Goal: Task Accomplishment & Management: Complete application form

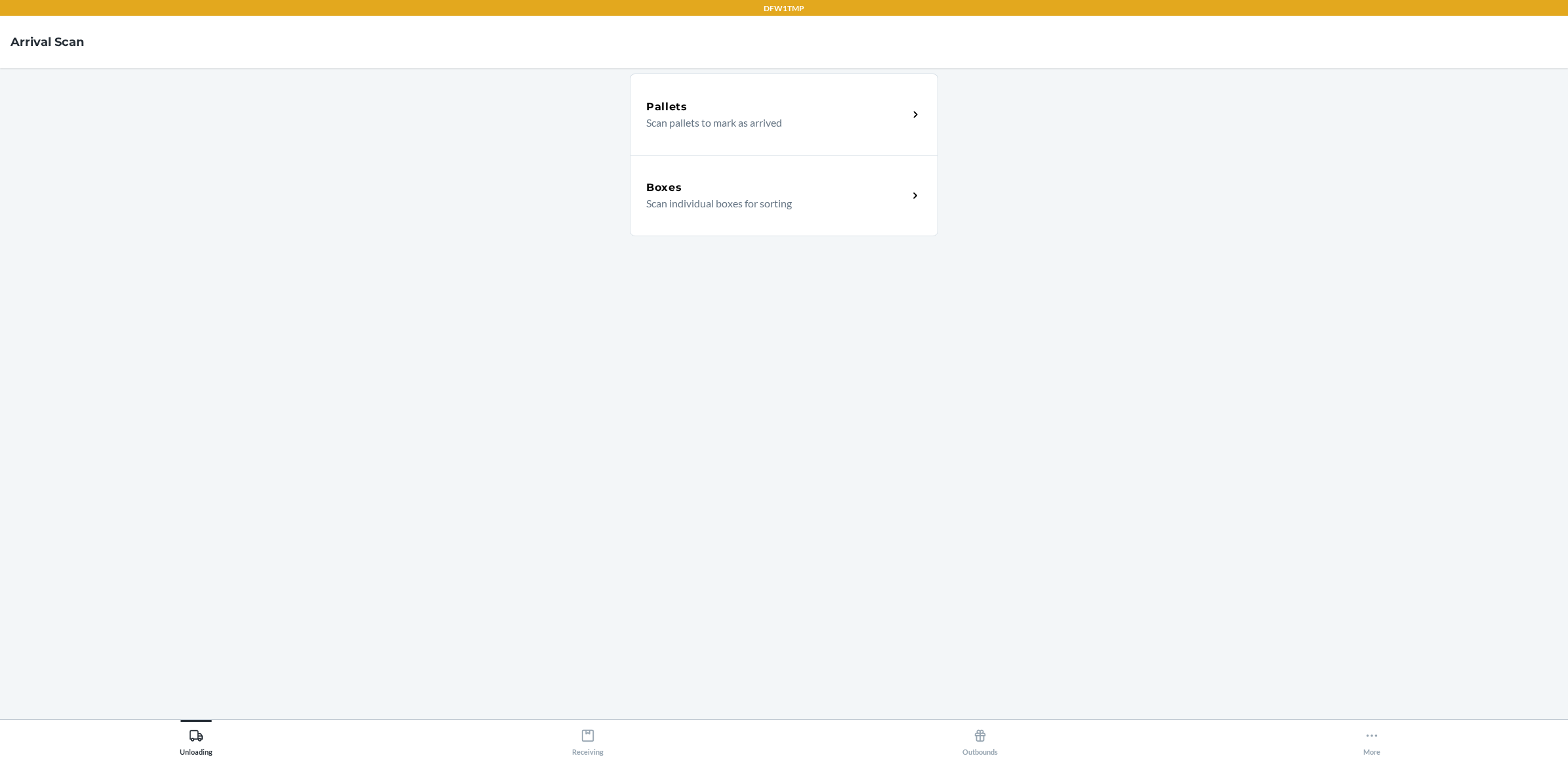
click at [705, 204] on p "Scan individual boxes for sorting" at bounding box center [771, 203] width 251 height 16
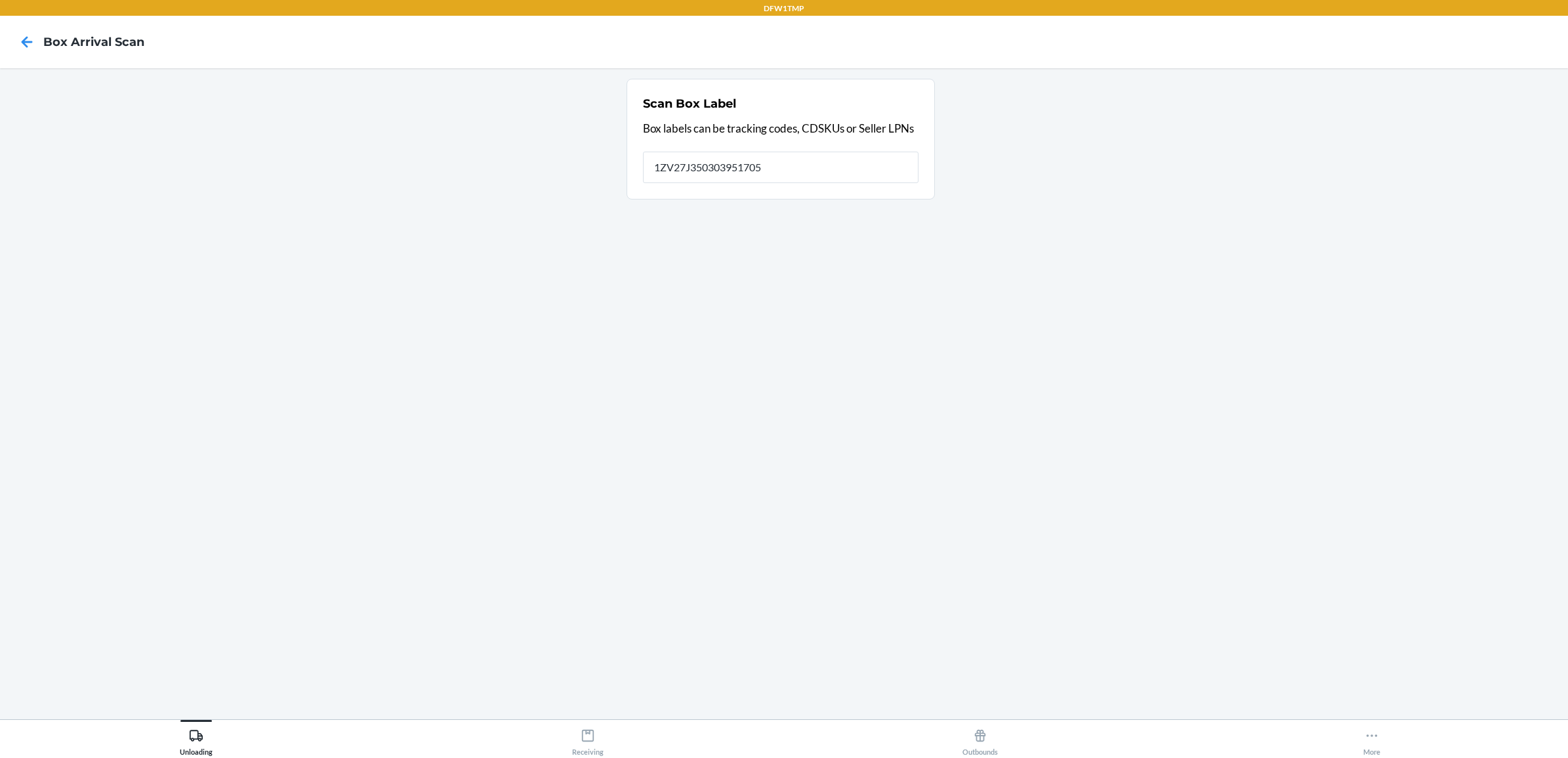
type input "1ZV27J350303951705"
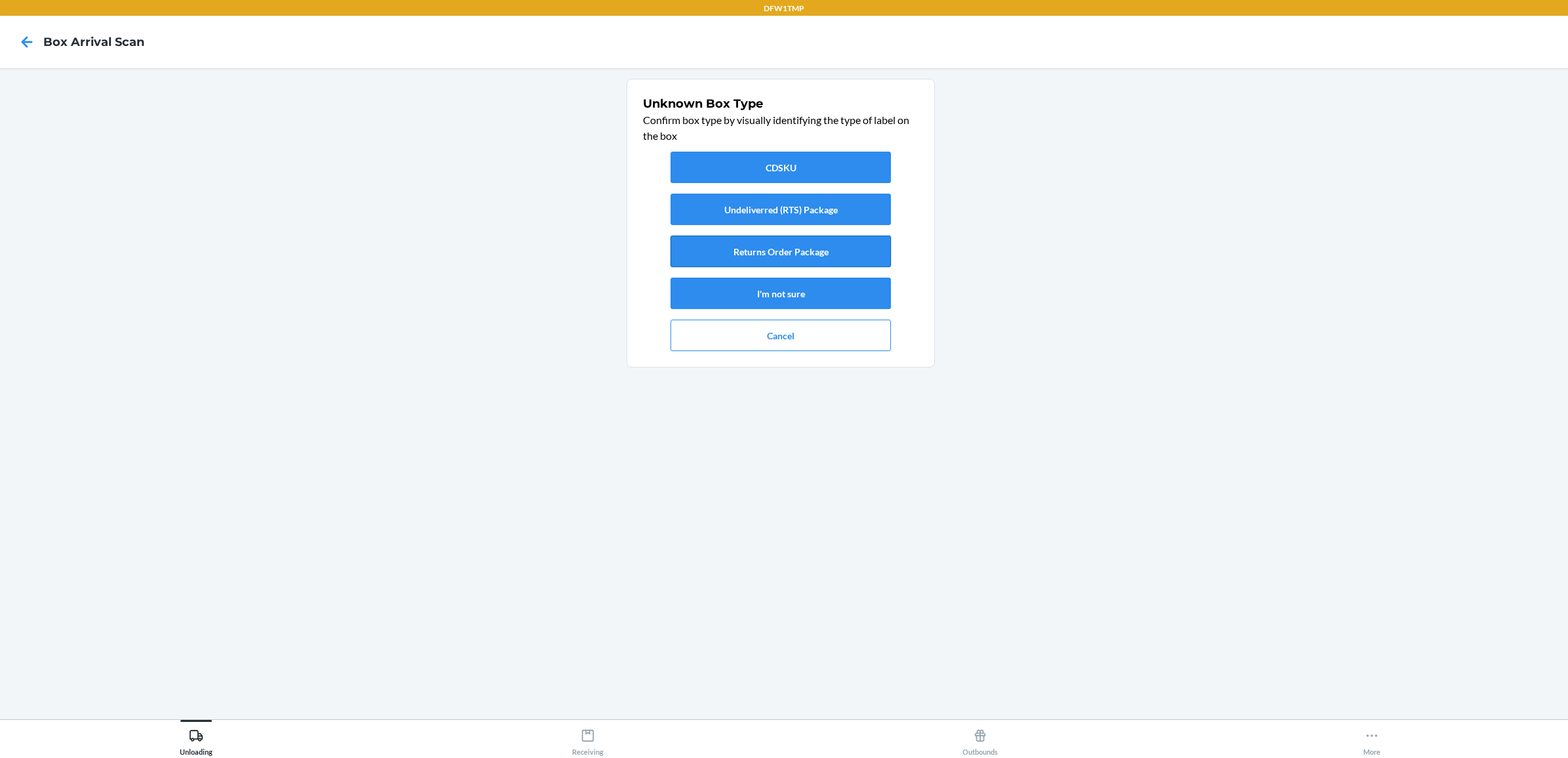
click at [789, 250] on button "Returns Order Package" at bounding box center [781, 251] width 221 height 32
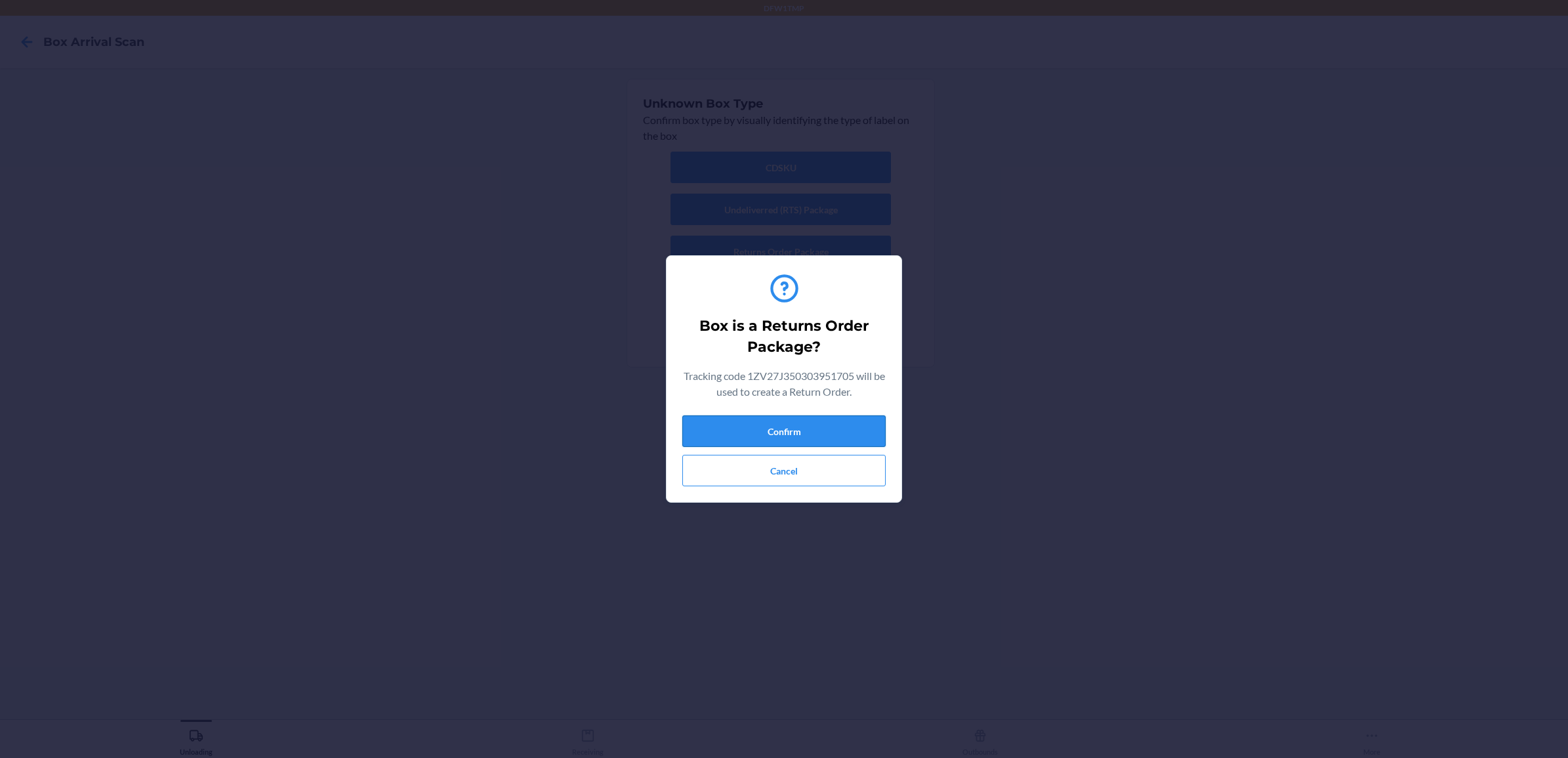
click at [777, 431] on button "Confirm" at bounding box center [784, 431] width 204 height 32
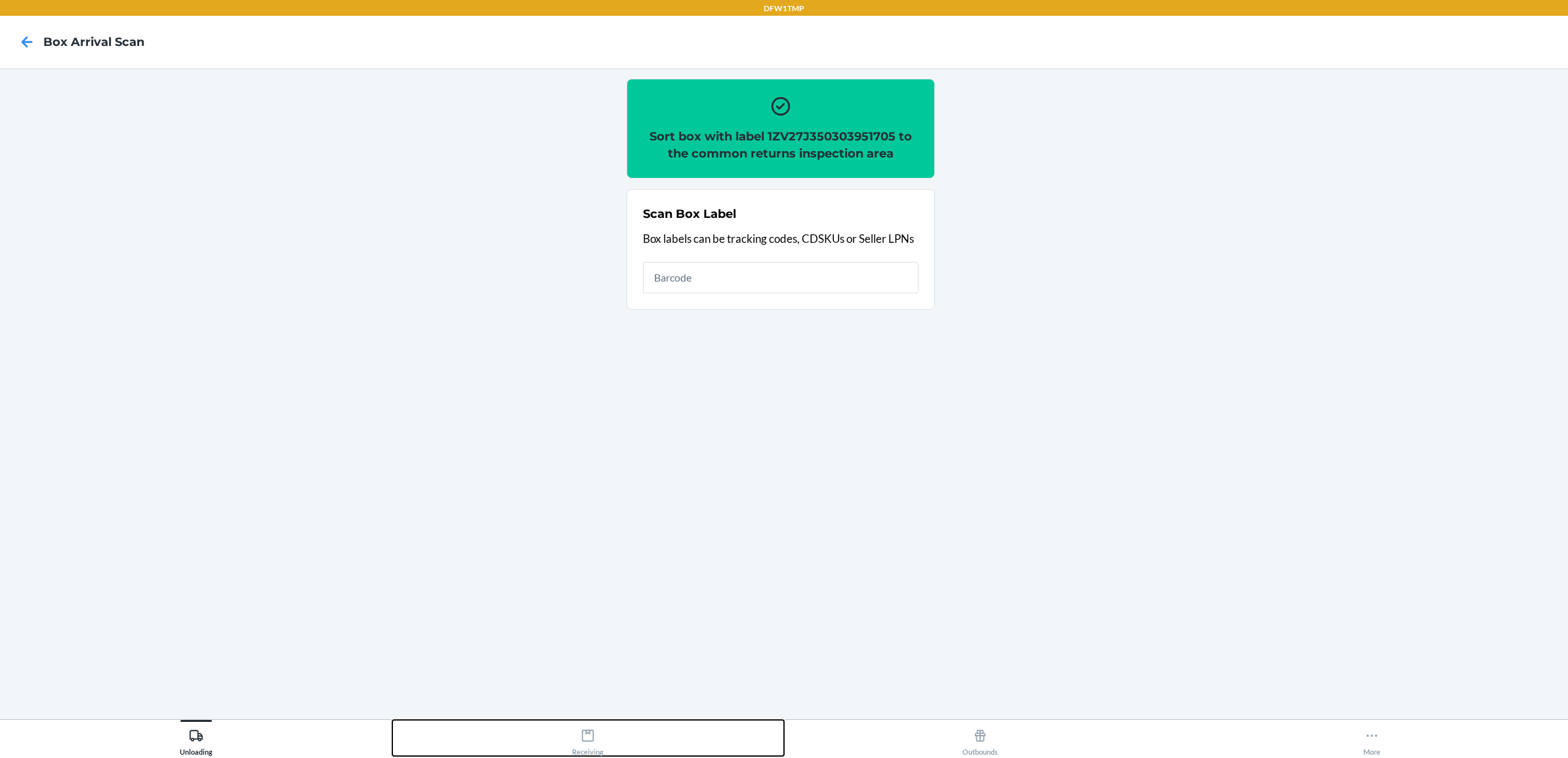
click at [595, 733] on div "Receiving" at bounding box center [588, 739] width 32 height 33
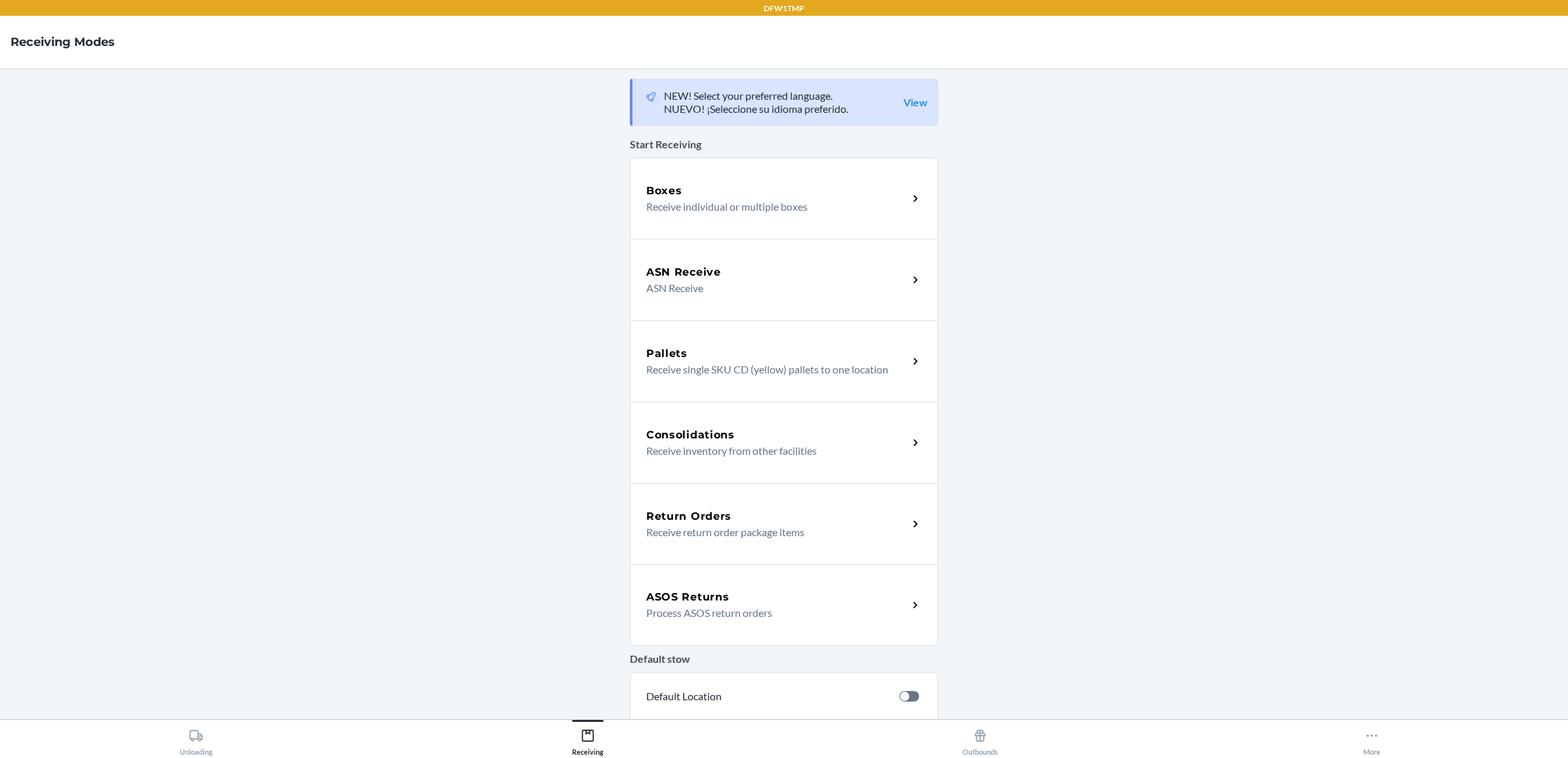
click at [679, 512] on h5 "Return Orders" at bounding box center [689, 516] width 86 height 16
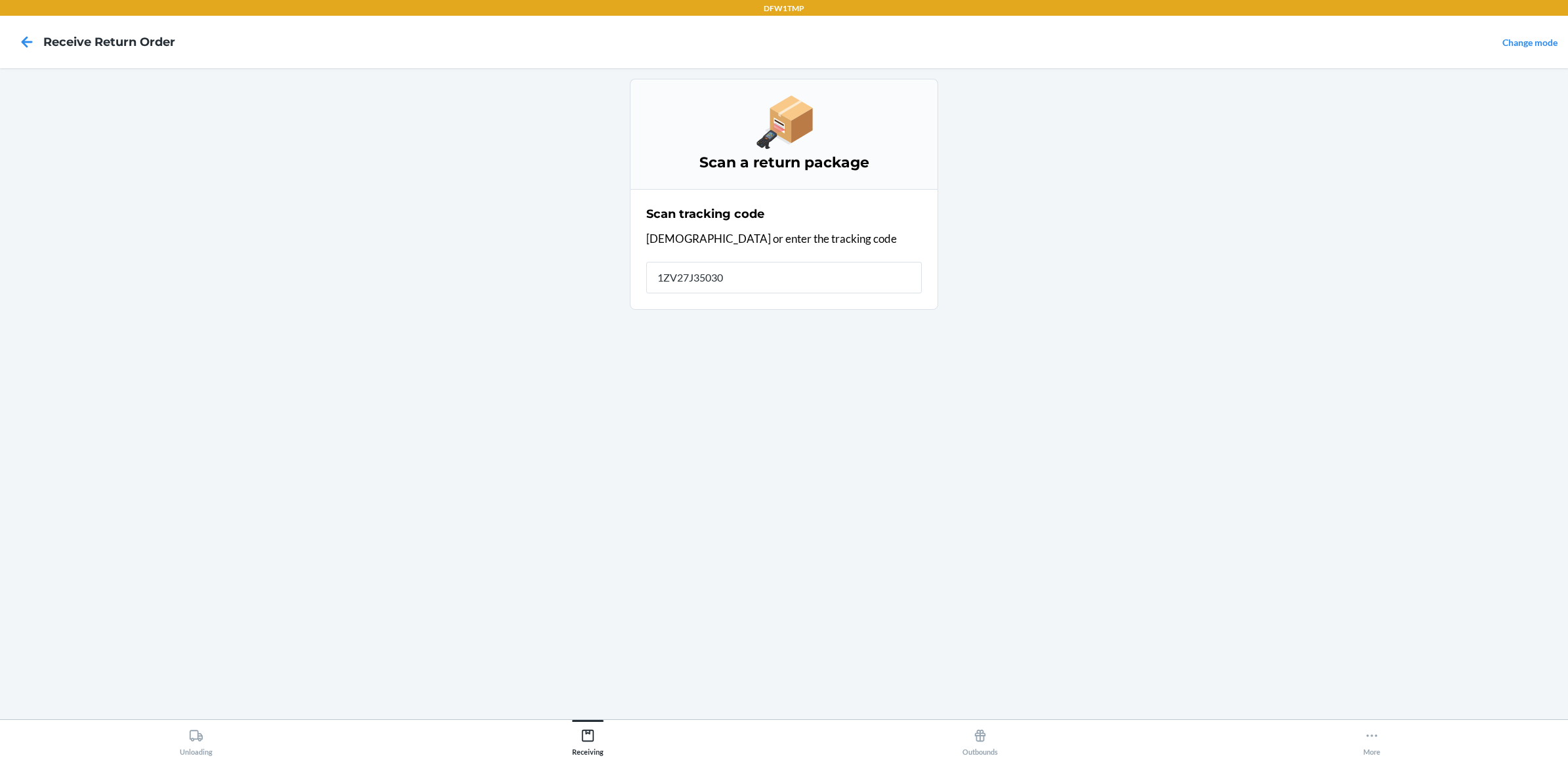
type input "1ZV27J350303"
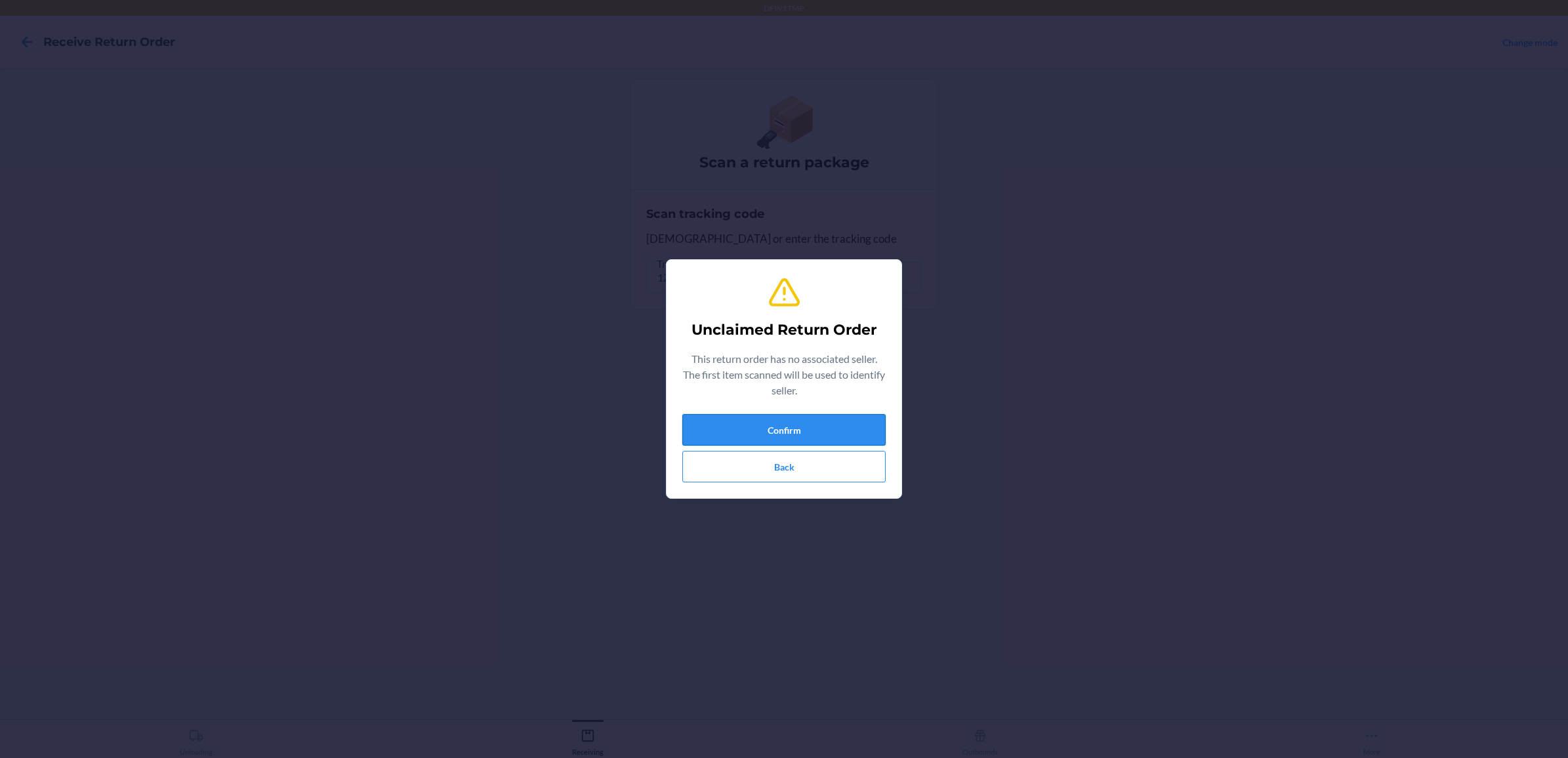
click at [841, 442] on button "Confirm" at bounding box center [784, 430] width 204 height 32
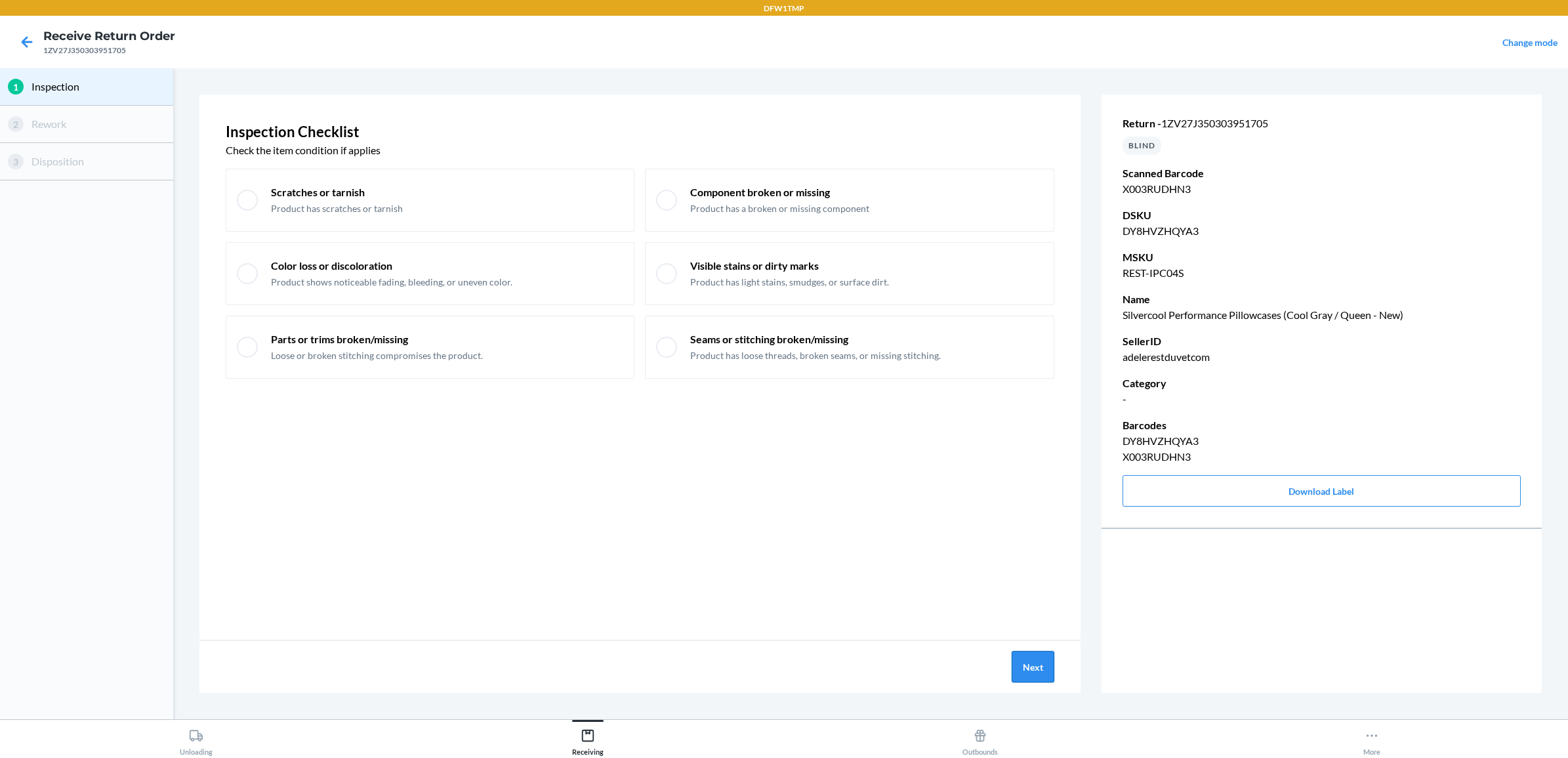
click at [1045, 675] on button "Next" at bounding box center [1032, 666] width 43 height 32
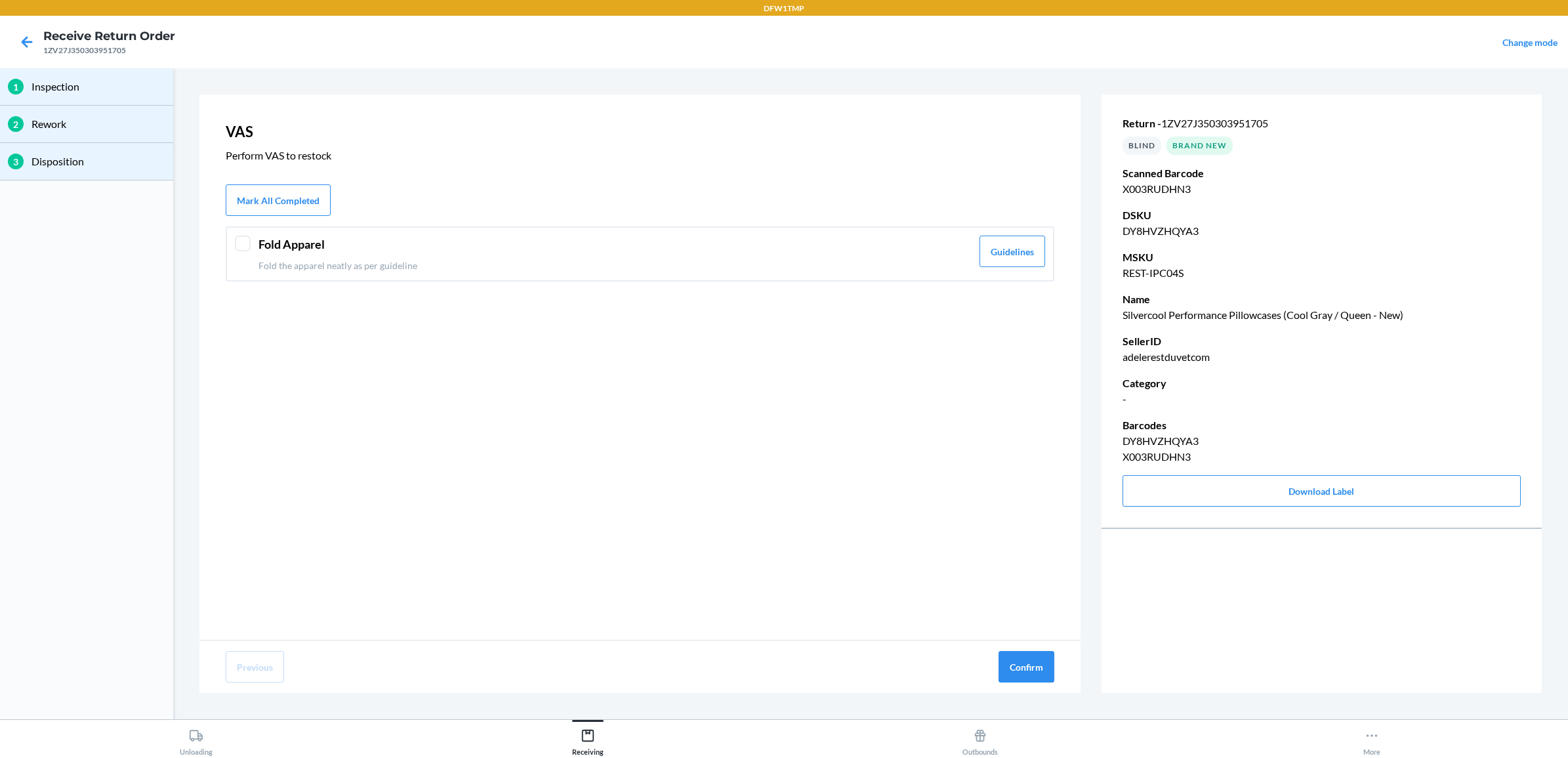
click at [245, 238] on div at bounding box center [243, 243] width 16 height 16
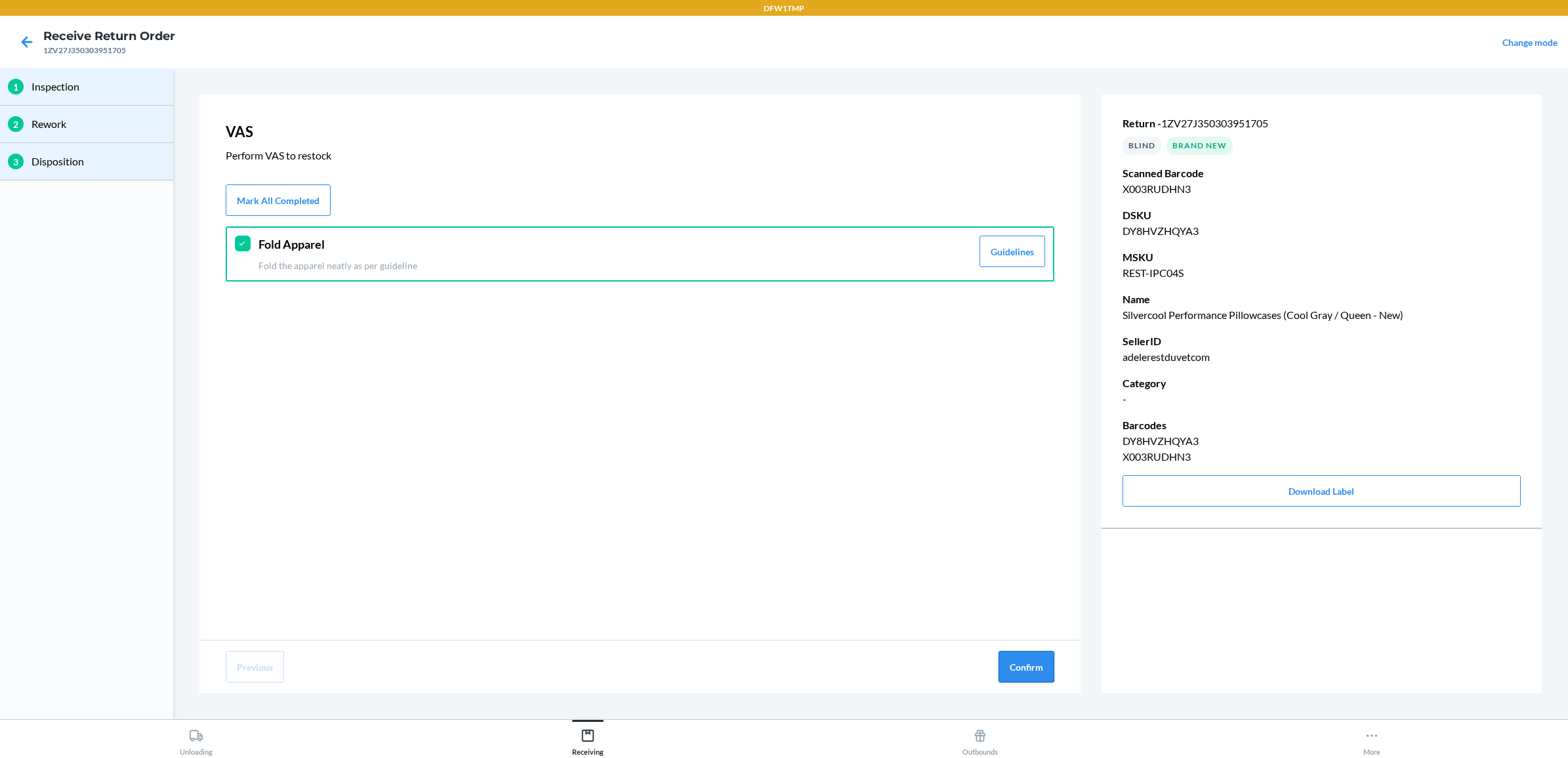
click at [1025, 669] on button "Confirm" at bounding box center [1026, 666] width 56 height 32
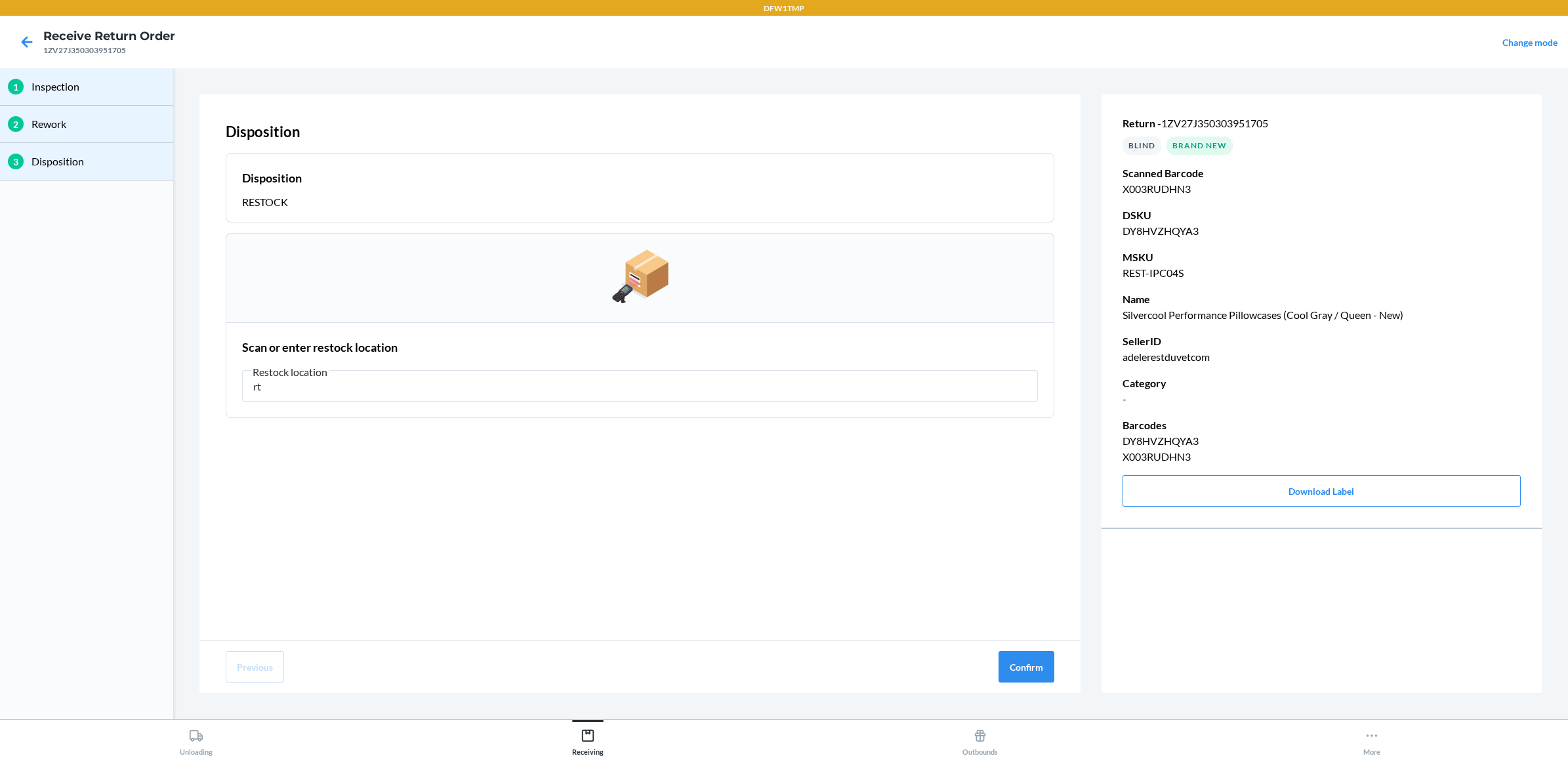
type input "r"
type input "RT-06"
click at [1042, 671] on button "Confirm" at bounding box center [1026, 666] width 56 height 32
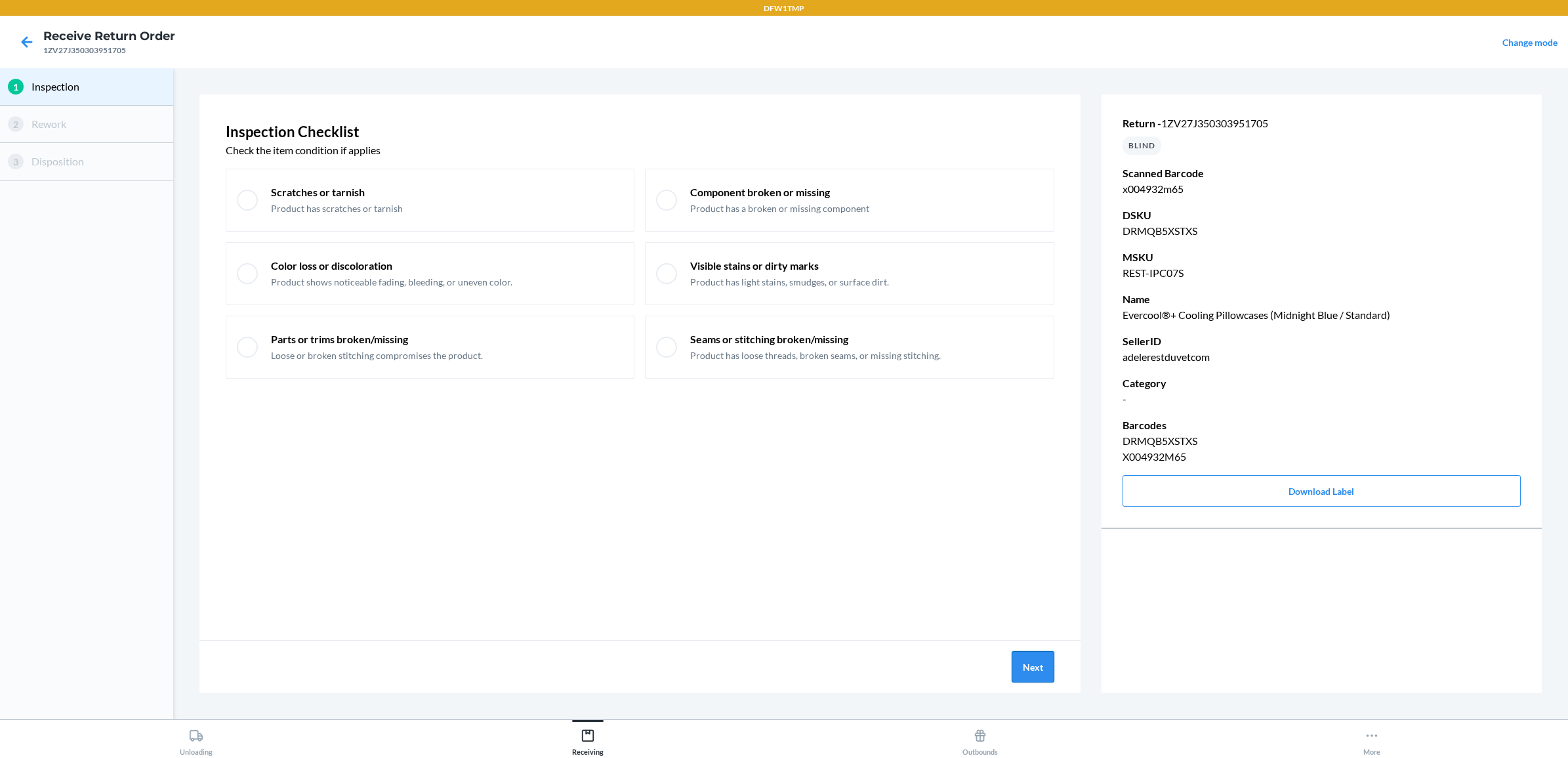
click at [1025, 666] on button "Next" at bounding box center [1032, 666] width 43 height 32
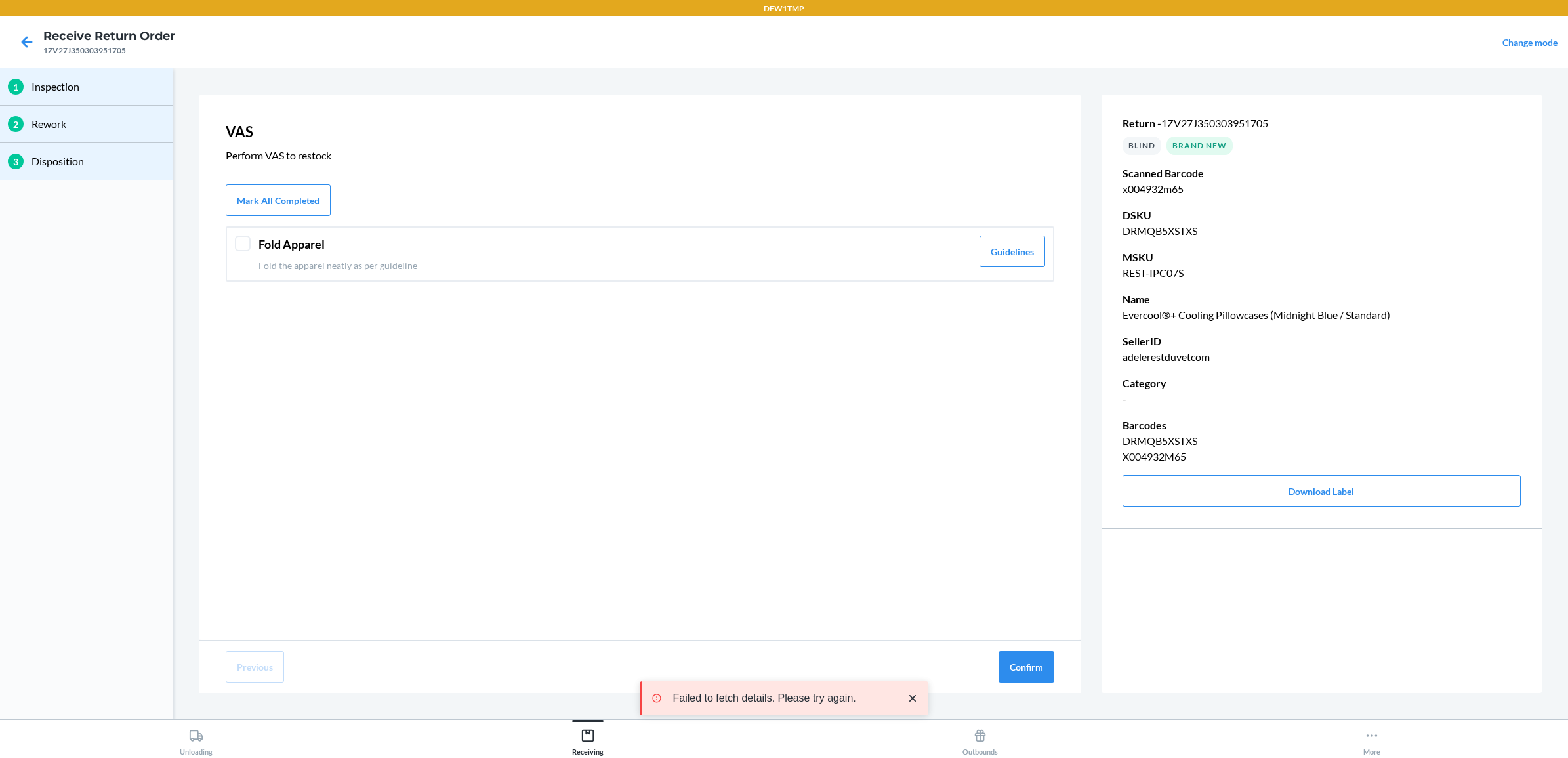
click at [284, 251] on header "Fold Apparel" at bounding box center [615, 244] width 713 height 18
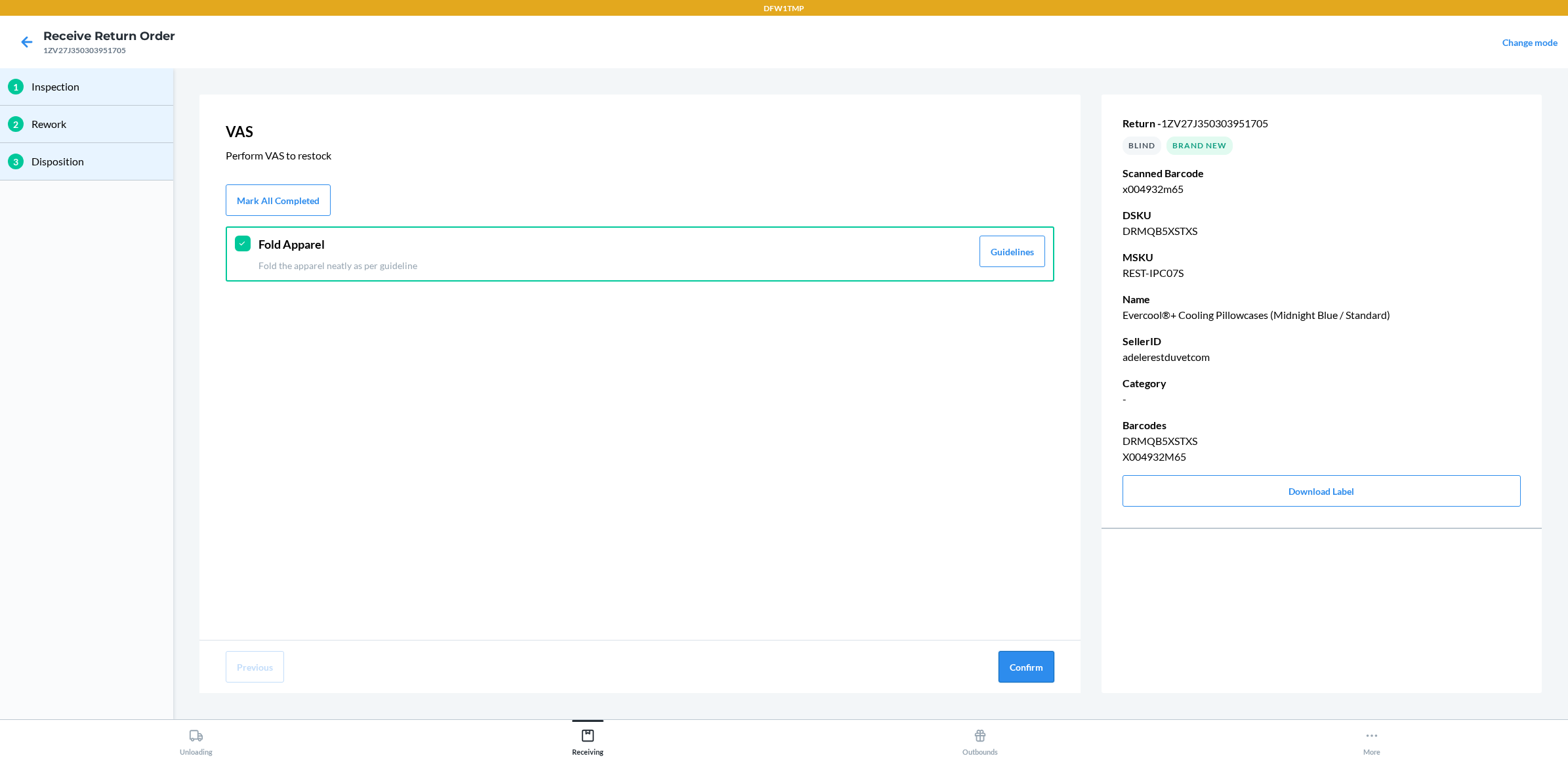
click at [1032, 657] on button "Confirm" at bounding box center [1026, 666] width 56 height 32
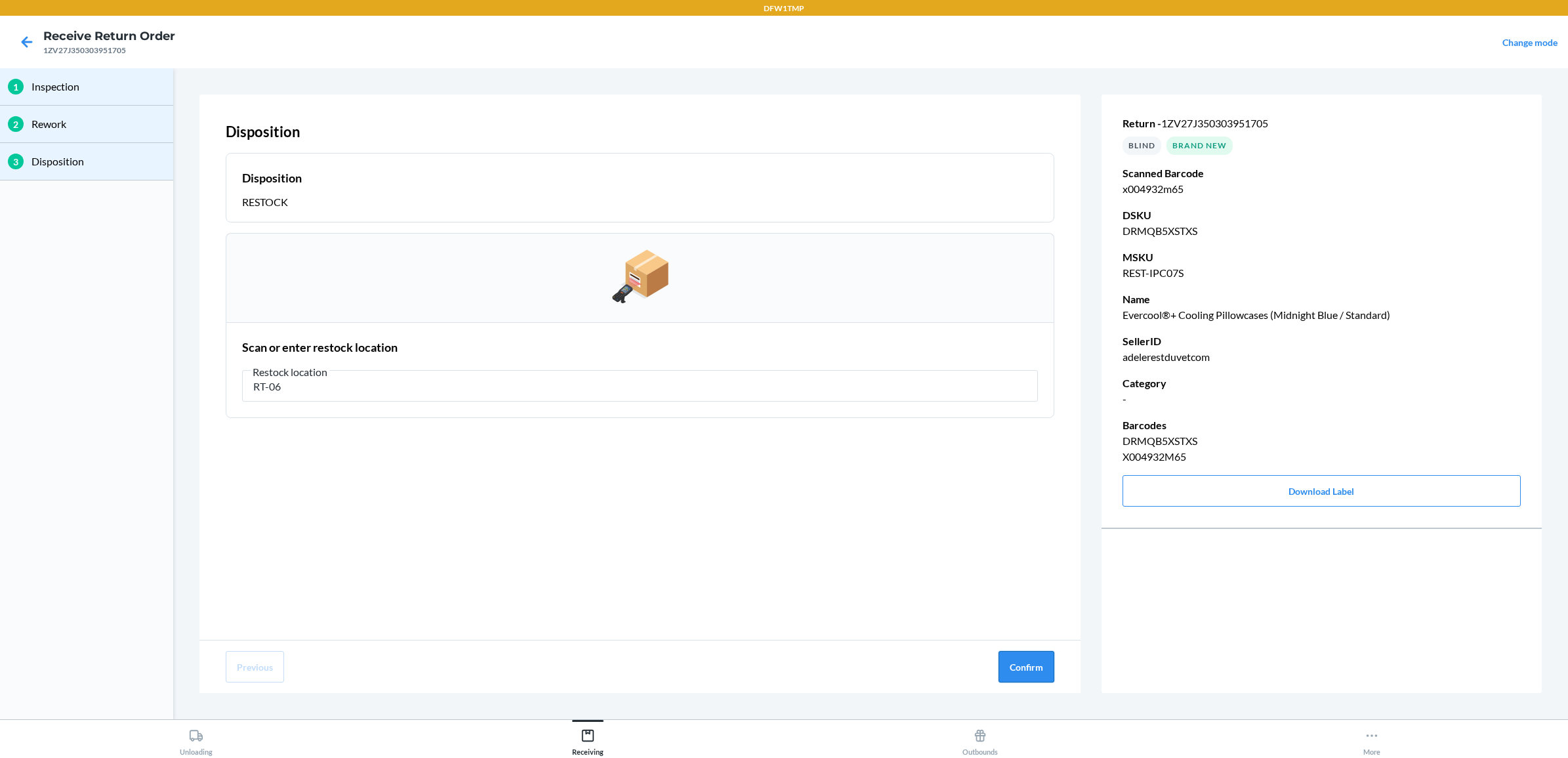
type input "RT-06"
click at [1025, 670] on button "Confirm" at bounding box center [1026, 666] width 56 height 32
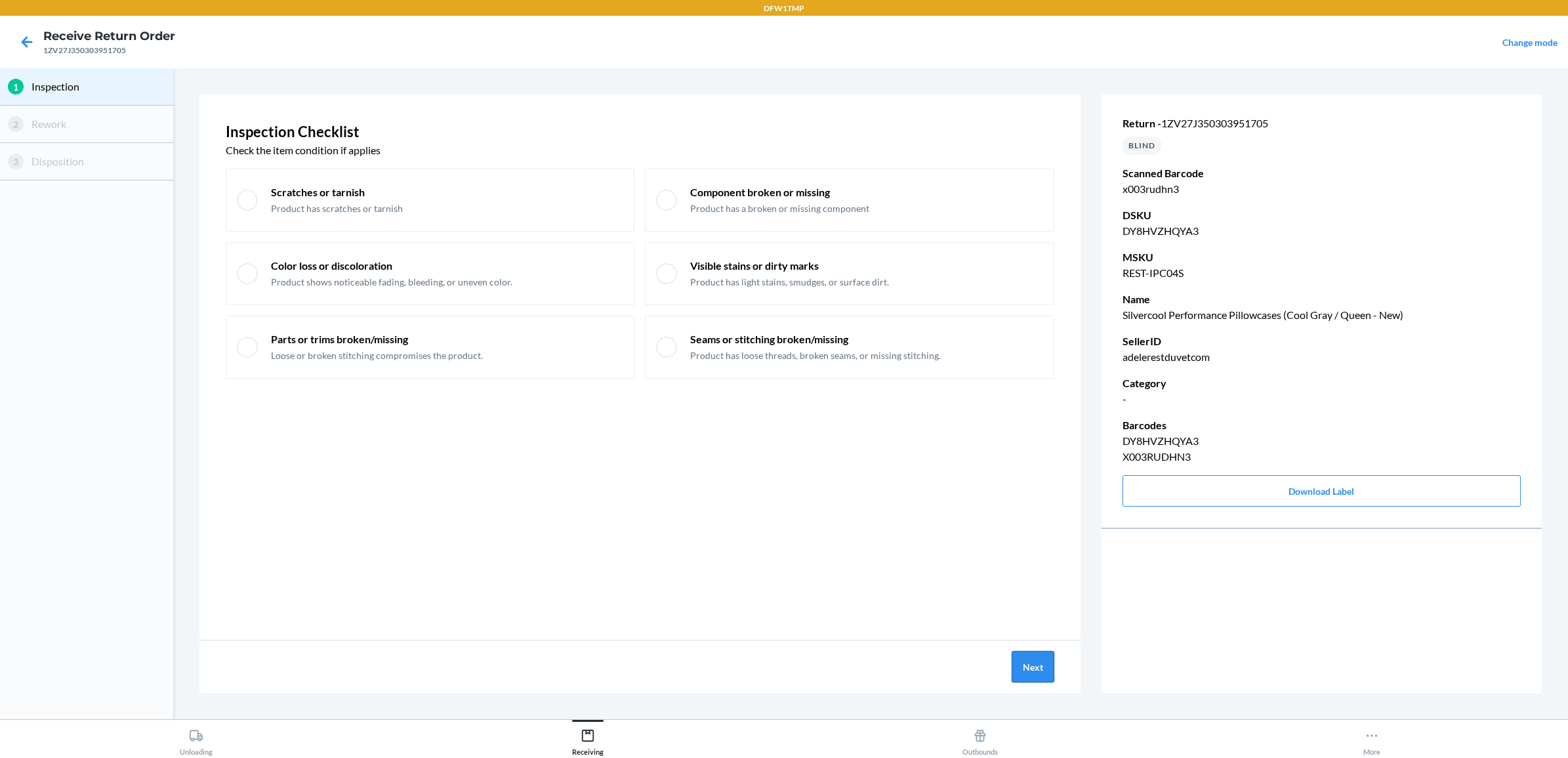
click at [1021, 663] on button "Next" at bounding box center [1032, 666] width 43 height 32
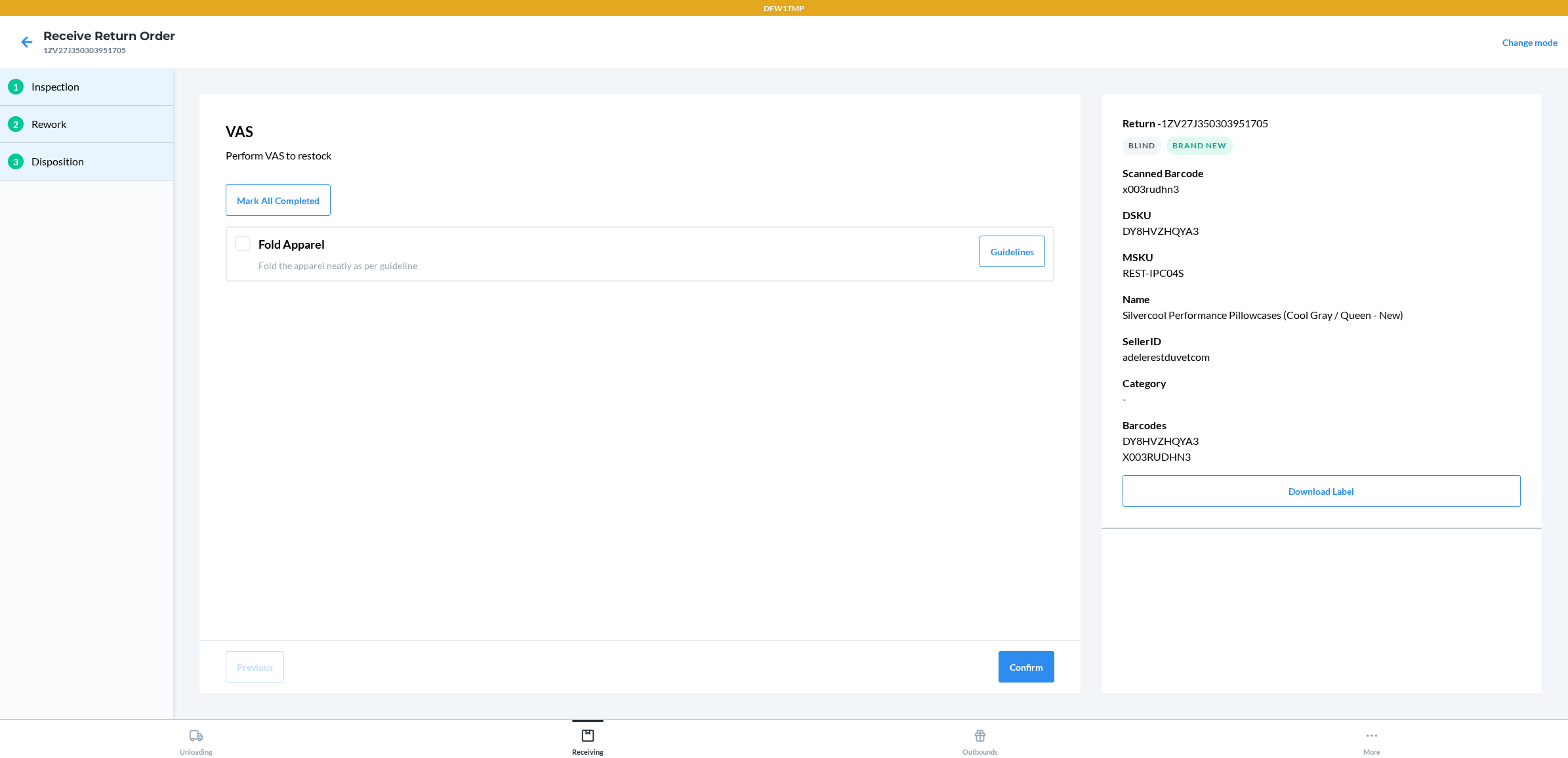
click at [225, 250] on div "Fold Apparel Fold the apparel neatly as per guideline Guidelines" at bounding box center [640, 253] width 829 height 55
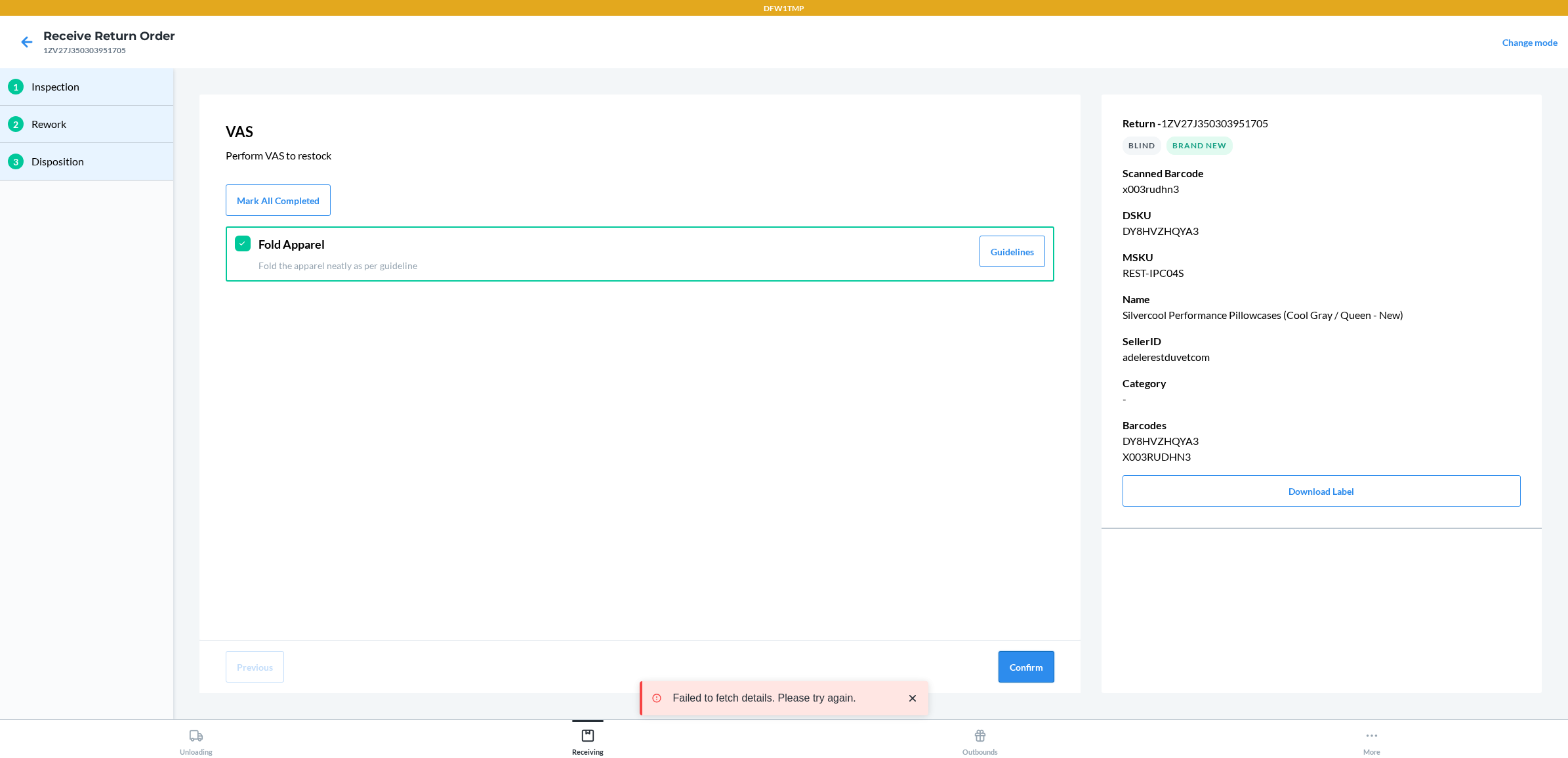
click at [1031, 670] on button "Confirm" at bounding box center [1026, 666] width 56 height 32
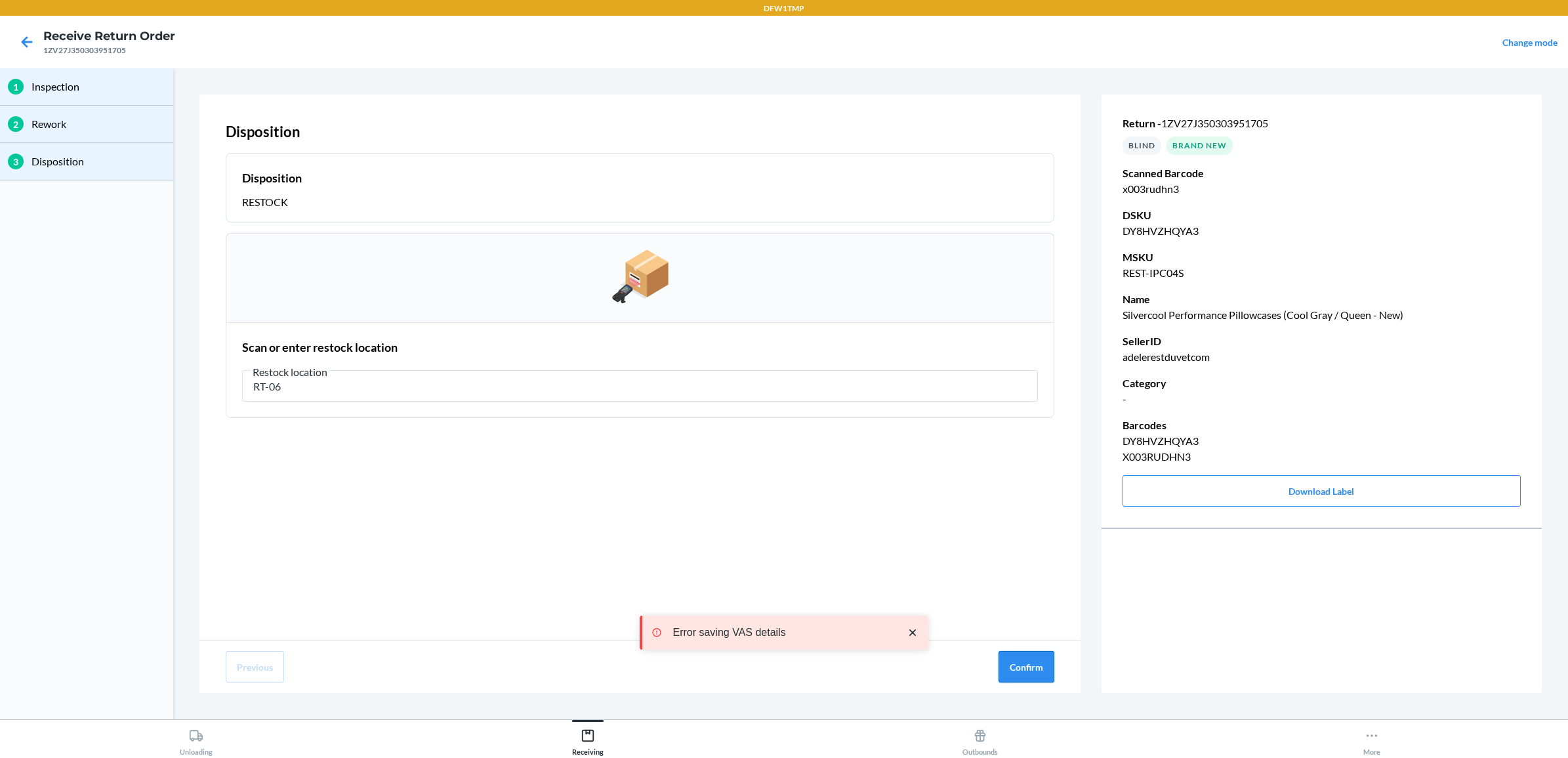
type input "RT-06"
click at [1030, 668] on button "Confirm" at bounding box center [1026, 666] width 56 height 32
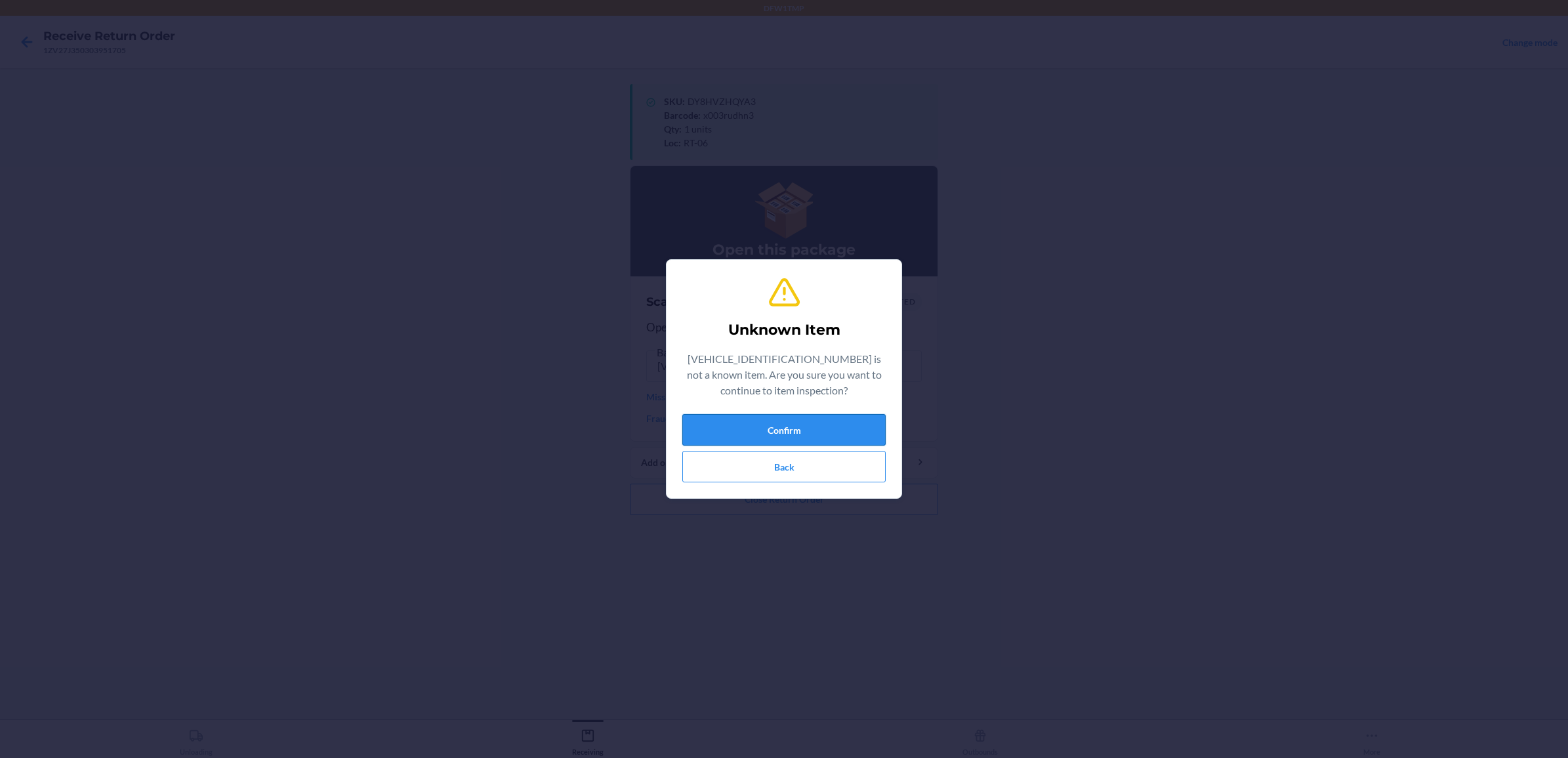
click at [815, 431] on button "Confirm" at bounding box center [784, 430] width 204 height 32
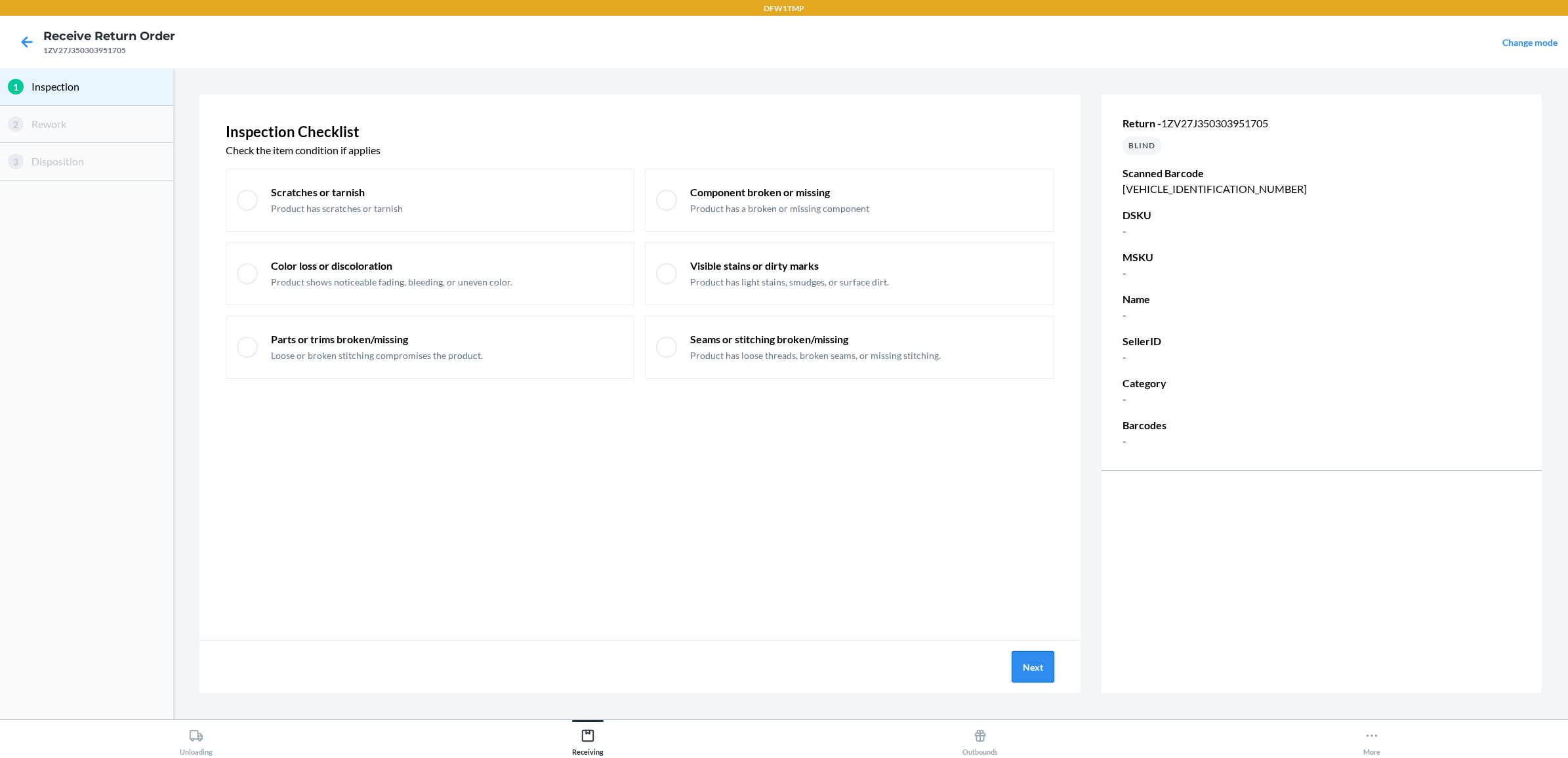
click at [1028, 669] on button "Next" at bounding box center [1032, 666] width 43 height 32
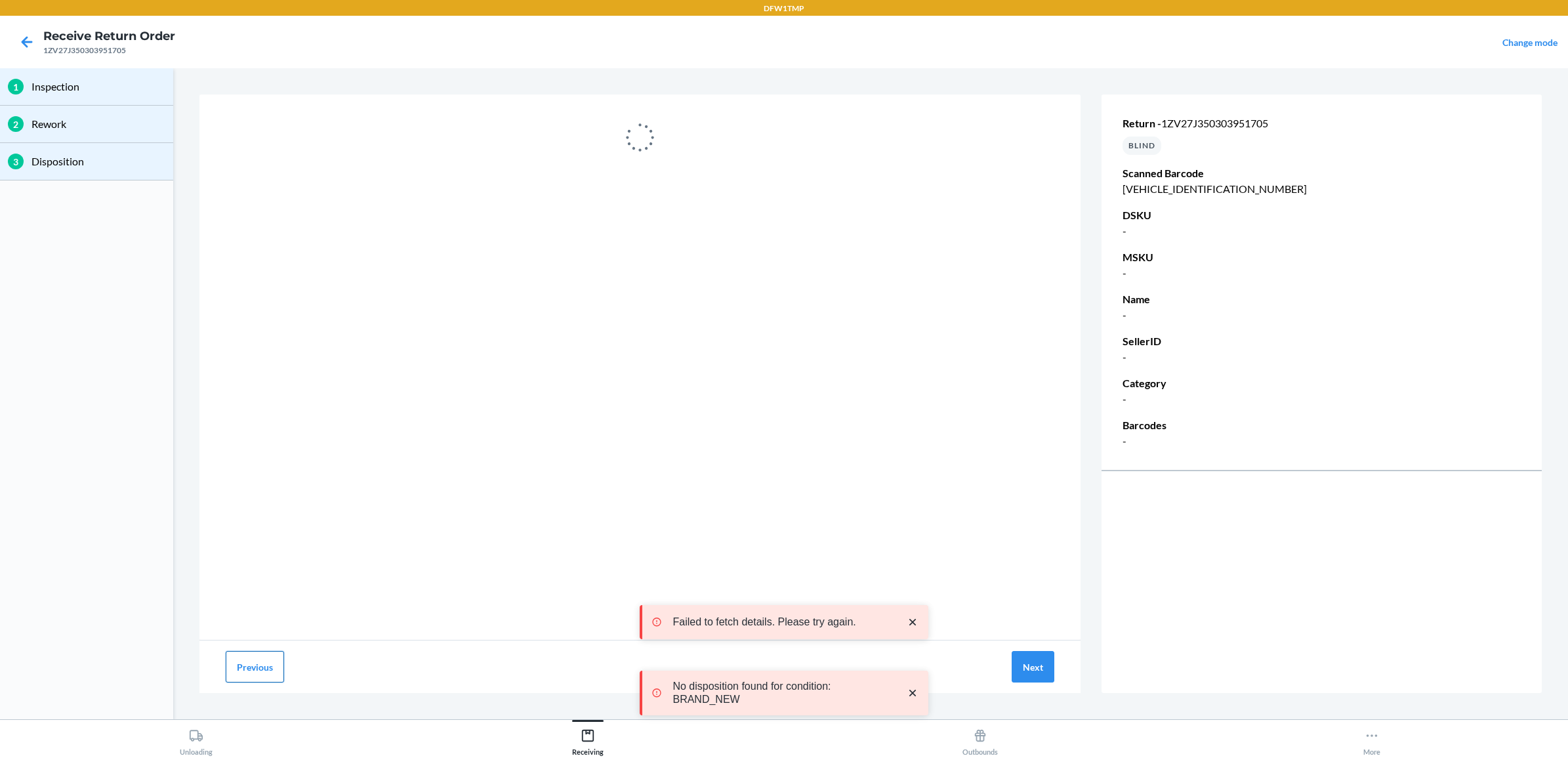
click at [250, 665] on button "Previous" at bounding box center [254, 666] width 58 height 32
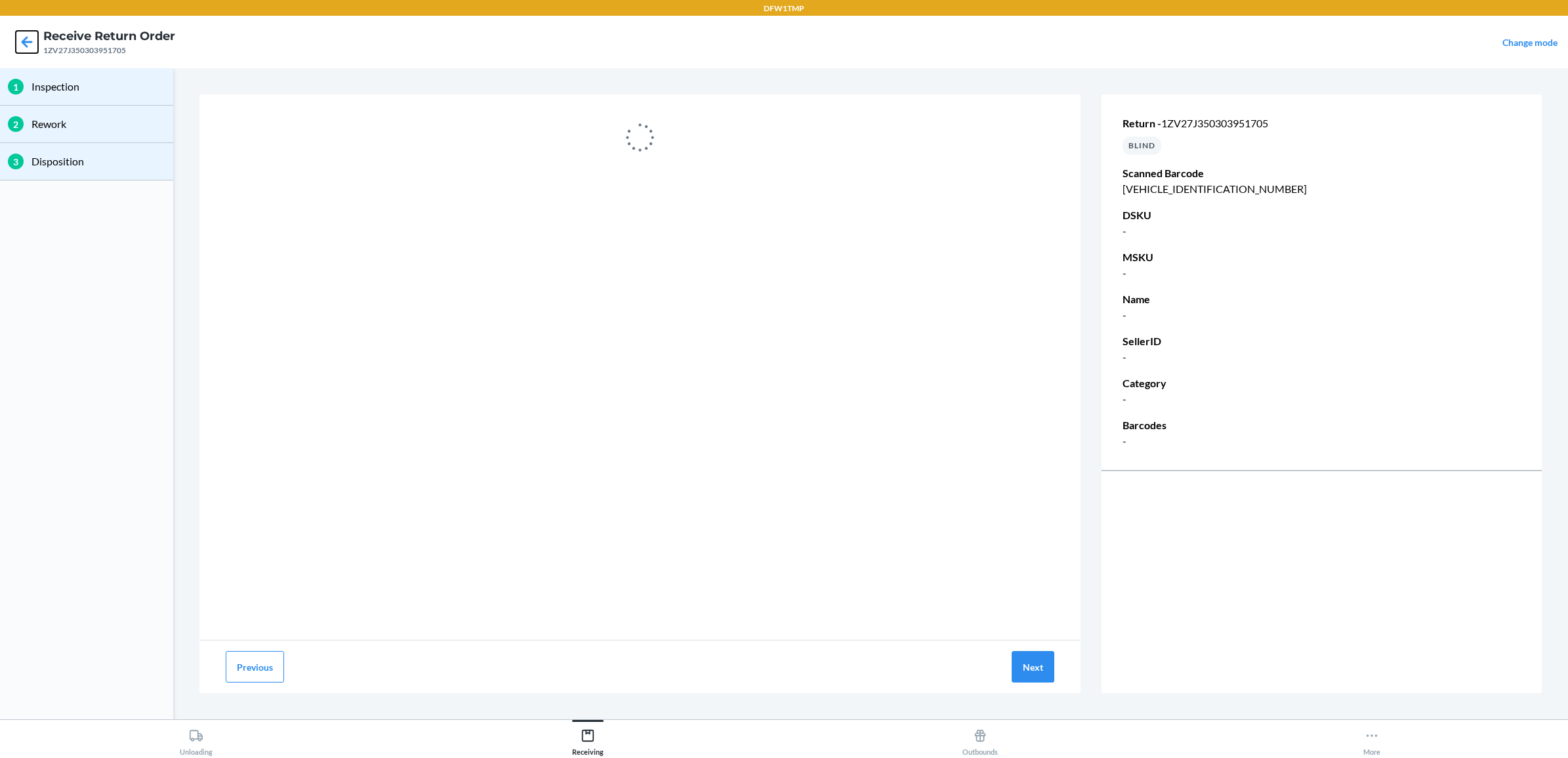
click at [22, 46] on icon at bounding box center [26, 42] width 23 height 23
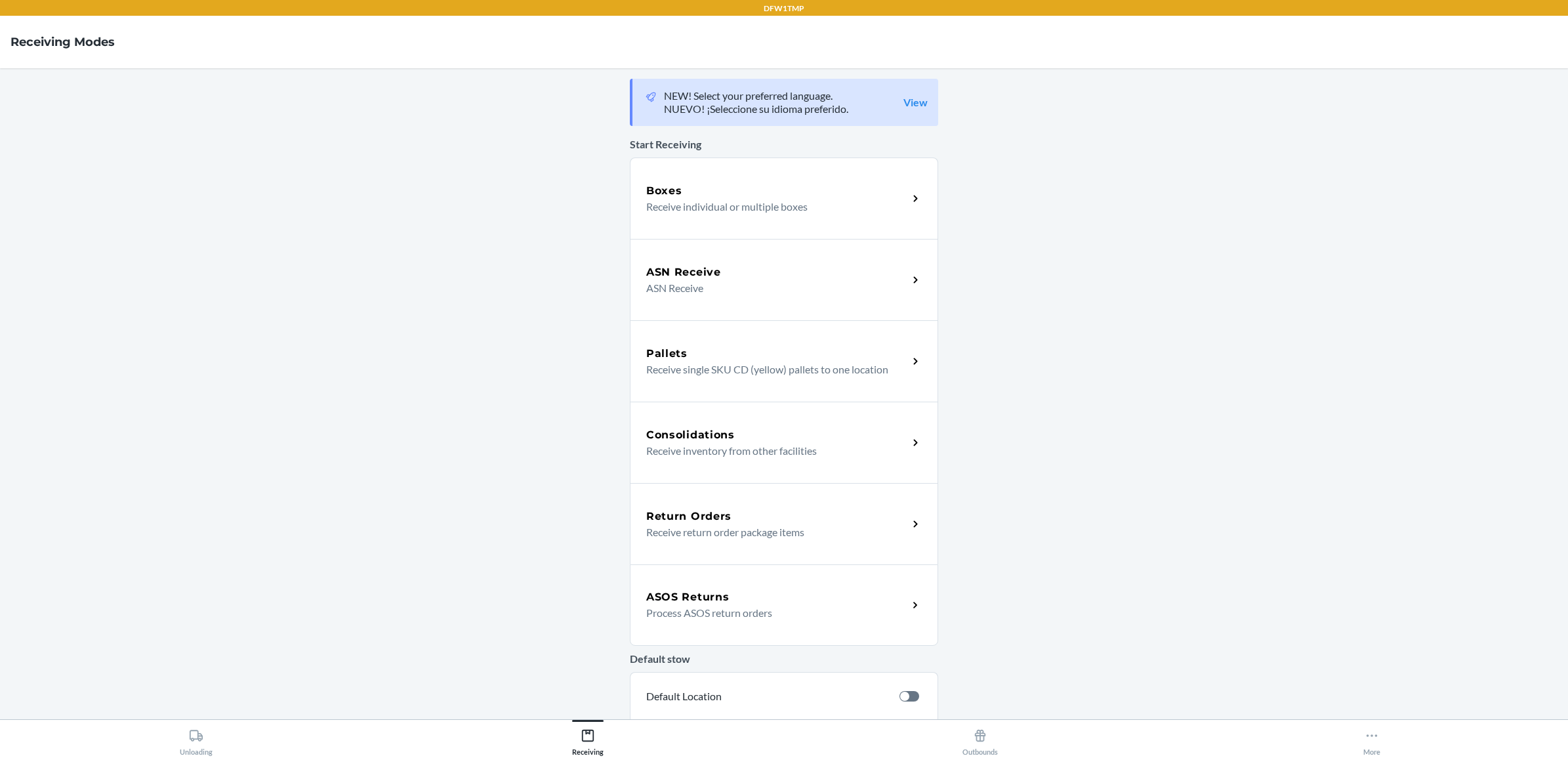
click at [721, 527] on p "Receive return order package items" at bounding box center [771, 532] width 251 height 16
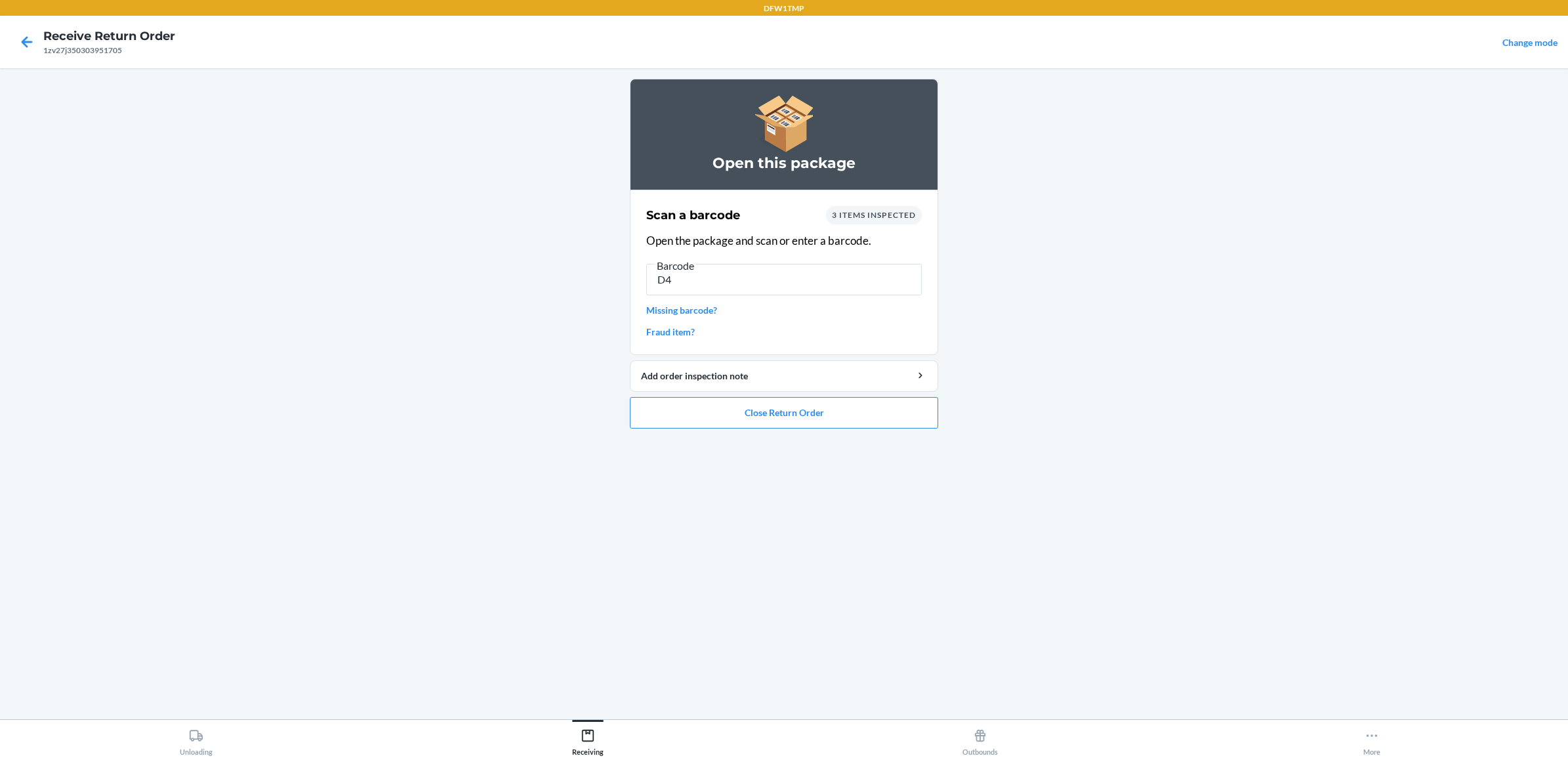
type input "D"
type input "d4b072fle4a100289"
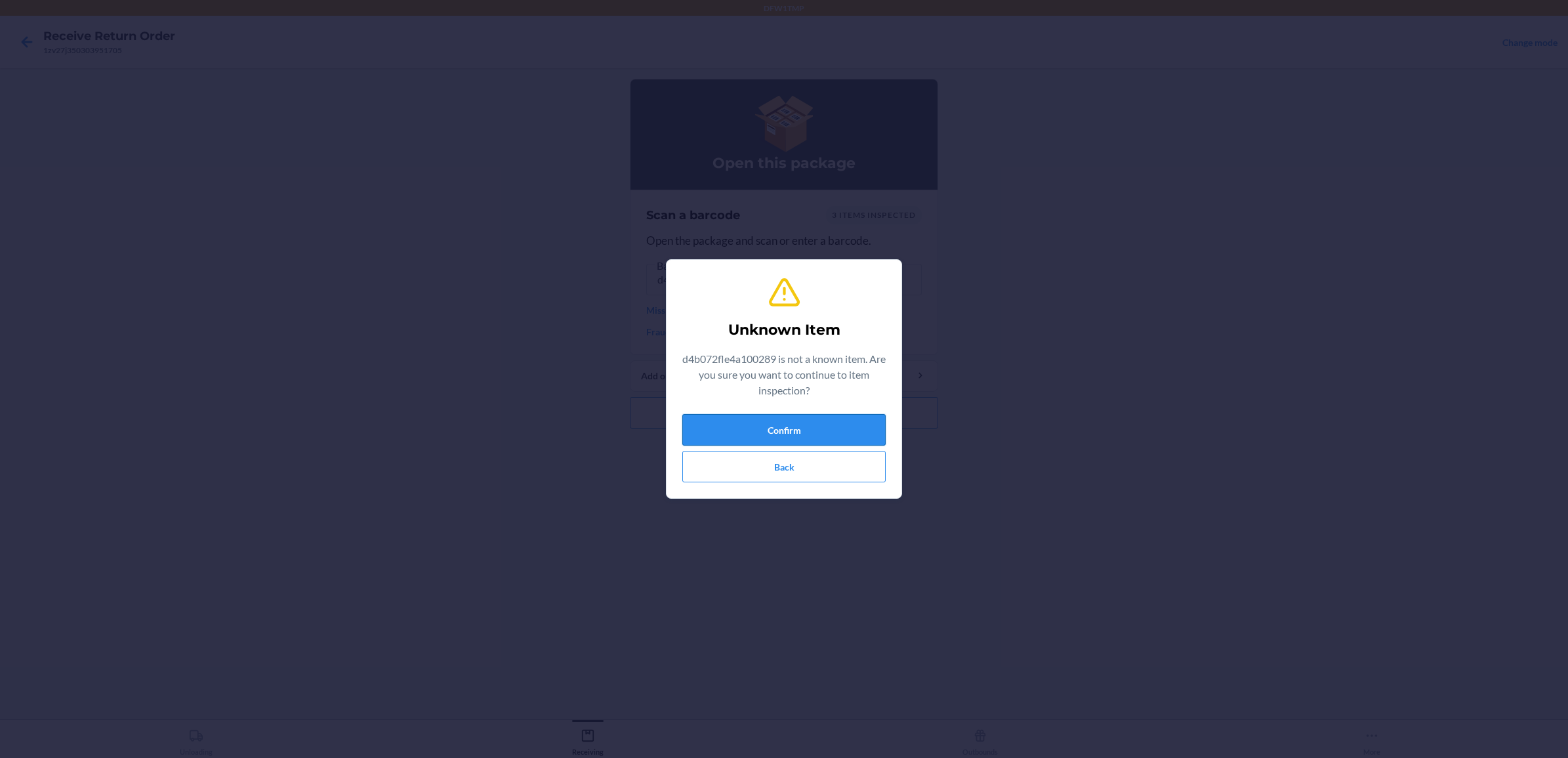
click at [801, 427] on button "Confirm" at bounding box center [784, 430] width 204 height 32
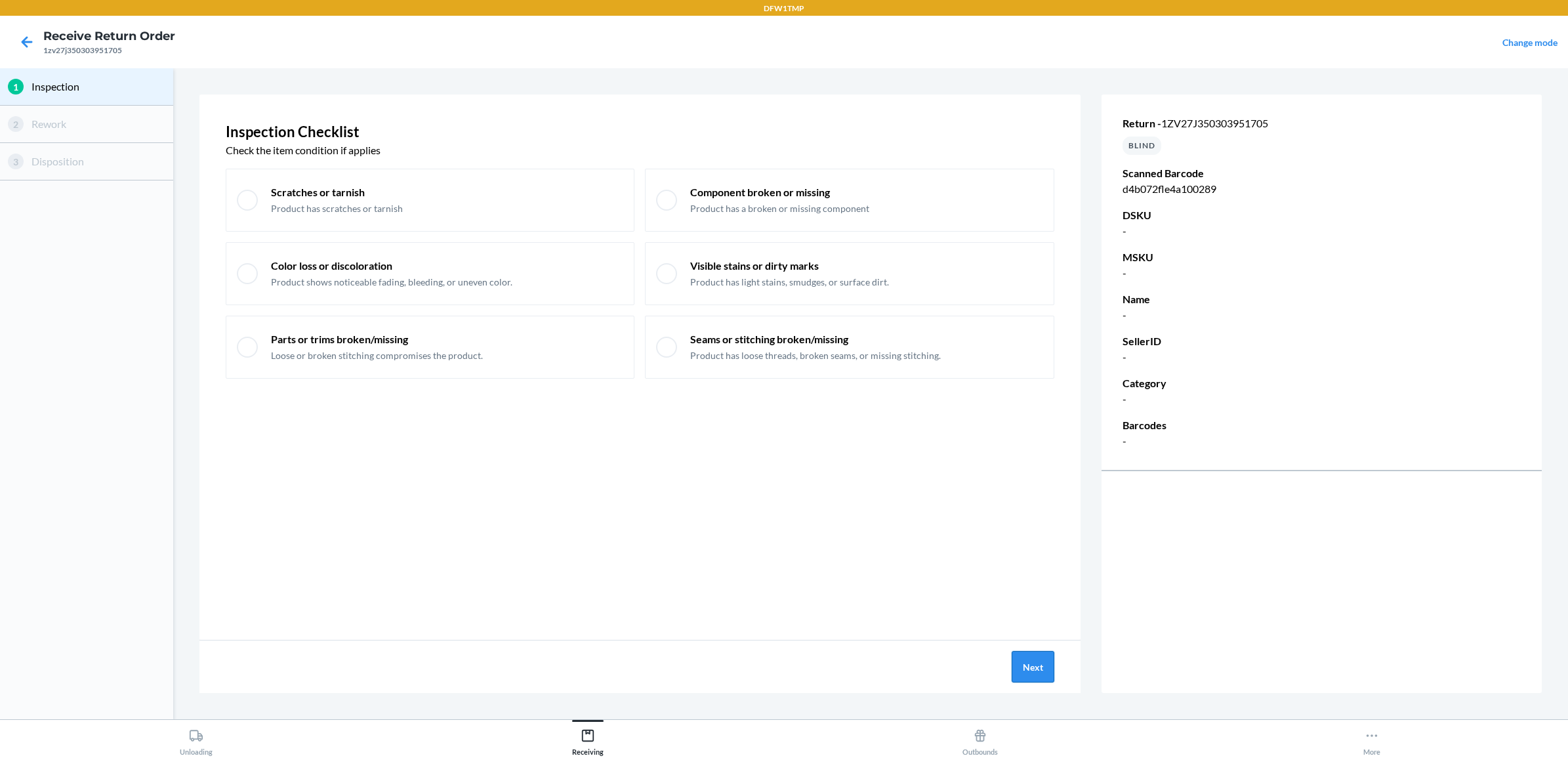
click at [1018, 658] on button "Next" at bounding box center [1032, 666] width 43 height 32
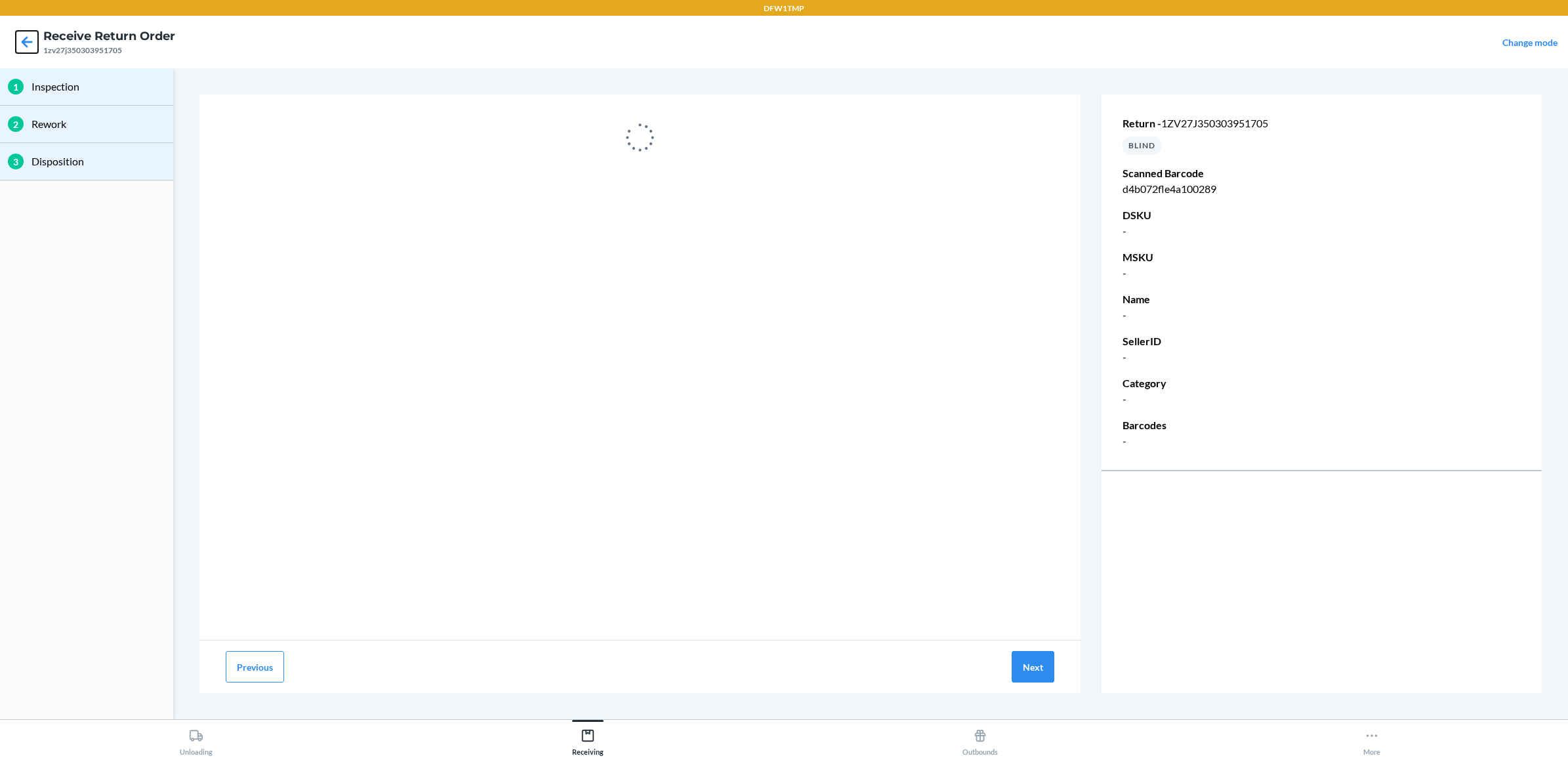
click at [33, 40] on icon at bounding box center [26, 42] width 23 height 23
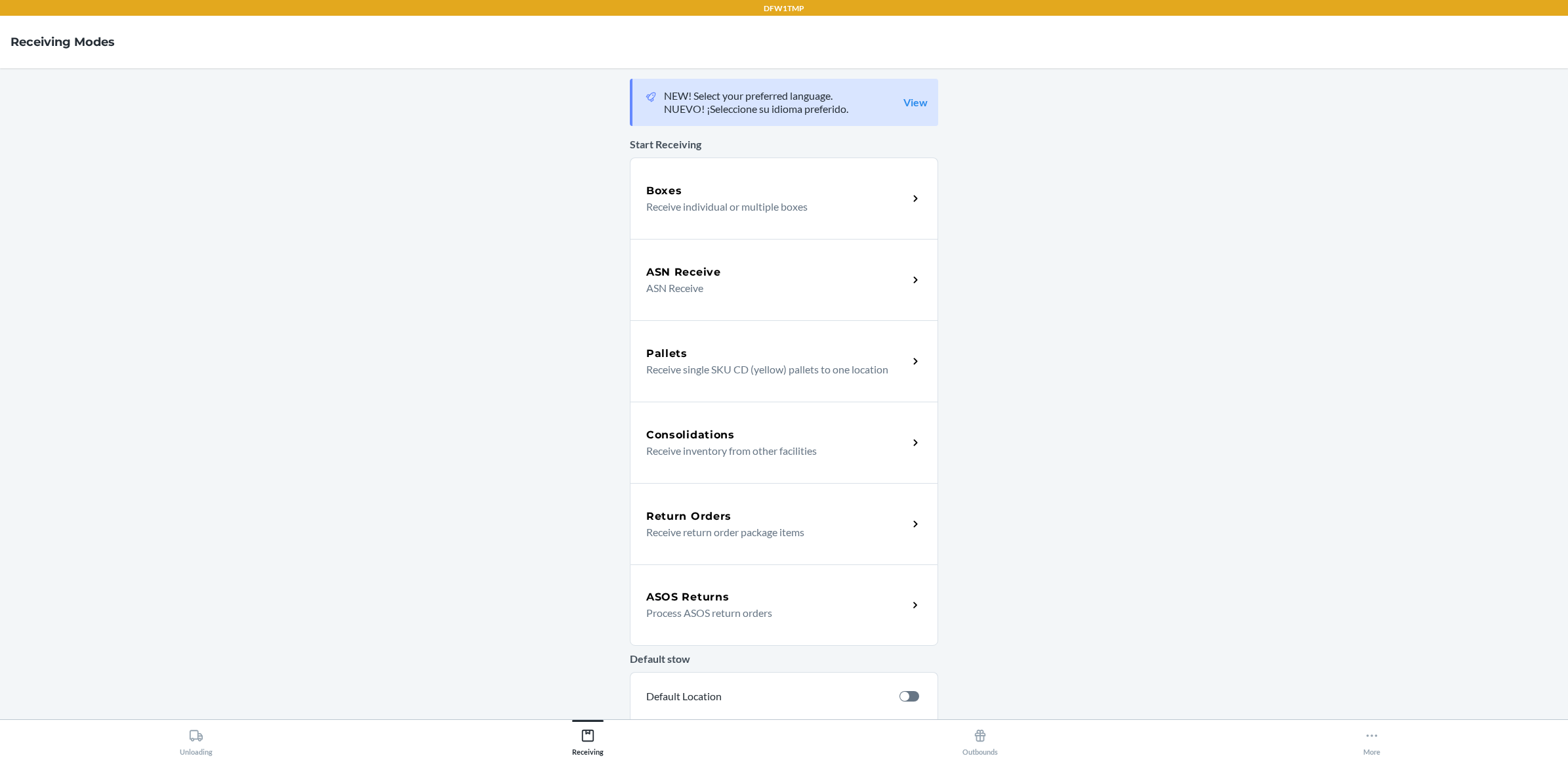
click at [788, 524] on p "Receive return order package items" at bounding box center [771, 532] width 251 height 16
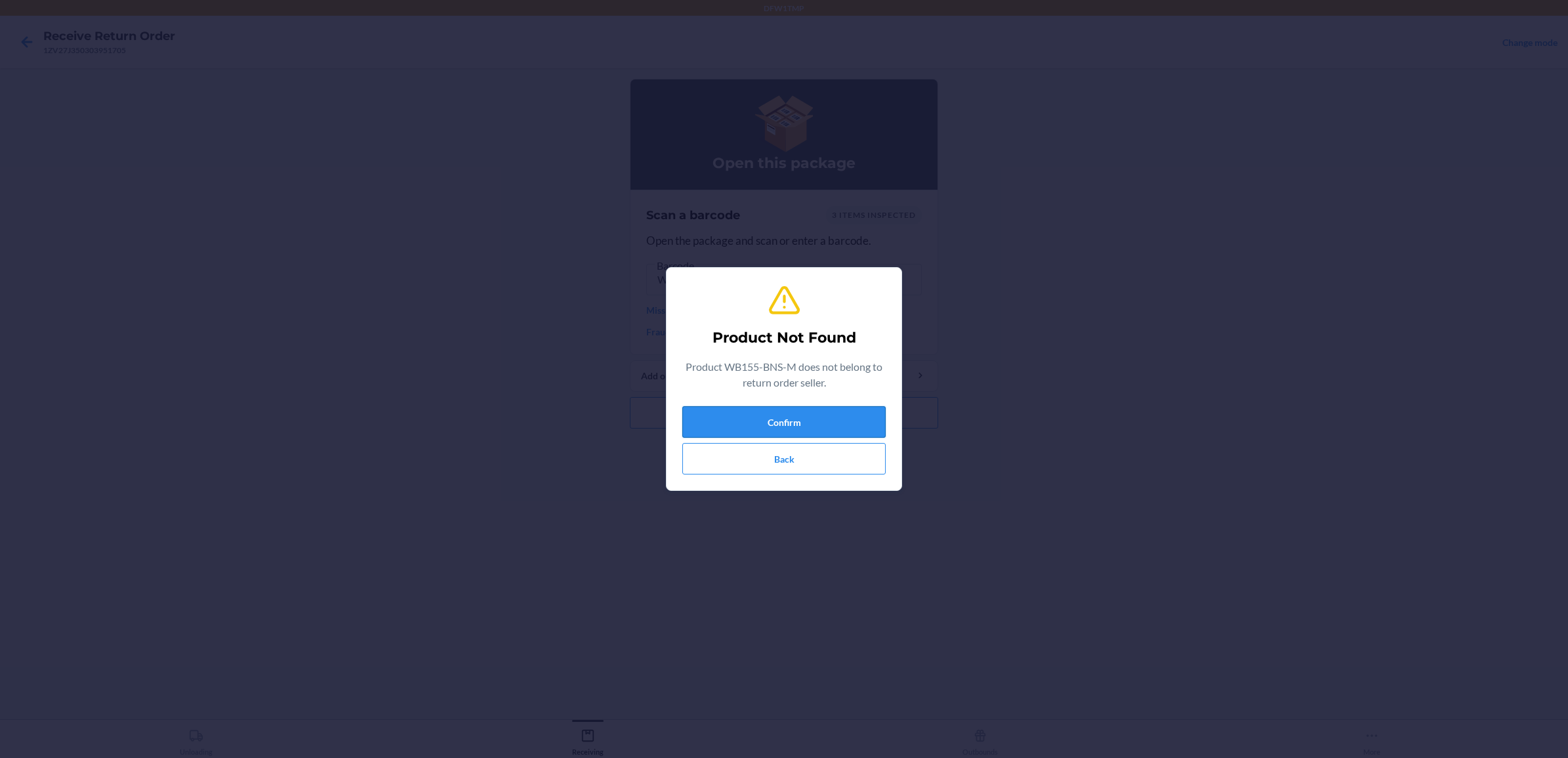
click at [779, 414] on button "Confirm" at bounding box center [784, 421] width 204 height 32
click at [791, 415] on button "Confirm" at bounding box center [784, 421] width 204 height 32
click at [743, 453] on button "Back" at bounding box center [784, 459] width 204 height 32
click at [796, 457] on button "Back" at bounding box center [784, 459] width 204 height 32
click at [784, 459] on button "Back" at bounding box center [784, 459] width 204 height 32
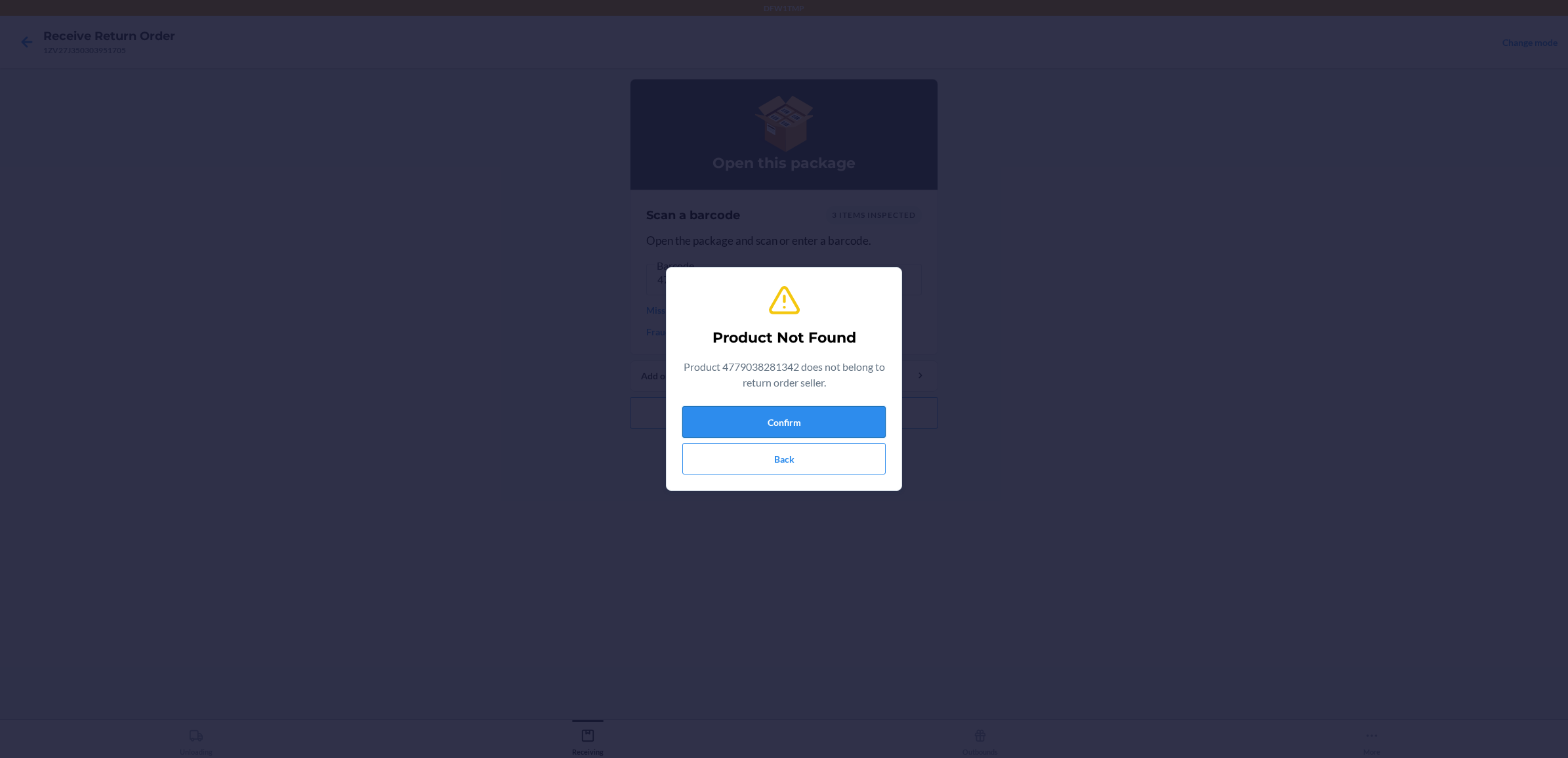
click at [781, 424] on button "Confirm" at bounding box center [784, 421] width 204 height 32
click at [824, 449] on button "Back" at bounding box center [784, 459] width 204 height 32
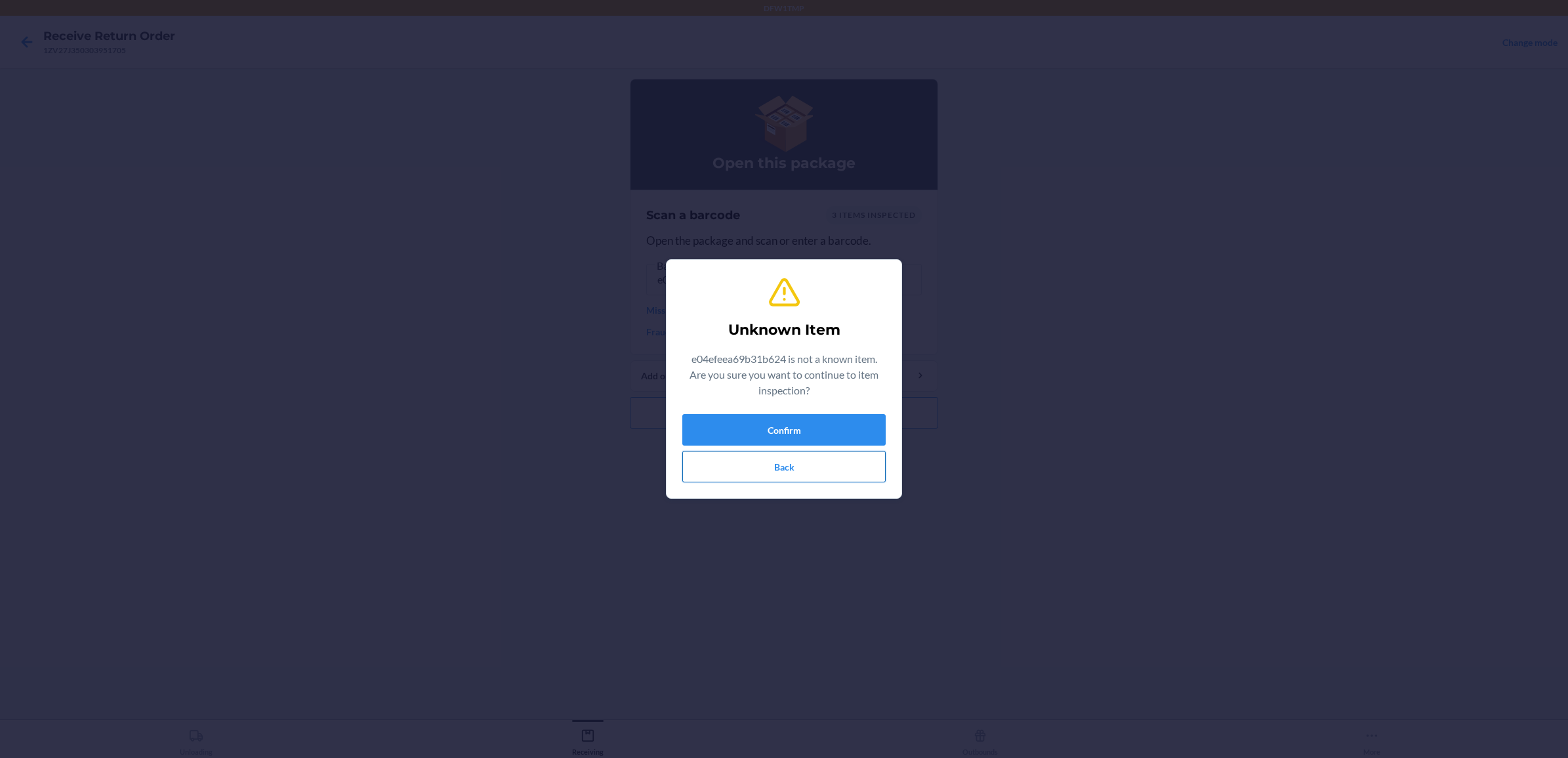
click at [784, 469] on button "Back" at bounding box center [784, 466] width 204 height 32
click at [759, 461] on button "Back" at bounding box center [784, 466] width 204 height 32
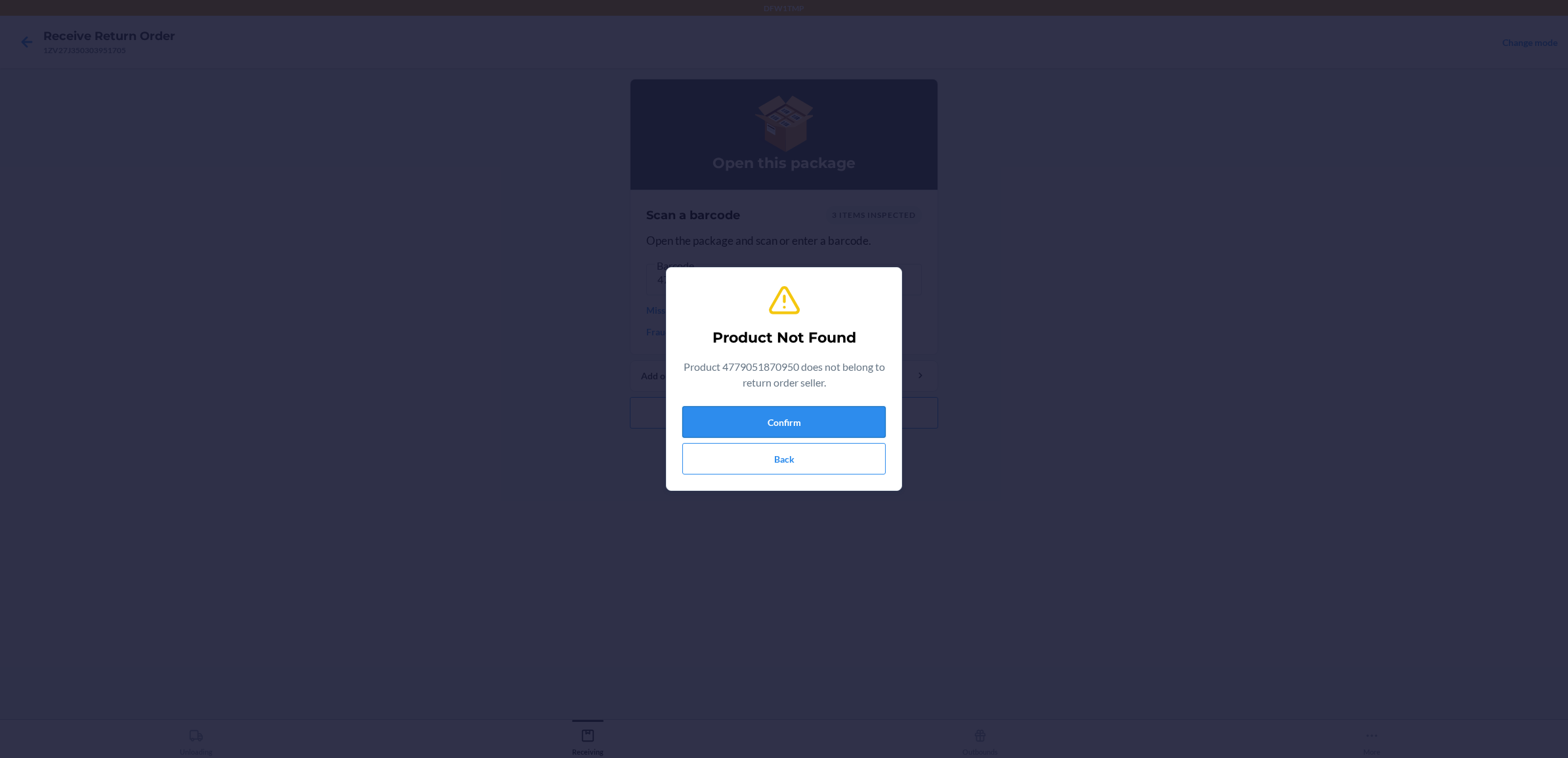
click at [791, 425] on button "Confirm" at bounding box center [784, 421] width 204 height 32
click at [750, 455] on button "Back" at bounding box center [784, 459] width 204 height 32
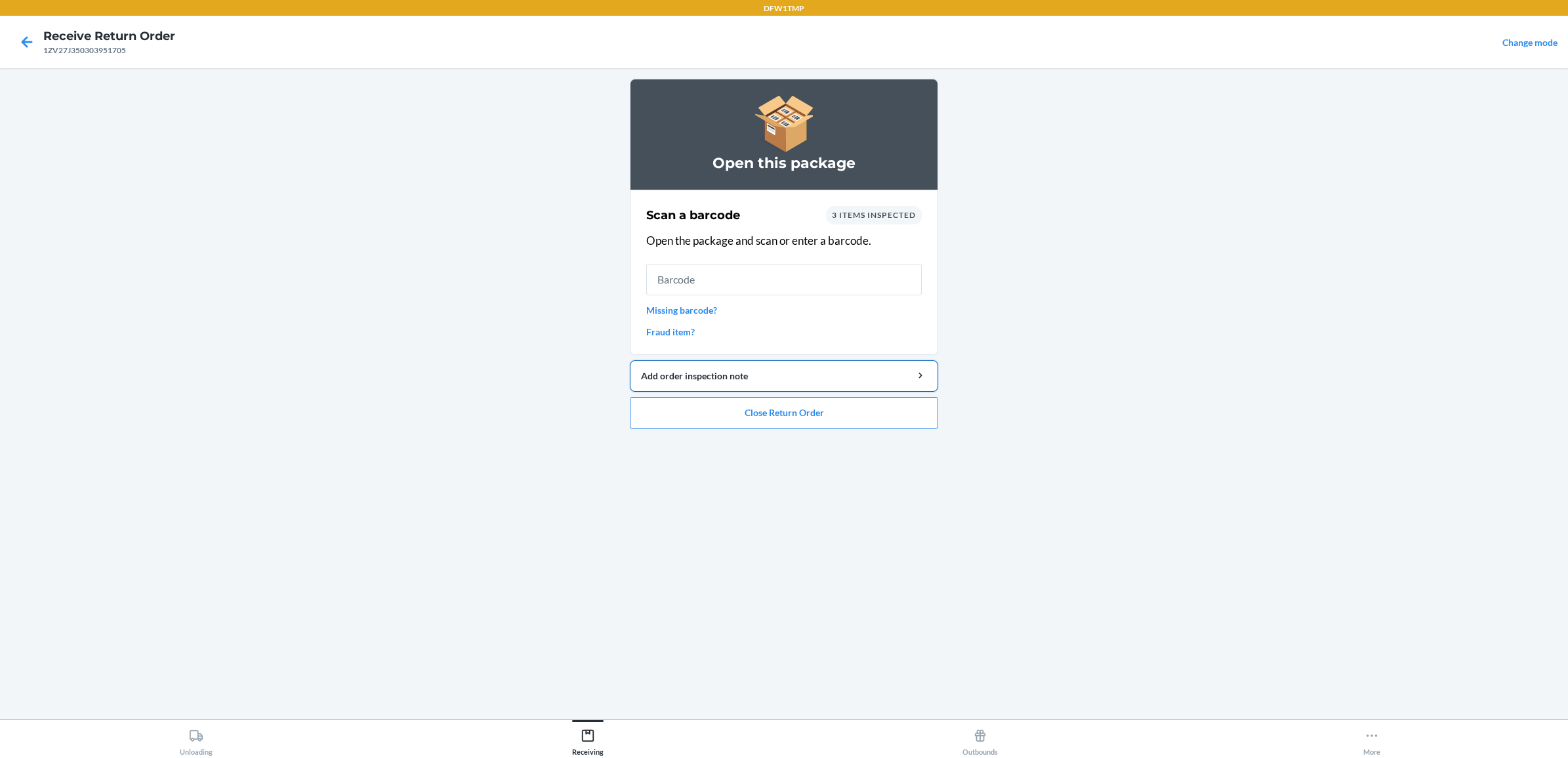
click at [910, 372] on div "Add order inspection note" at bounding box center [784, 376] width 286 height 14
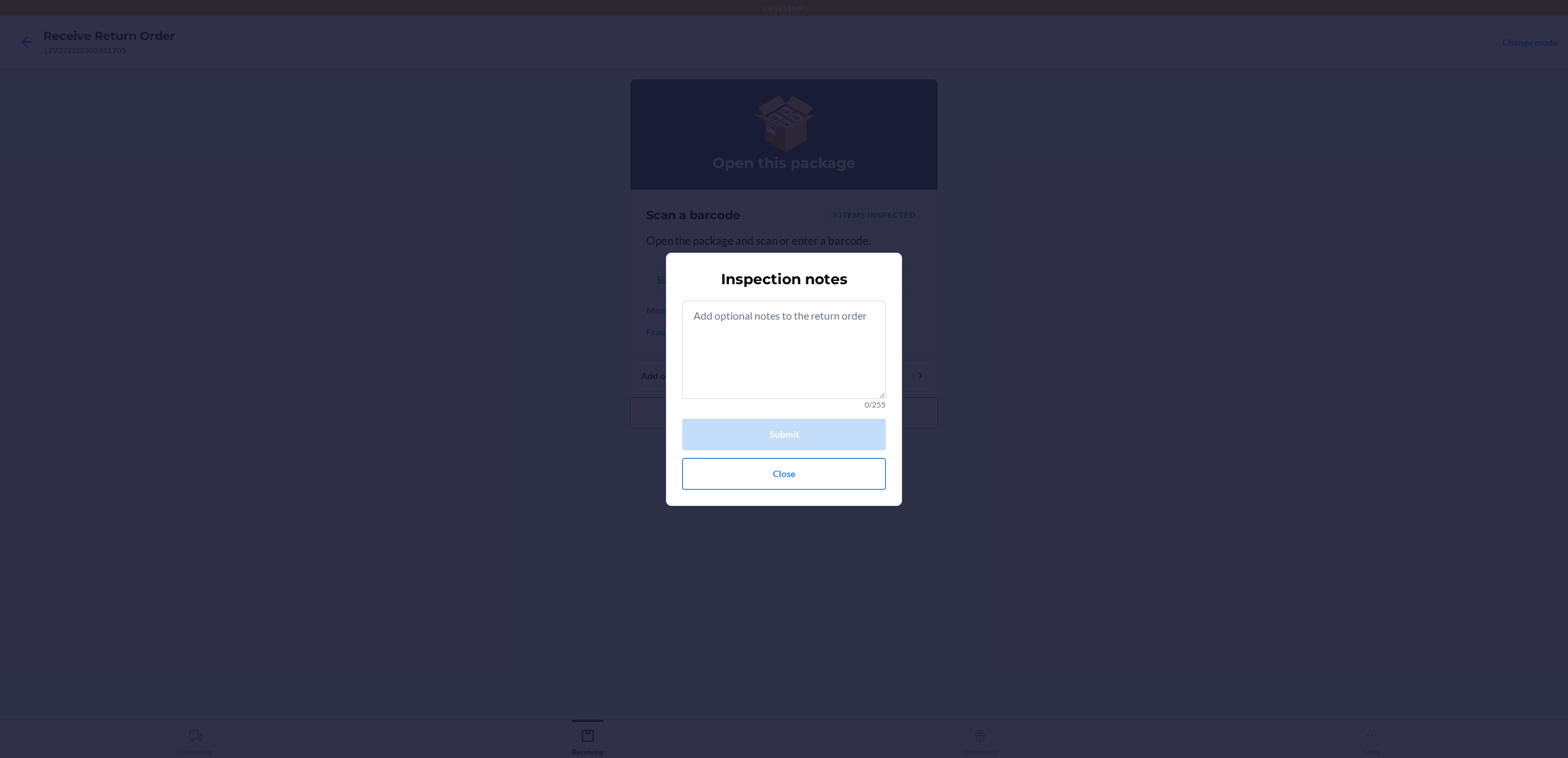
click at [781, 464] on button "Close" at bounding box center [784, 473] width 204 height 32
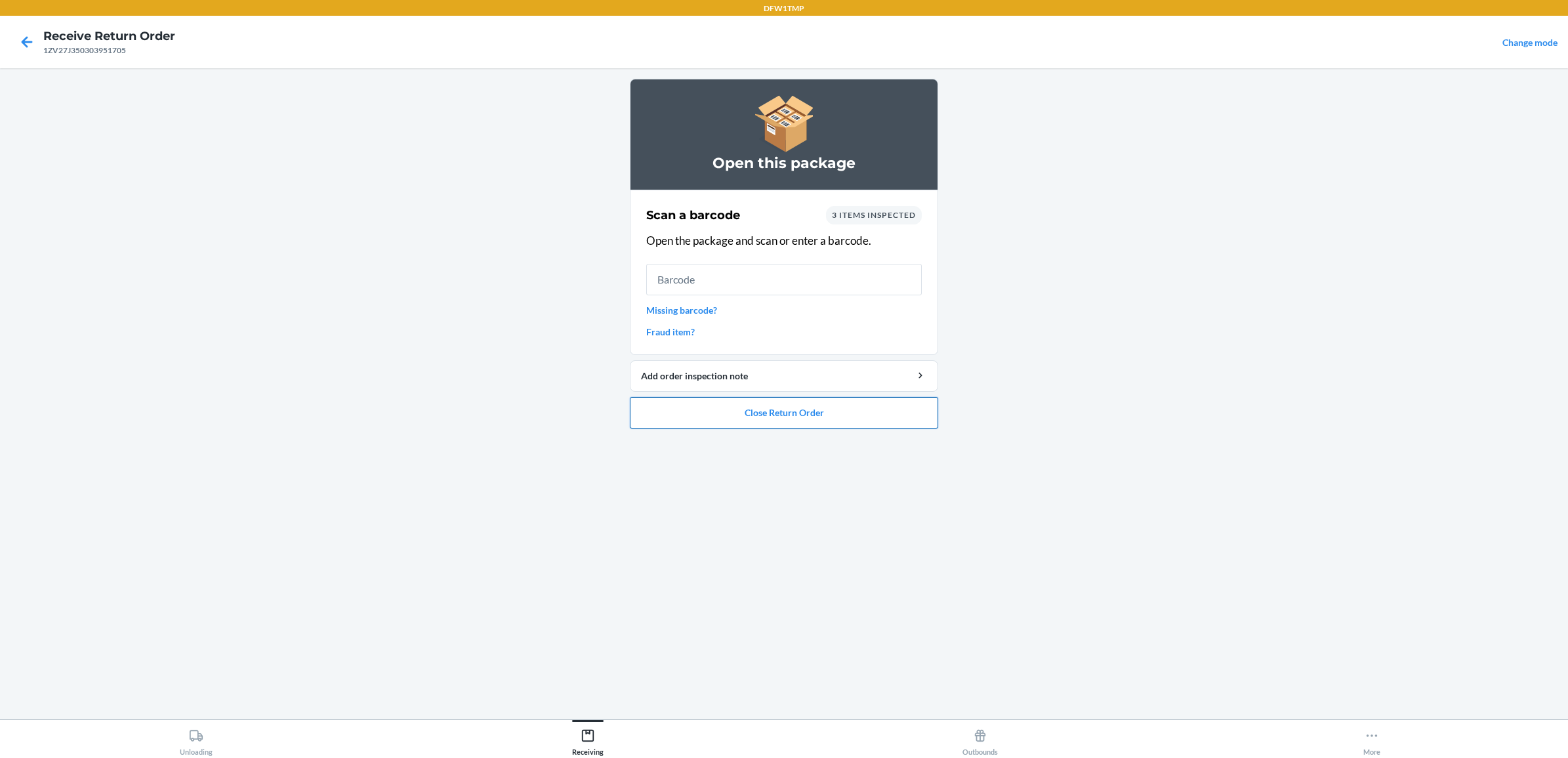
click at [714, 420] on button "Close Return Order" at bounding box center [784, 413] width 309 height 32
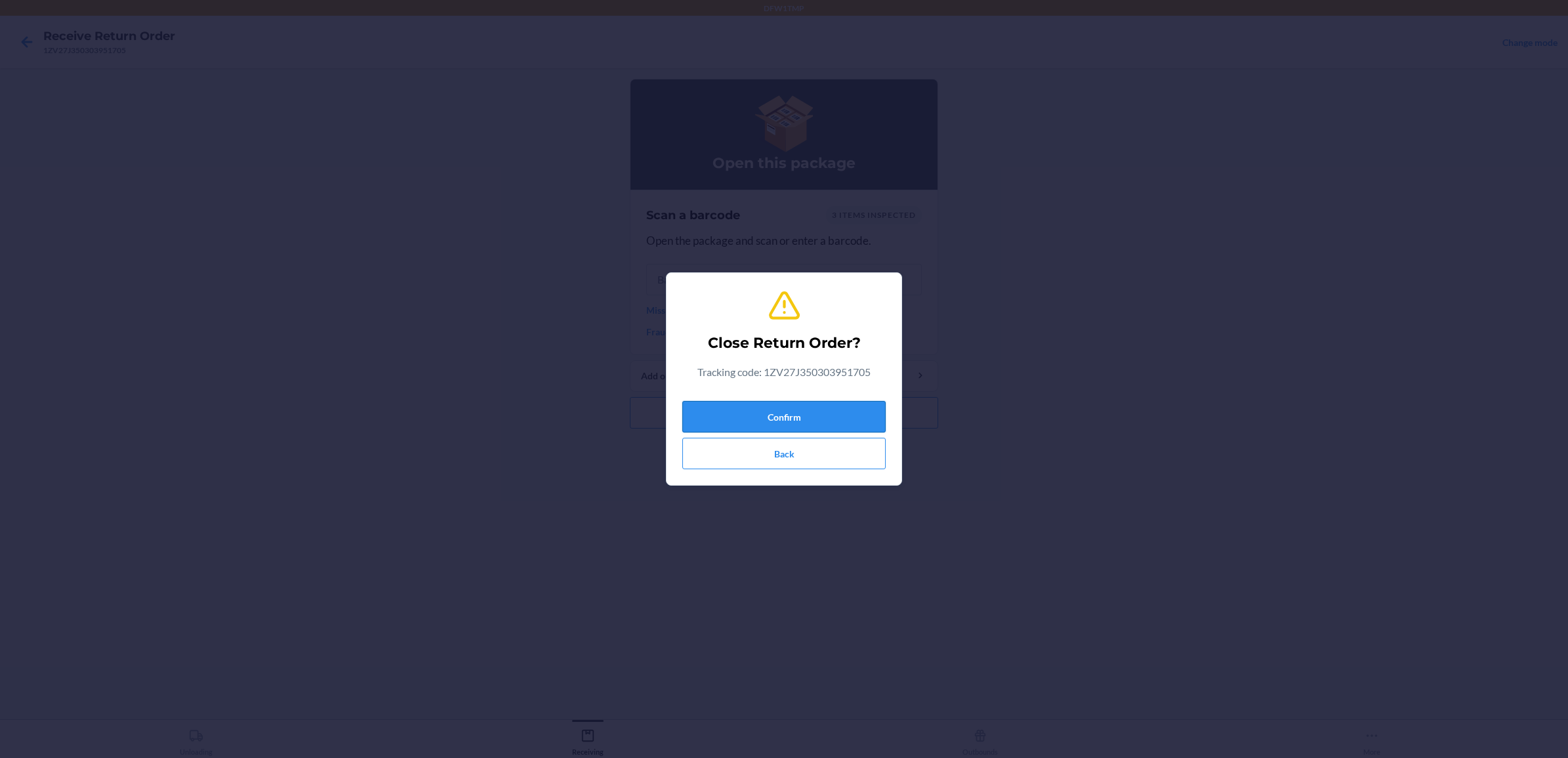
click at [759, 421] on button "Confirm" at bounding box center [784, 417] width 204 height 32
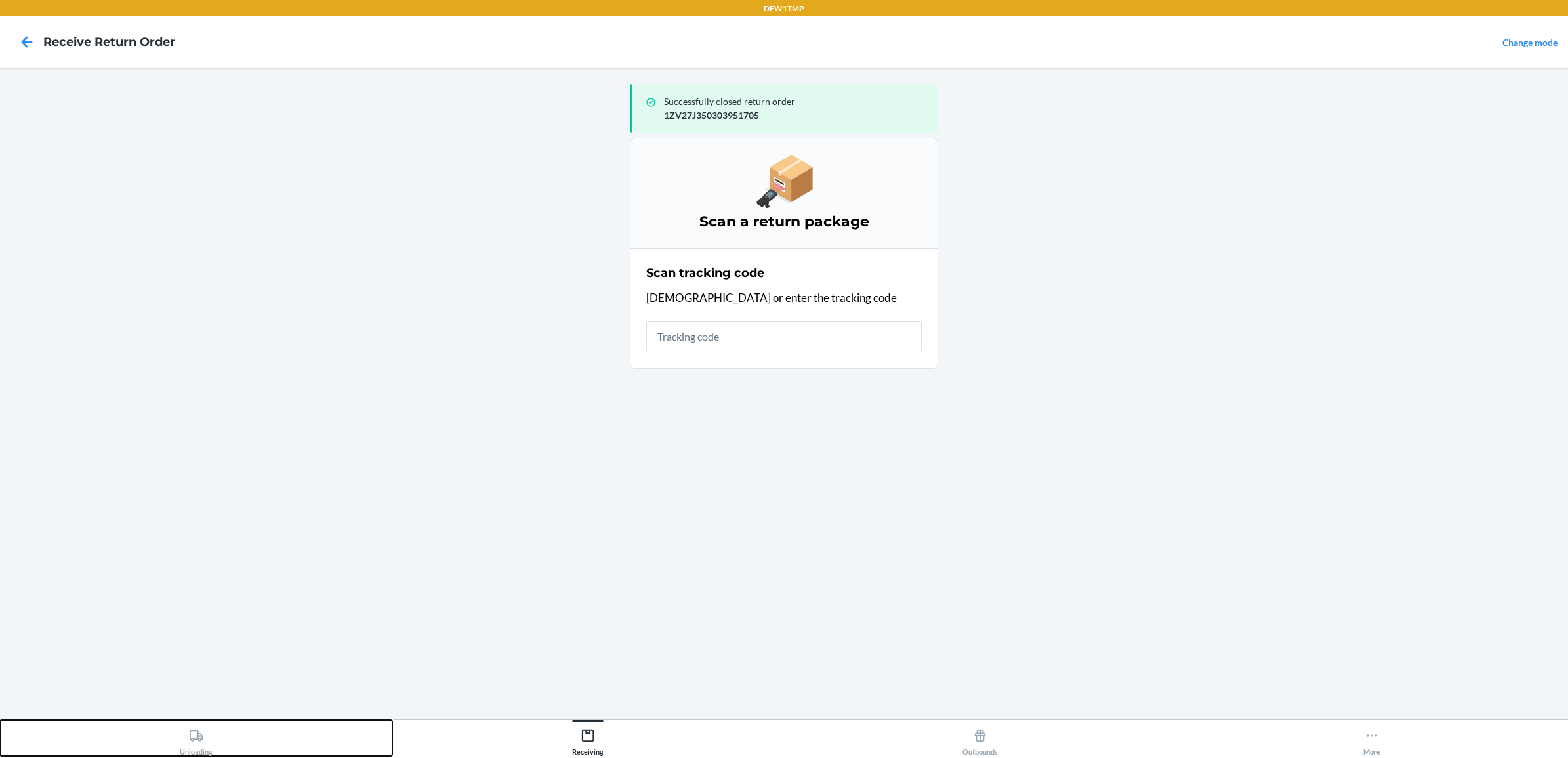
click at [190, 749] on div "Unloading" at bounding box center [196, 739] width 33 height 33
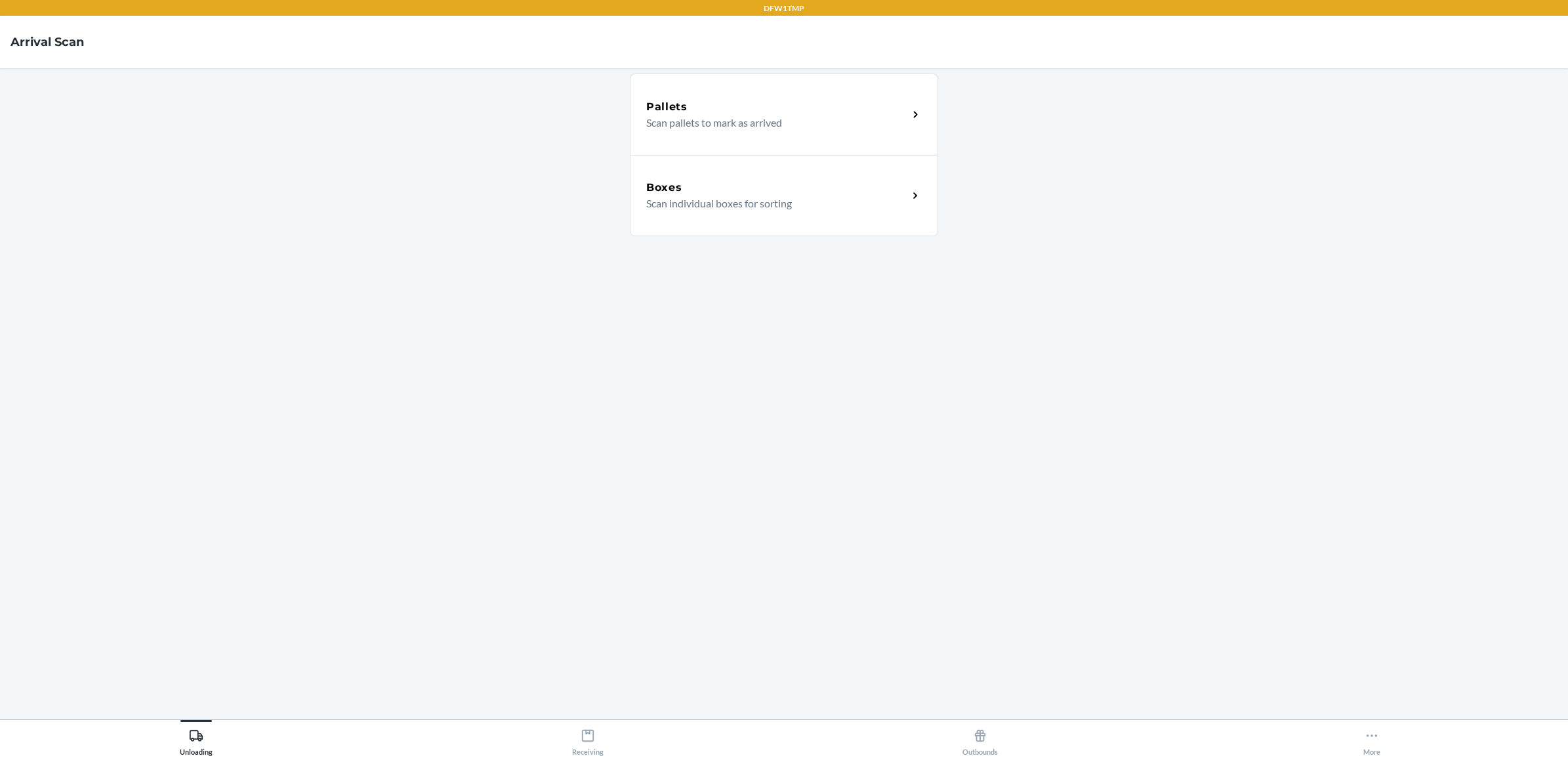
click at [841, 201] on p "Scan individual boxes for sorting" at bounding box center [771, 203] width 251 height 16
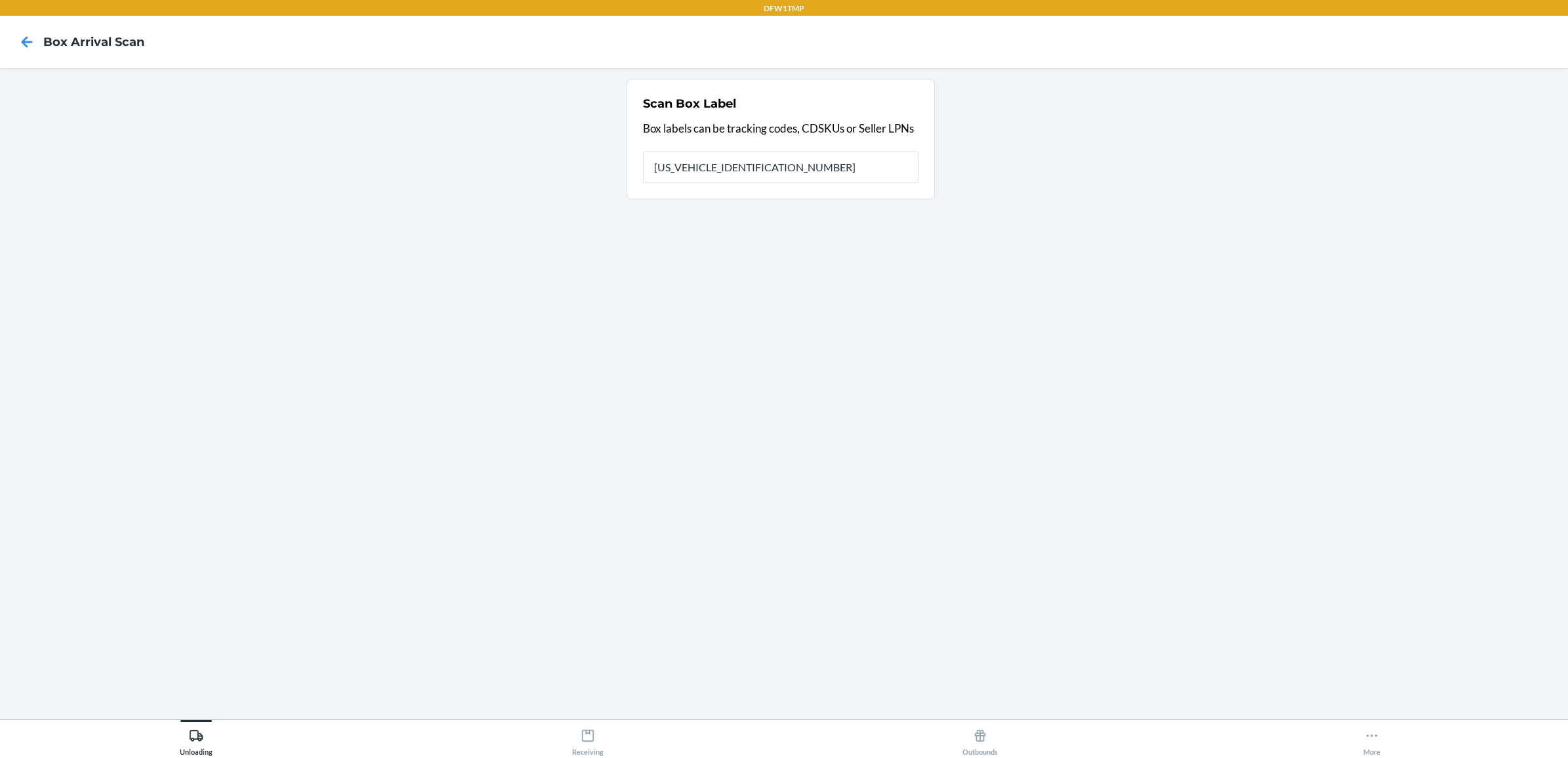
type input "1ZV27J350311405843"
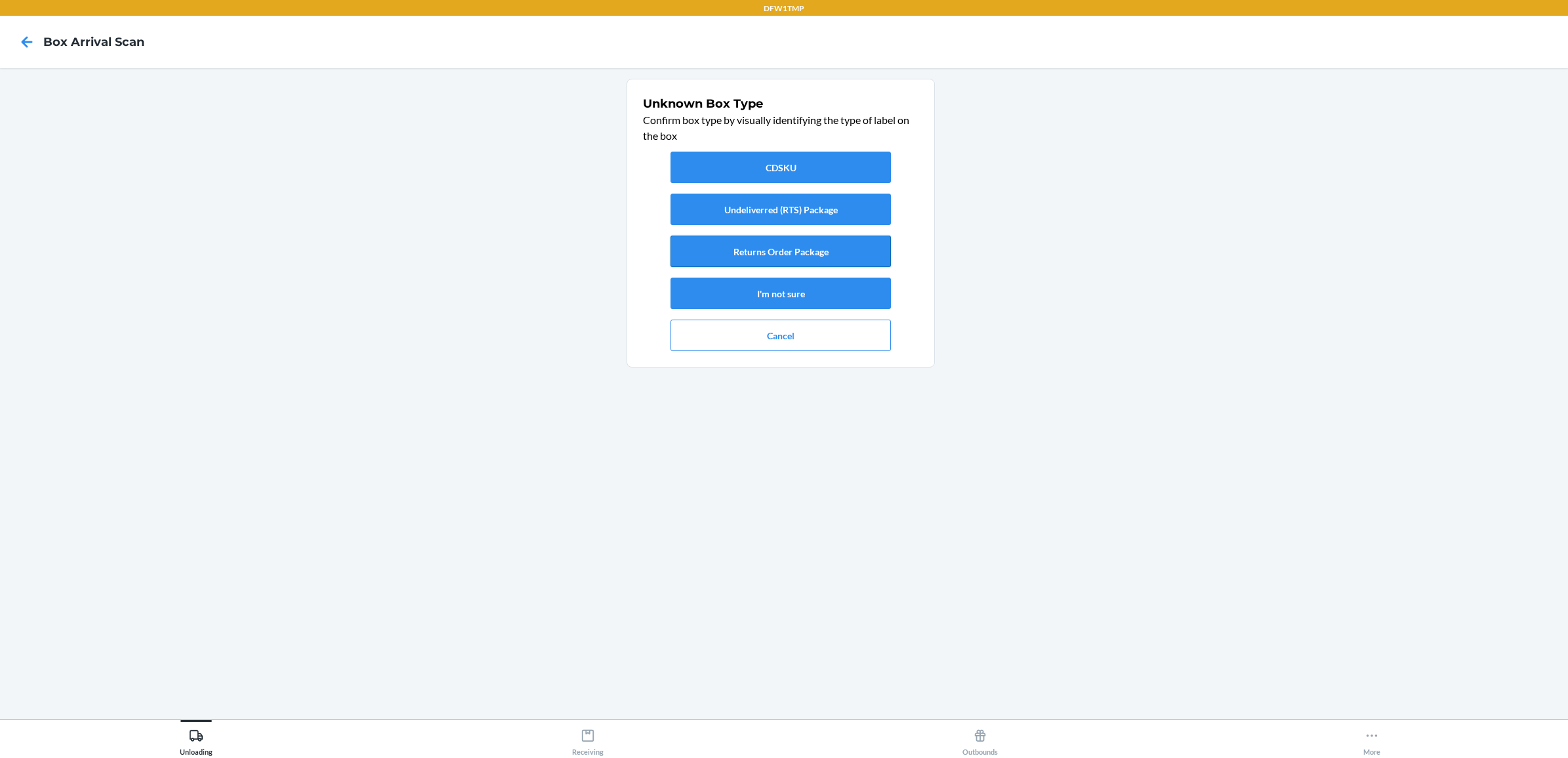
click at [772, 251] on button "Returns Order Package" at bounding box center [781, 251] width 221 height 32
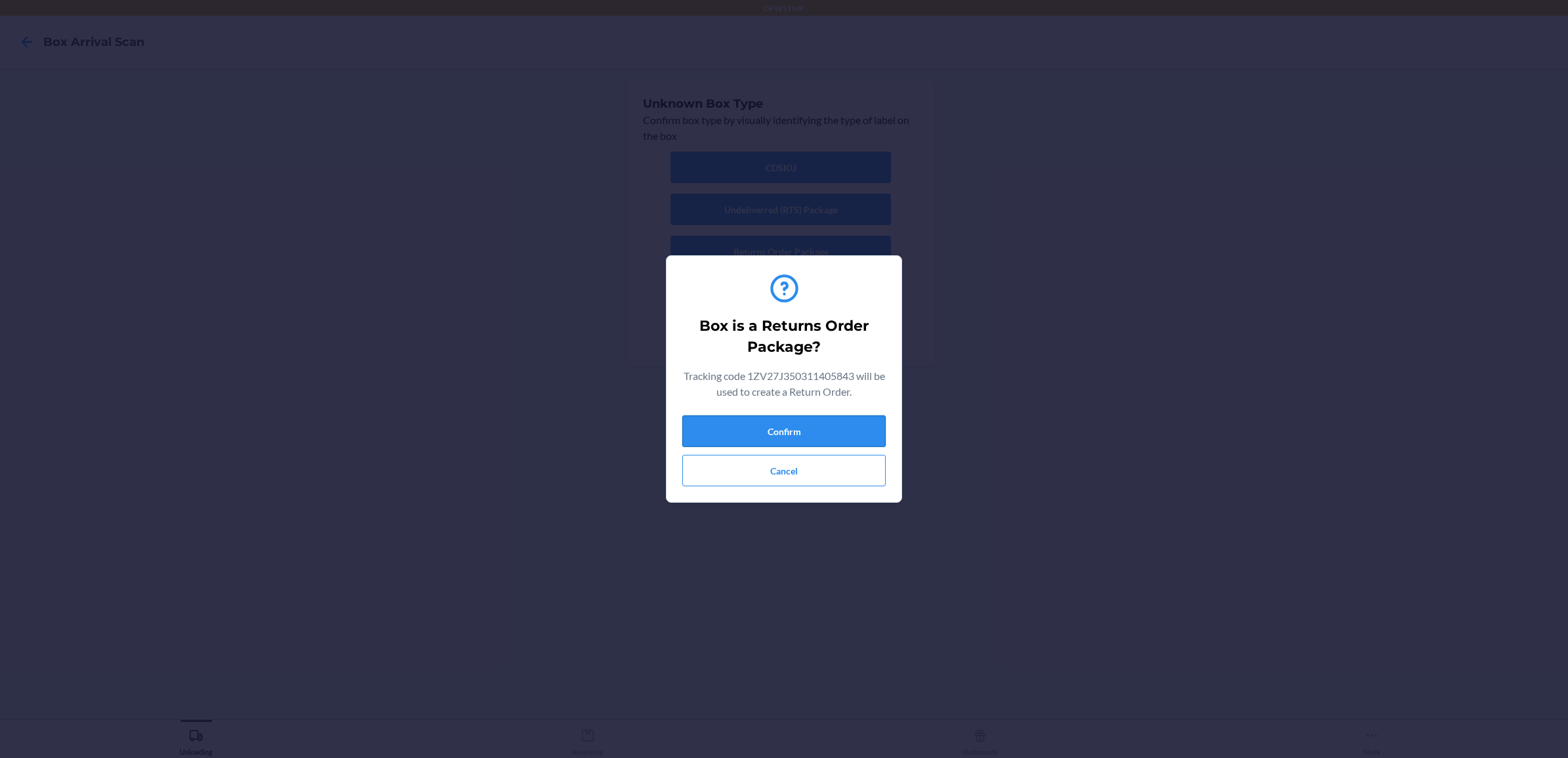
click at [759, 435] on button "Confirm" at bounding box center [784, 431] width 204 height 32
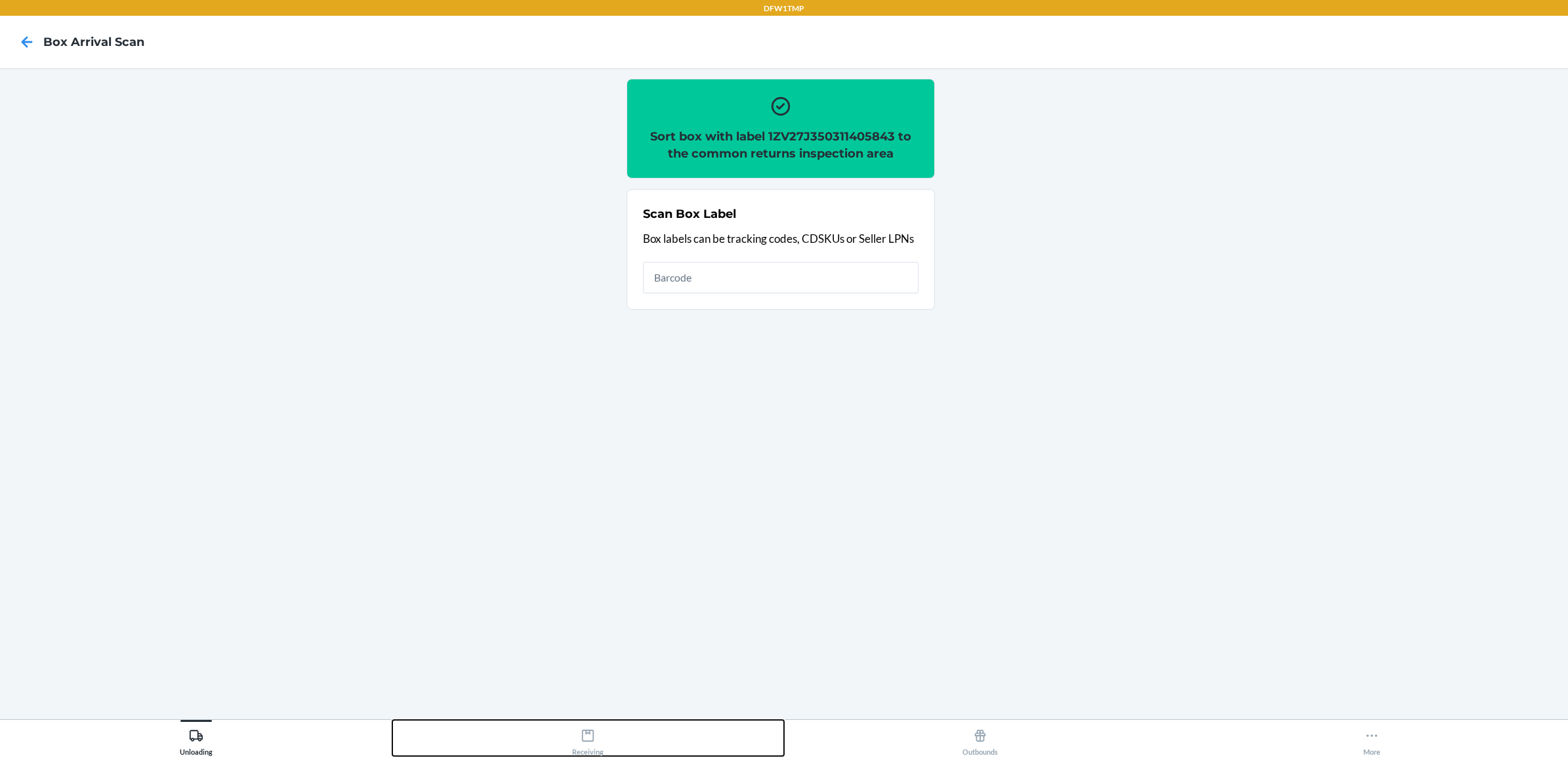
click at [598, 743] on div "Receiving" at bounding box center [588, 739] width 32 height 33
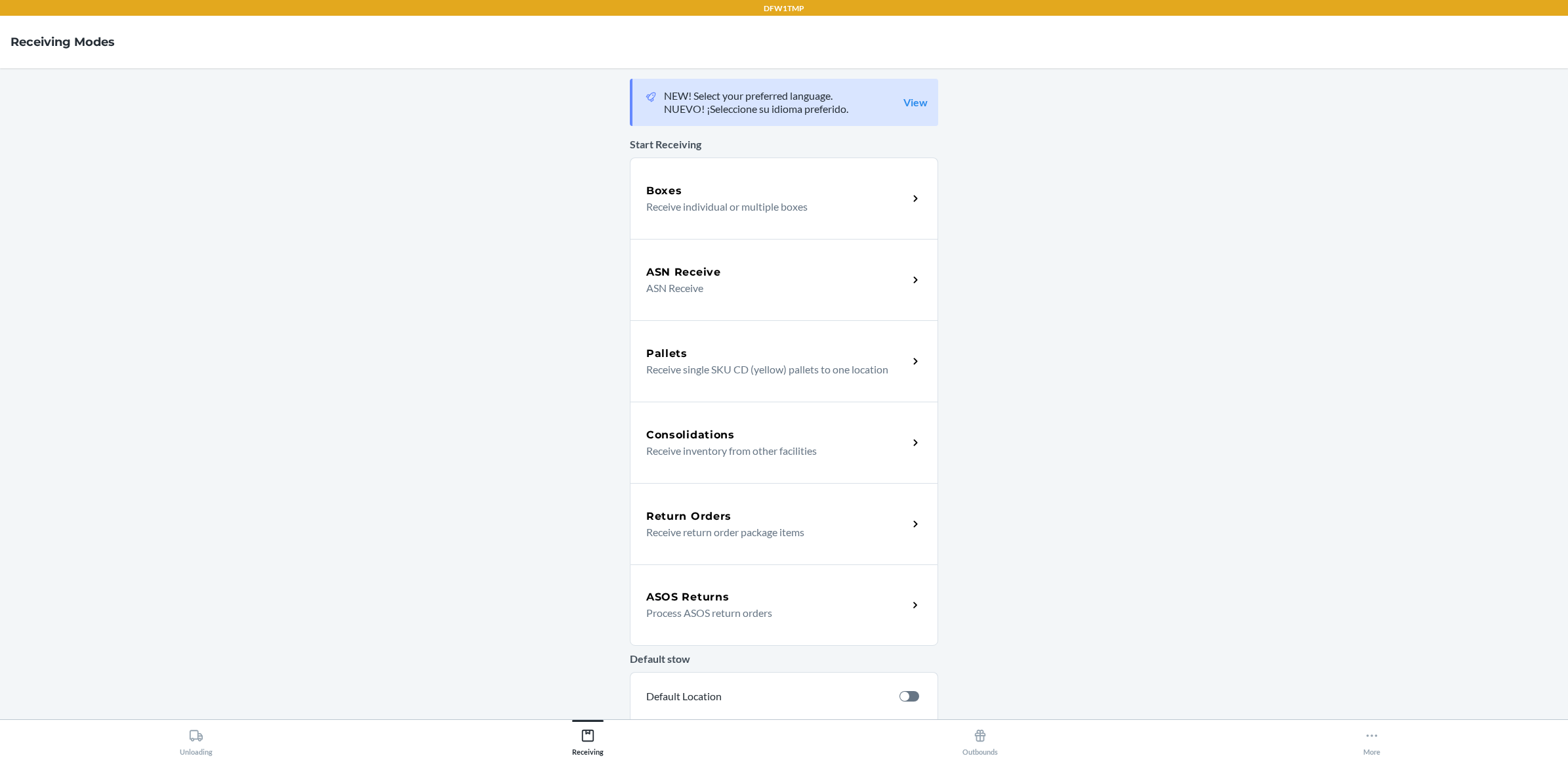
click at [767, 526] on p "Receive return order package items" at bounding box center [771, 532] width 251 height 16
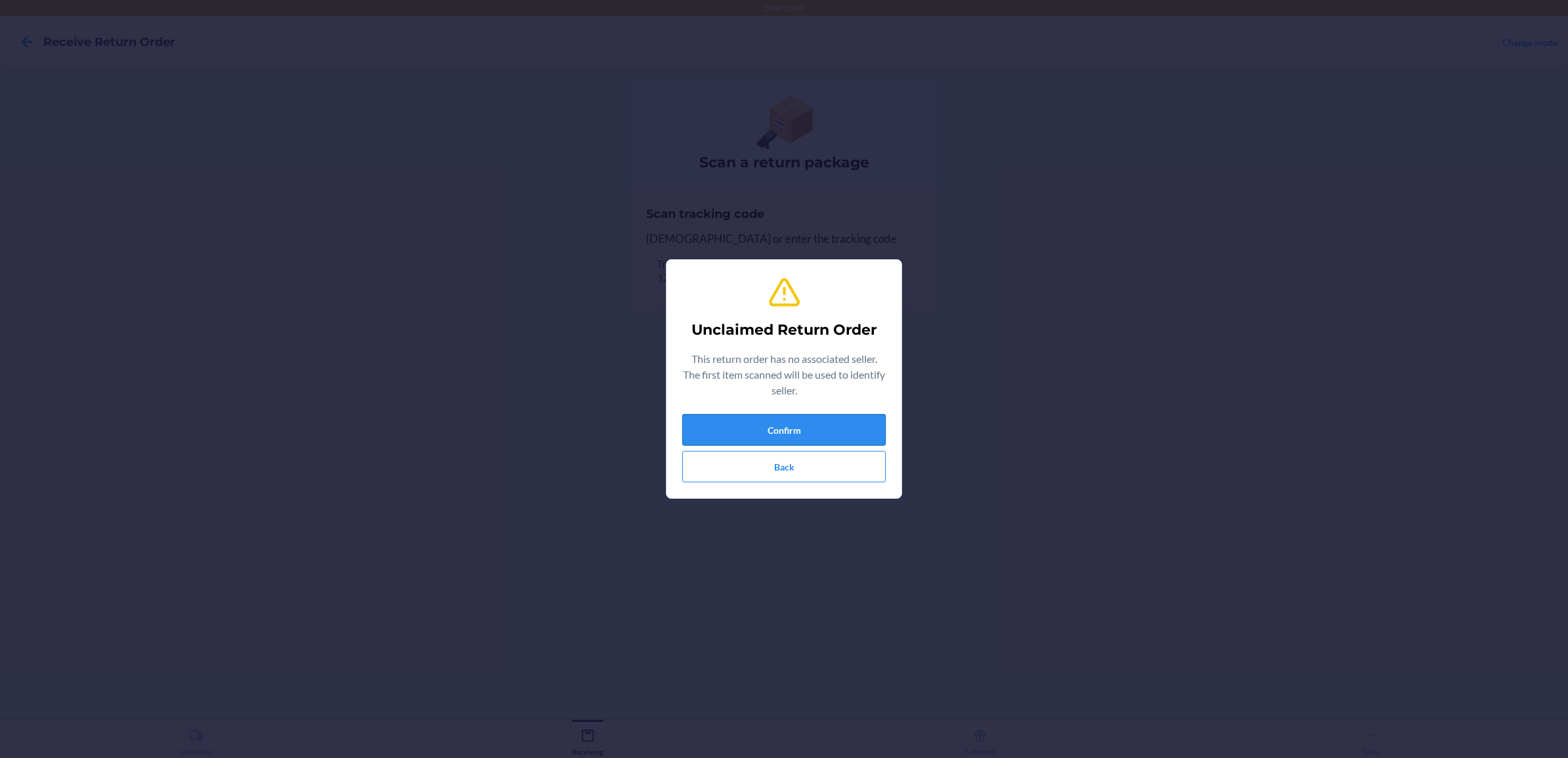
click at [801, 423] on button "Confirm" at bounding box center [784, 430] width 204 height 32
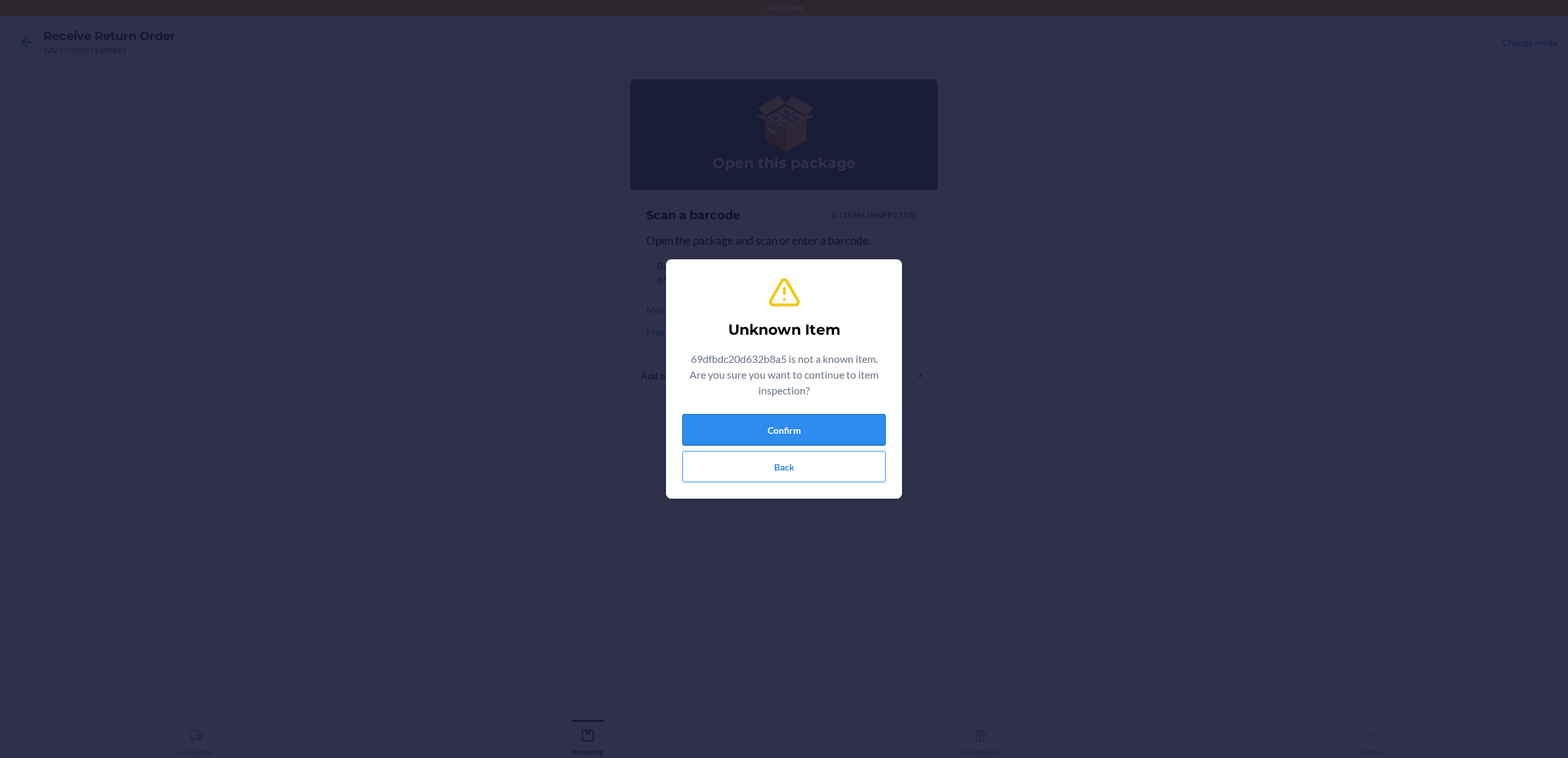
click at [784, 431] on button "Confirm" at bounding box center [784, 430] width 204 height 32
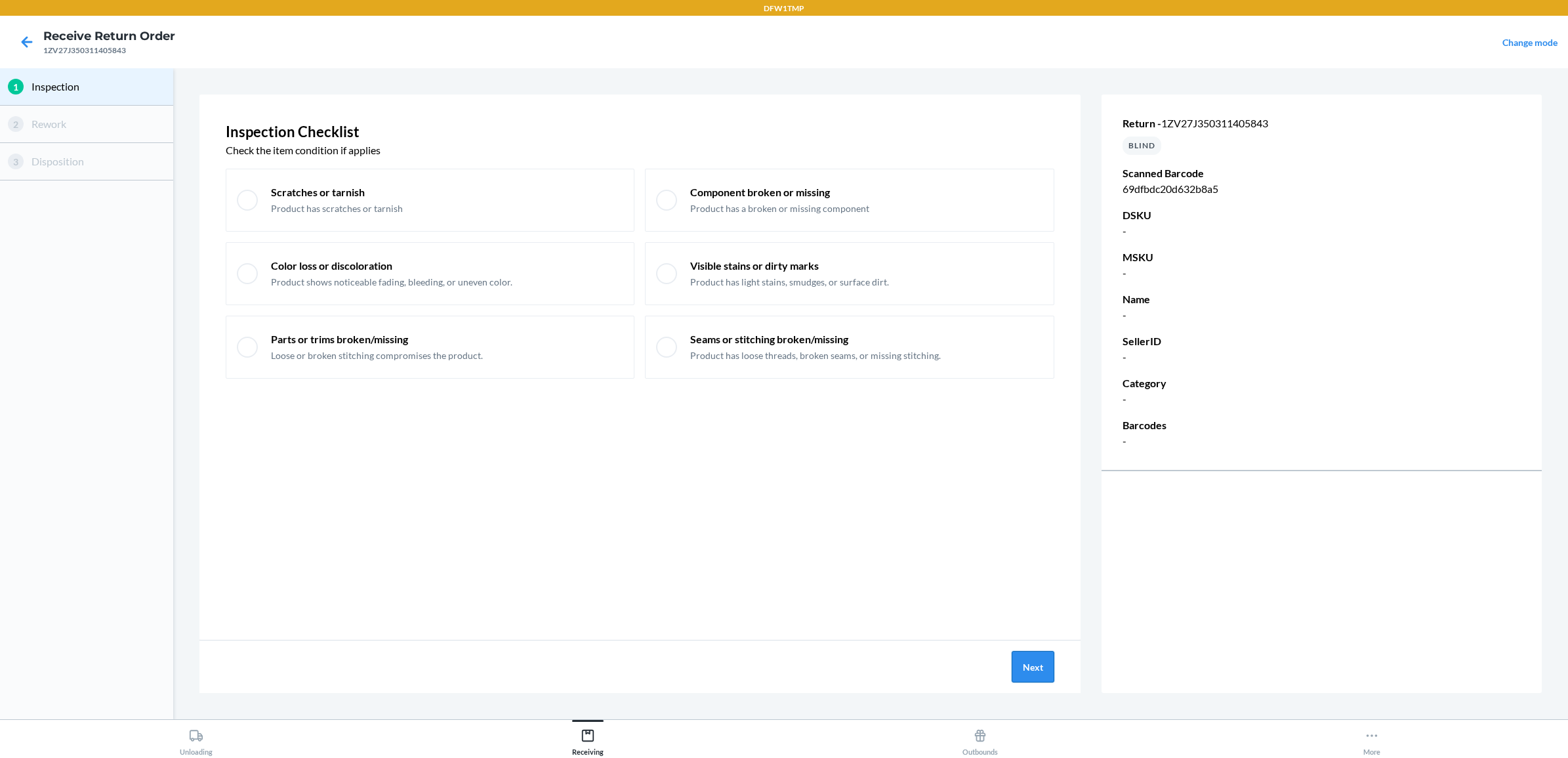
click at [1035, 659] on button "Next" at bounding box center [1032, 666] width 43 height 32
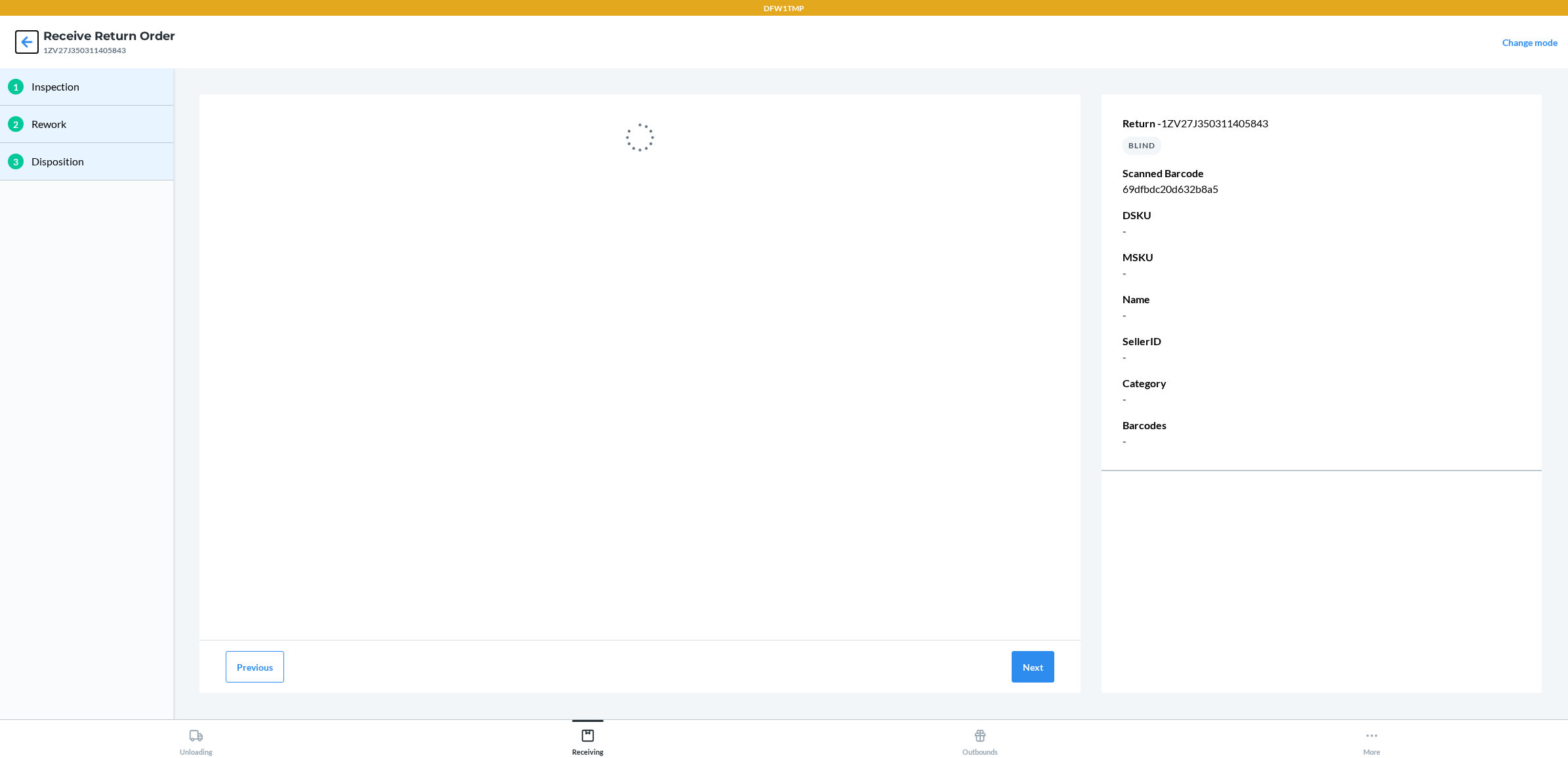
click at [25, 44] on icon at bounding box center [27, 41] width 11 height 11
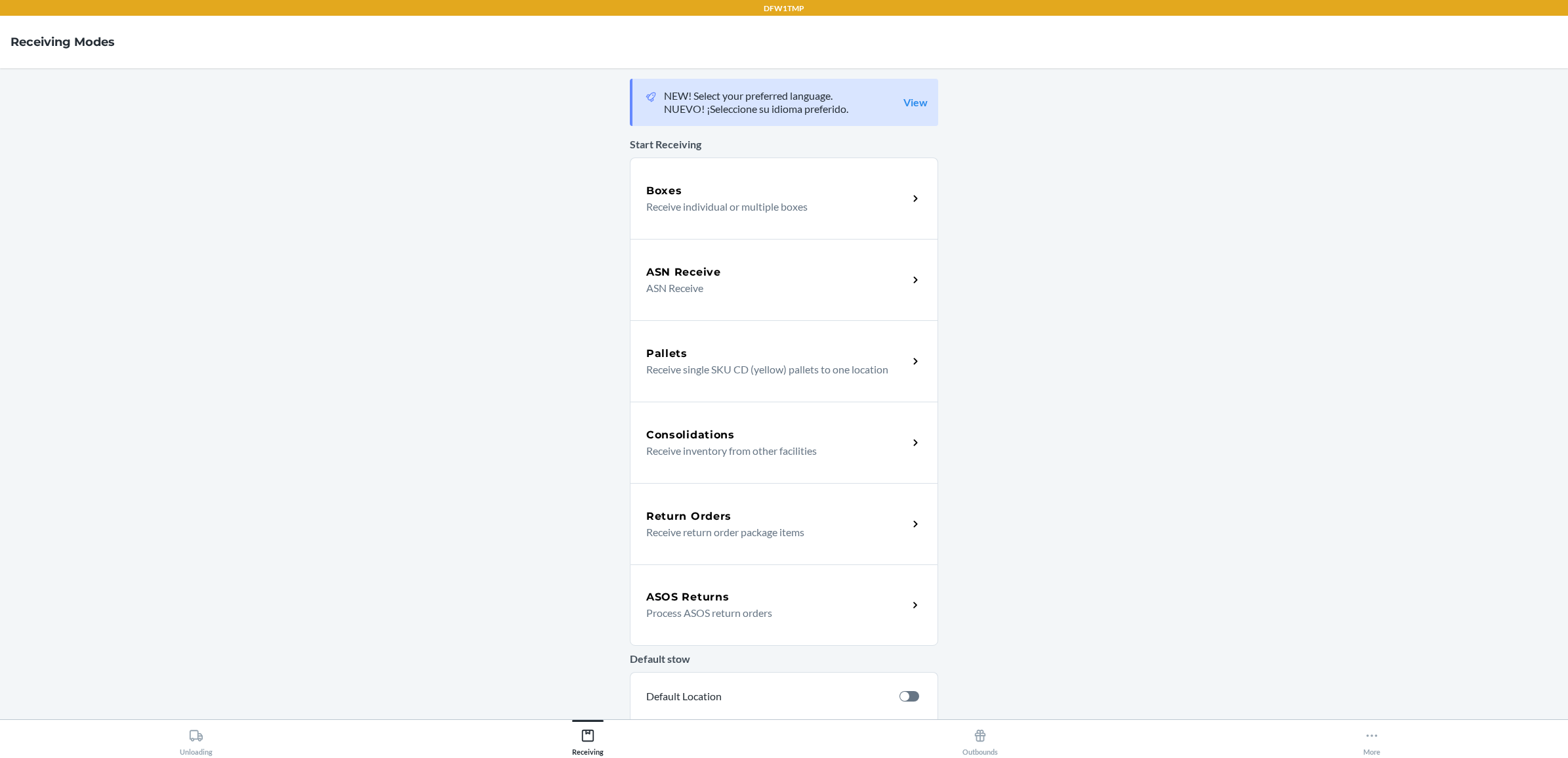
click at [711, 519] on h5 "Return Orders" at bounding box center [689, 516] width 86 height 16
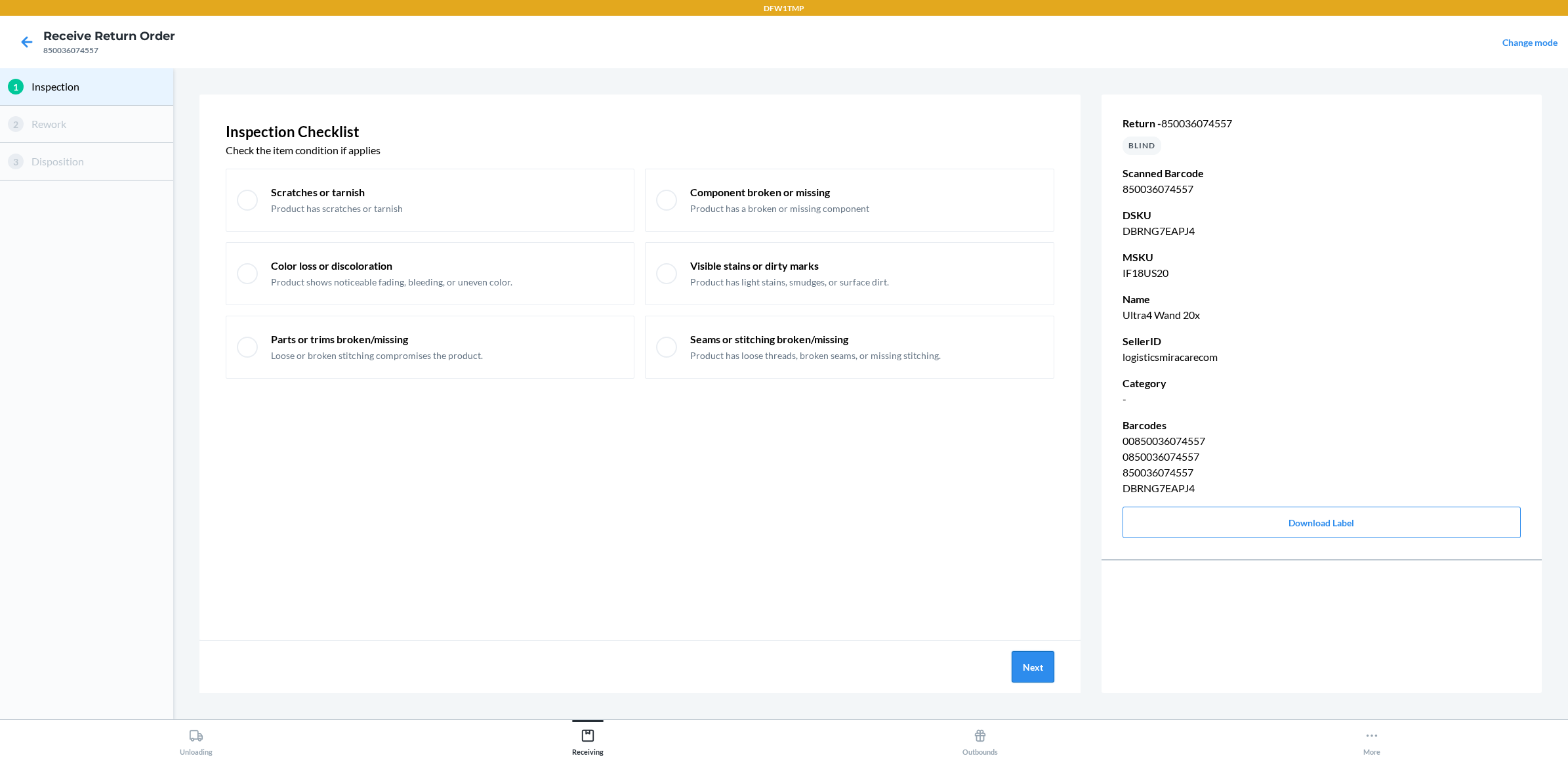
click at [1037, 664] on button "Next" at bounding box center [1032, 666] width 43 height 32
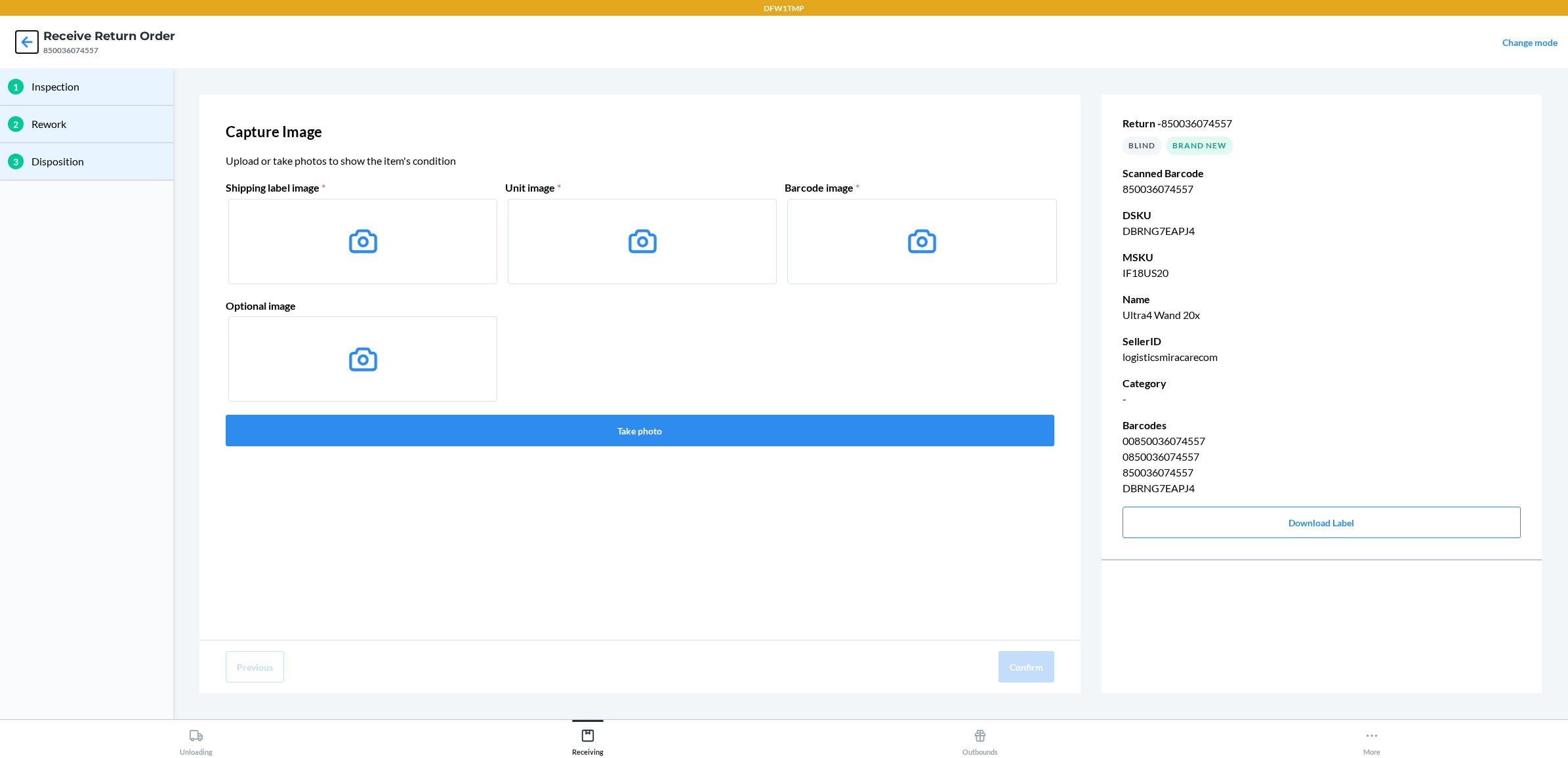
click at [22, 40] on icon at bounding box center [26, 42] width 23 height 23
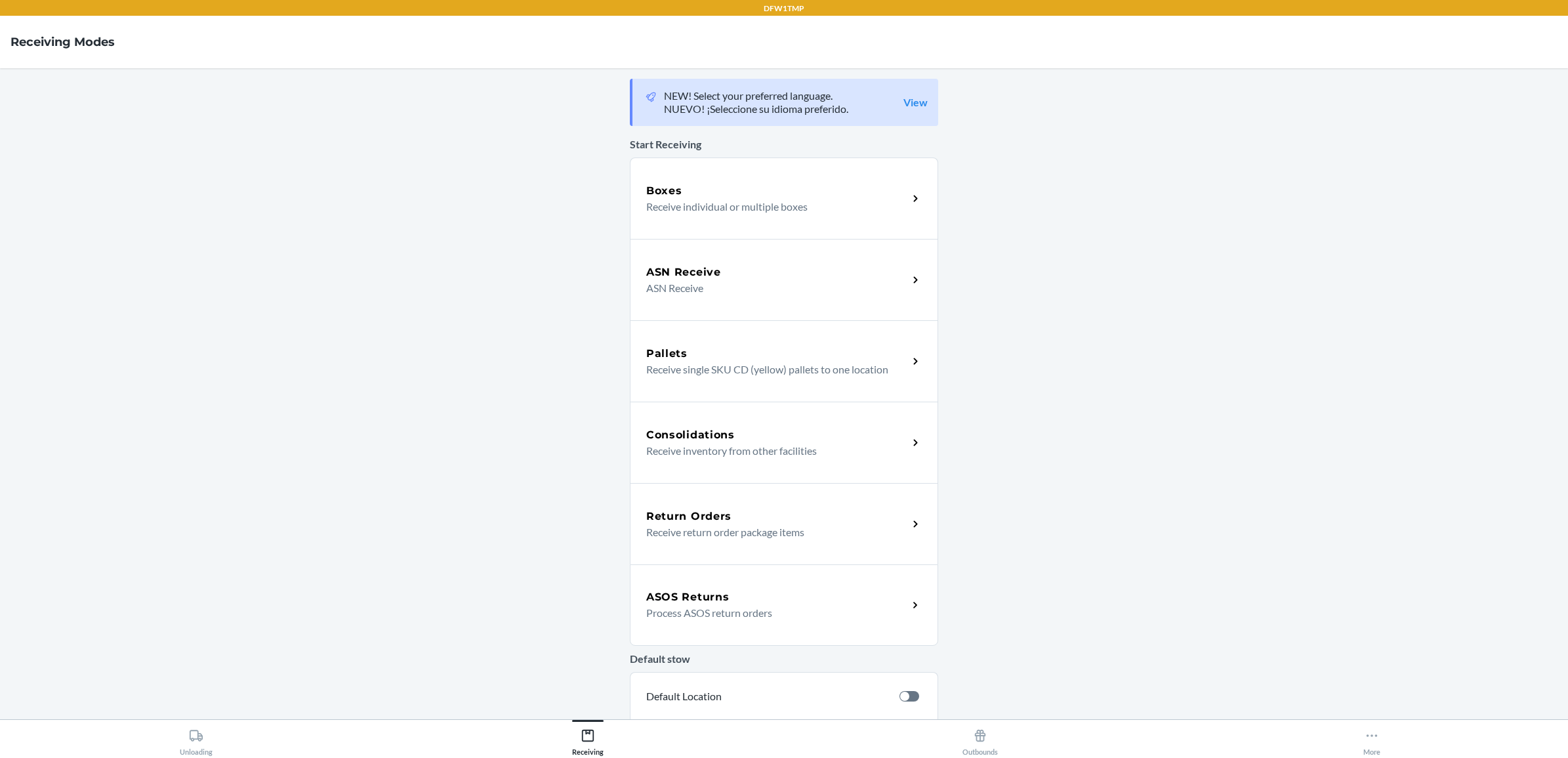
click at [670, 526] on p "Receive return order package items" at bounding box center [771, 532] width 251 height 16
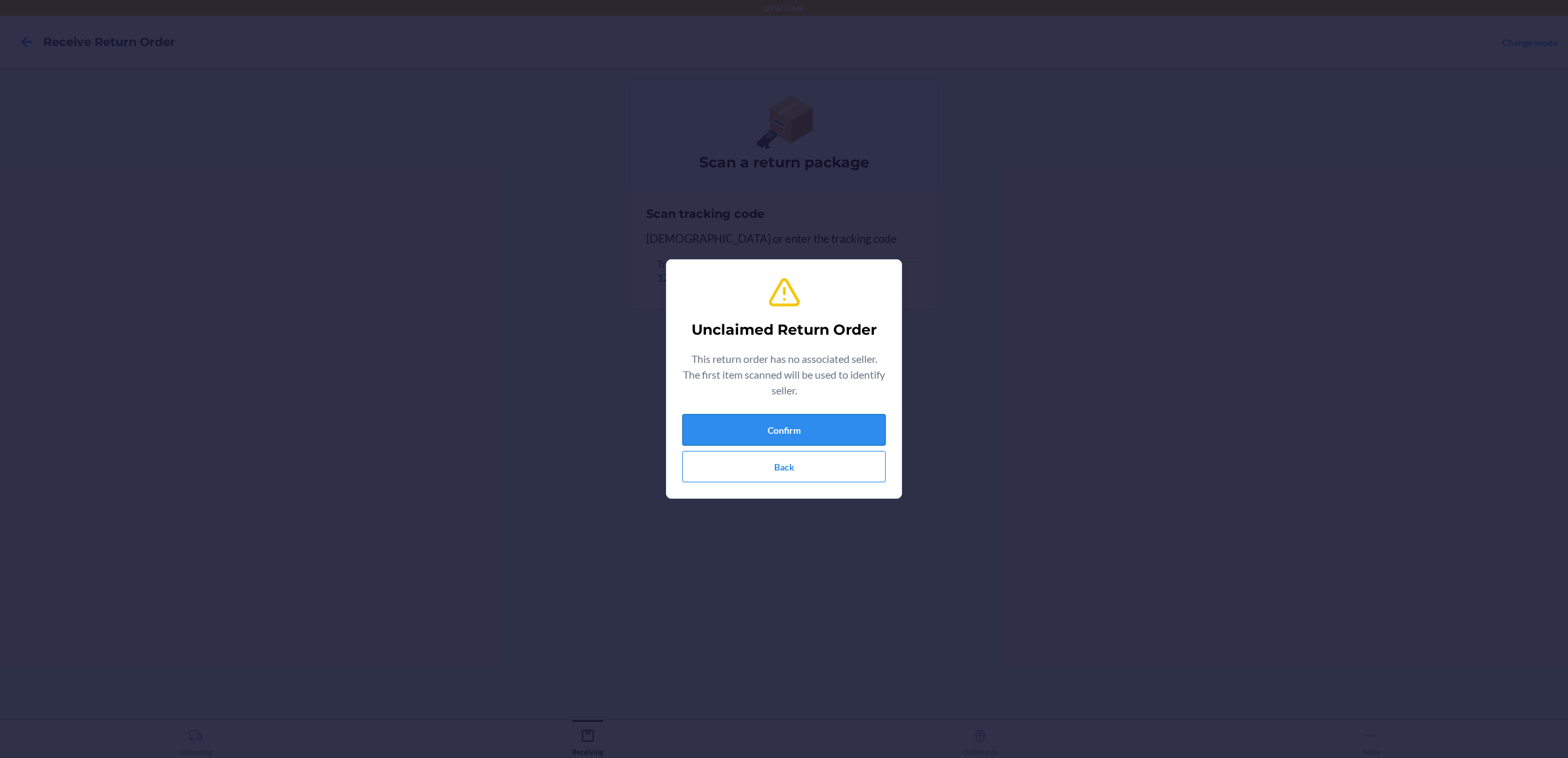
click at [844, 433] on button "Confirm" at bounding box center [784, 430] width 204 height 32
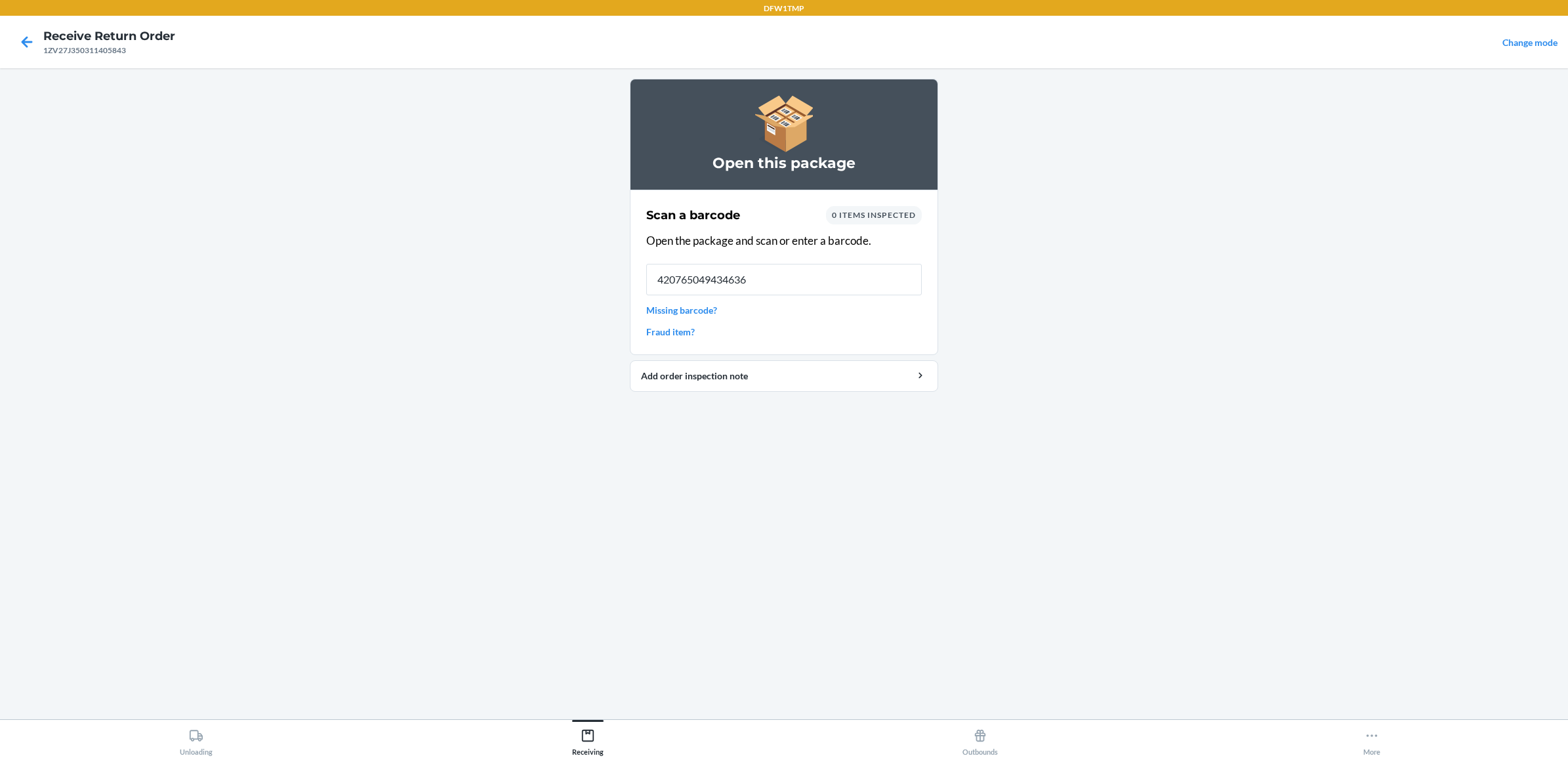
type input "4207650494346362"
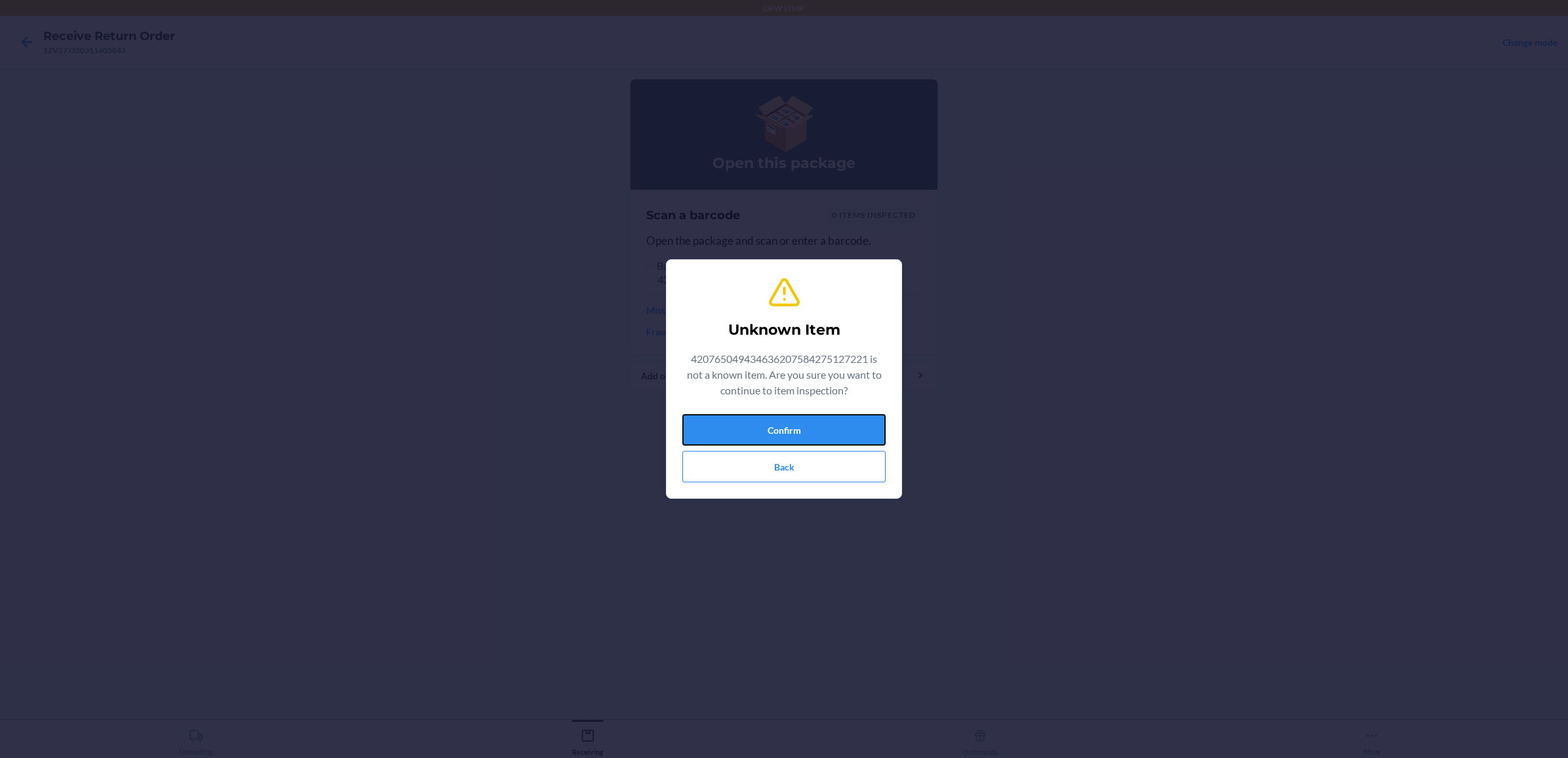
click at [844, 433] on button "Confirm" at bounding box center [784, 430] width 204 height 32
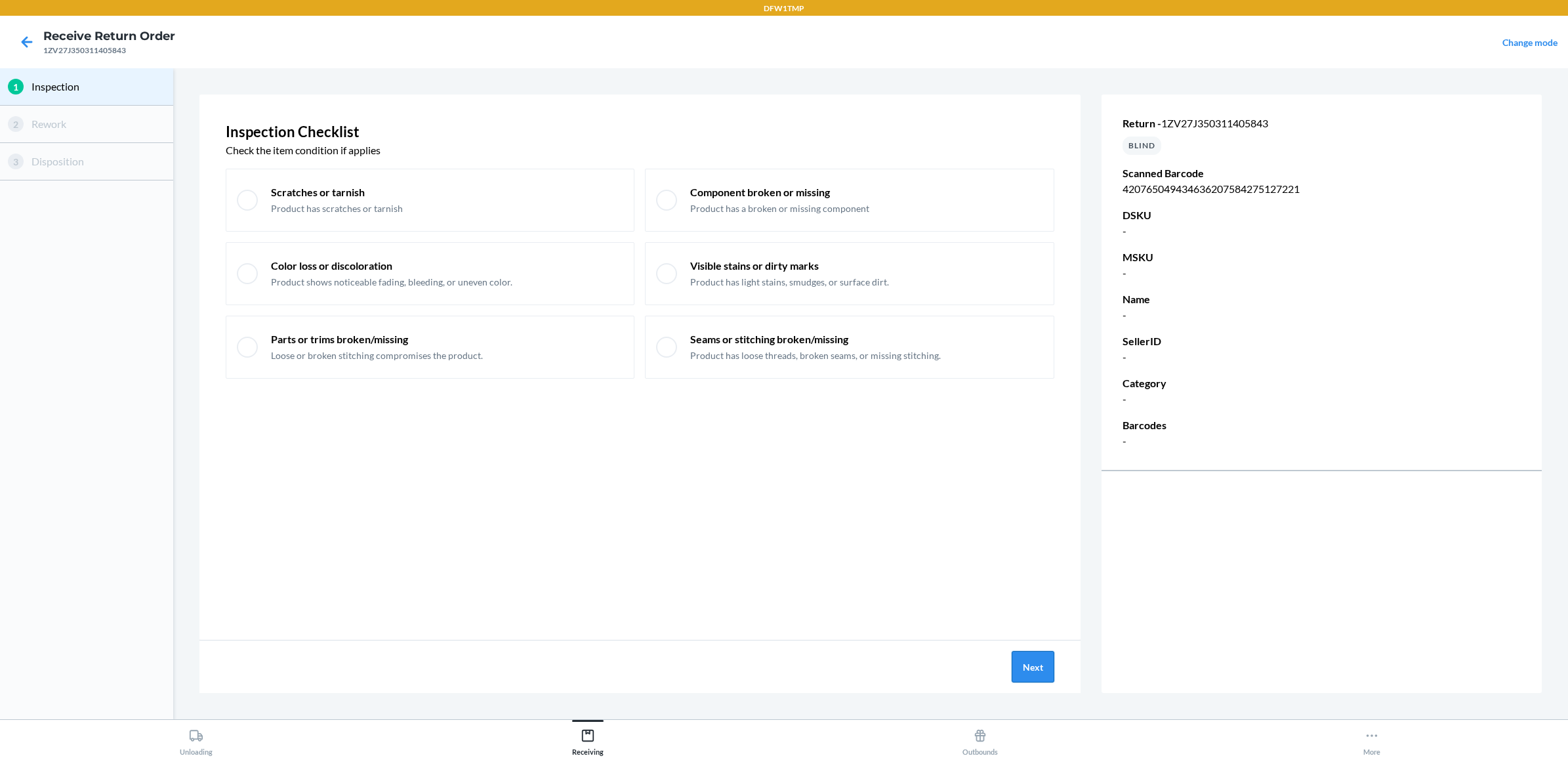
click at [1032, 674] on button "Next" at bounding box center [1032, 666] width 43 height 32
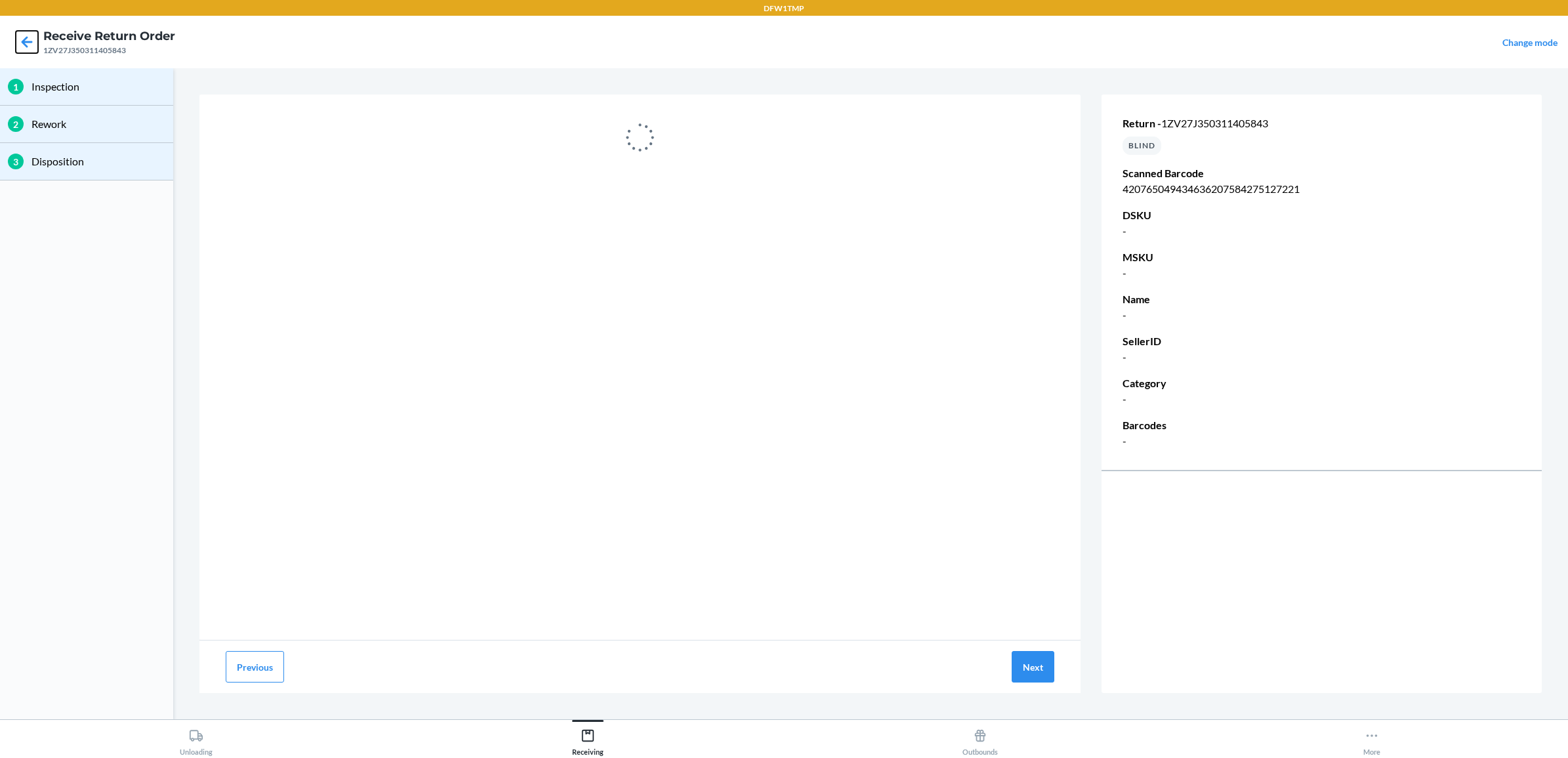
click at [19, 40] on icon at bounding box center [26, 42] width 23 height 23
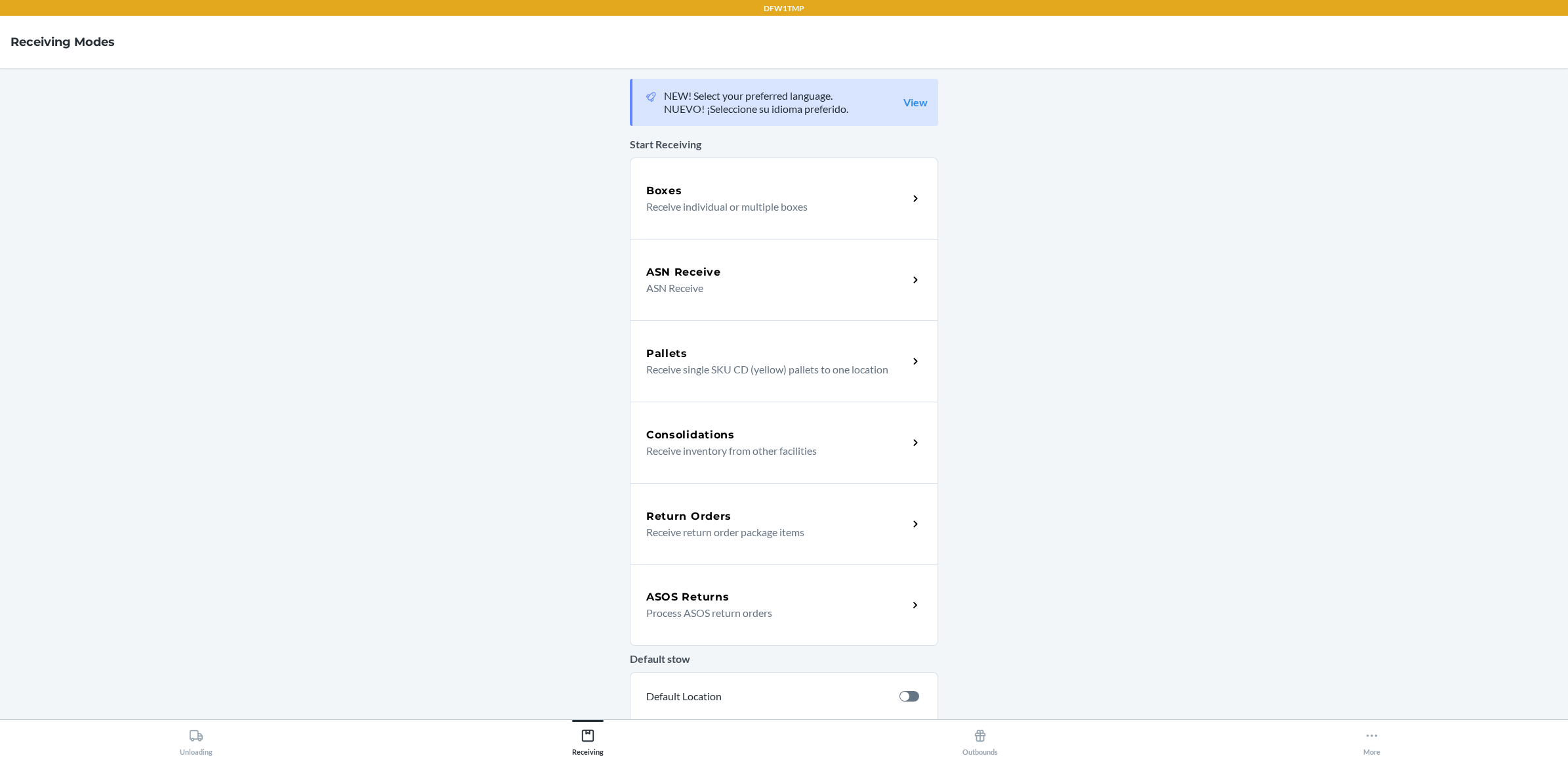
click at [700, 519] on h5 "Return Orders" at bounding box center [689, 516] width 86 height 16
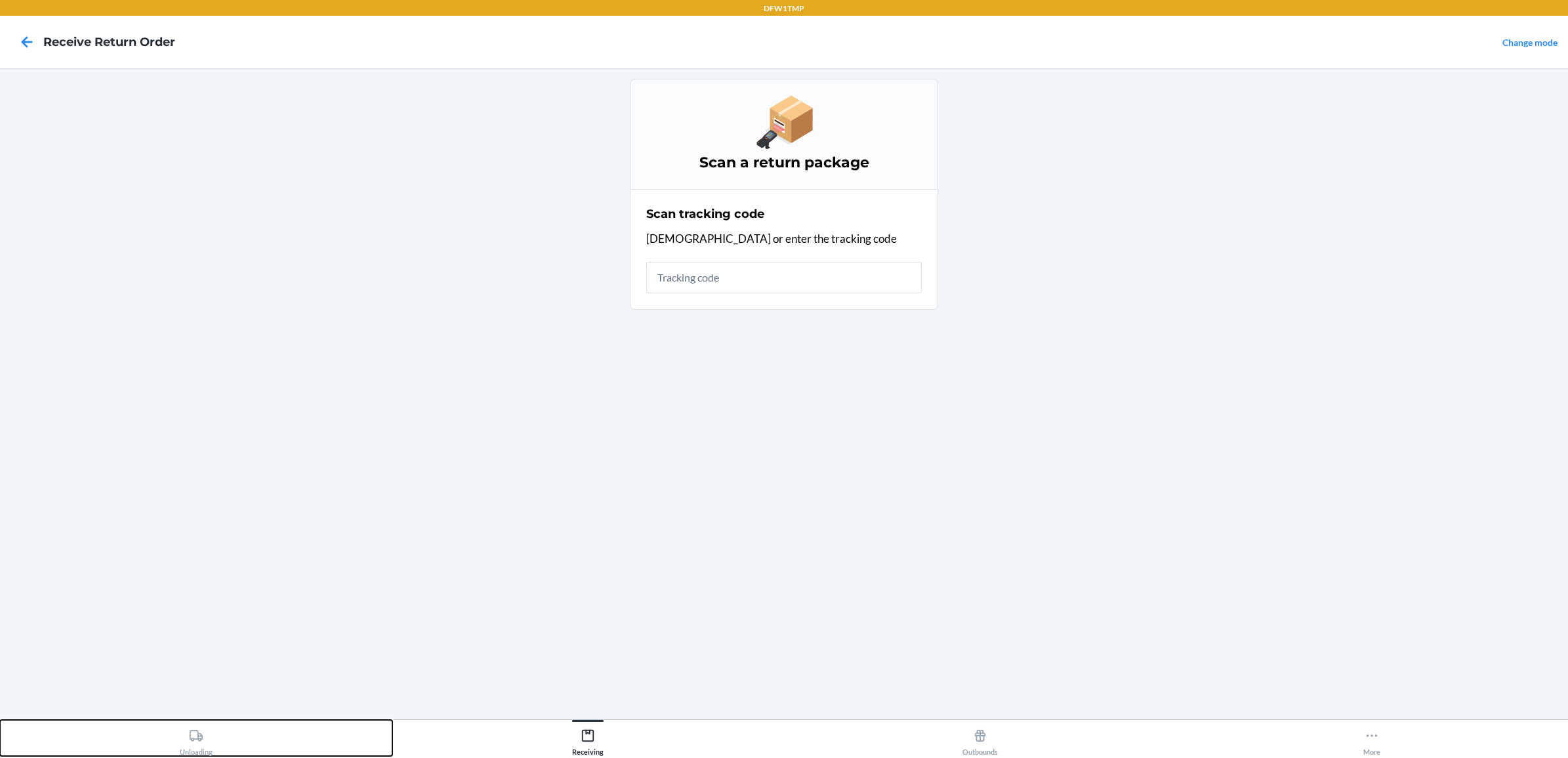
click at [195, 742] on icon at bounding box center [196, 735] width 15 height 15
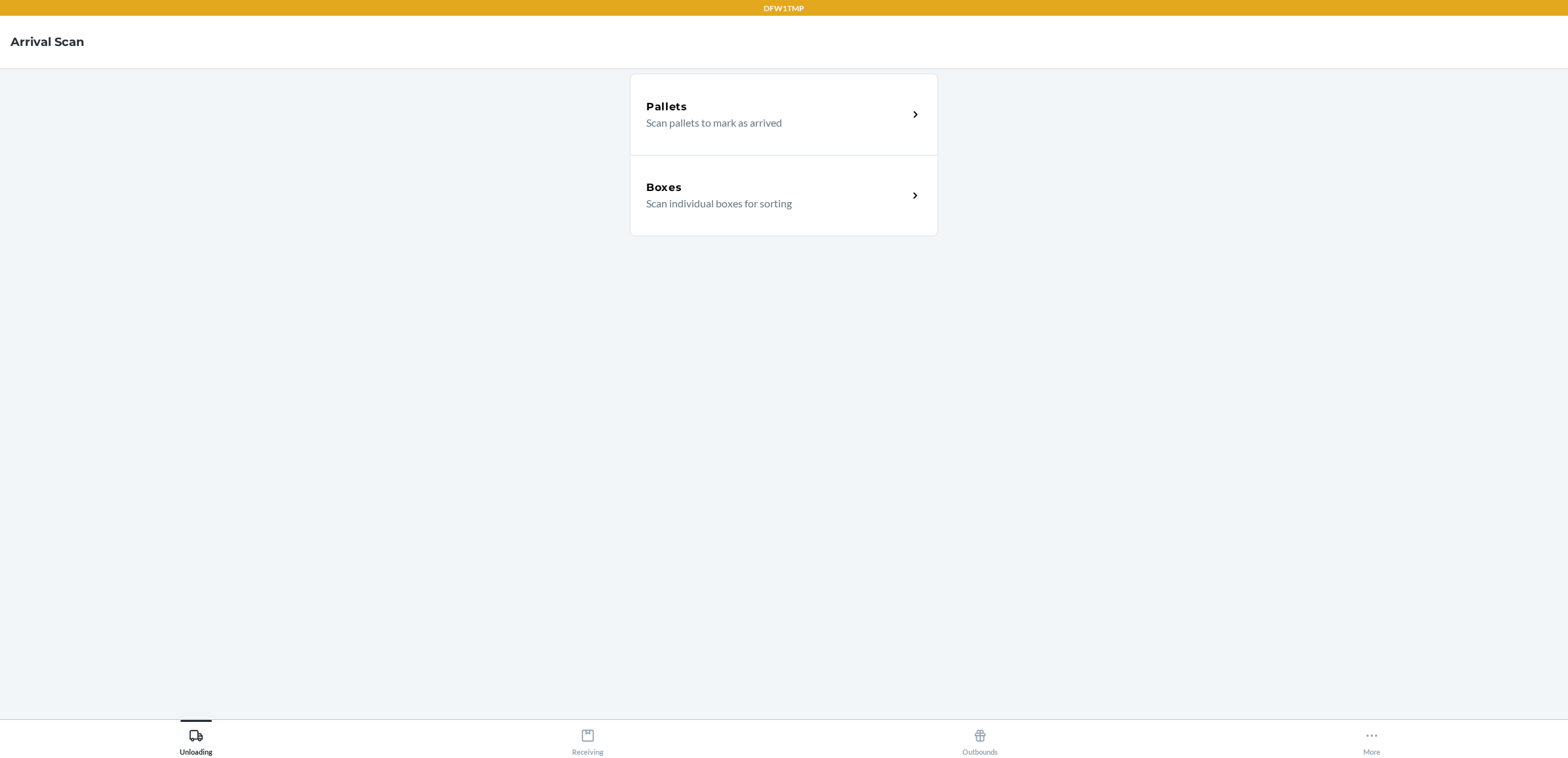
click at [874, 202] on p "Scan individual boxes for sorting" at bounding box center [771, 203] width 251 height 16
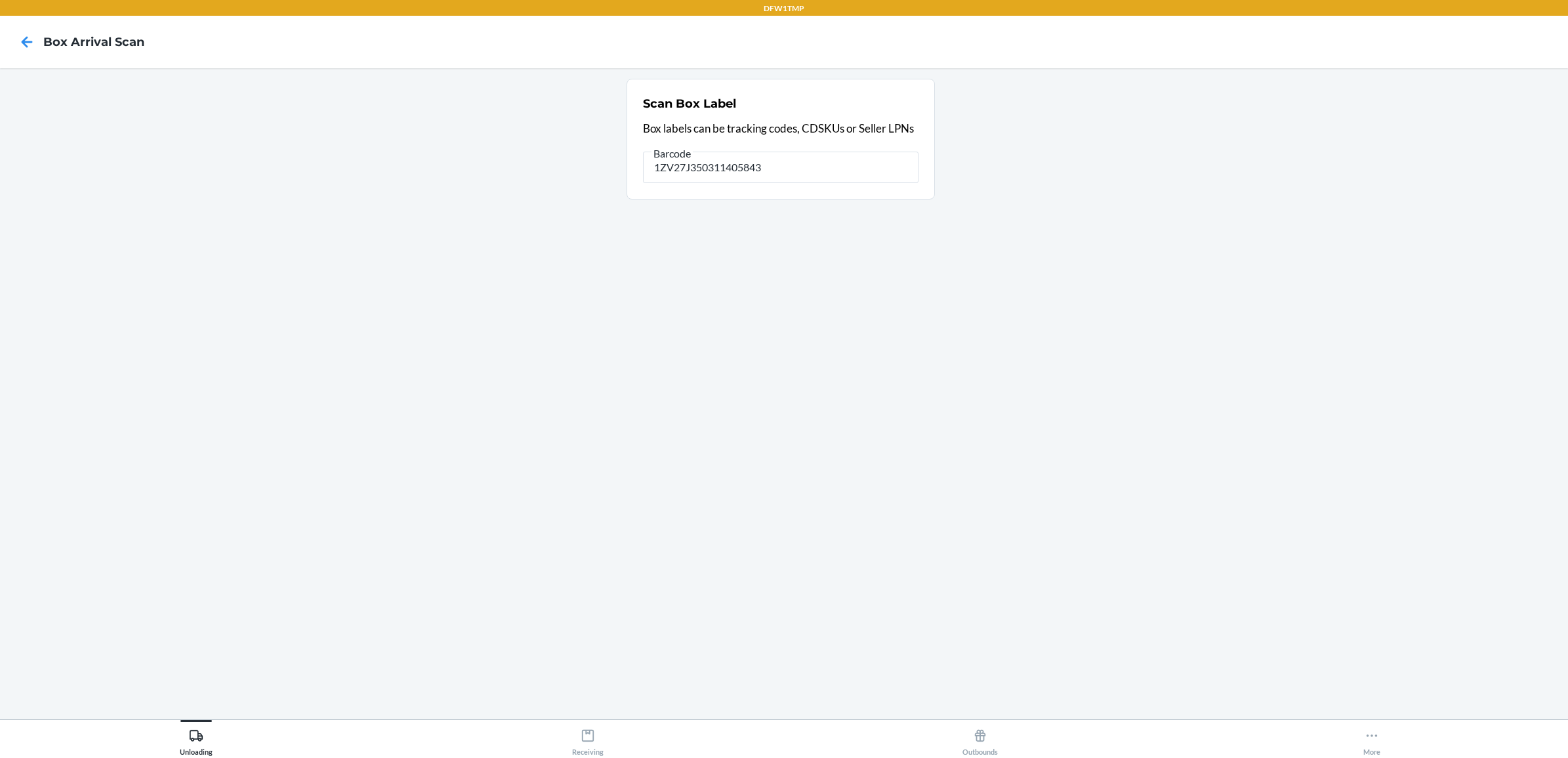
type input "1ZV27J350311405843"
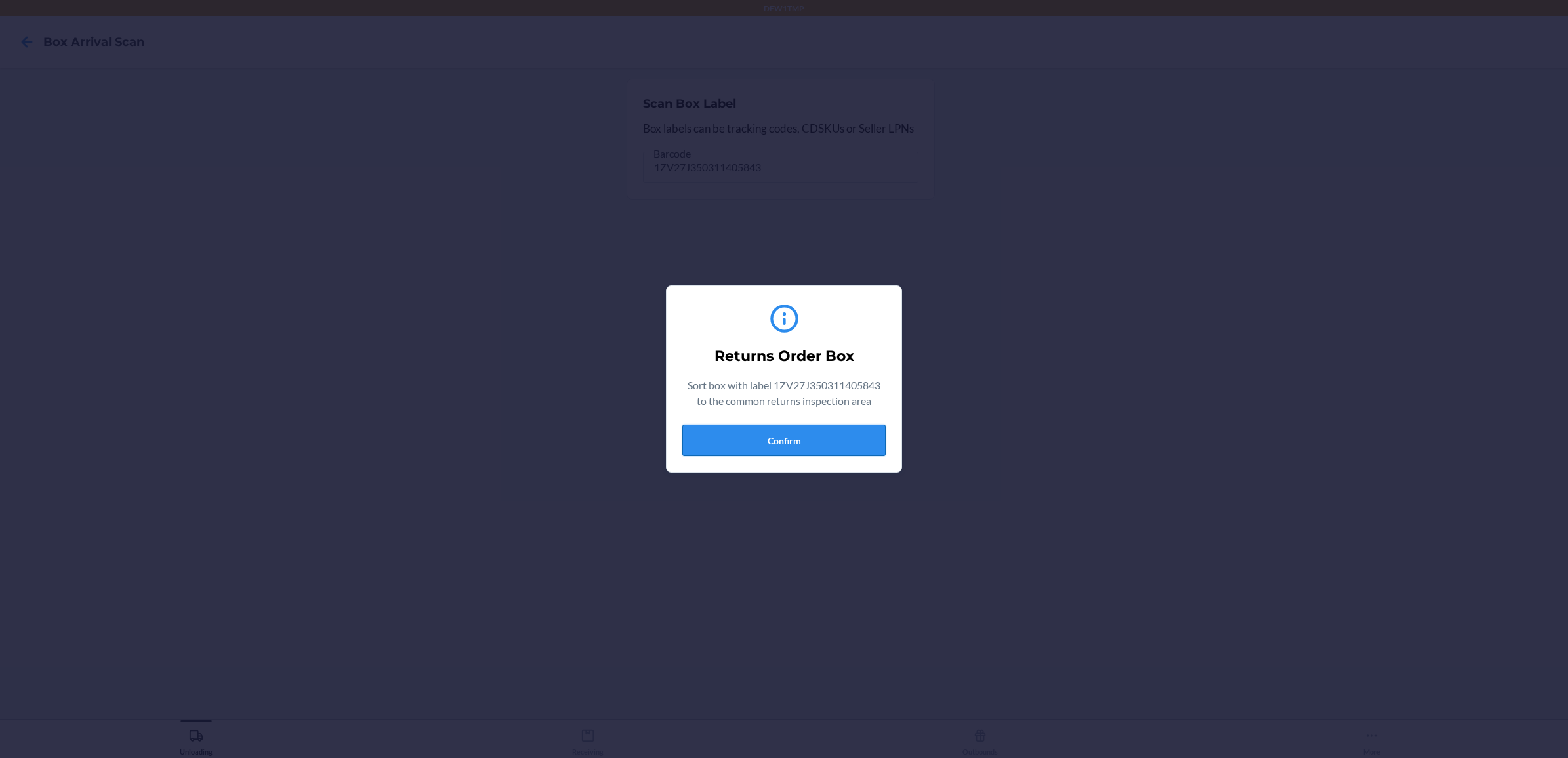
click at [820, 442] on button "Confirm" at bounding box center [784, 440] width 204 height 32
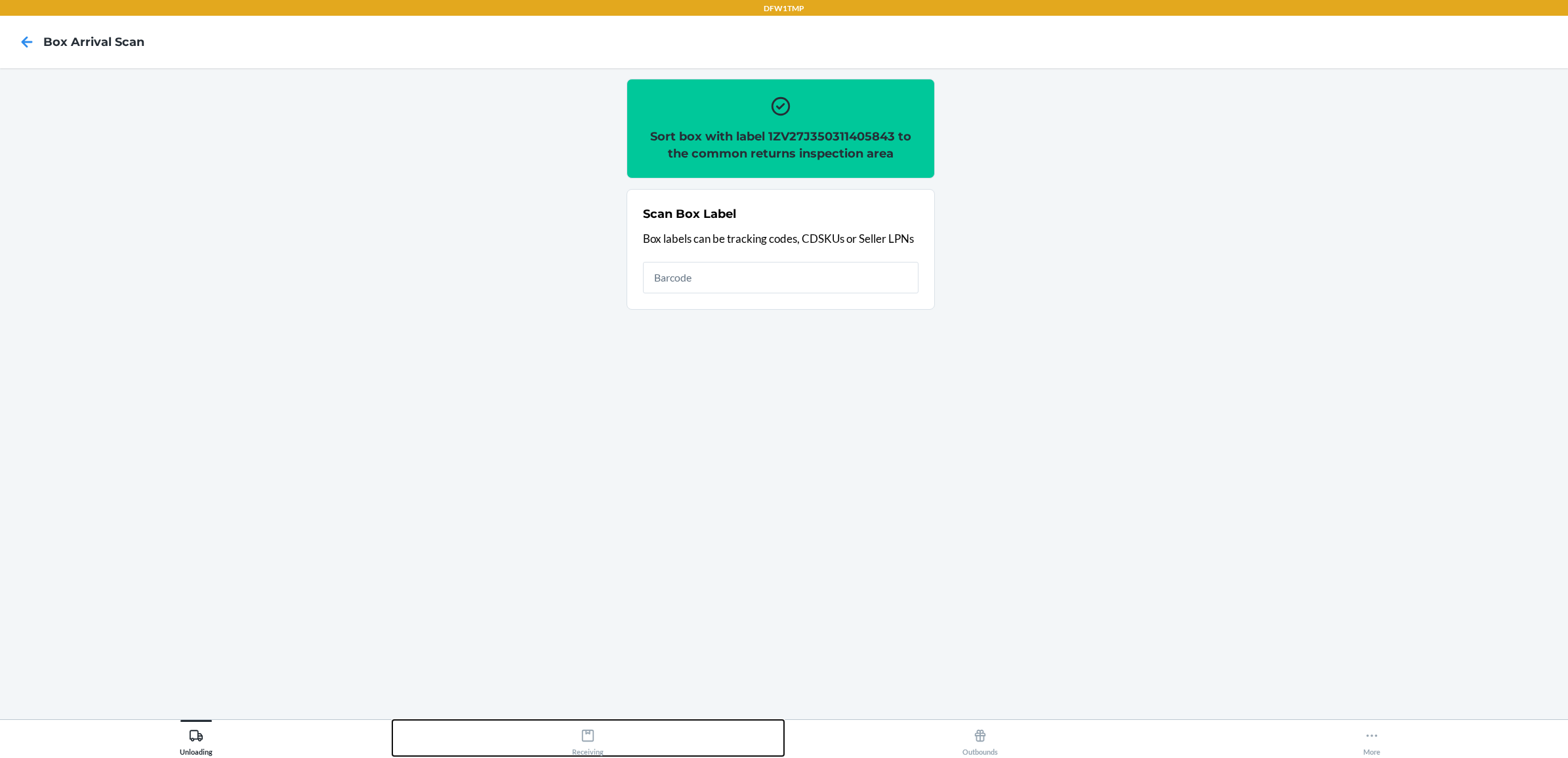
click at [589, 738] on icon at bounding box center [588, 735] width 15 height 15
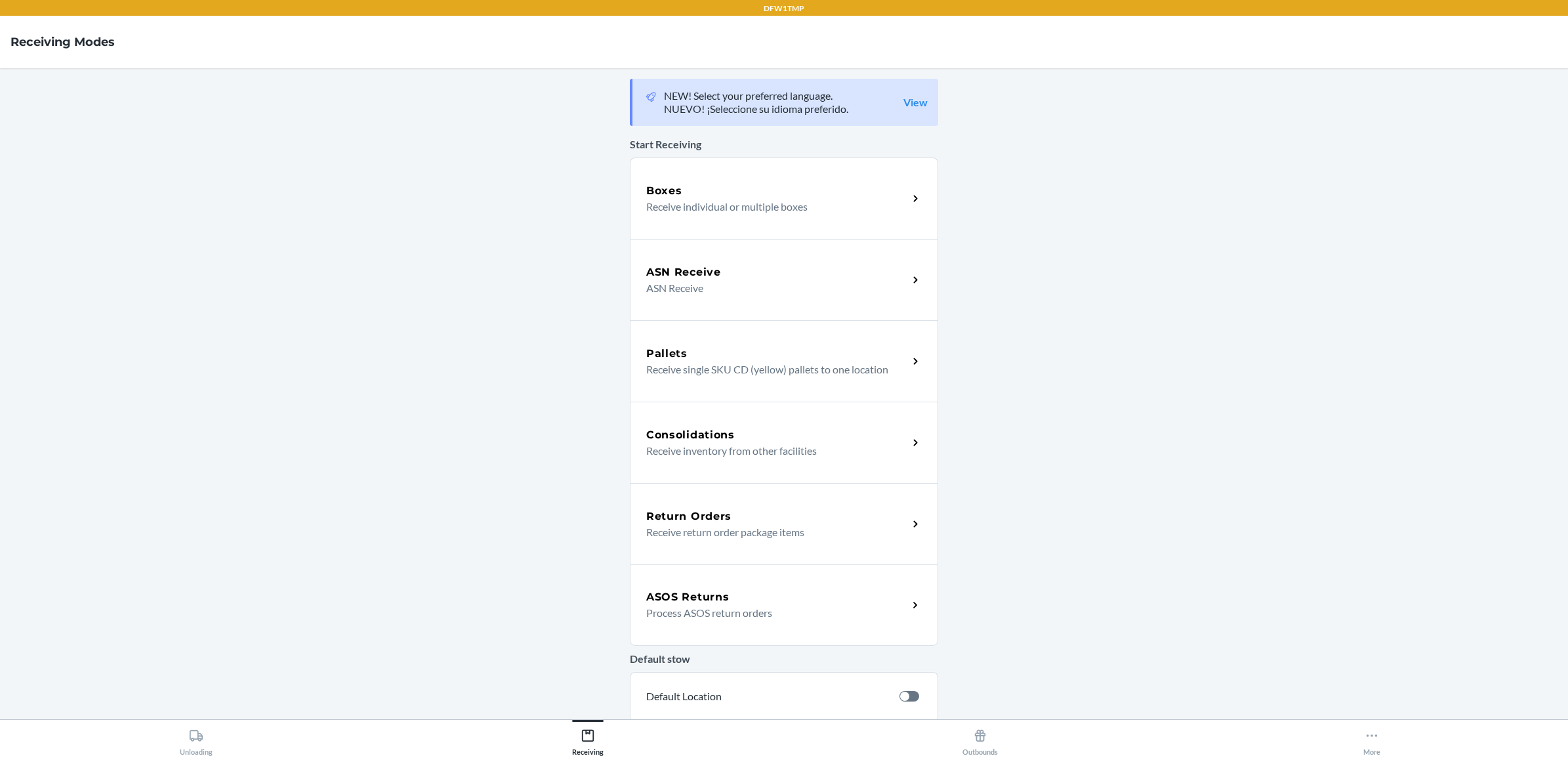
click at [721, 519] on h5 "Return Orders" at bounding box center [689, 516] width 86 height 16
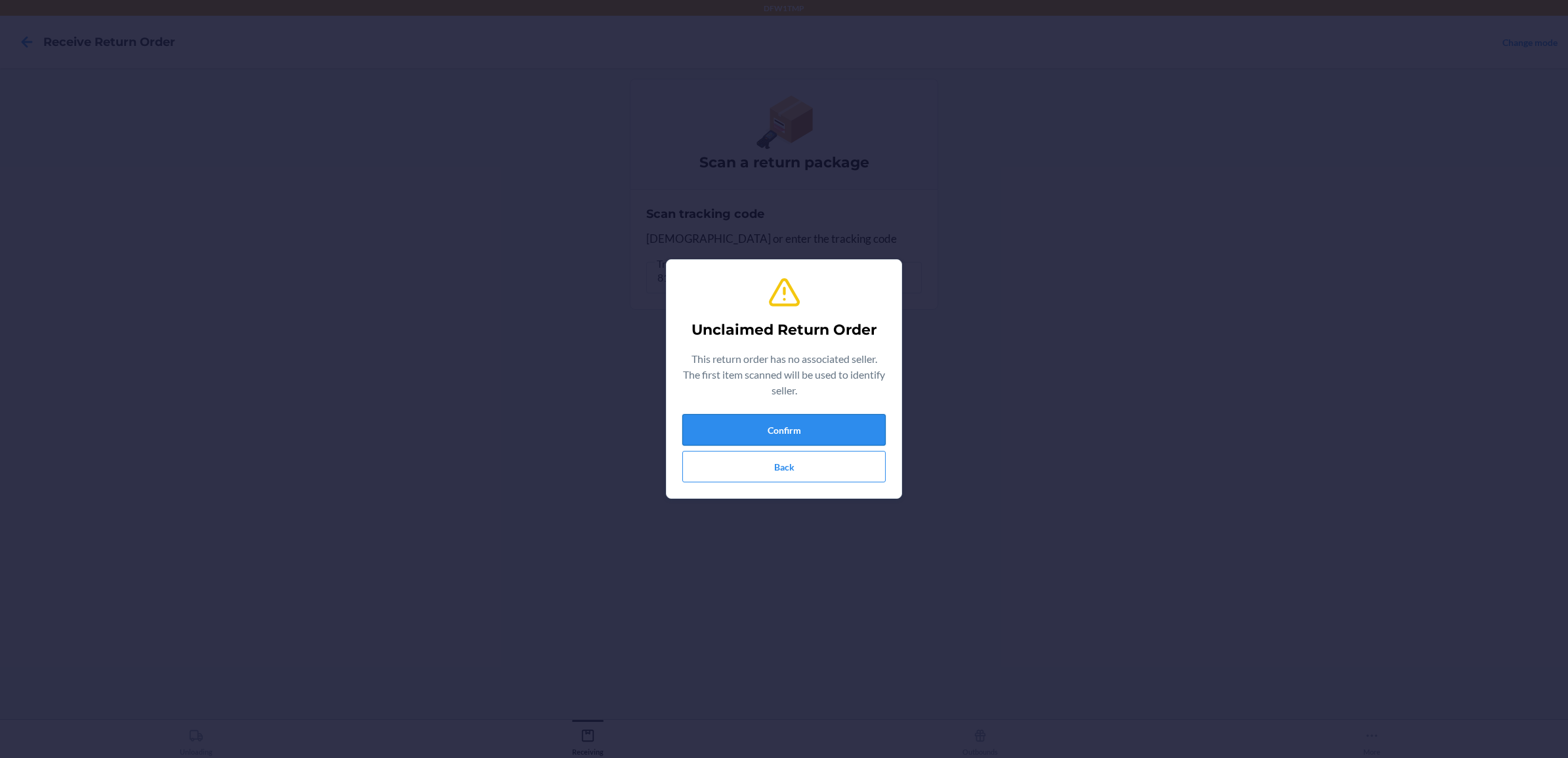
click at [834, 427] on button "Confirm" at bounding box center [784, 430] width 204 height 32
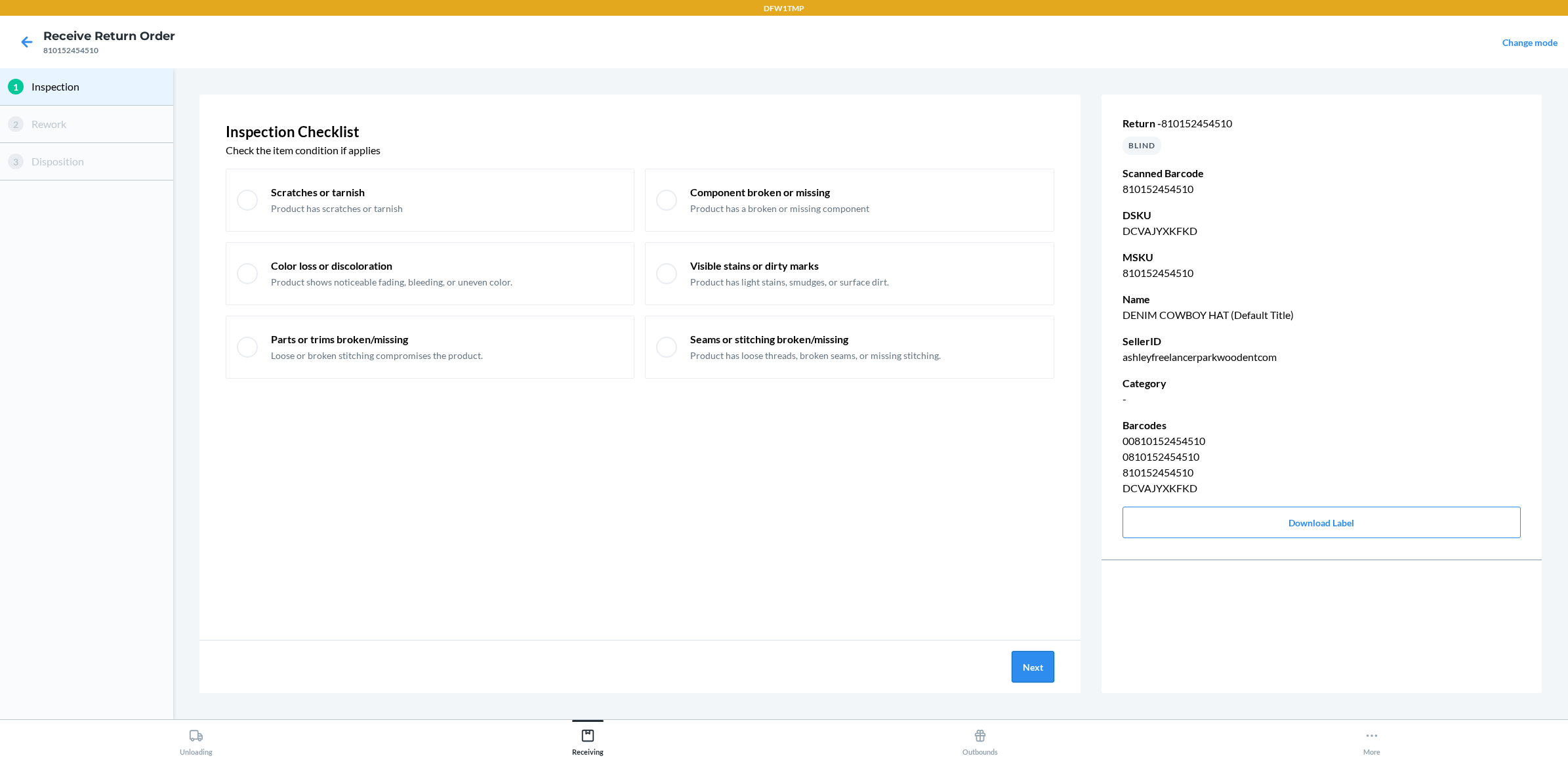
click at [1027, 661] on button "Next" at bounding box center [1032, 666] width 43 height 32
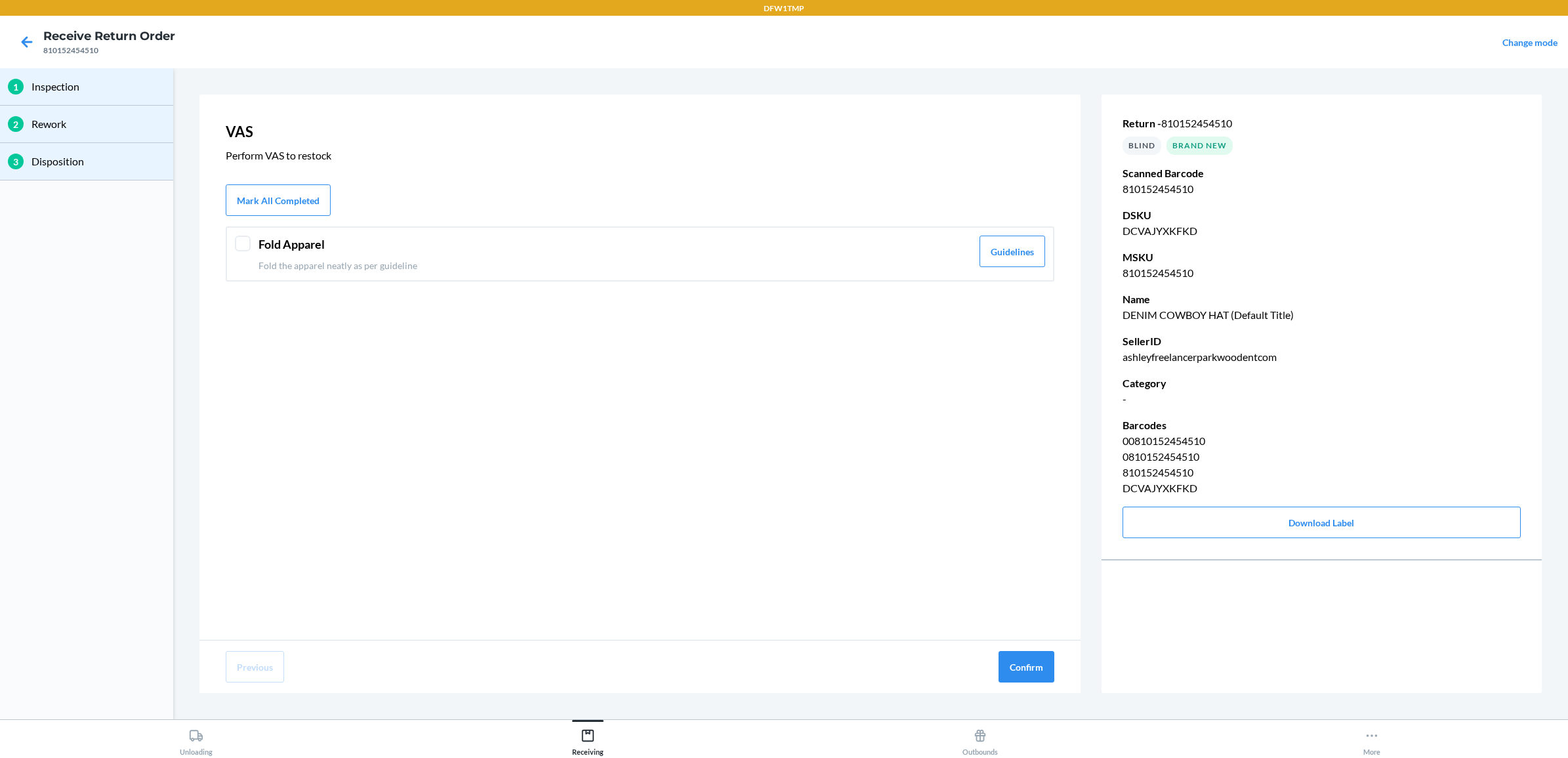
click at [535, 250] on header "Fold Apparel" at bounding box center [615, 244] width 713 height 18
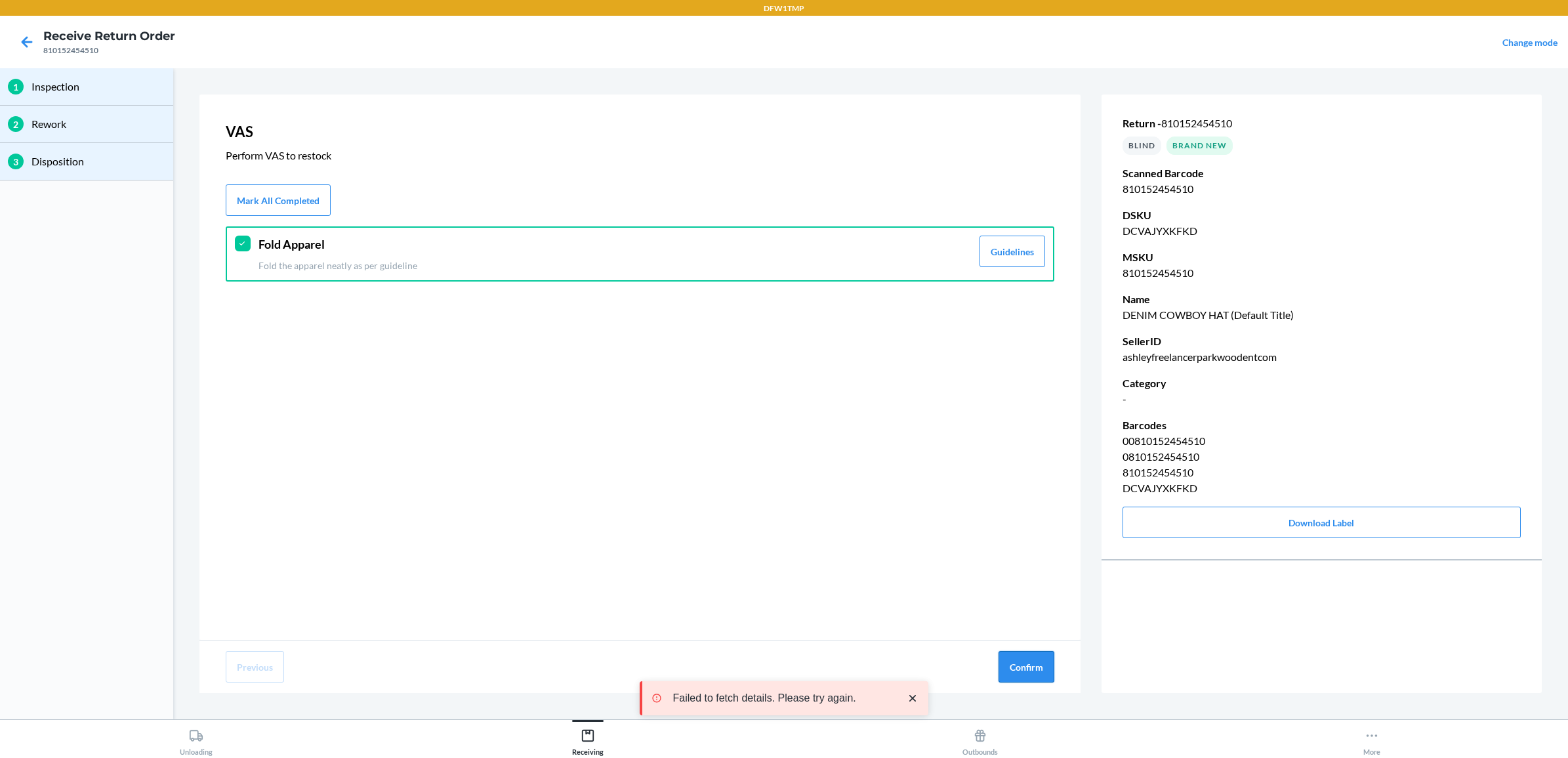
click at [1017, 665] on button "Confirm" at bounding box center [1026, 666] width 56 height 32
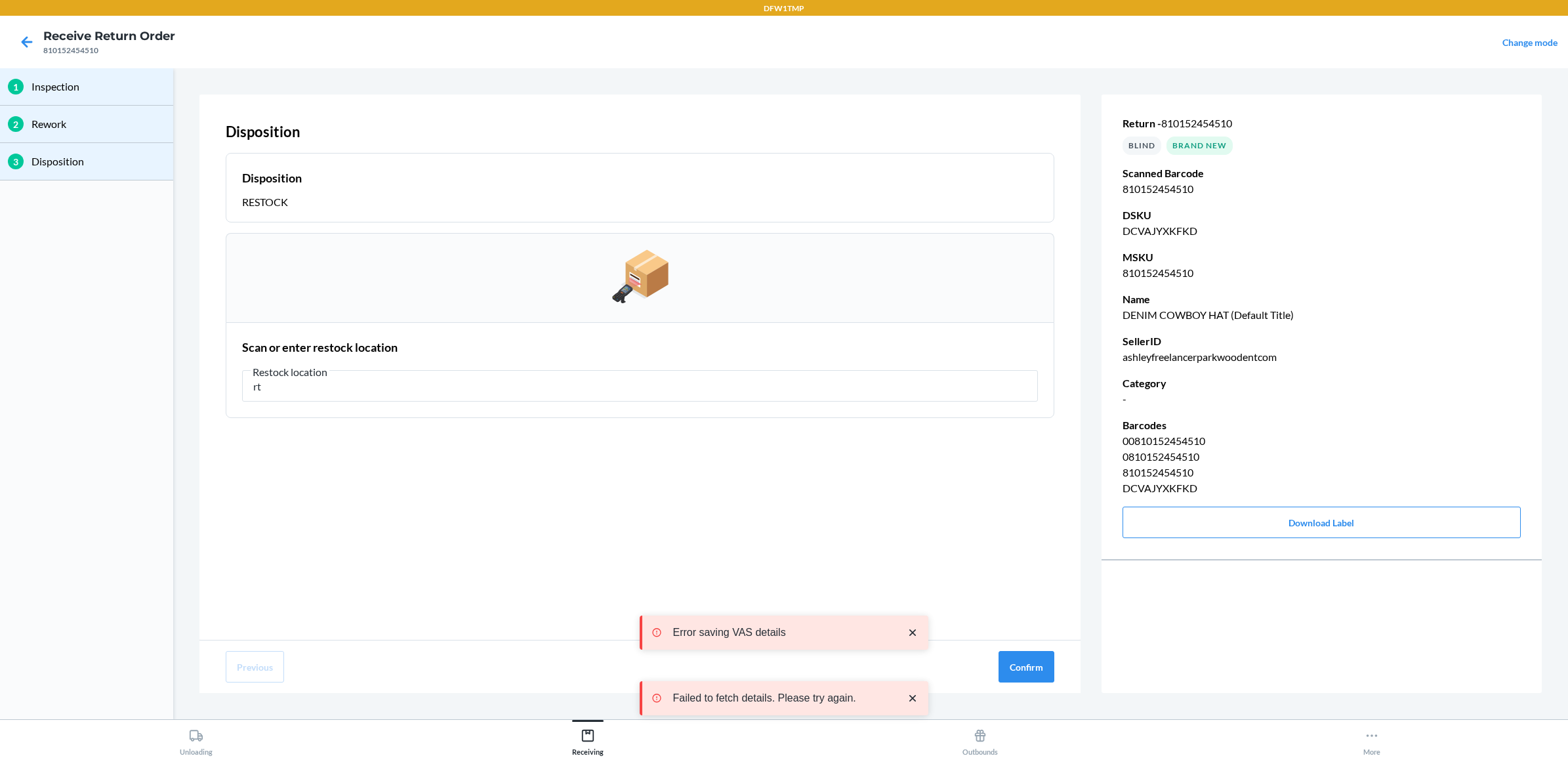
type input "r"
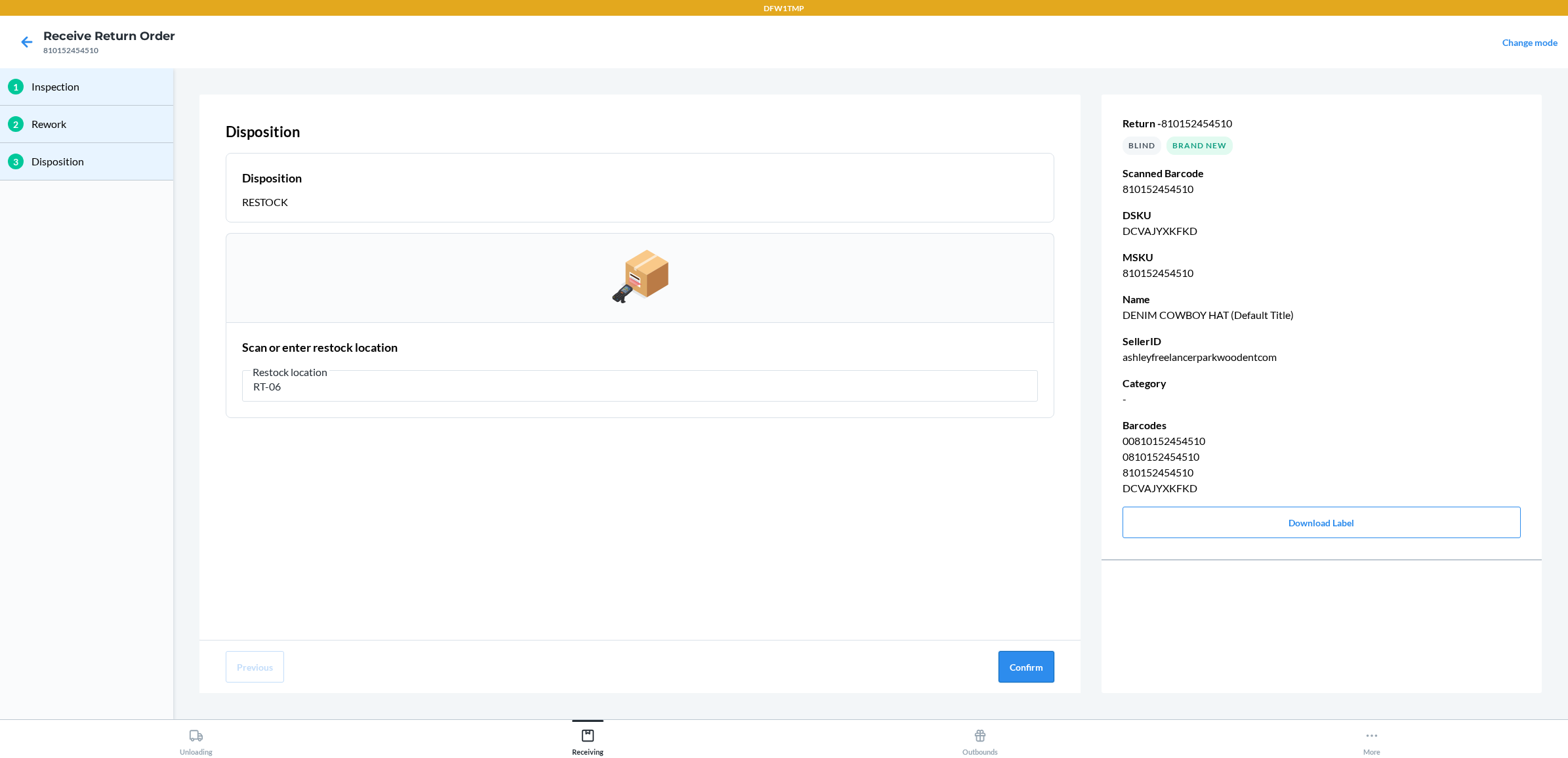
type input "RT-06"
click at [1015, 667] on button "Confirm" at bounding box center [1026, 666] width 56 height 32
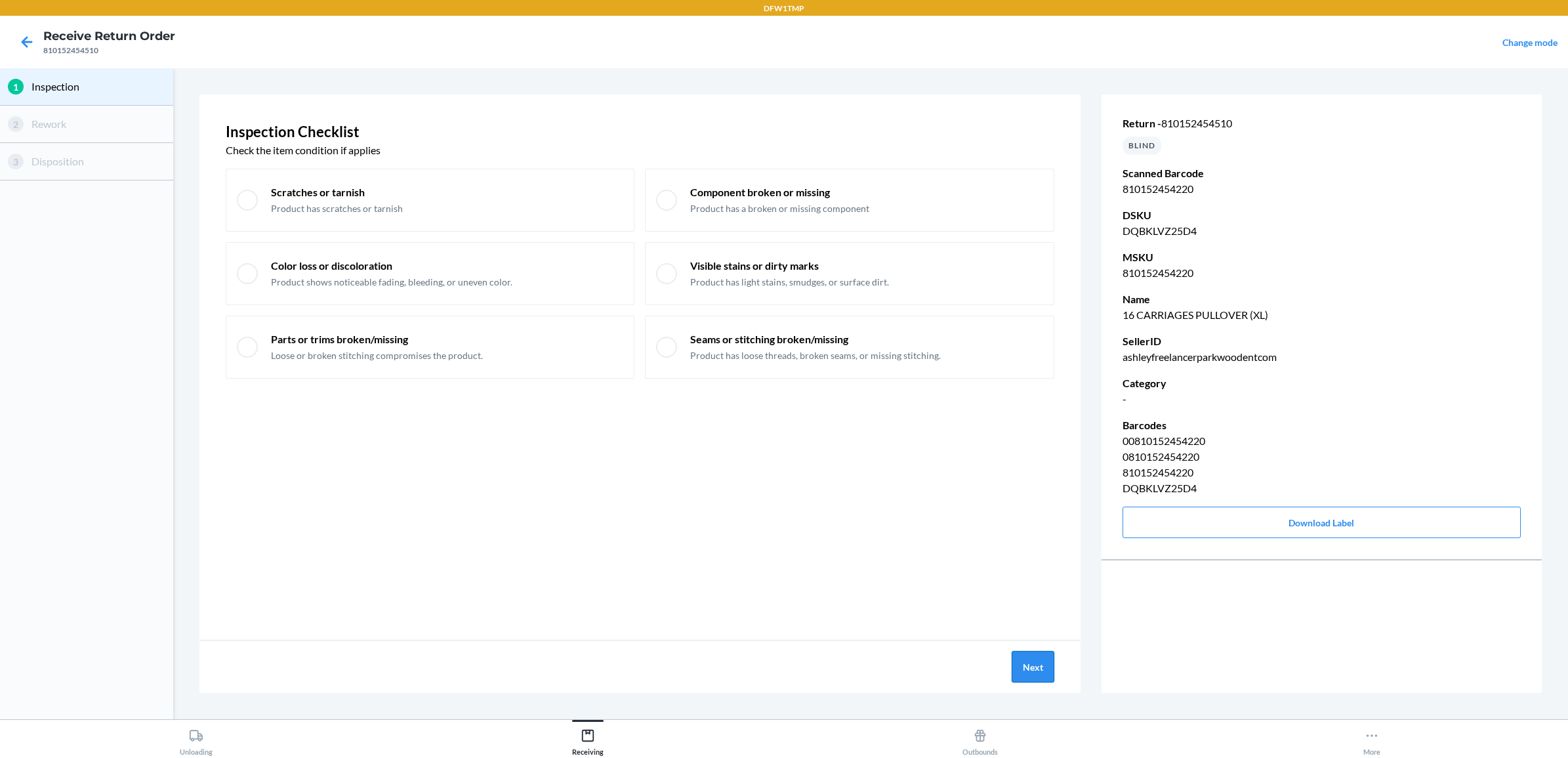
click at [1039, 663] on button "Next" at bounding box center [1032, 666] width 43 height 32
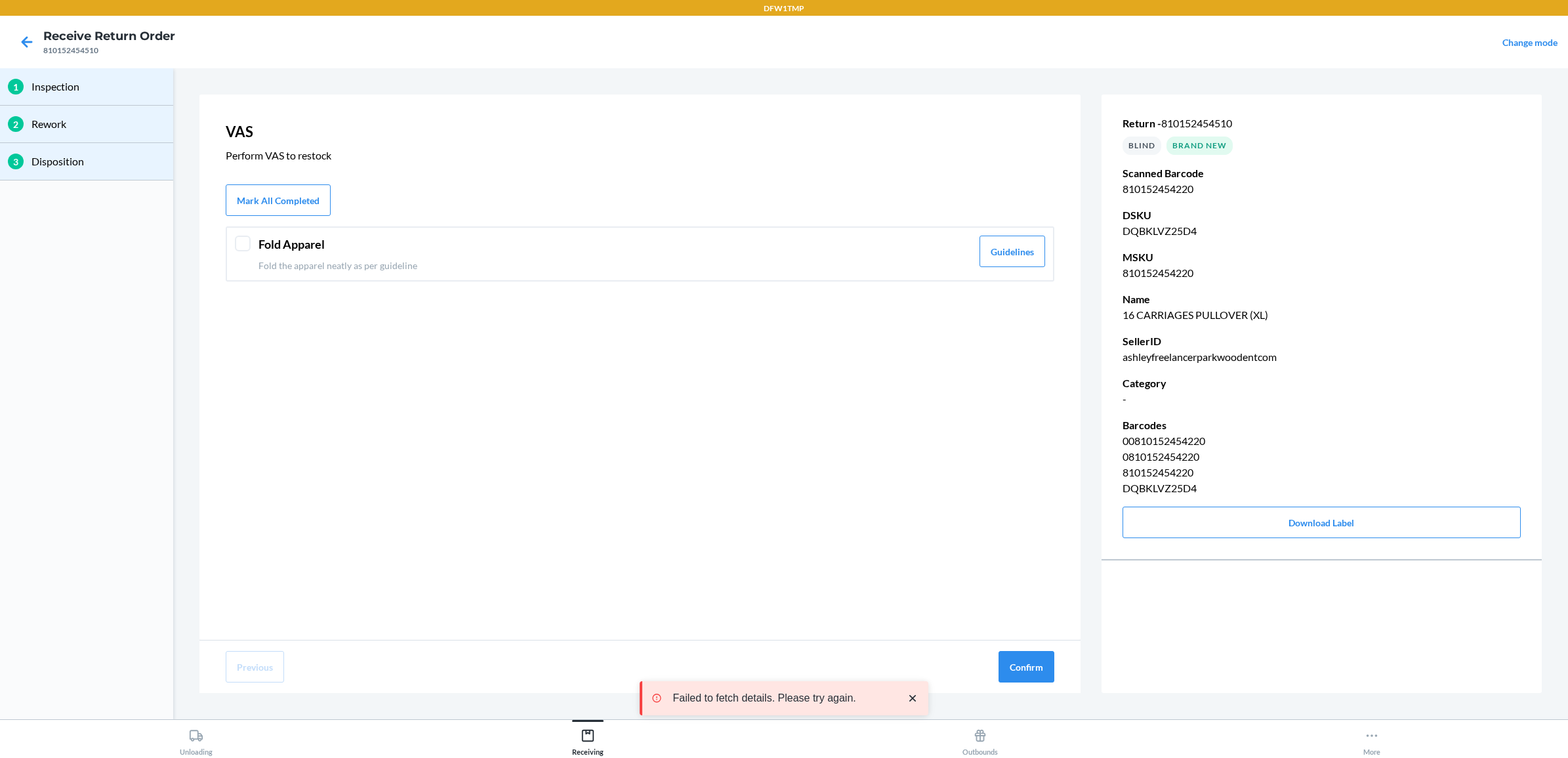
click at [253, 240] on div "Fold Apparel Fold the apparel neatly as per guideline Guidelines" at bounding box center [640, 253] width 829 height 55
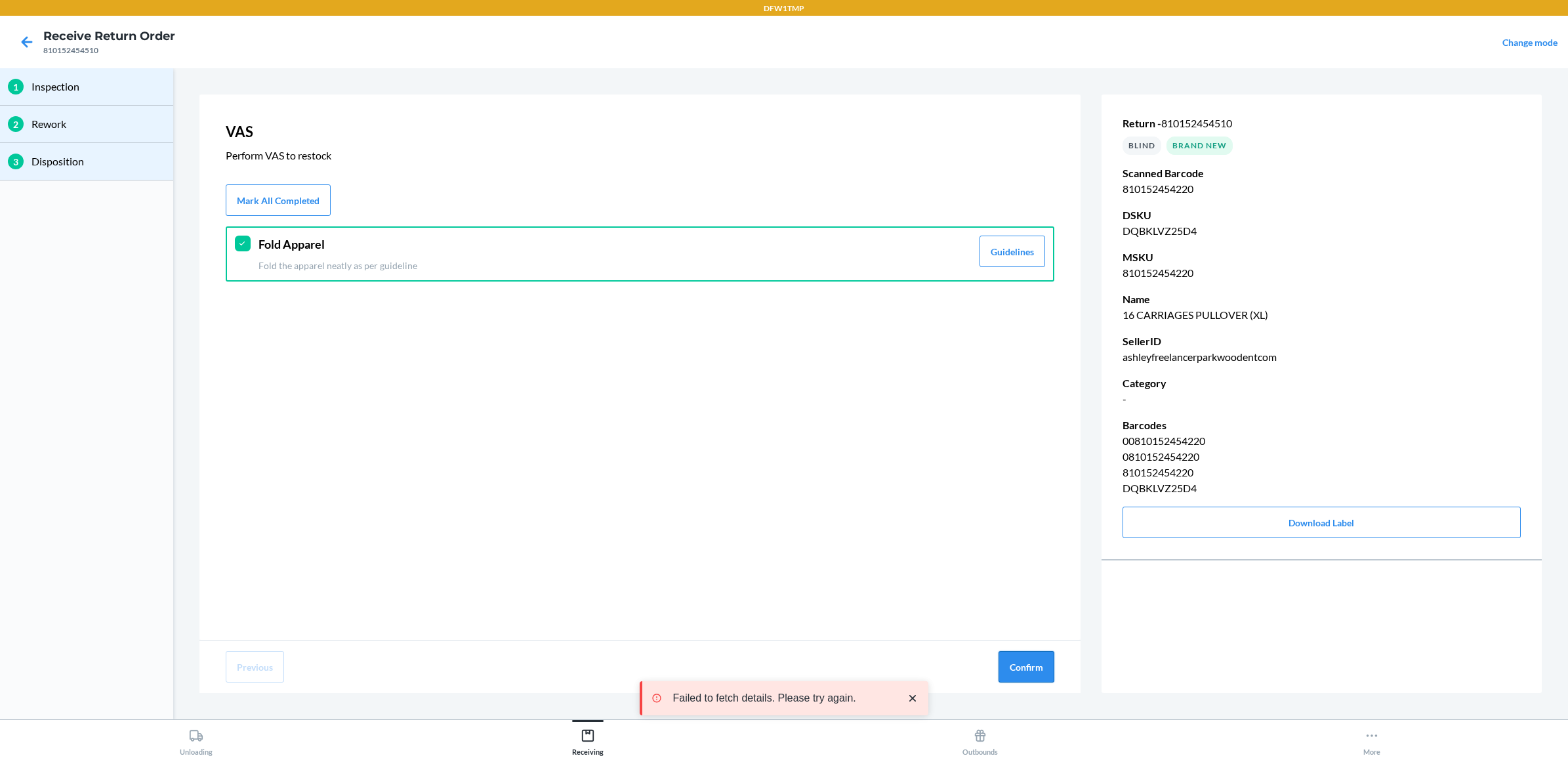
click at [1020, 670] on button "Confirm" at bounding box center [1026, 666] width 56 height 32
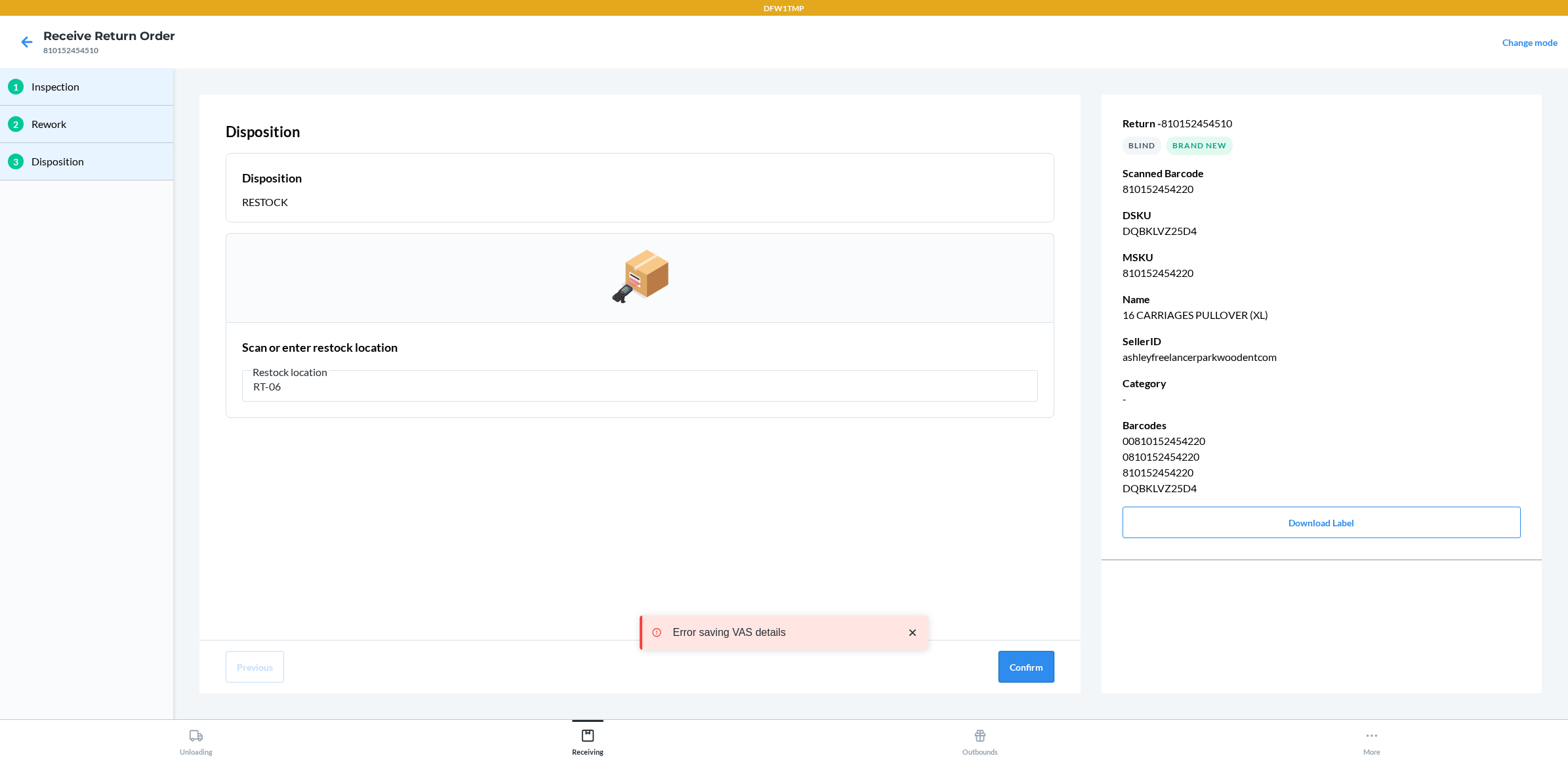
type input "RT-06"
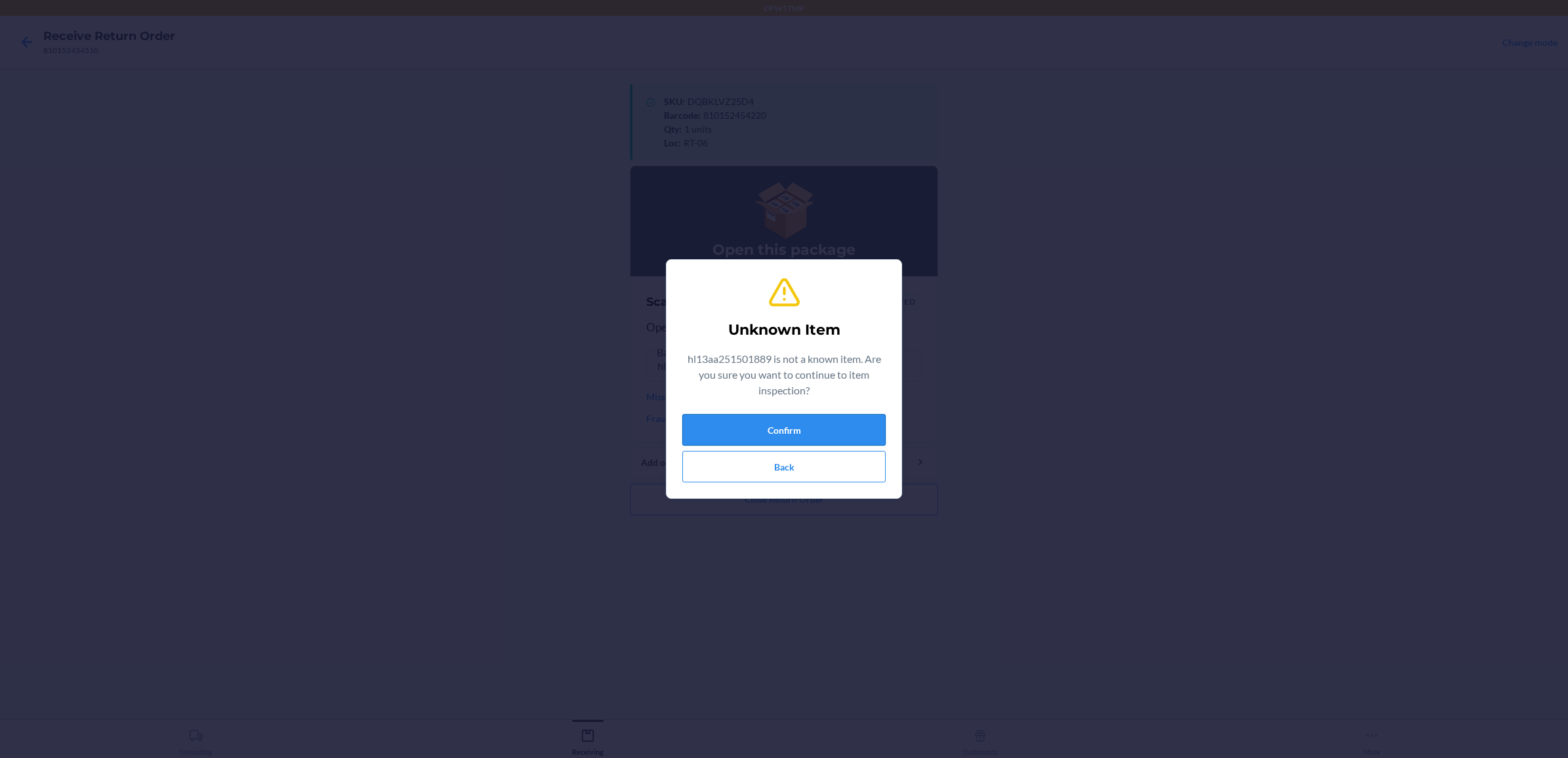
click at [712, 431] on button "Confirm" at bounding box center [784, 430] width 204 height 32
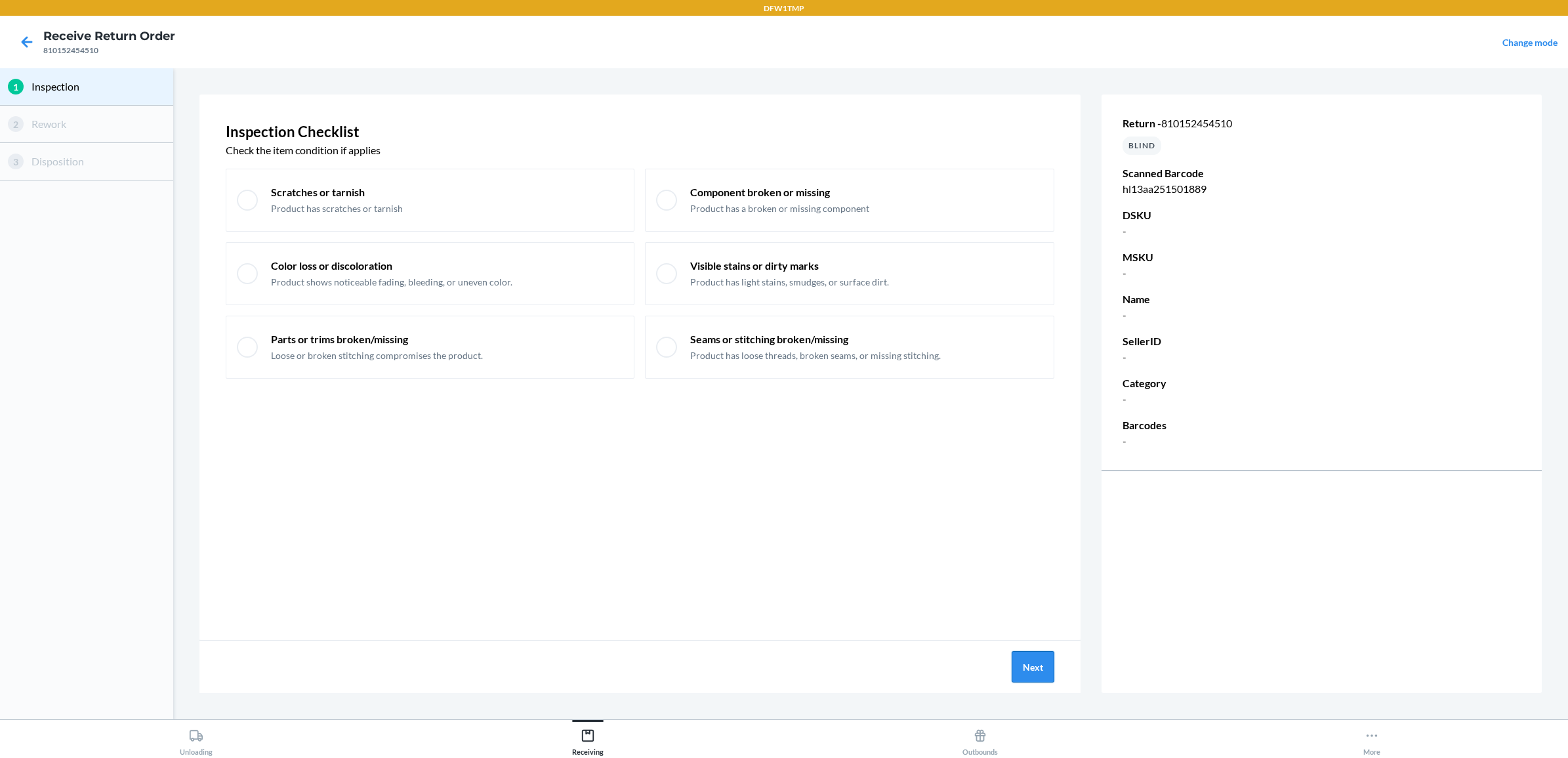
click at [1032, 665] on button "Next" at bounding box center [1032, 666] width 43 height 32
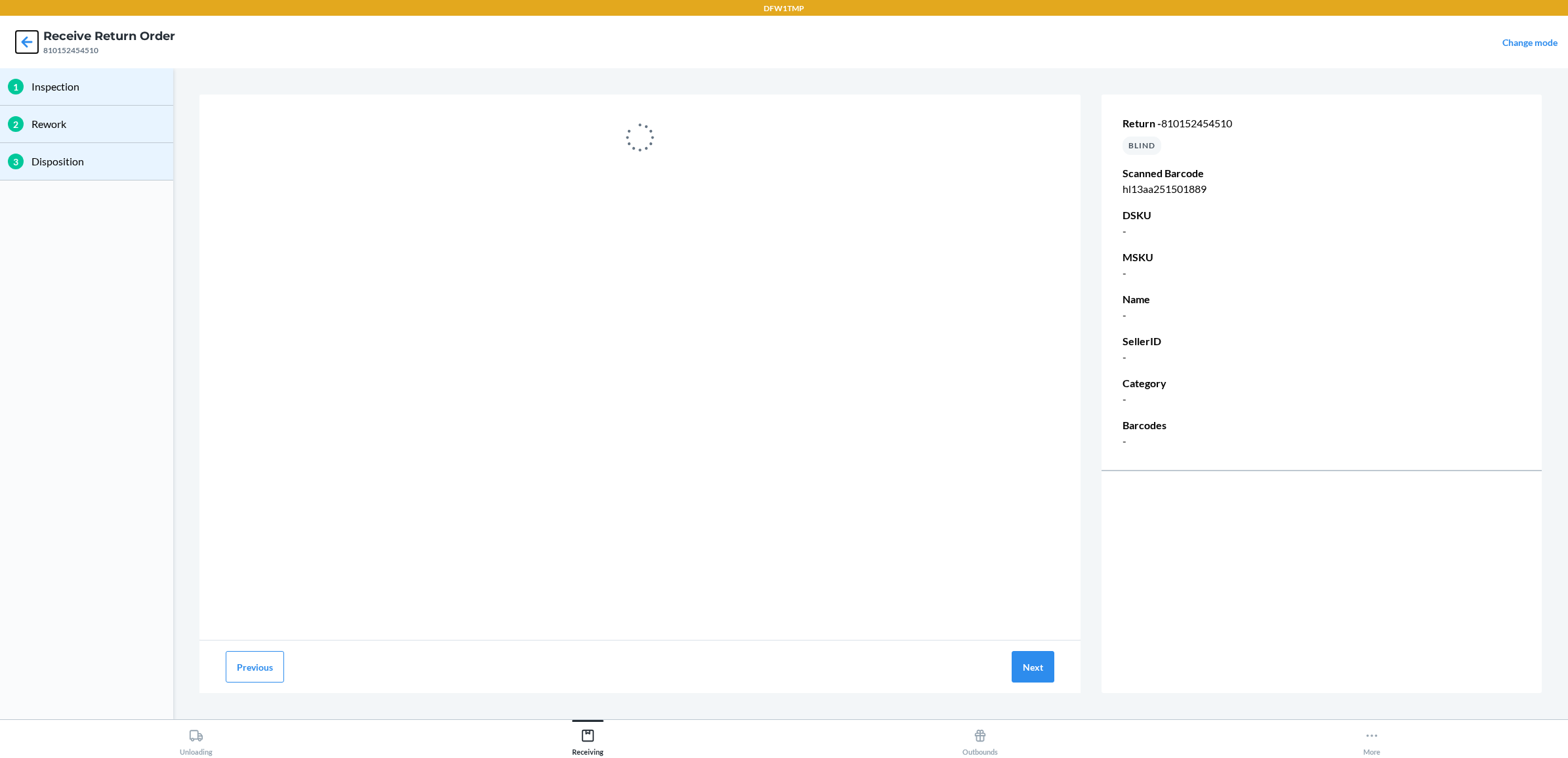
click at [26, 38] on icon at bounding box center [27, 41] width 11 height 11
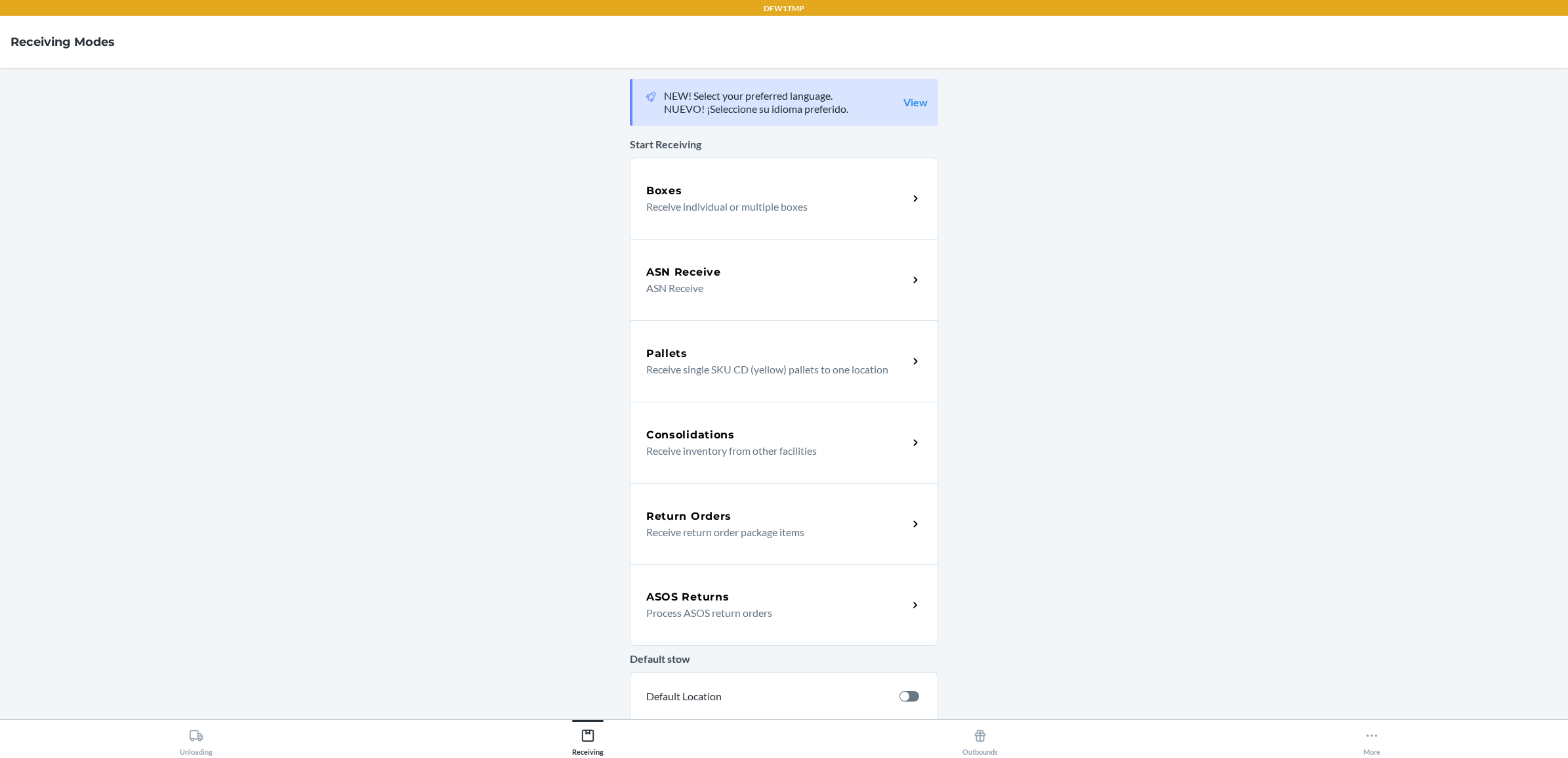
click at [735, 514] on div "Return Orders" at bounding box center [777, 516] width 262 height 16
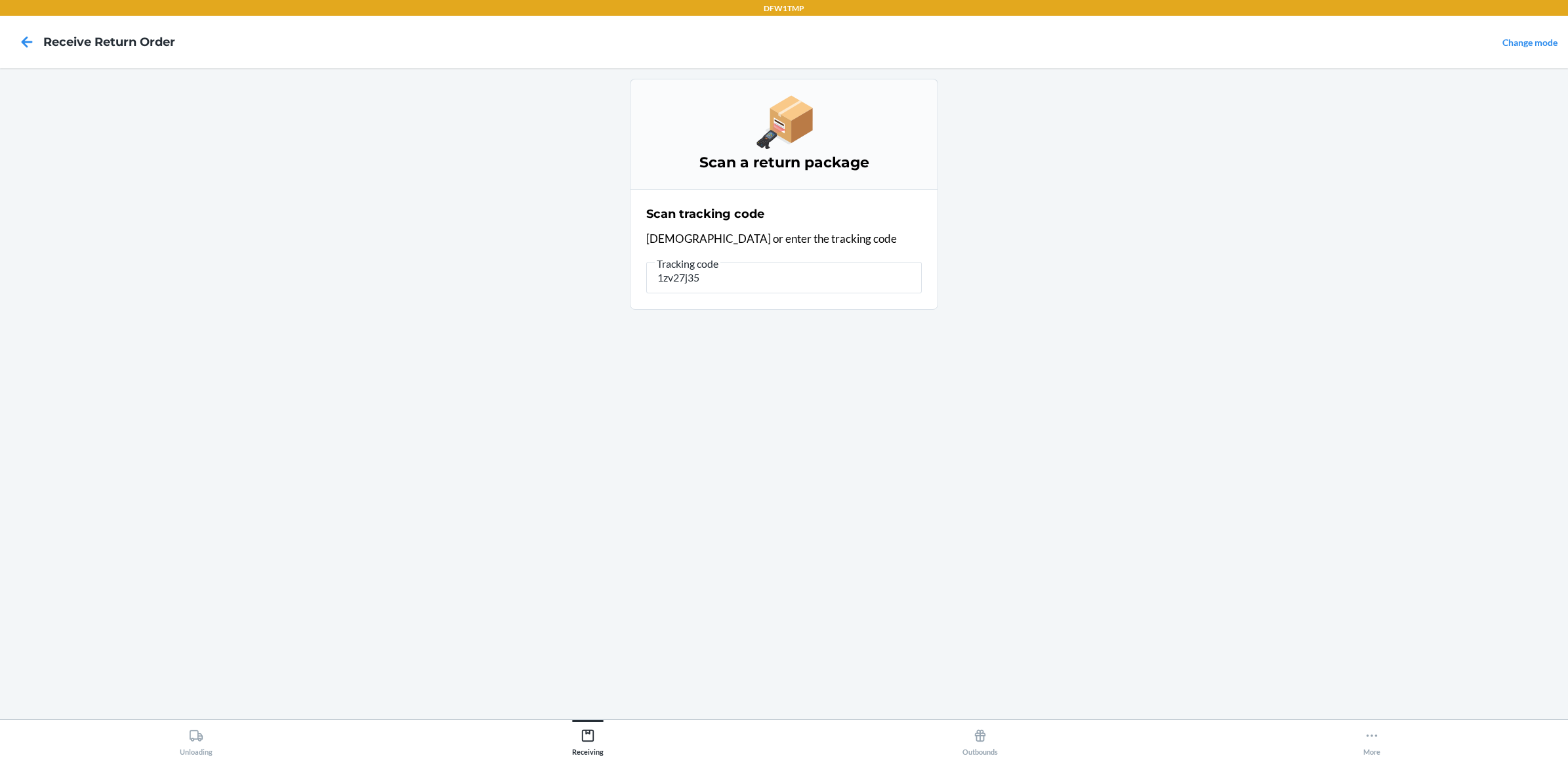
type input "1zv27j350"
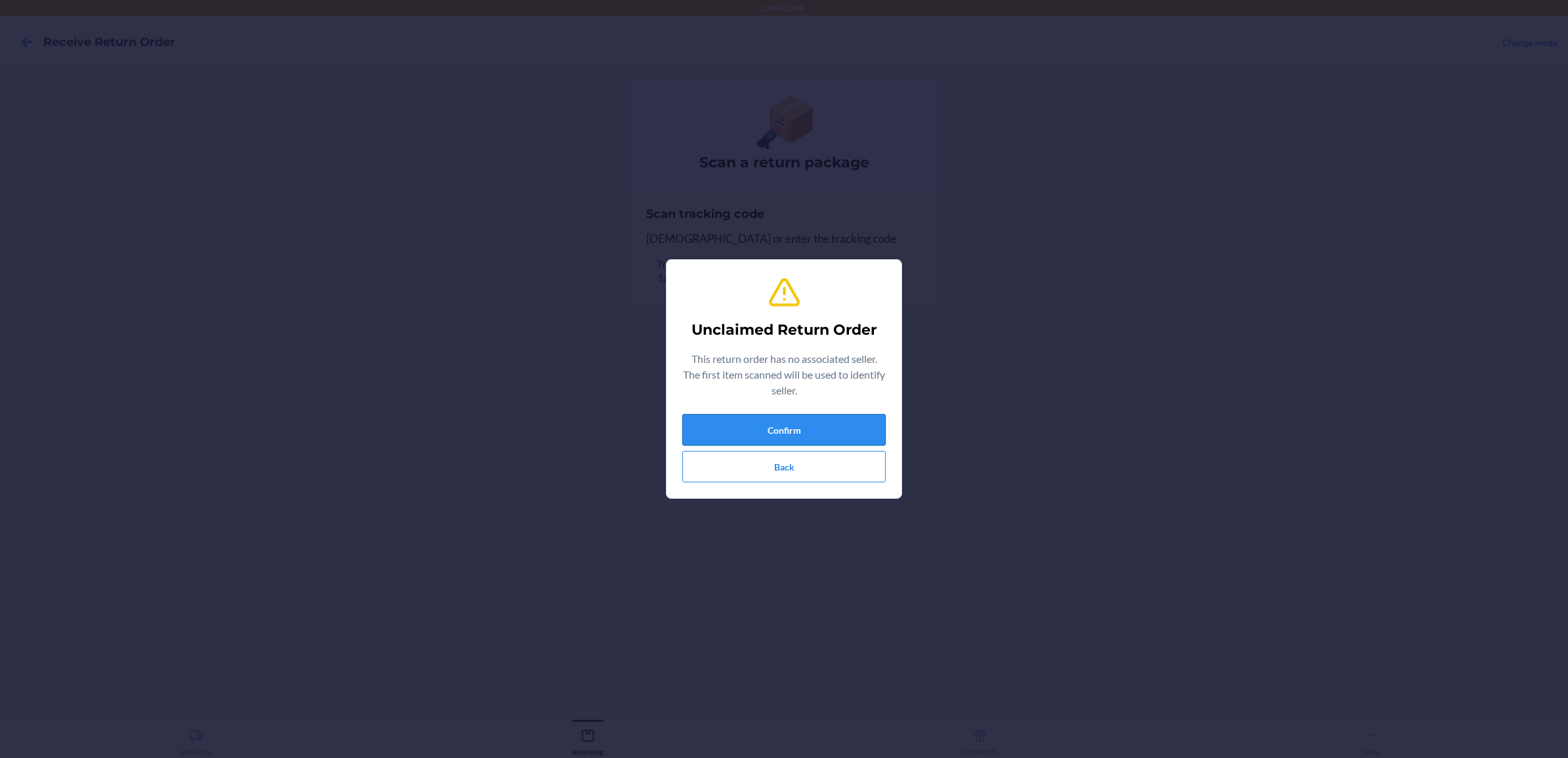
click at [755, 427] on button "Confirm" at bounding box center [784, 430] width 204 height 32
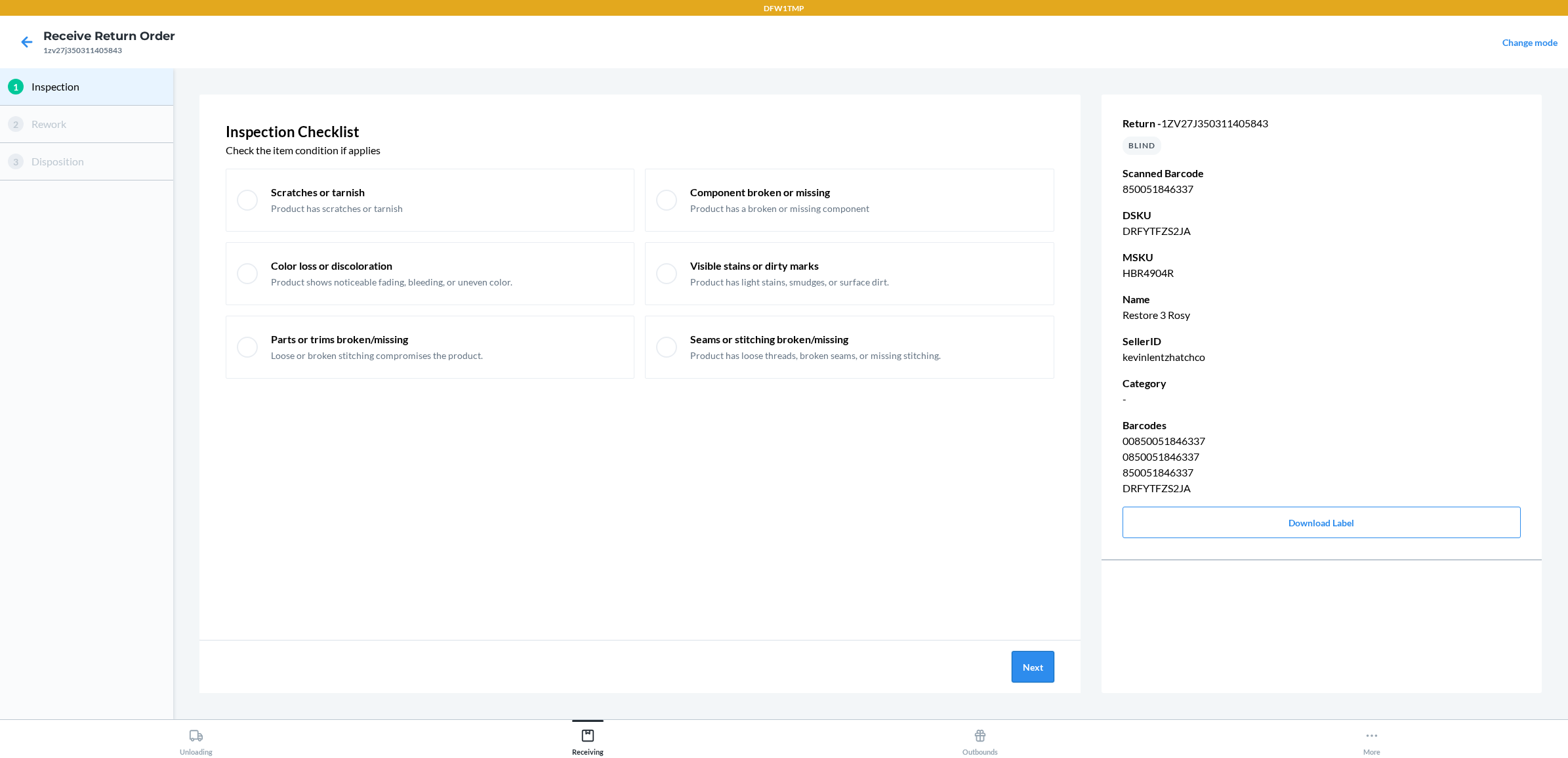
click at [1036, 668] on button "Next" at bounding box center [1032, 666] width 43 height 32
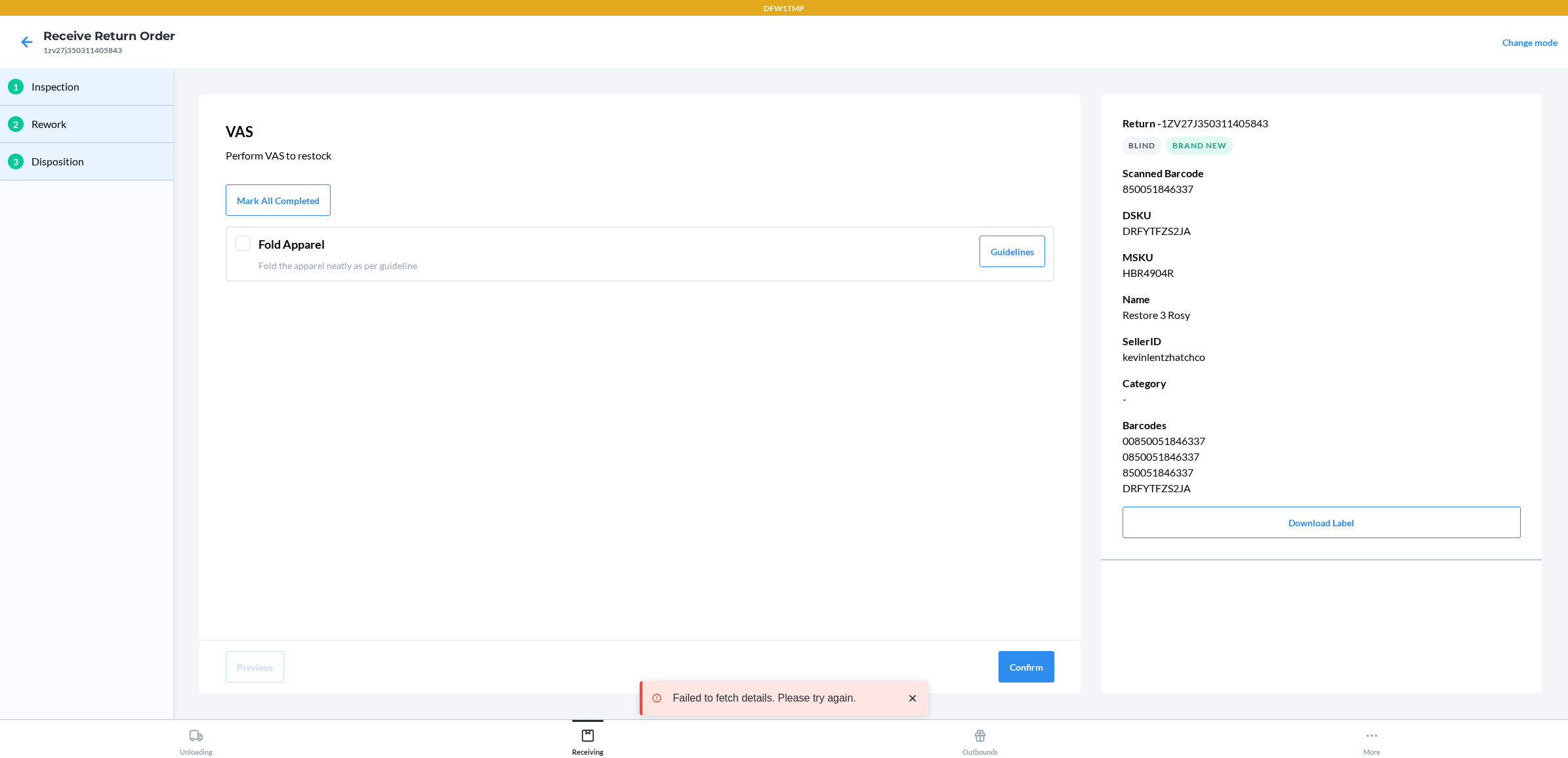
click at [246, 242] on div at bounding box center [243, 243] width 16 height 16
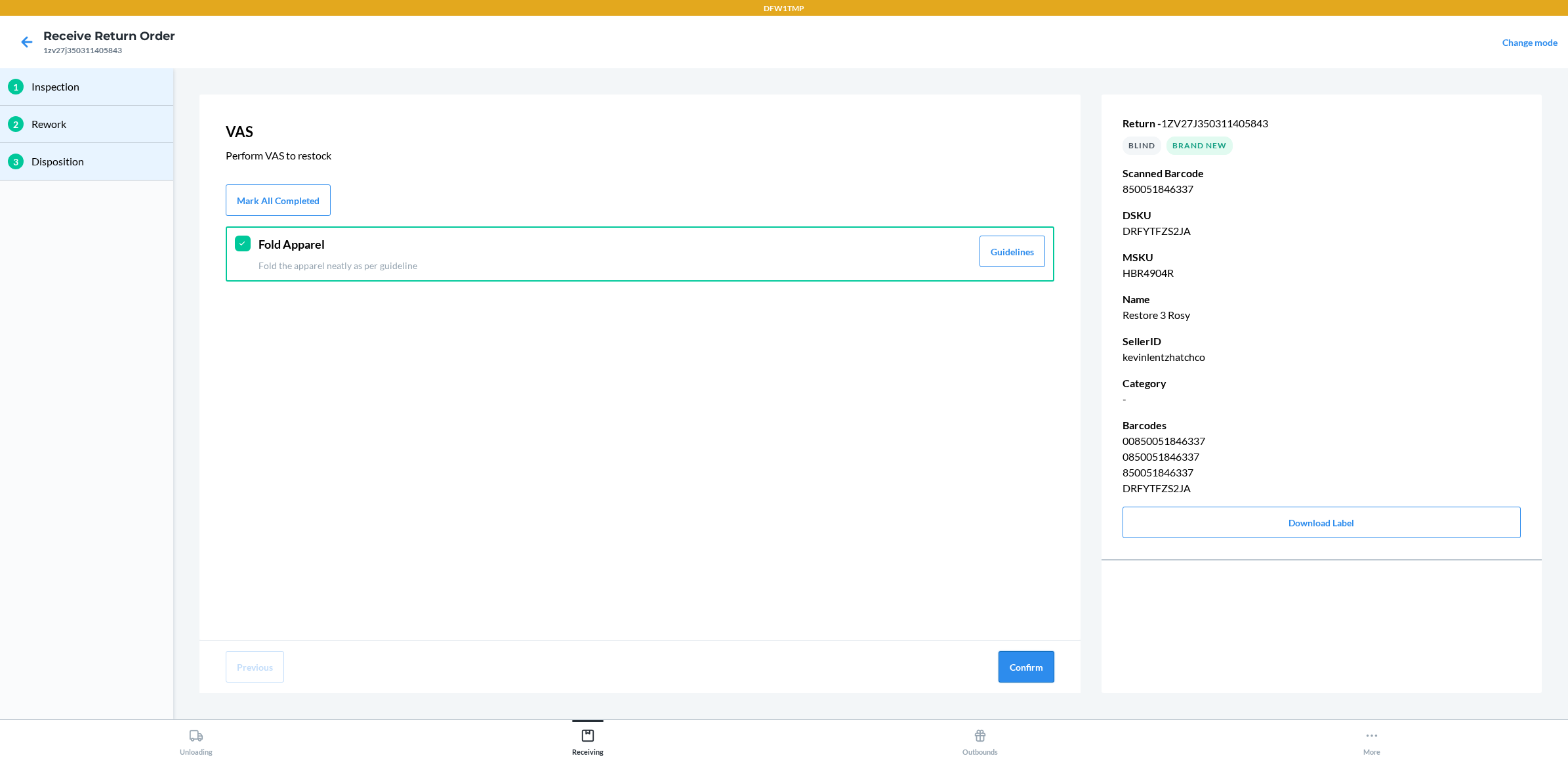
click at [1034, 675] on button "Confirm" at bounding box center [1026, 666] width 56 height 32
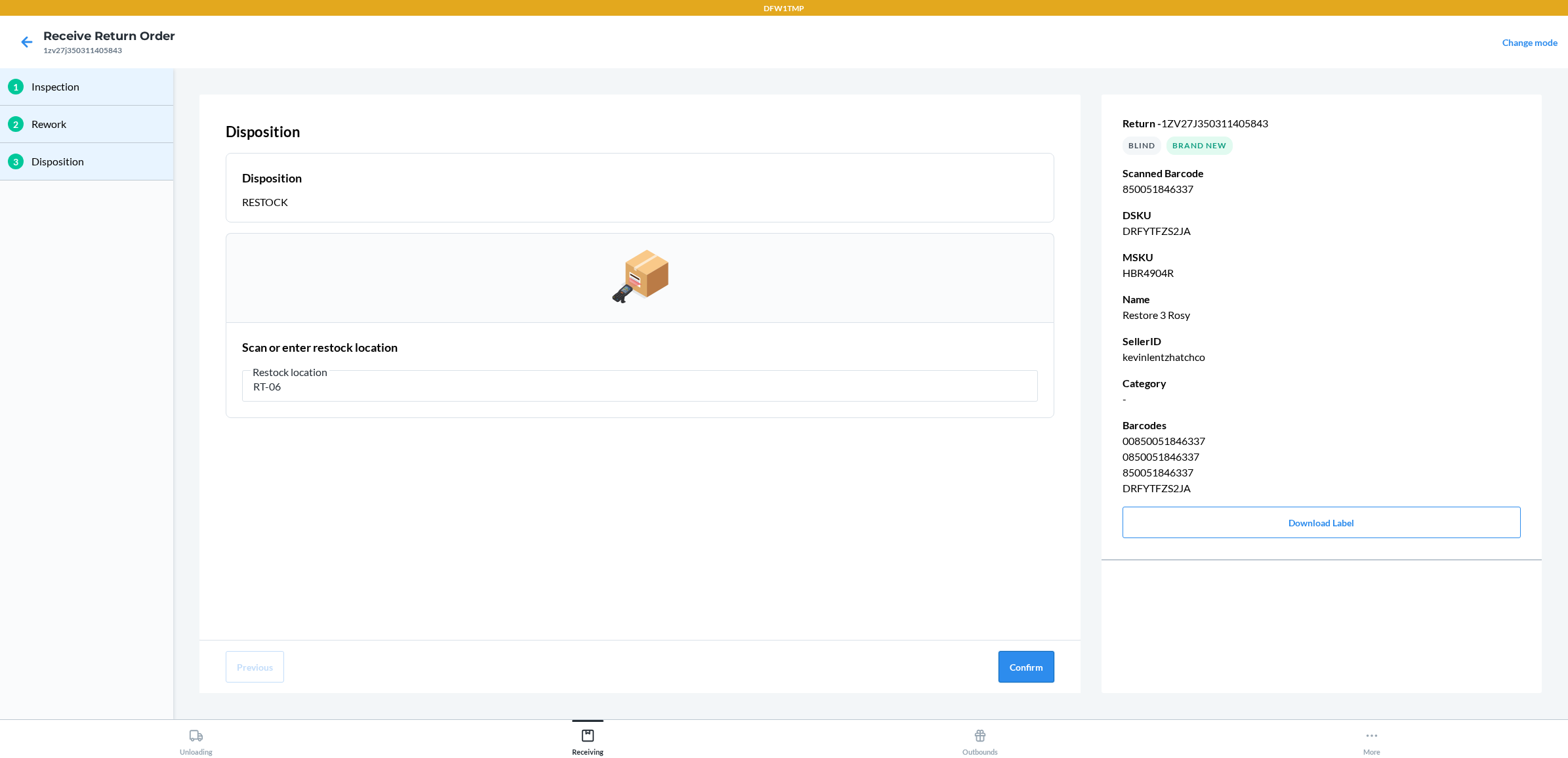
type input "RT-06"
click at [1035, 658] on button "Confirm" at bounding box center [1026, 666] width 56 height 32
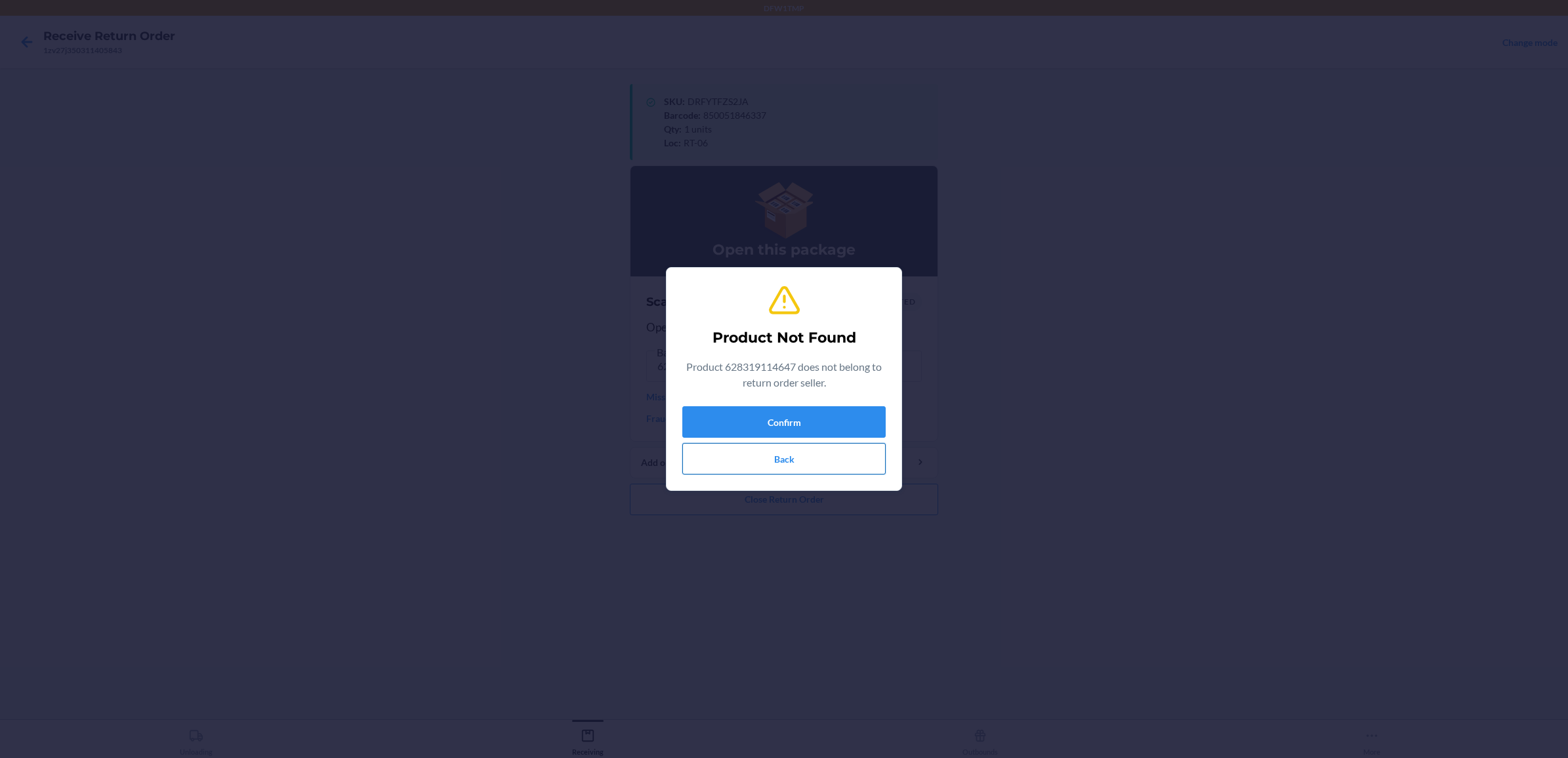
click at [765, 454] on button "Back" at bounding box center [784, 459] width 204 height 32
click at [792, 454] on button "Back" at bounding box center [784, 459] width 204 height 32
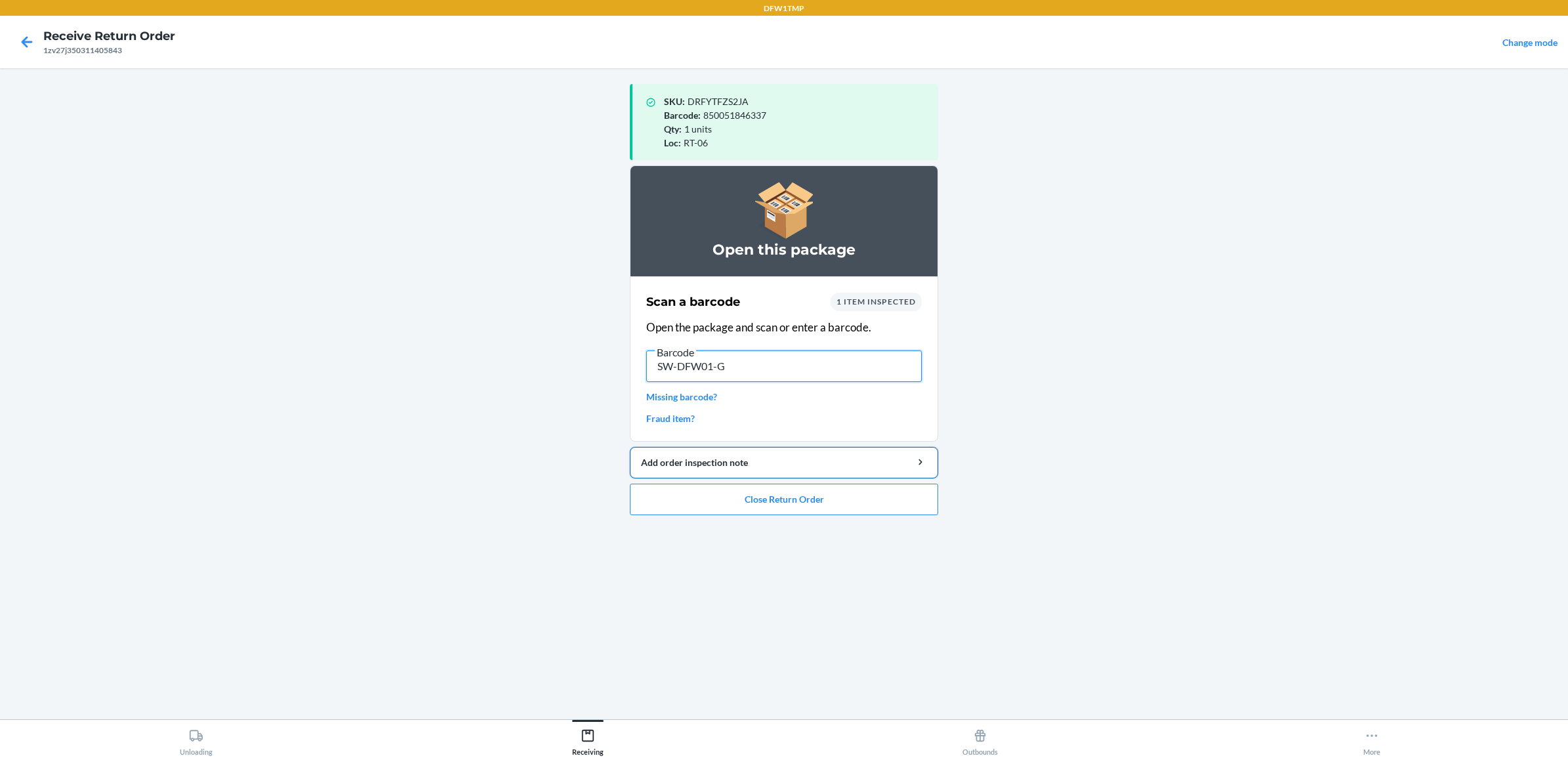
type input "SW-DFW01-G5"
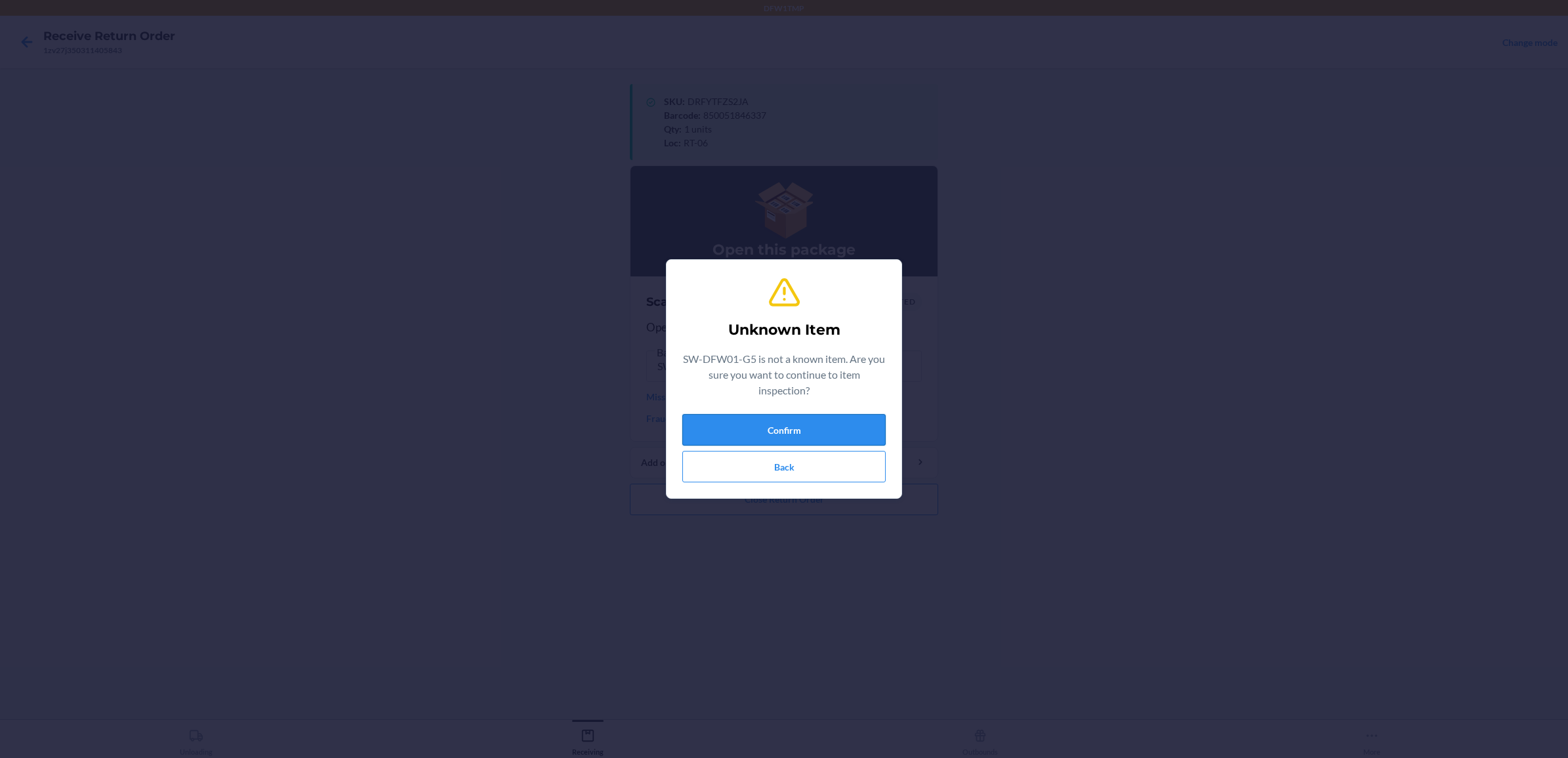
click at [805, 438] on button "Confirm" at bounding box center [784, 430] width 204 height 32
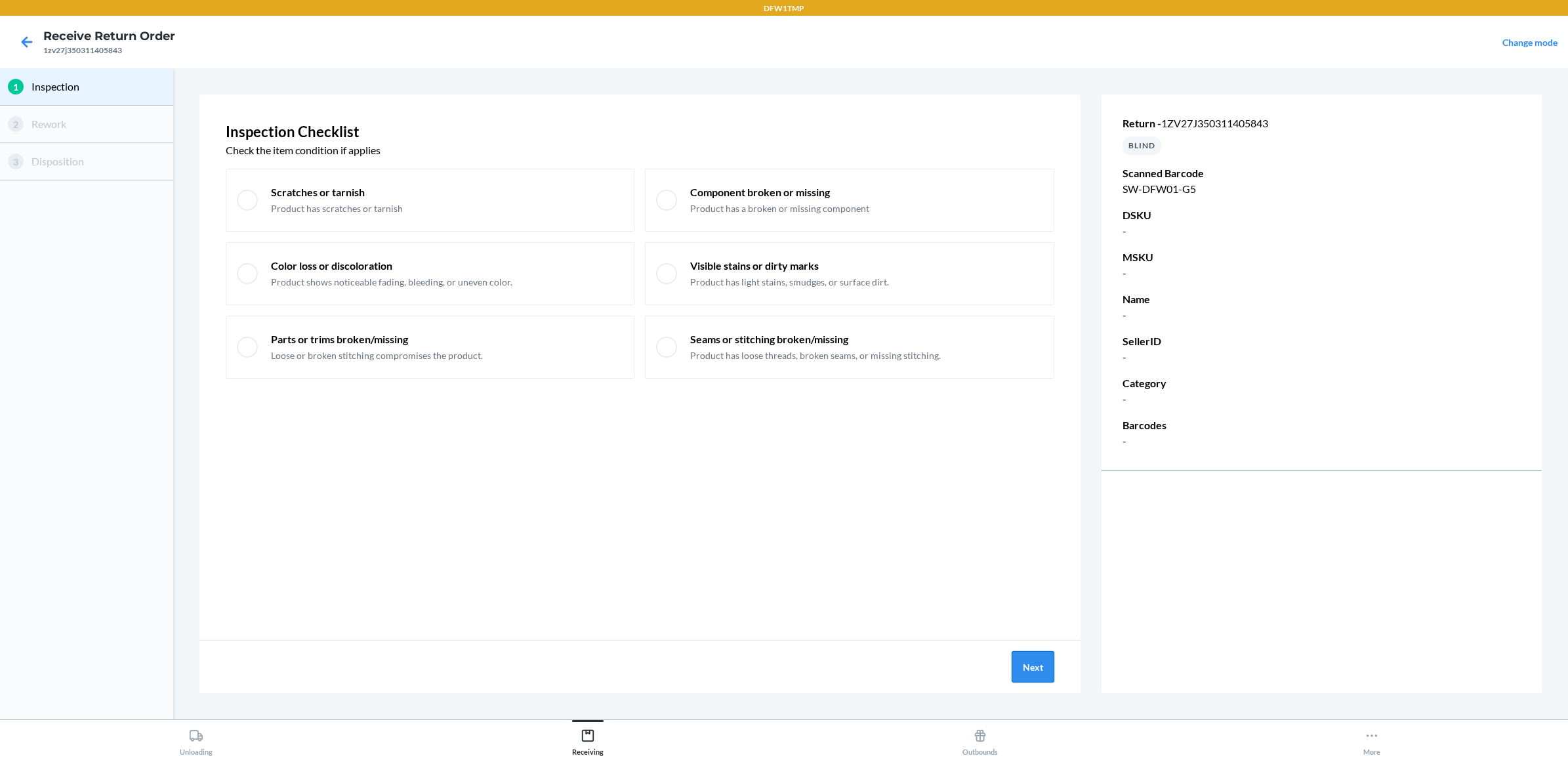
click at [1035, 670] on button "Next" at bounding box center [1032, 666] width 43 height 32
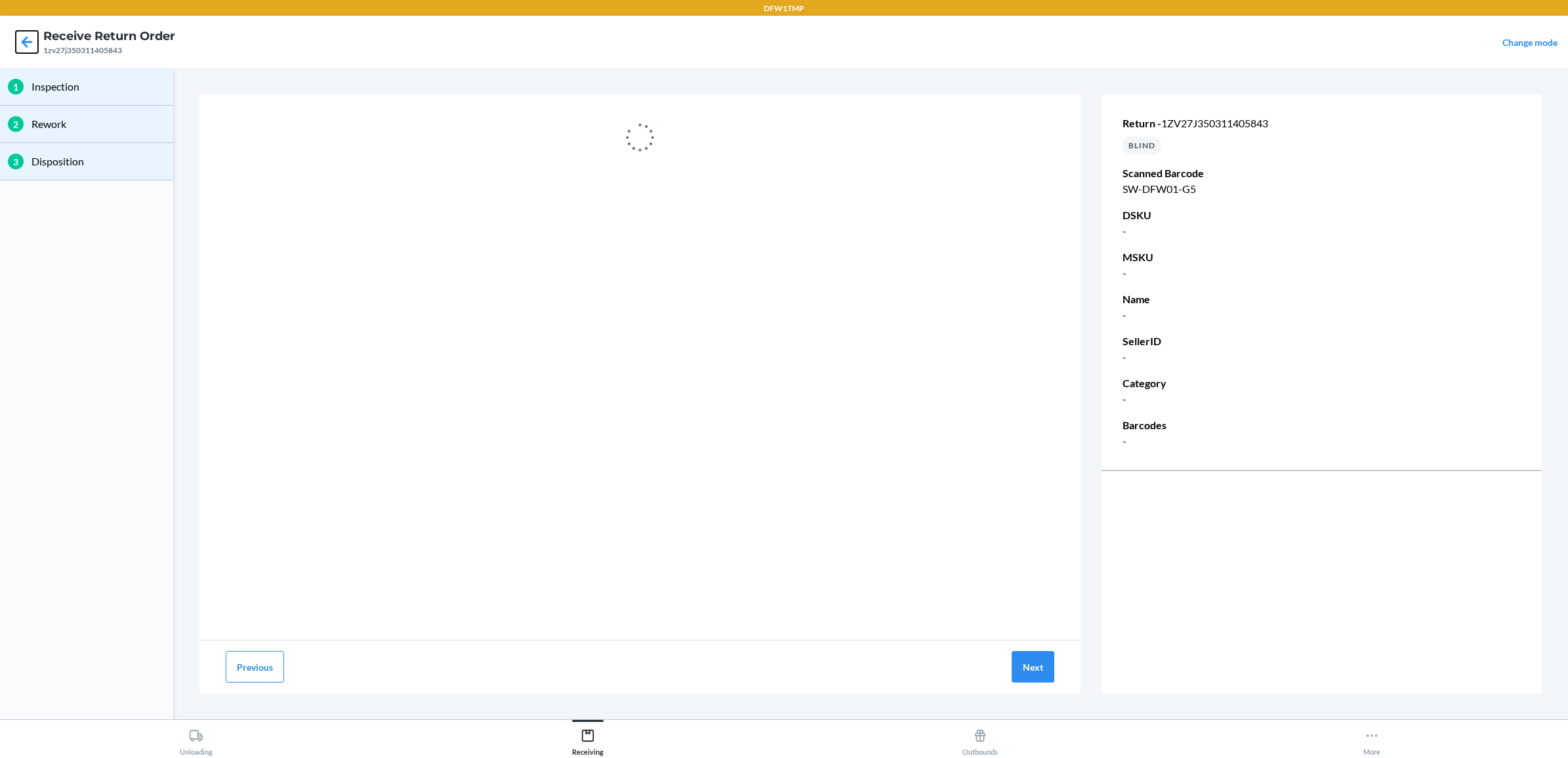
click at [28, 43] on icon at bounding box center [27, 41] width 11 height 11
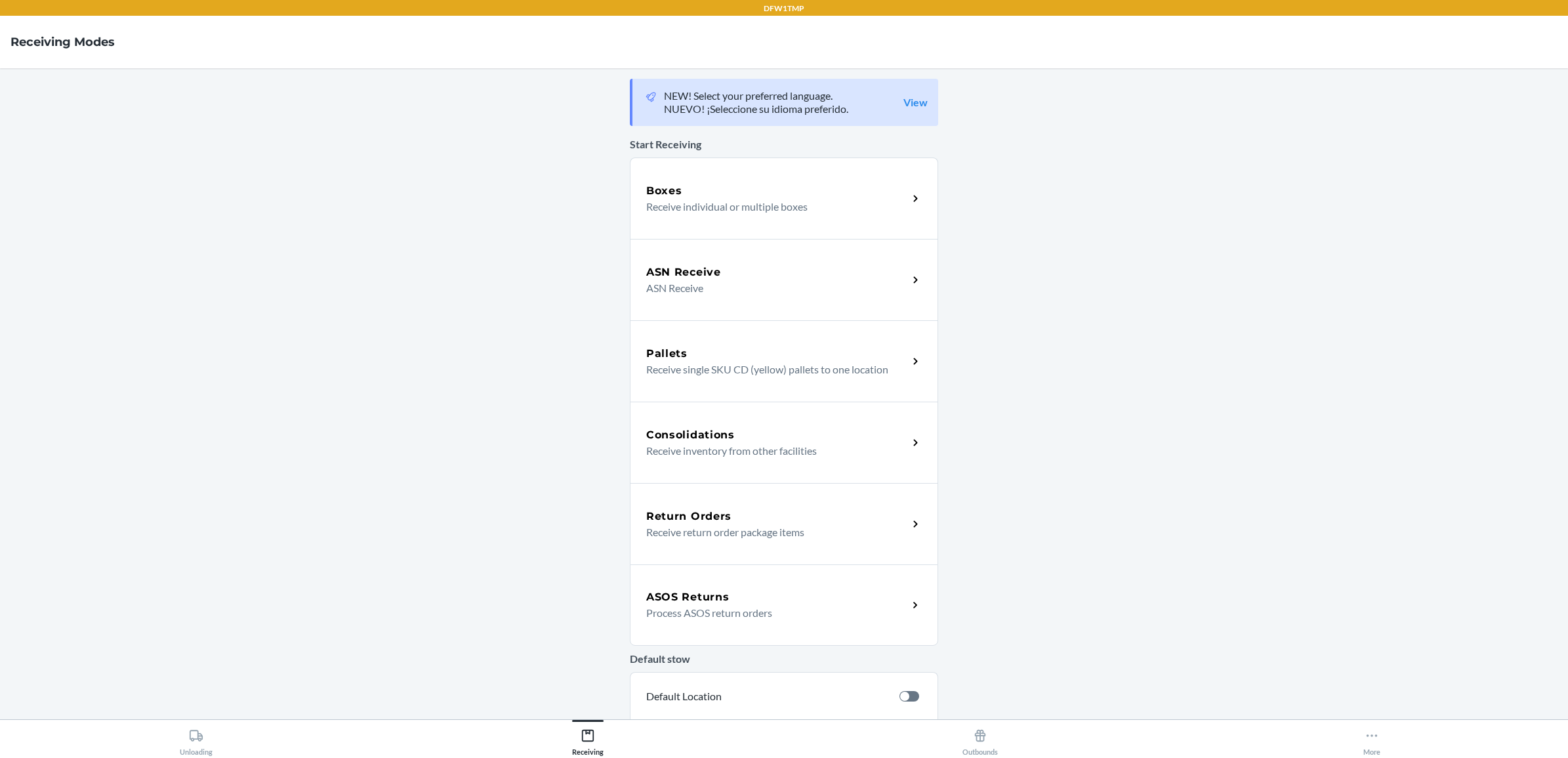
click at [725, 522] on div "Return Orders" at bounding box center [777, 516] width 262 height 16
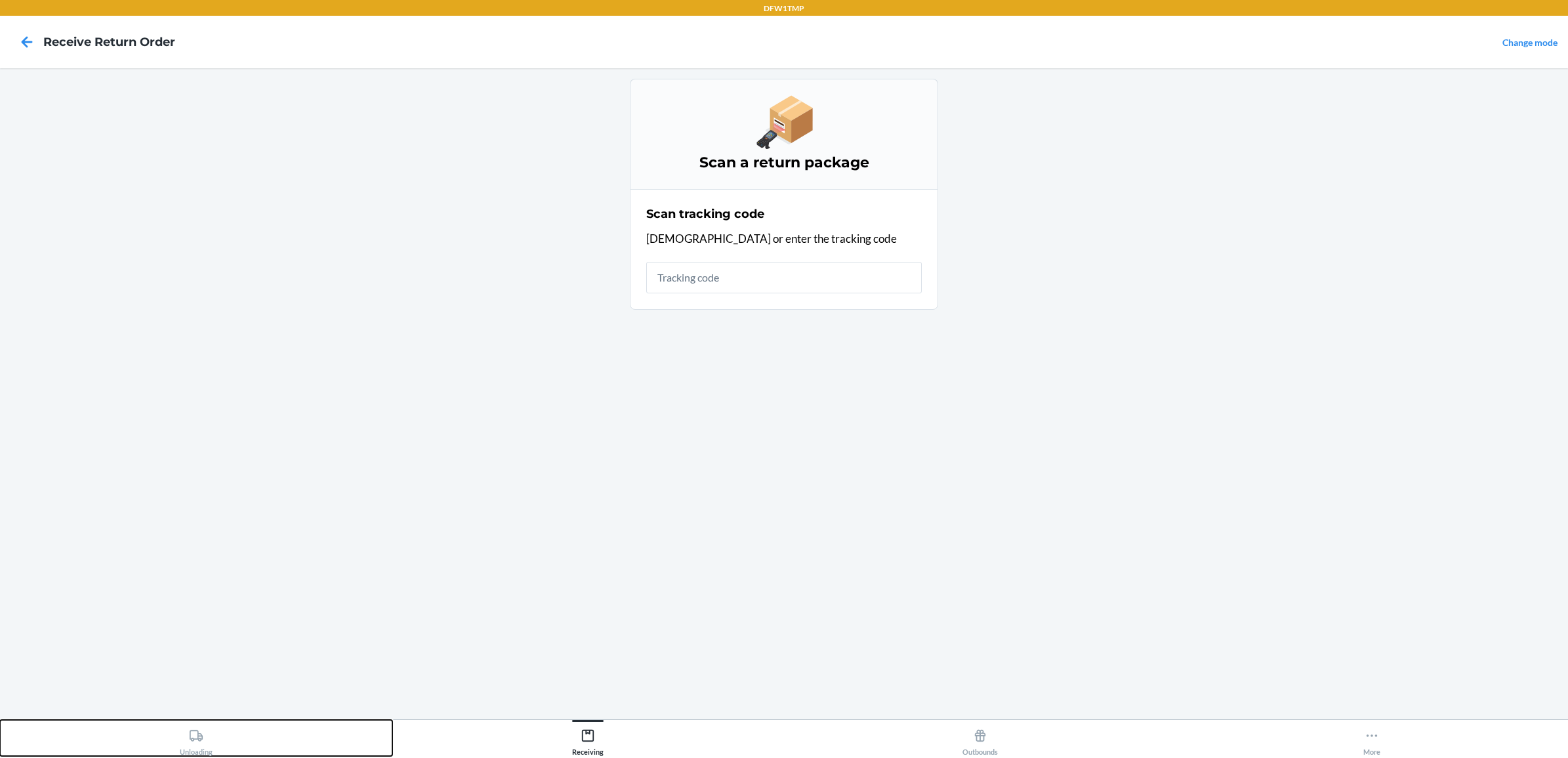
click at [190, 737] on icon at bounding box center [196, 735] width 13 height 11
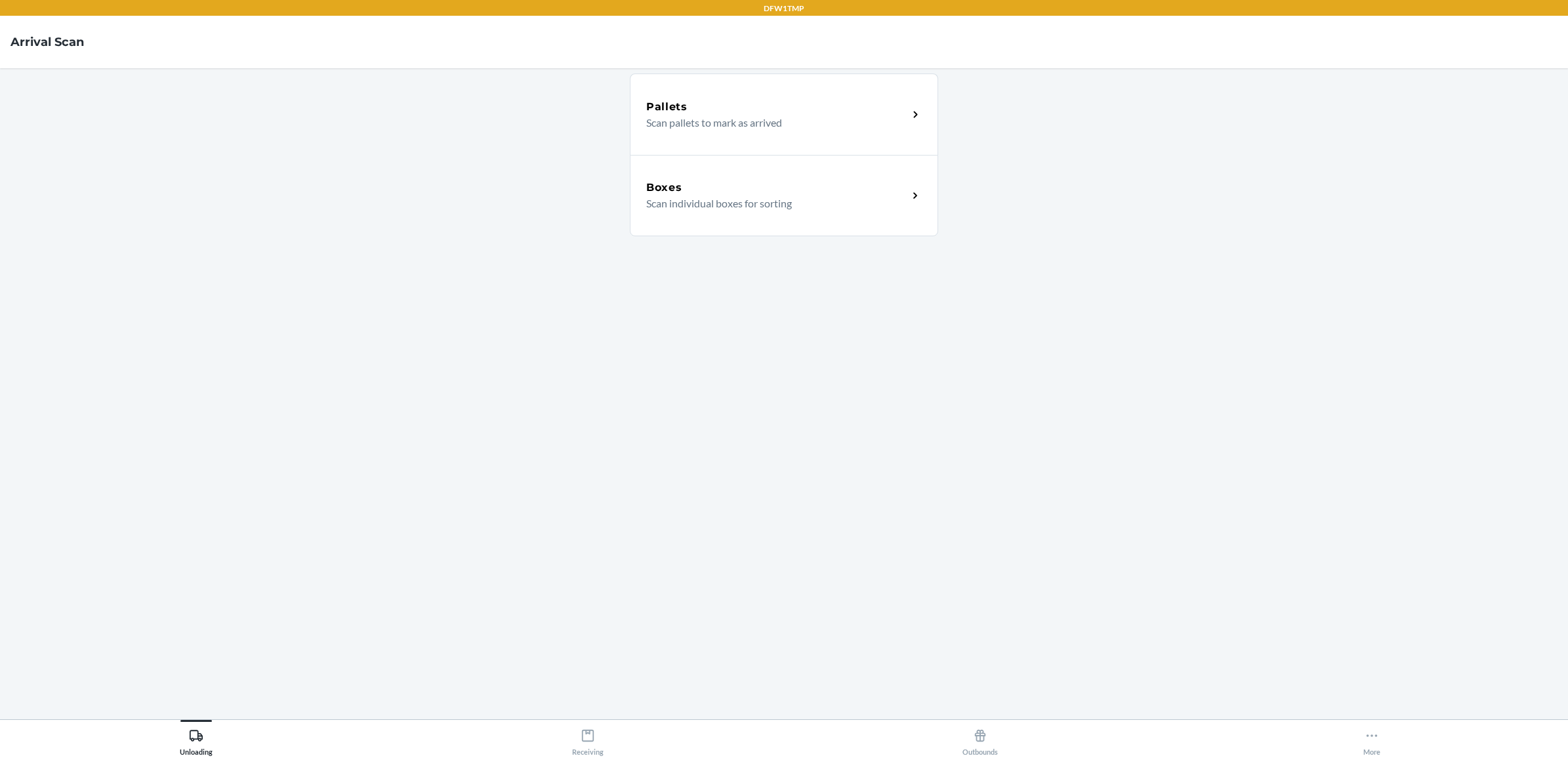
click at [822, 188] on div "Boxes" at bounding box center [777, 187] width 262 height 16
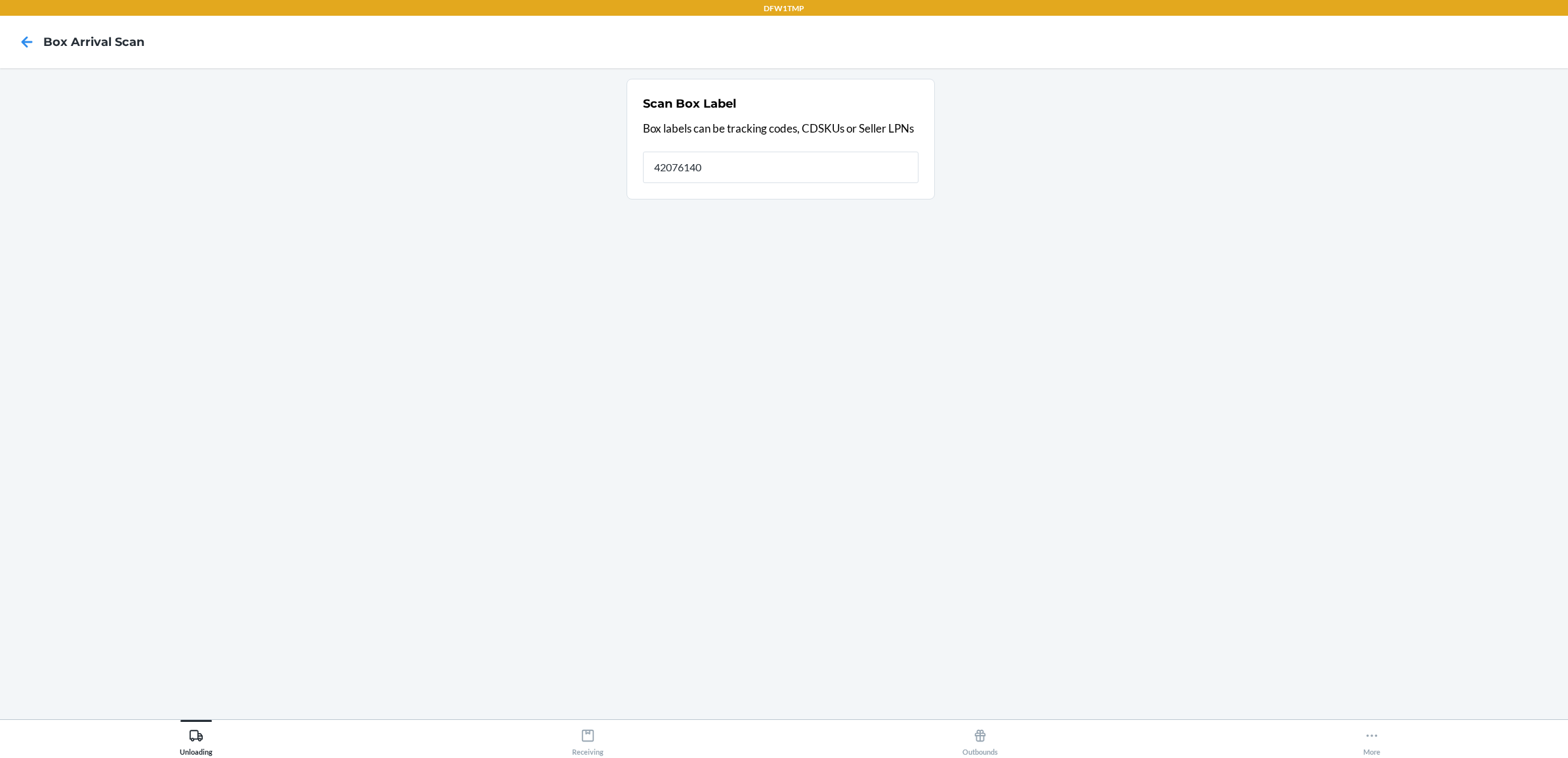
type input "42076140"
type input "4"
type input "1zv27j350311405843"
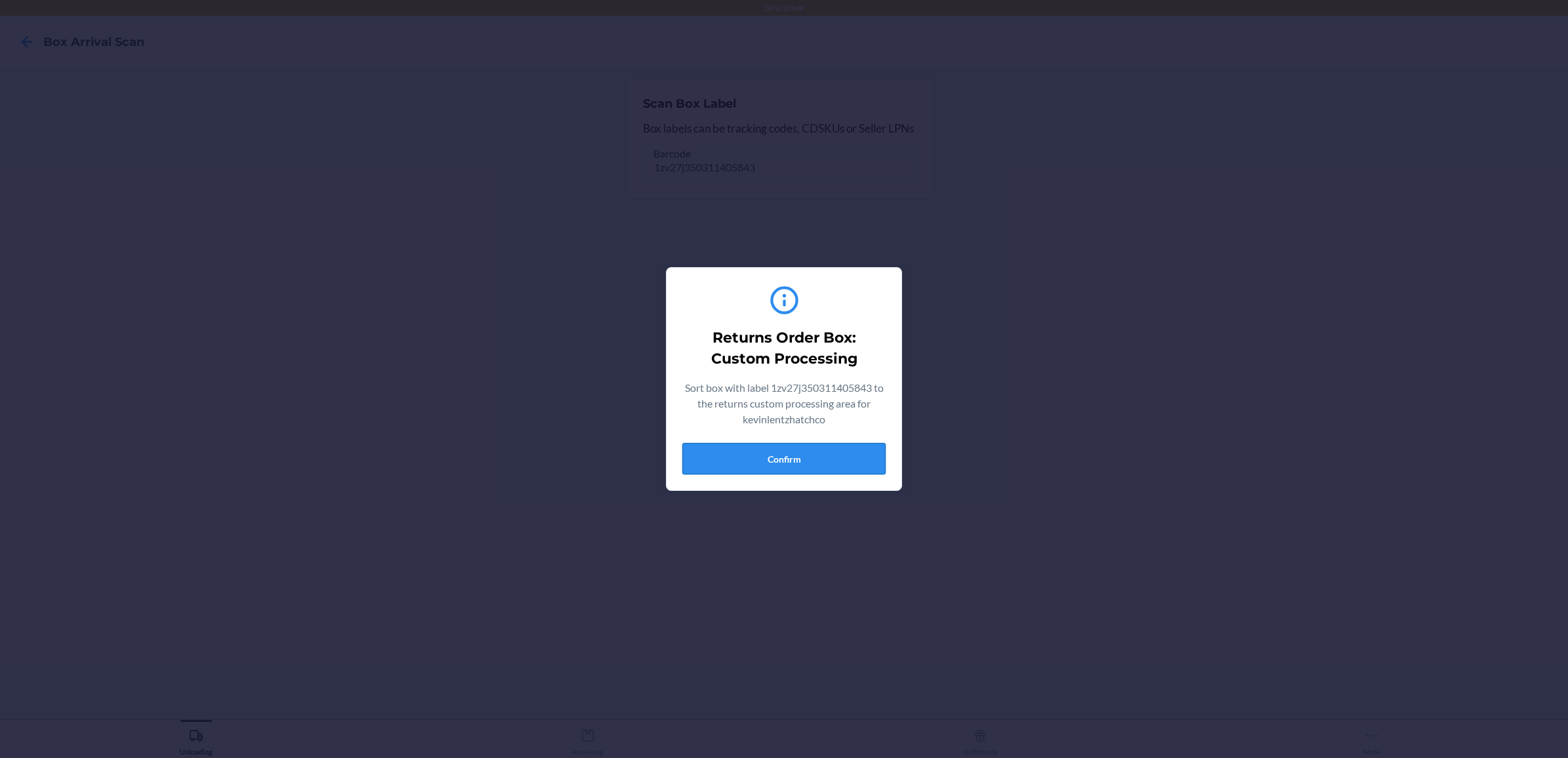
click at [774, 457] on button "Confirm" at bounding box center [784, 459] width 204 height 32
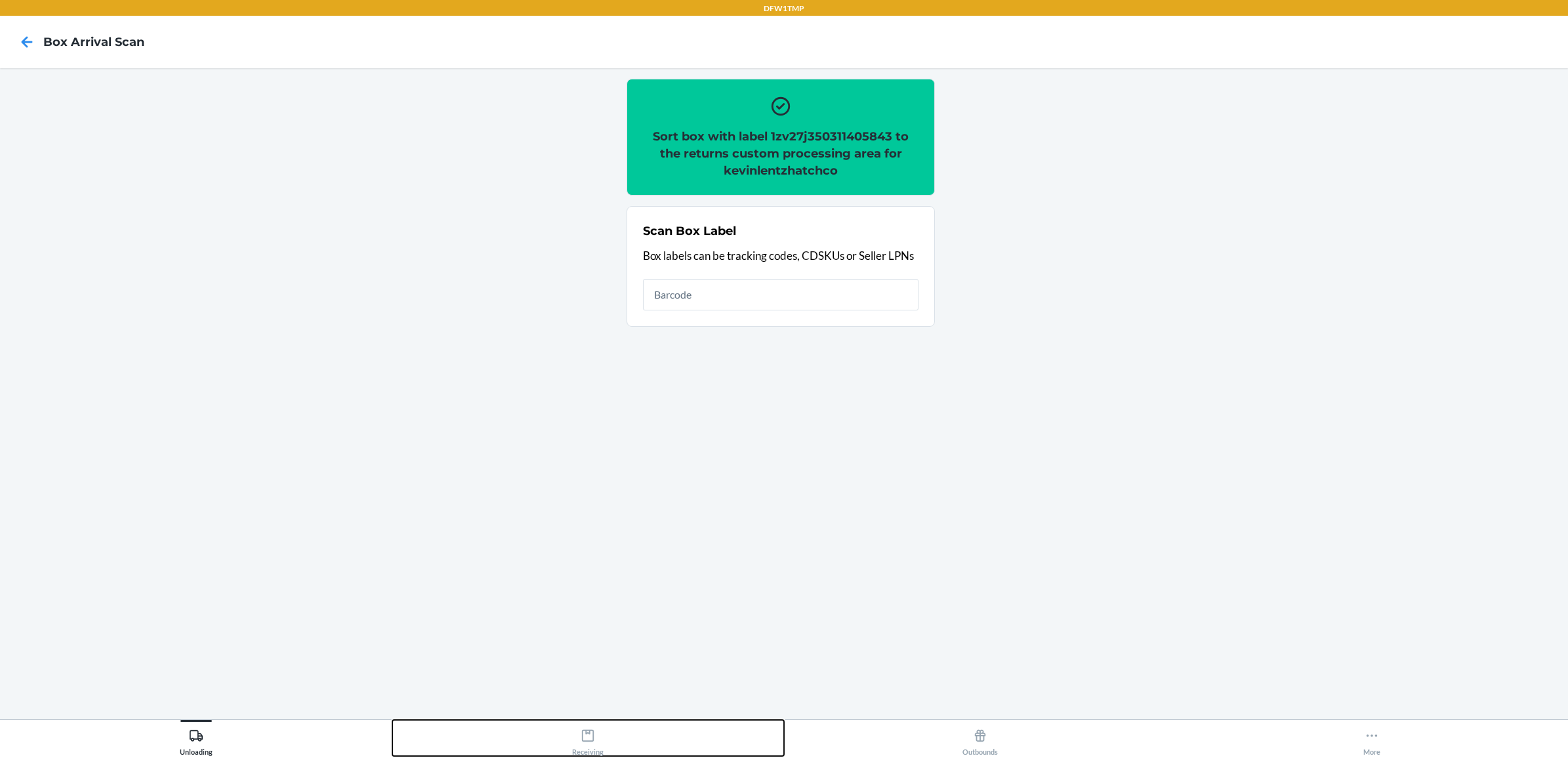
click at [591, 732] on icon at bounding box center [588, 735] width 15 height 15
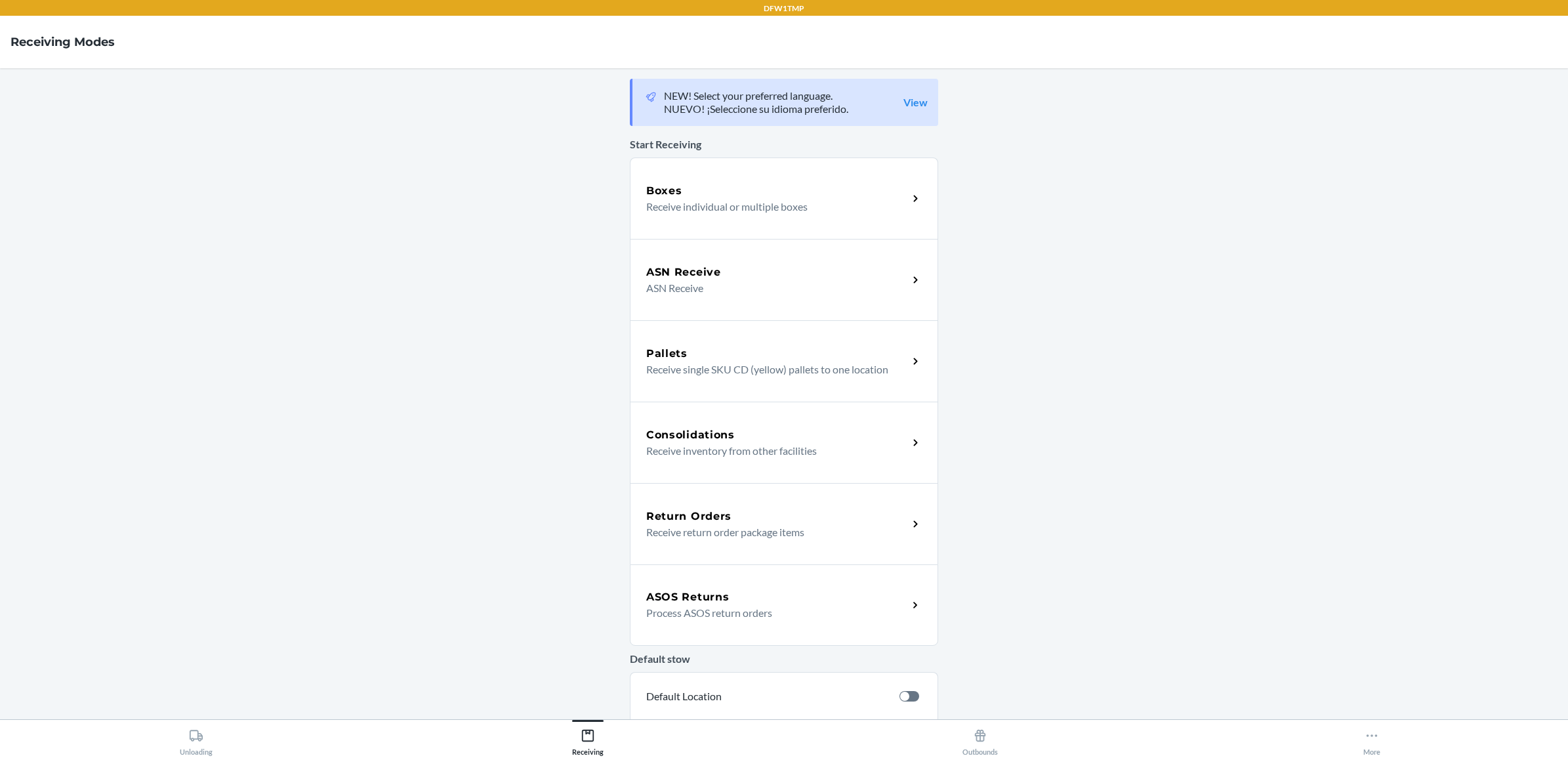
click at [707, 512] on h5 "Return Orders" at bounding box center [689, 516] width 86 height 16
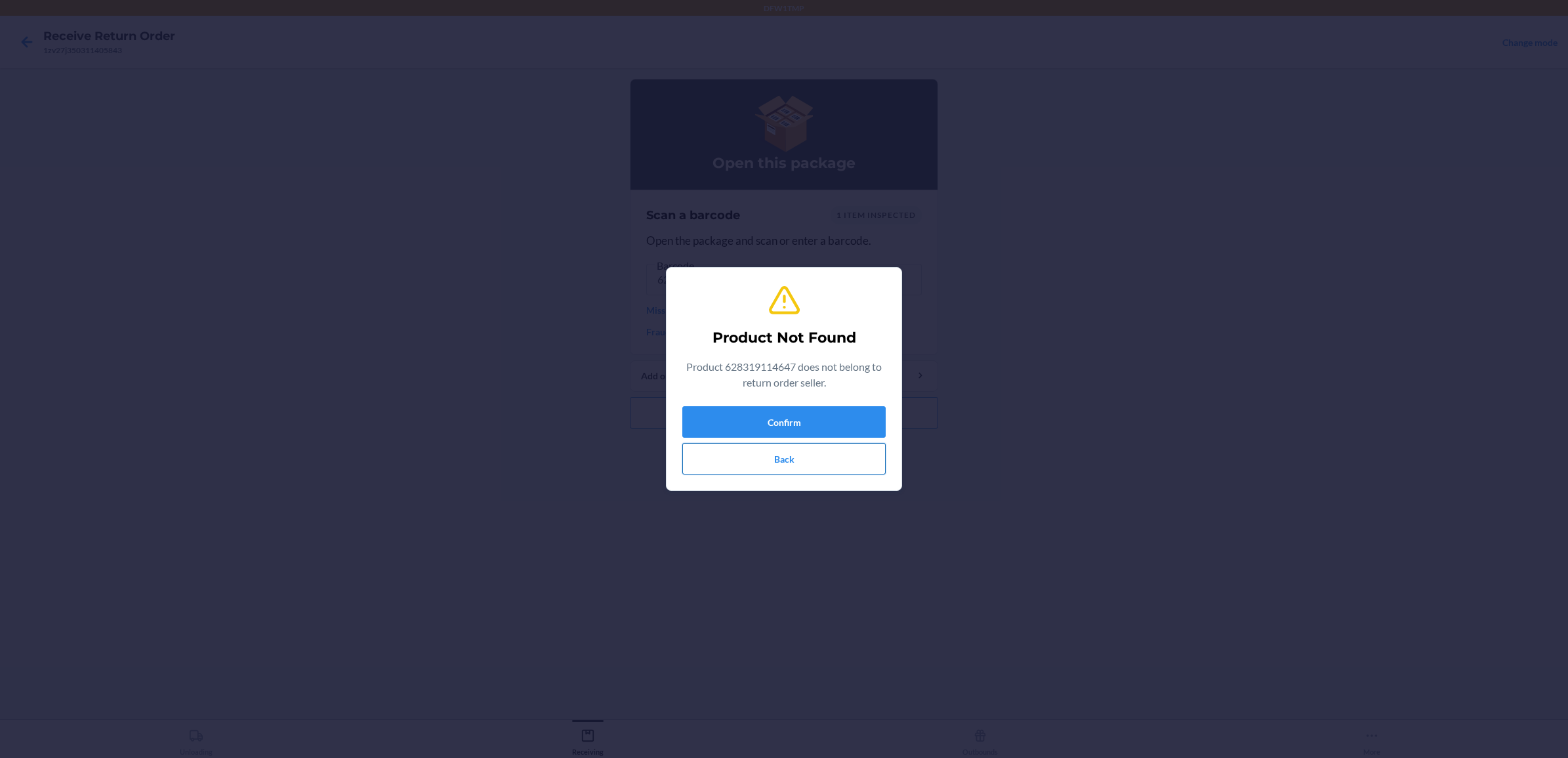
click at [716, 463] on button "Back" at bounding box center [784, 459] width 204 height 32
click at [776, 457] on button "Back" at bounding box center [784, 459] width 204 height 32
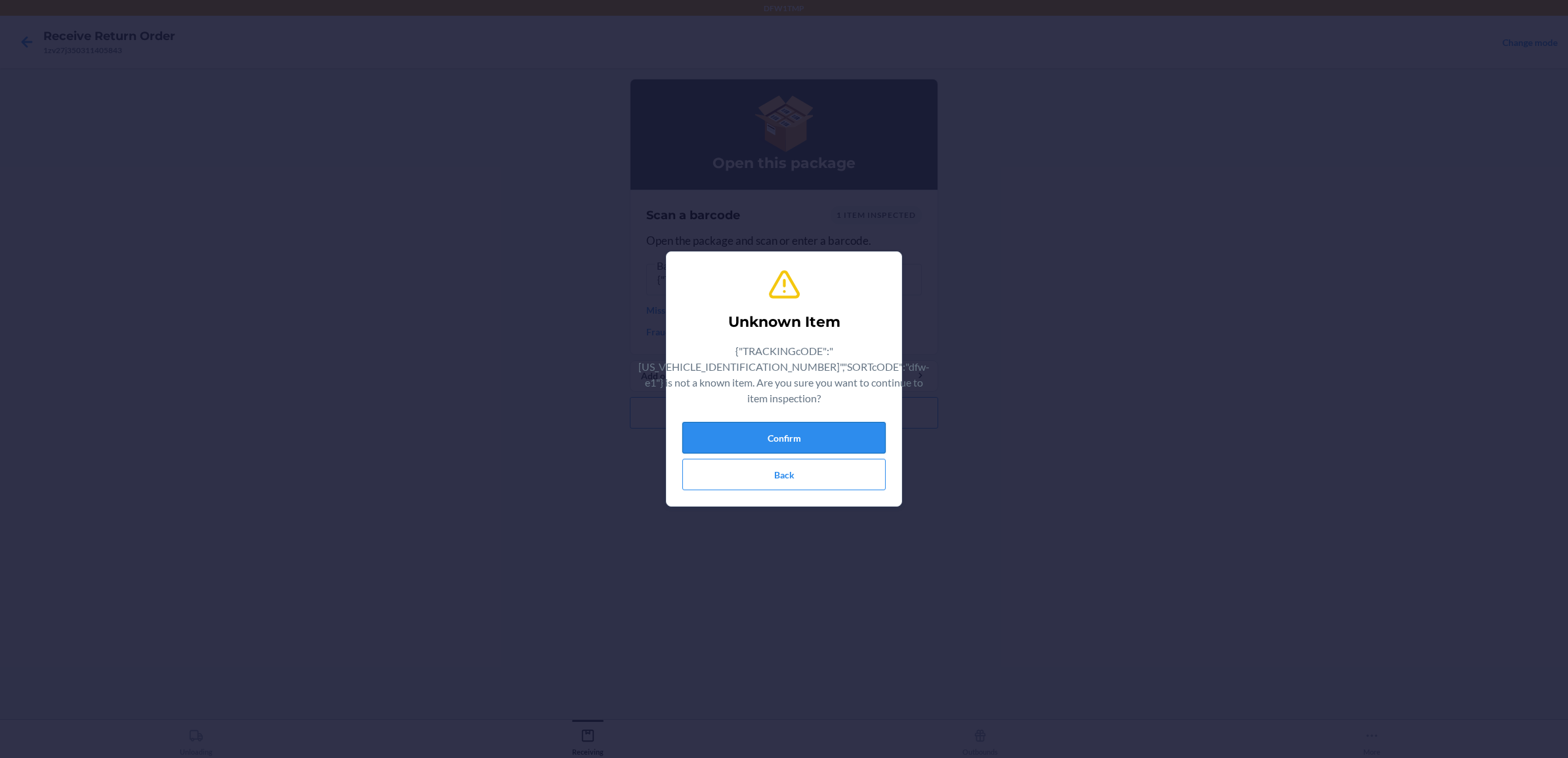
click at [756, 423] on button "Confirm" at bounding box center [784, 438] width 204 height 32
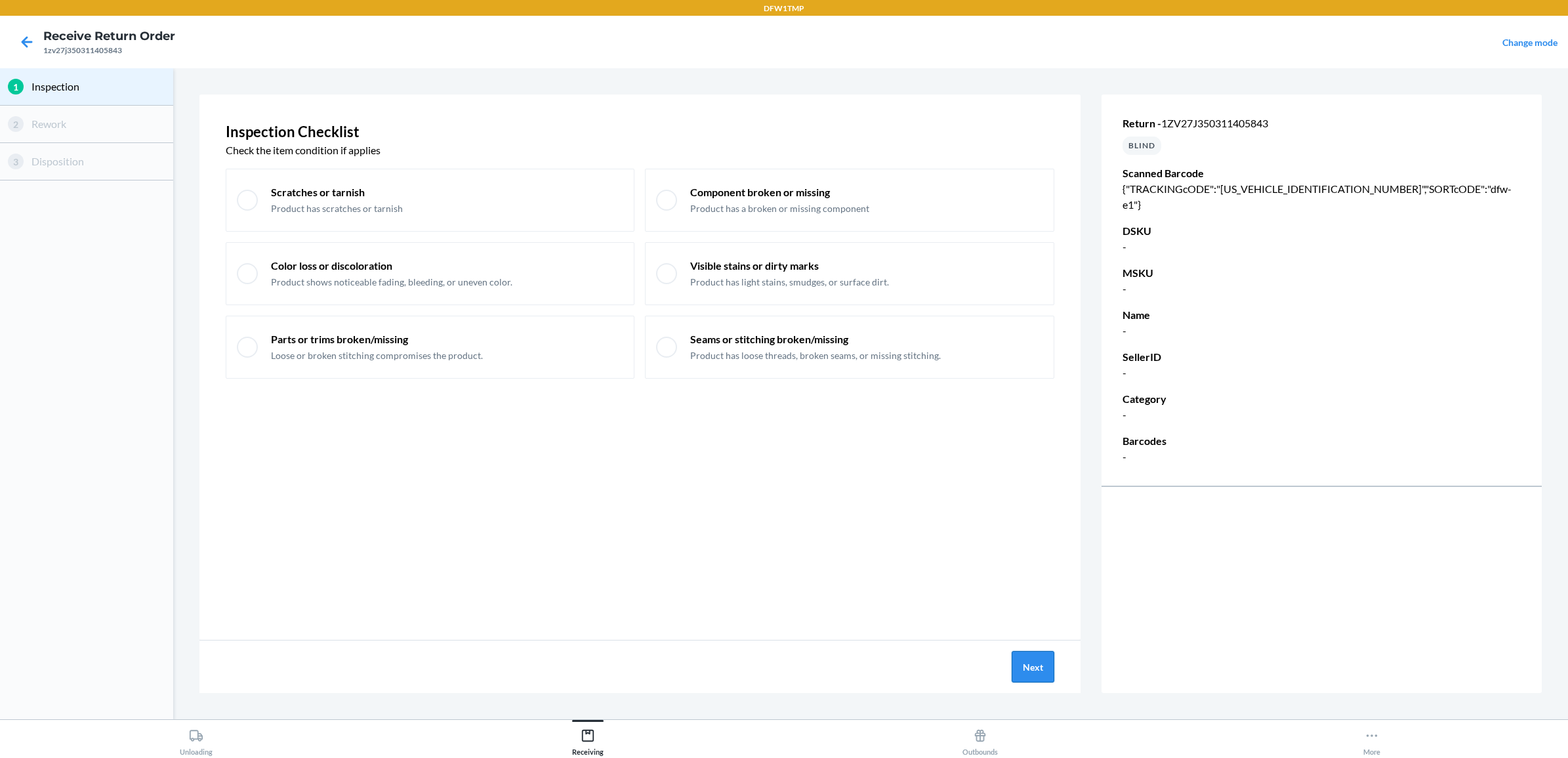
click at [1028, 670] on button "Next" at bounding box center [1032, 666] width 43 height 32
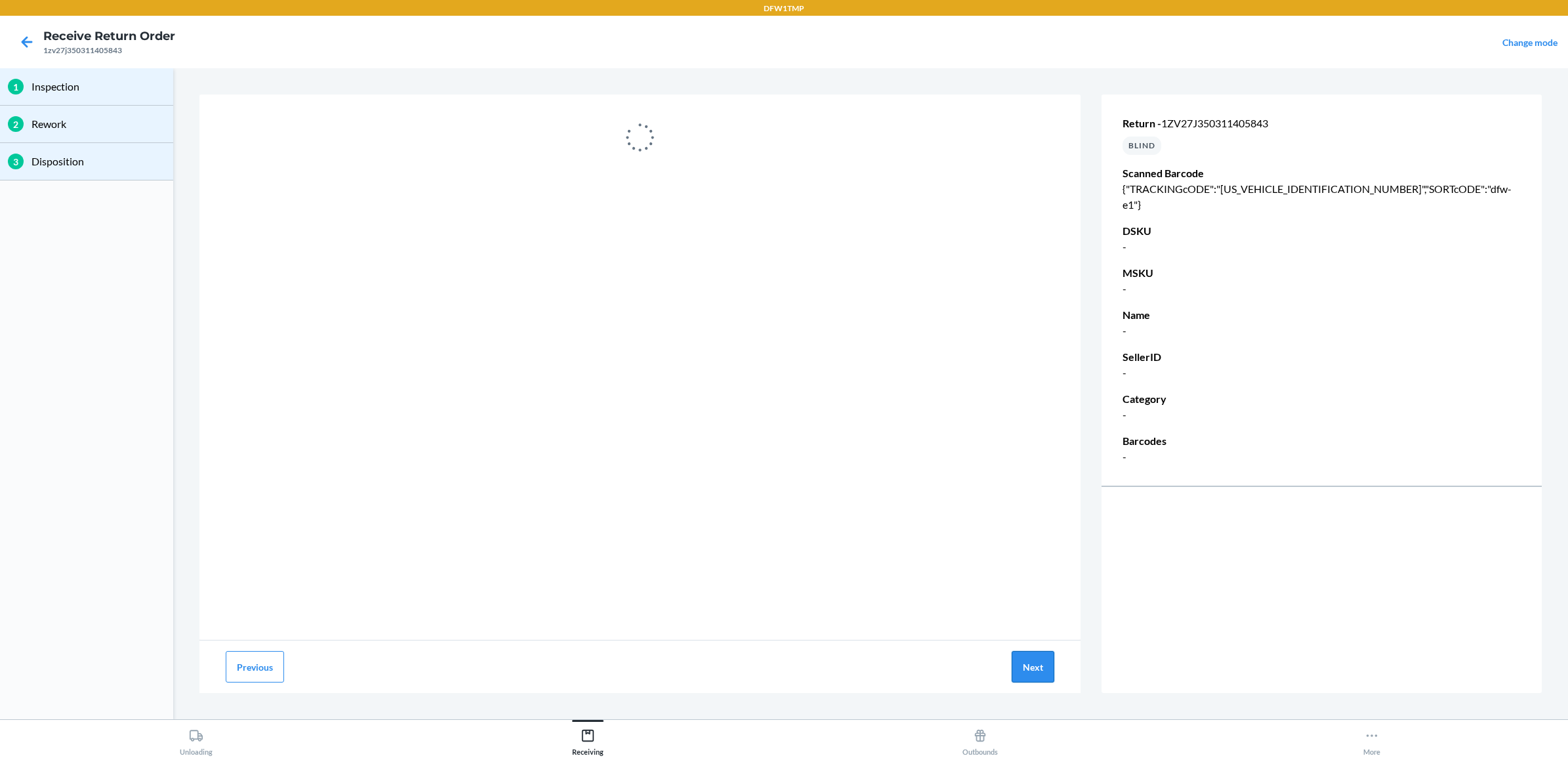
click at [1039, 665] on button "Next" at bounding box center [1032, 666] width 43 height 32
click at [27, 38] on icon at bounding box center [26, 42] width 23 height 23
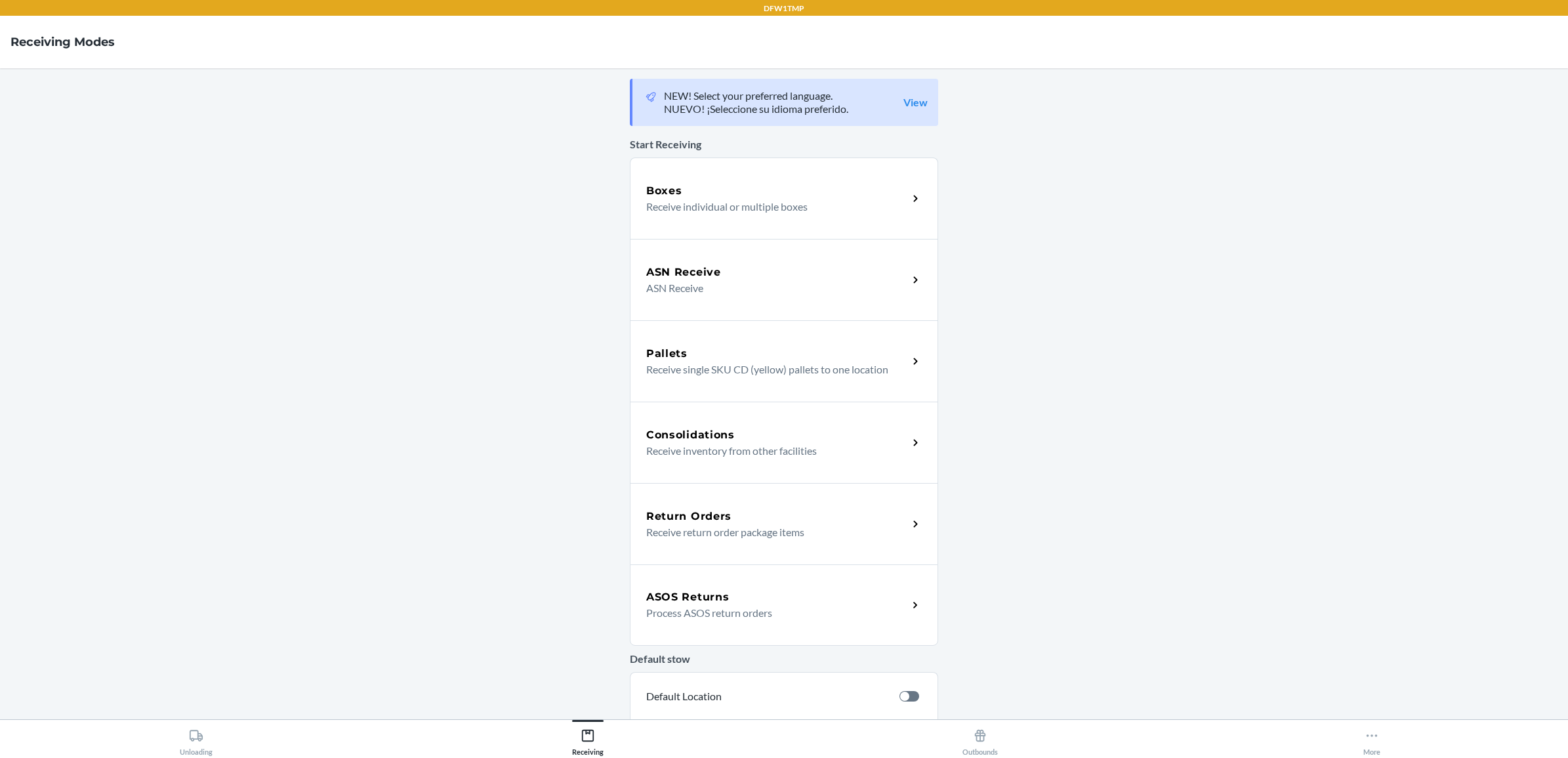
click at [717, 540] on div "Return Orders Receive return order package items" at bounding box center [784, 523] width 309 height 82
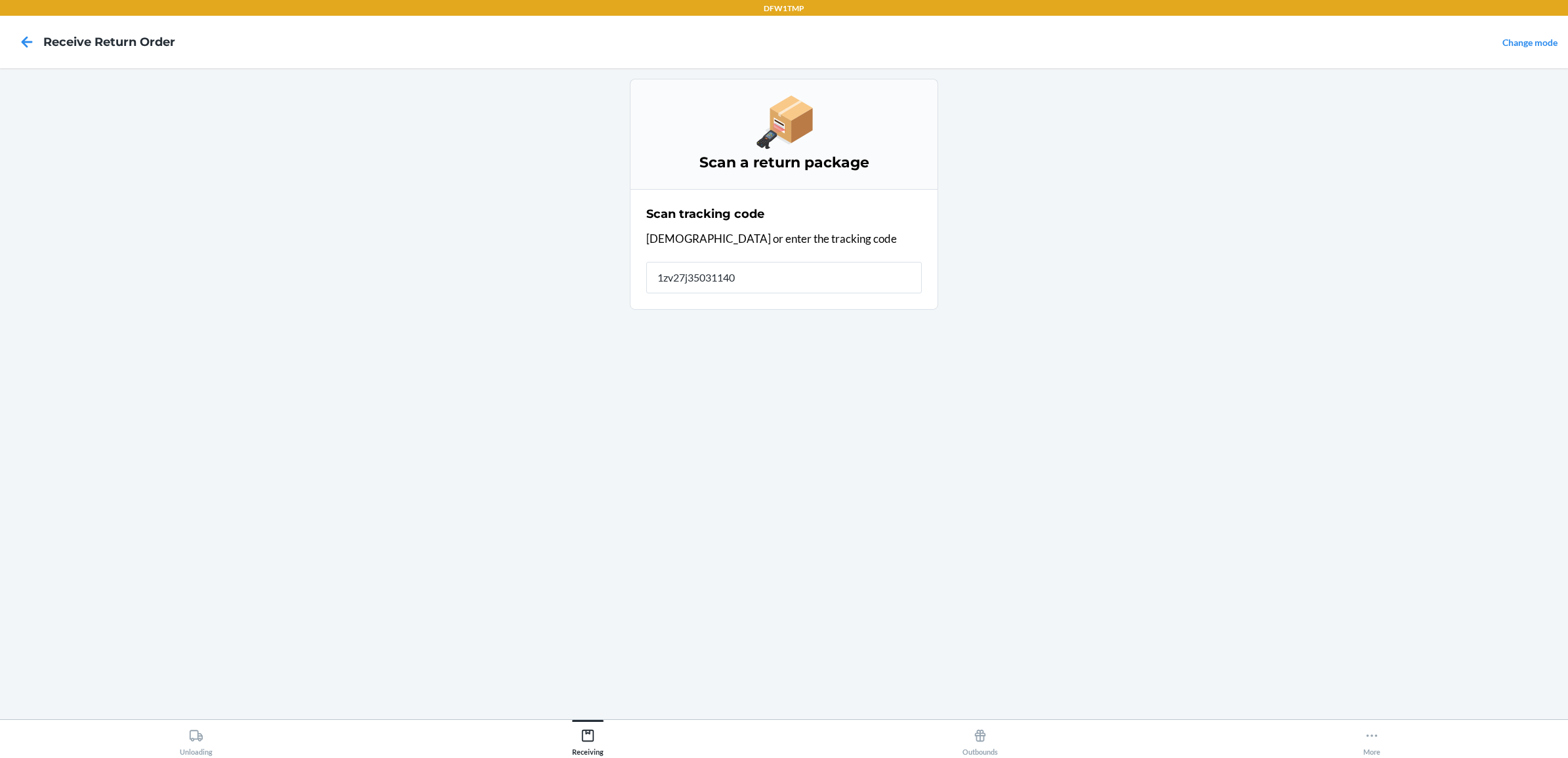
type input "1zv27j350311405"
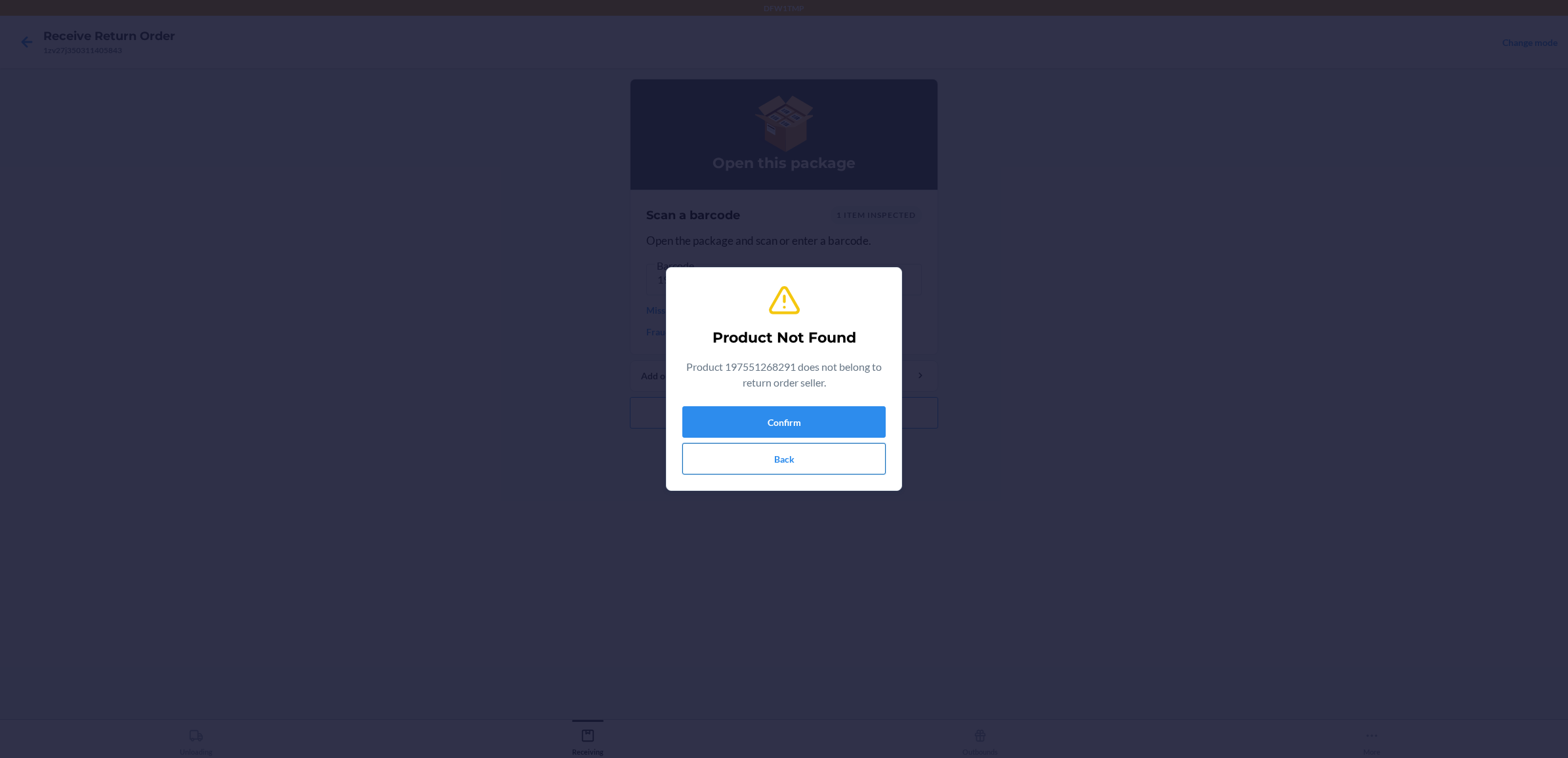
click at [785, 464] on button "Back" at bounding box center [784, 459] width 204 height 32
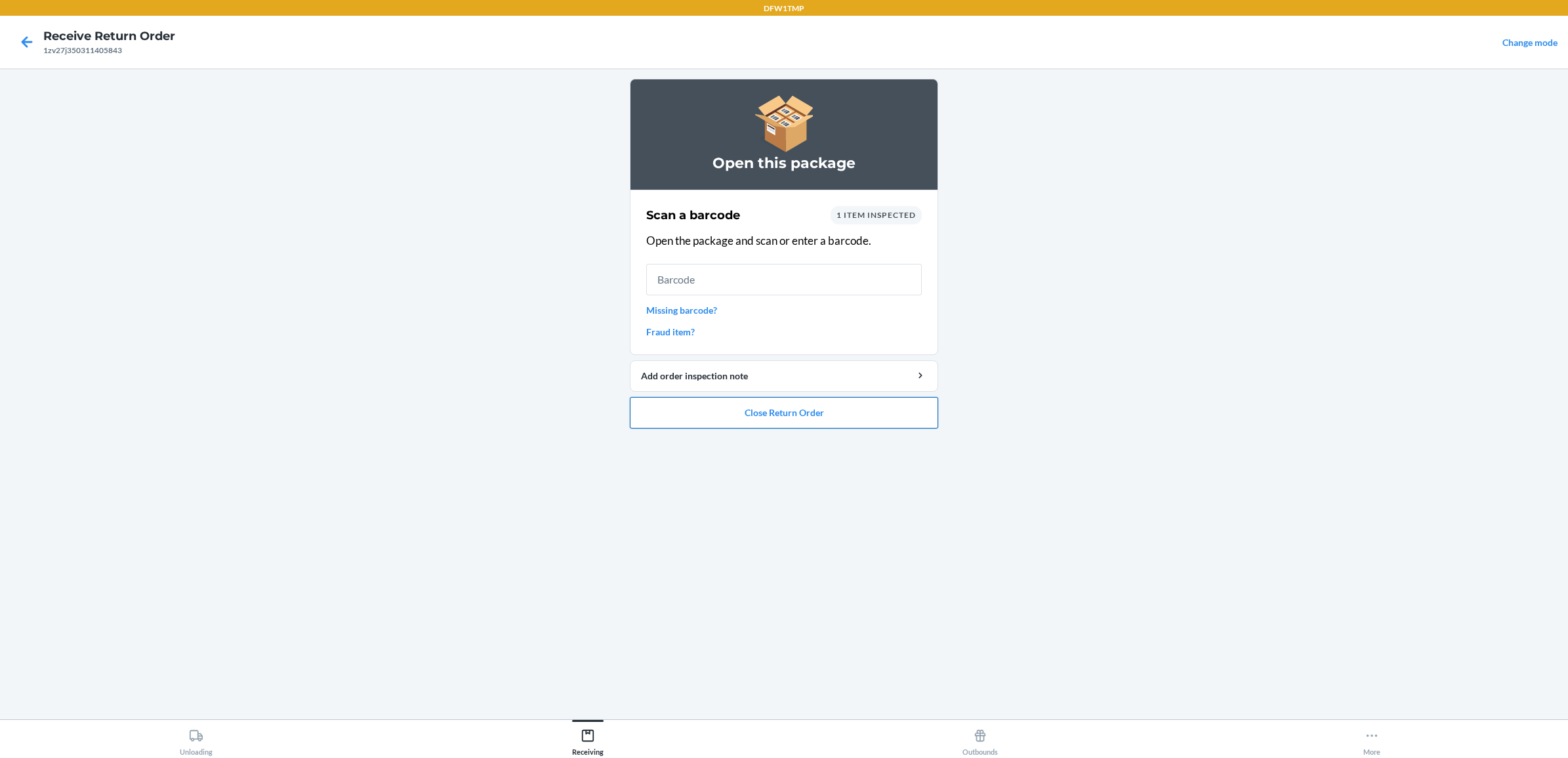
click at [772, 411] on button "Close Return Order" at bounding box center [784, 413] width 309 height 32
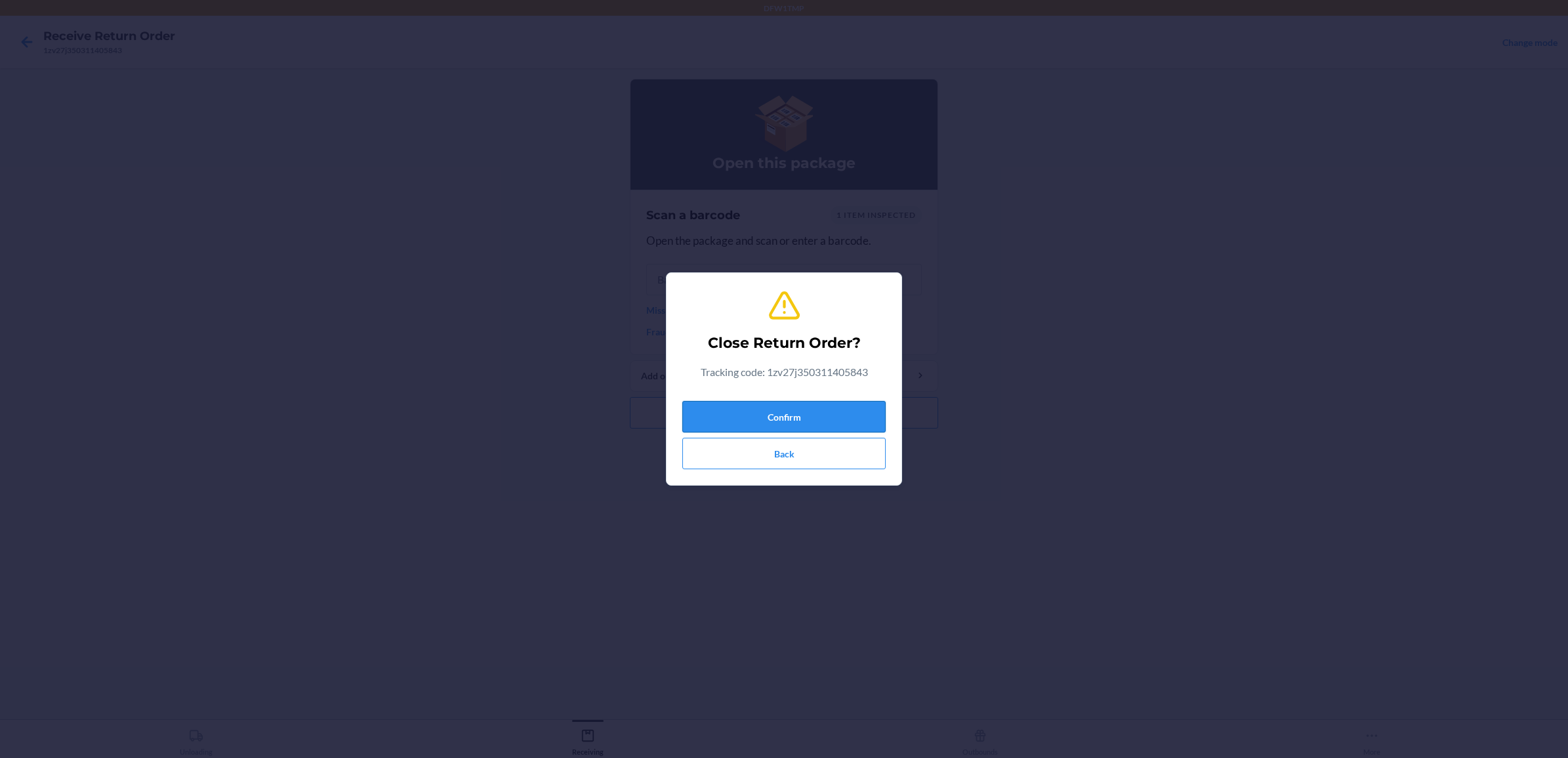
click at [784, 409] on button "Confirm" at bounding box center [784, 417] width 204 height 32
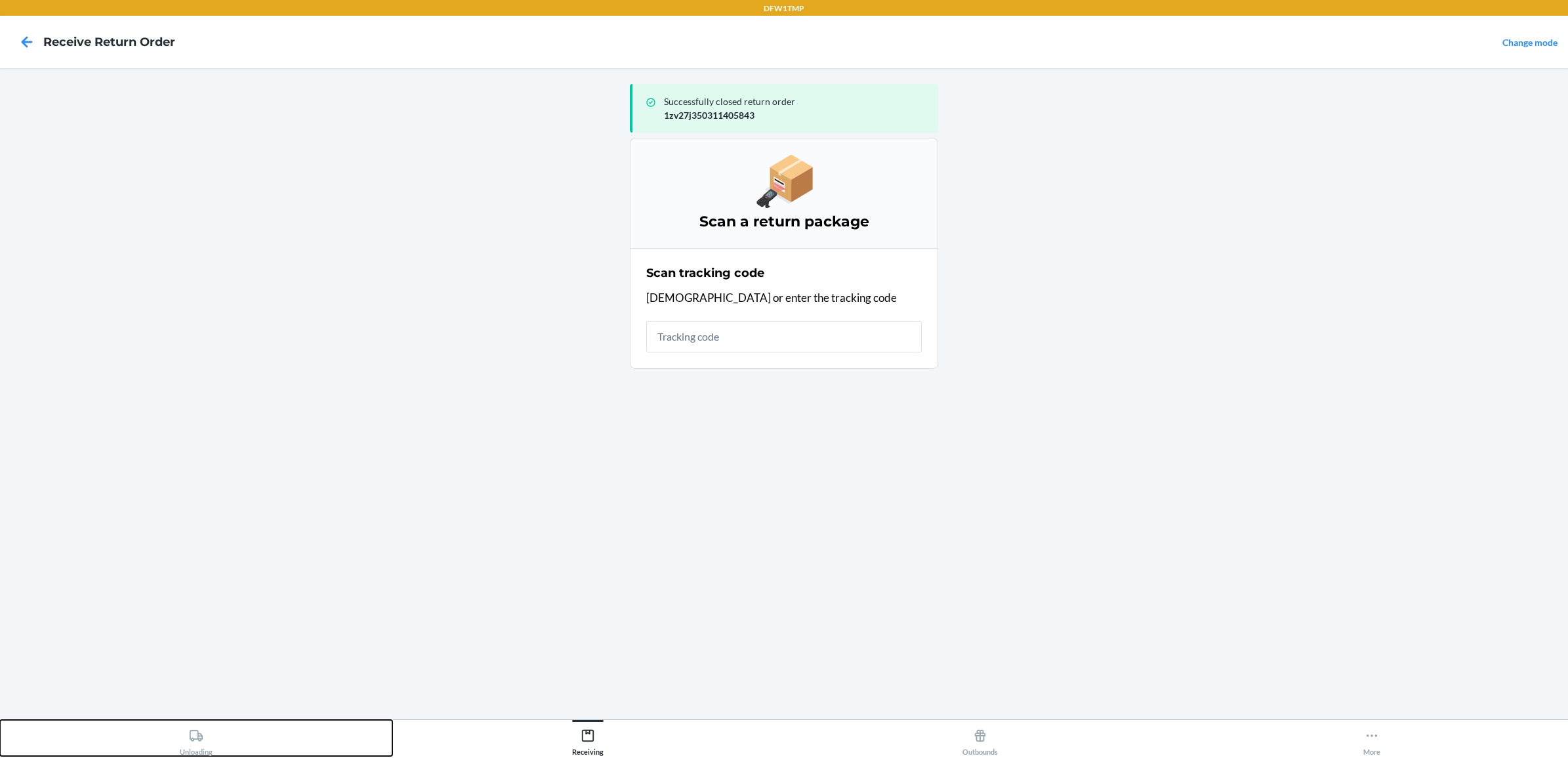
click at [174, 746] on button "Unloading" at bounding box center [196, 738] width 393 height 36
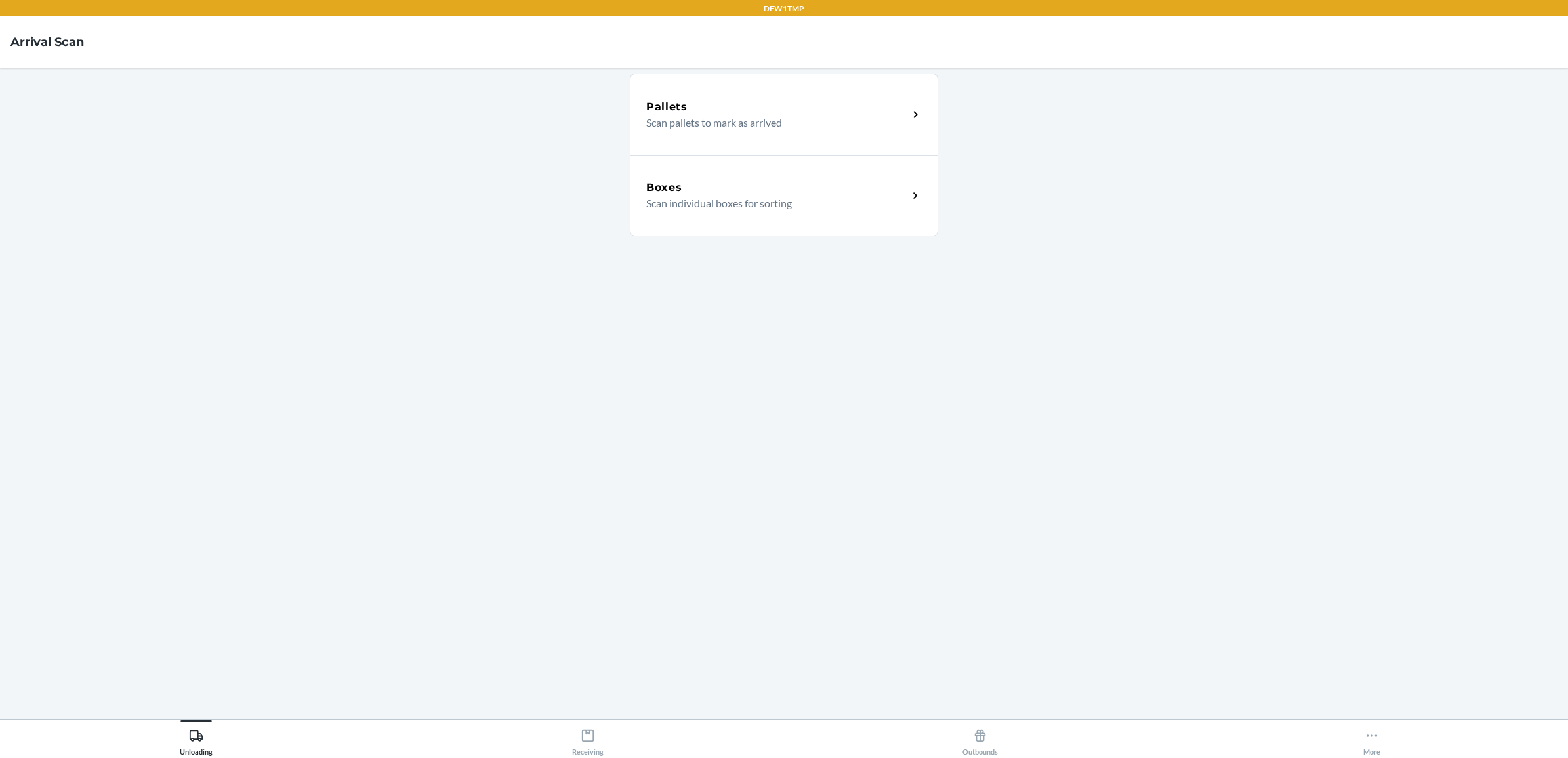
click at [840, 183] on div "Boxes" at bounding box center [777, 187] width 262 height 16
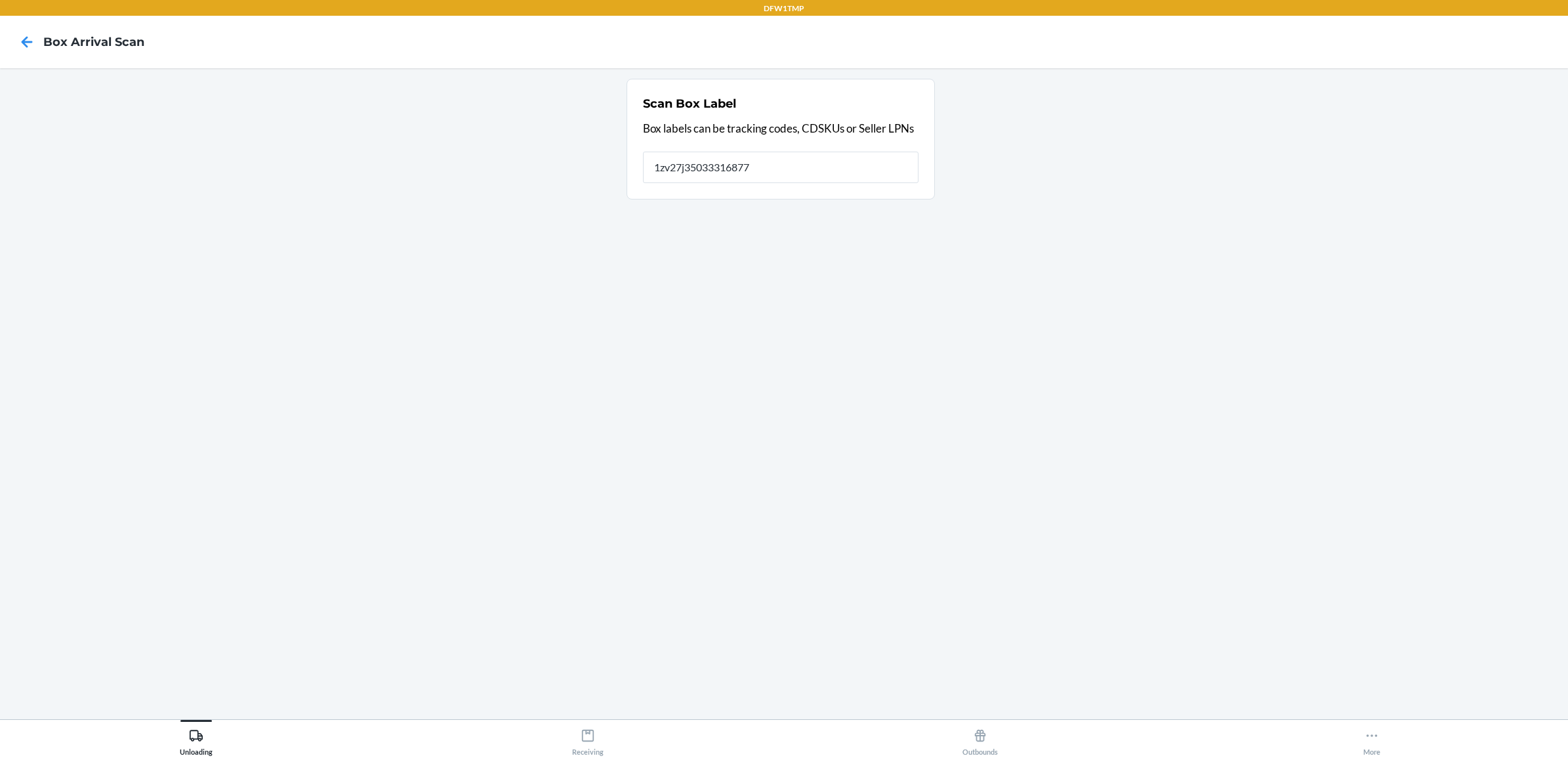
type input "1zv27j350333168774"
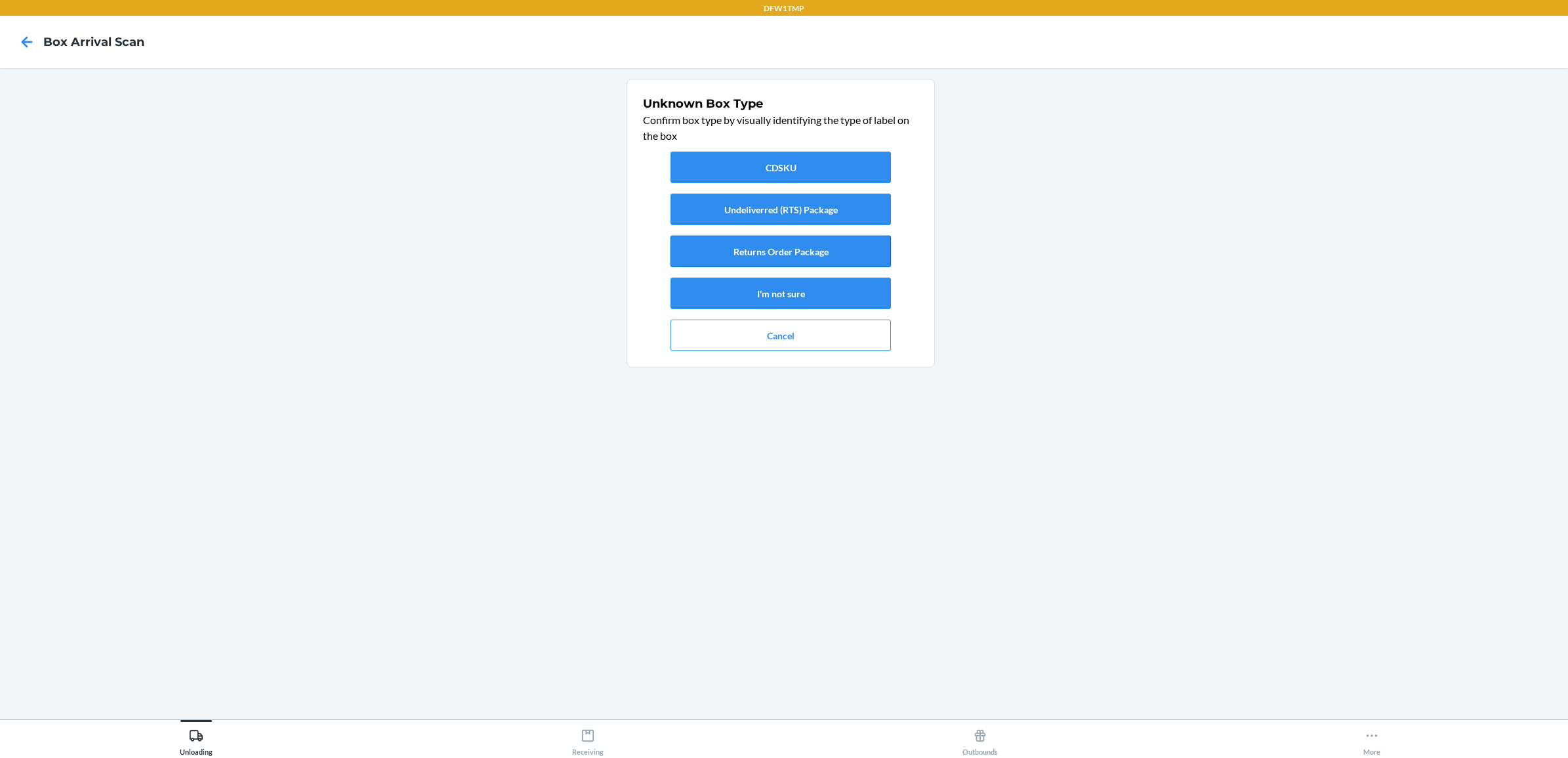
click at [814, 250] on button "Returns Order Package" at bounding box center [781, 251] width 221 height 32
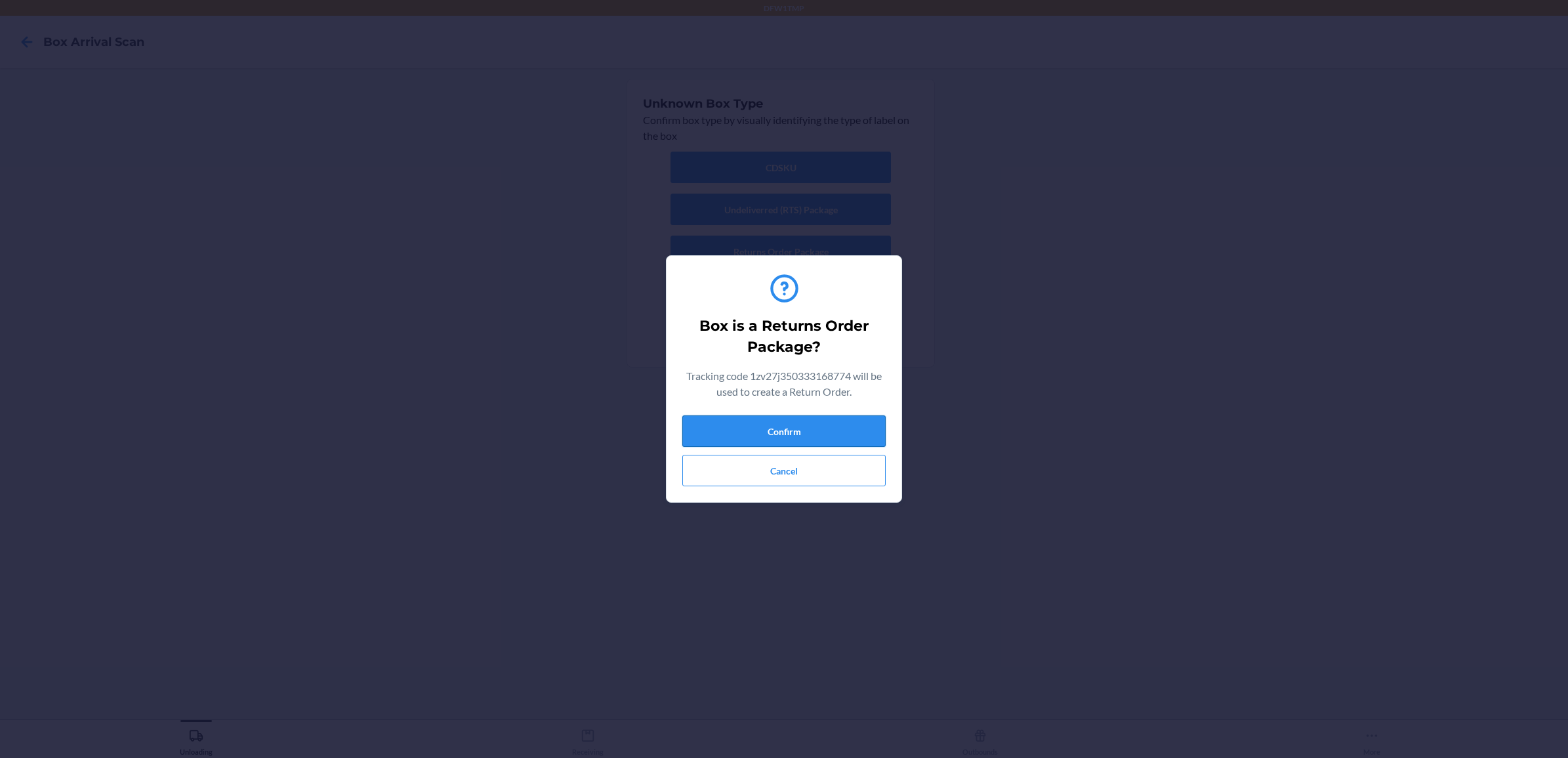
click at [780, 438] on button "Confirm" at bounding box center [784, 431] width 204 height 32
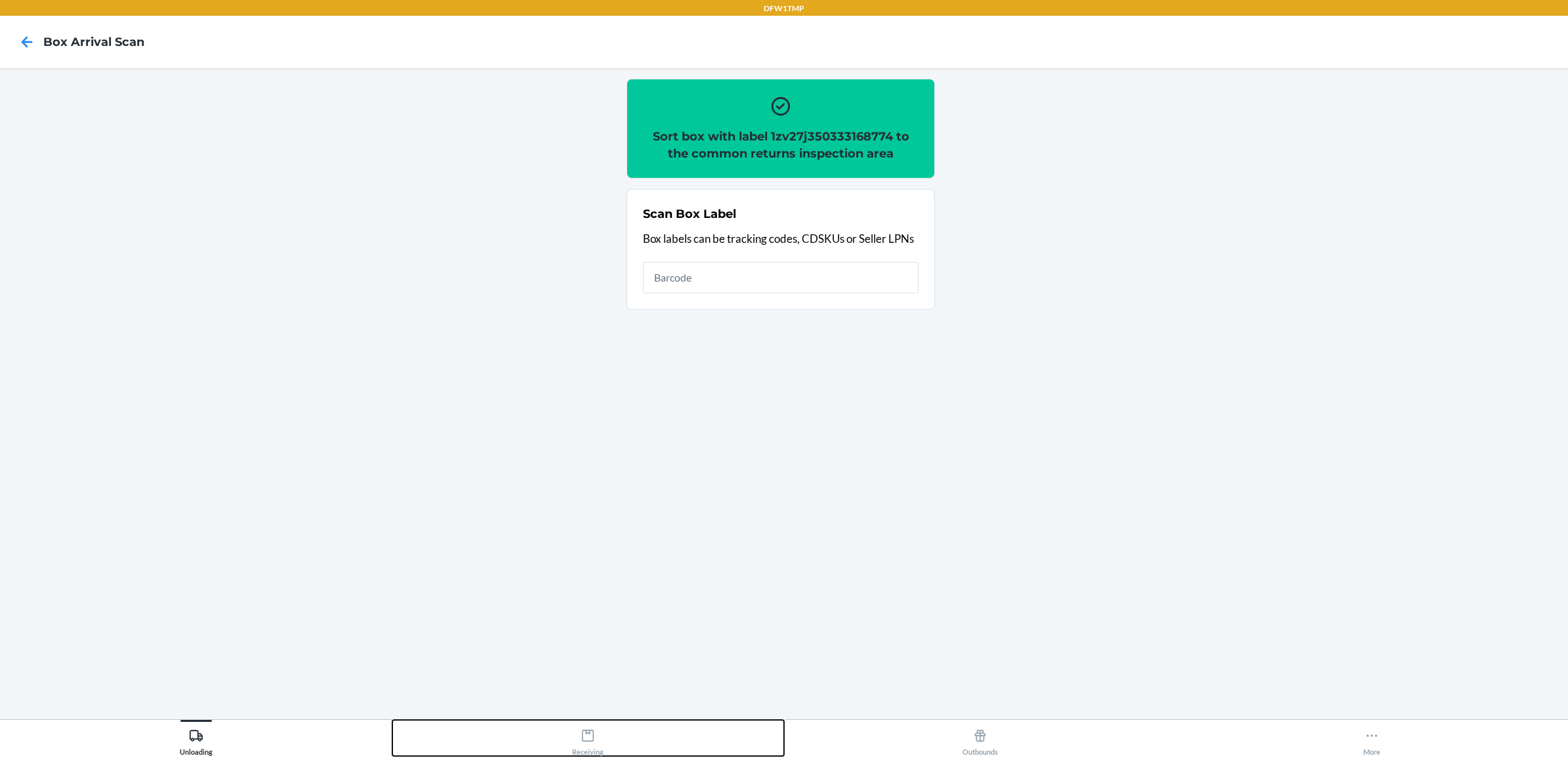
click at [581, 737] on icon at bounding box center [588, 735] width 15 height 15
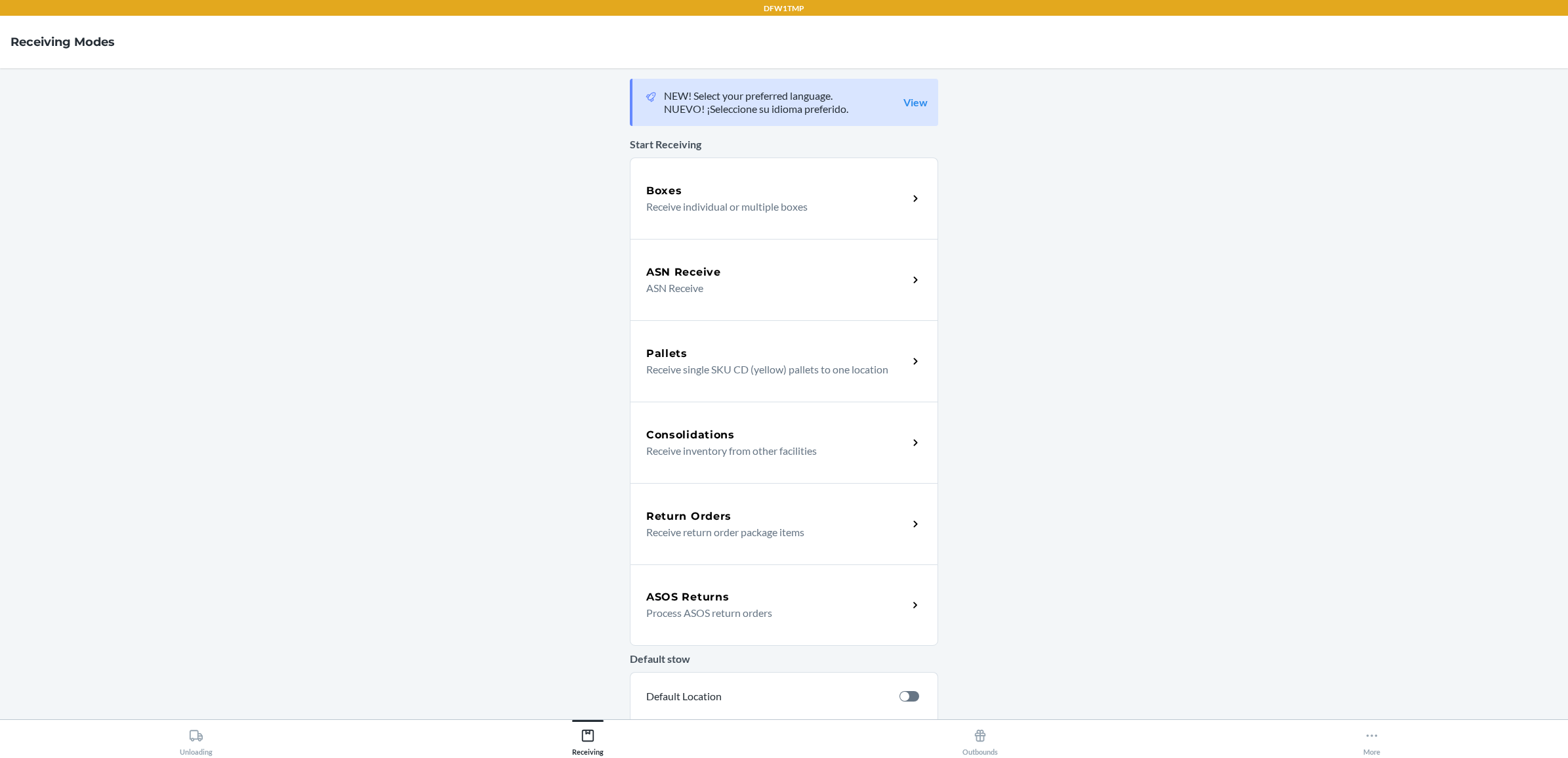
click at [699, 533] on p "Receive return order package items" at bounding box center [771, 532] width 251 height 16
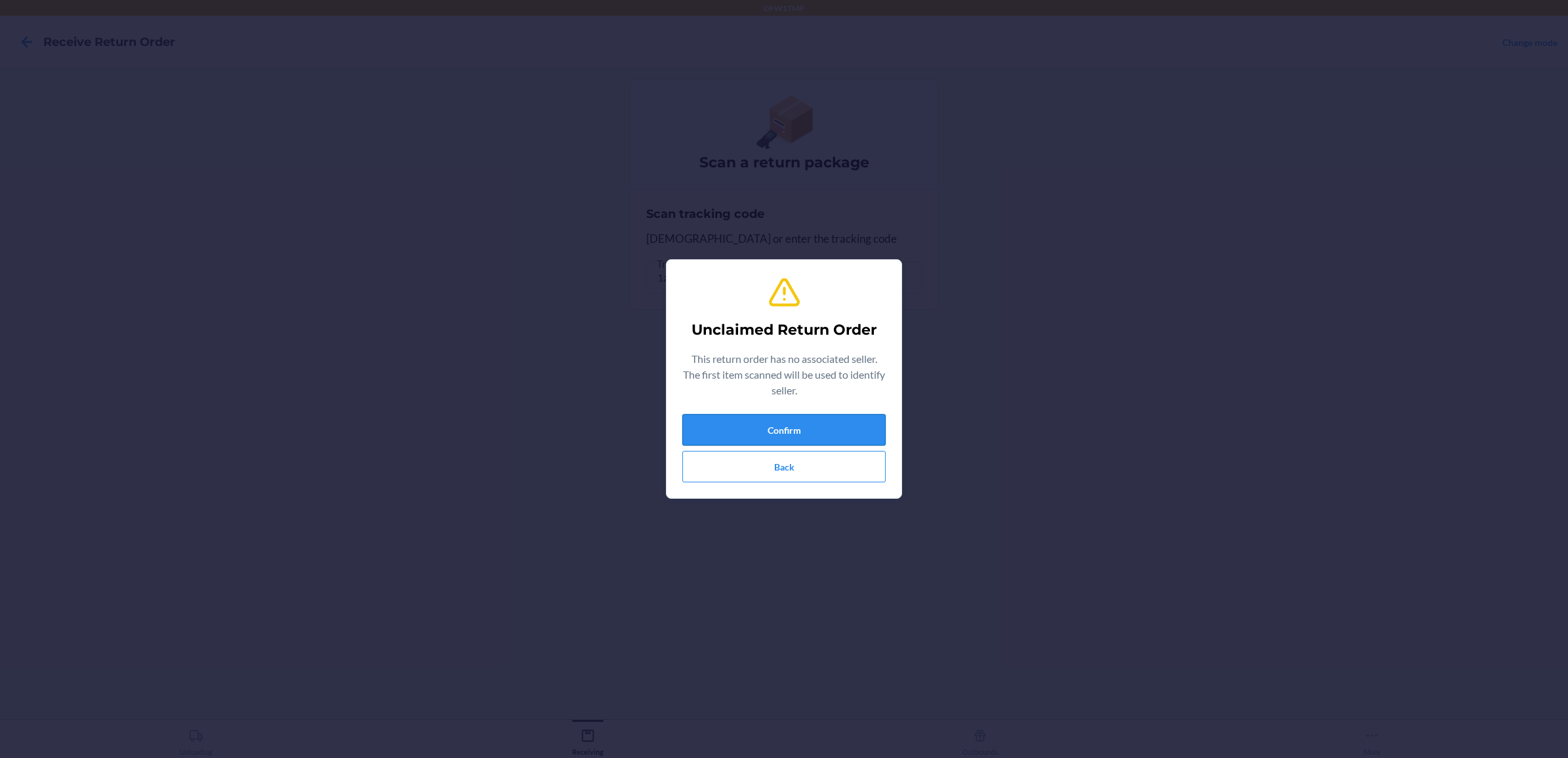
click at [791, 431] on button "Confirm" at bounding box center [784, 430] width 204 height 32
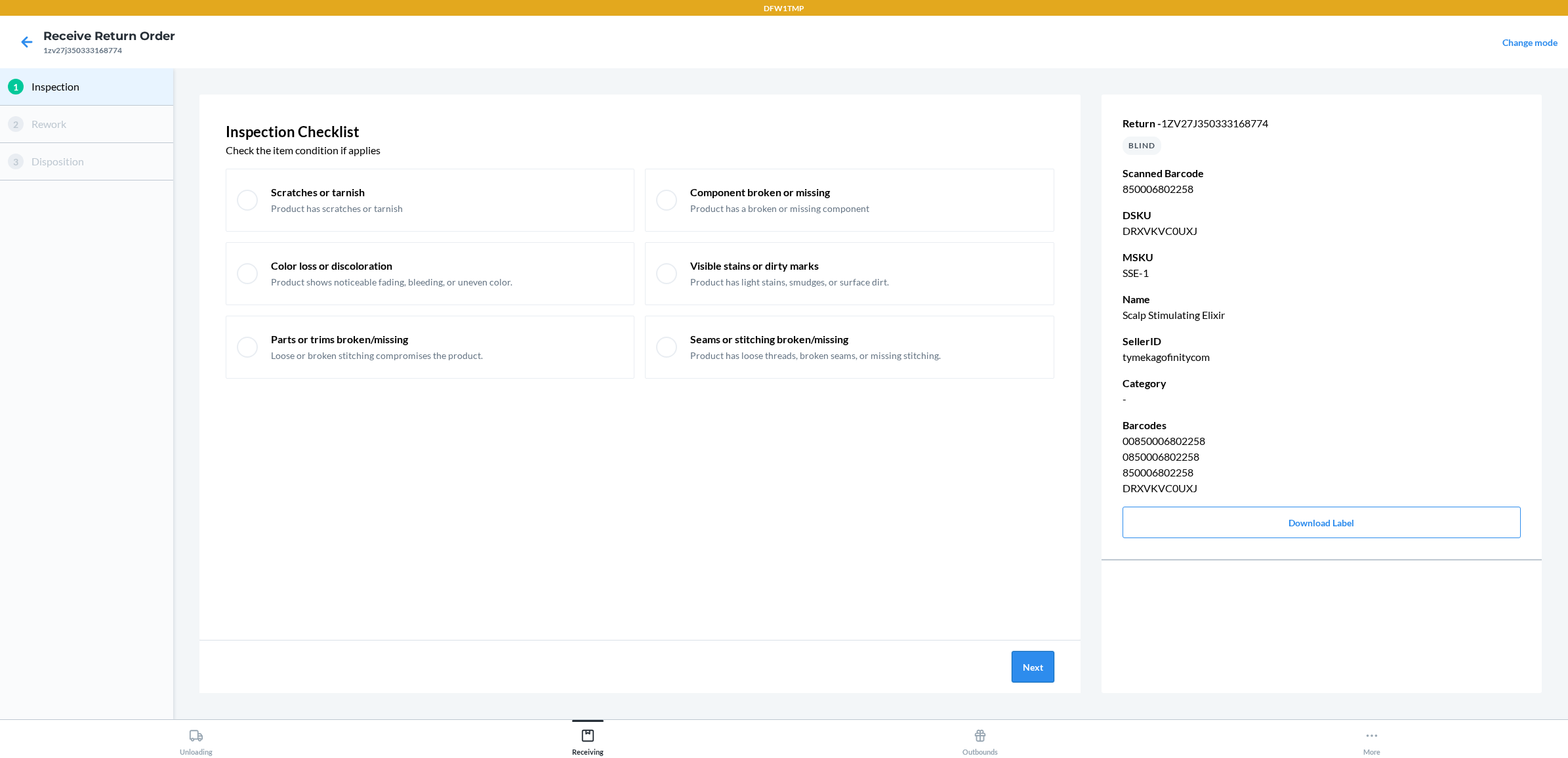
click at [1028, 669] on button "Next" at bounding box center [1032, 666] width 43 height 32
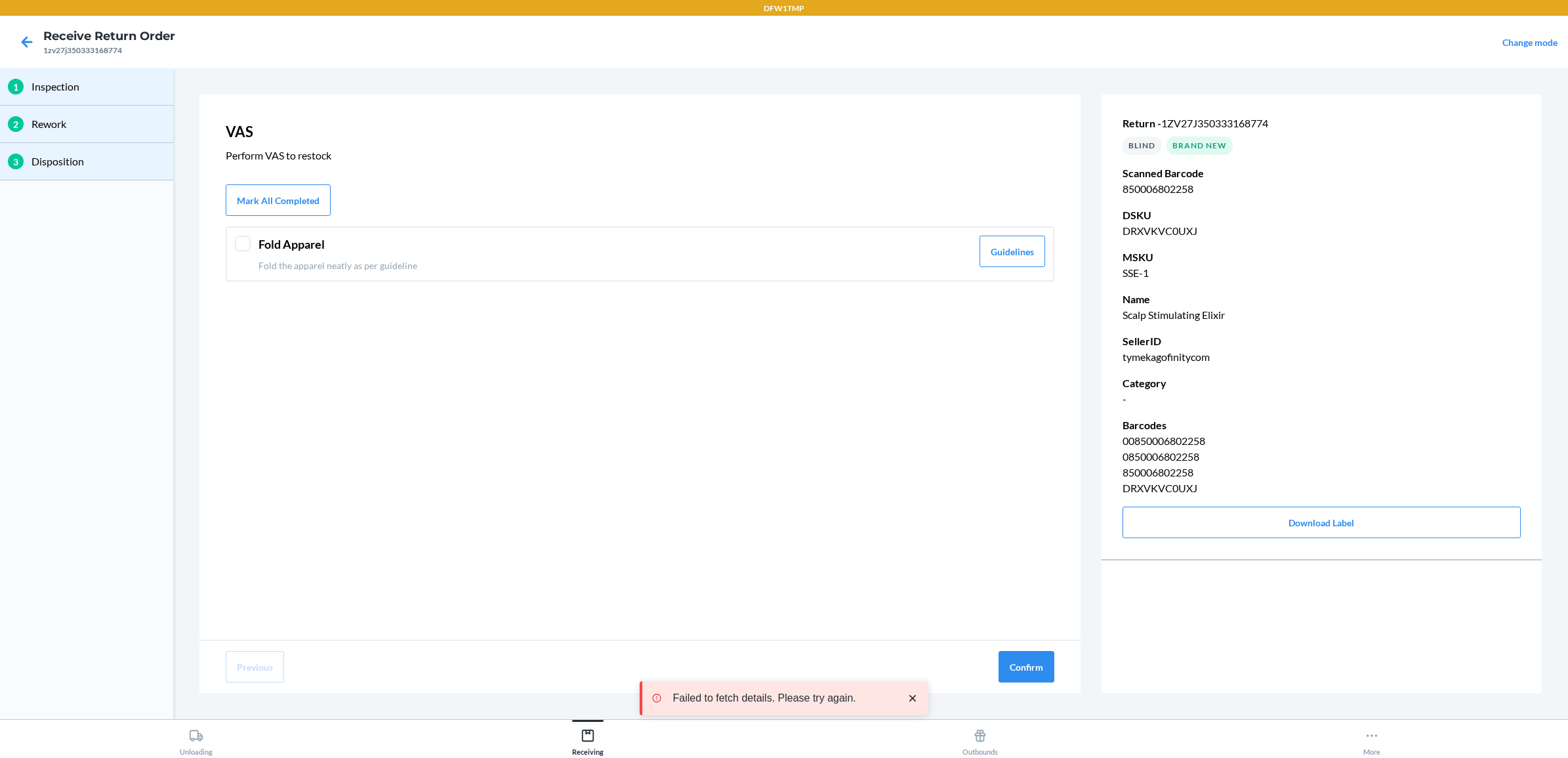
click at [246, 245] on div at bounding box center [243, 243] width 16 height 16
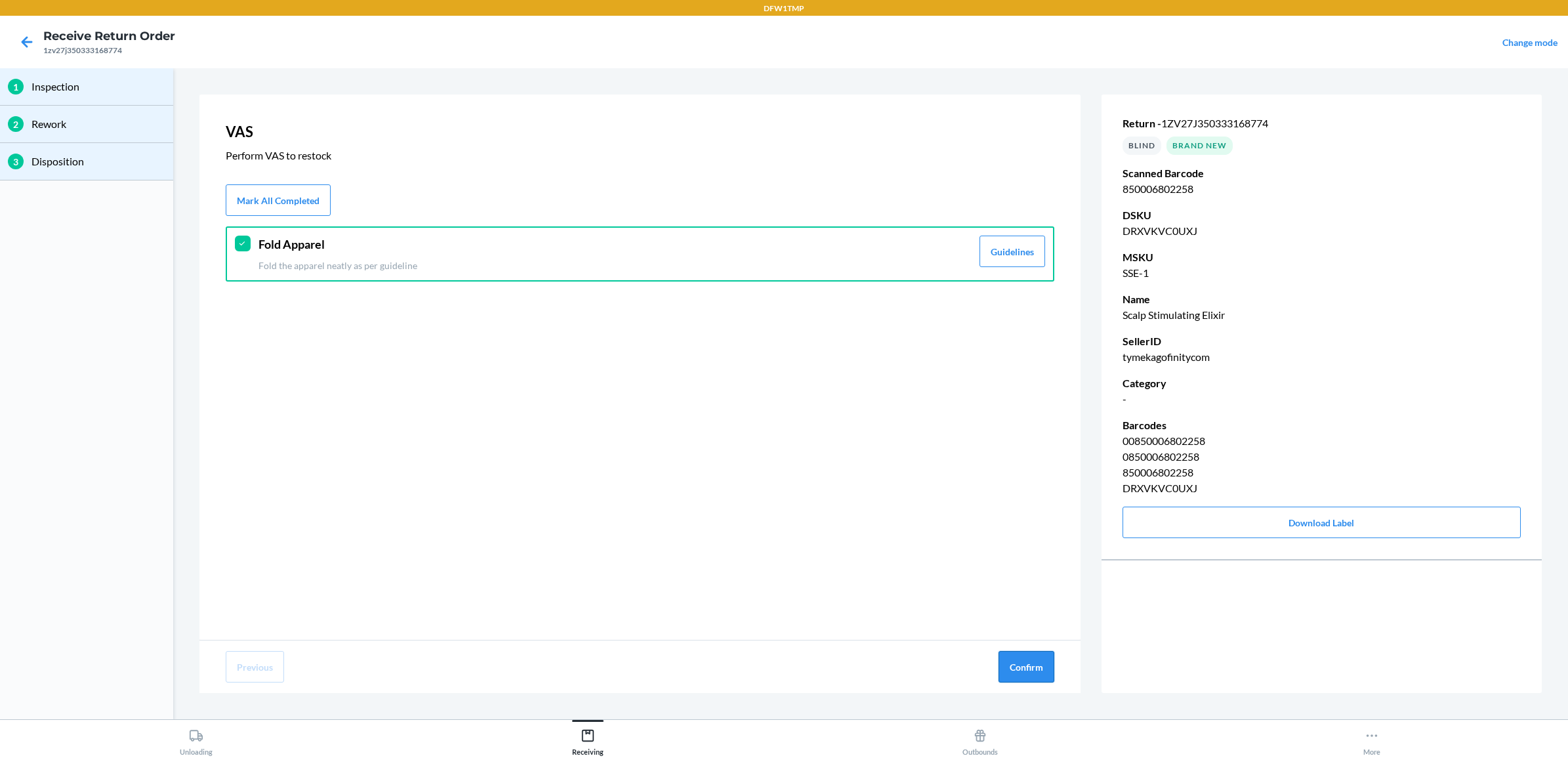
click at [1025, 661] on button "Confirm" at bounding box center [1026, 666] width 56 height 32
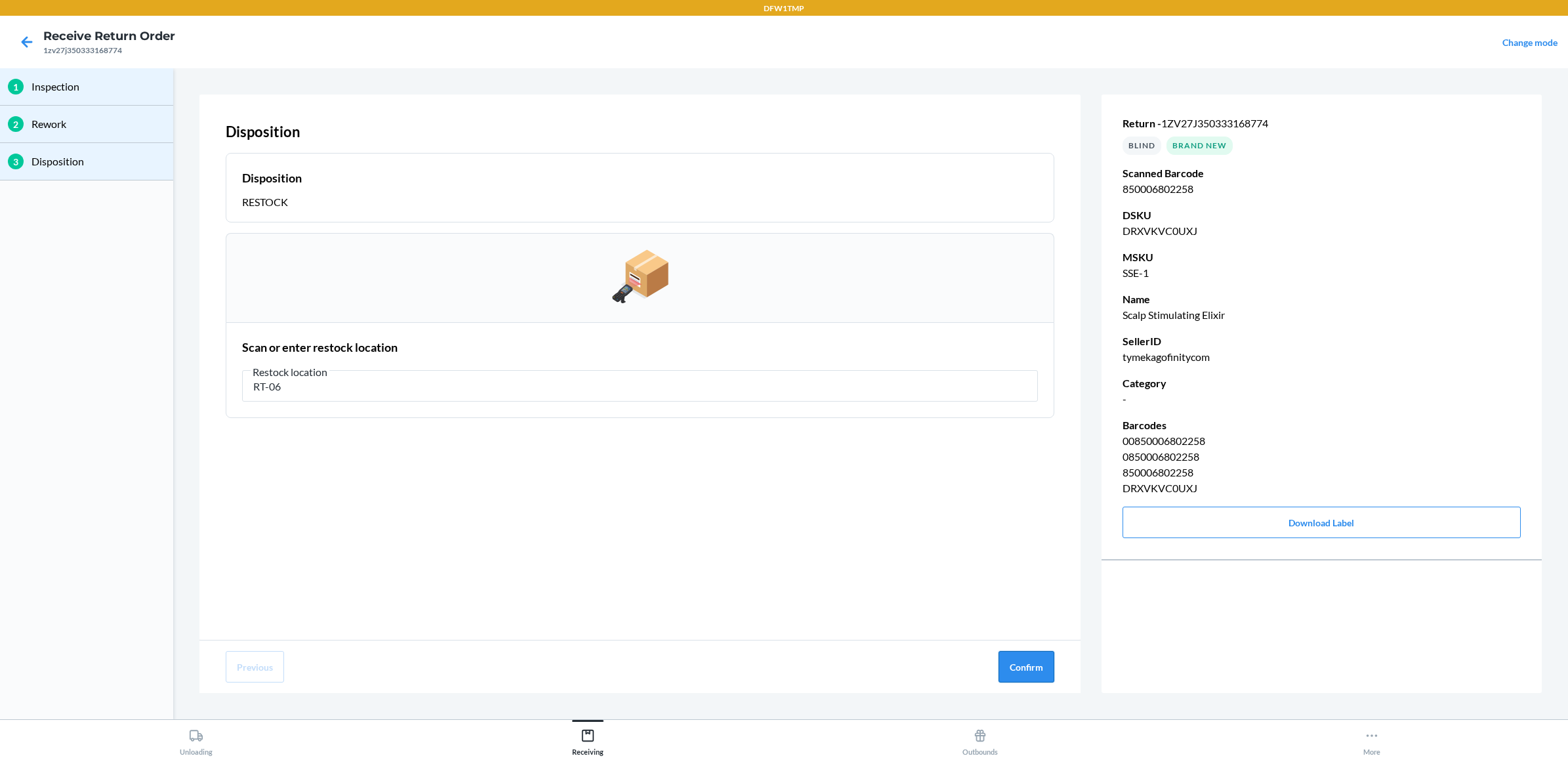
type input "RT-06"
click at [1020, 660] on button "Confirm" at bounding box center [1026, 666] width 56 height 32
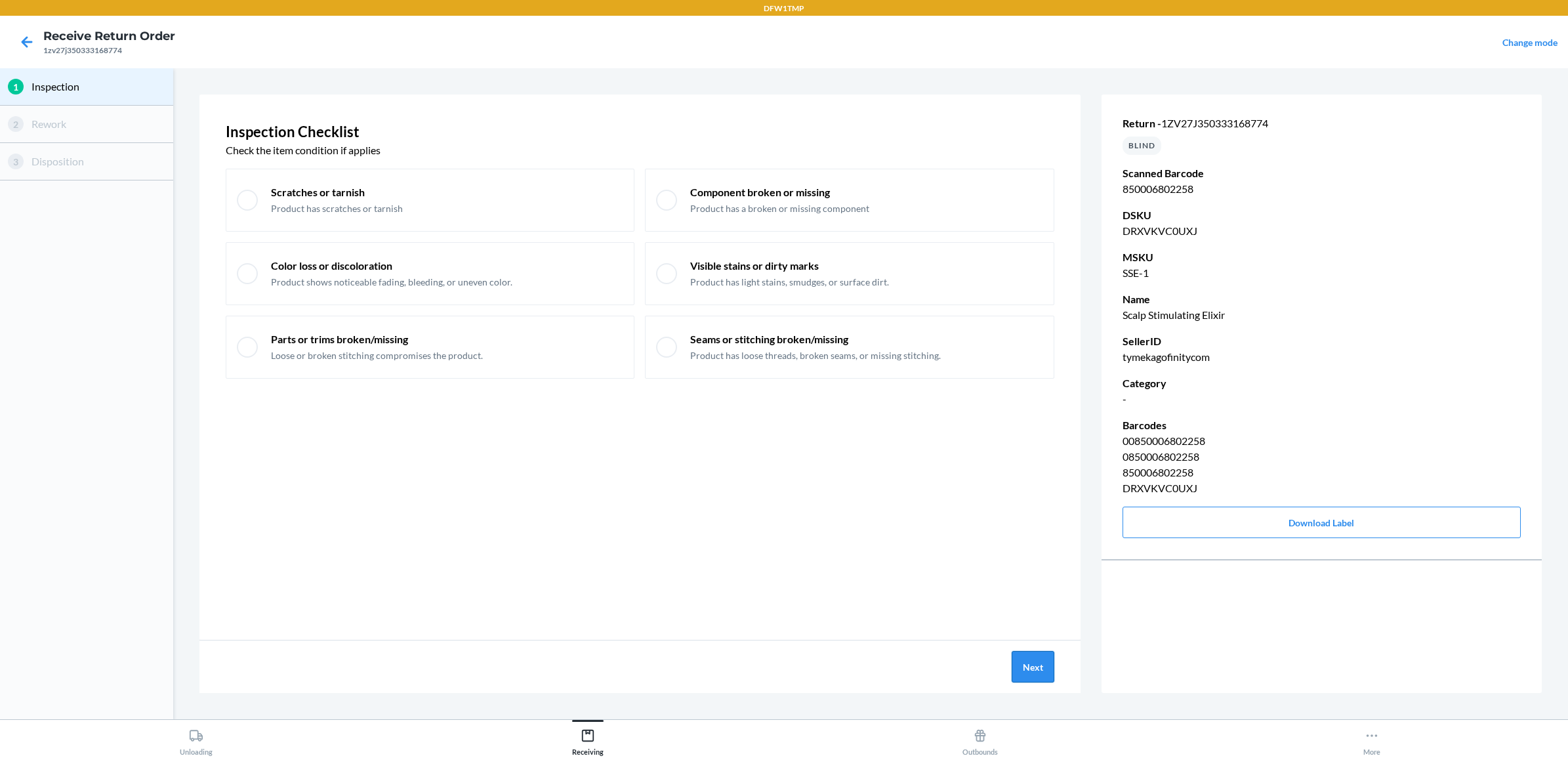
click at [1021, 670] on button "Next" at bounding box center [1032, 666] width 43 height 32
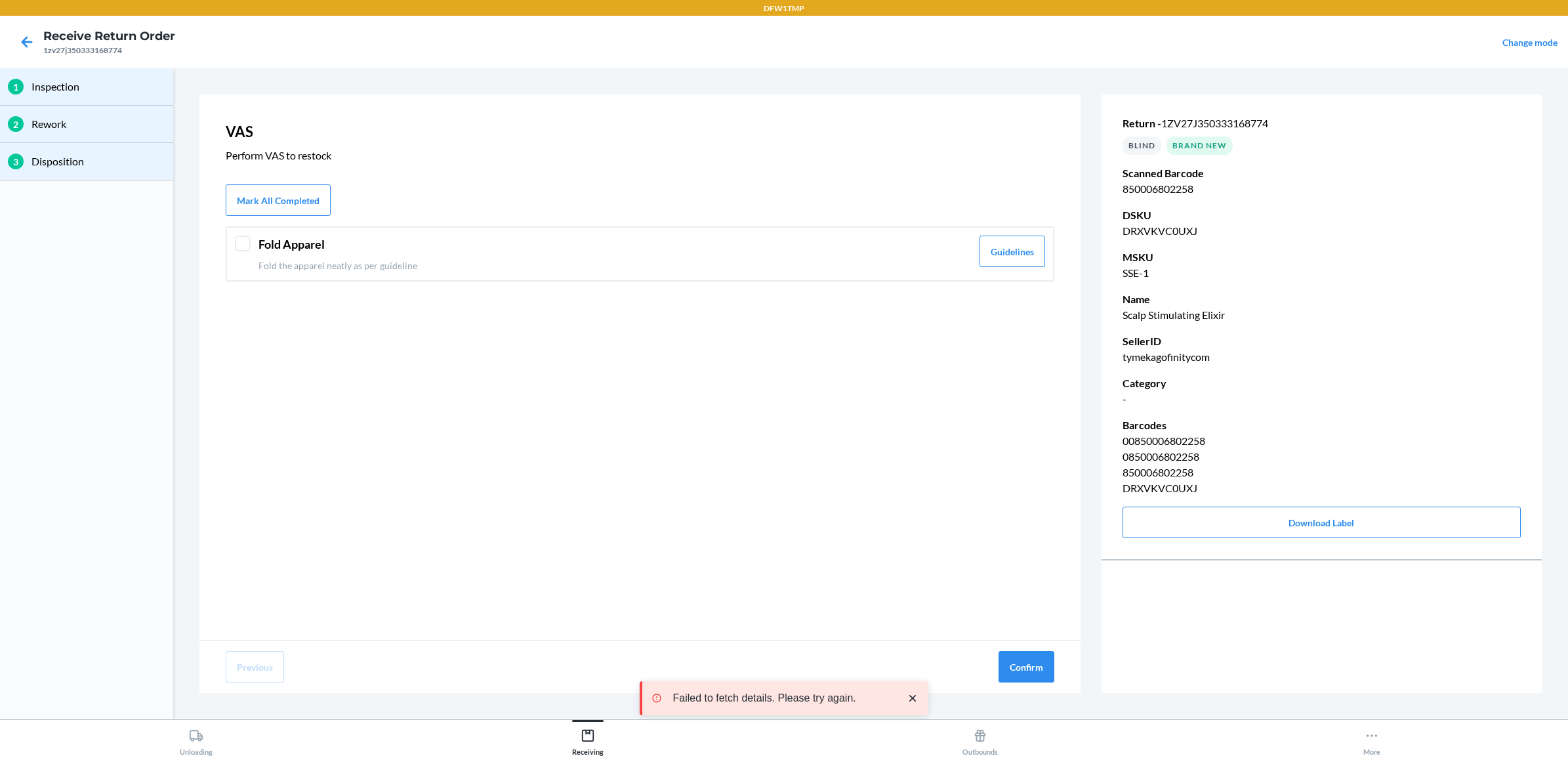
click at [386, 256] on div "Fold Apparel Fold the apparel neatly as per guideline" at bounding box center [615, 253] width 713 height 37
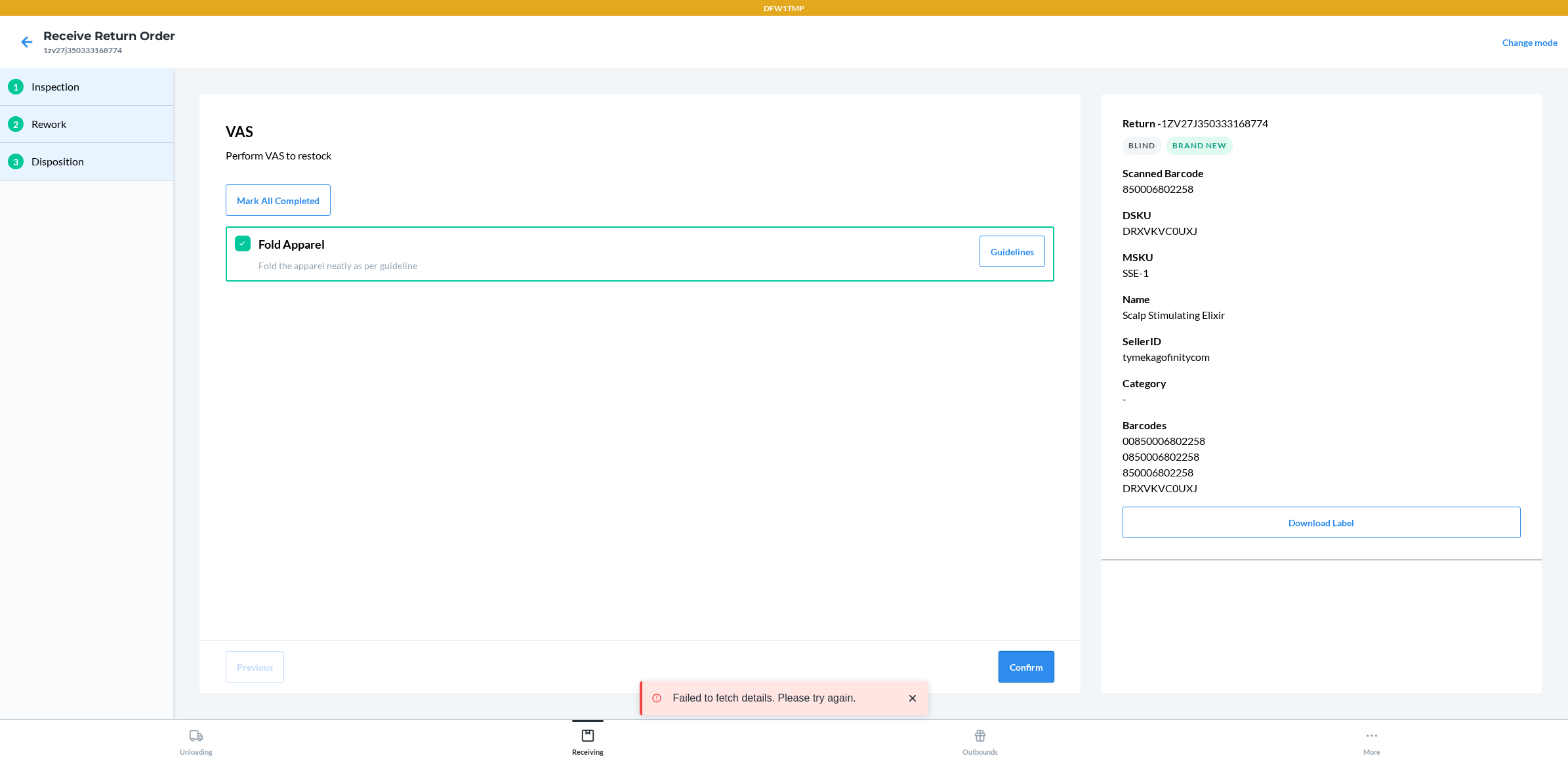
click at [1042, 666] on button "Confirm" at bounding box center [1026, 666] width 56 height 32
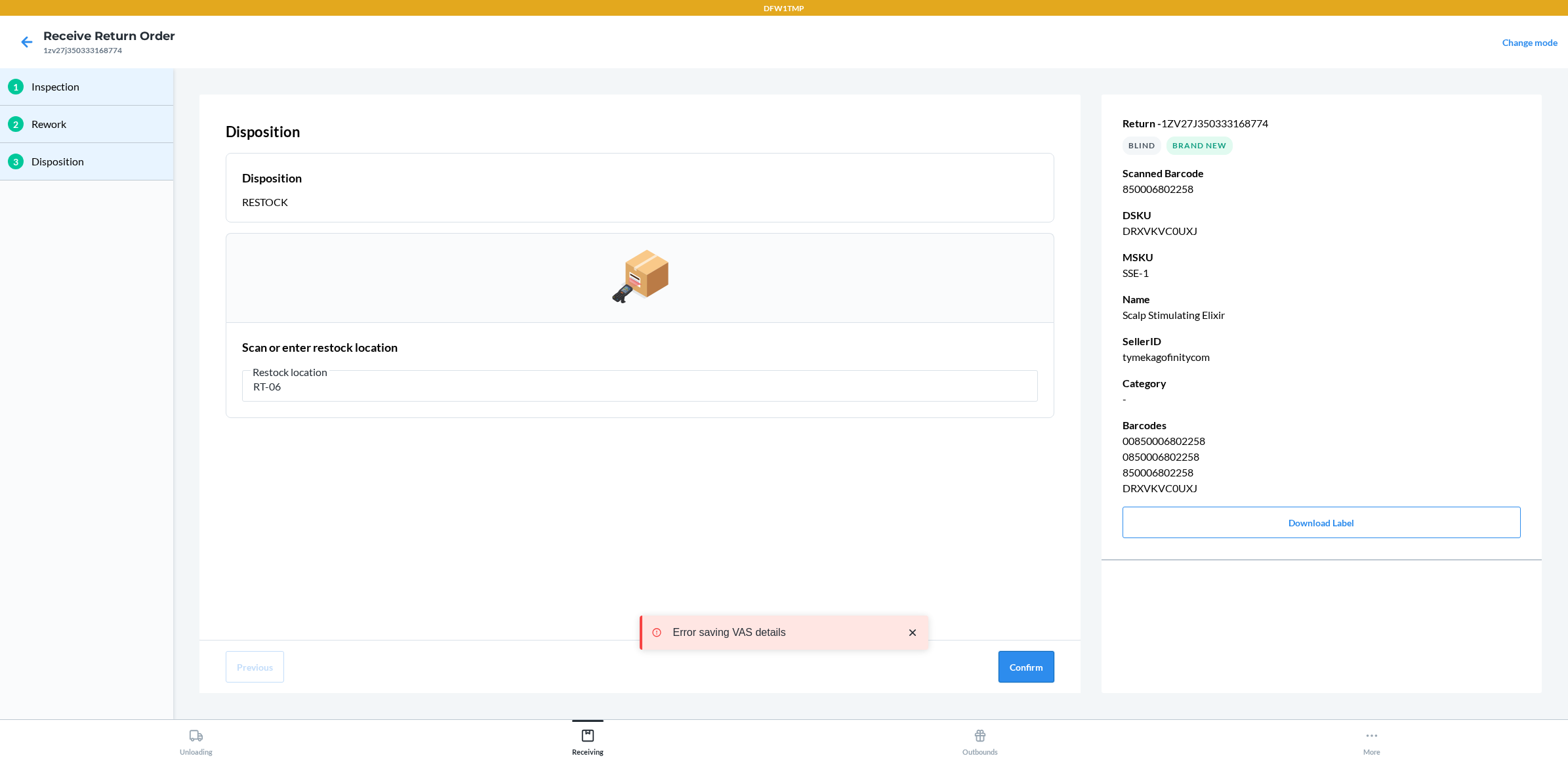
type input "RT-06"
click at [1043, 667] on button "Confirm" at bounding box center [1026, 666] width 56 height 32
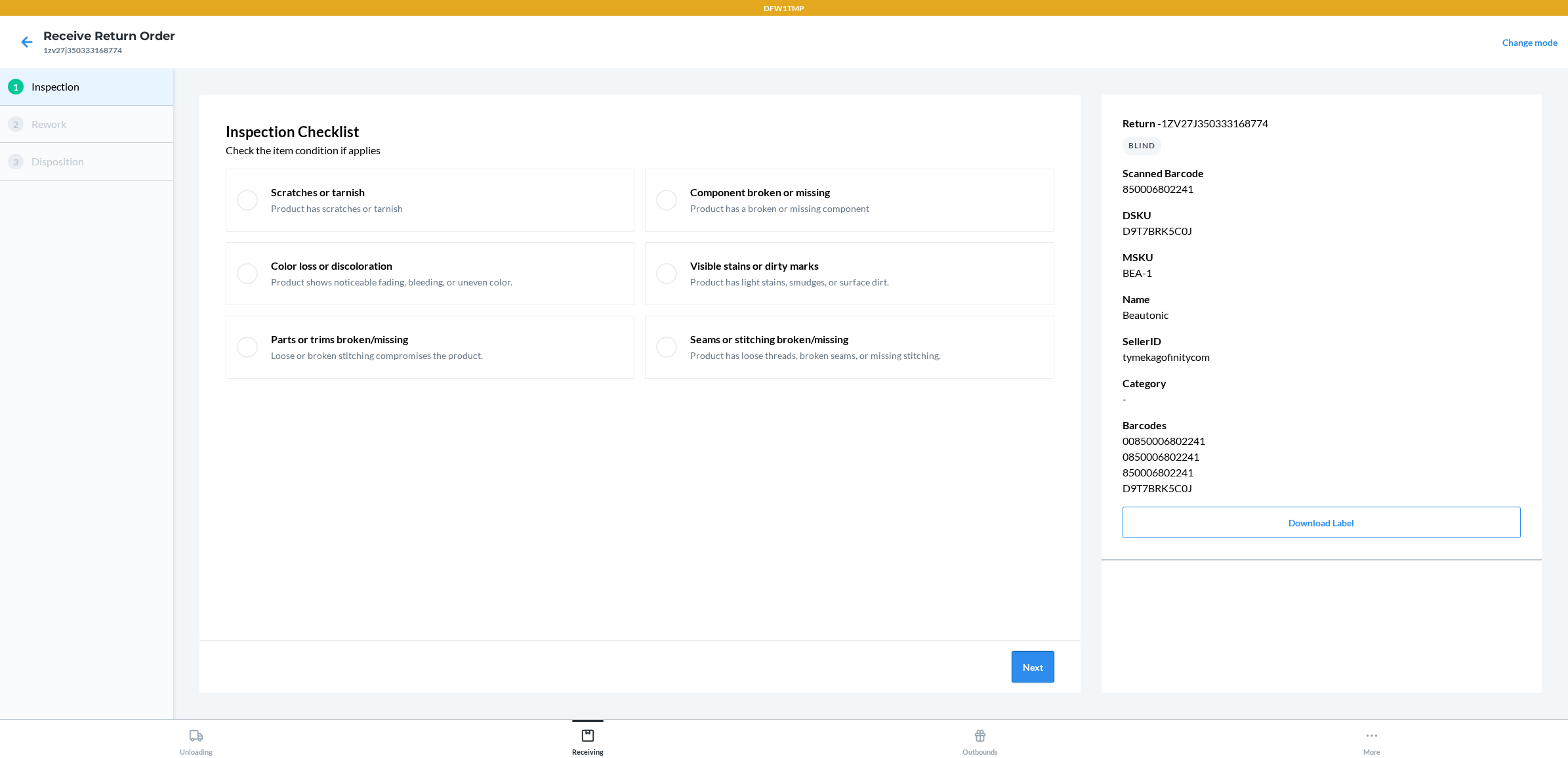
click at [1040, 664] on button "Next" at bounding box center [1032, 666] width 43 height 32
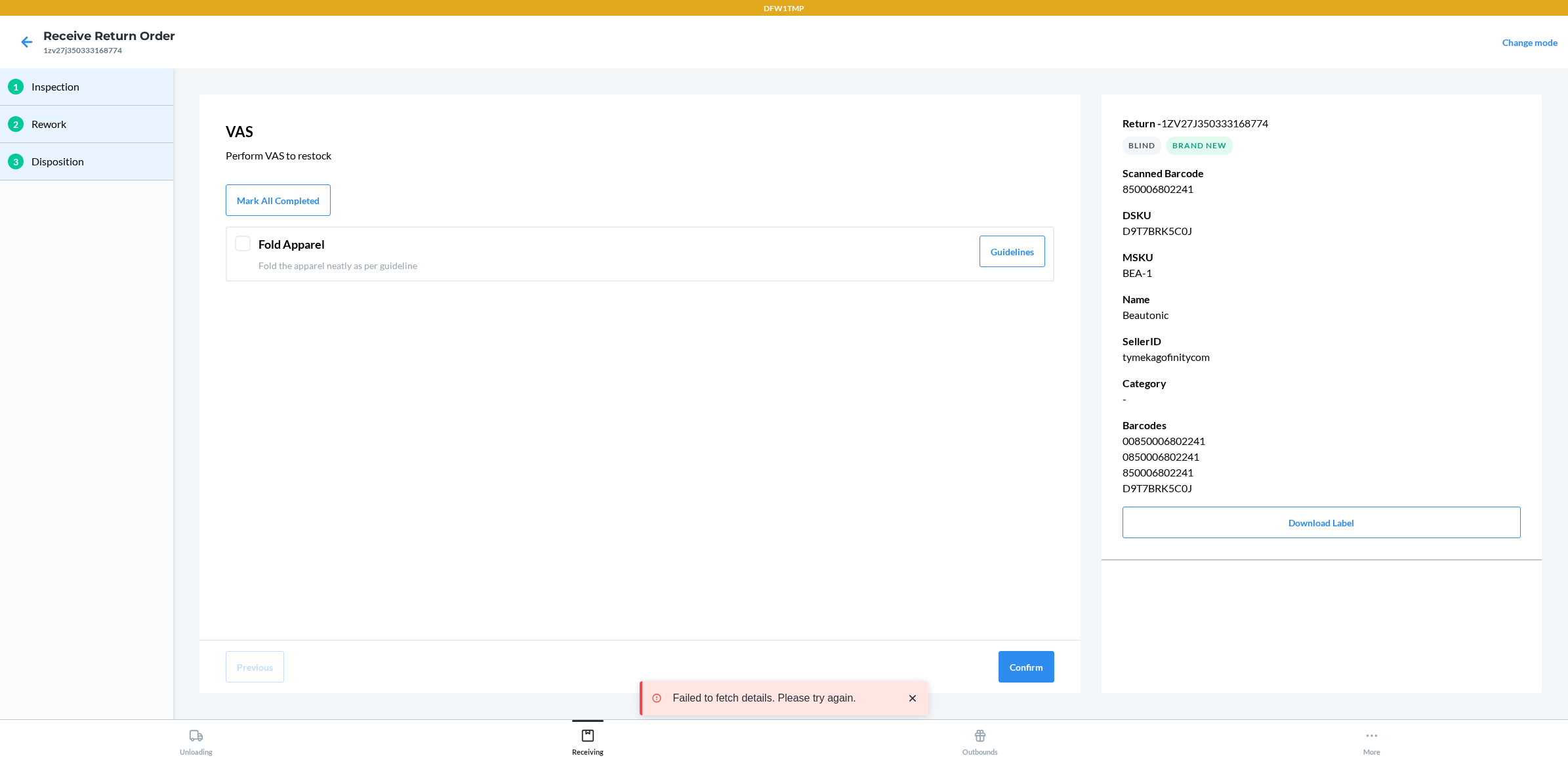
click at [251, 243] on div "Fold Apparel Fold the apparel neatly as per guideline Guidelines" at bounding box center [640, 253] width 829 height 55
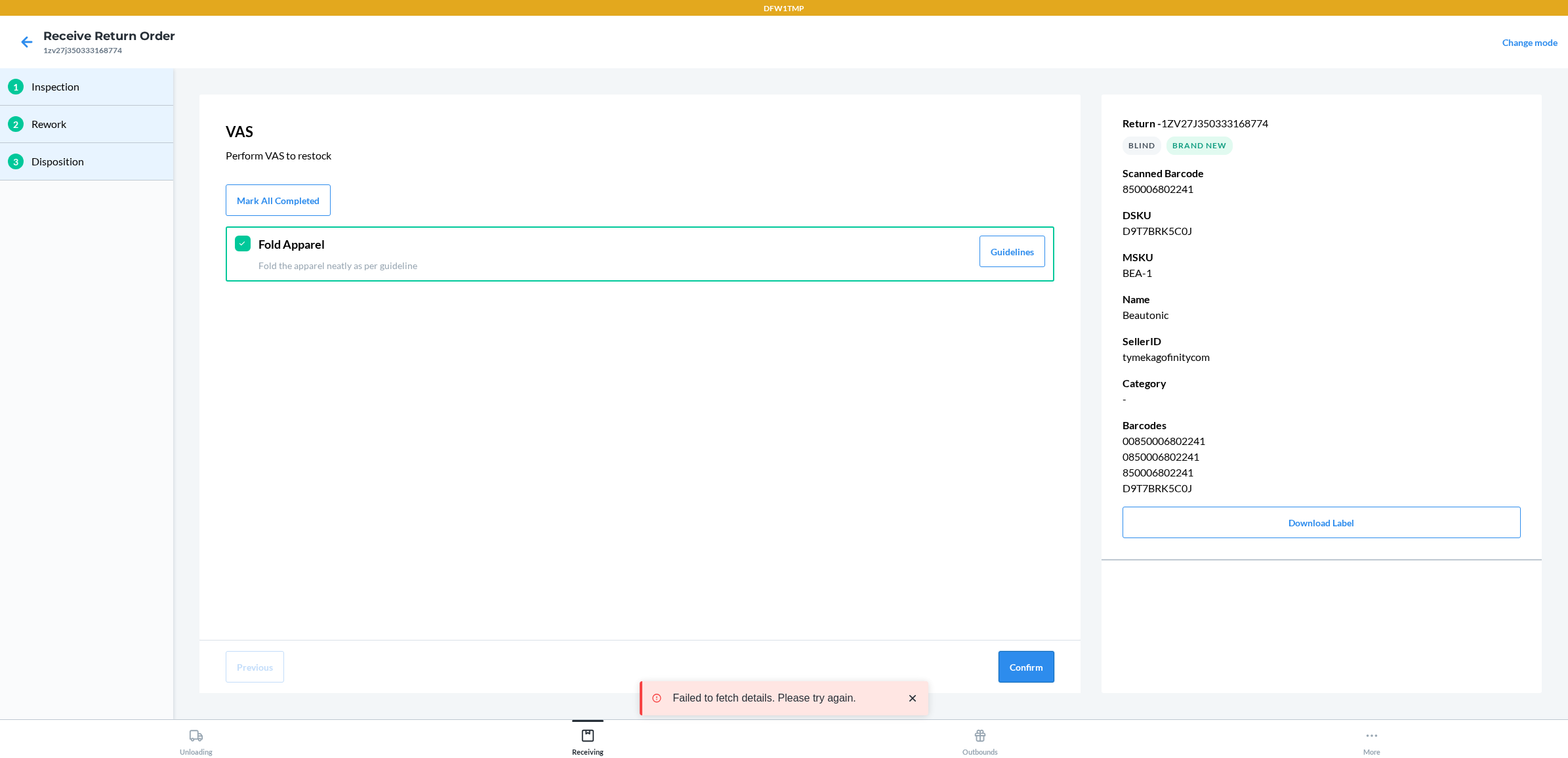
click at [1032, 667] on button "Confirm" at bounding box center [1026, 666] width 56 height 32
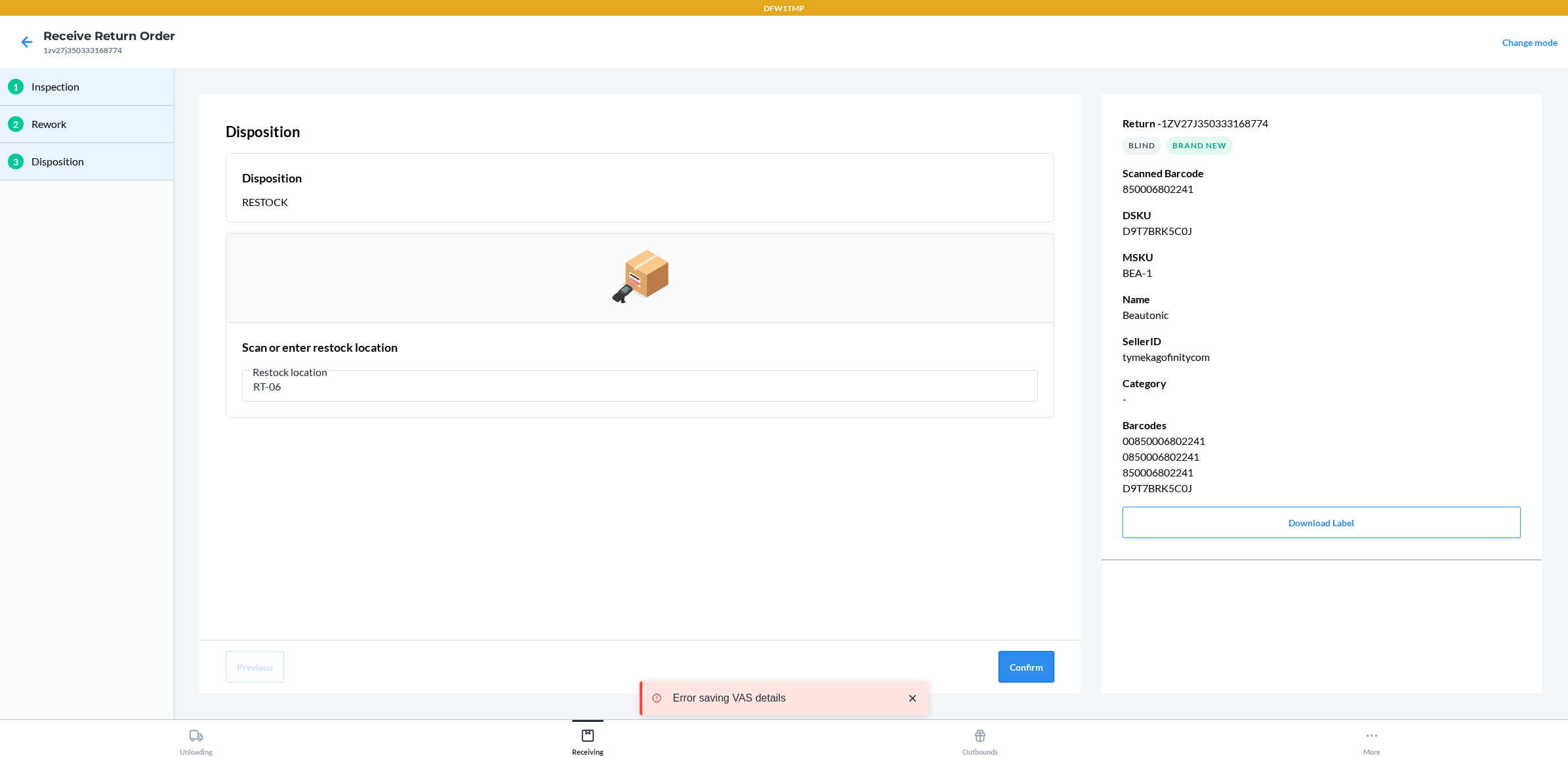
type input "RT-06"
click at [1020, 672] on button "Confirm" at bounding box center [1026, 666] width 56 height 32
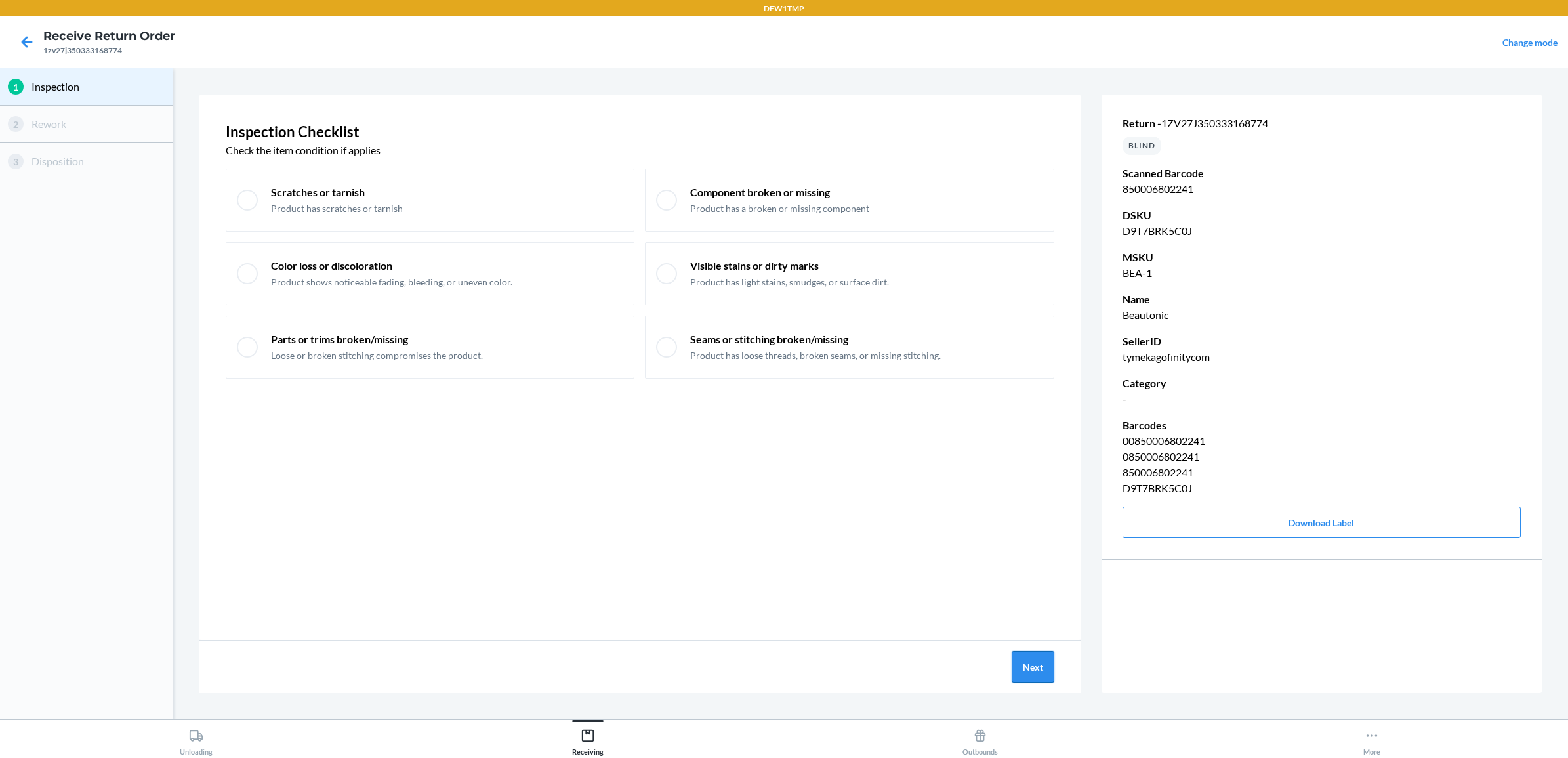
click at [1034, 676] on button "Next" at bounding box center [1032, 666] width 43 height 32
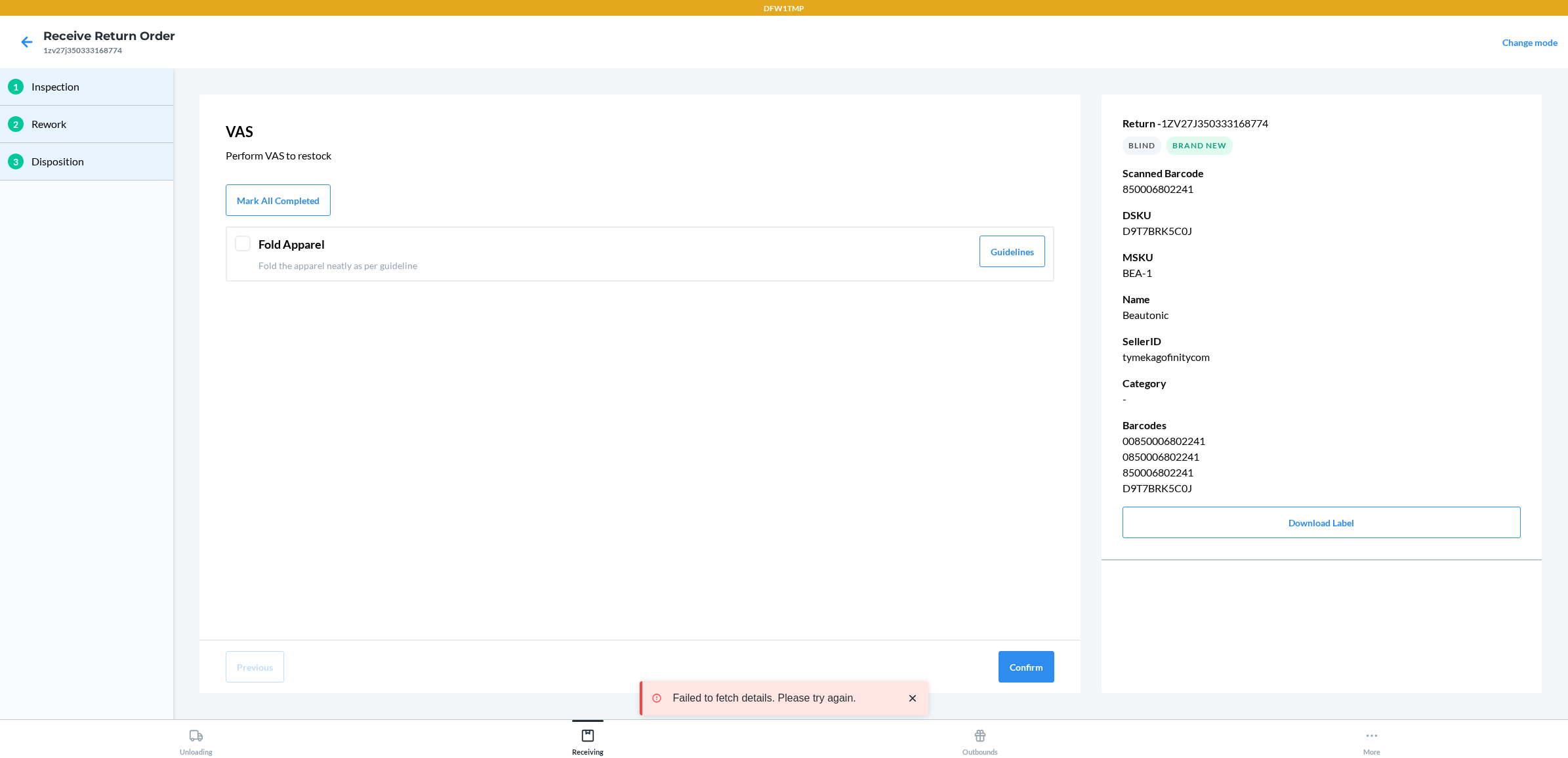
click at [238, 245] on div at bounding box center [243, 243] width 16 height 16
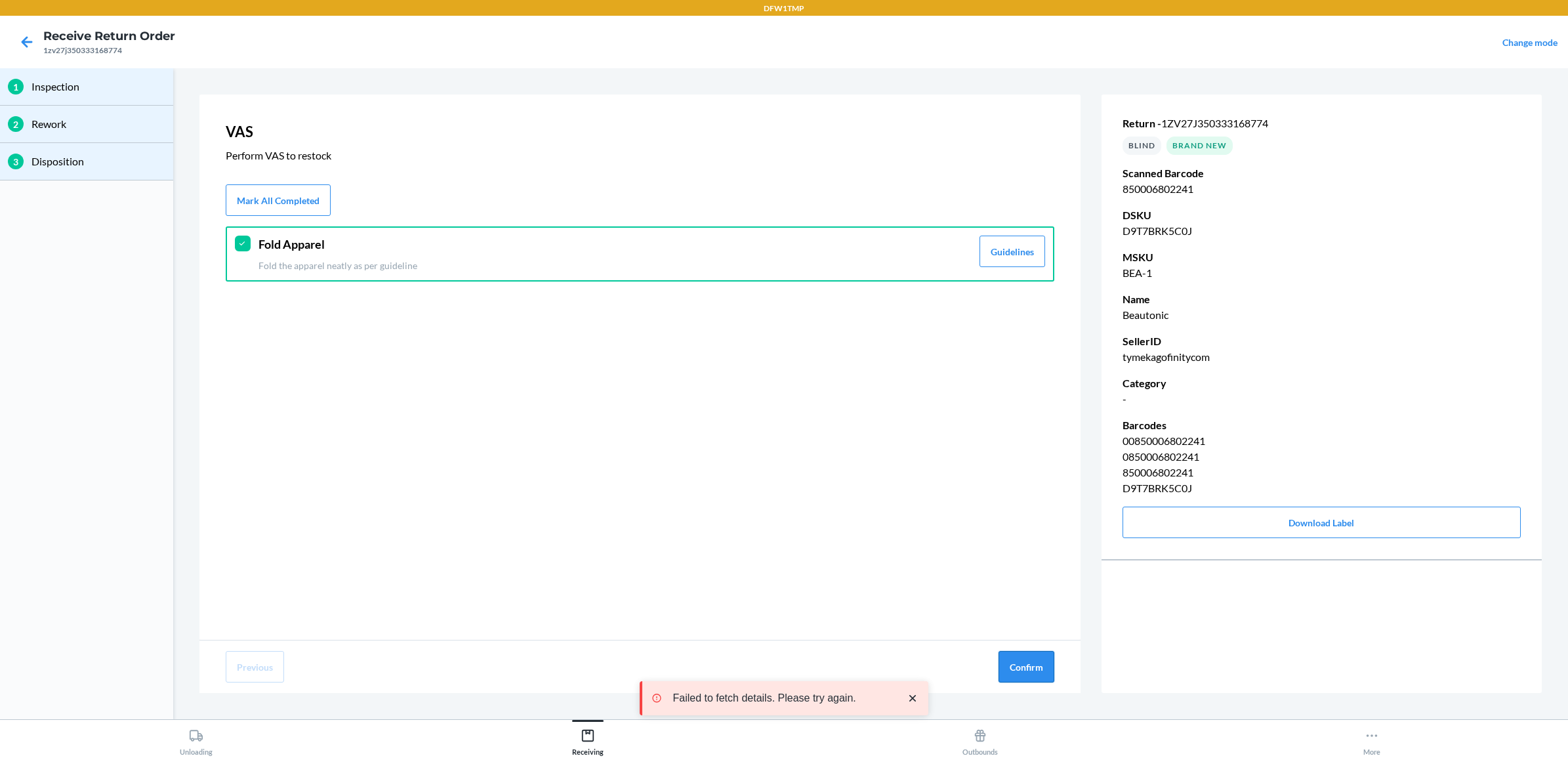
click at [1024, 670] on button "Confirm" at bounding box center [1026, 666] width 56 height 32
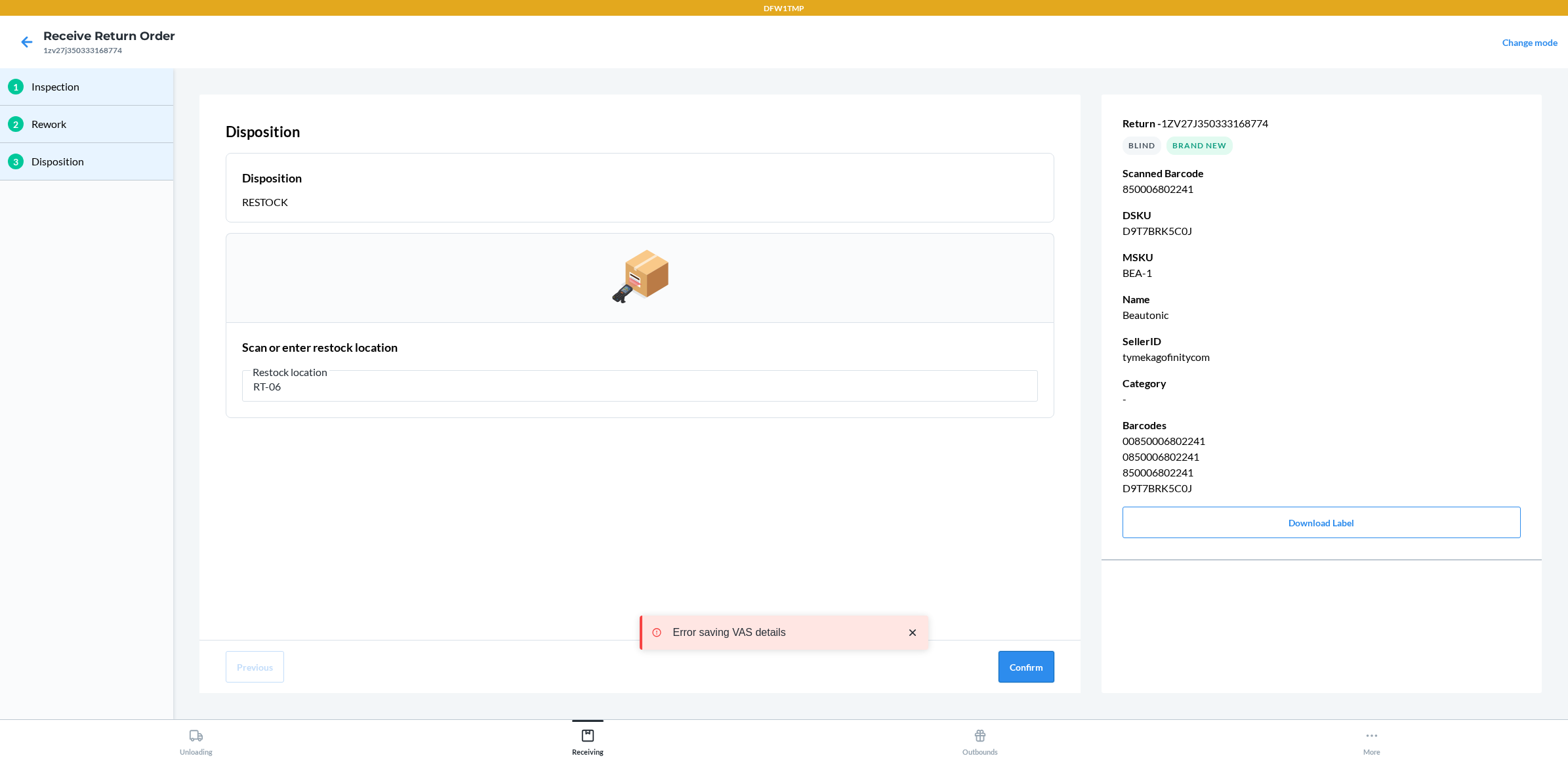
type input "RT-06"
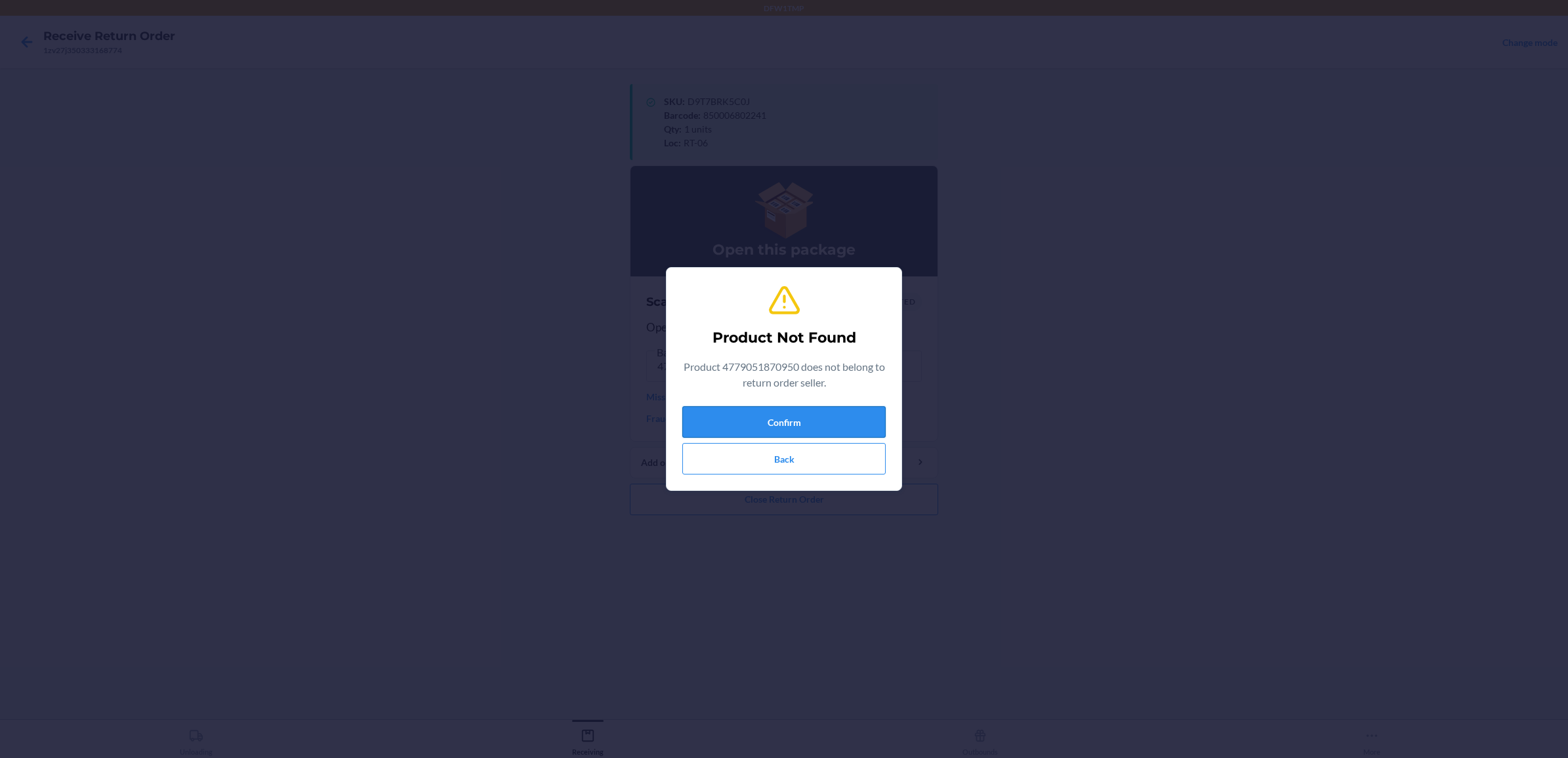
click at [787, 423] on button "Confirm" at bounding box center [784, 421] width 204 height 32
click at [808, 467] on button "Back" at bounding box center [784, 459] width 204 height 32
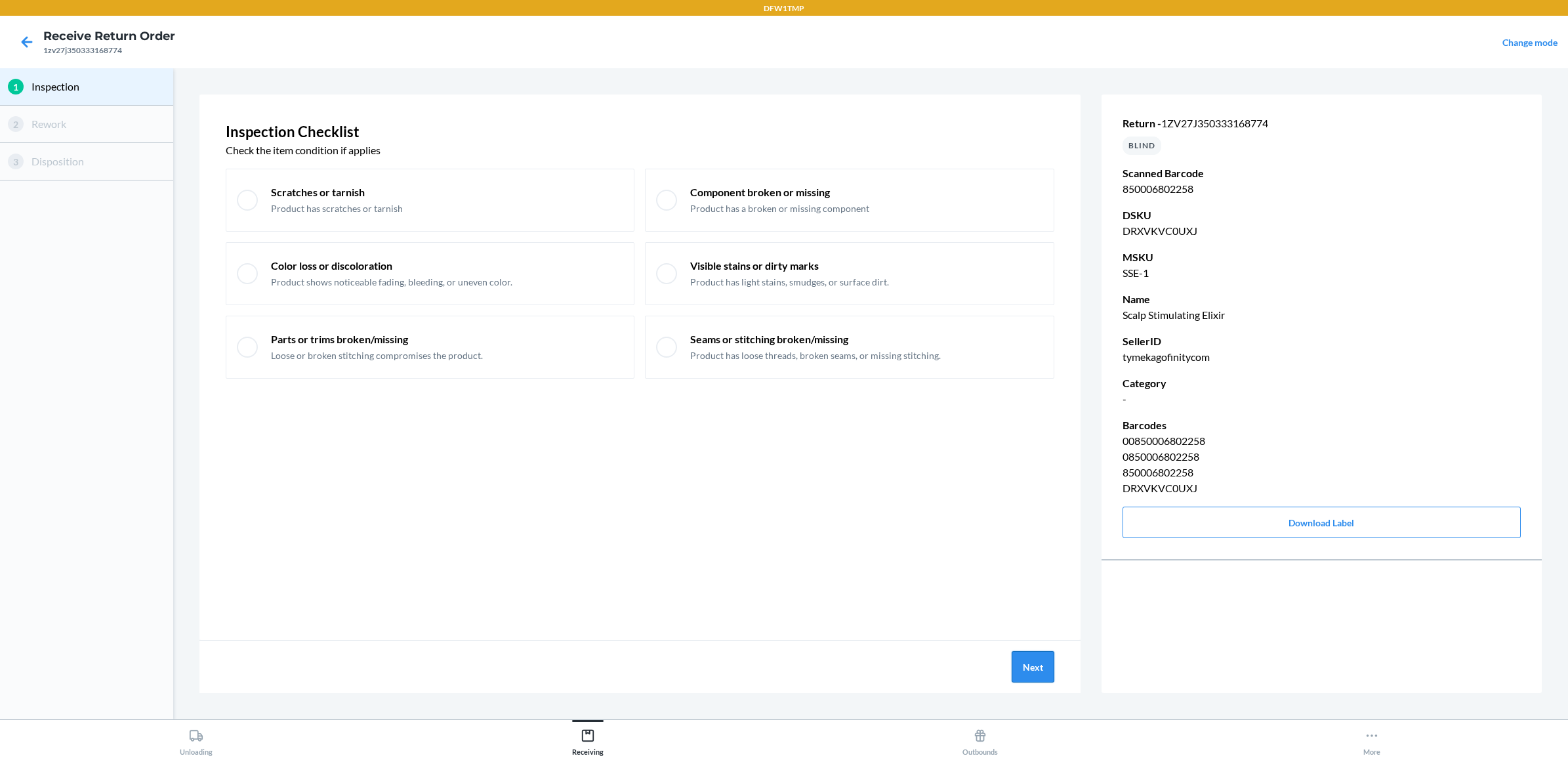
click at [1025, 667] on button "Next" at bounding box center [1032, 666] width 43 height 32
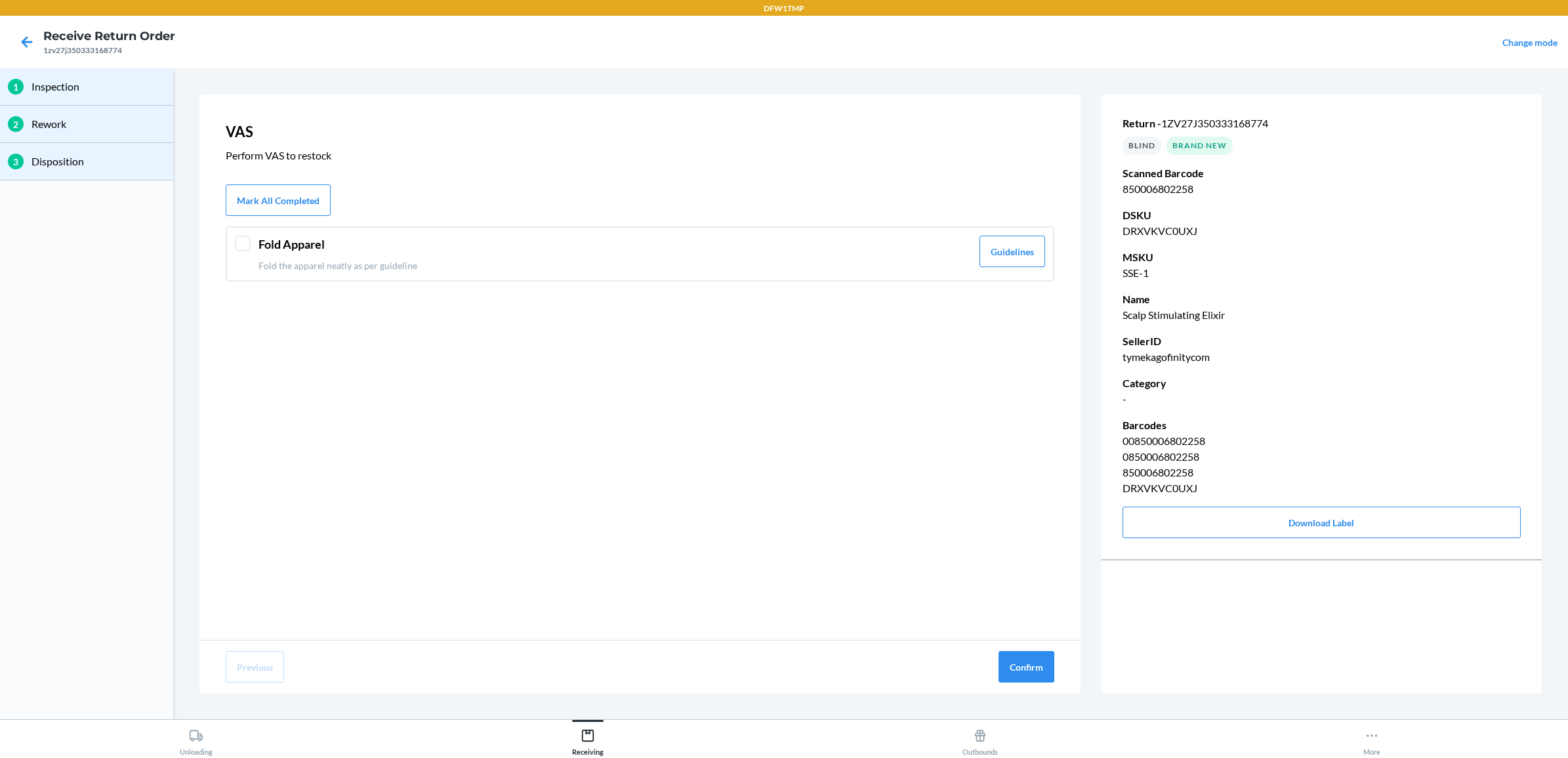
click at [245, 251] on div "Fold Apparel Fold the apparel neatly as per guideline Guidelines" at bounding box center [640, 253] width 829 height 55
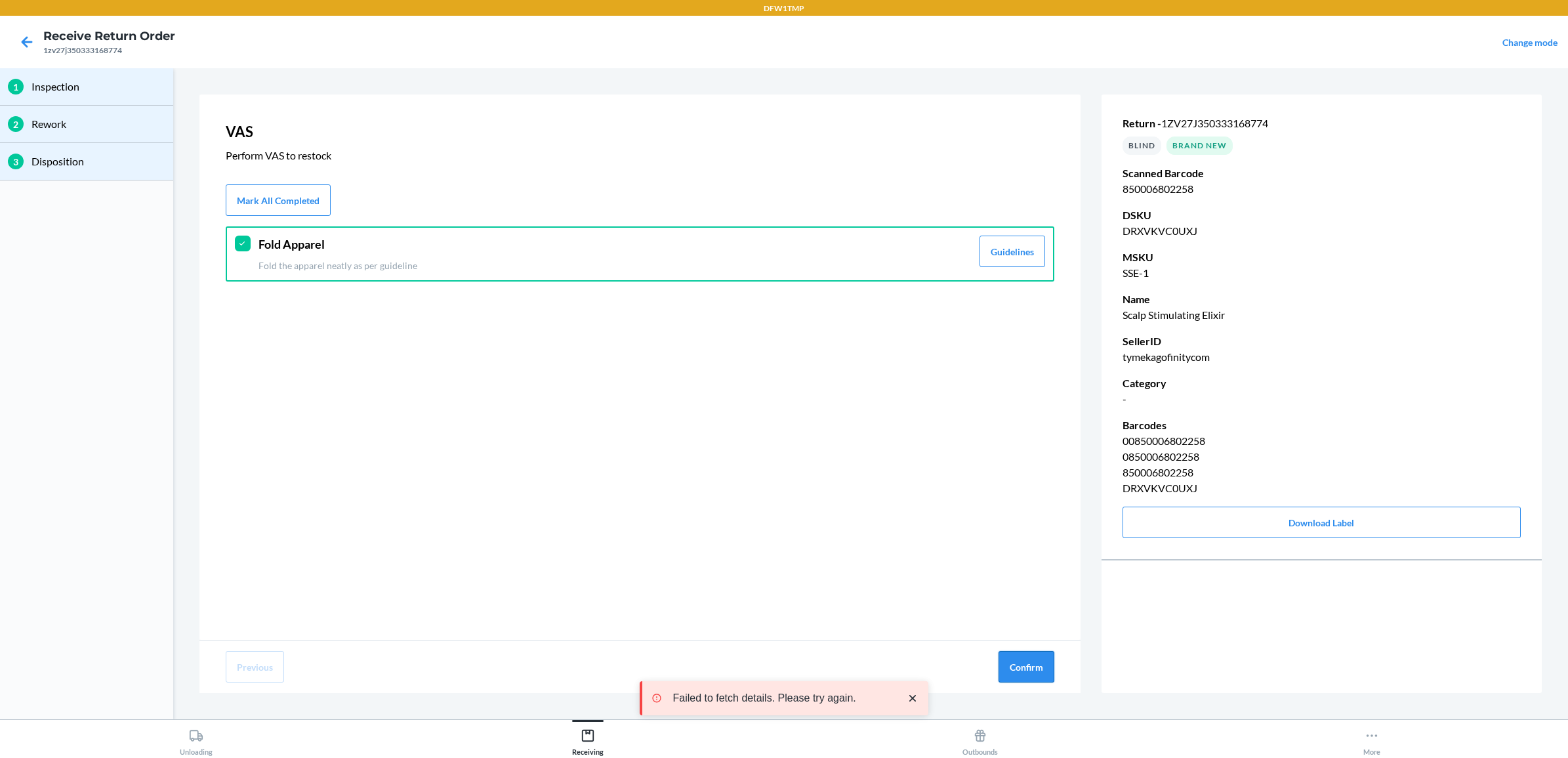
click at [1011, 672] on button "Confirm" at bounding box center [1026, 666] width 56 height 32
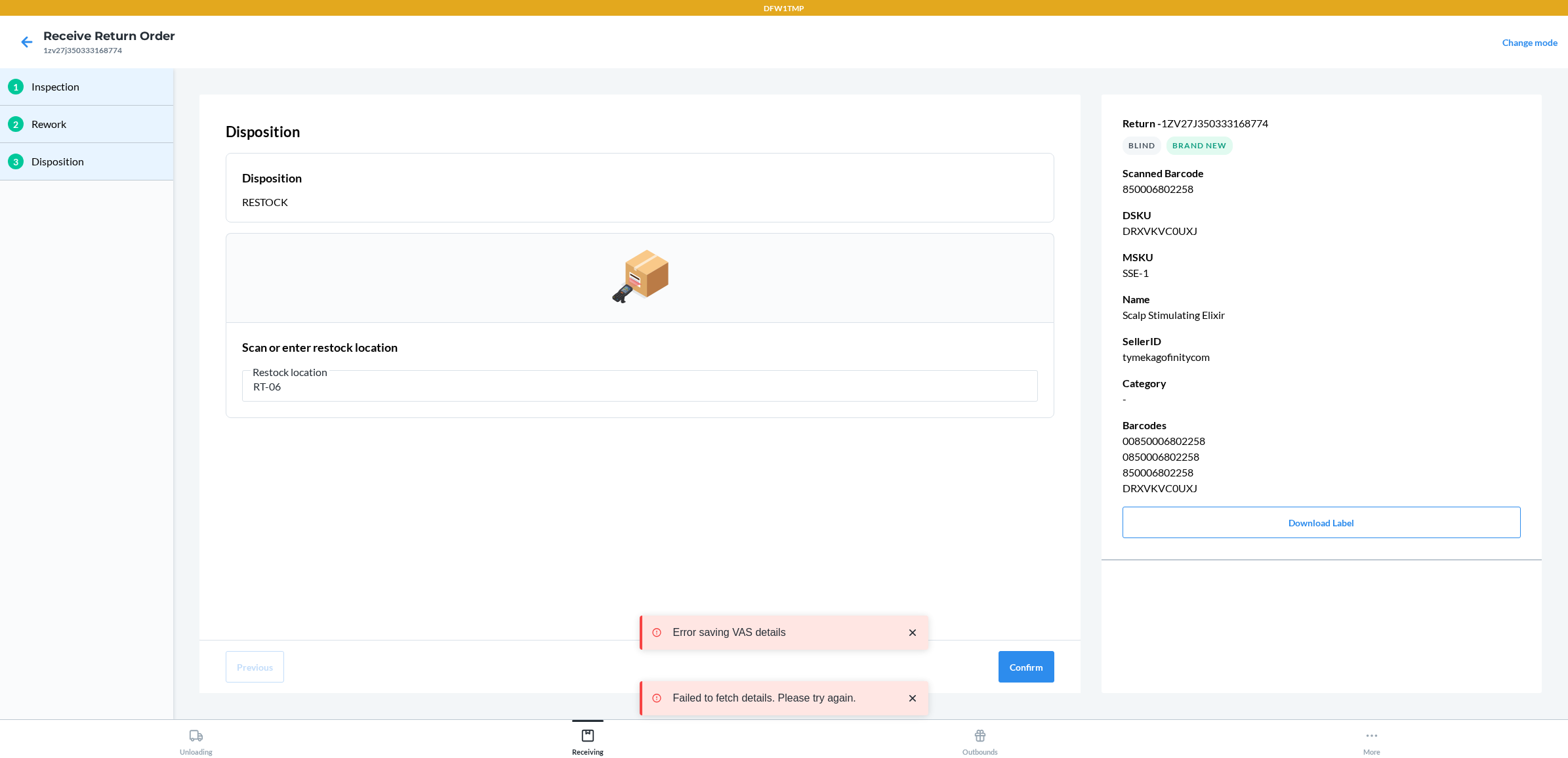
type input "RT-06"
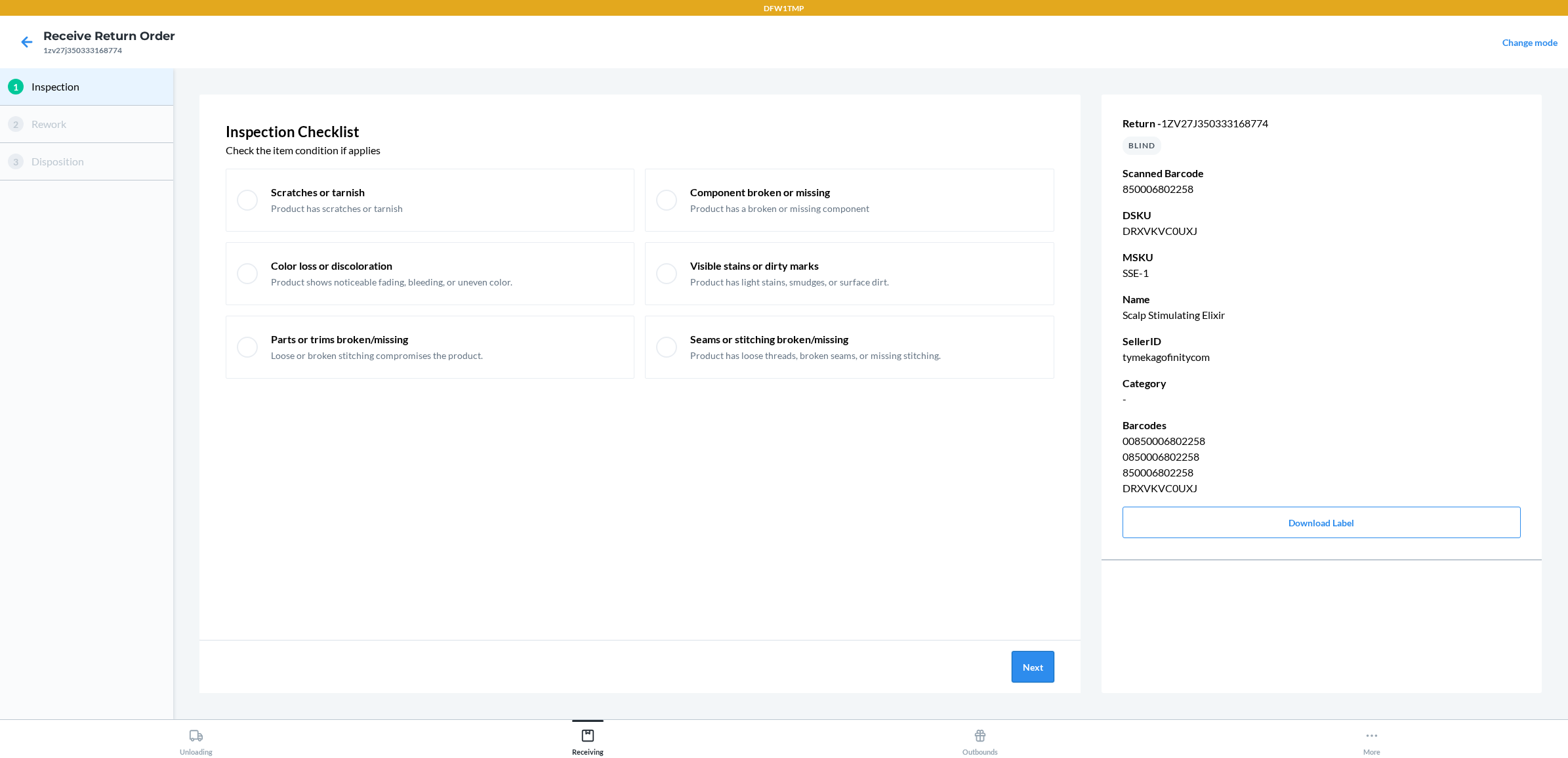
click at [1034, 664] on button "Next" at bounding box center [1032, 666] width 43 height 32
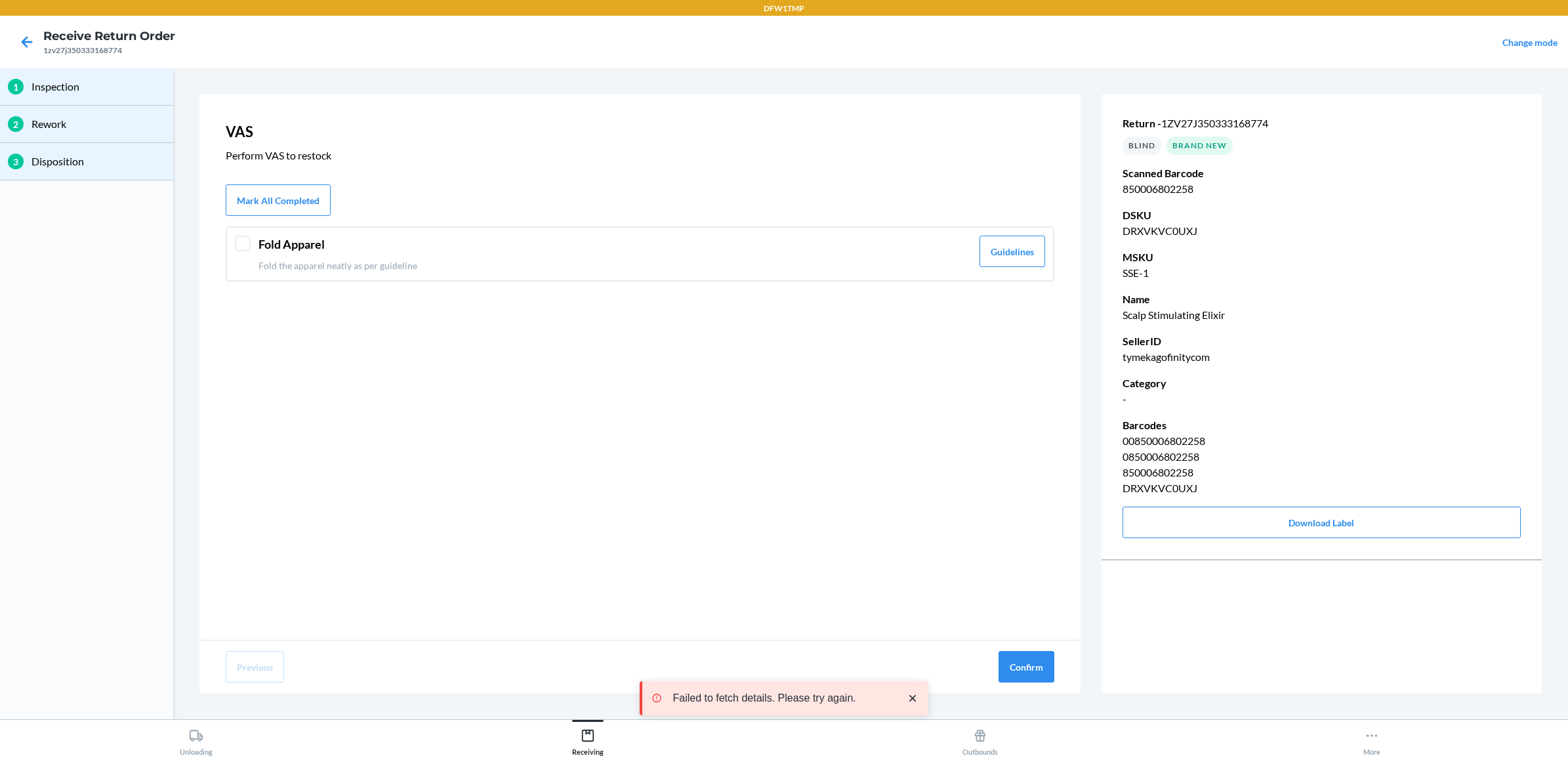
drag, startPoint x: 230, startPoint y: 250, endPoint x: 487, endPoint y: 369, distance: 283.2
click at [232, 250] on div "Fold Apparel Fold the apparel neatly as per guideline Guidelines" at bounding box center [640, 253] width 829 height 55
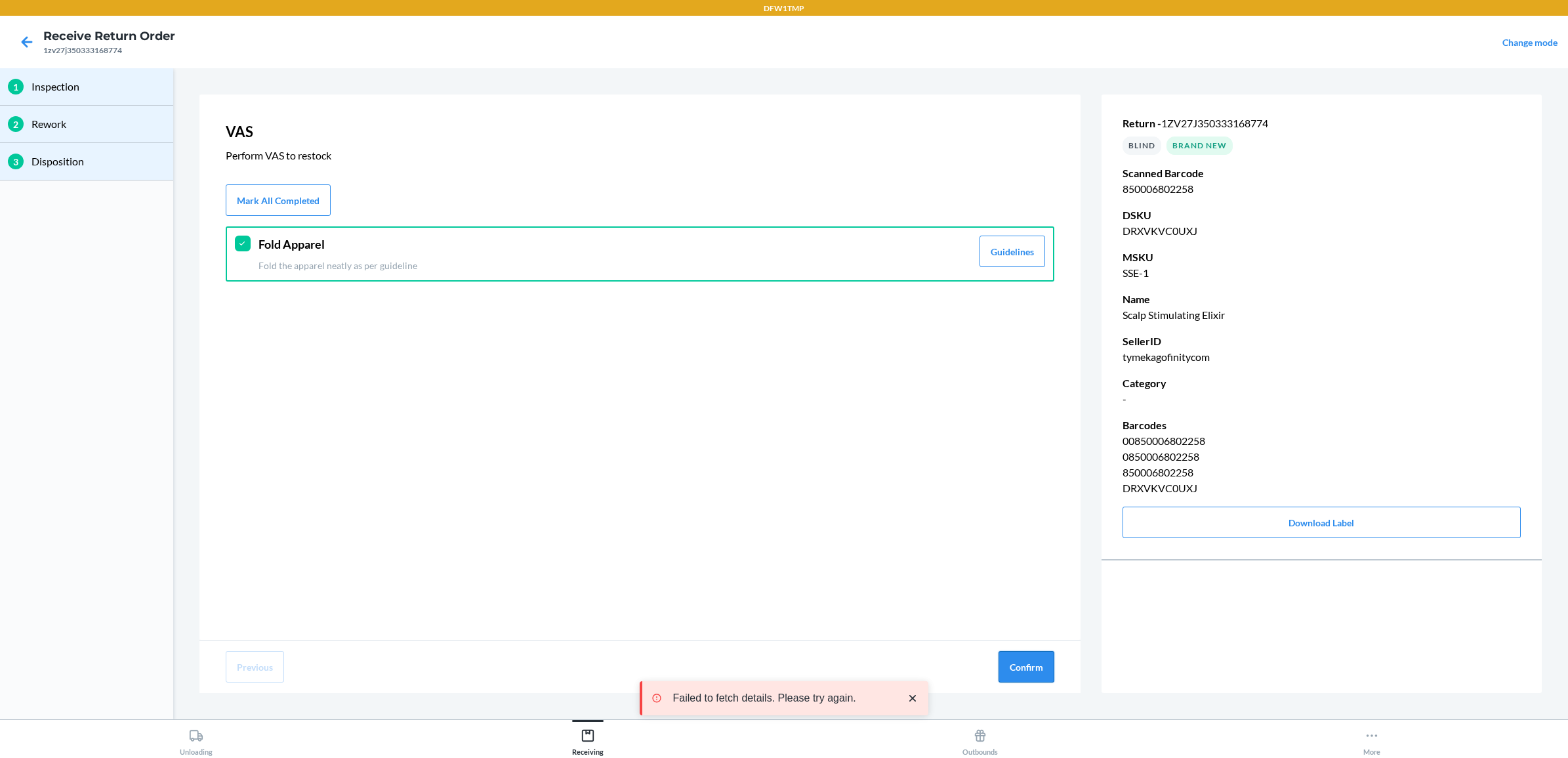
click at [1035, 670] on button "Confirm" at bounding box center [1026, 666] width 56 height 32
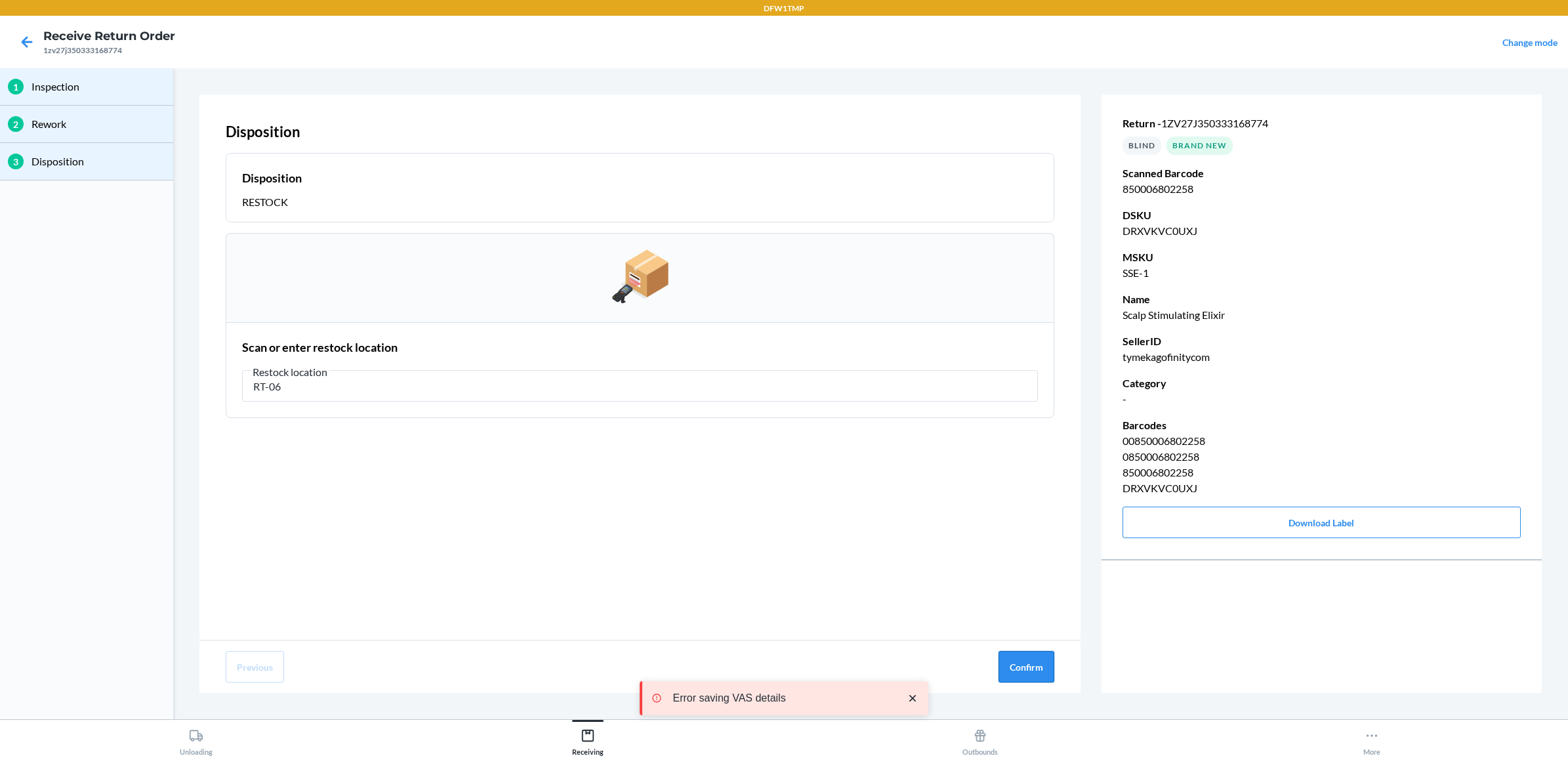
type input "RT-06"
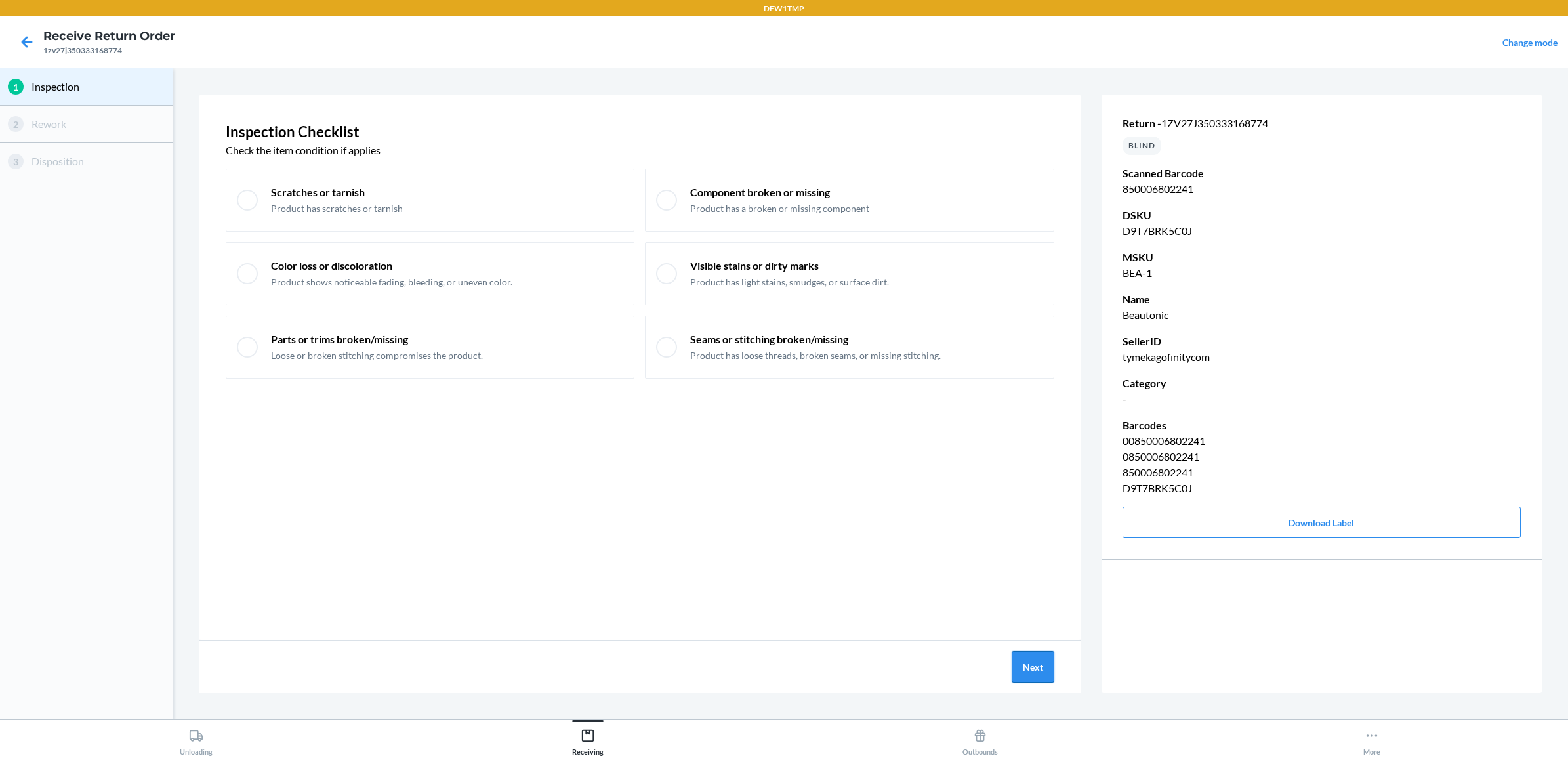
click at [1034, 674] on button "Next" at bounding box center [1032, 666] width 43 height 32
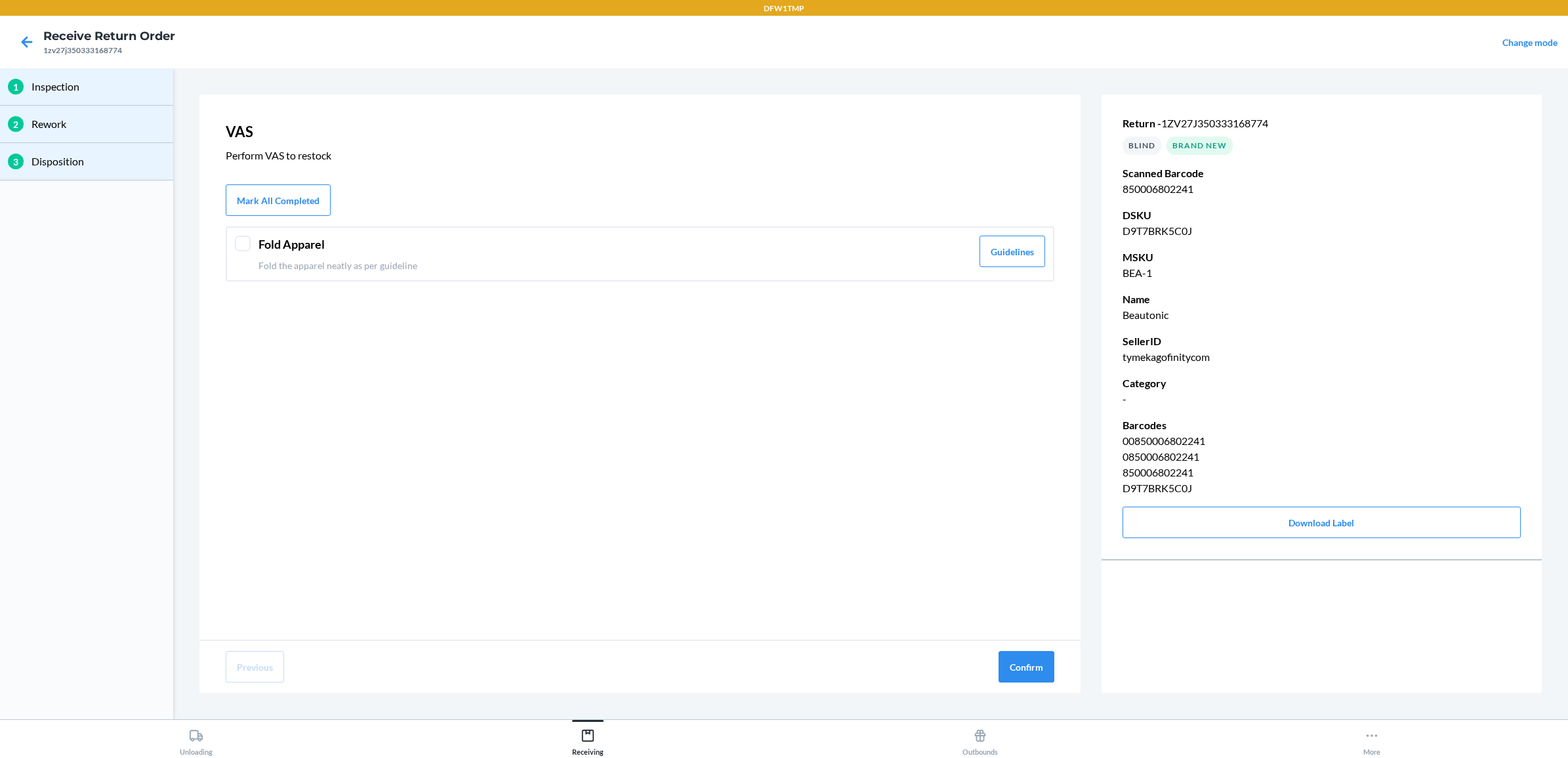
click at [532, 266] on p "Fold the apparel neatly as per guideline" at bounding box center [615, 266] width 713 height 14
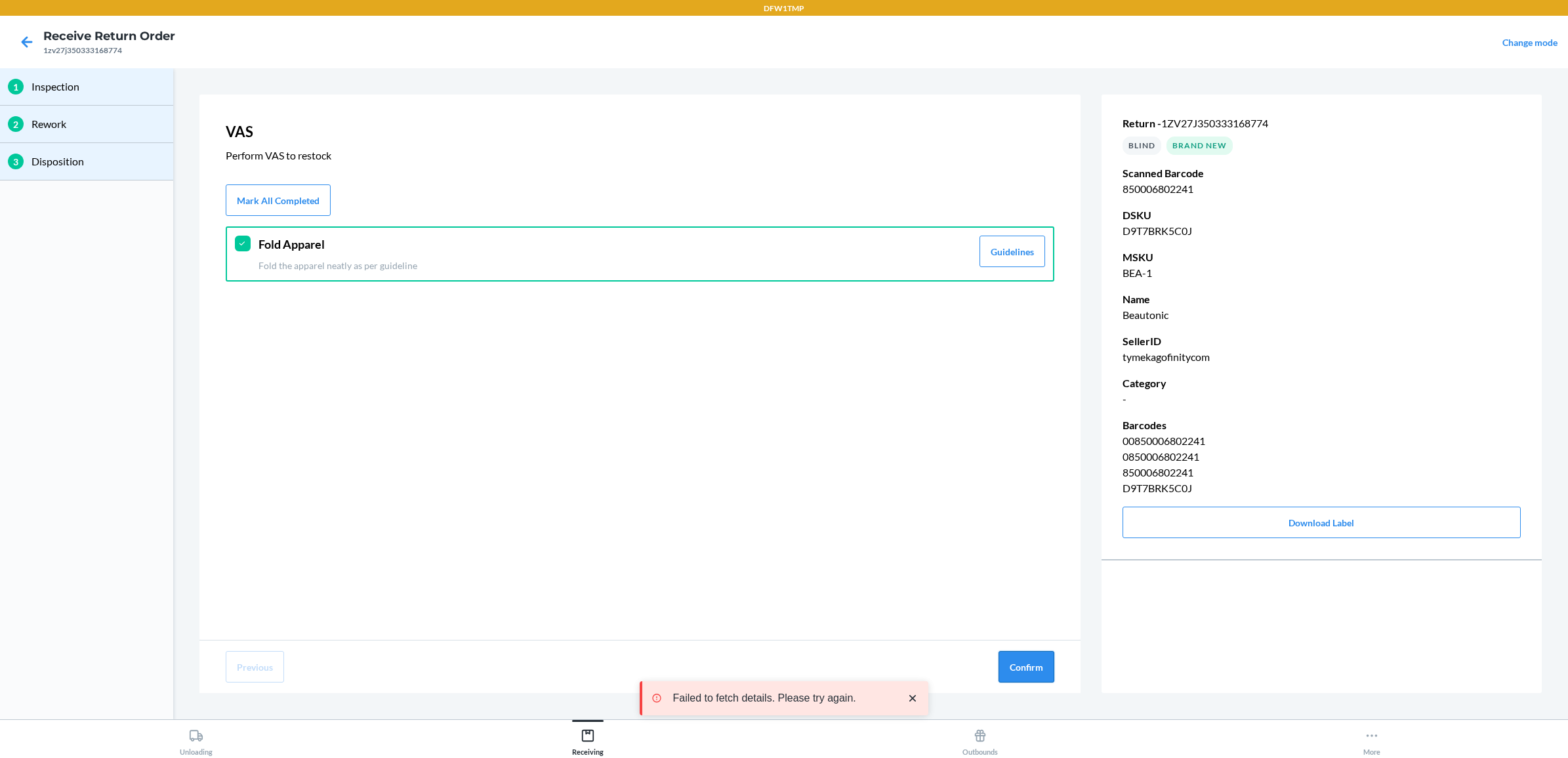
click at [1028, 658] on button "Confirm" at bounding box center [1026, 666] width 56 height 32
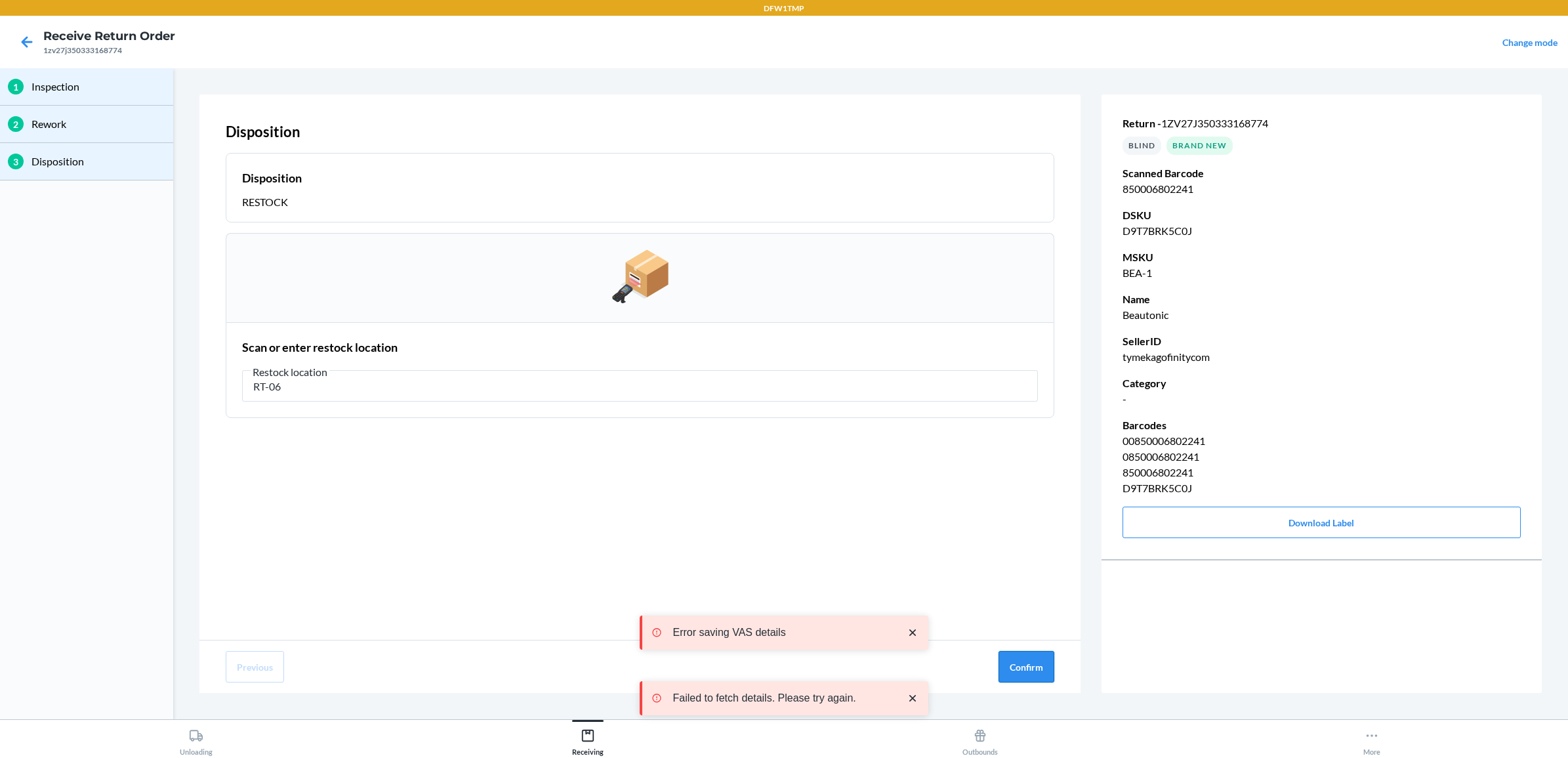
type input "RT-06"
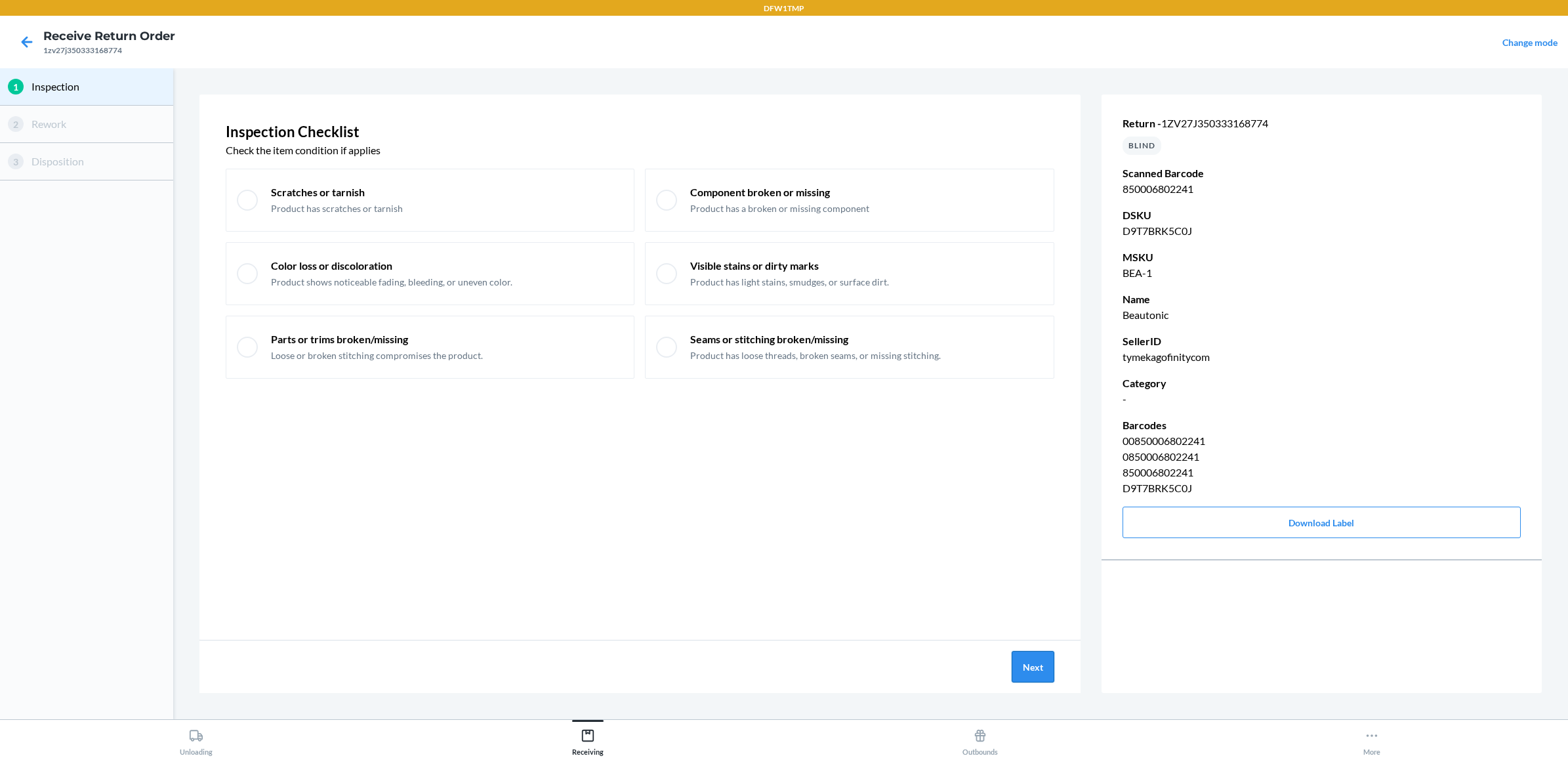
click at [1039, 665] on button "Next" at bounding box center [1032, 666] width 43 height 32
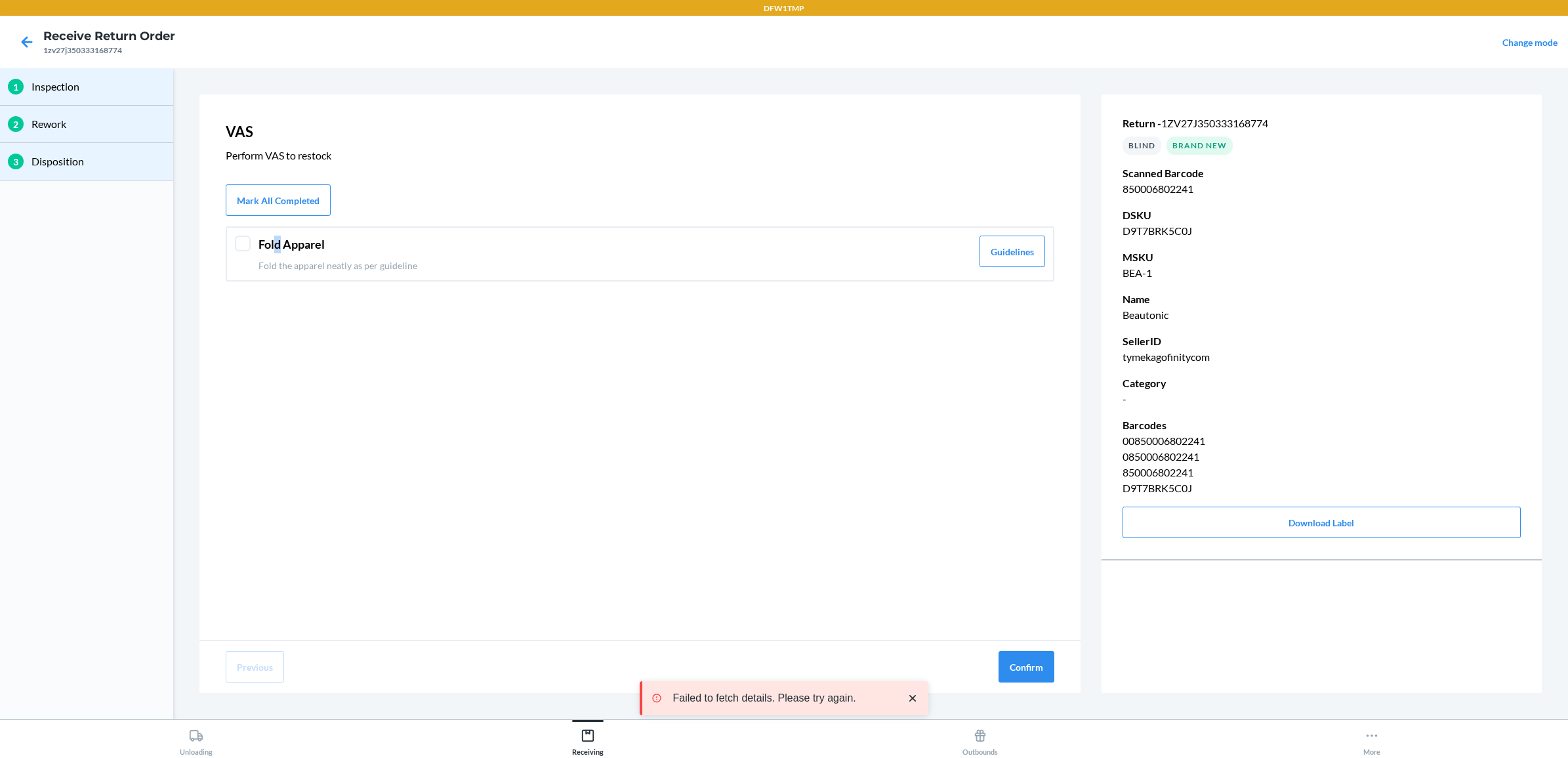
click at [279, 248] on header "Fold Apparel" at bounding box center [615, 244] width 713 height 18
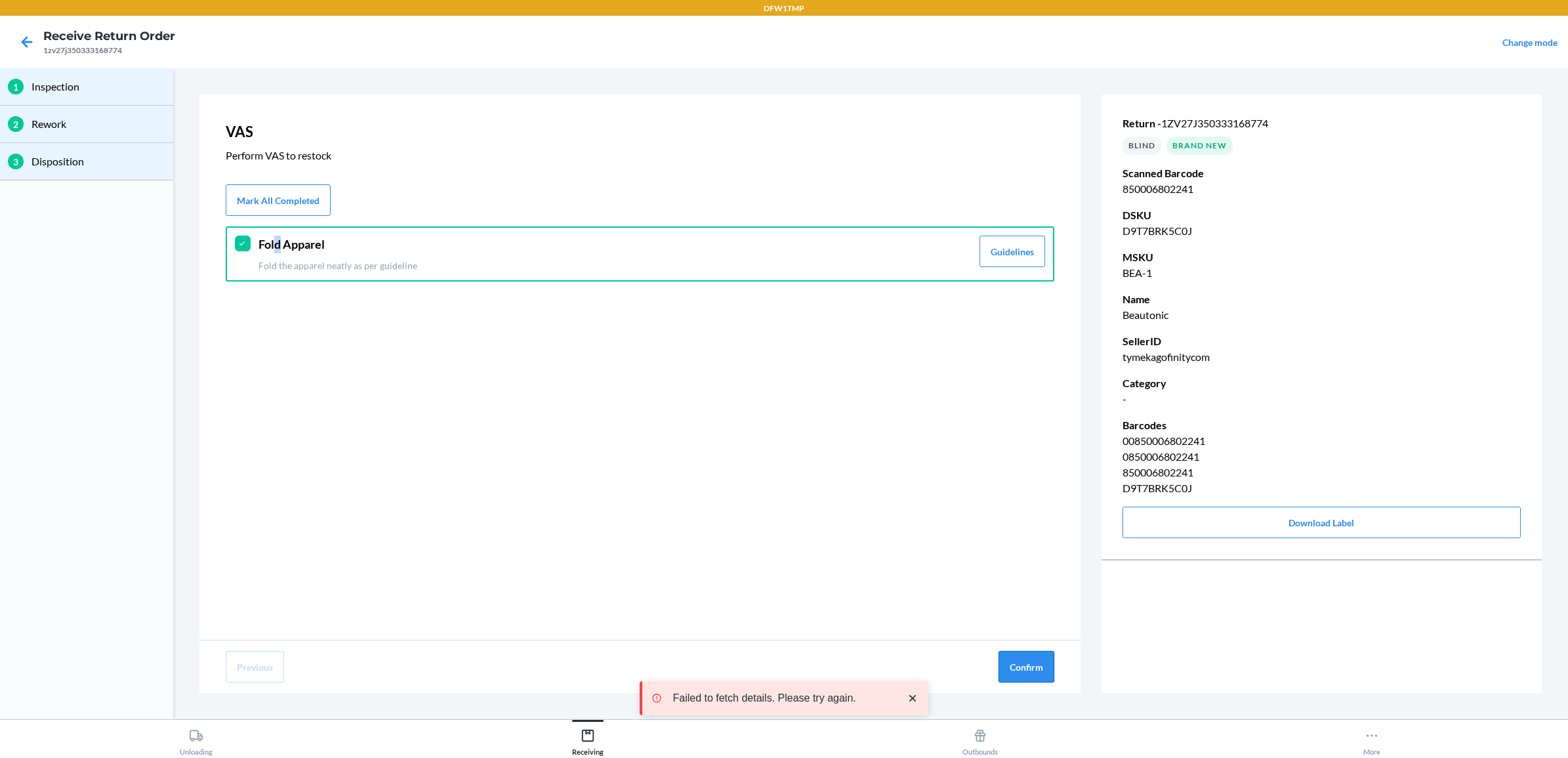
click at [1018, 676] on button "Confirm" at bounding box center [1026, 666] width 56 height 32
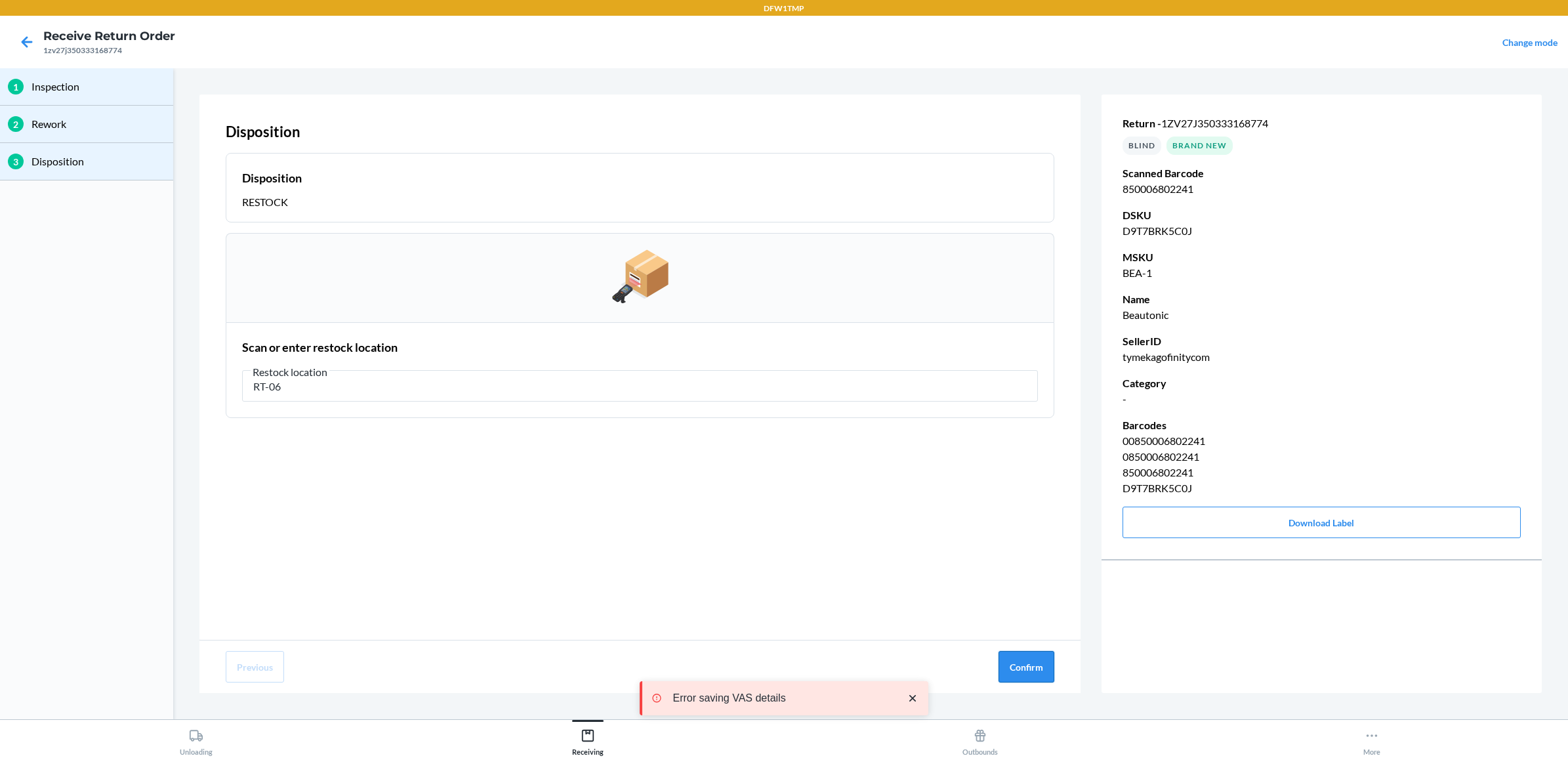
type input "RT-06"
click at [1028, 676] on button "Confirm" at bounding box center [1026, 666] width 56 height 32
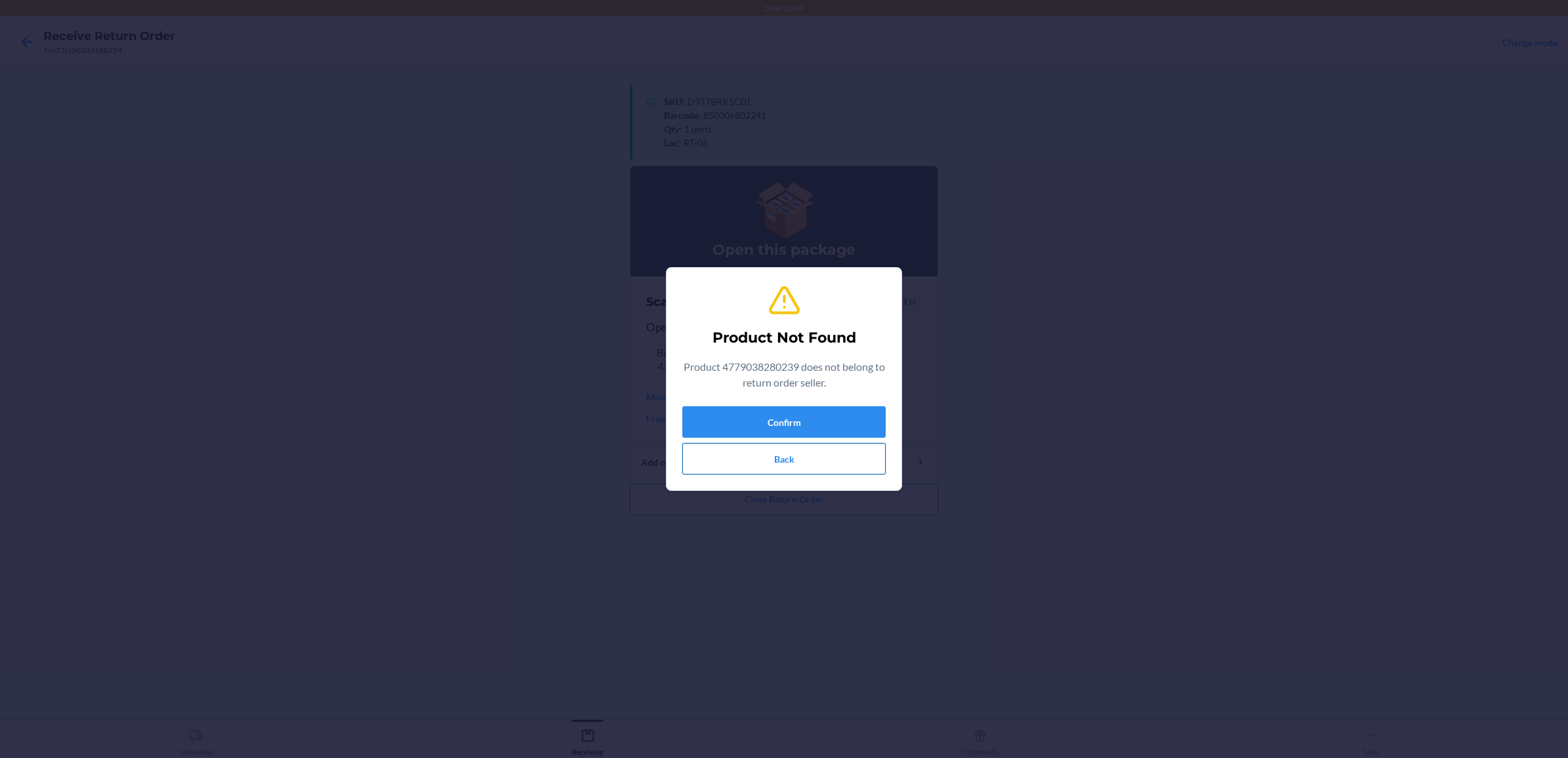
click at [773, 471] on button "Back" at bounding box center [784, 459] width 204 height 32
click at [777, 454] on button "Back" at bounding box center [784, 459] width 204 height 32
click at [811, 471] on button "Back" at bounding box center [784, 459] width 204 height 32
click at [791, 460] on button "Back" at bounding box center [784, 459] width 204 height 32
click at [753, 455] on button "Back" at bounding box center [784, 459] width 204 height 32
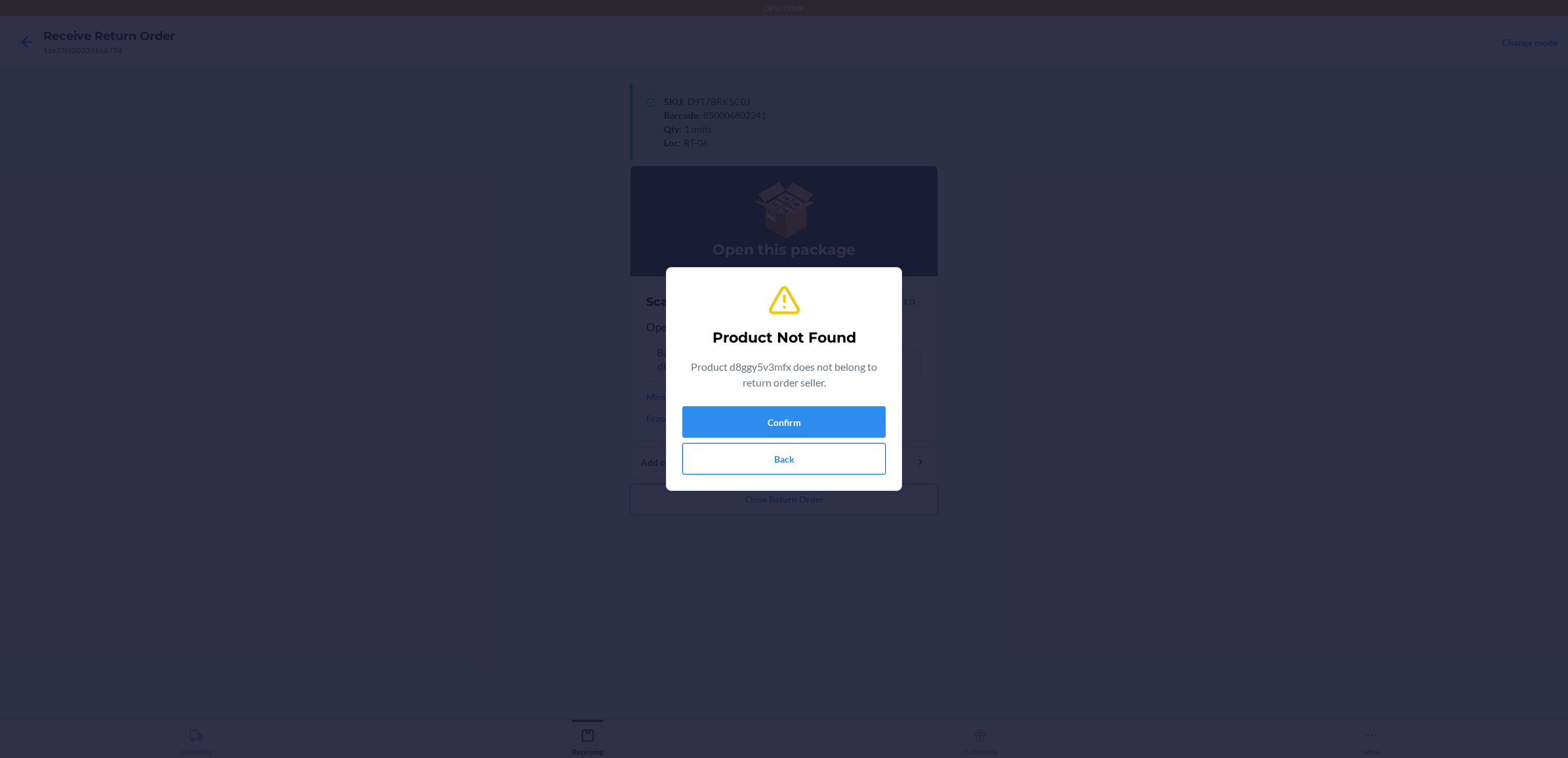
click at [848, 459] on button "Back" at bounding box center [784, 459] width 204 height 32
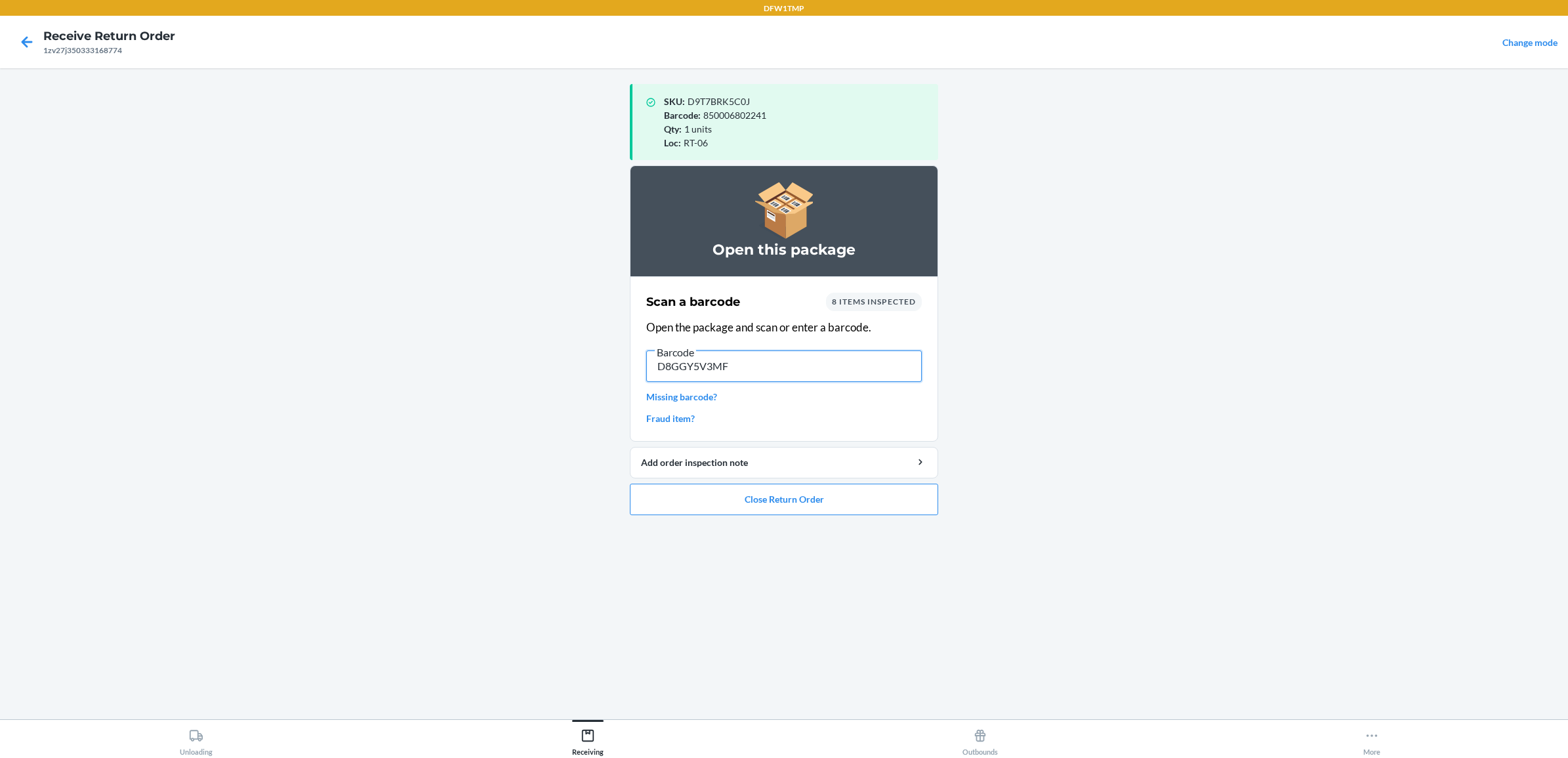
type input "D8GGY5V3MFX"
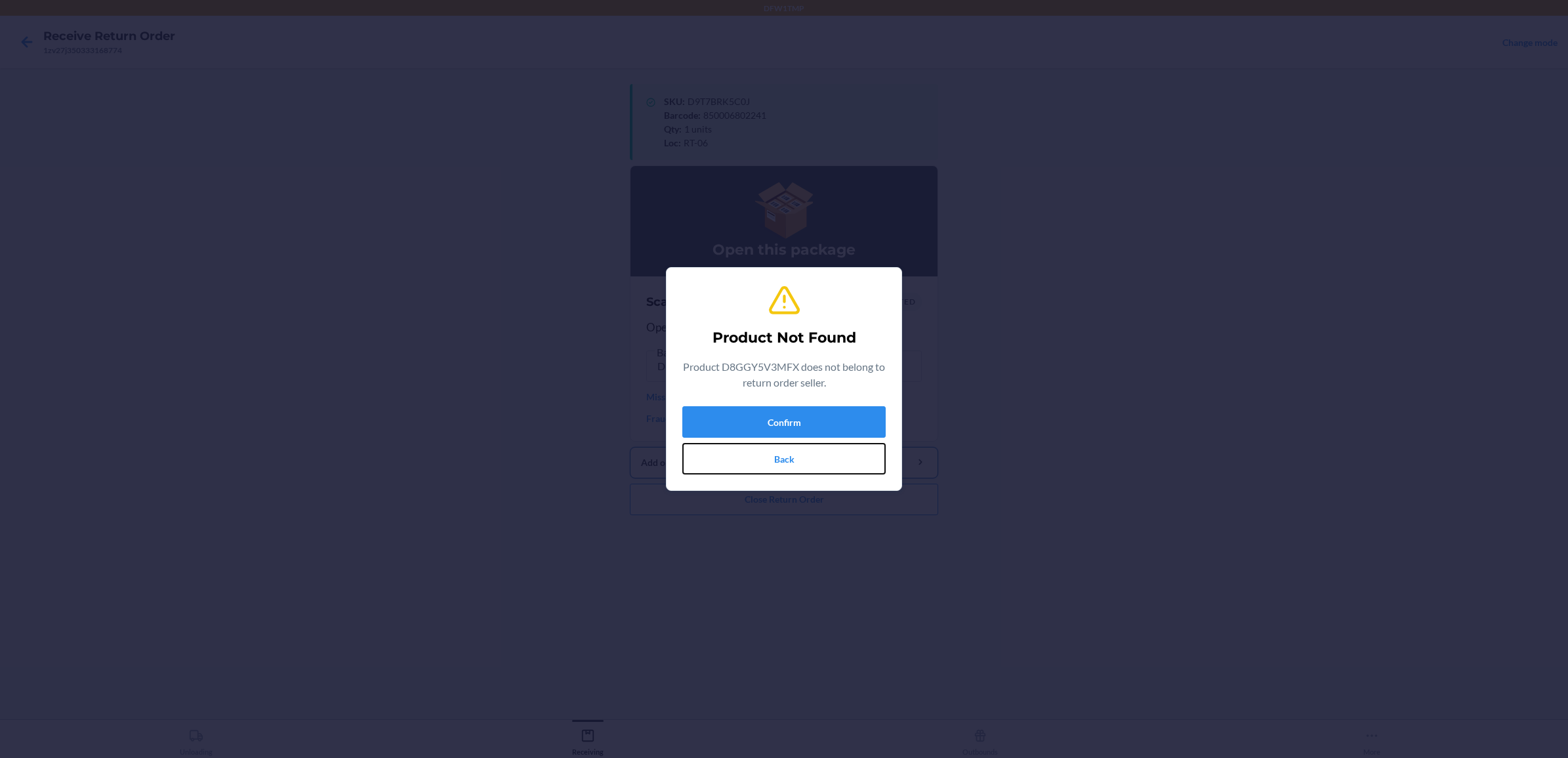
click at [801, 463] on button "Back" at bounding box center [784, 459] width 204 height 32
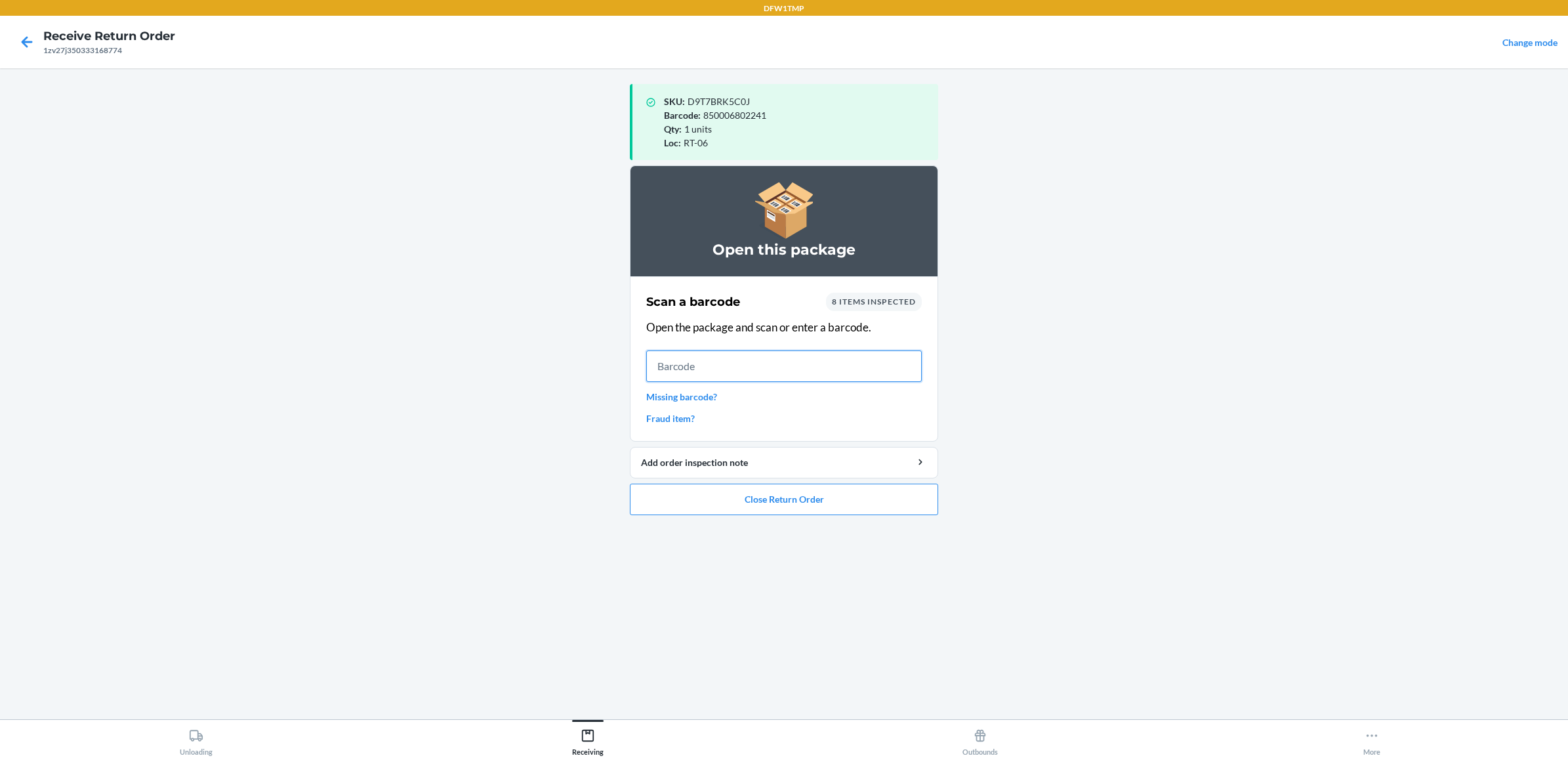
click at [727, 368] on input "text" at bounding box center [784, 366] width 275 height 32
type input "D7QTTWHP93A"
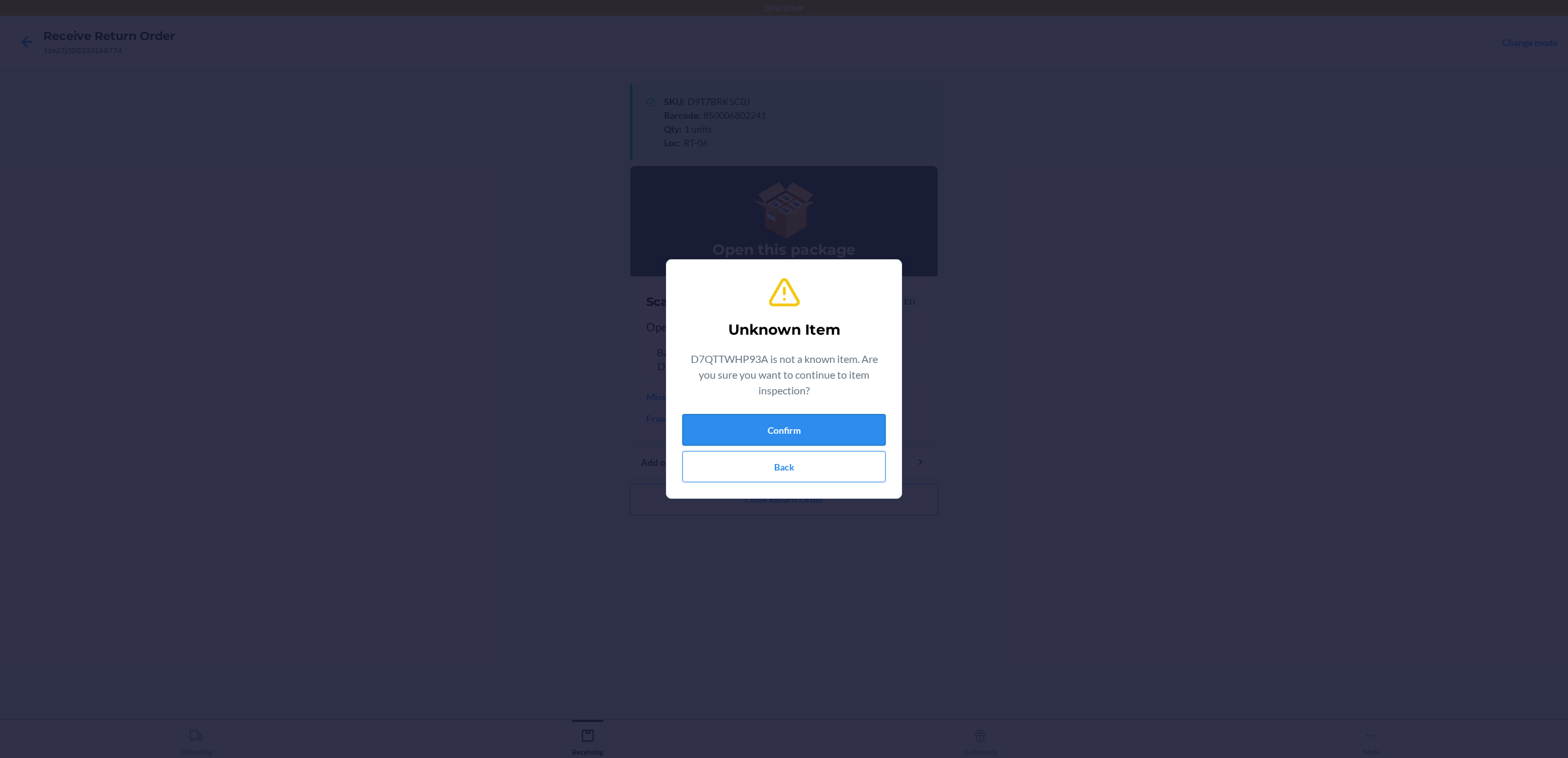
click at [822, 428] on button "Confirm" at bounding box center [784, 430] width 204 height 32
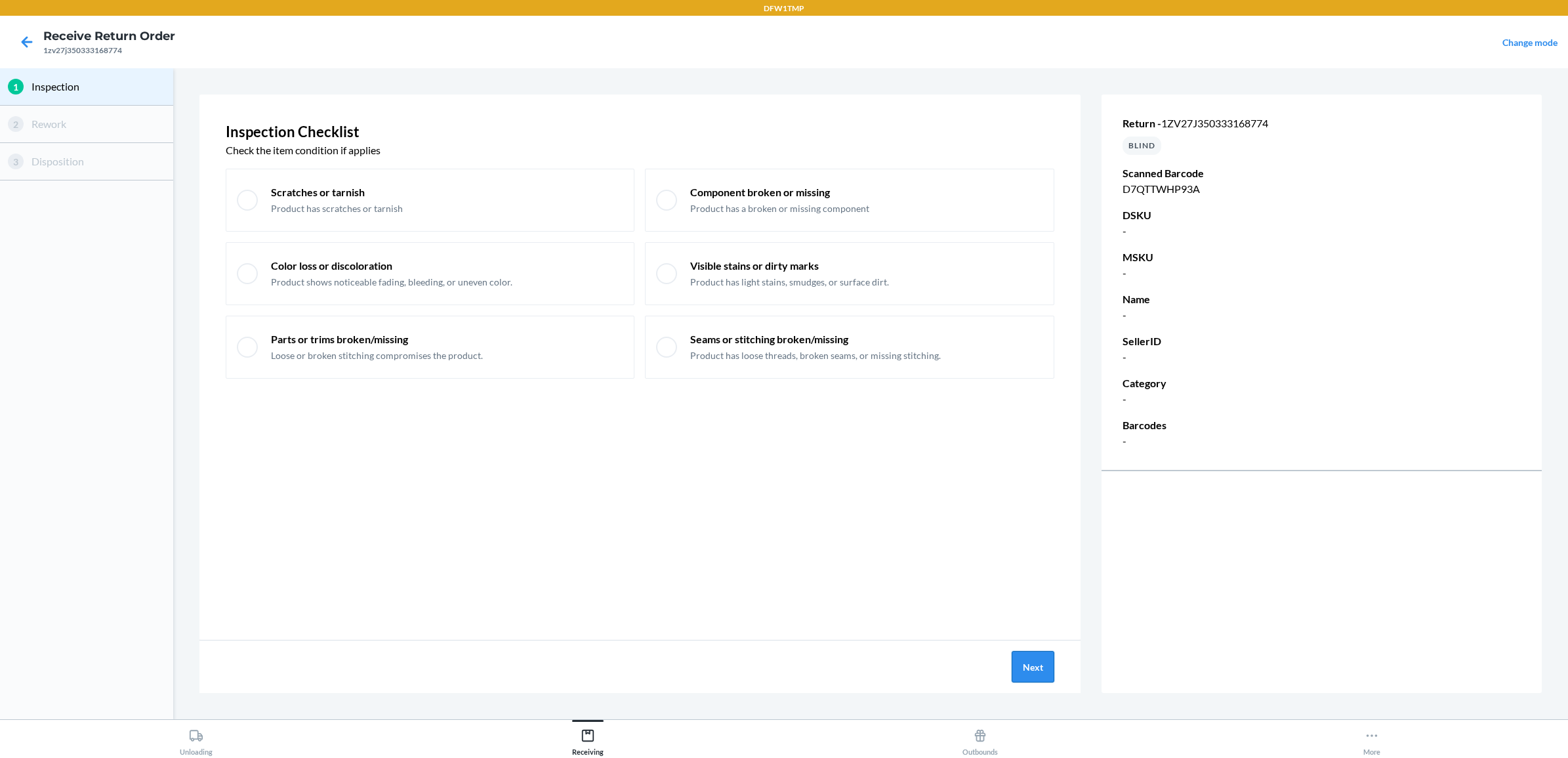
click at [1020, 658] on button "Next" at bounding box center [1032, 666] width 43 height 32
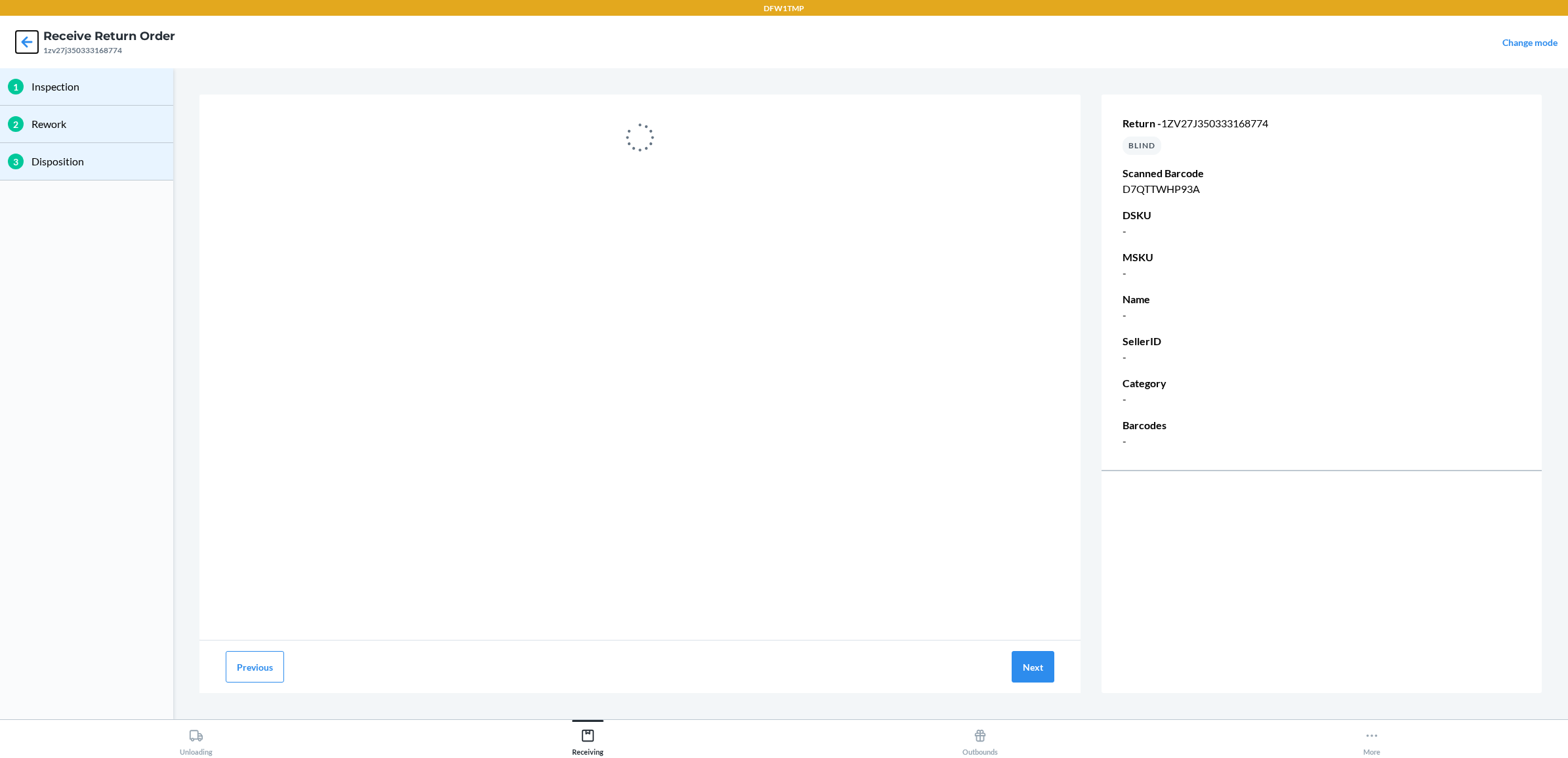
click at [27, 37] on icon at bounding box center [26, 42] width 23 height 23
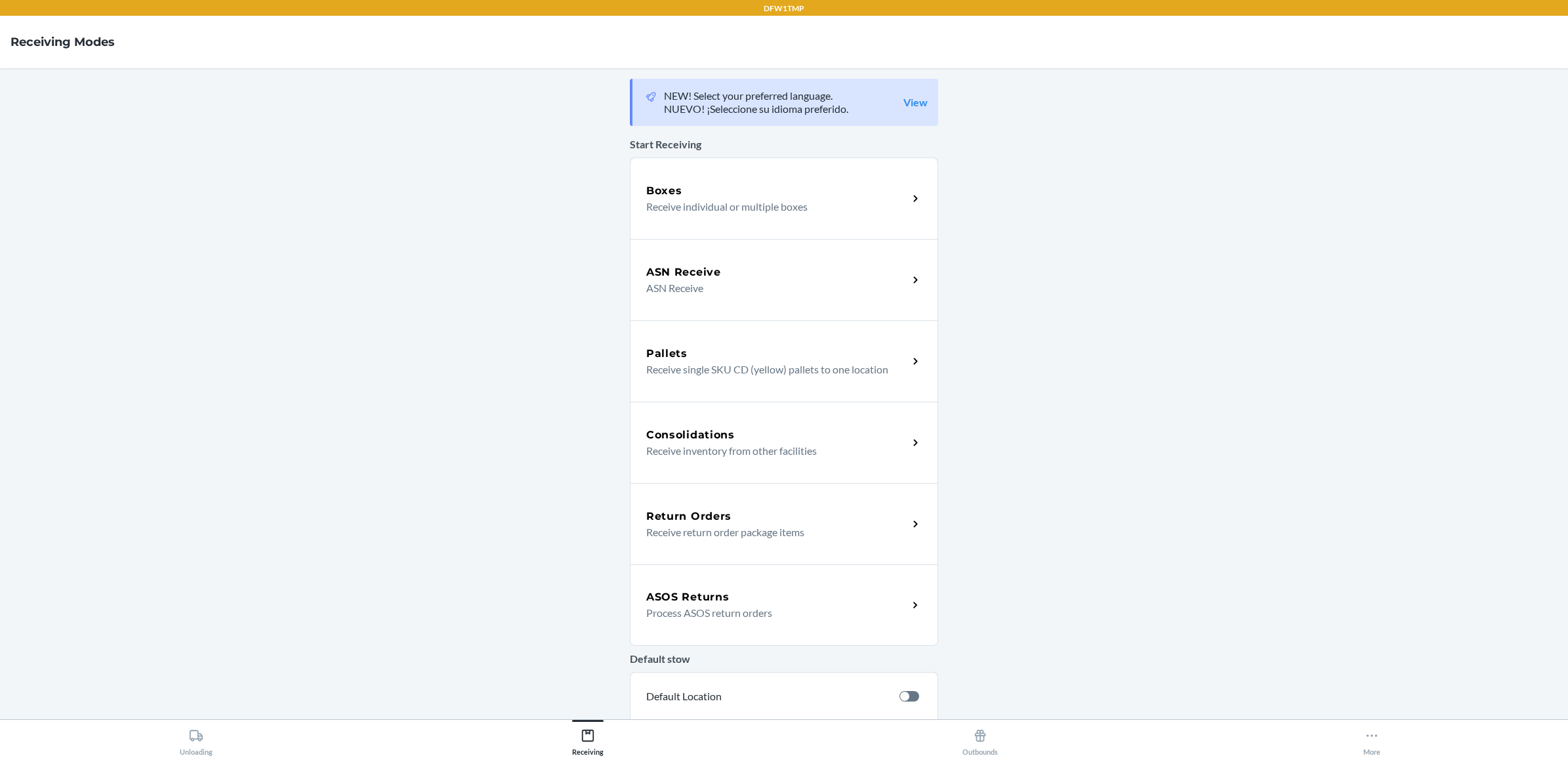
click at [714, 526] on p "Receive return order package items" at bounding box center [771, 532] width 251 height 16
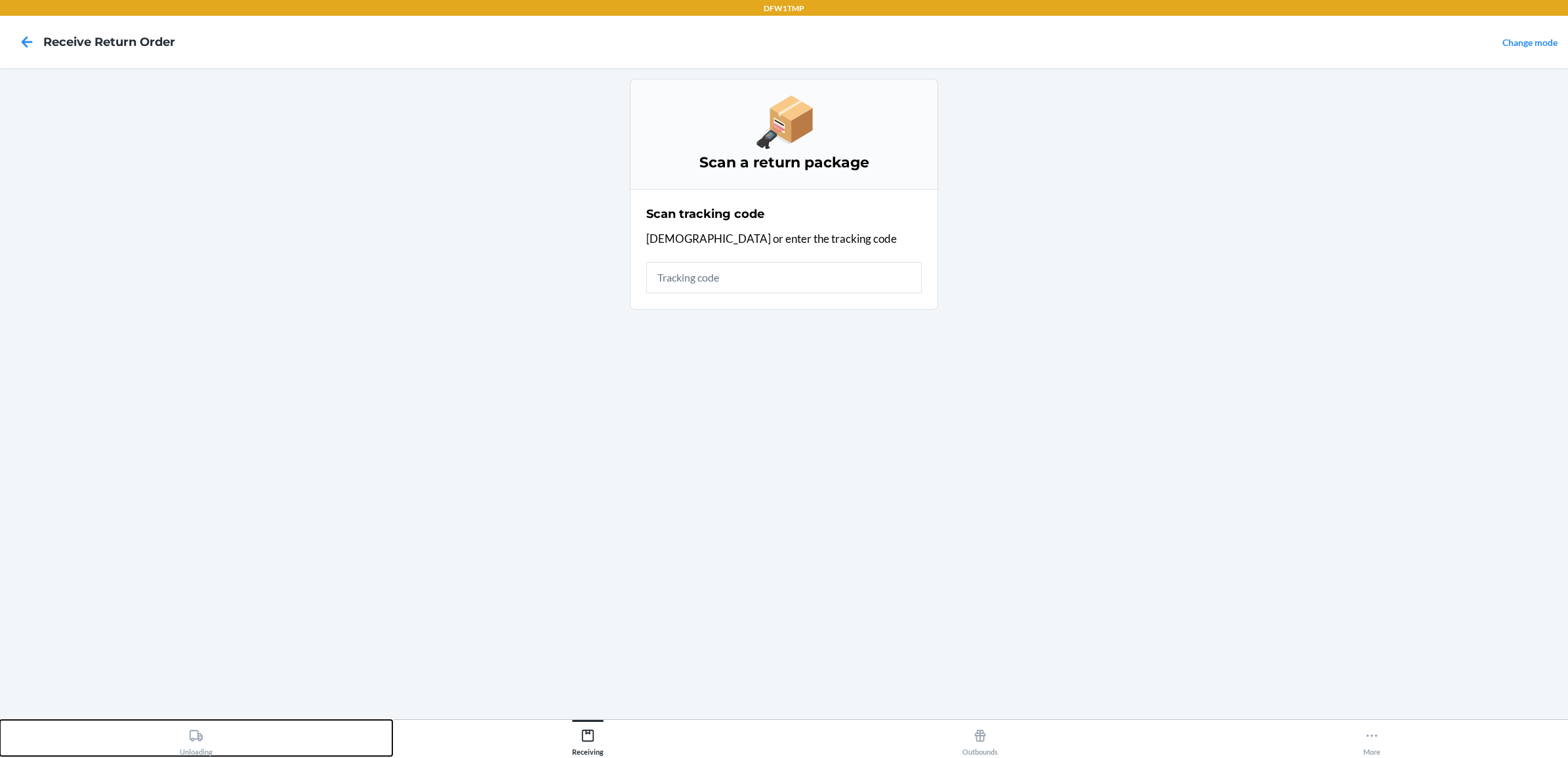
click at [194, 735] on icon at bounding box center [196, 735] width 15 height 15
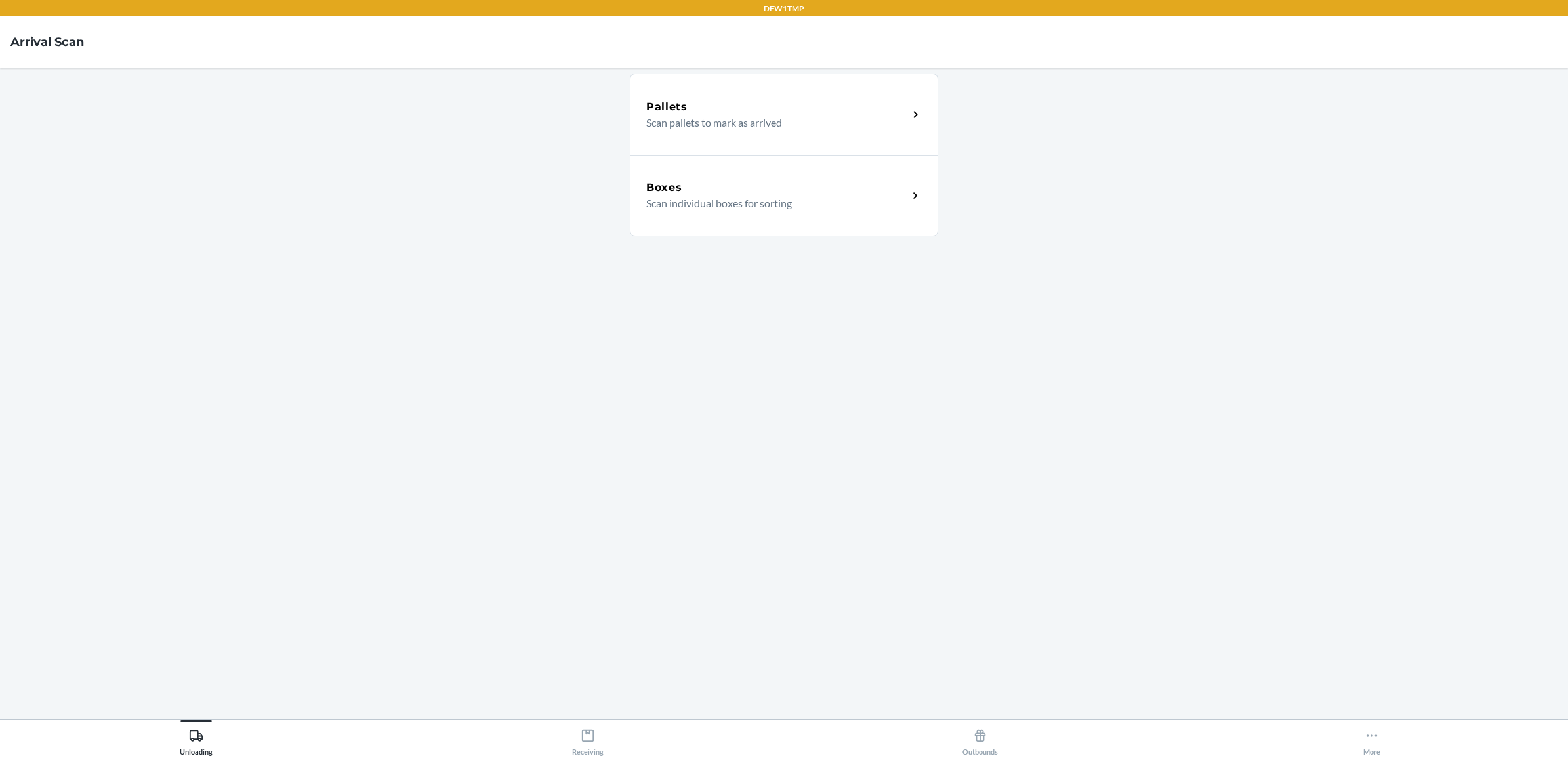
click at [834, 192] on div "Boxes" at bounding box center [777, 187] width 262 height 16
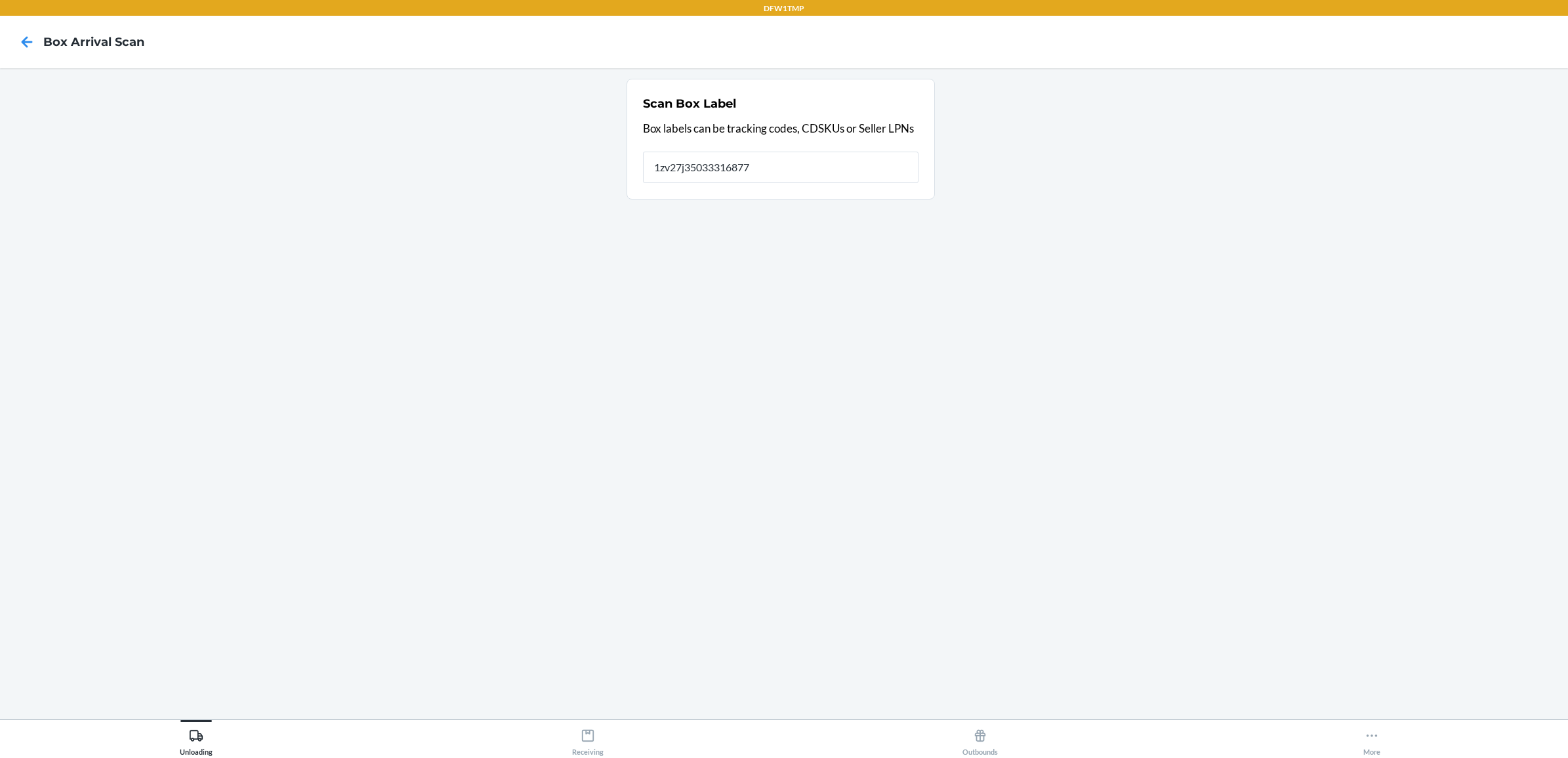
type input "1zv27j350333168774"
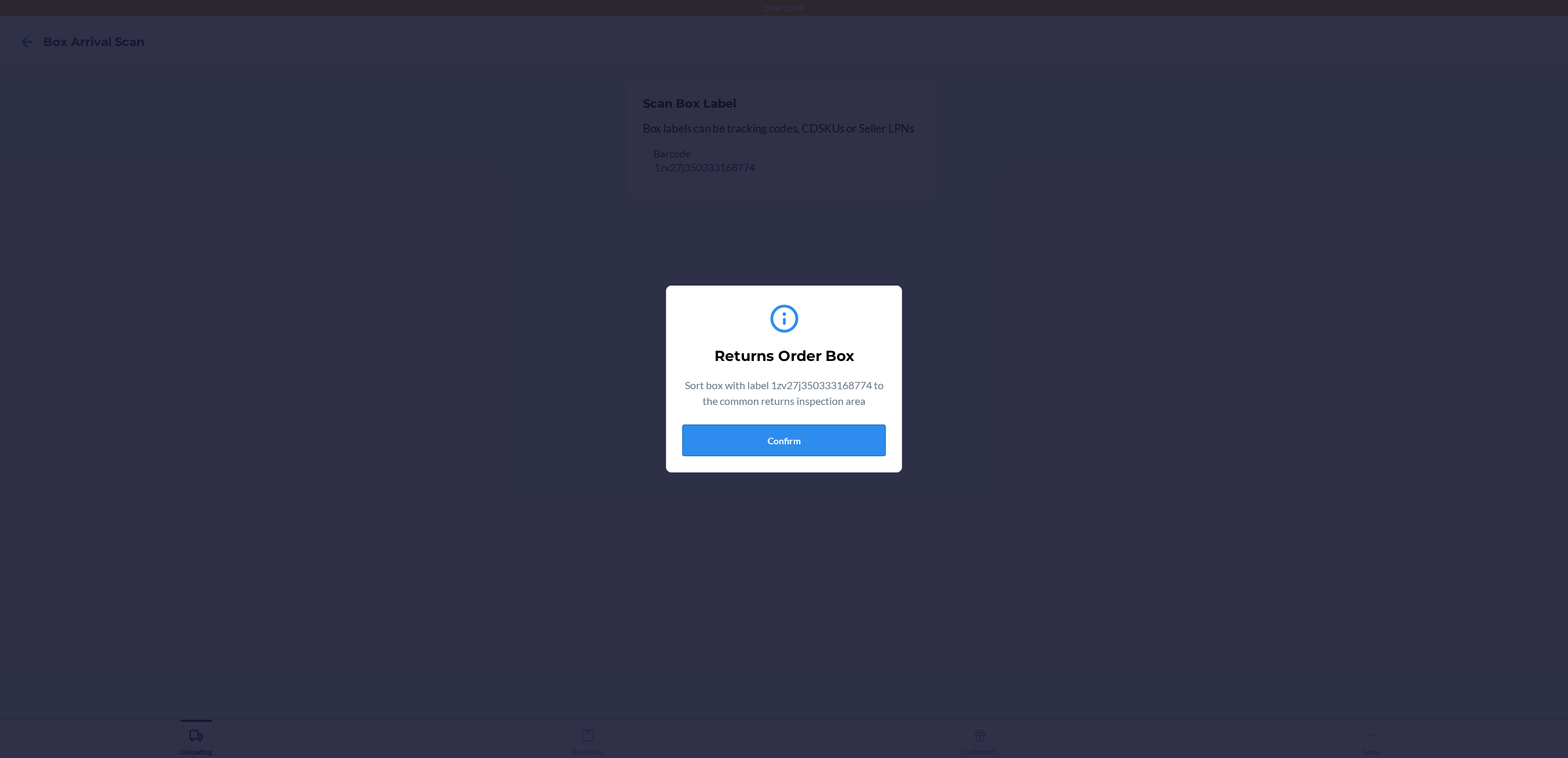
click at [834, 438] on button "Confirm" at bounding box center [784, 440] width 204 height 32
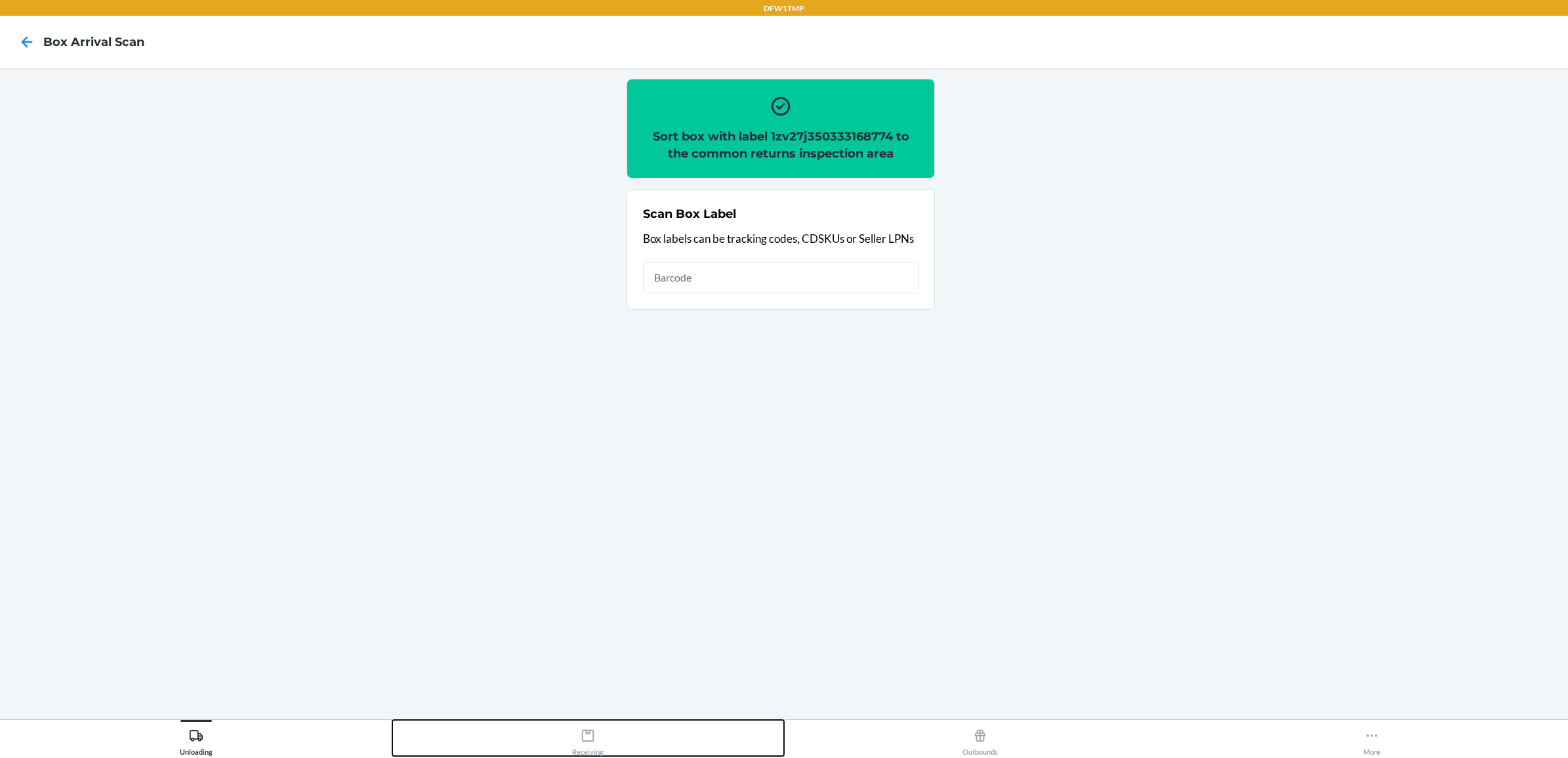
click at [588, 745] on div "Receiving" at bounding box center [588, 739] width 32 height 33
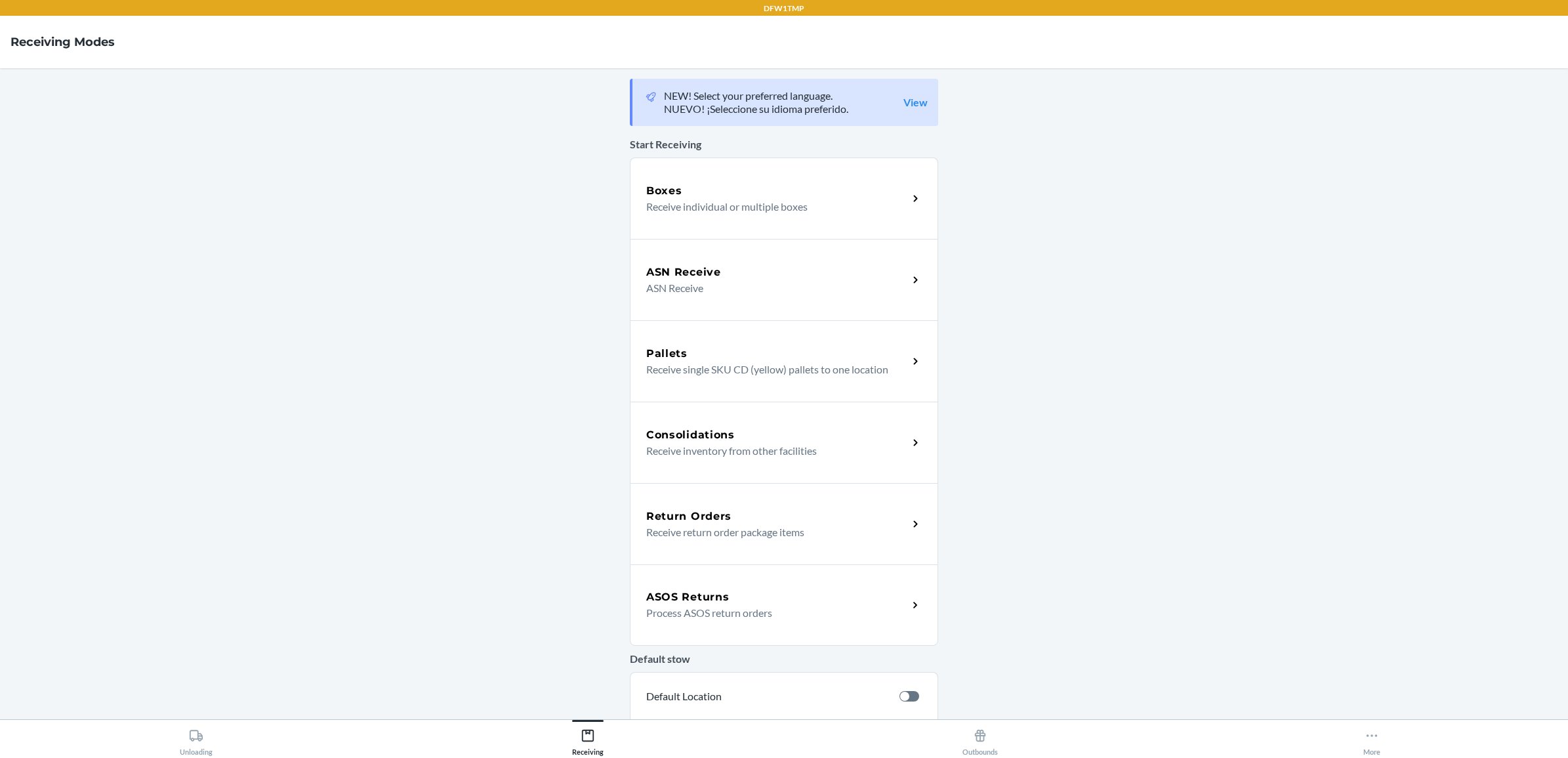
click at [702, 515] on h5 "Return Orders" at bounding box center [689, 516] width 86 height 16
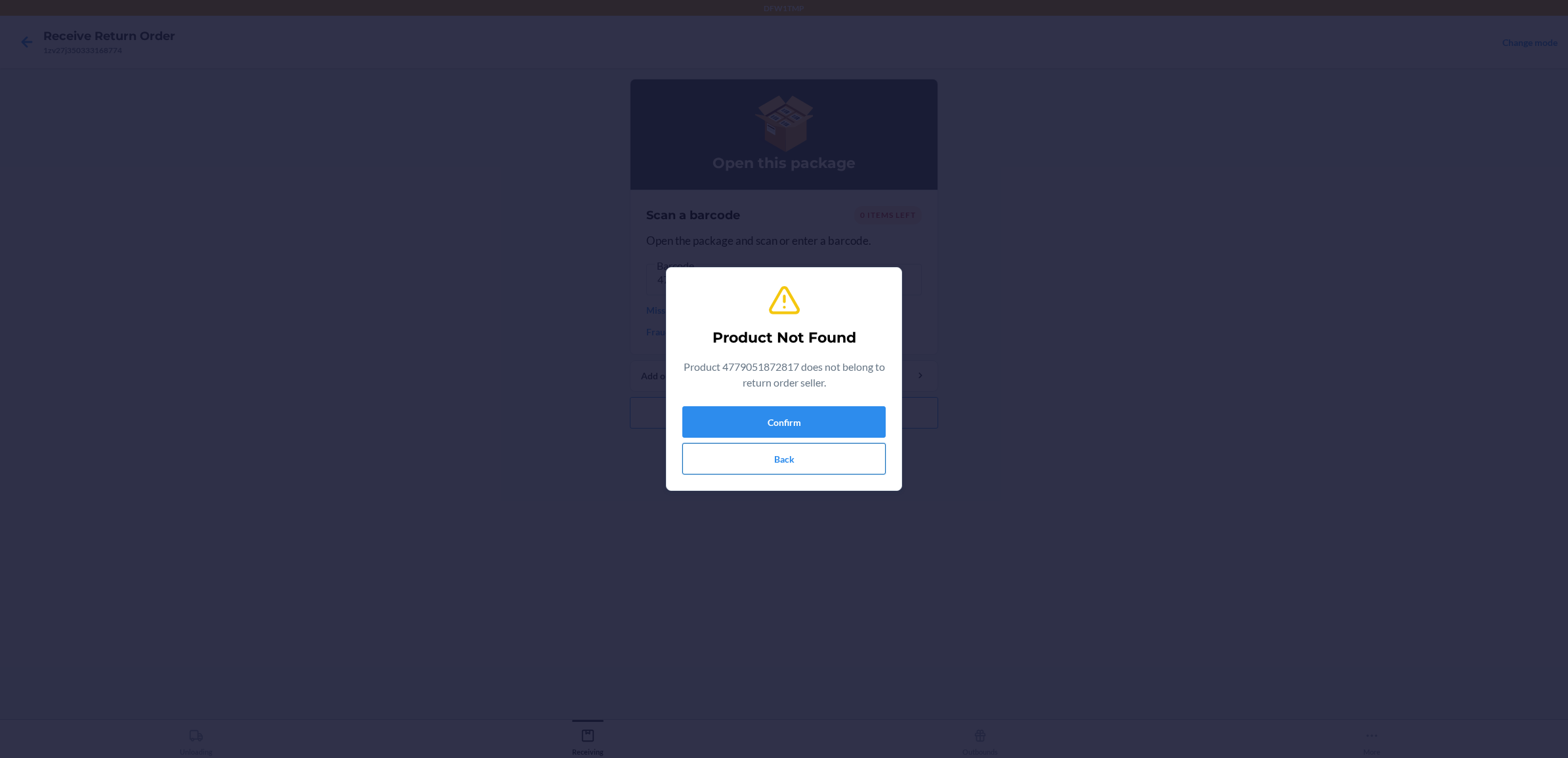
click at [811, 458] on button "Back" at bounding box center [784, 459] width 204 height 32
click at [792, 460] on button "Back" at bounding box center [784, 459] width 204 height 32
click at [766, 459] on button "Back" at bounding box center [784, 459] width 204 height 32
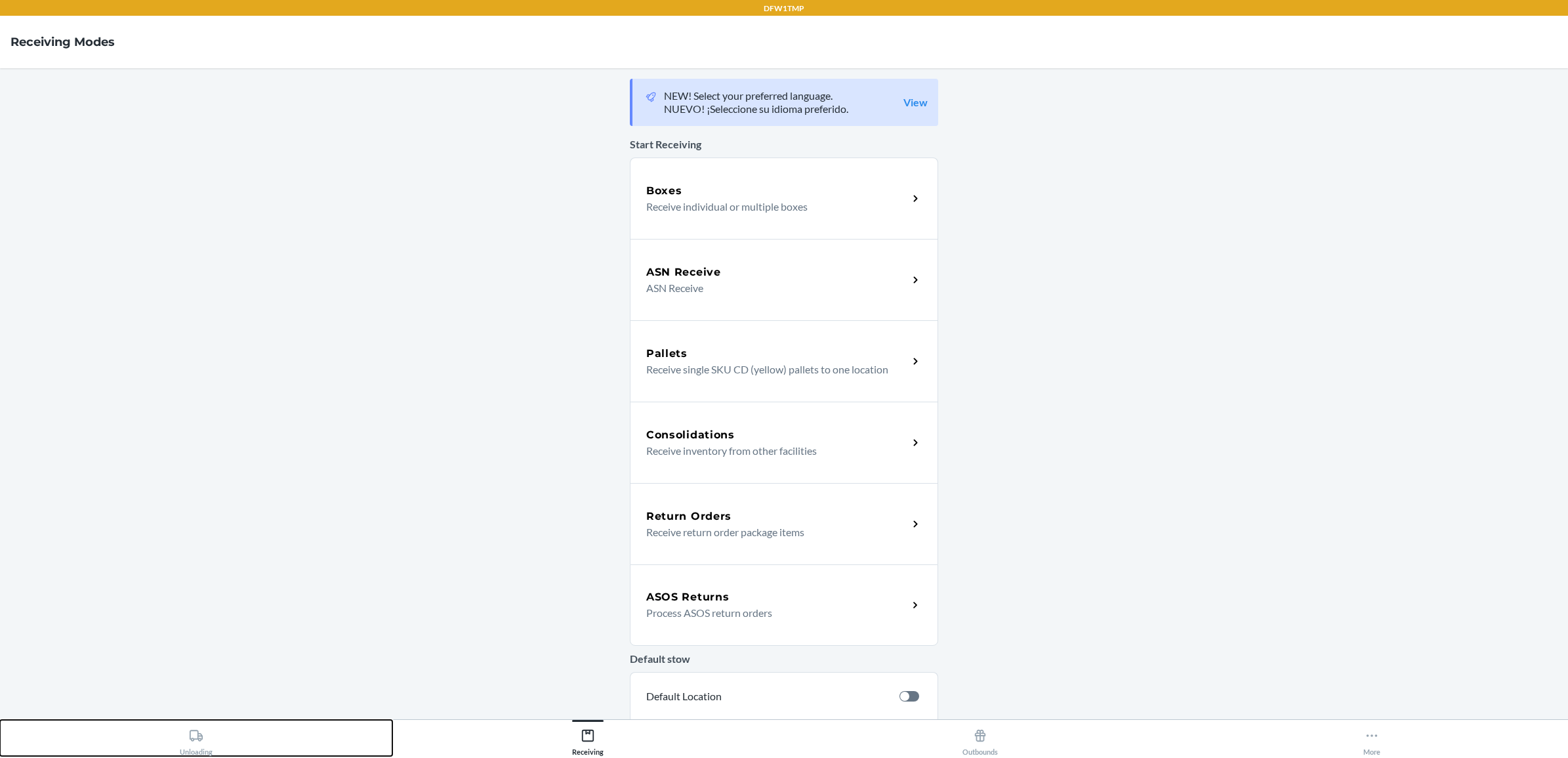
click at [183, 749] on div "Unloading" at bounding box center [196, 739] width 33 height 33
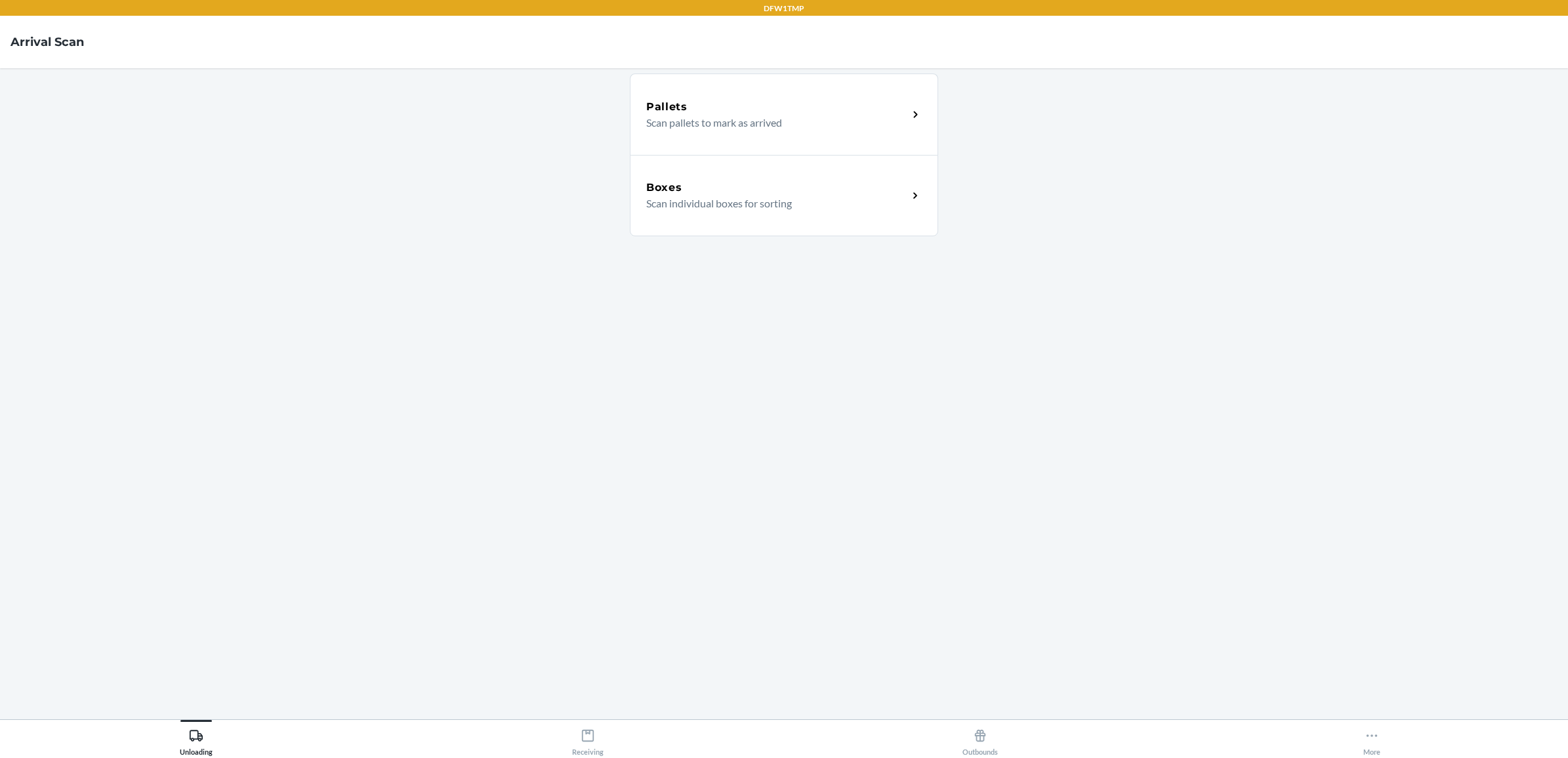
click at [728, 195] on p "Scan individual boxes for sorting" at bounding box center [771, 203] width 251 height 16
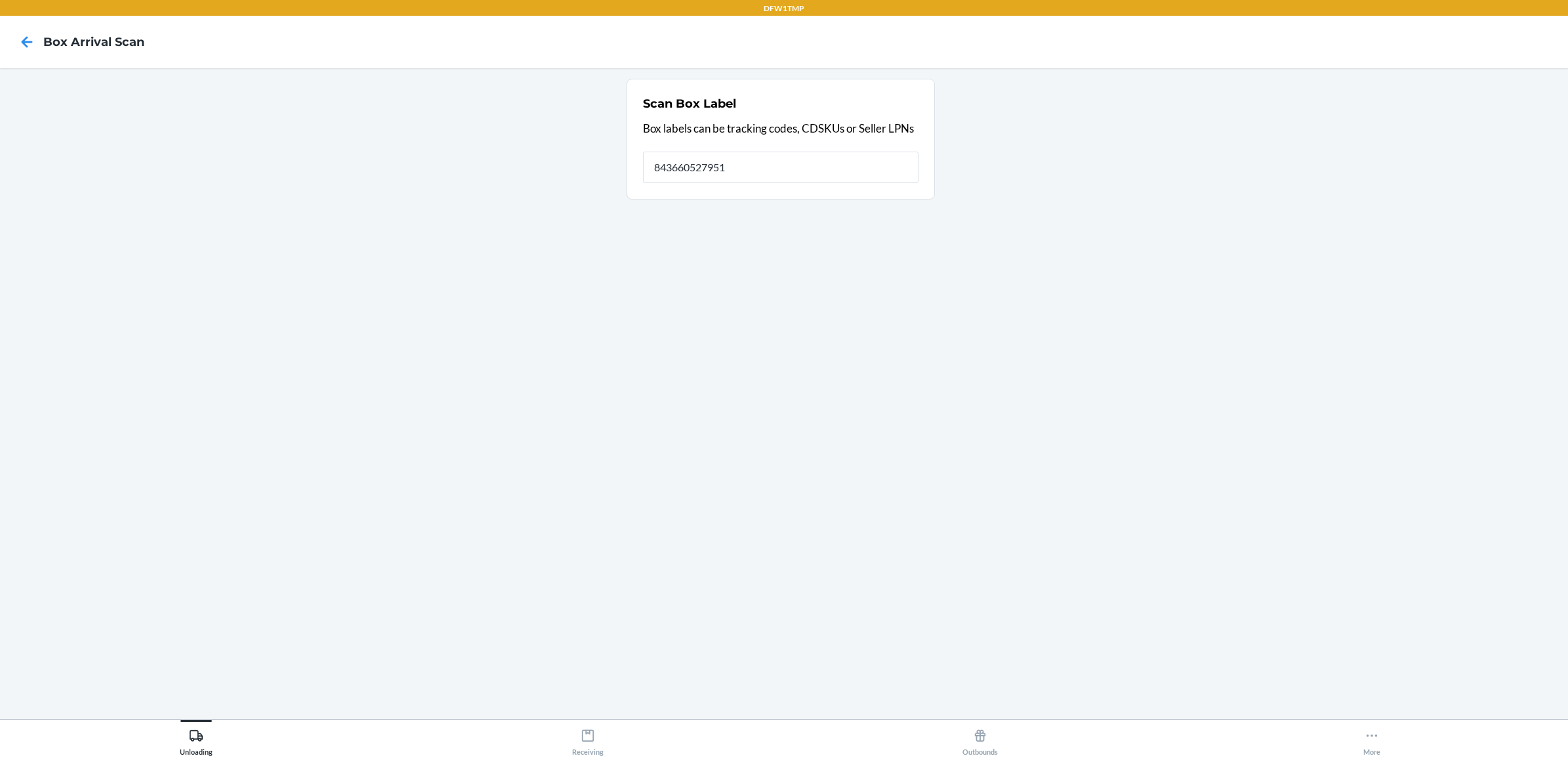
type input "8436605279510"
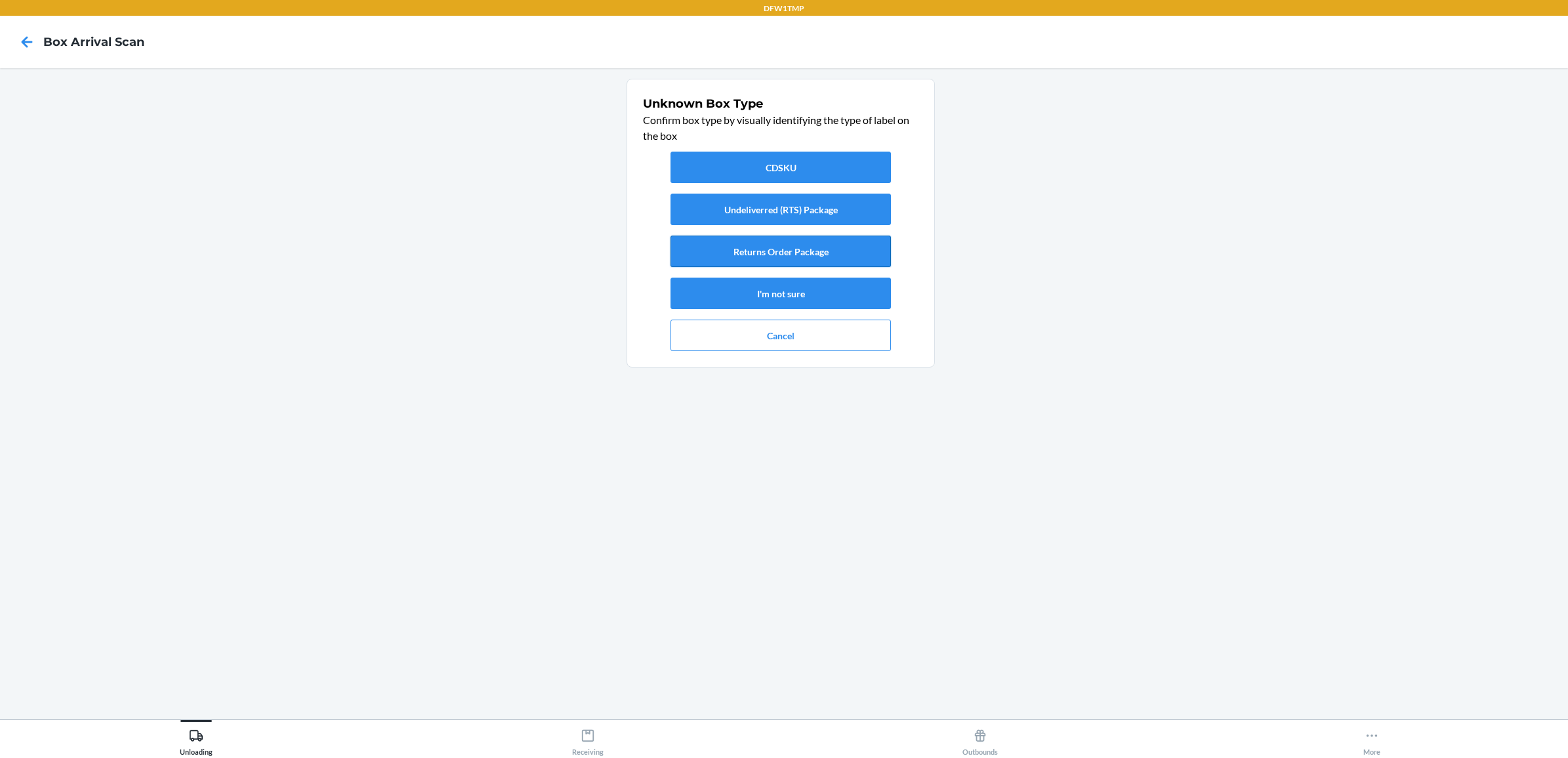
click at [783, 251] on button "Returns Order Package" at bounding box center [781, 251] width 221 height 32
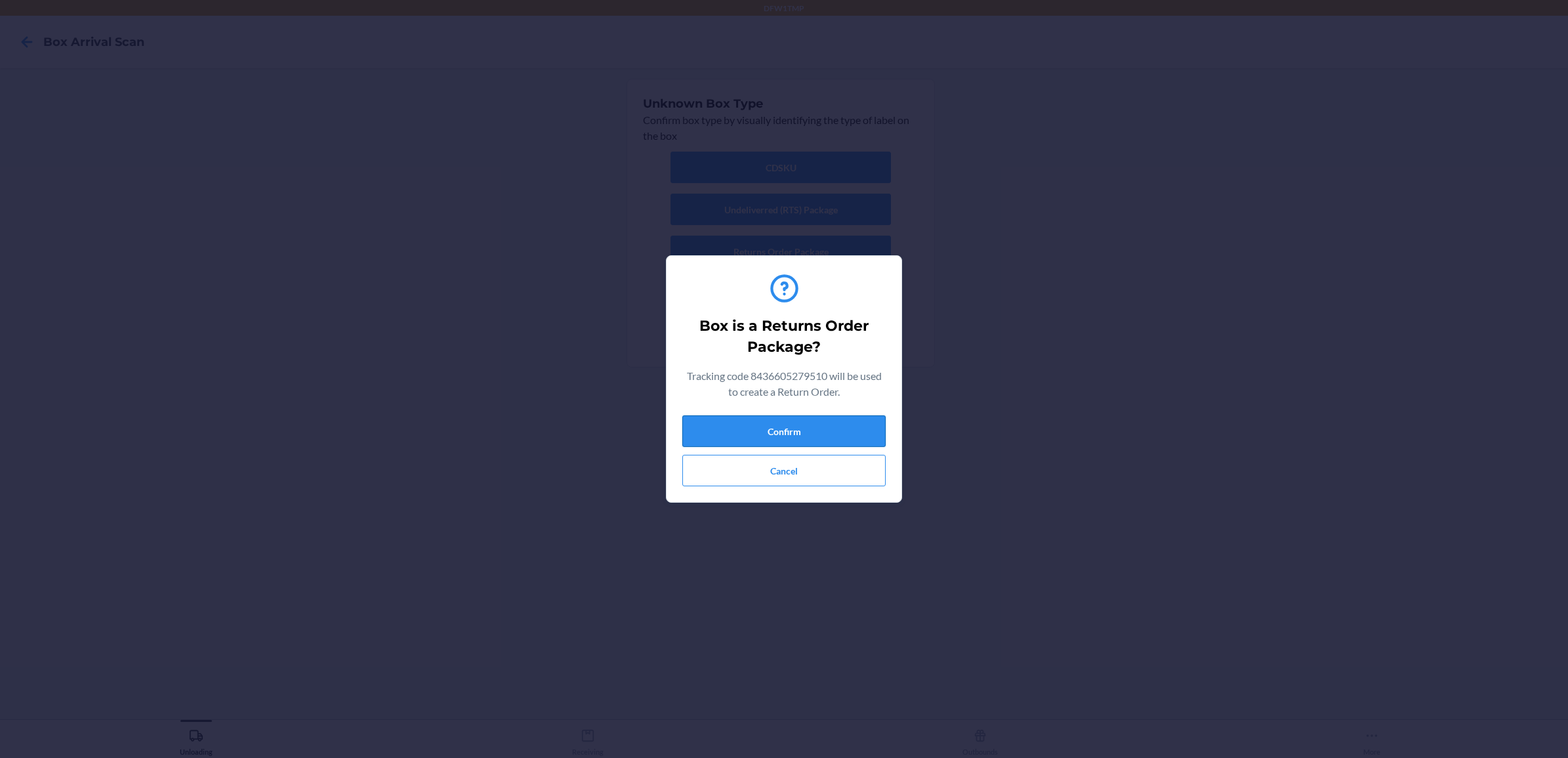
click at [818, 428] on button "Confirm" at bounding box center [784, 431] width 204 height 32
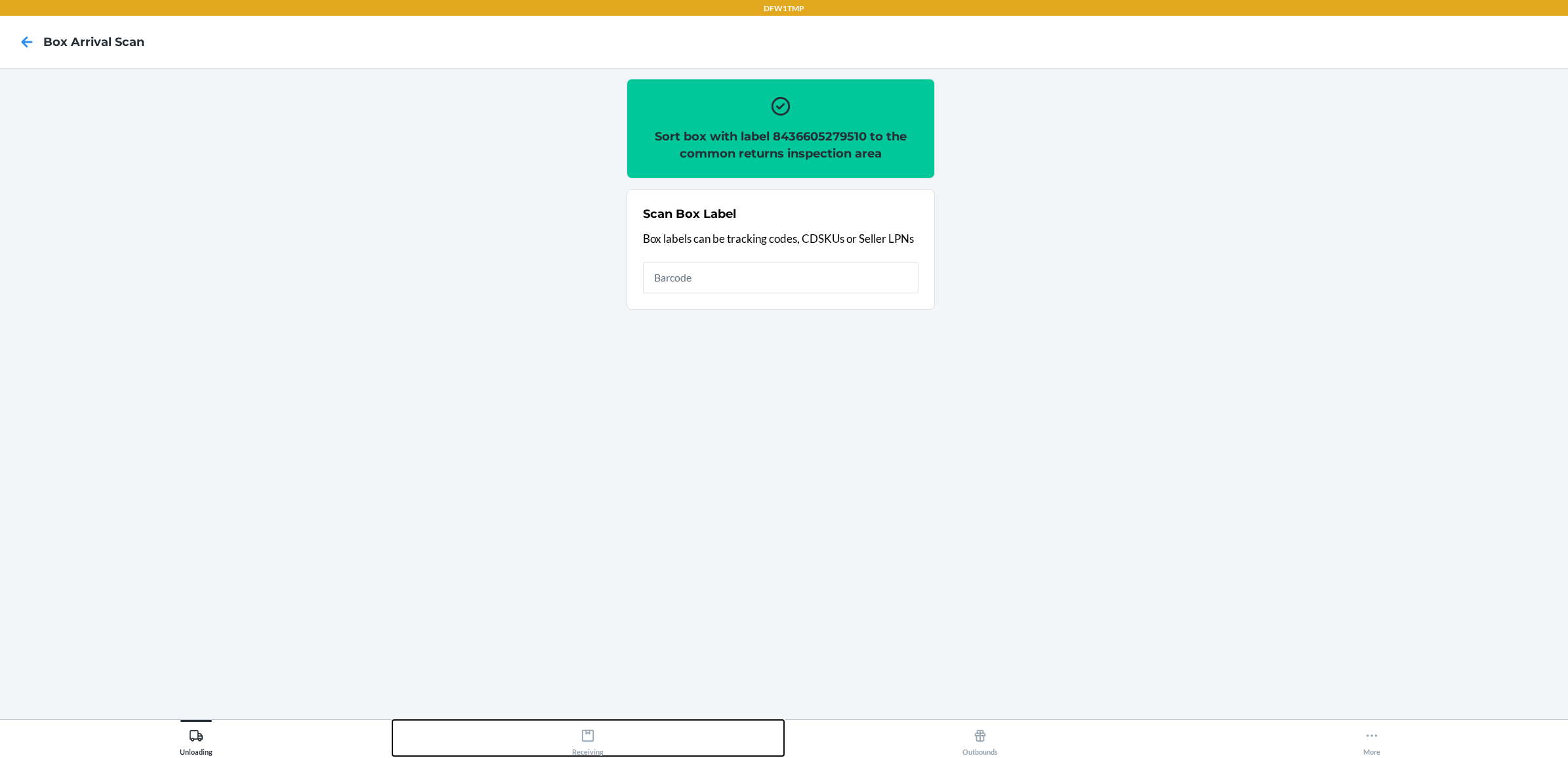
click at [595, 742] on div "Receiving" at bounding box center [588, 739] width 32 height 33
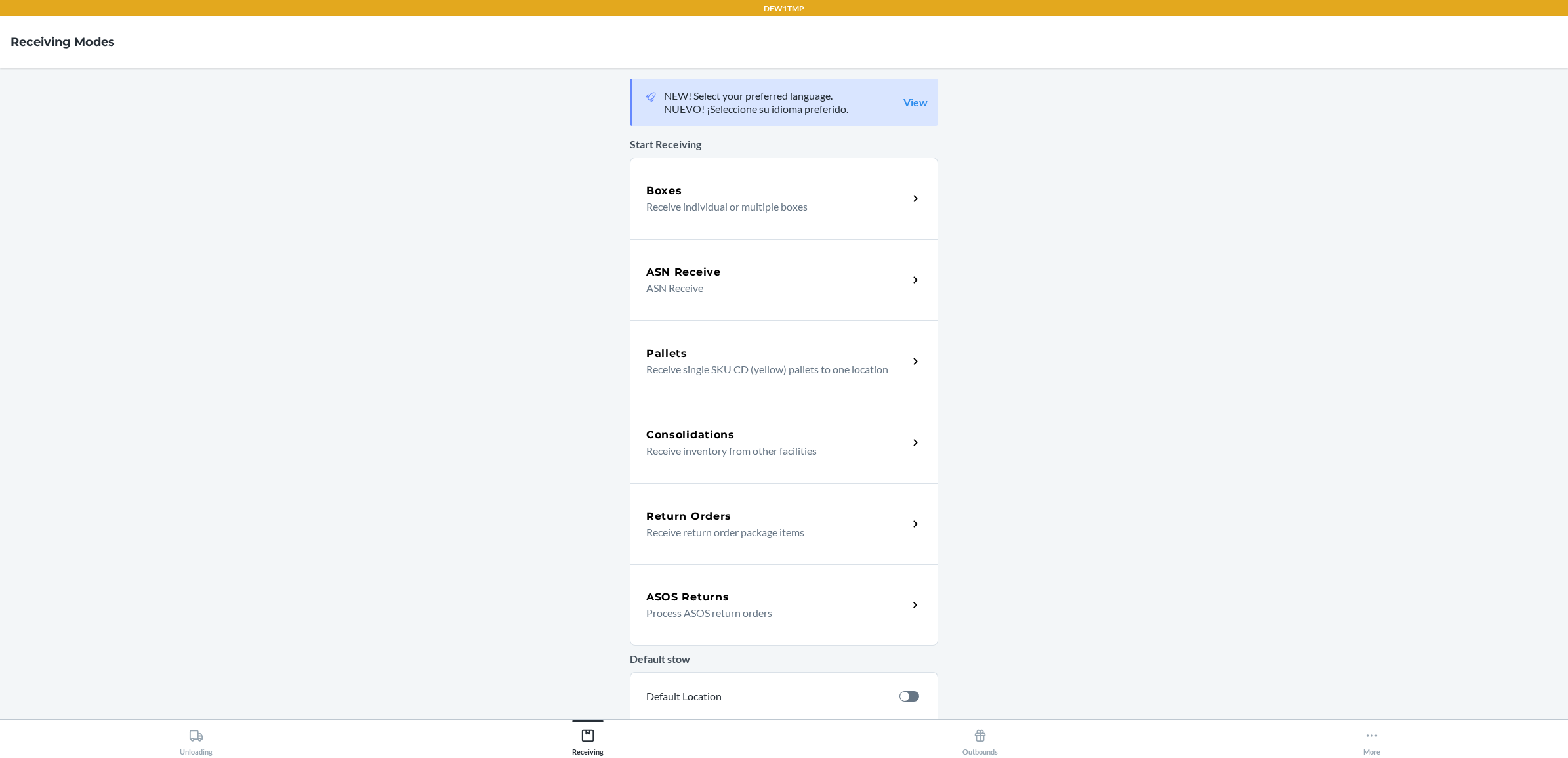
click at [737, 533] on p "Receive return order package items" at bounding box center [771, 532] width 251 height 16
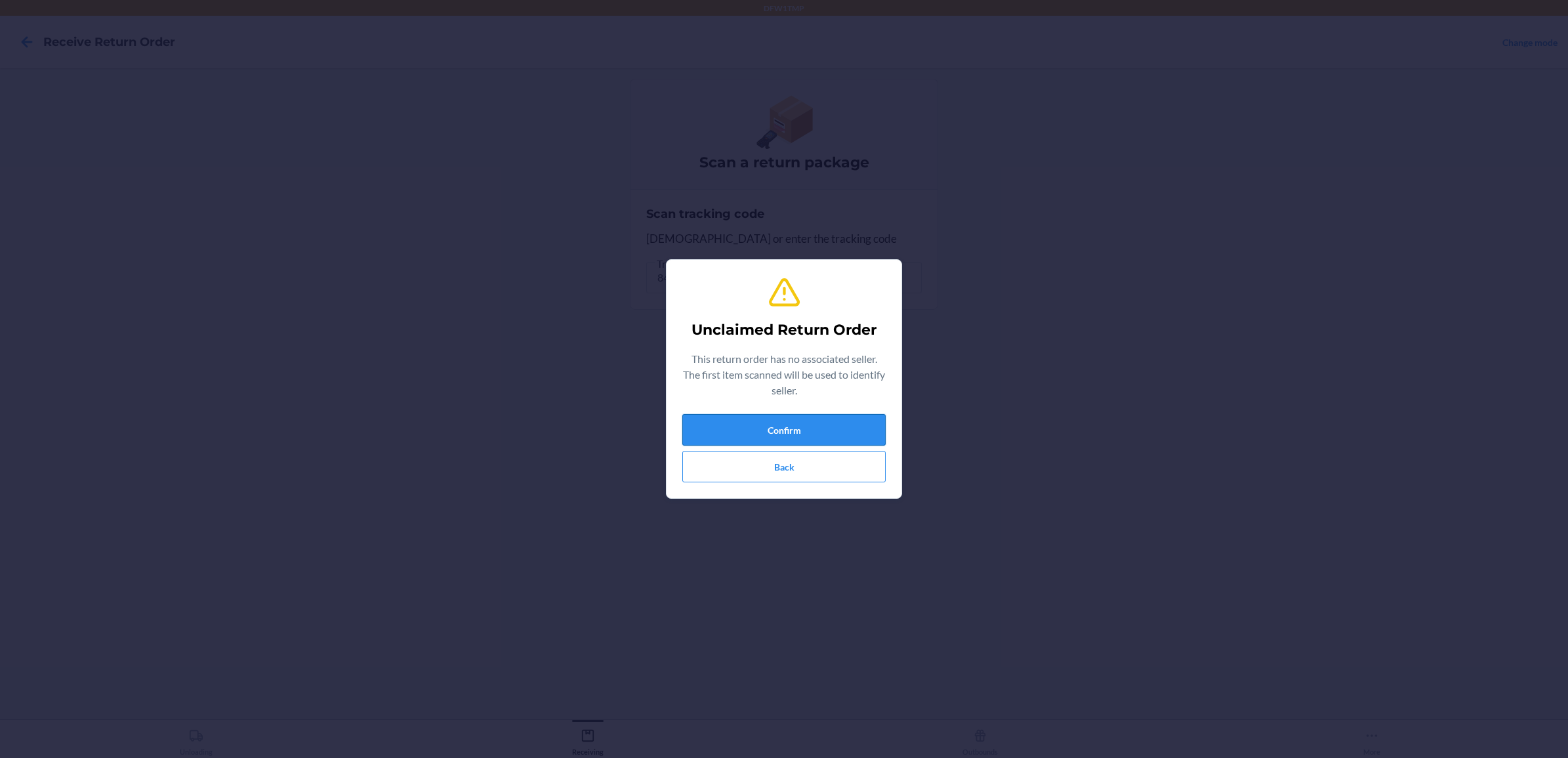
click at [814, 427] on button "Confirm" at bounding box center [784, 430] width 204 height 32
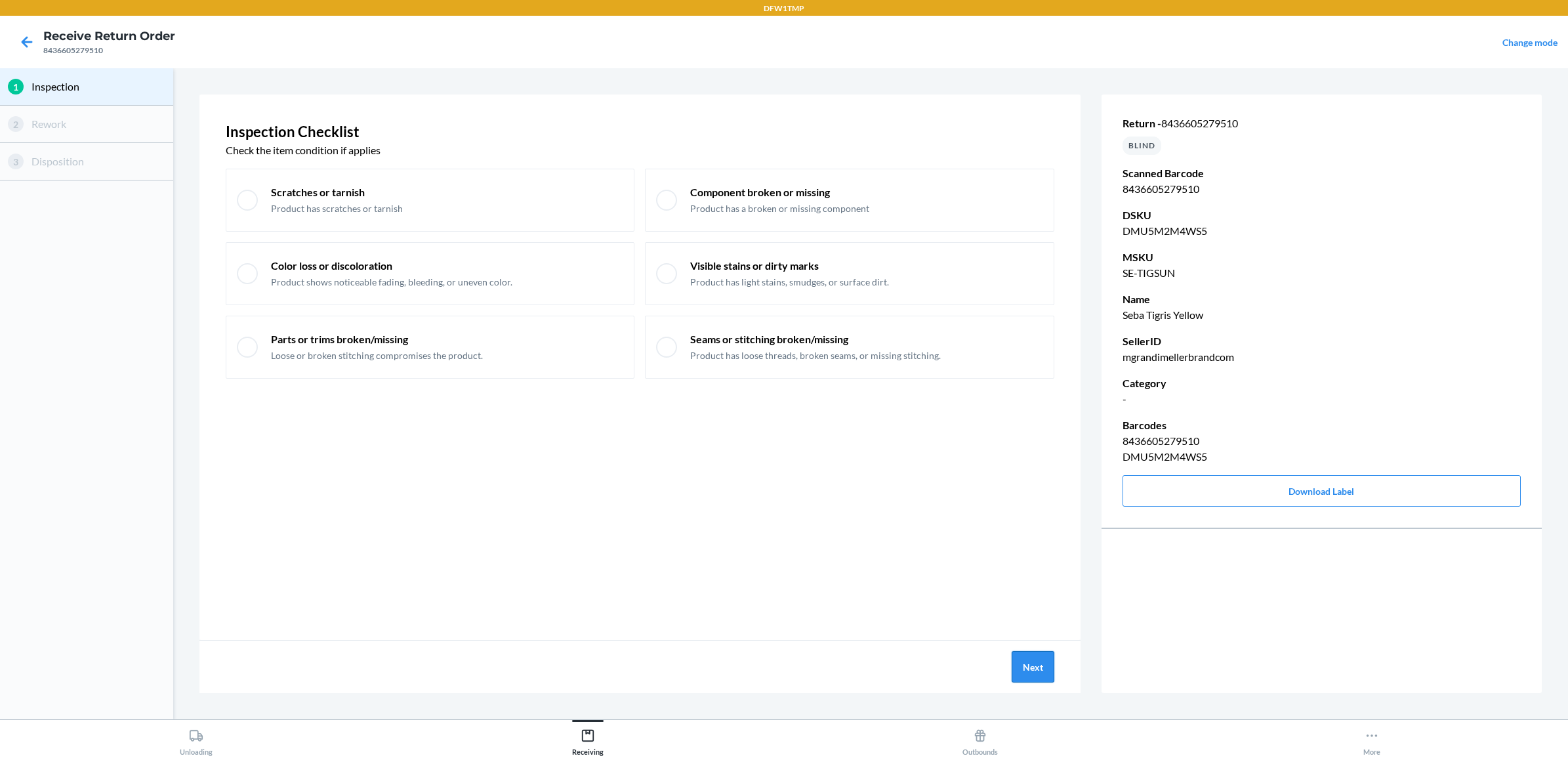
click at [1015, 661] on button "Next" at bounding box center [1032, 666] width 43 height 32
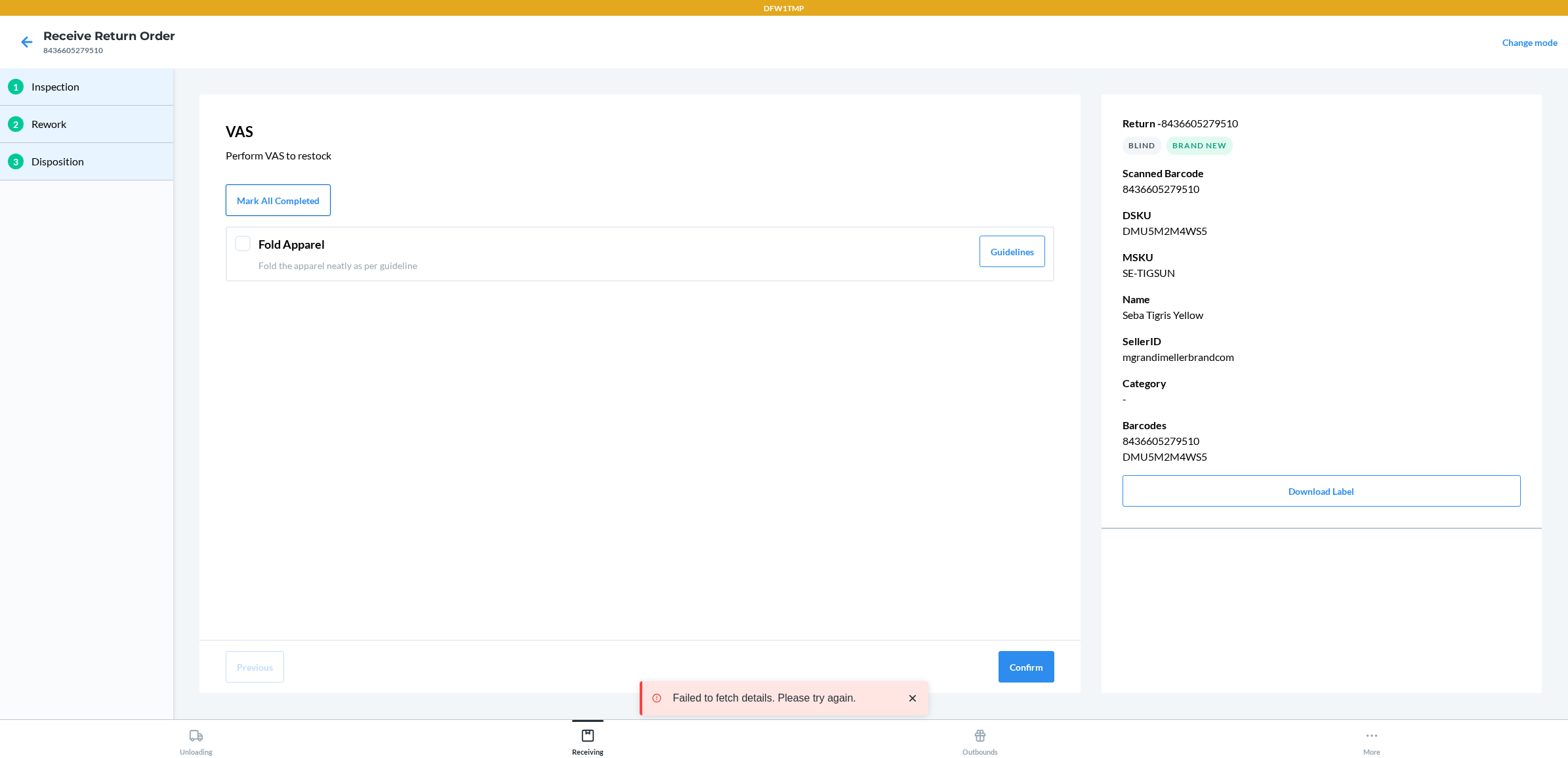
click at [286, 194] on button "Mark All Completed" at bounding box center [278, 200] width 105 height 32
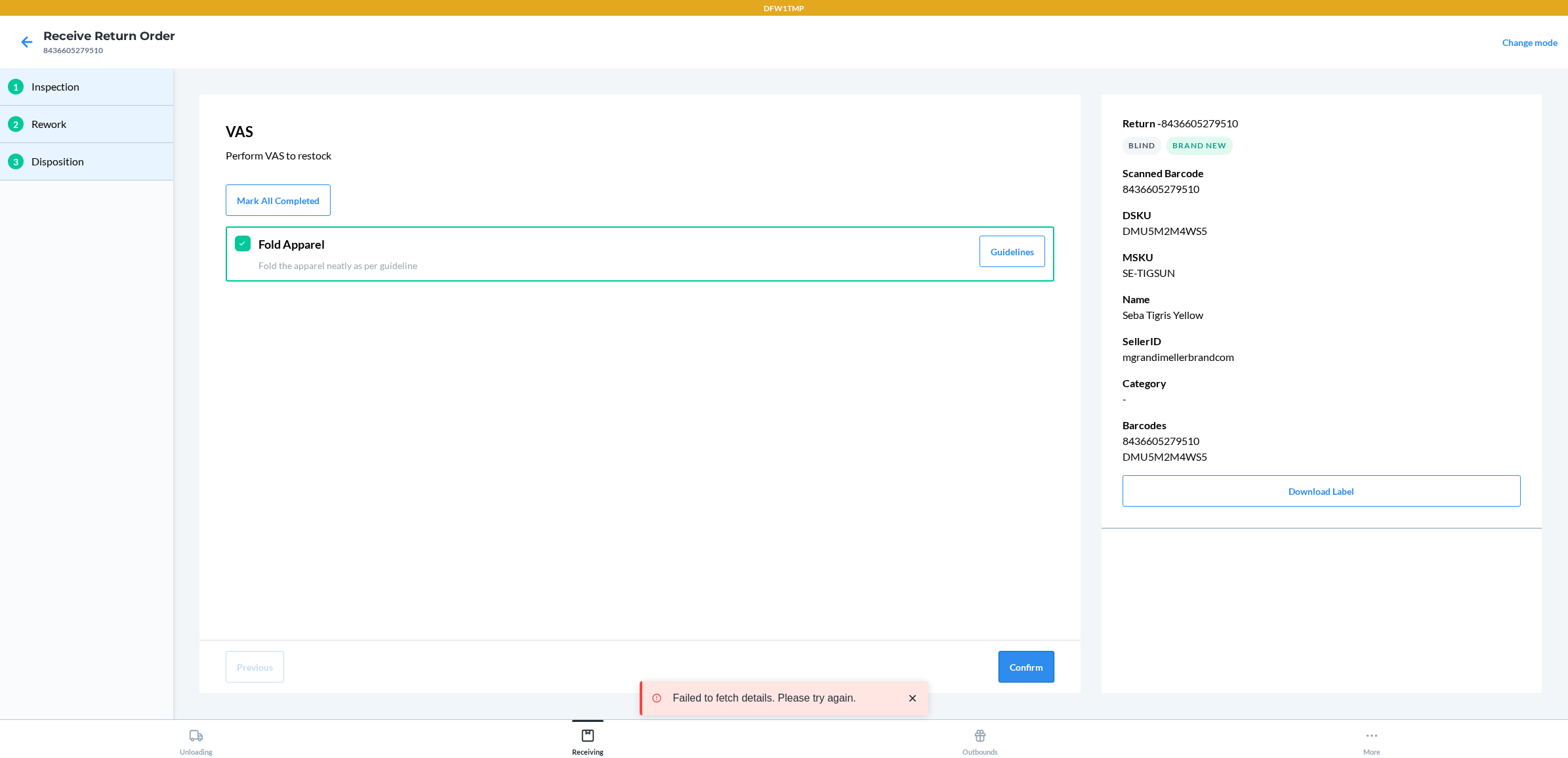
click at [1030, 658] on button "Confirm" at bounding box center [1026, 666] width 56 height 32
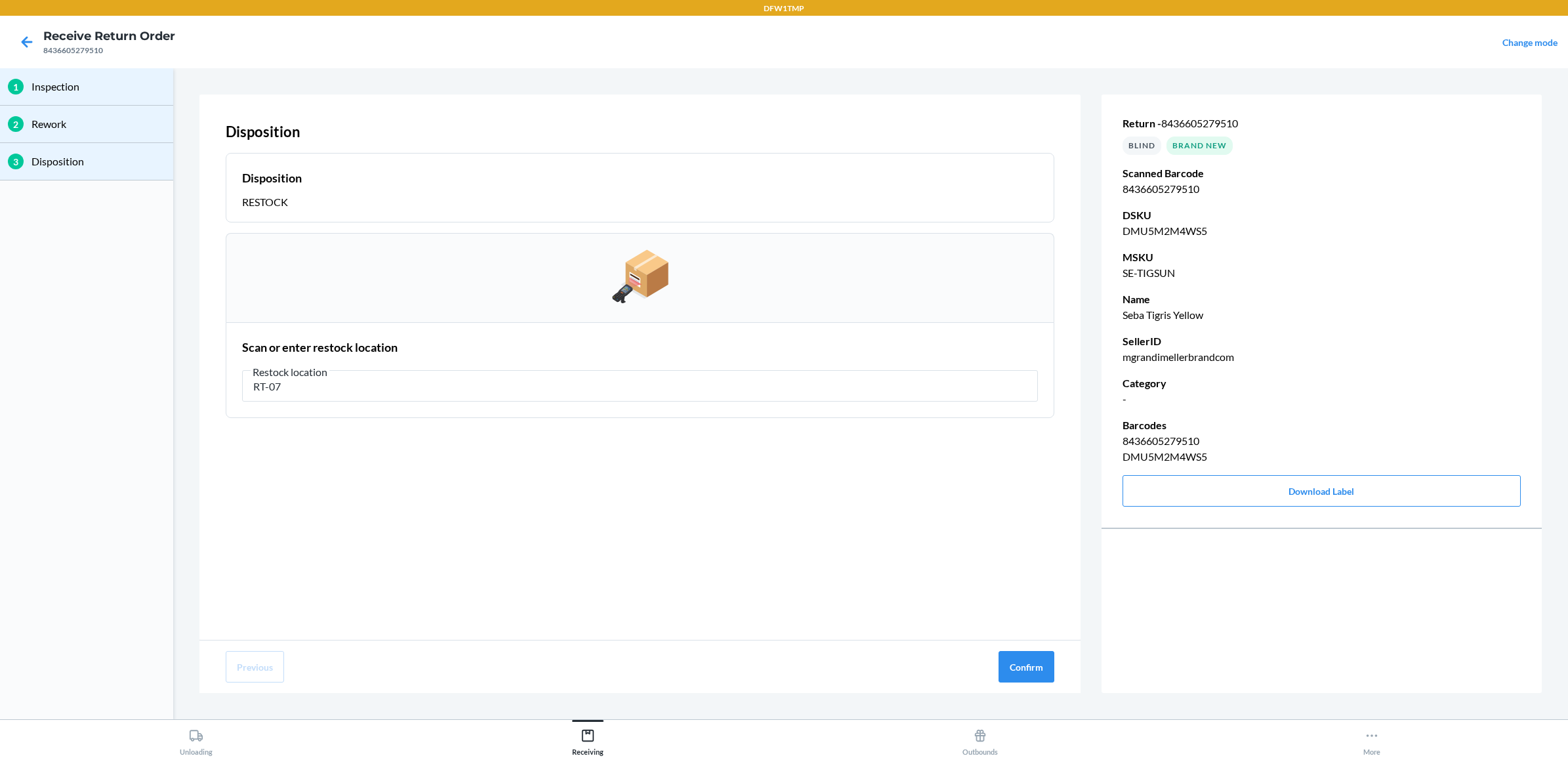
type input "RT-07"
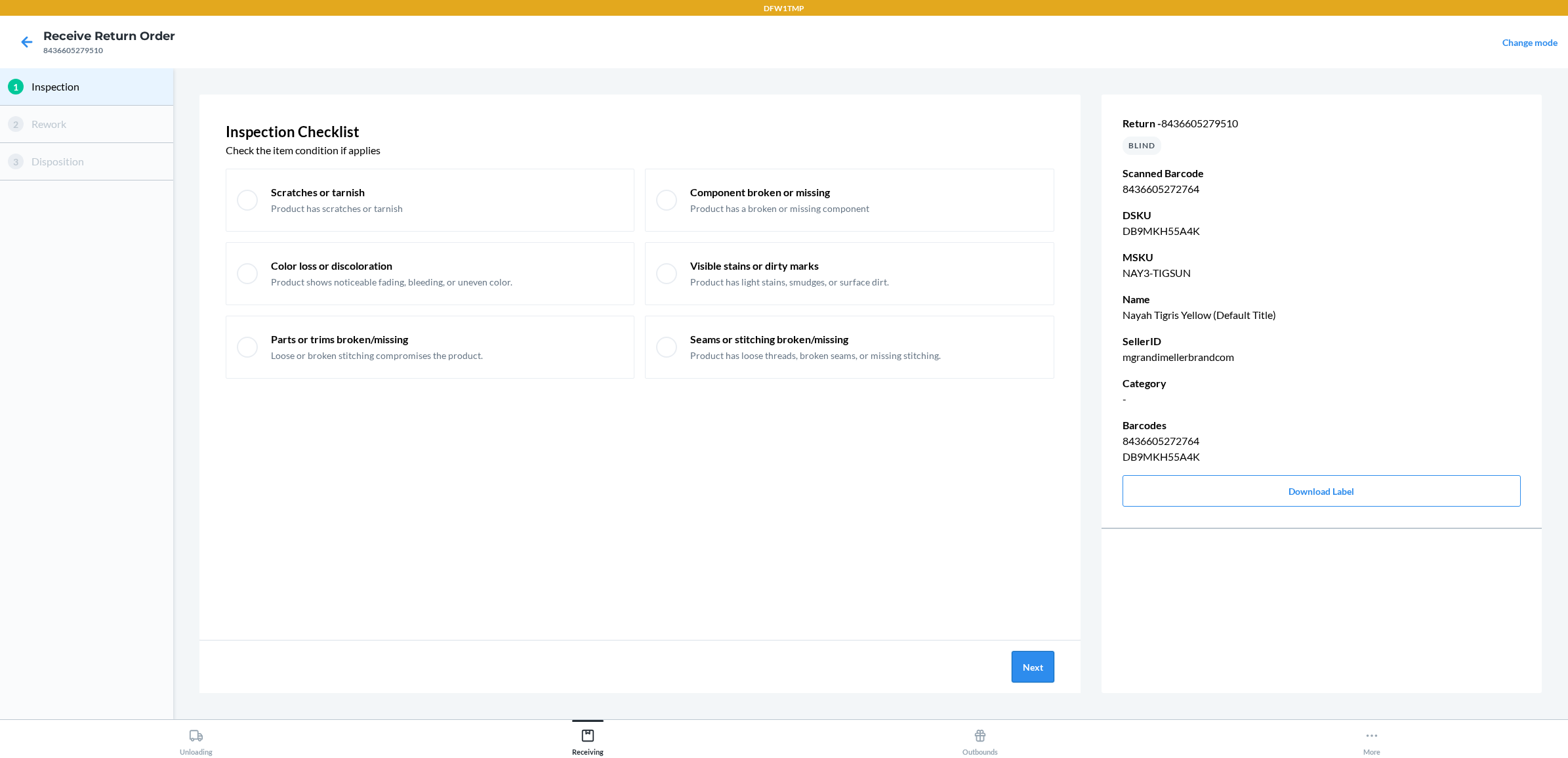
click at [1028, 666] on button "Next" at bounding box center [1032, 666] width 43 height 32
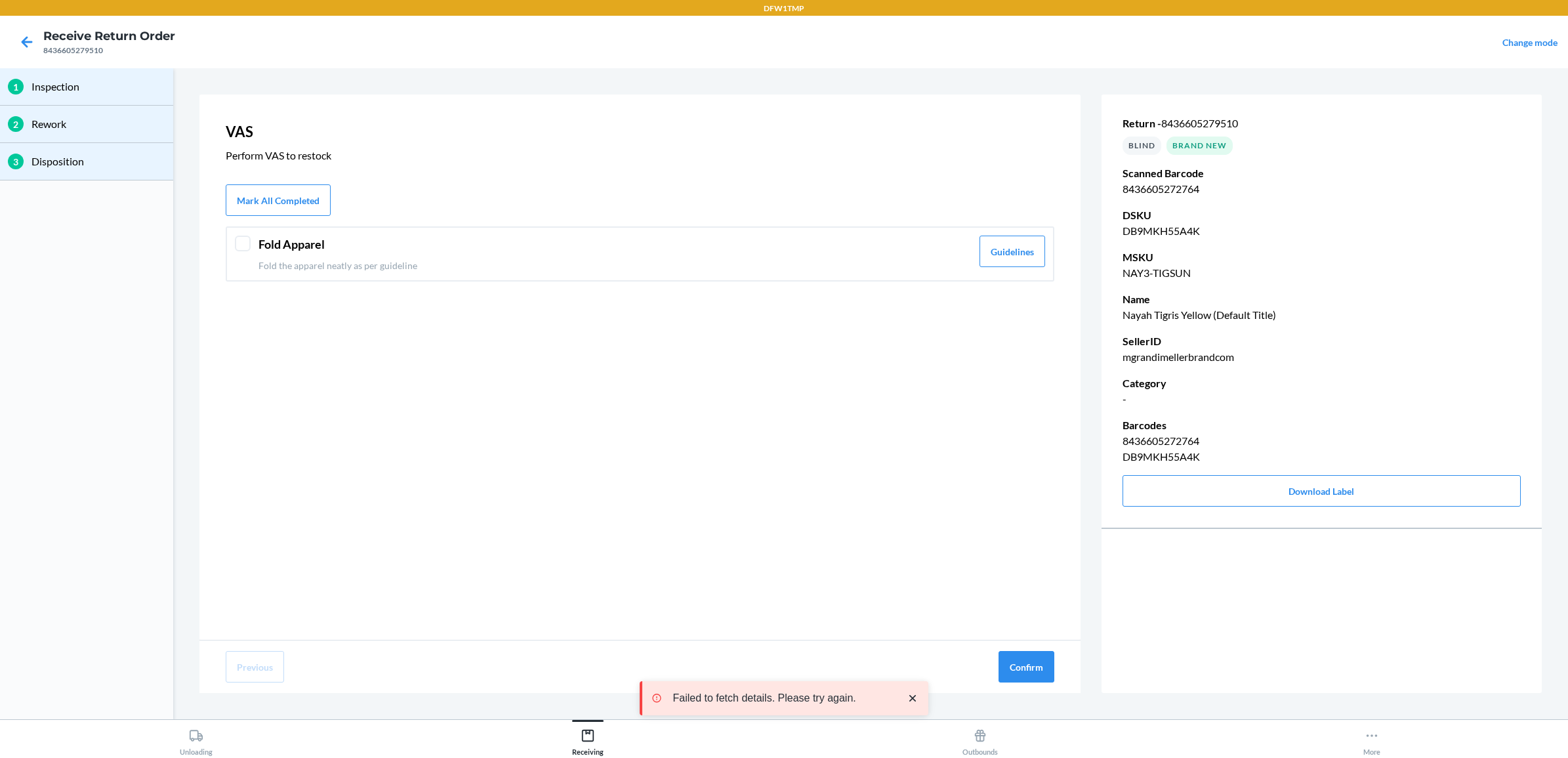
click at [250, 238] on div at bounding box center [243, 243] width 16 height 16
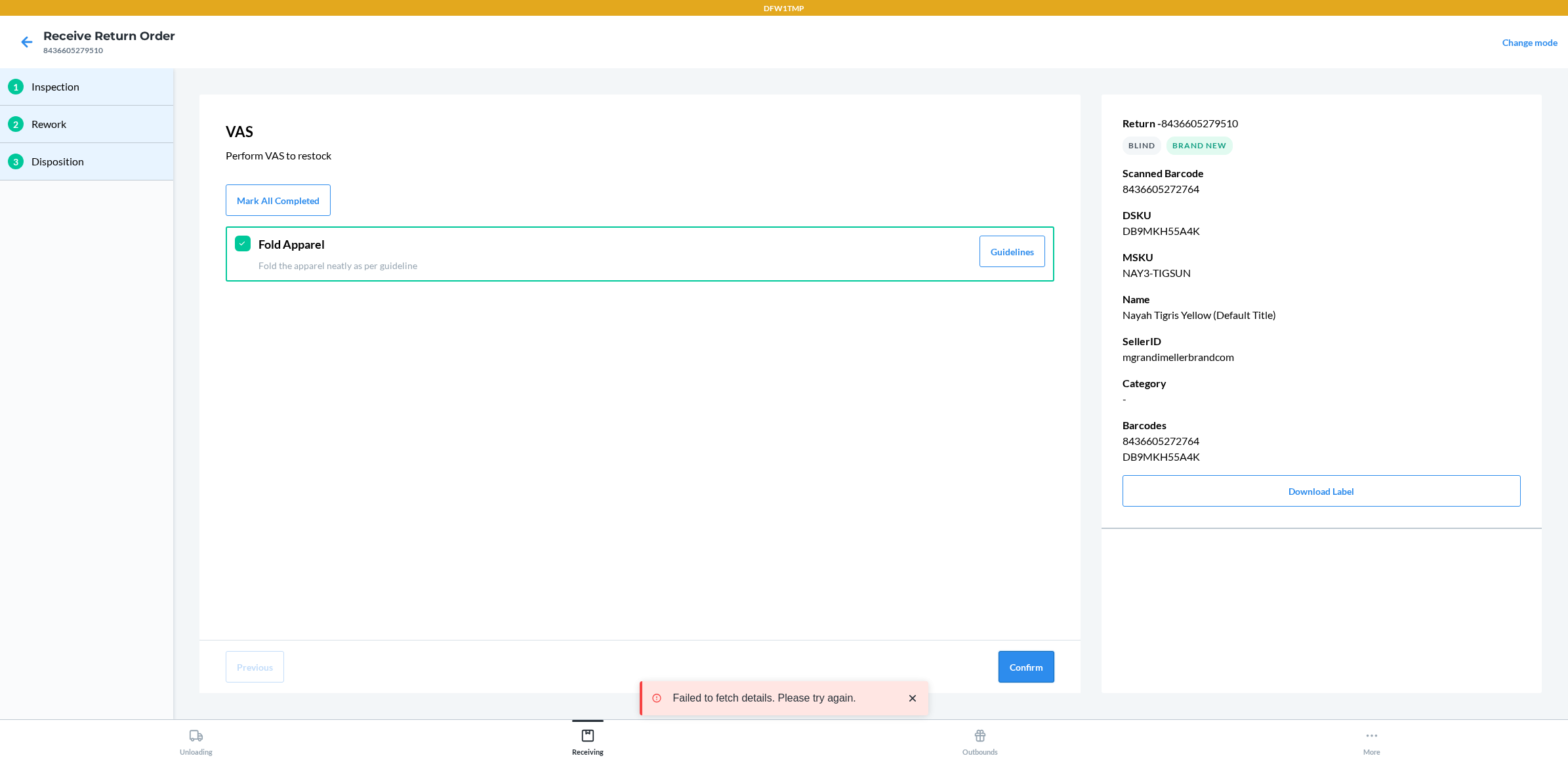
click at [1033, 661] on button "Confirm" at bounding box center [1026, 666] width 56 height 32
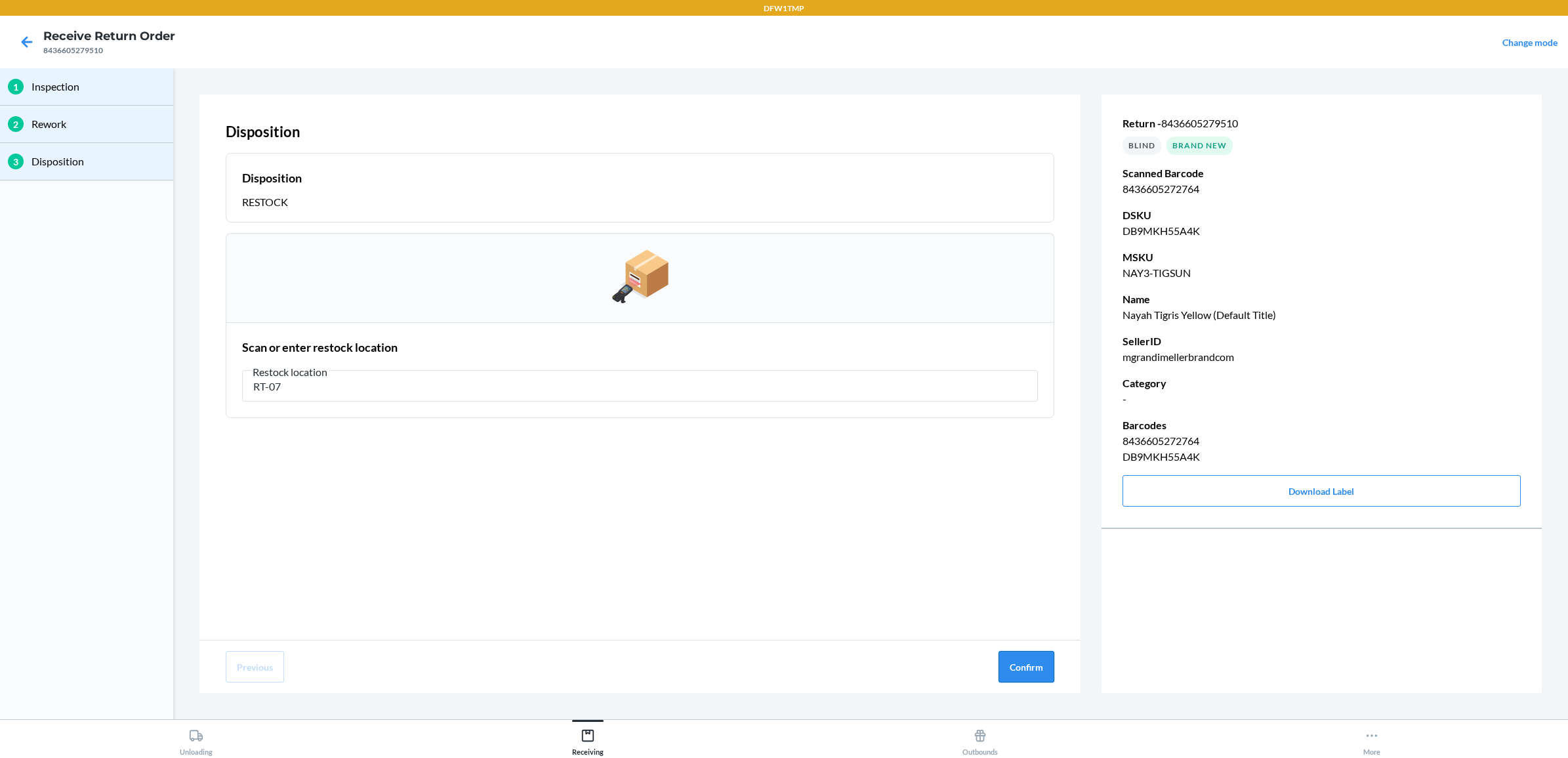
type input "RT-07"
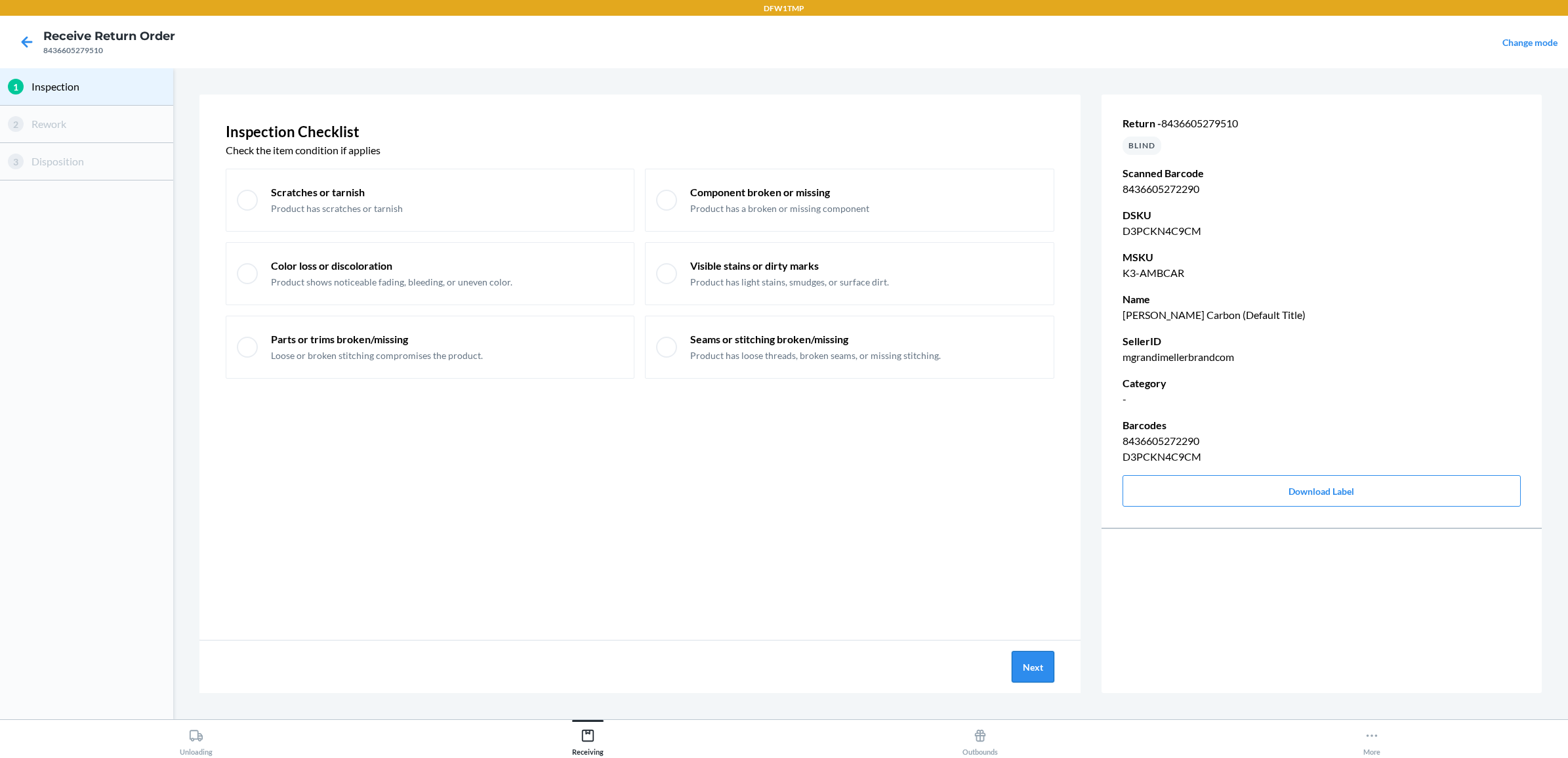
click at [1032, 666] on button "Next" at bounding box center [1032, 666] width 43 height 32
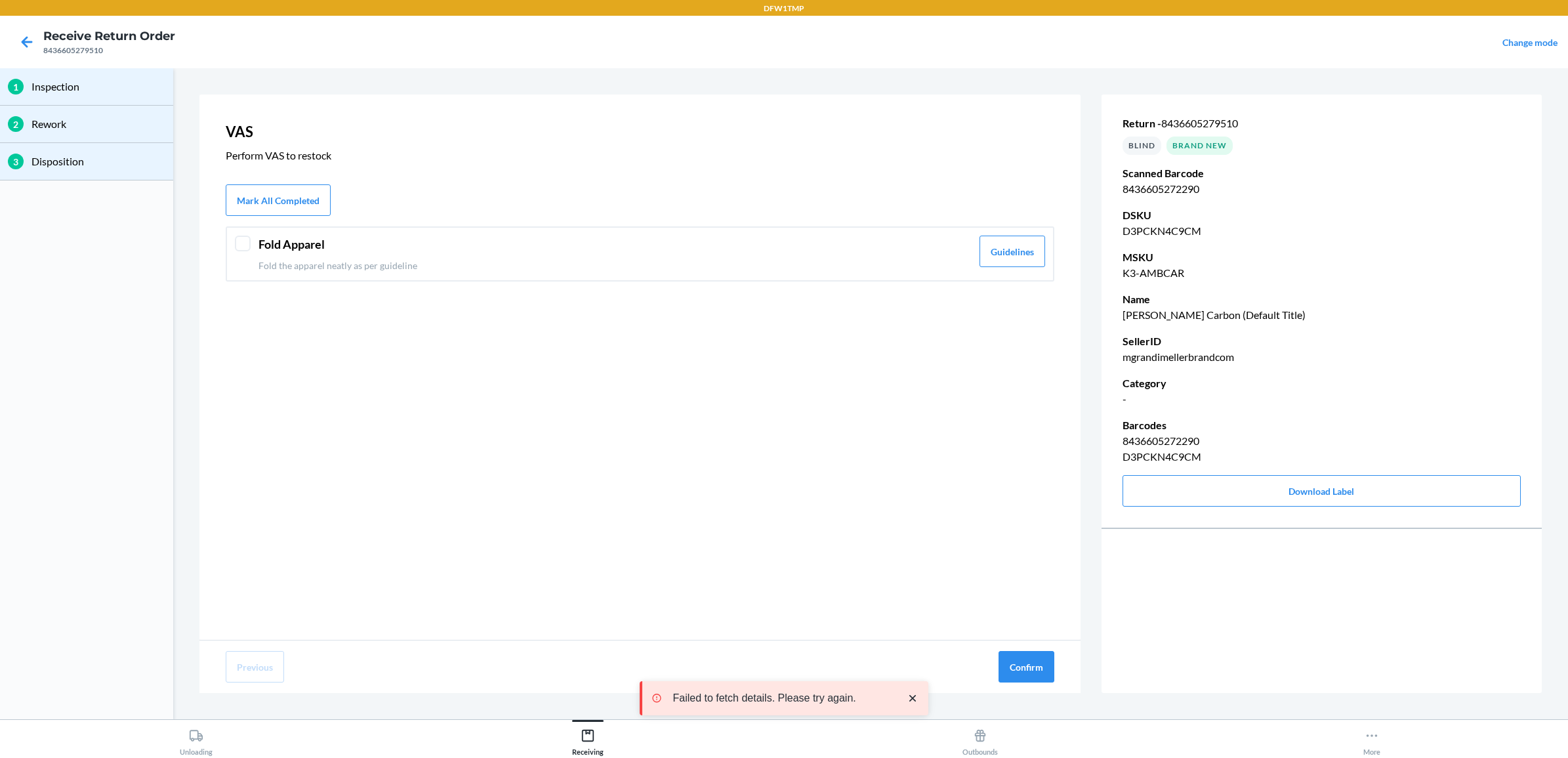
click at [257, 254] on div "Fold Apparel Fold the apparel neatly as per guideline Guidelines" at bounding box center [640, 253] width 829 height 55
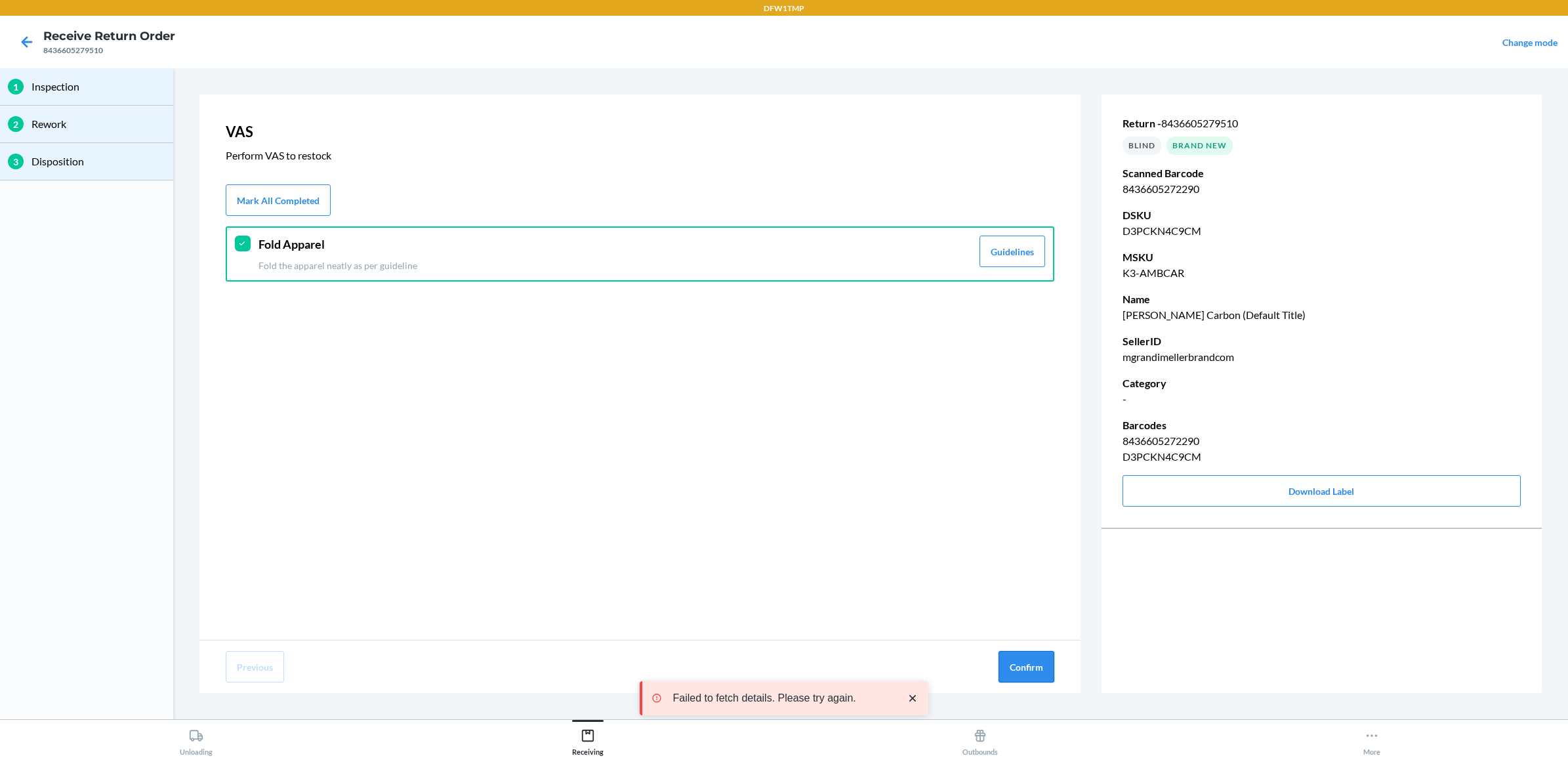
click at [1031, 662] on button "Confirm" at bounding box center [1026, 666] width 56 height 32
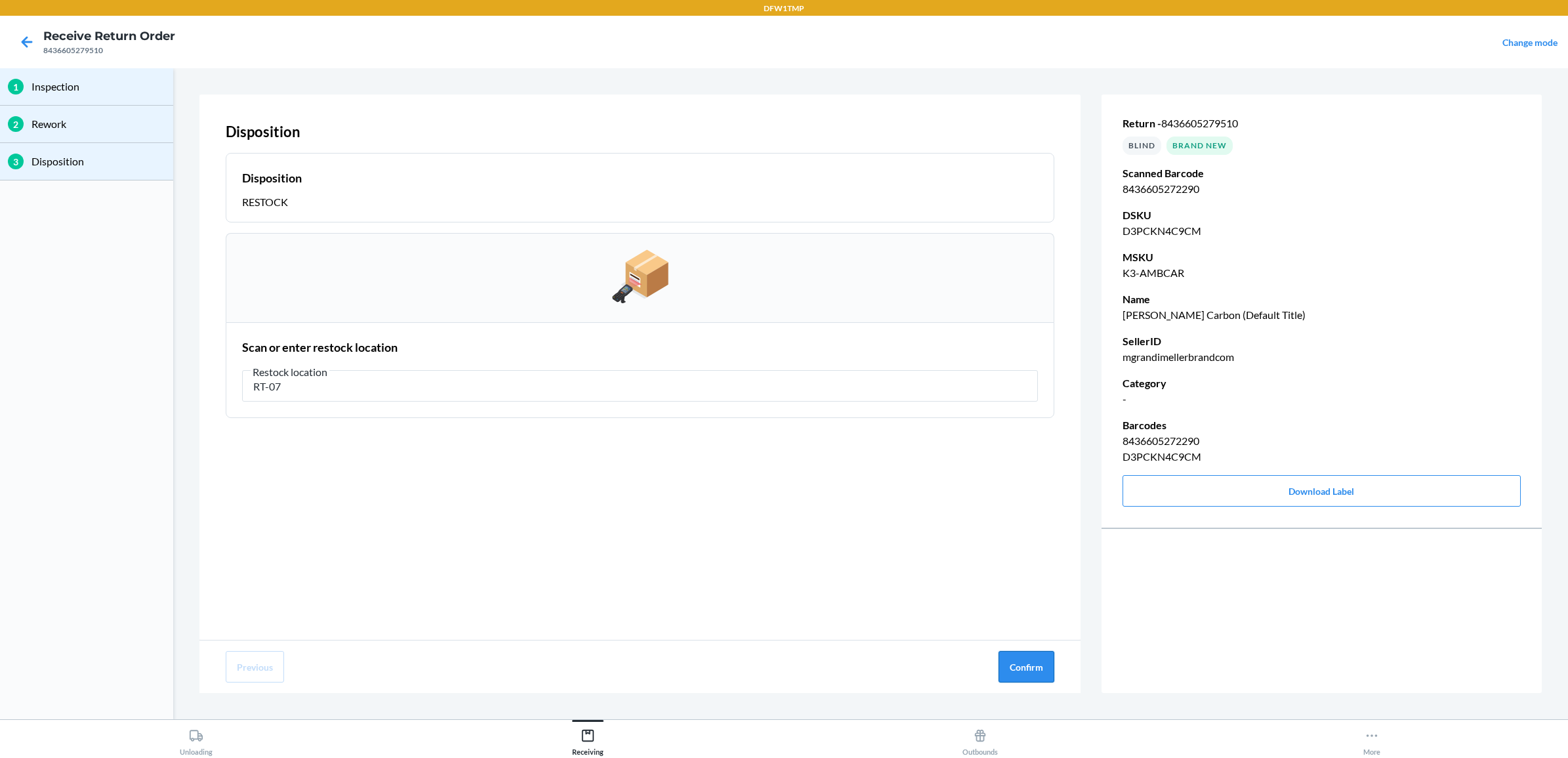
type input "RT-07"
click at [1024, 661] on button "Confirm" at bounding box center [1026, 666] width 56 height 32
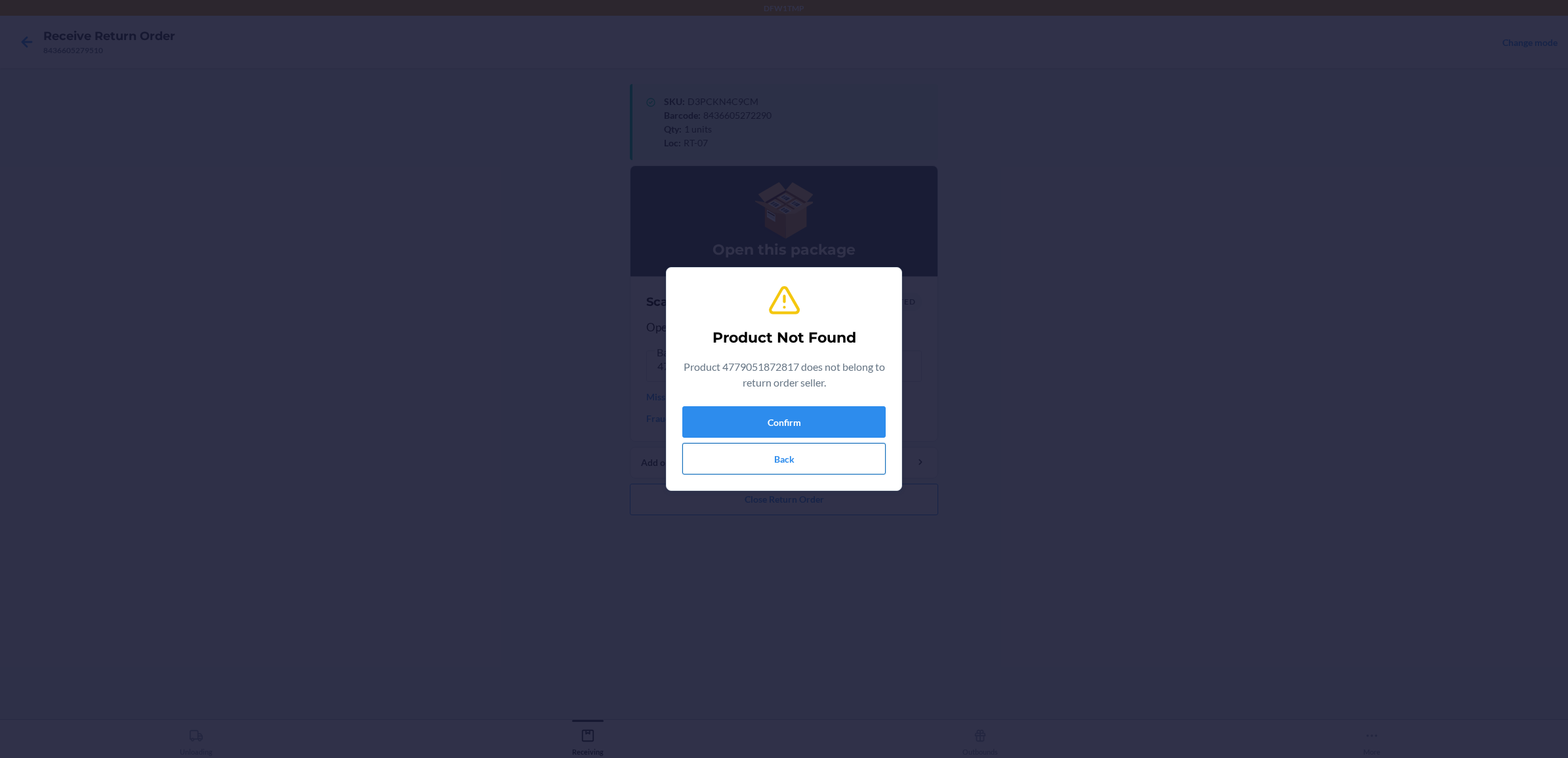
click at [792, 457] on button "Back" at bounding box center [784, 459] width 204 height 32
drag, startPoint x: 788, startPoint y: 459, endPoint x: 798, endPoint y: 459, distance: 10.0
click at [795, 457] on button "Back" at bounding box center [784, 459] width 204 height 32
click at [740, 460] on button "Back" at bounding box center [784, 459] width 204 height 32
click at [753, 467] on button "Back" at bounding box center [784, 459] width 204 height 32
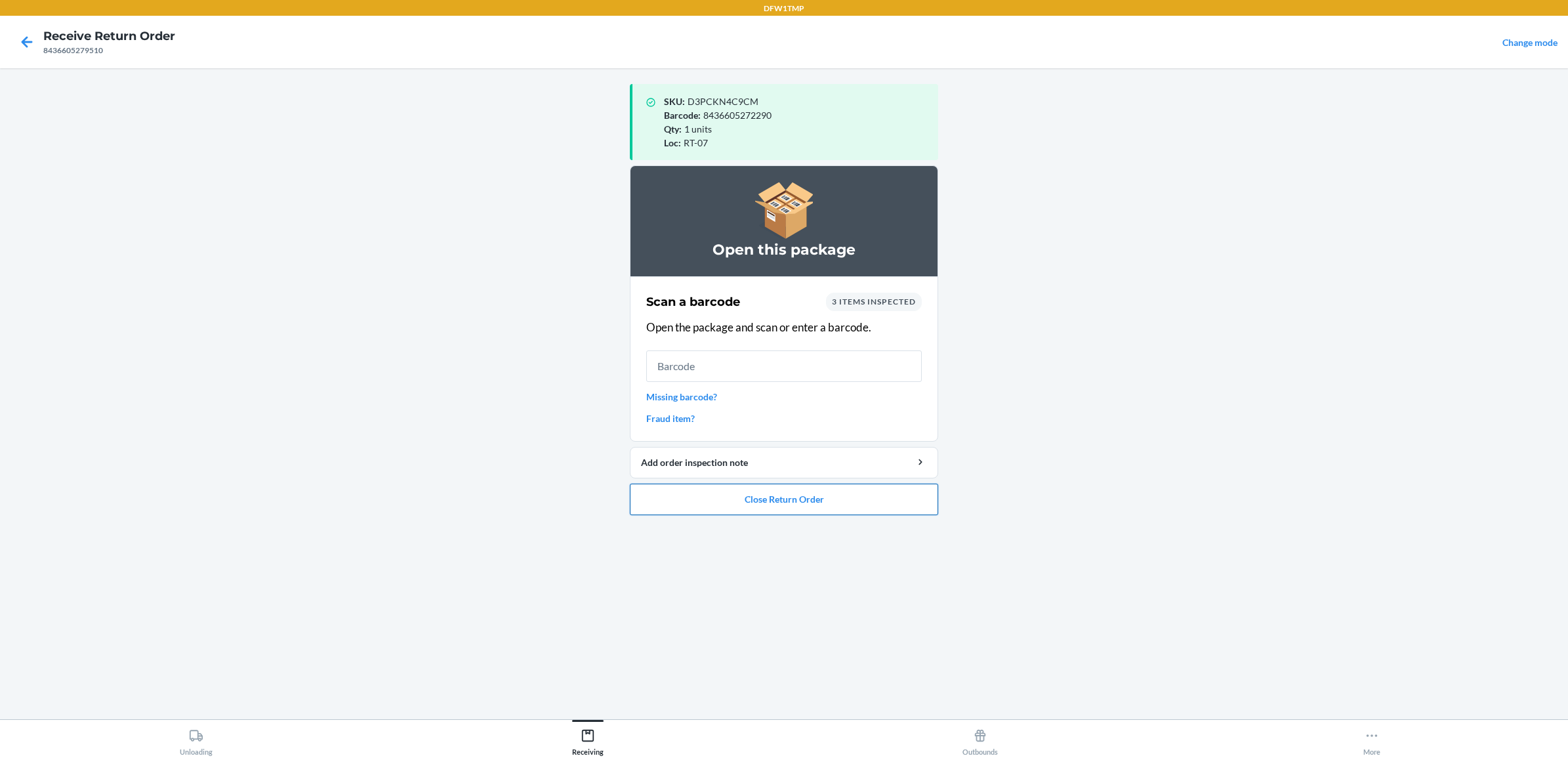
click at [797, 498] on button "Close Return Order" at bounding box center [784, 499] width 309 height 32
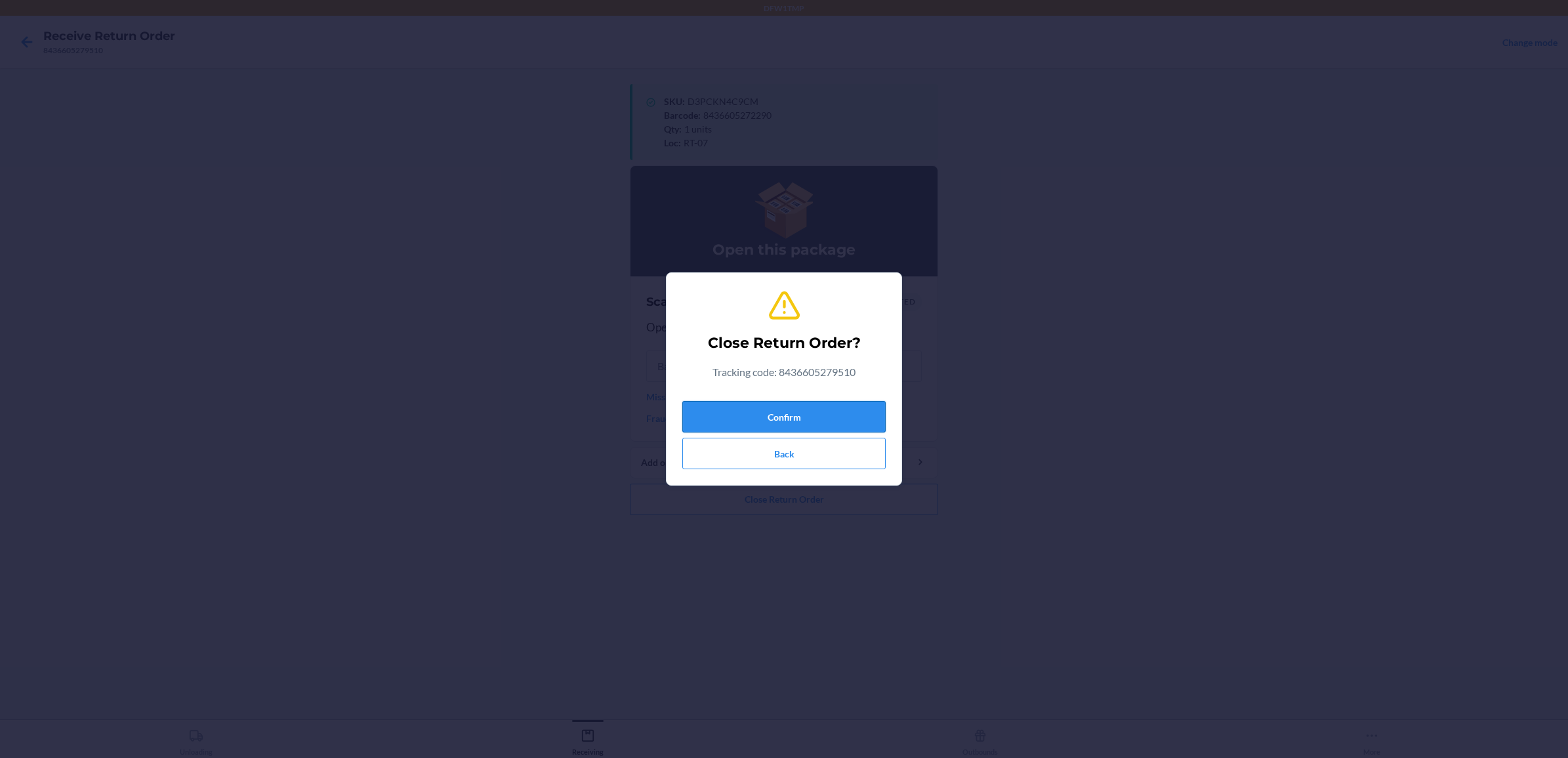
click at [771, 415] on button "Confirm" at bounding box center [784, 417] width 204 height 32
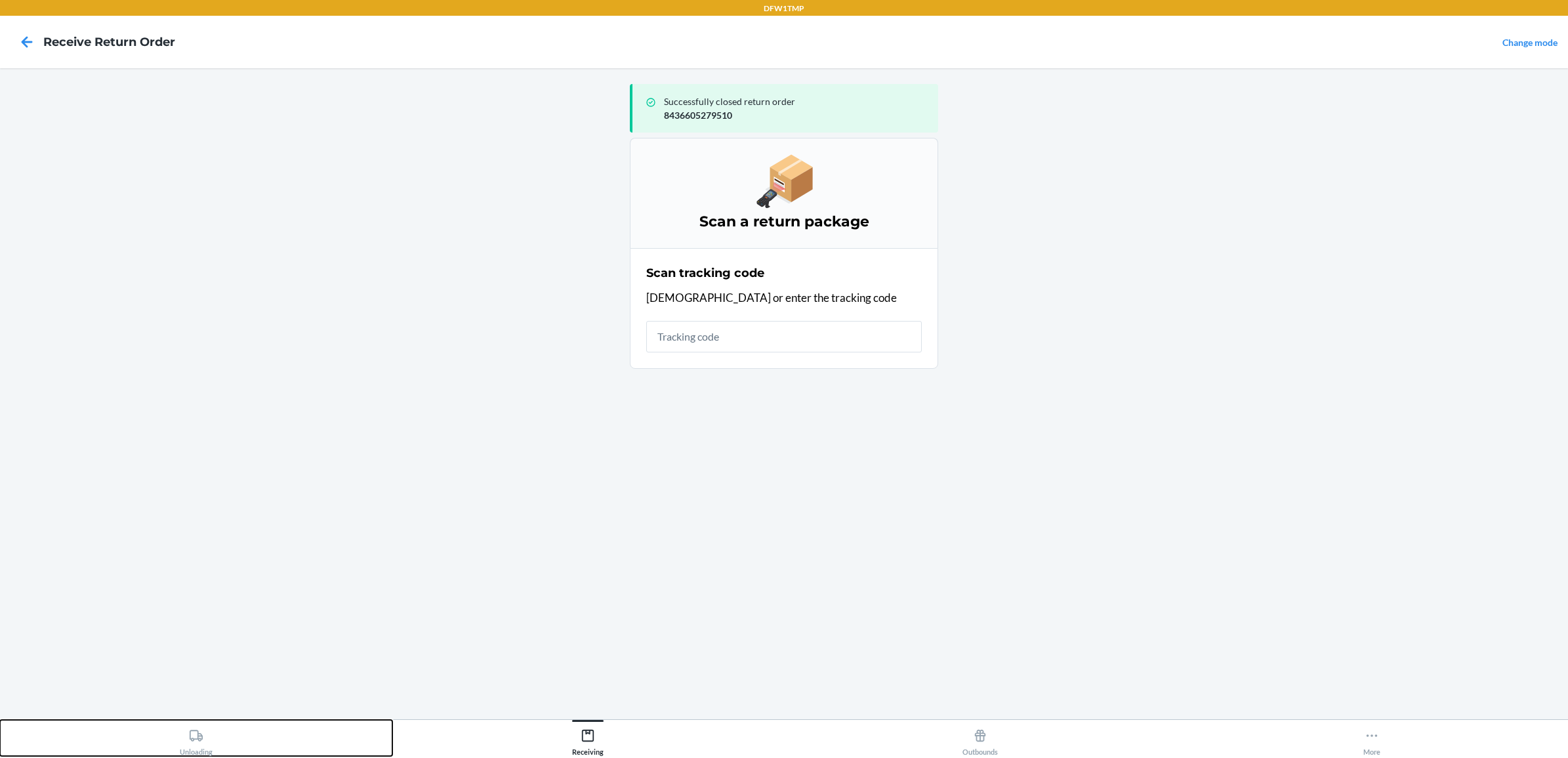
click at [195, 735] on icon at bounding box center [196, 735] width 15 height 15
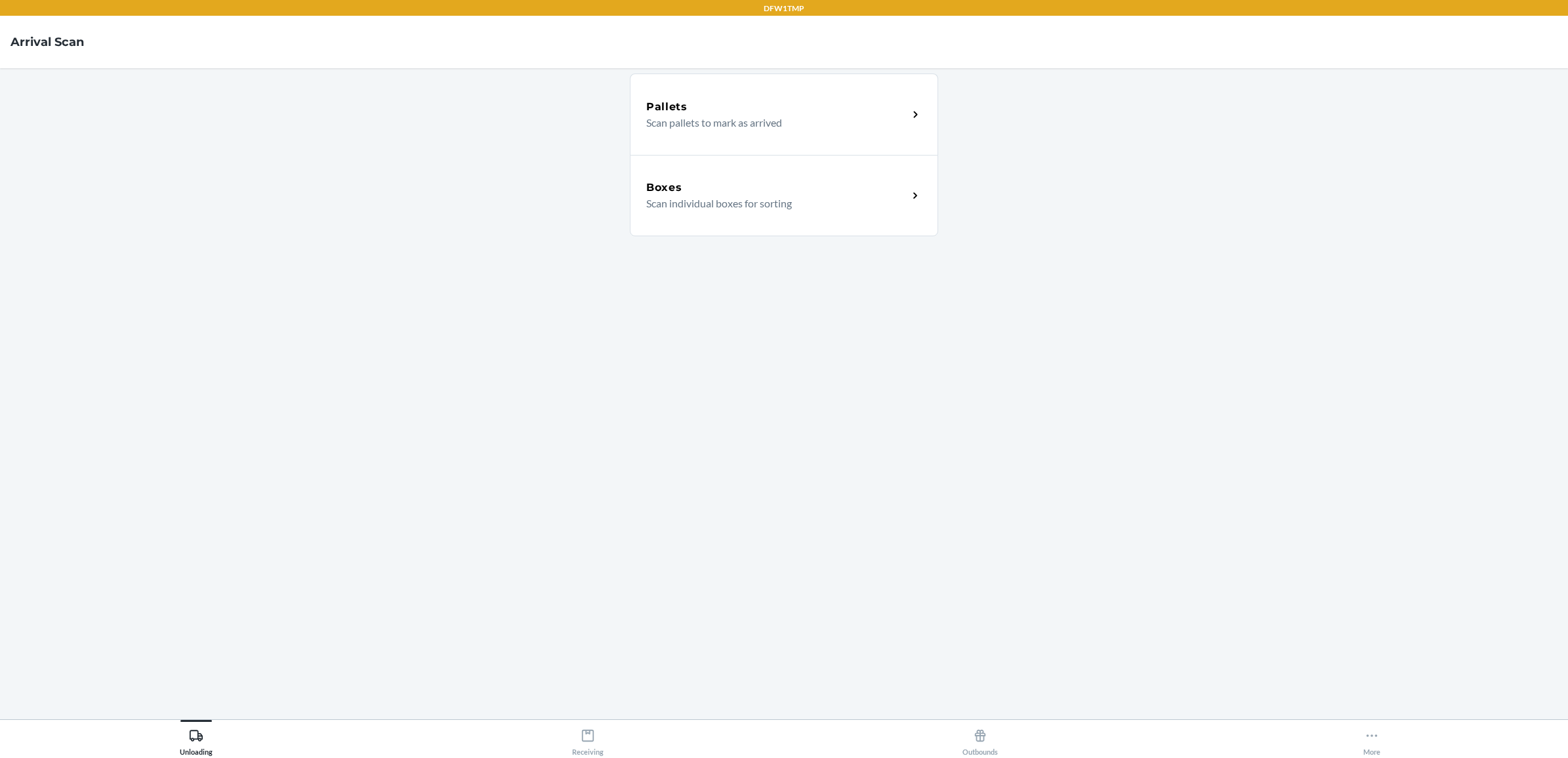
click at [785, 184] on div "Boxes" at bounding box center [777, 187] width 262 height 16
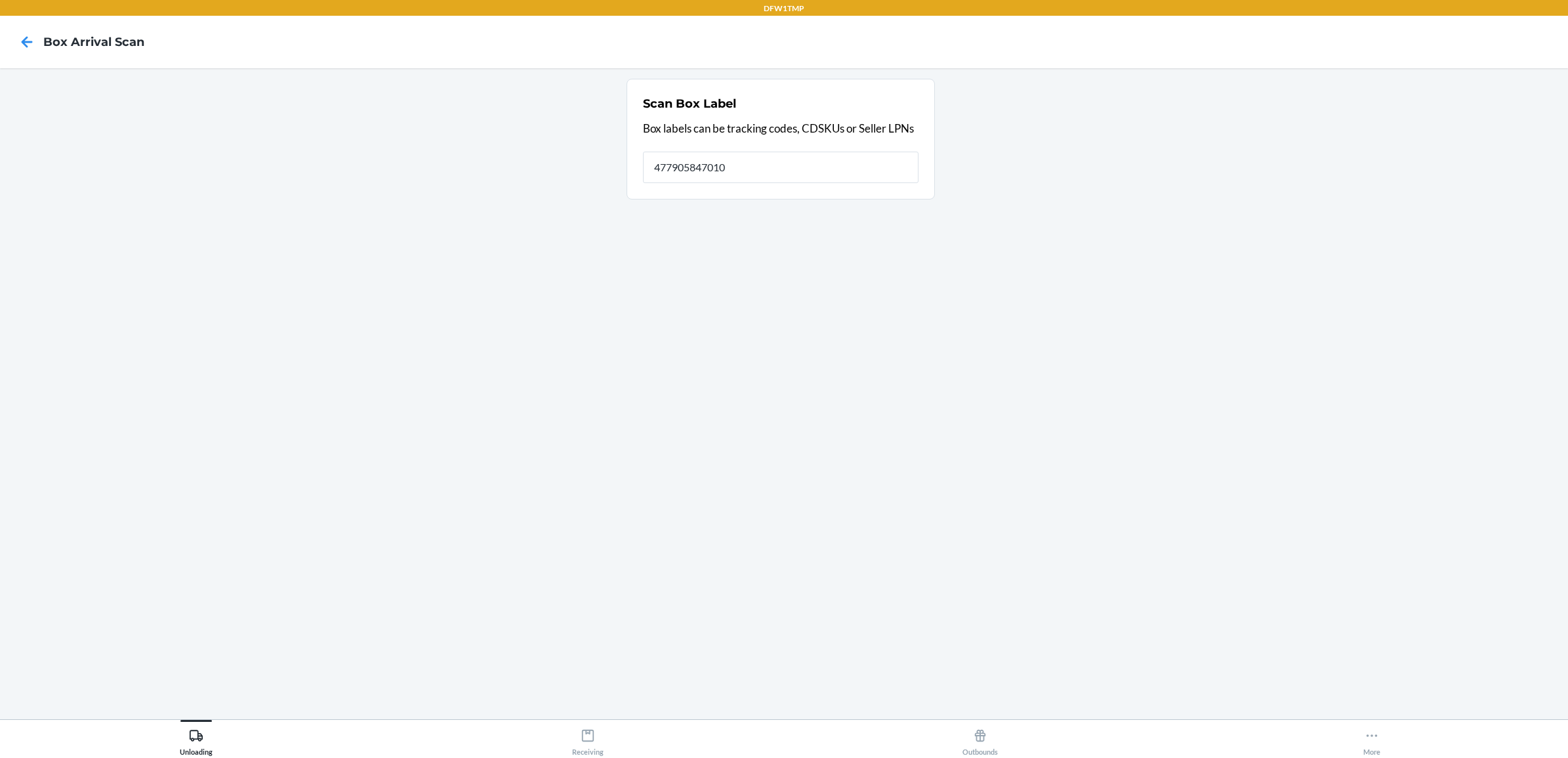
type input "4779058470108"
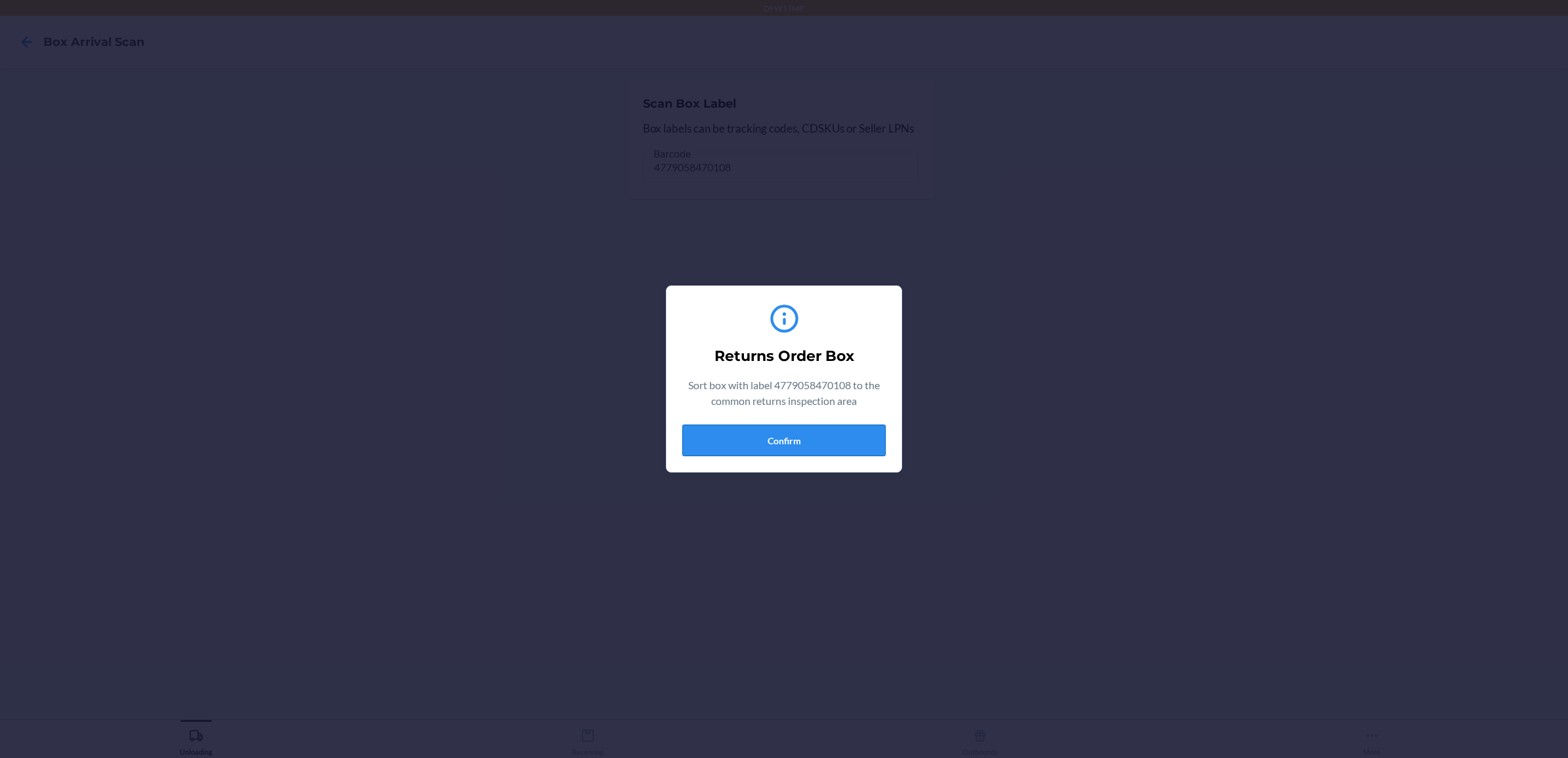
click at [822, 436] on button "Confirm" at bounding box center [784, 440] width 204 height 32
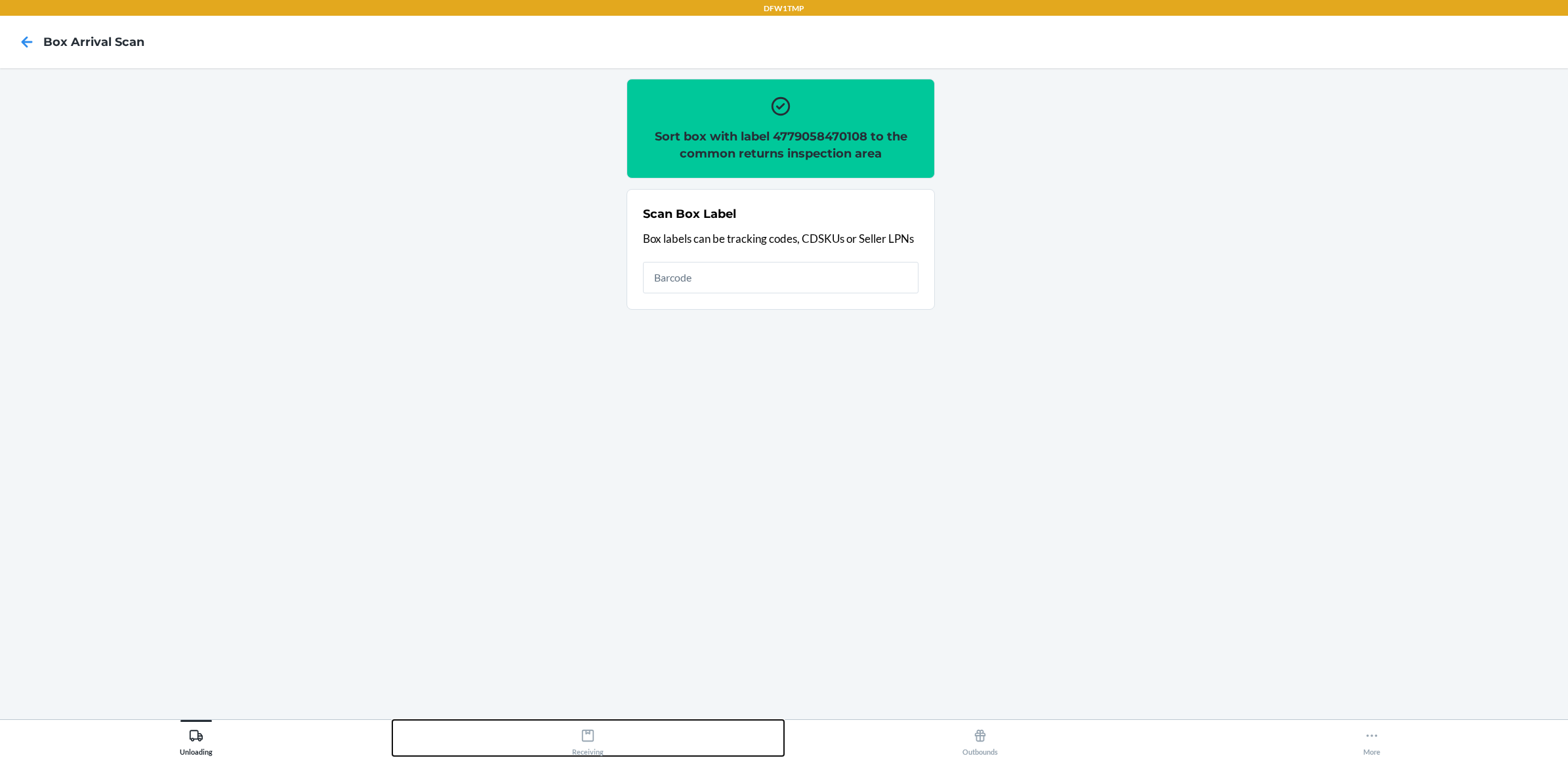
click at [586, 742] on div "Receiving" at bounding box center [588, 739] width 32 height 33
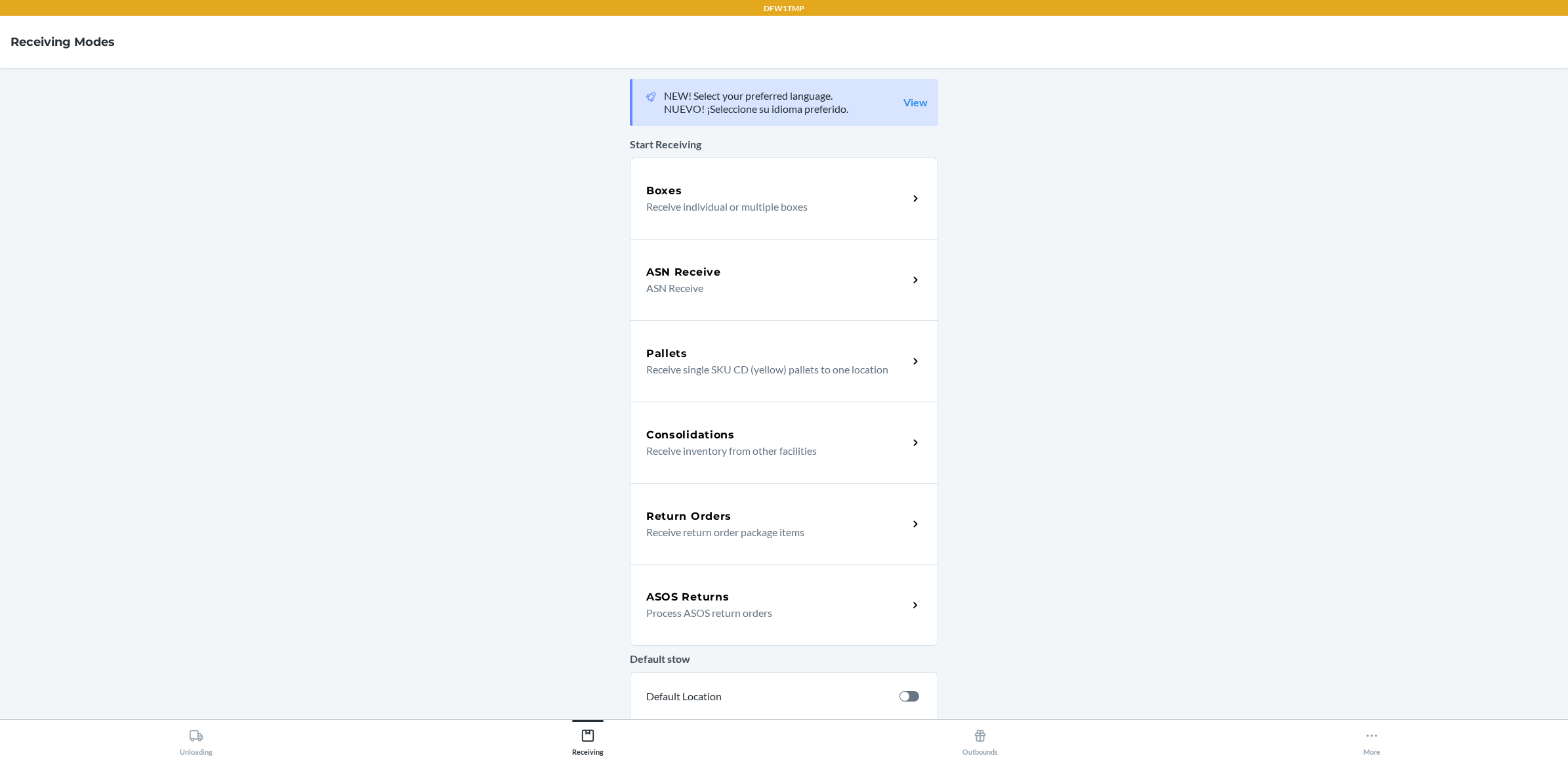
click at [716, 519] on h5 "Return Orders" at bounding box center [689, 516] width 86 height 16
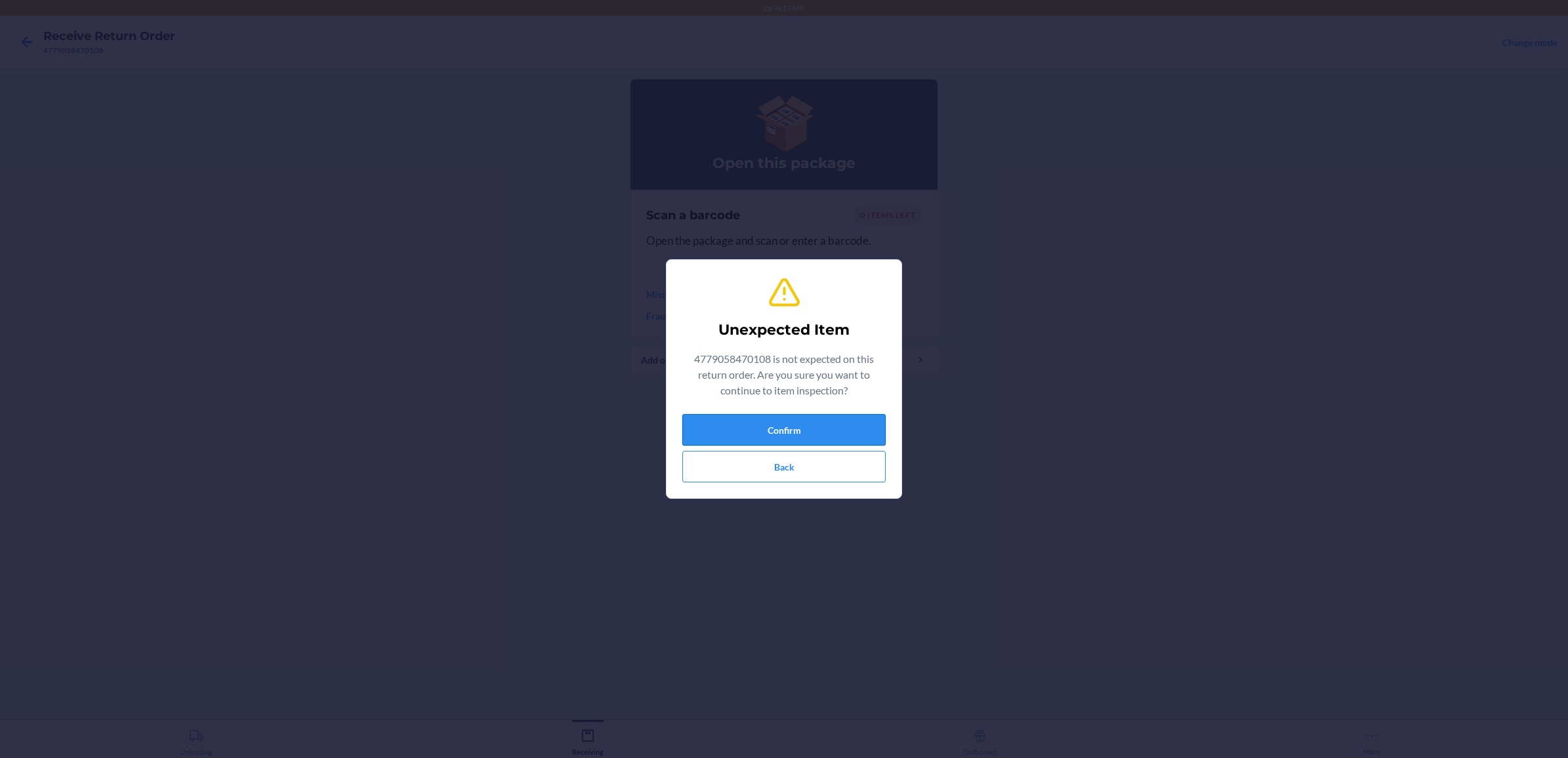
click at [785, 425] on button "Confirm" at bounding box center [784, 430] width 204 height 32
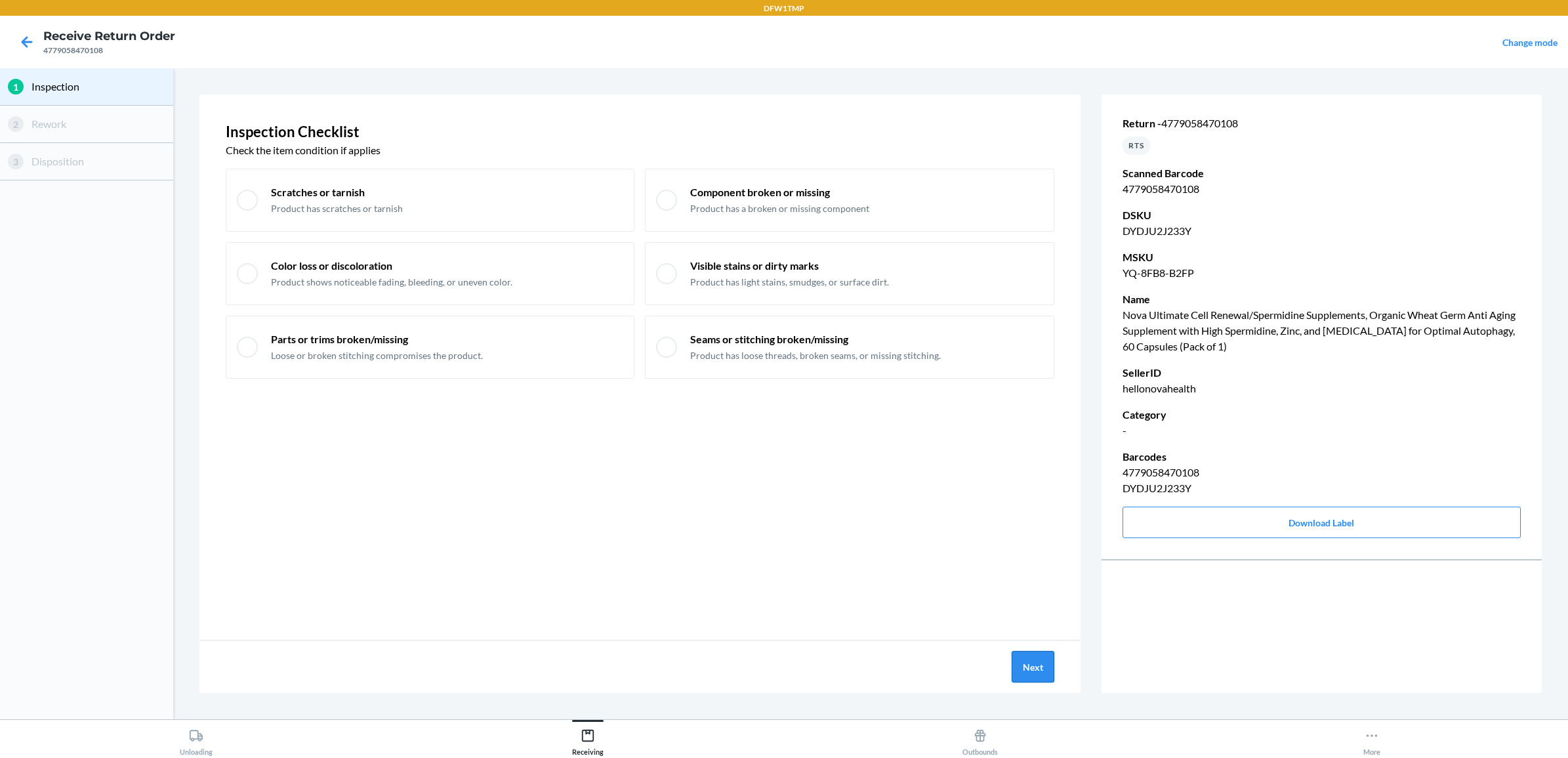
click at [1032, 670] on button "Next" at bounding box center [1032, 666] width 43 height 32
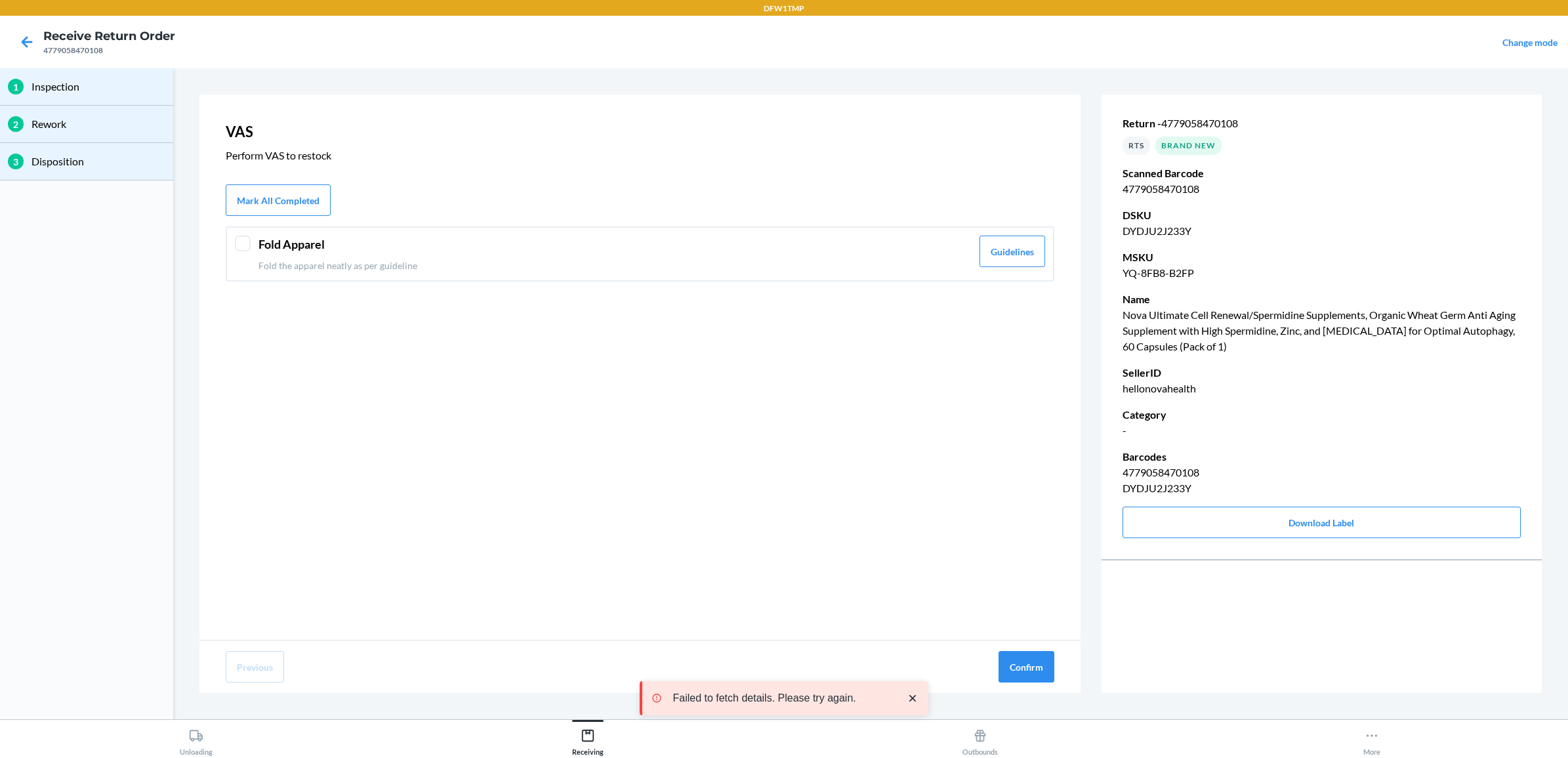
click at [469, 259] on p "Fold the apparel neatly as per guideline" at bounding box center [615, 266] width 713 height 14
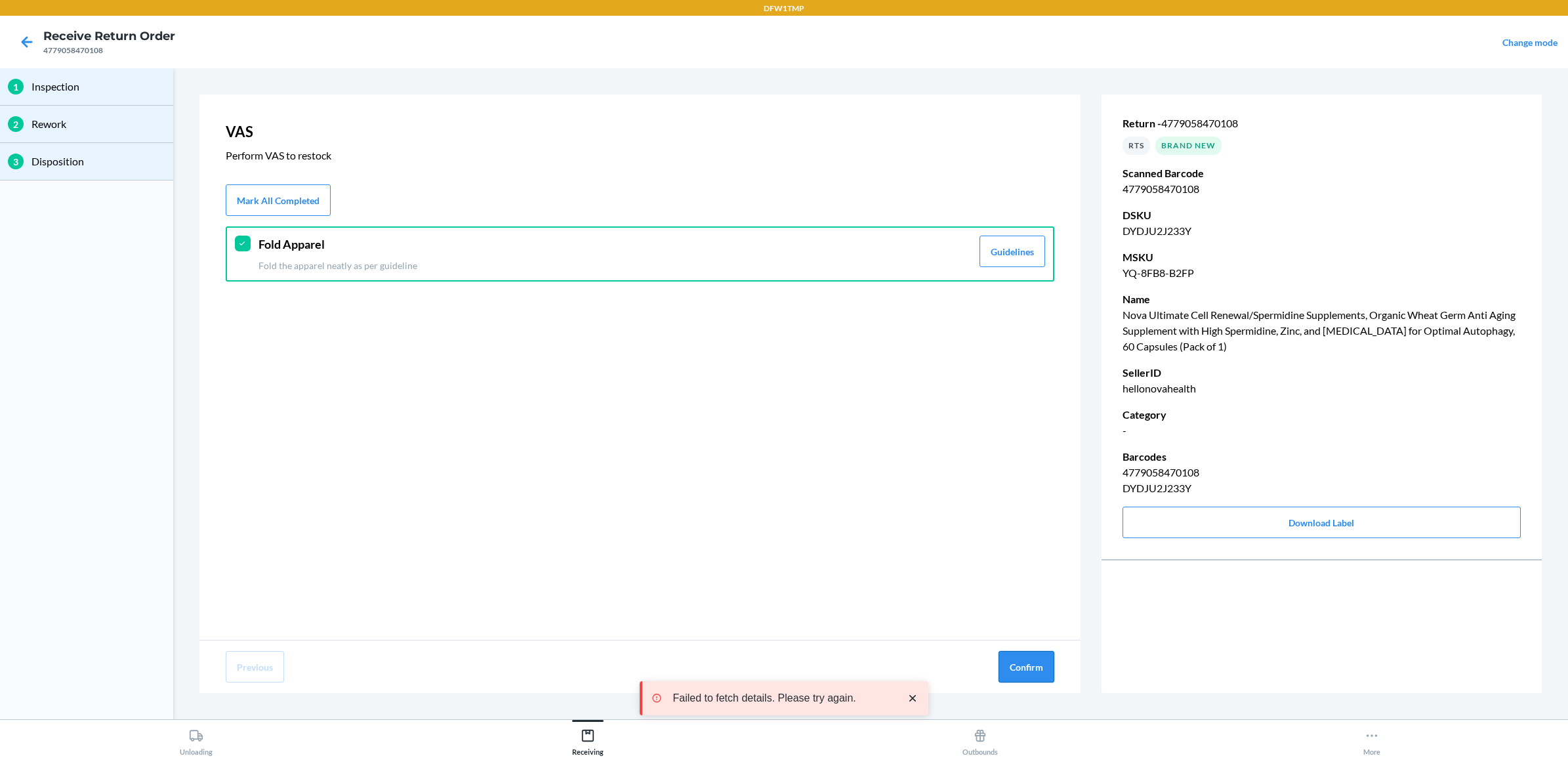
click at [1024, 662] on button "Confirm" at bounding box center [1026, 666] width 56 height 32
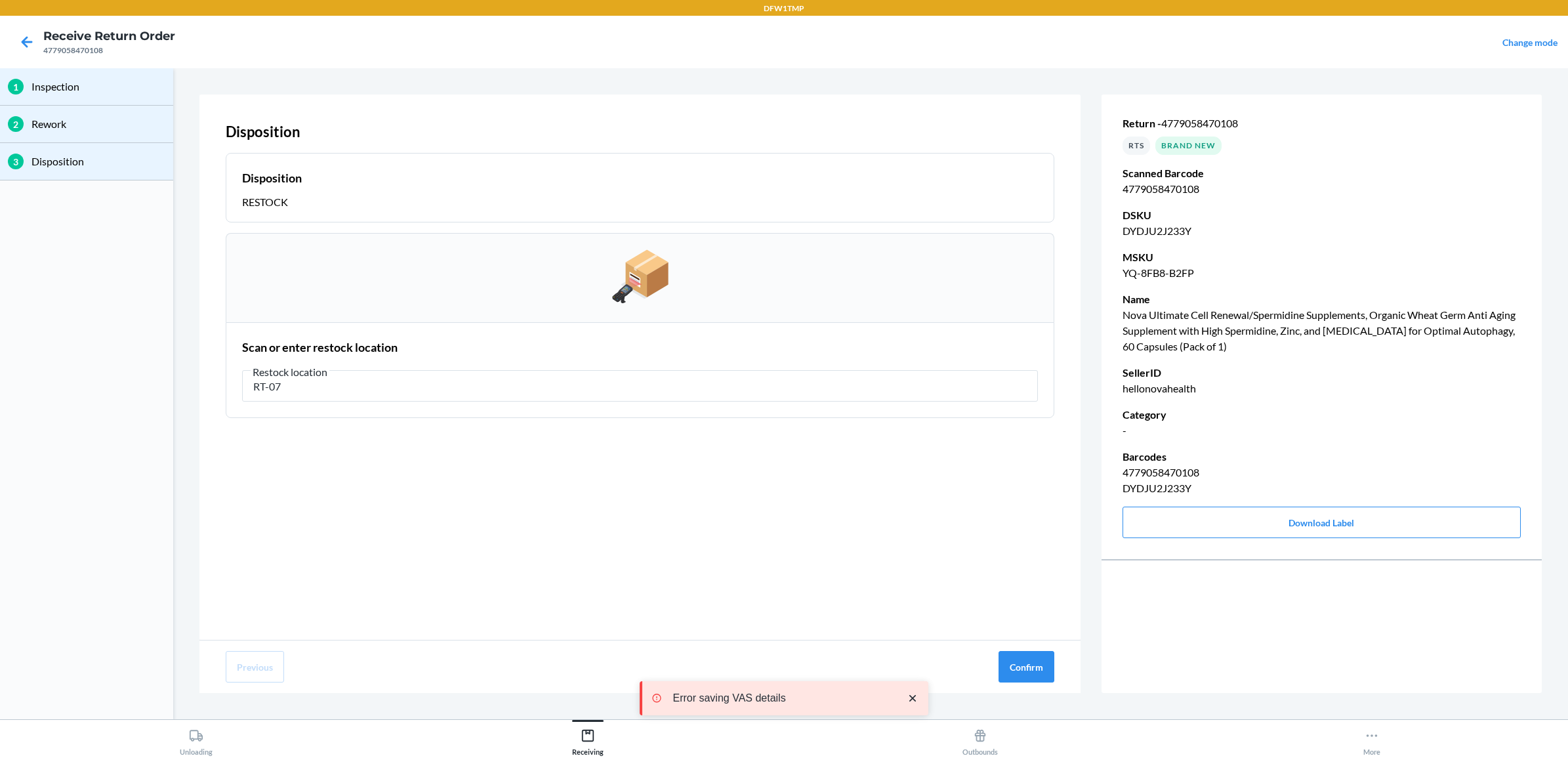
type input "RT-07"
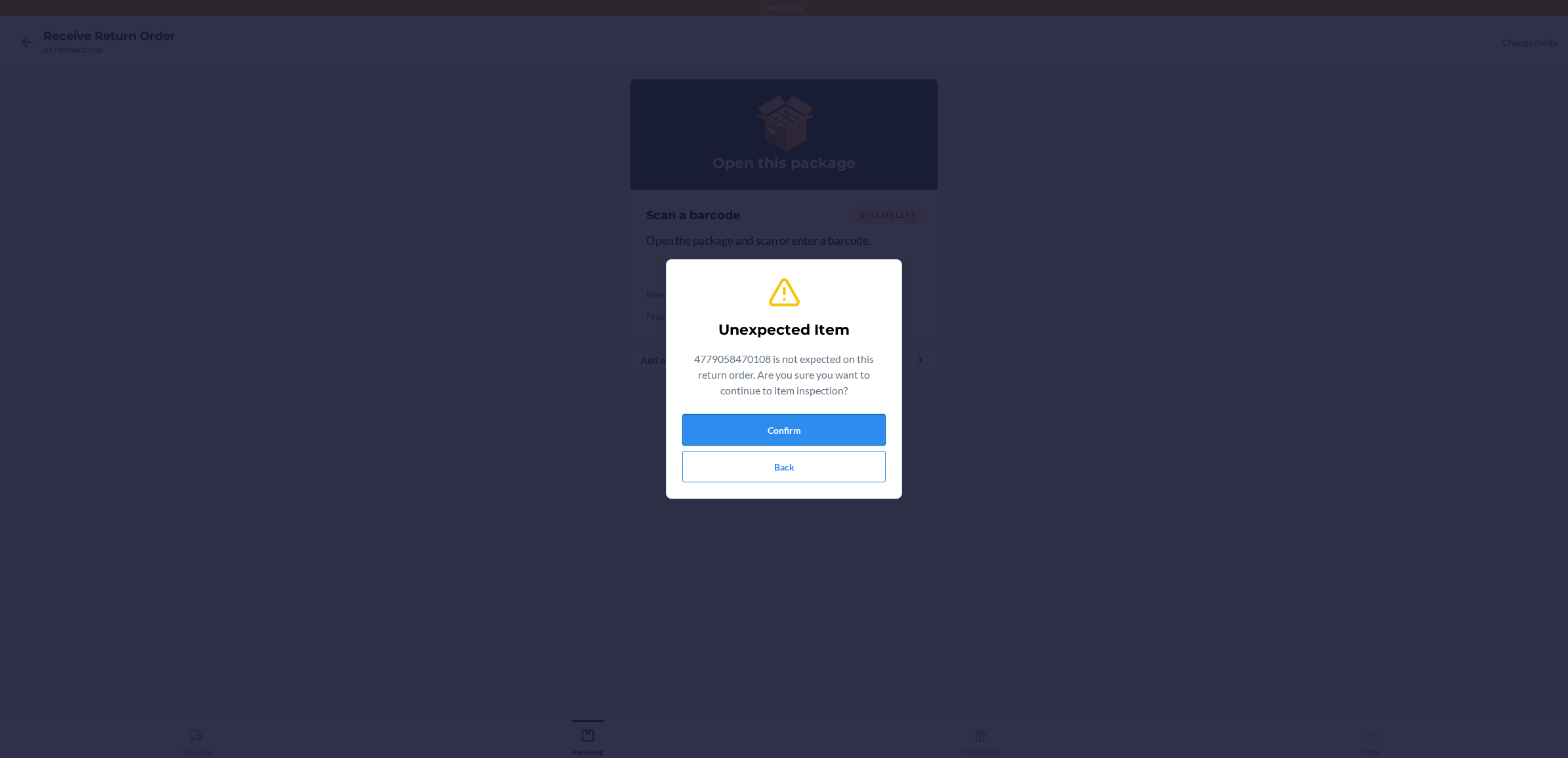
click at [811, 428] on button "Confirm" at bounding box center [784, 430] width 204 height 32
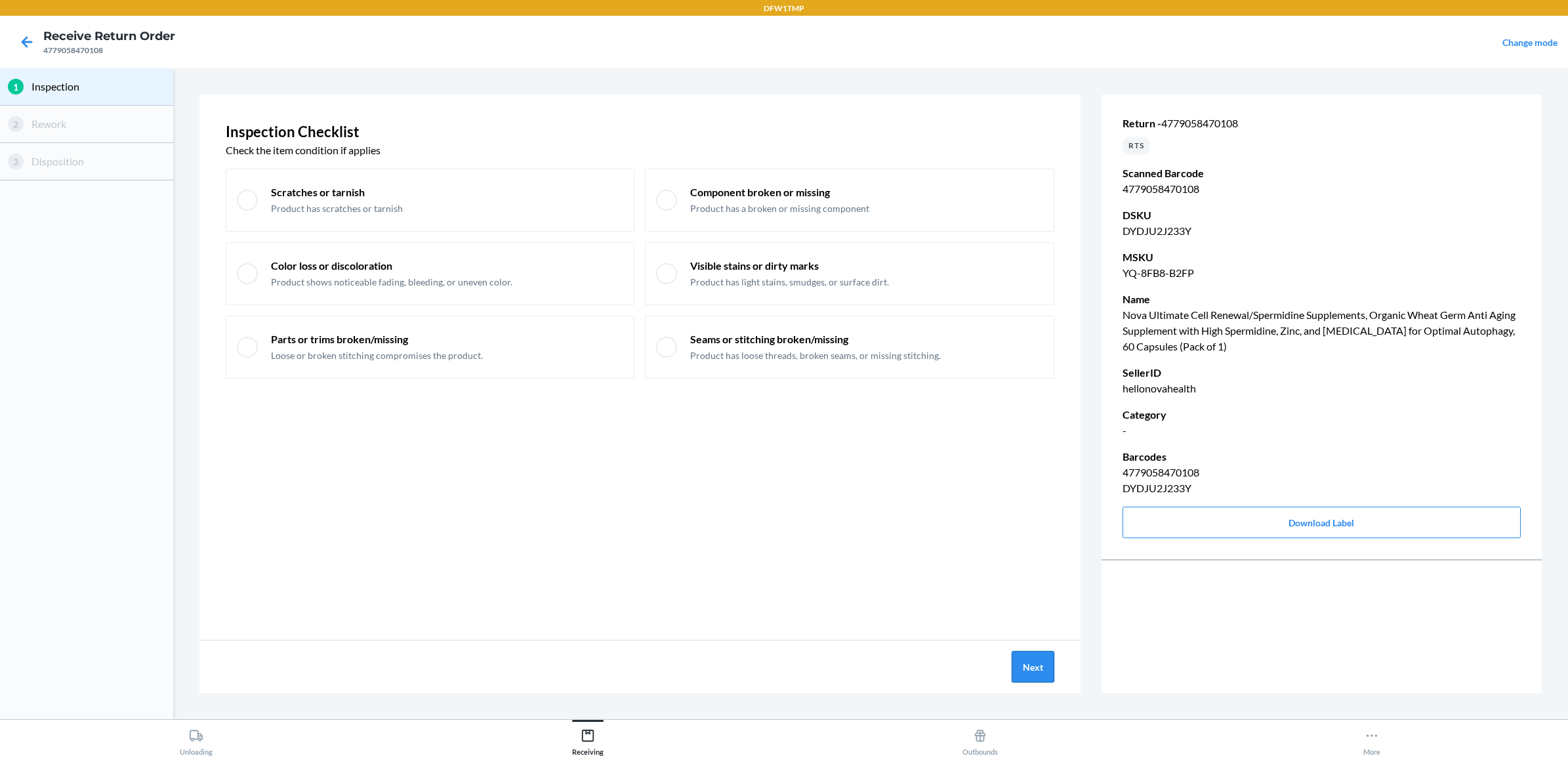
click at [1035, 677] on button "Next" at bounding box center [1032, 666] width 43 height 32
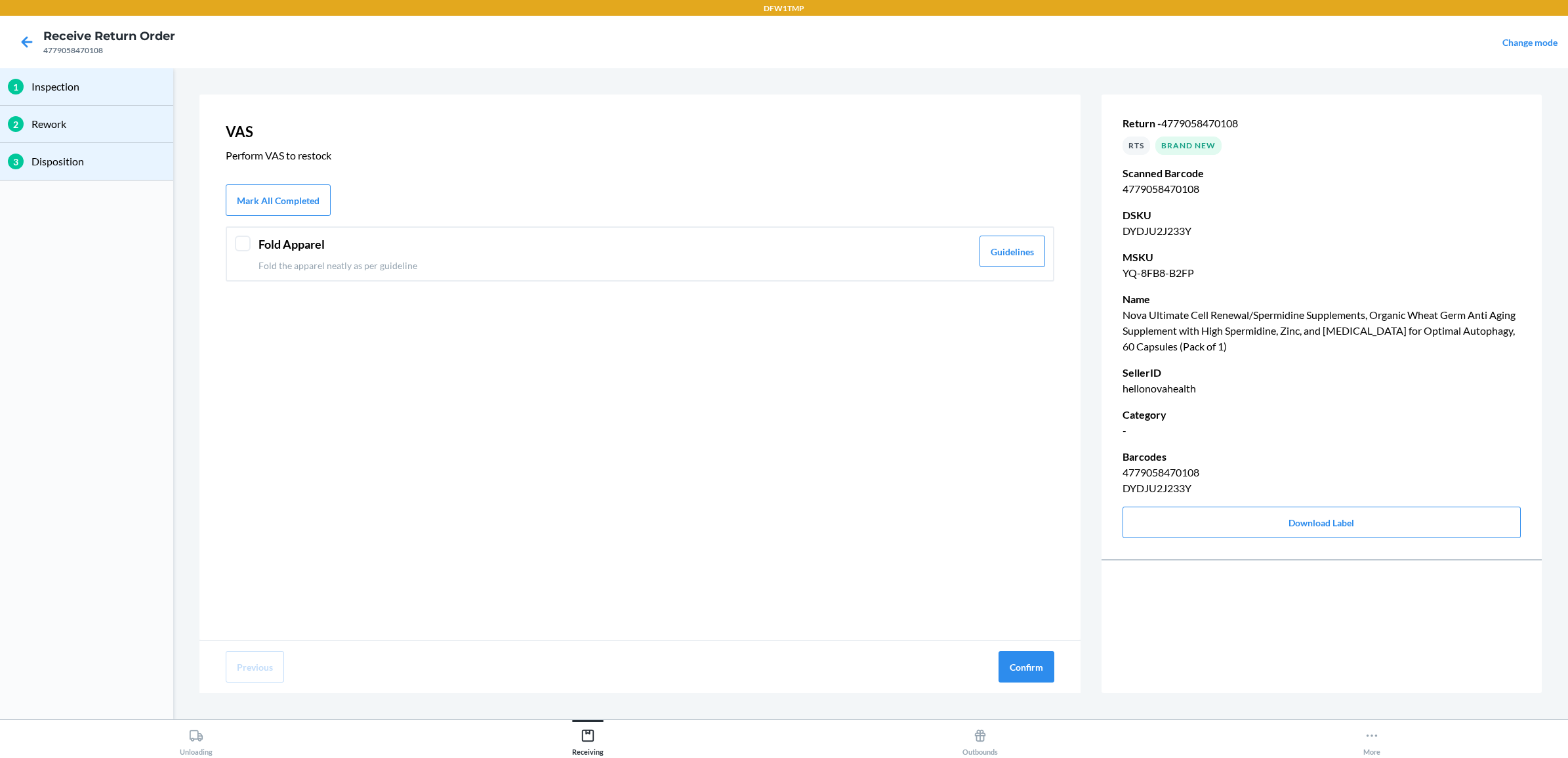
click at [427, 263] on p "Fold the apparel neatly as per guideline" at bounding box center [615, 266] width 713 height 14
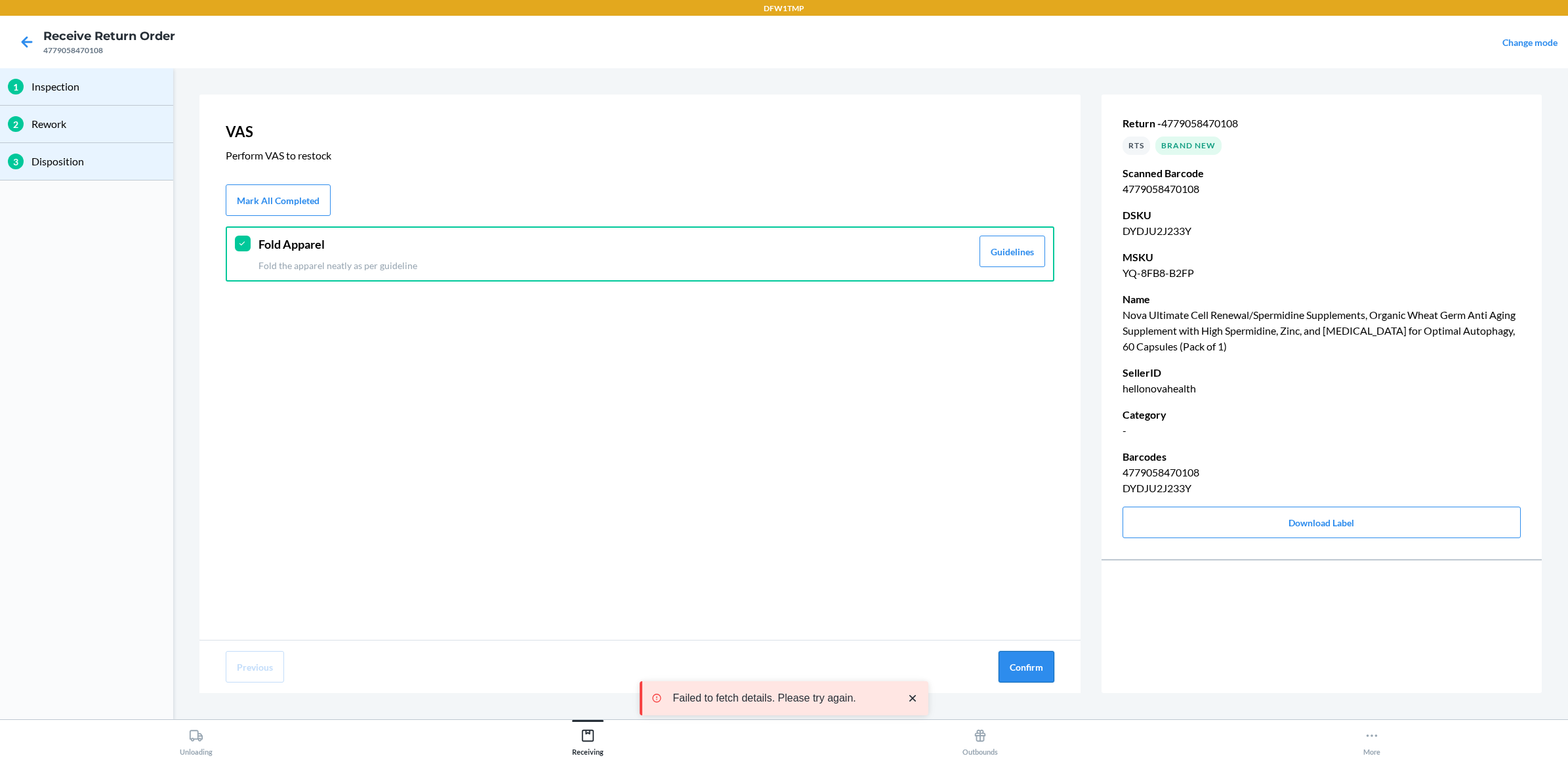
click at [1006, 657] on button "Confirm" at bounding box center [1026, 666] width 56 height 32
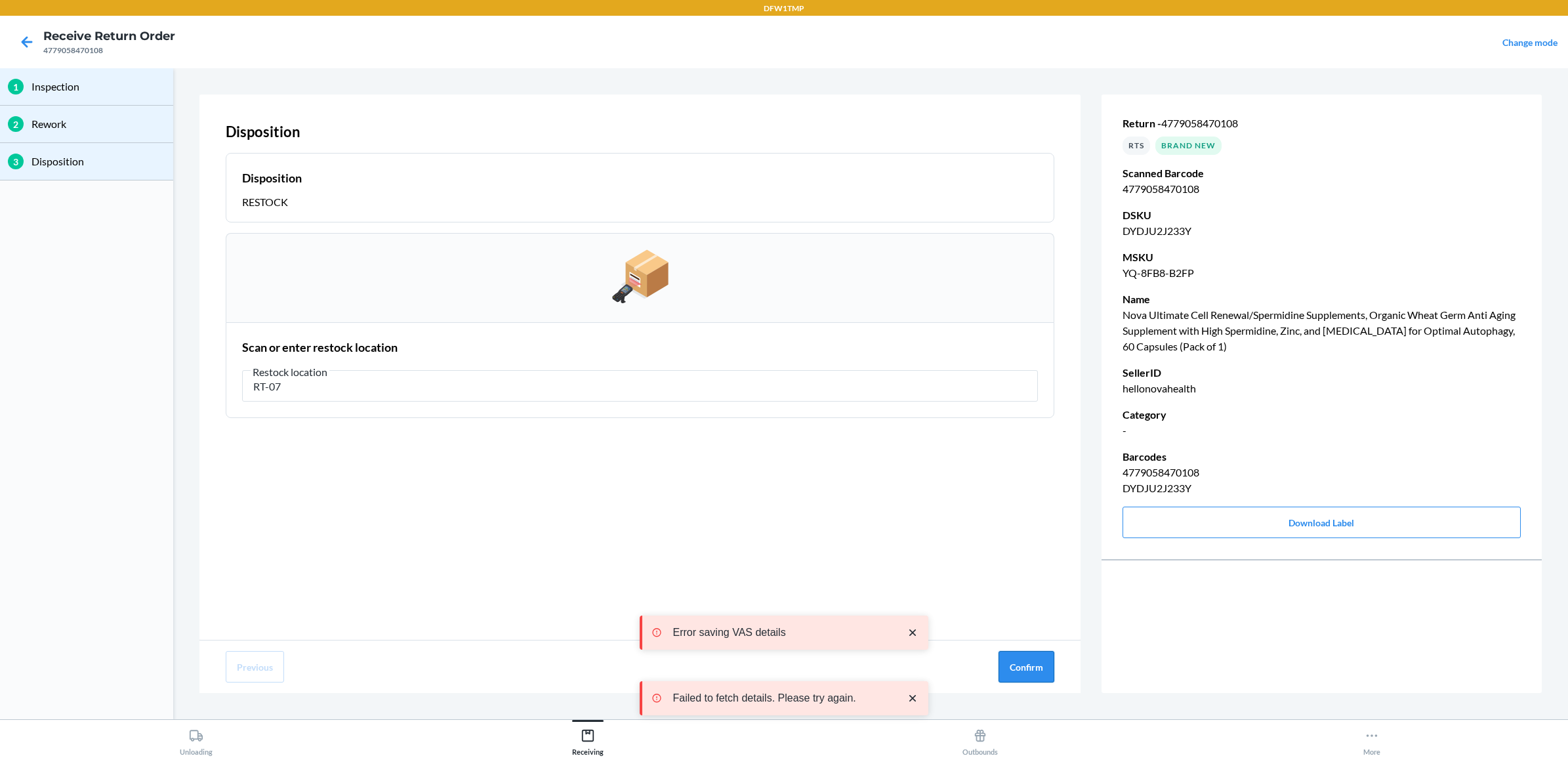
type input "RT-07"
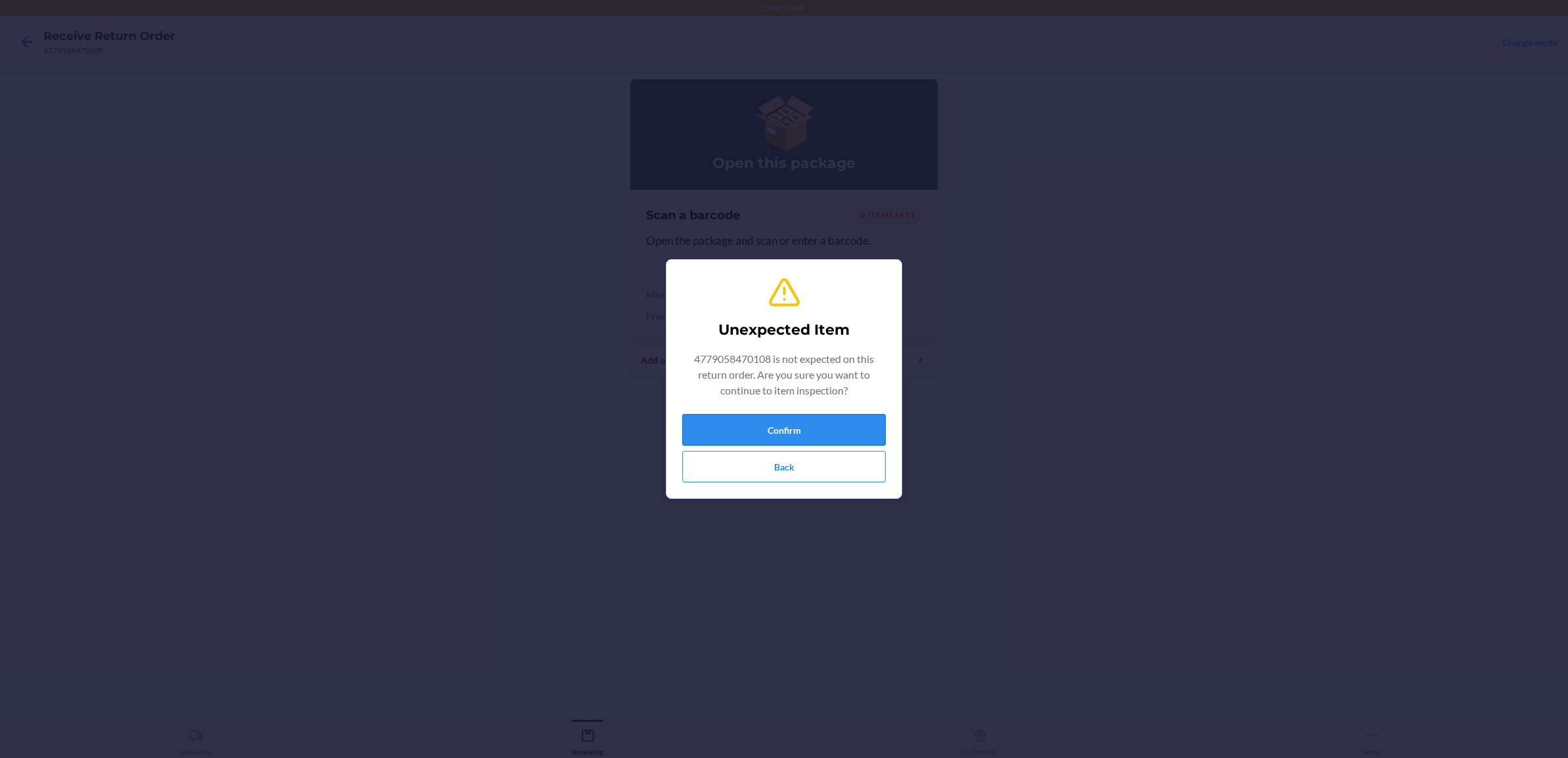
click at [815, 428] on button "Confirm" at bounding box center [784, 430] width 204 height 32
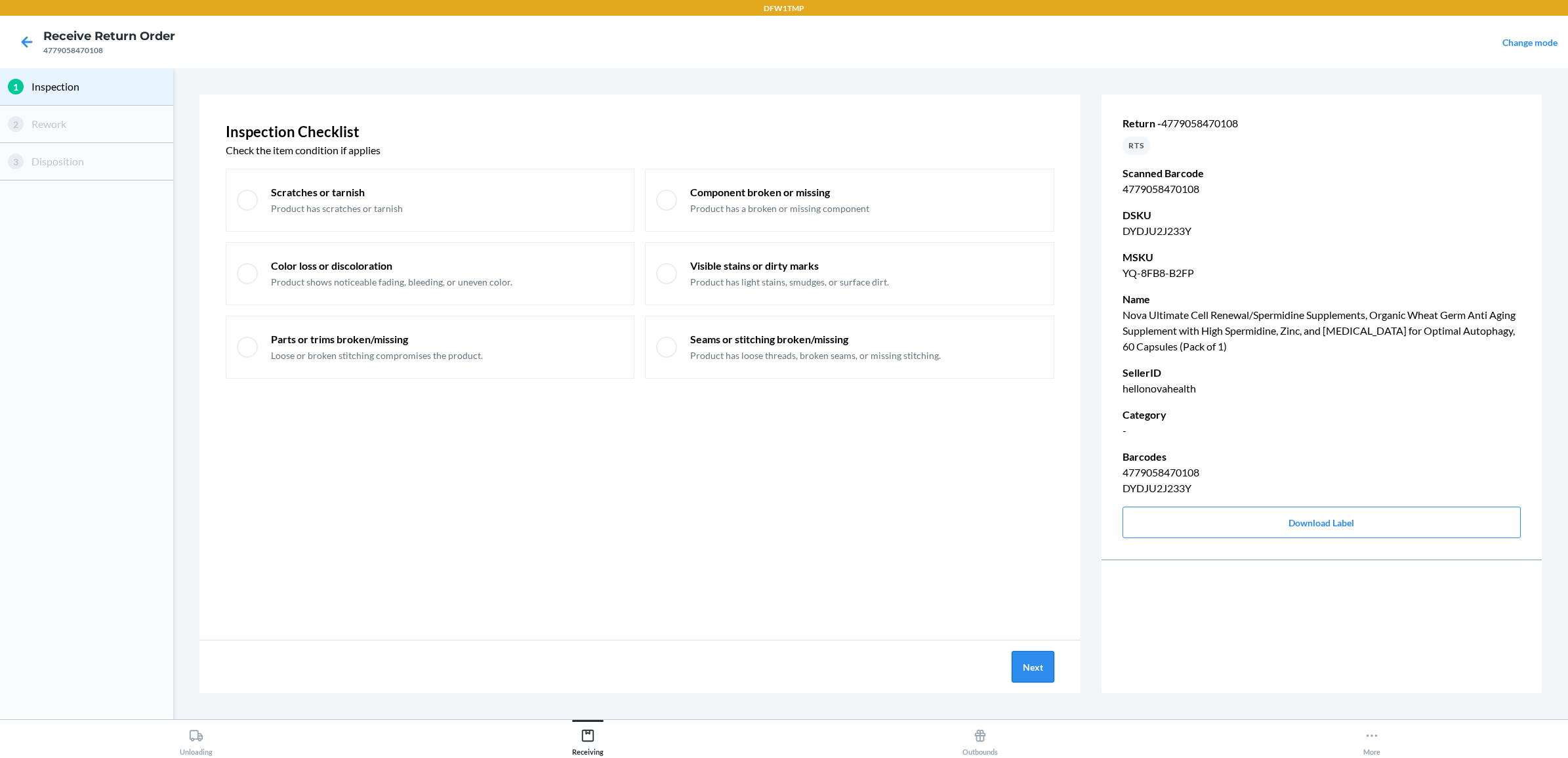
click at [1041, 668] on button "Next" at bounding box center [1032, 666] width 43 height 32
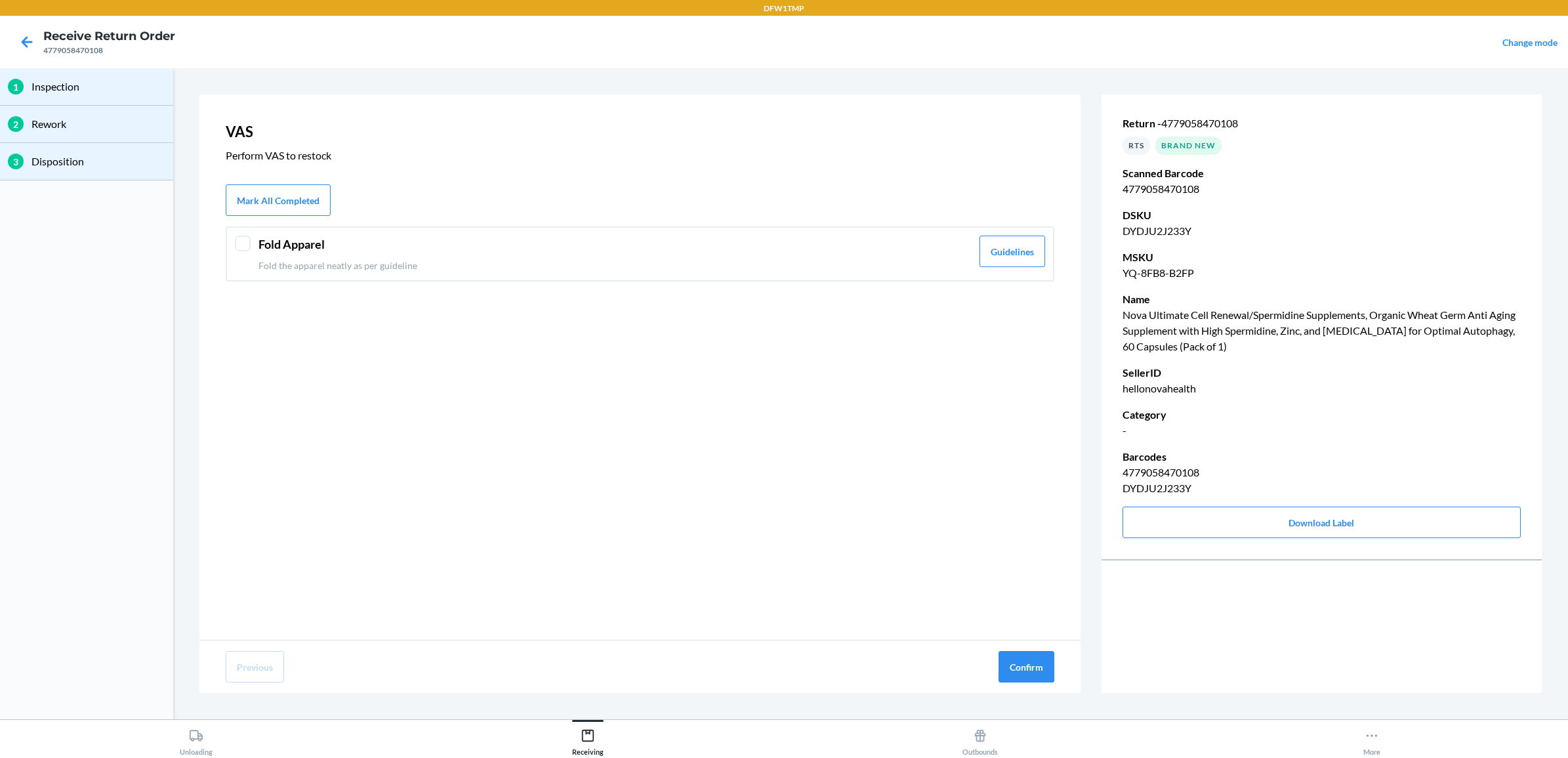
click at [433, 269] on p "Fold the apparel neatly as per guideline" at bounding box center [615, 266] width 713 height 14
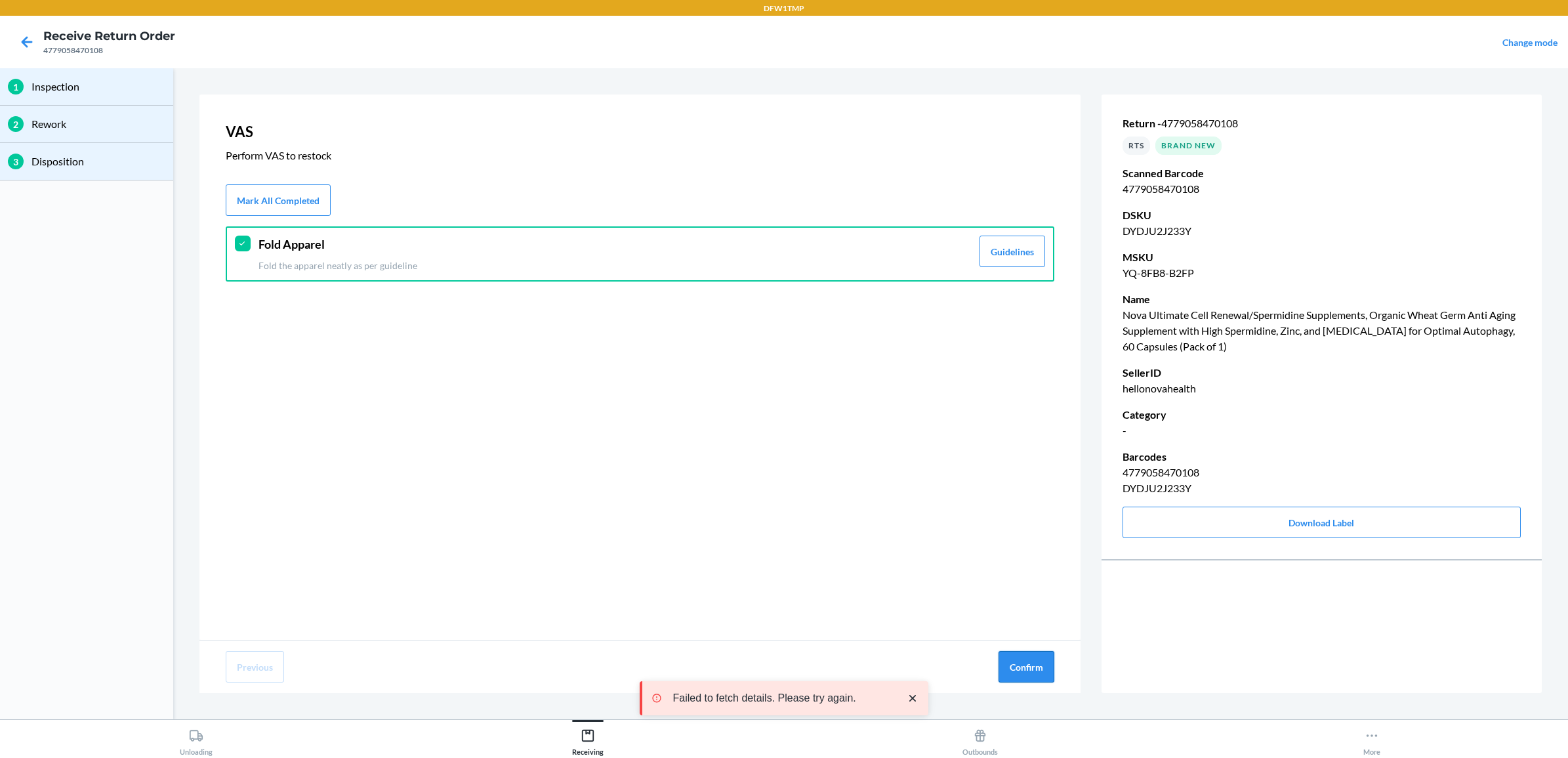
click at [1021, 666] on button "Confirm" at bounding box center [1026, 666] width 56 height 32
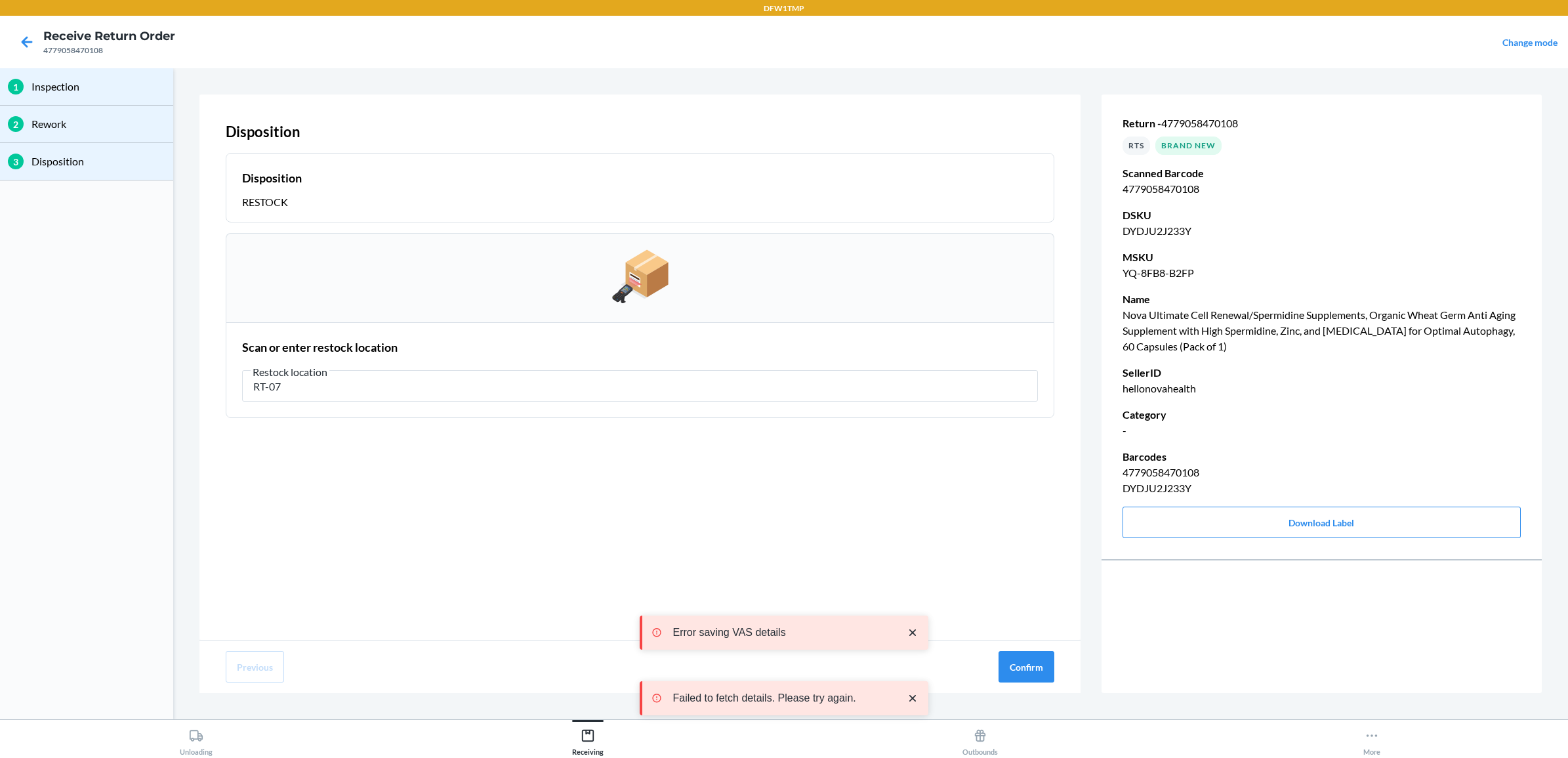
type input "RT-07"
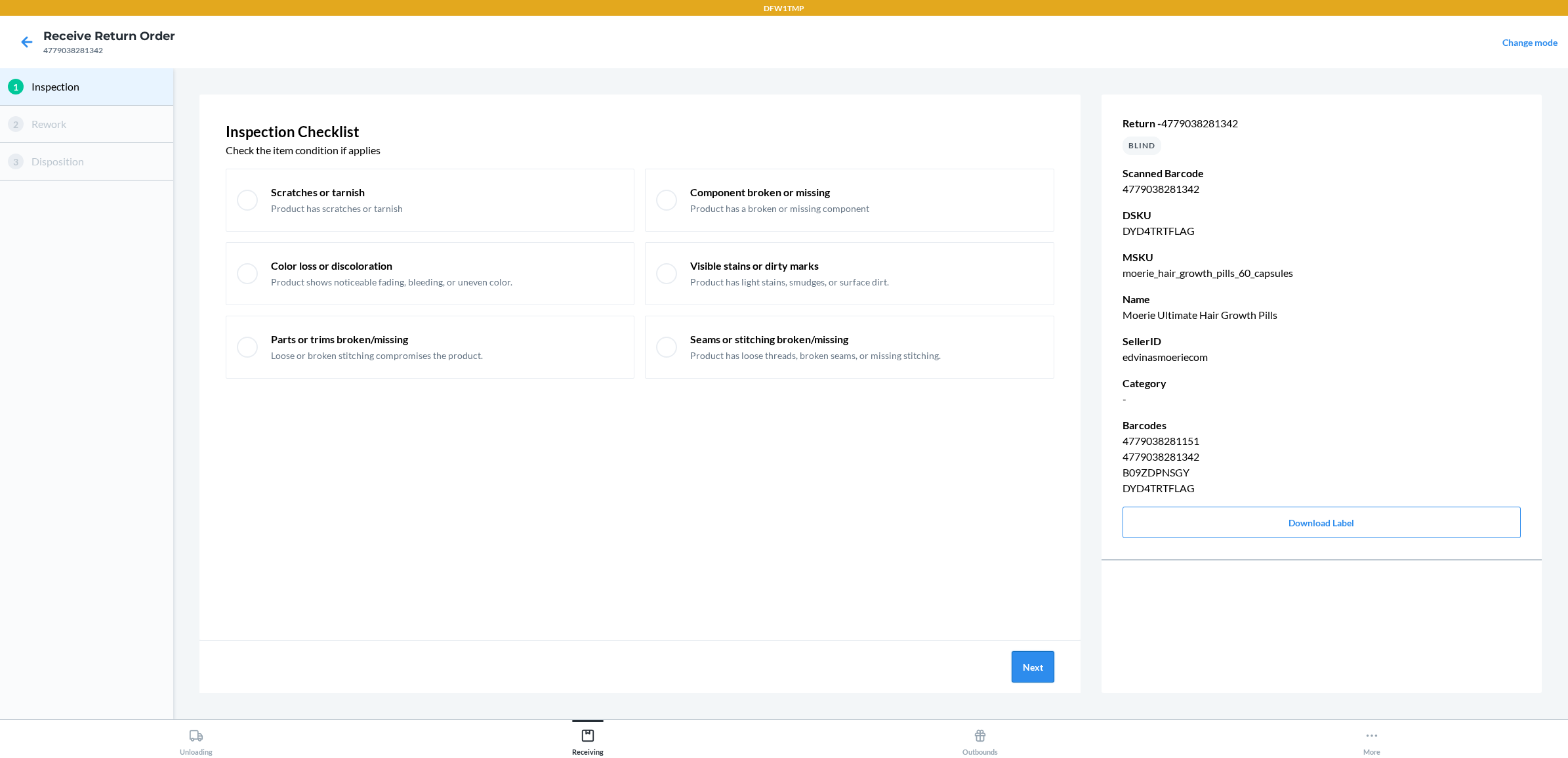
click at [1043, 668] on button "Next" at bounding box center [1032, 666] width 43 height 32
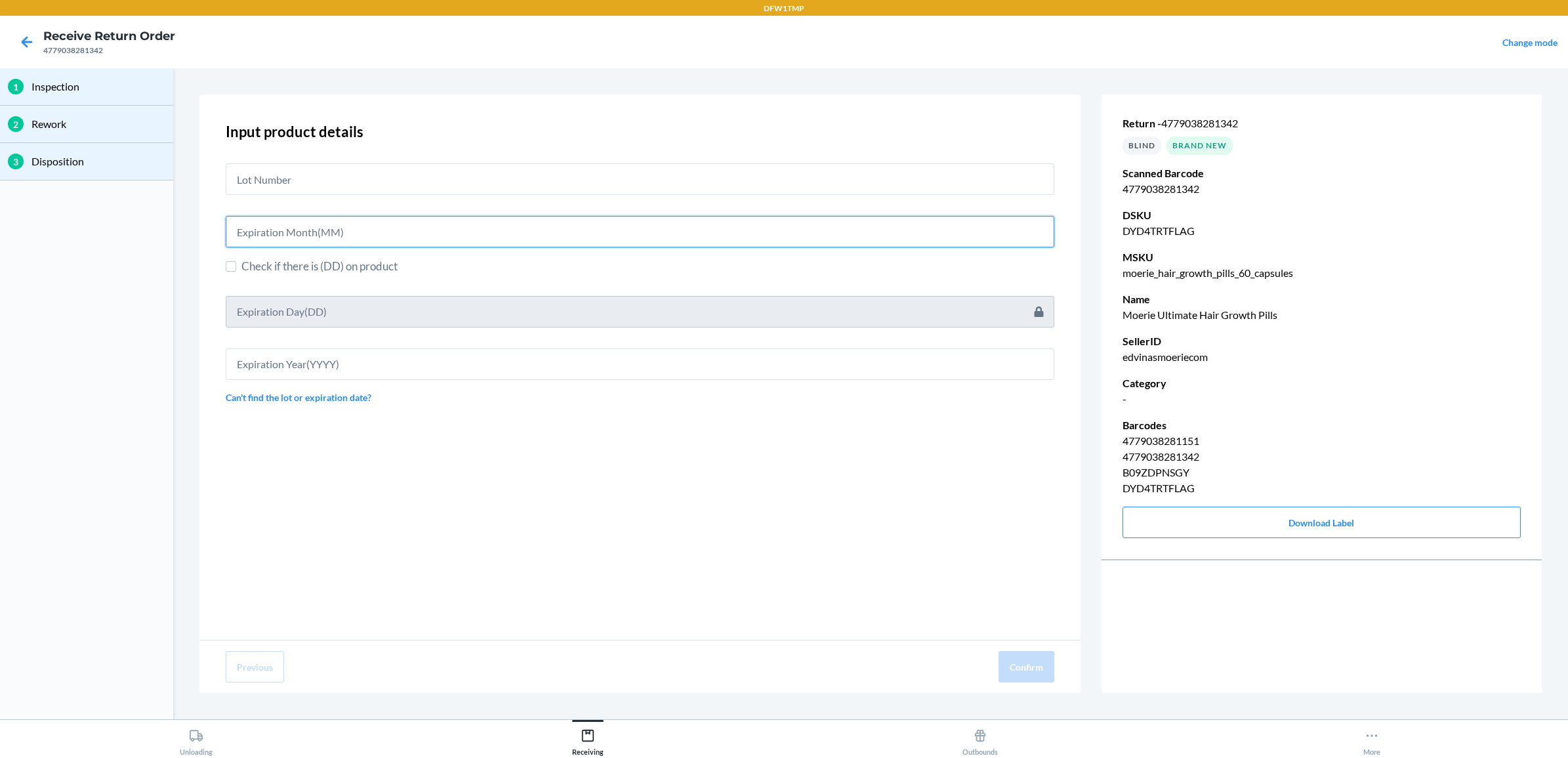
click at [306, 232] on input "text" at bounding box center [640, 232] width 829 height 32
click at [375, 239] on input "06" at bounding box center [640, 228] width 829 height 32
type input "06"
click at [296, 361] on input "text" at bounding box center [640, 360] width 829 height 32
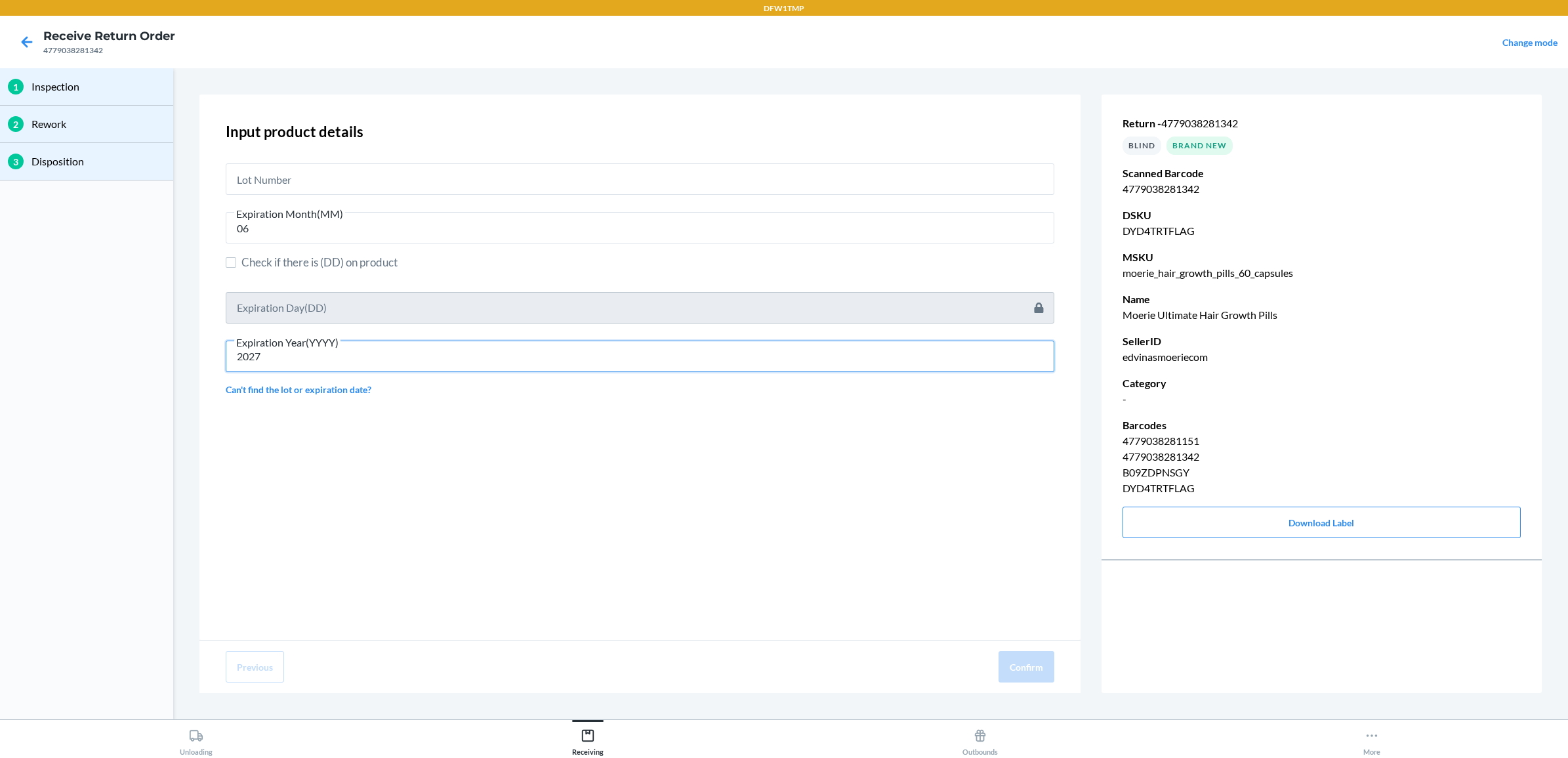
type input "2027"
click at [322, 182] on input "text" at bounding box center [640, 179] width 829 height 32
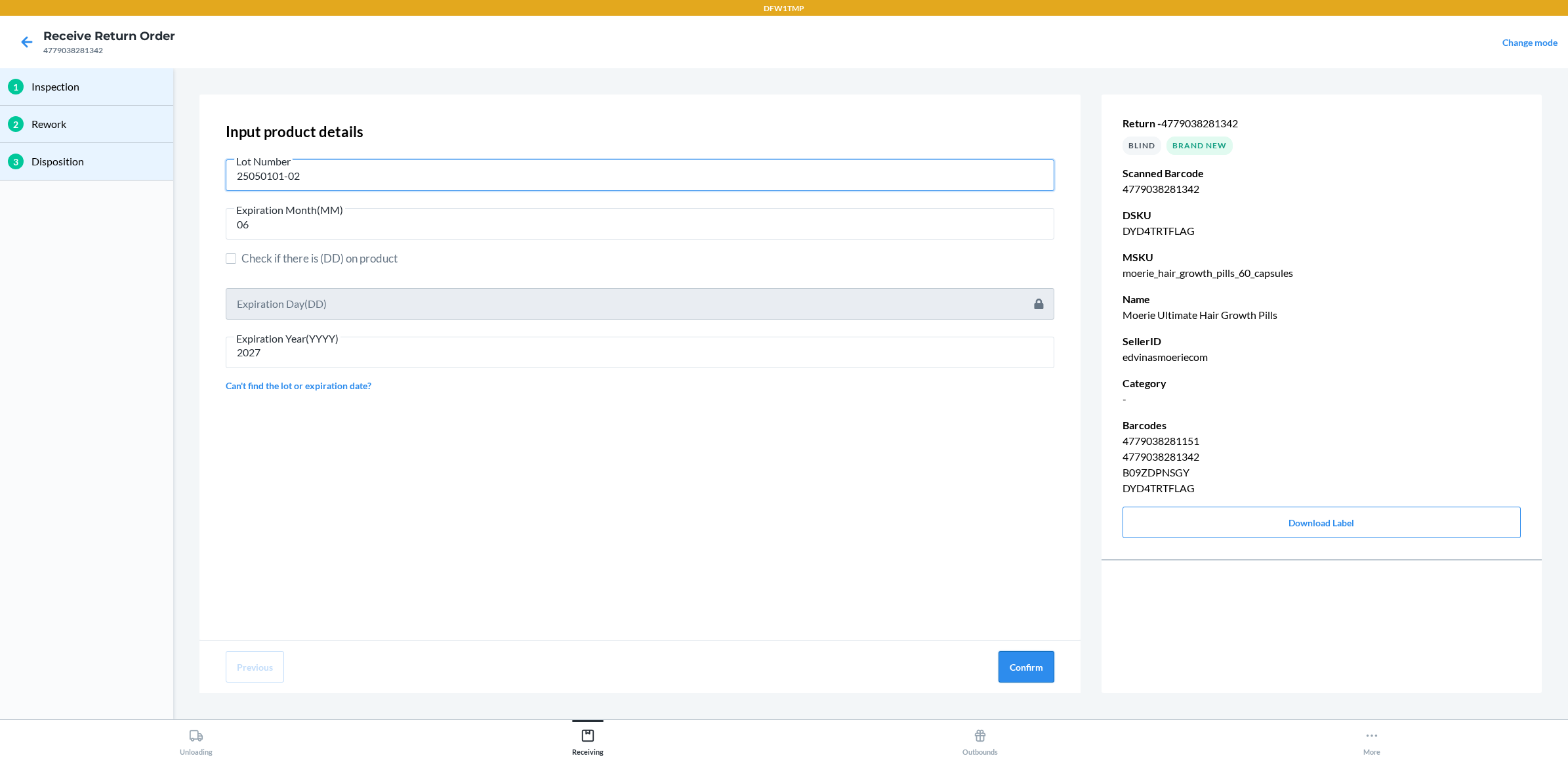
type input "25050101-02"
click at [1015, 668] on button "Confirm" at bounding box center [1026, 666] width 56 height 32
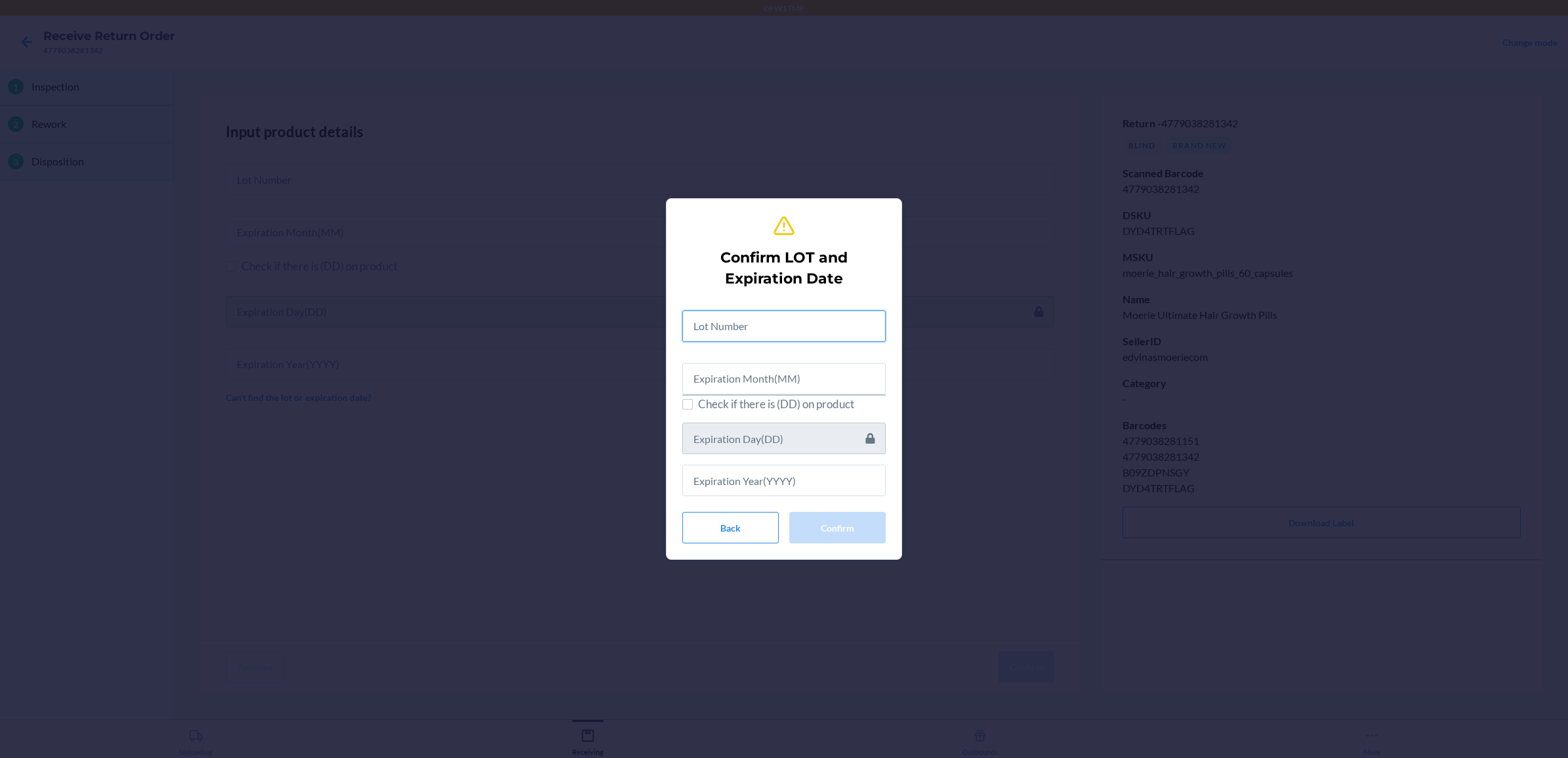
click at [721, 327] on input "text" at bounding box center [784, 326] width 204 height 32
type input "25050101-02"
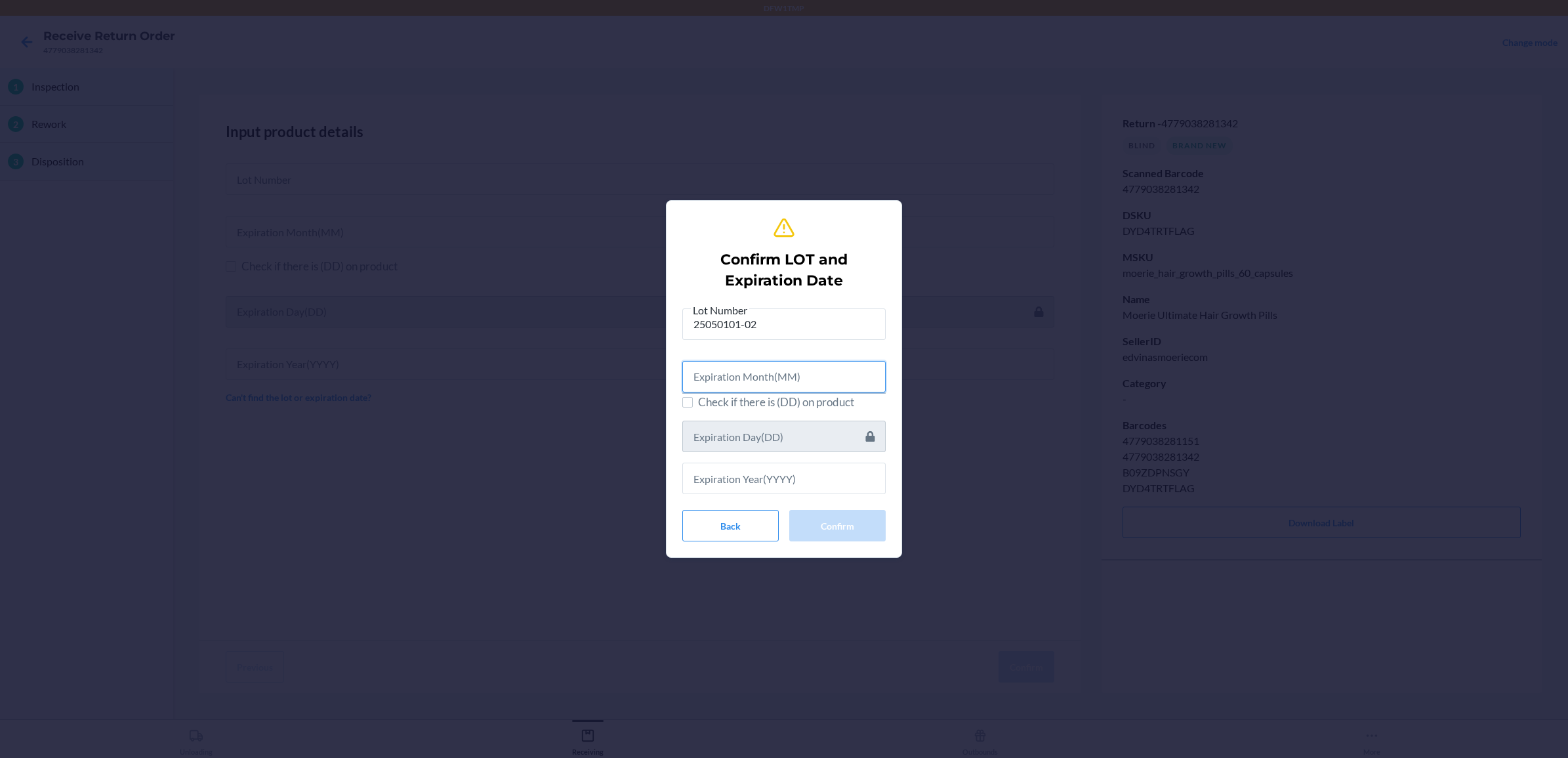
click at [742, 377] on input "text" at bounding box center [784, 376] width 204 height 32
type input "06"
click at [734, 477] on input "text" at bounding box center [784, 476] width 204 height 32
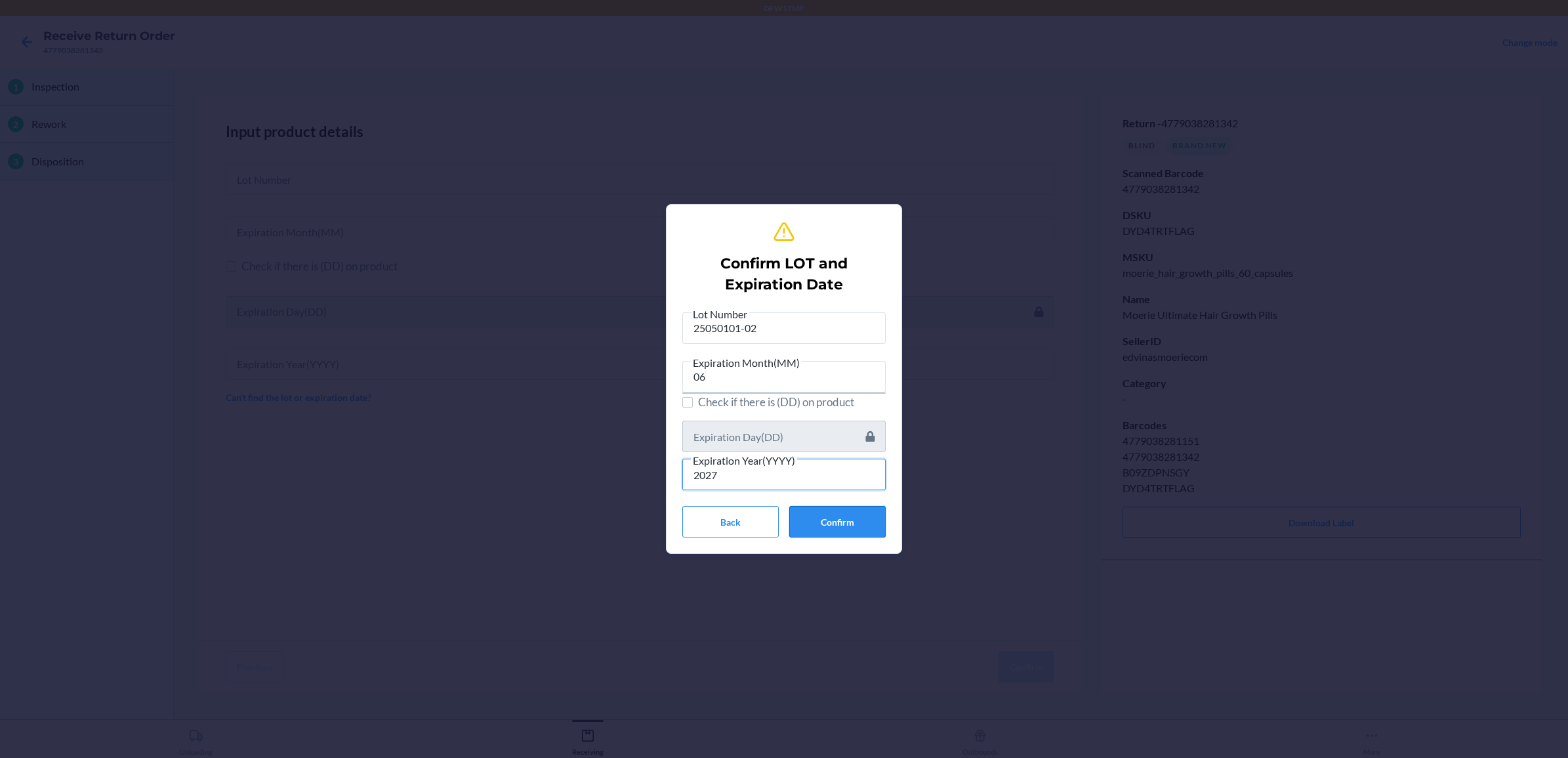
type input "2027"
click at [813, 512] on button "Confirm" at bounding box center [837, 522] width 96 height 32
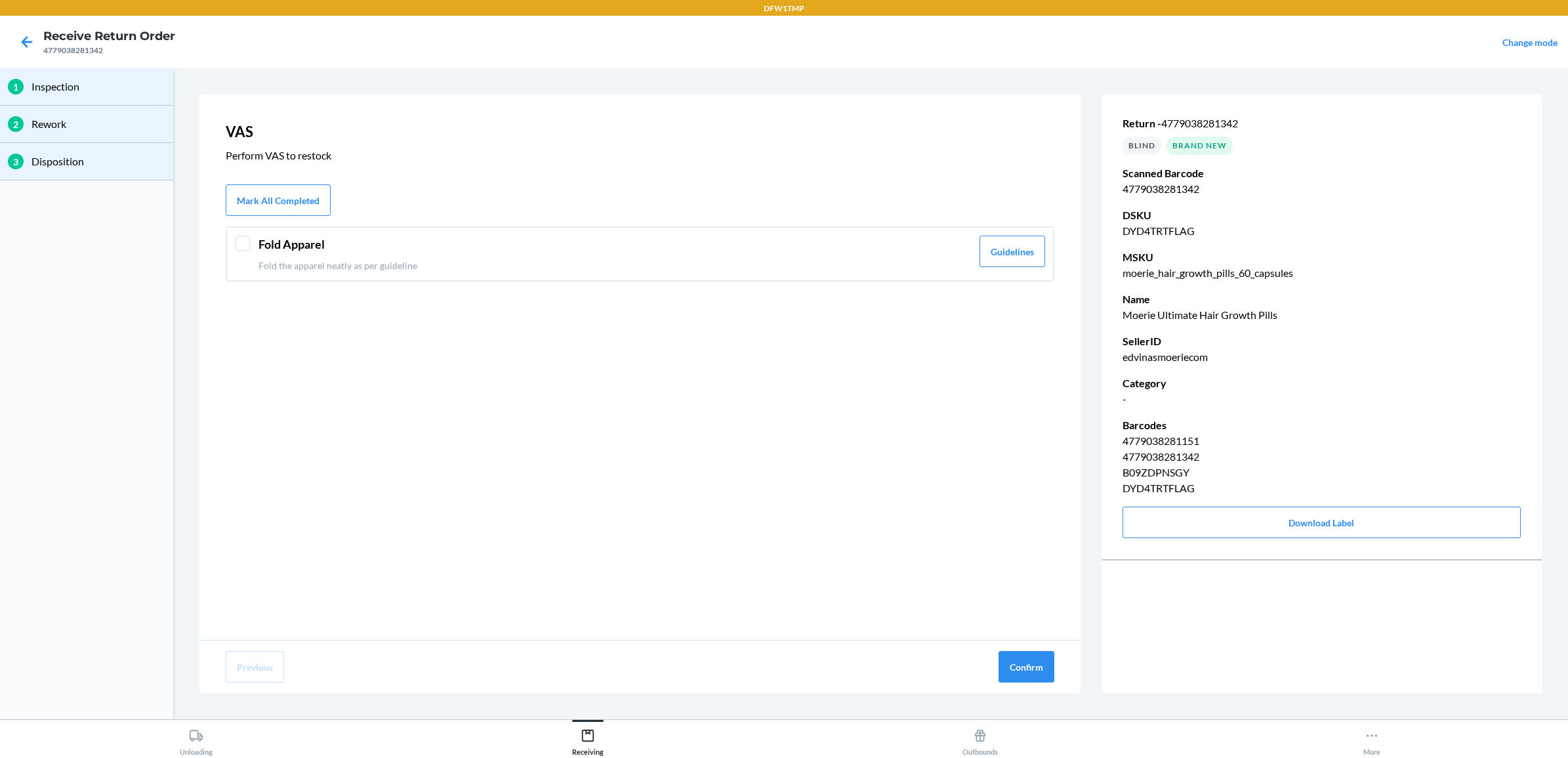
click at [246, 247] on div at bounding box center [243, 243] width 16 height 16
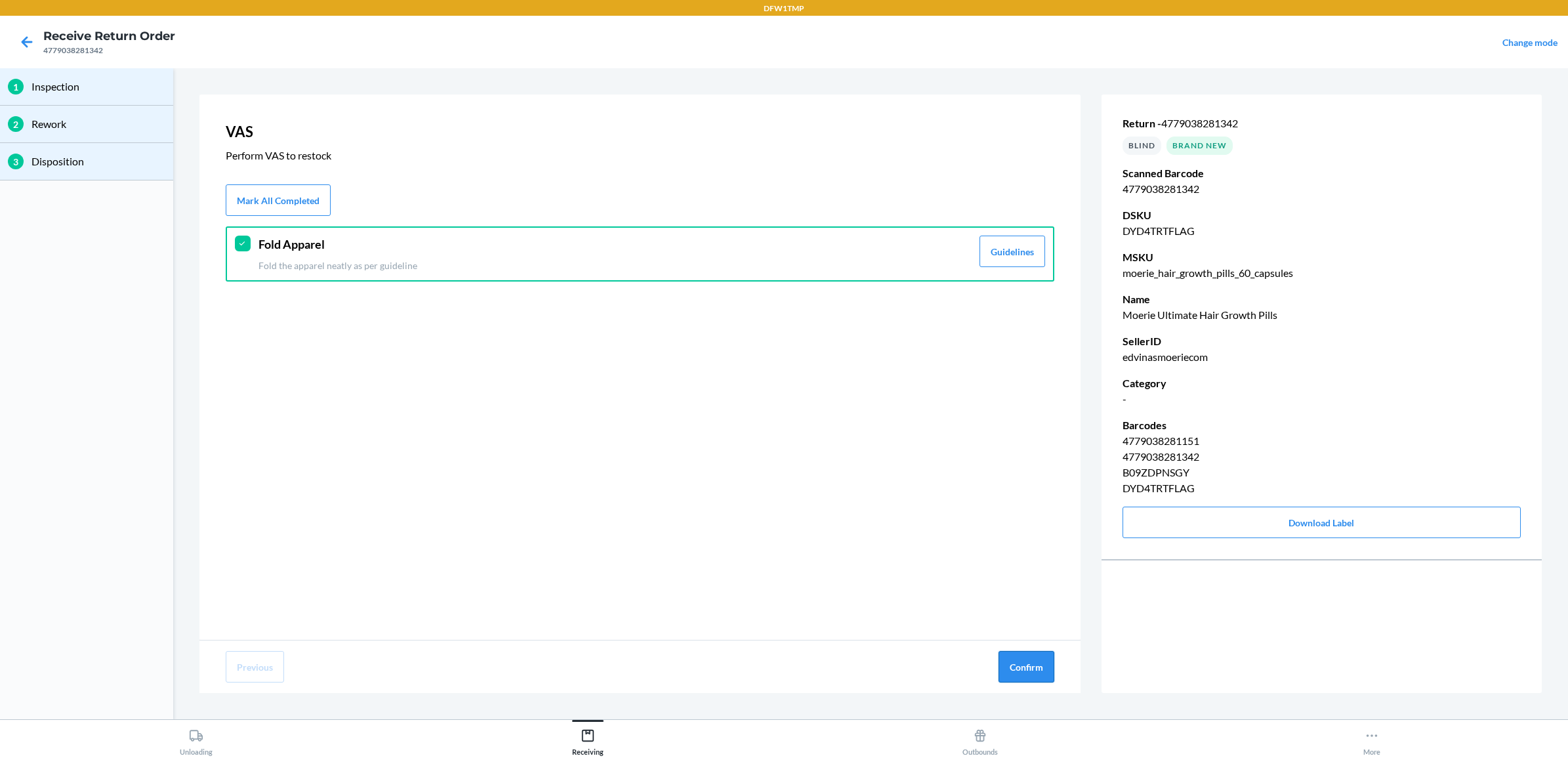
click at [1030, 666] on button "Confirm" at bounding box center [1026, 666] width 56 height 32
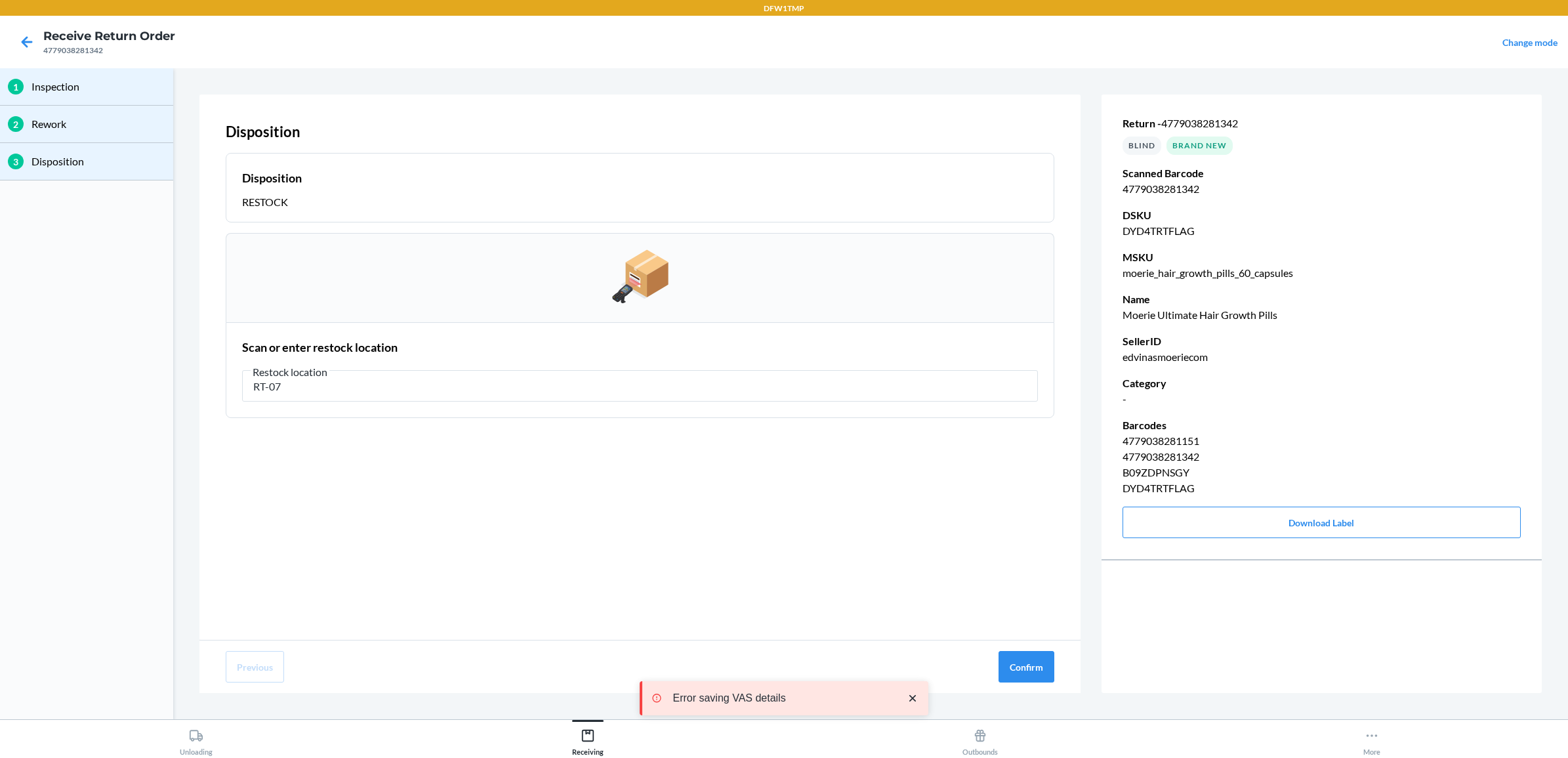
type input "RT-07"
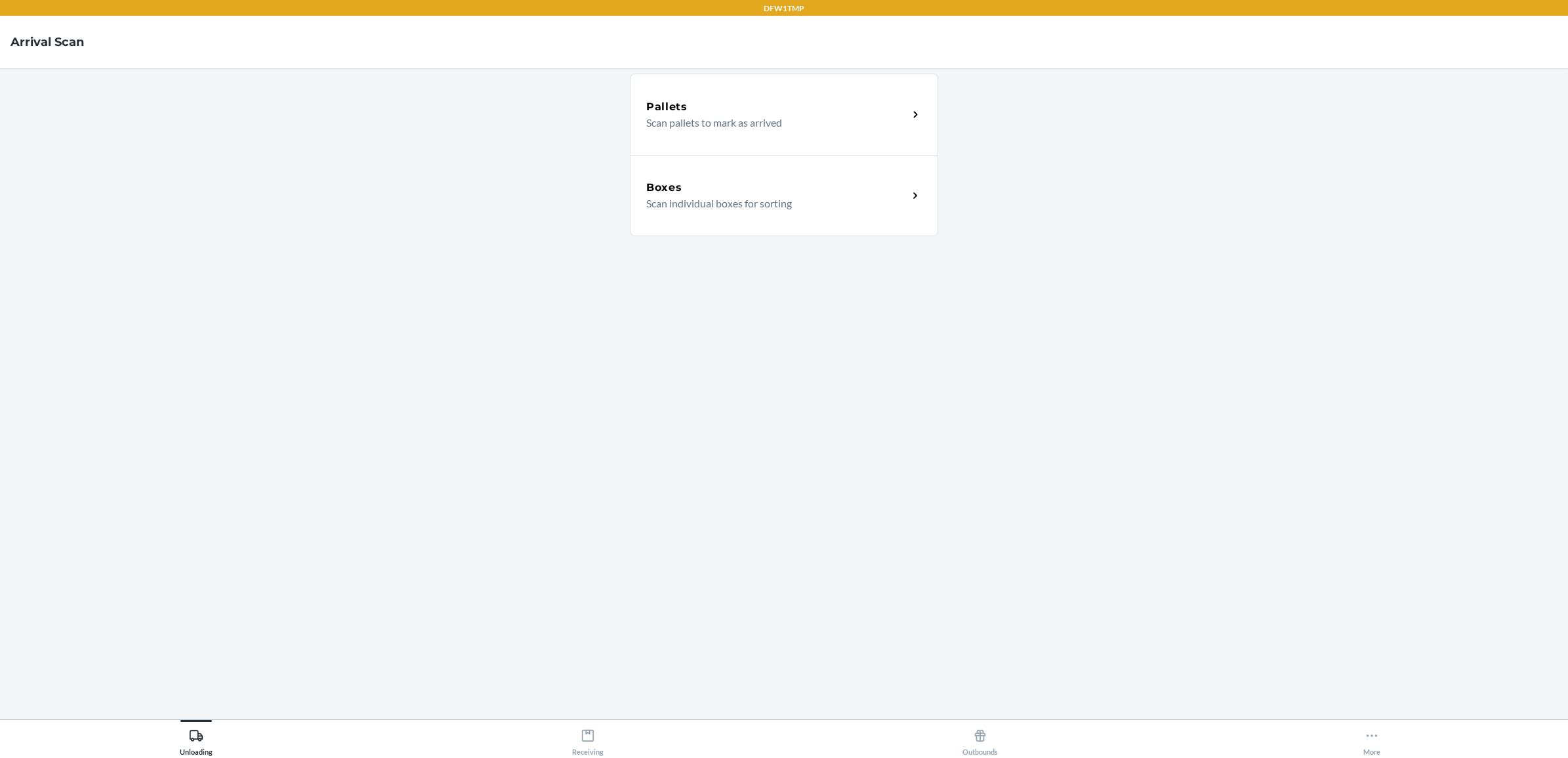
click at [703, 200] on p "Scan individual boxes for sorting" at bounding box center [771, 203] width 251 height 16
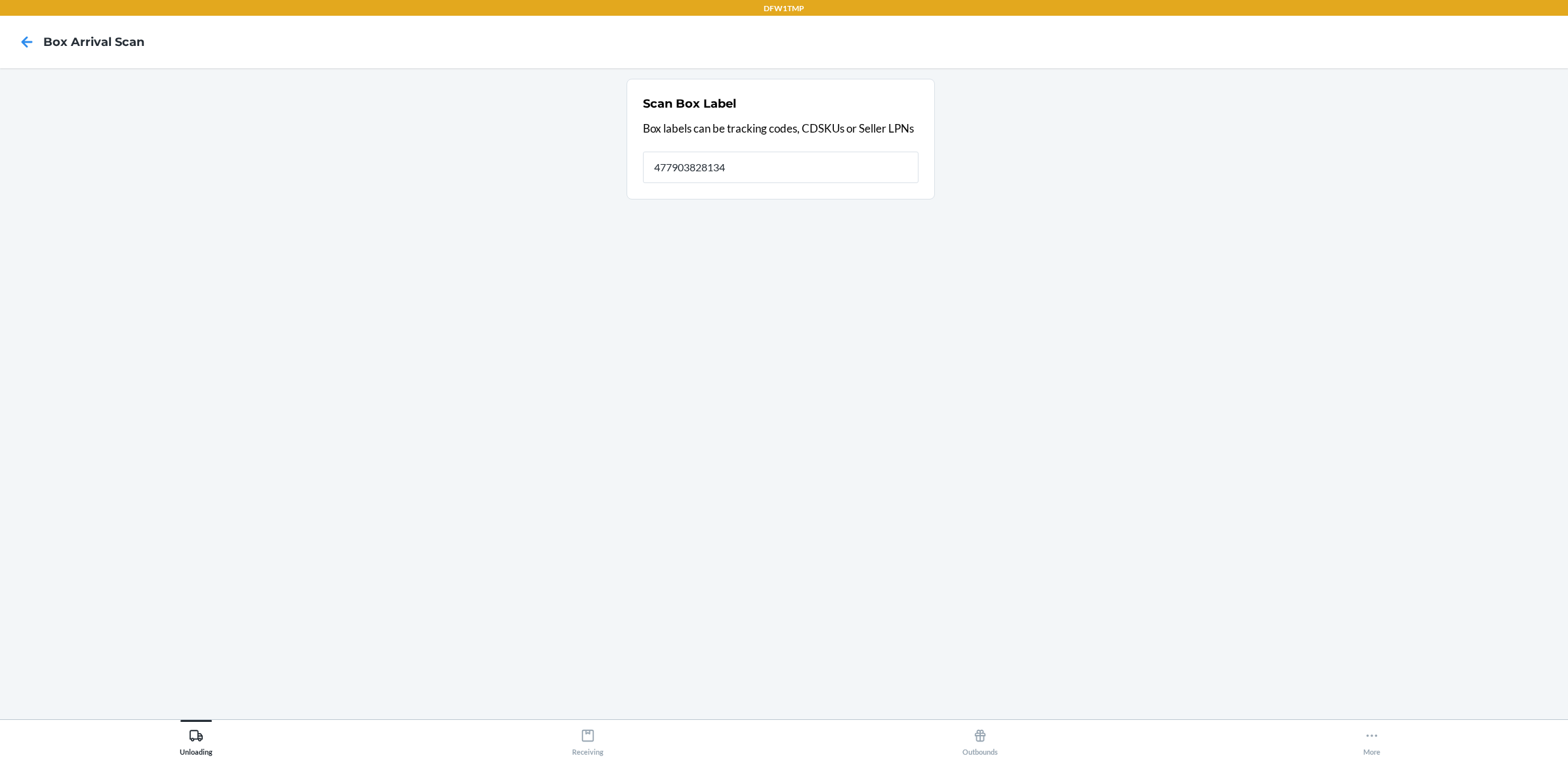
type input "4779038281342"
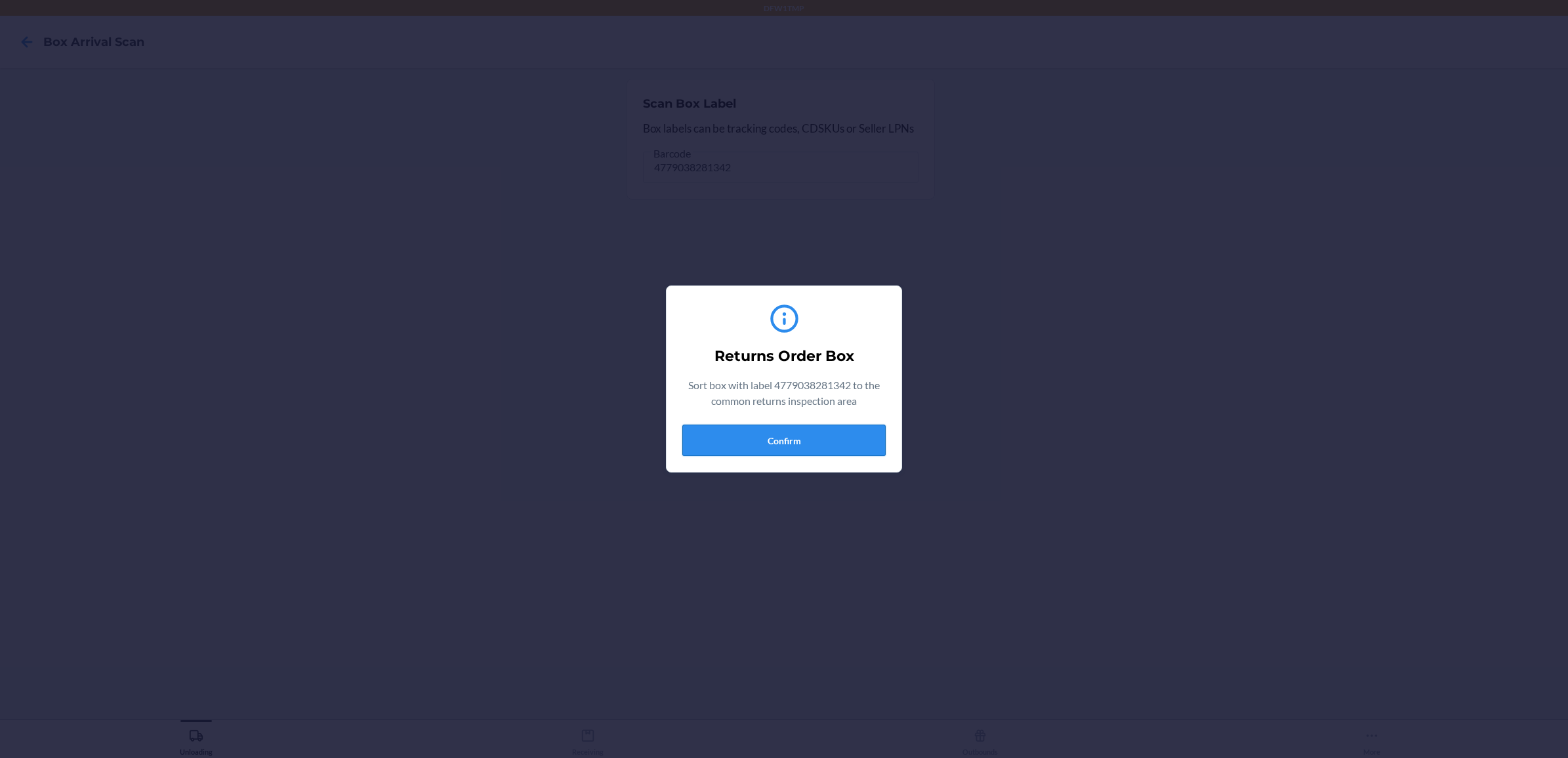
click at [780, 446] on button "Confirm" at bounding box center [784, 440] width 204 height 32
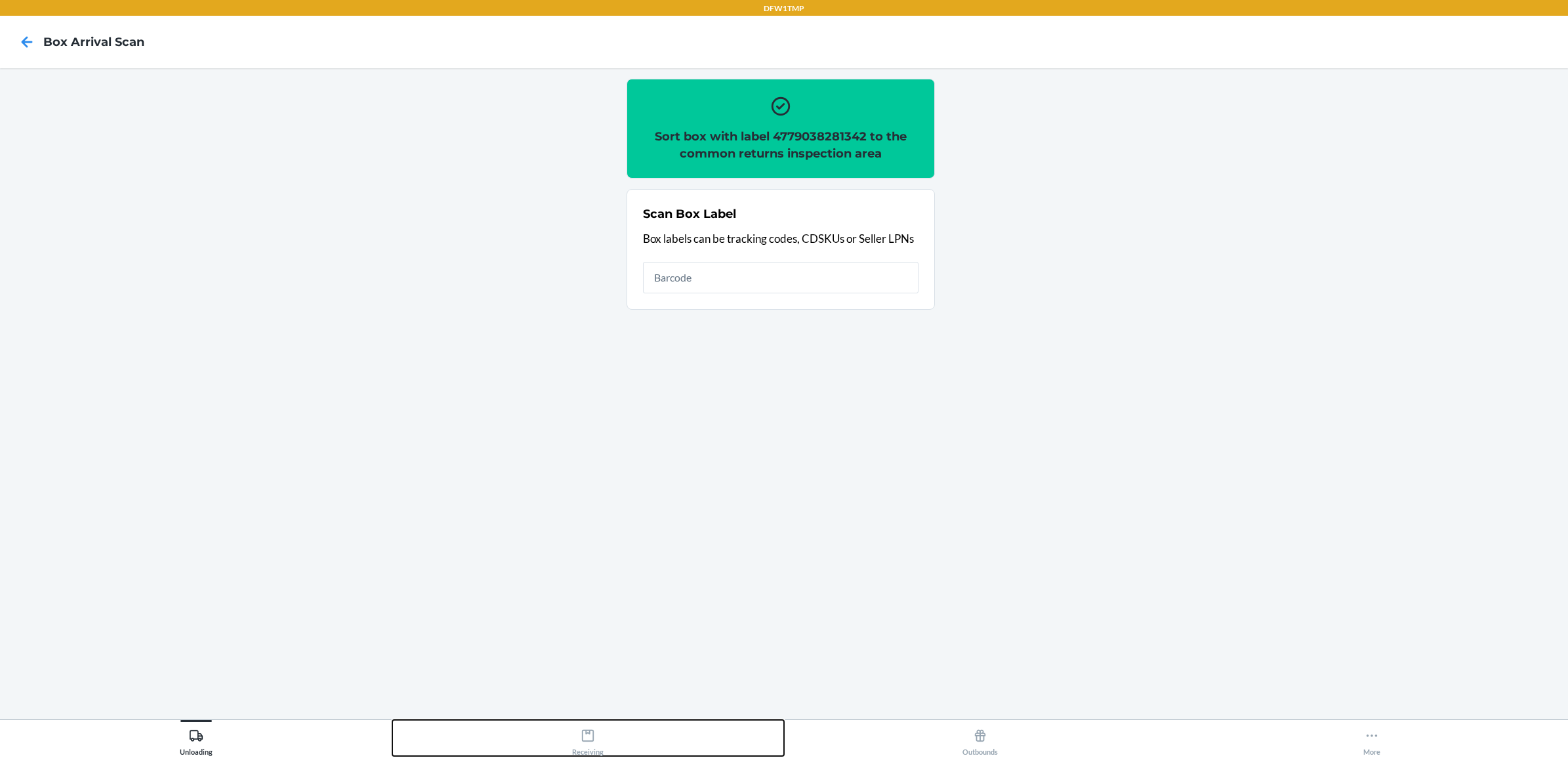
click at [584, 750] on div "Receiving" at bounding box center [588, 739] width 32 height 33
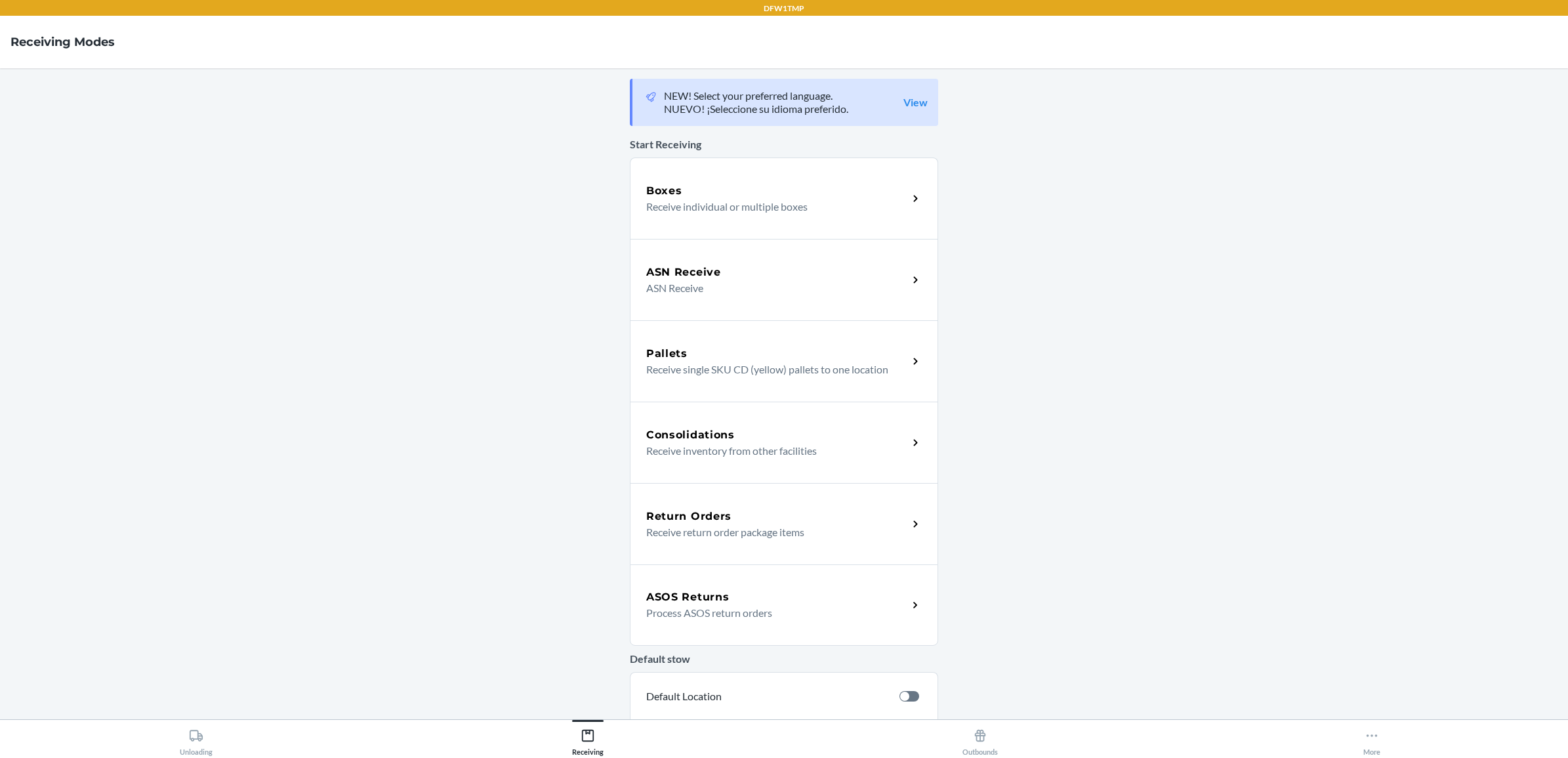
click at [669, 566] on div "ASOS Returns Process ASOS return orders" at bounding box center [784, 605] width 309 height 82
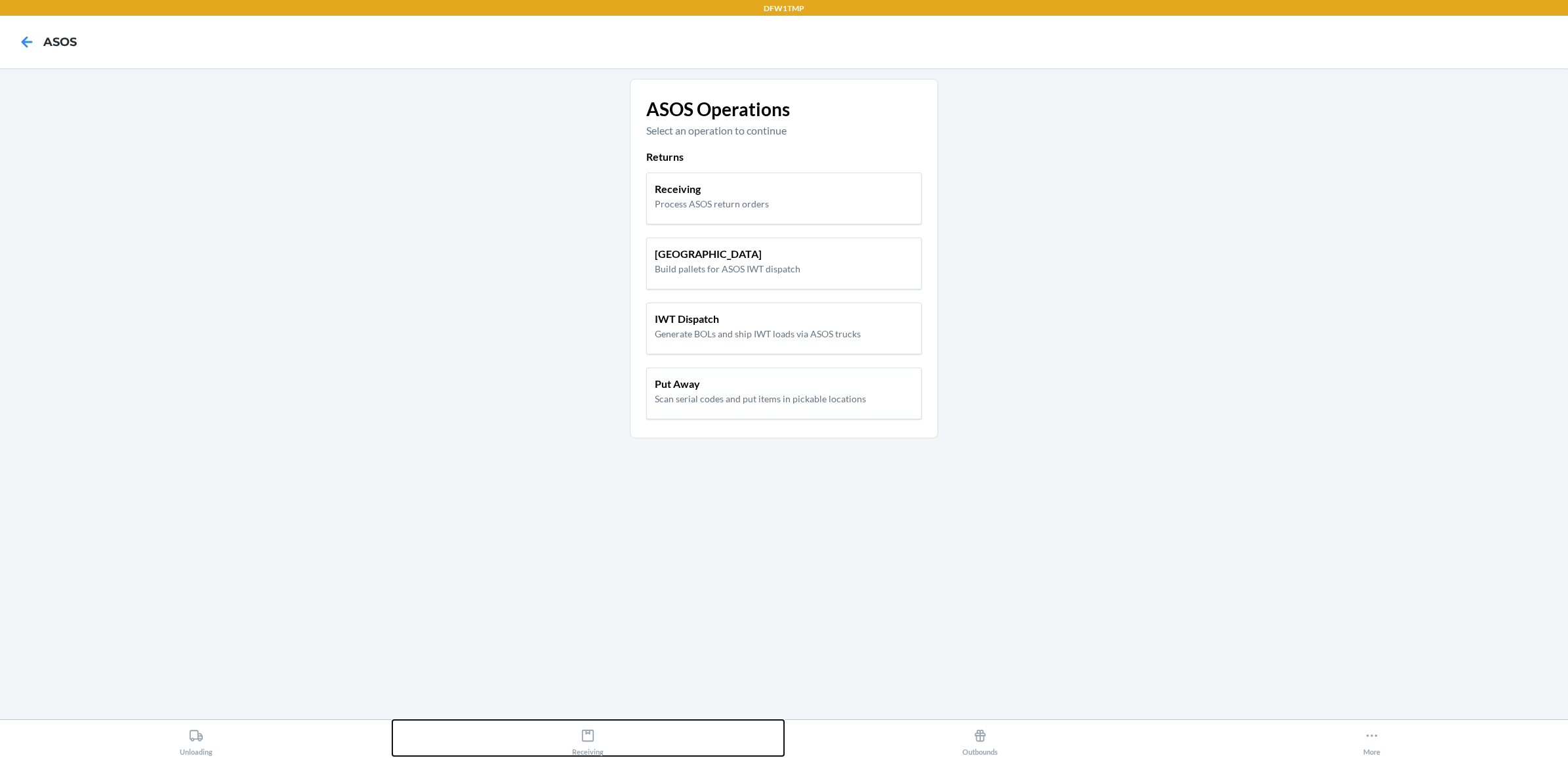
click at [591, 742] on div "Receiving" at bounding box center [588, 739] width 32 height 33
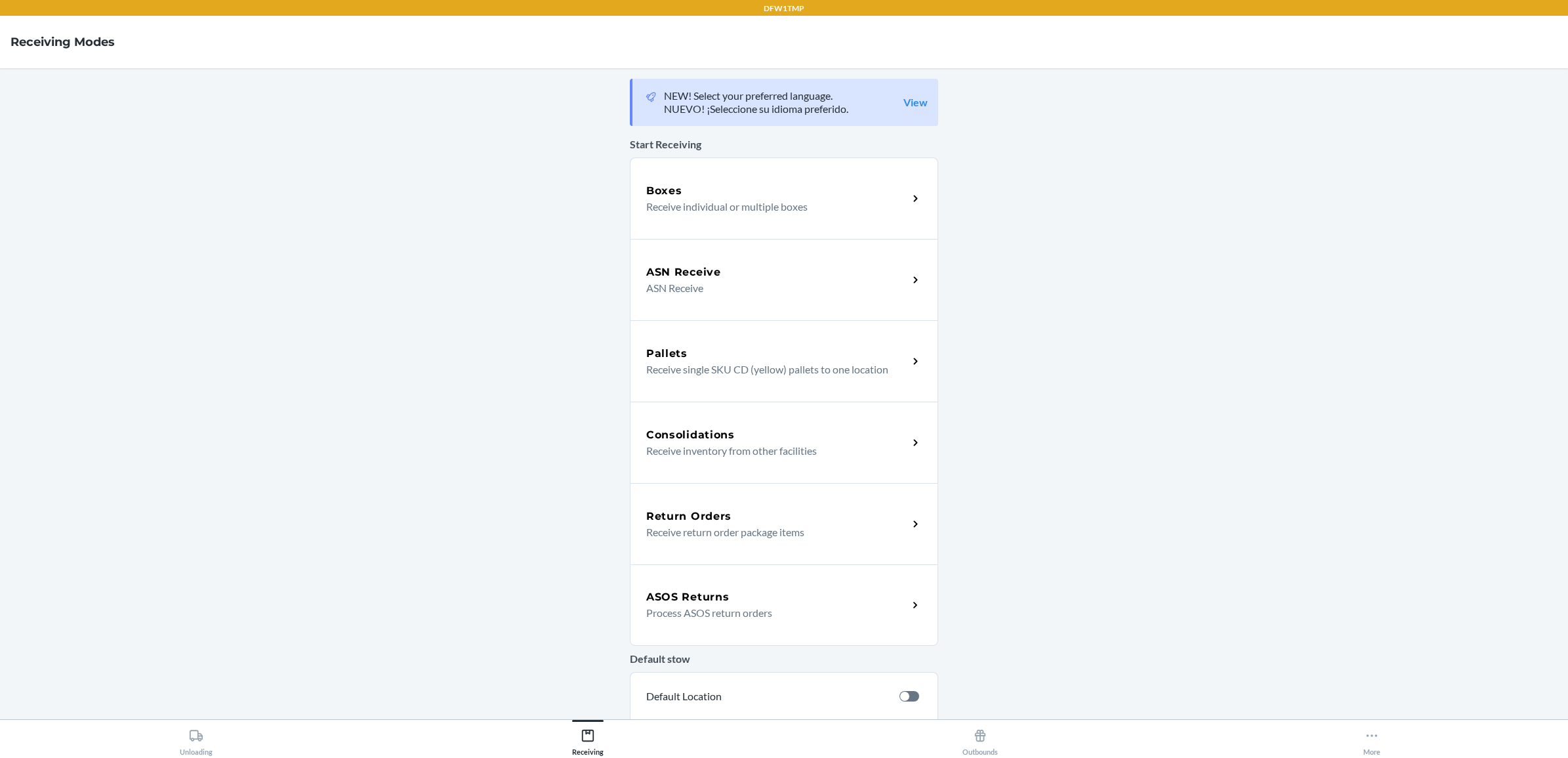
click at [673, 519] on h5 "Return Orders" at bounding box center [689, 516] width 86 height 16
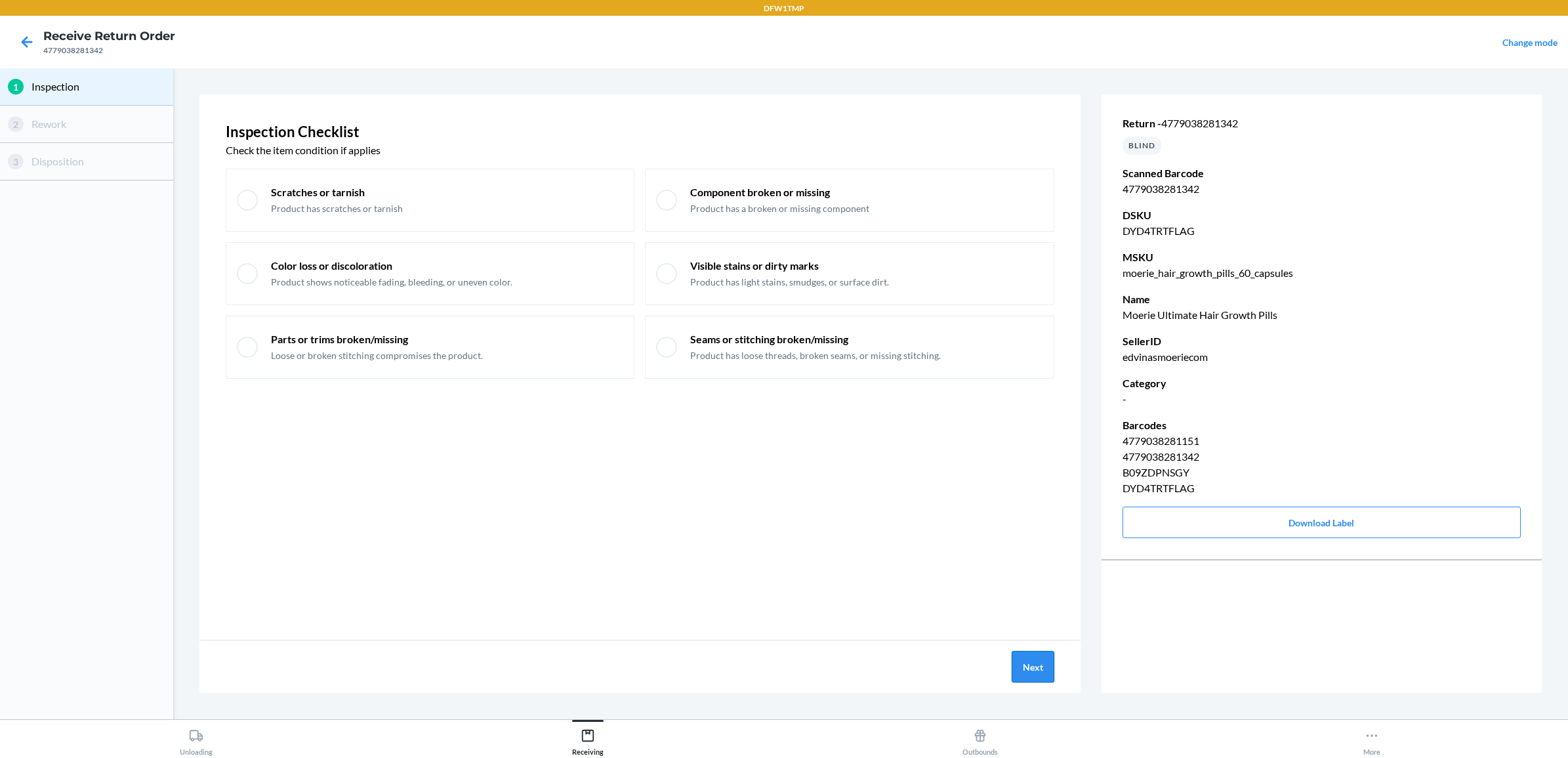
click at [1049, 669] on button "Next" at bounding box center [1032, 666] width 43 height 32
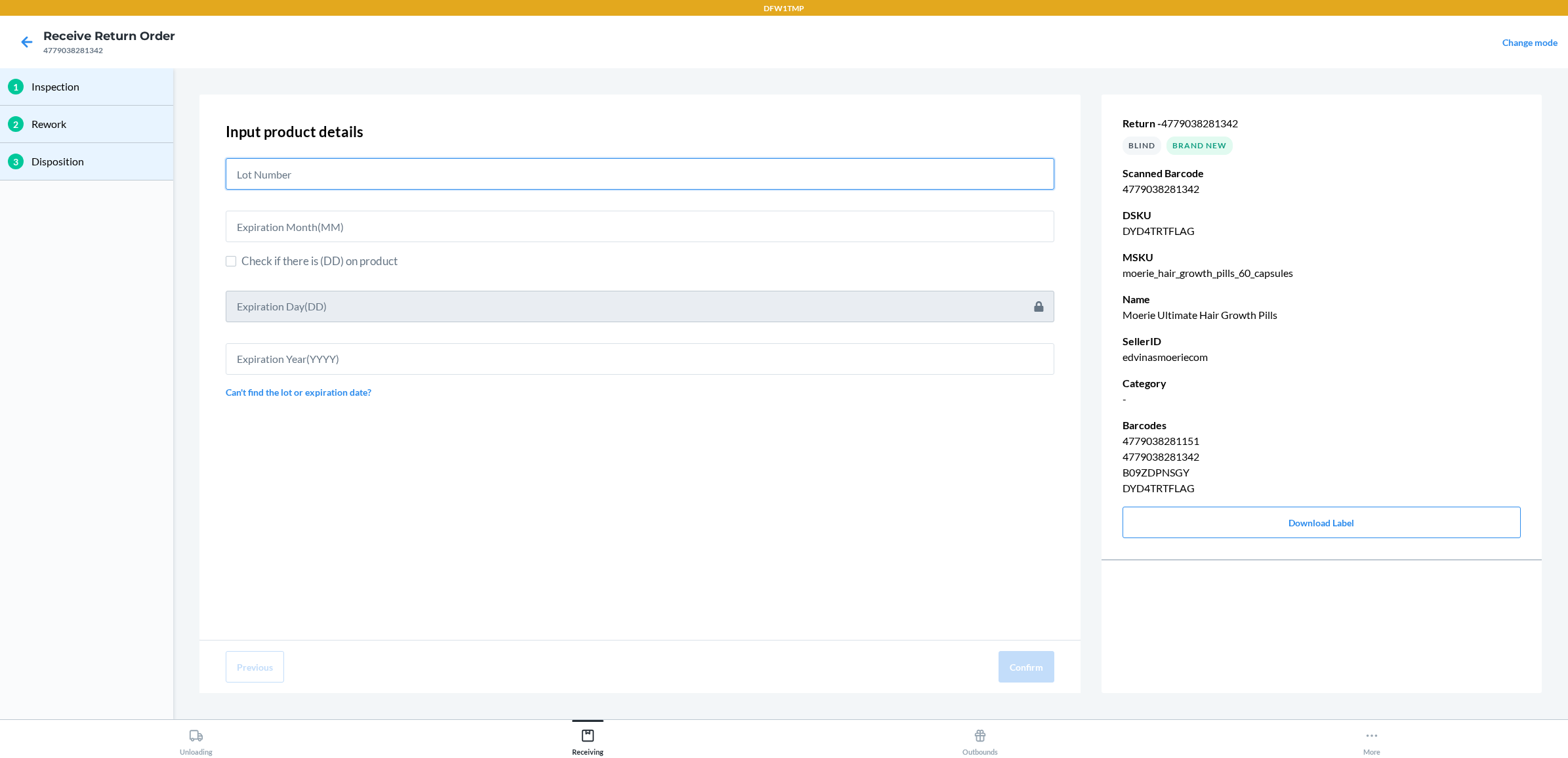
click at [343, 171] on input "text" at bounding box center [640, 173] width 829 height 32
type input "25050101-02"
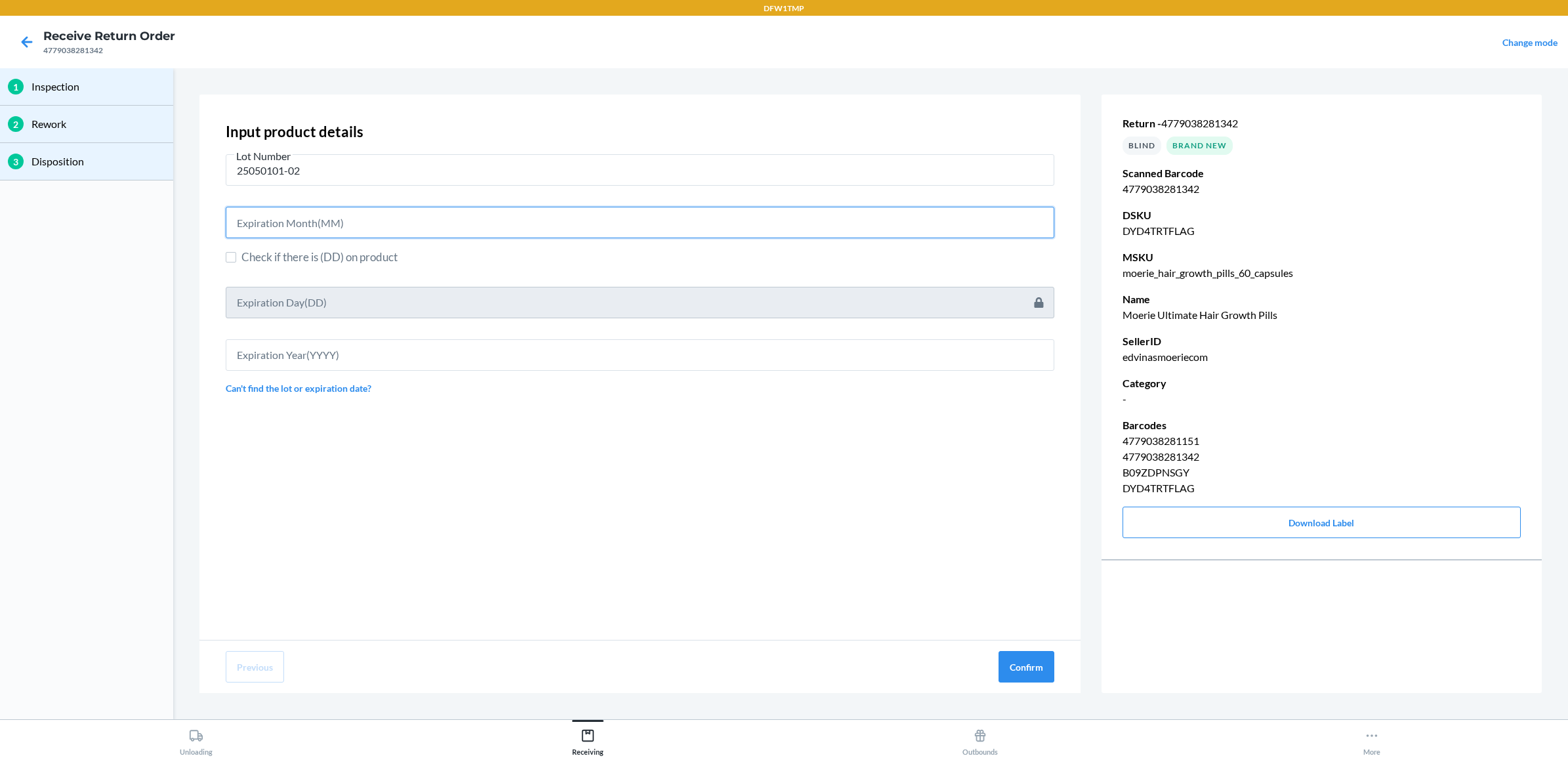
click at [325, 217] on input "text" at bounding box center [640, 222] width 829 height 32
type input "06"
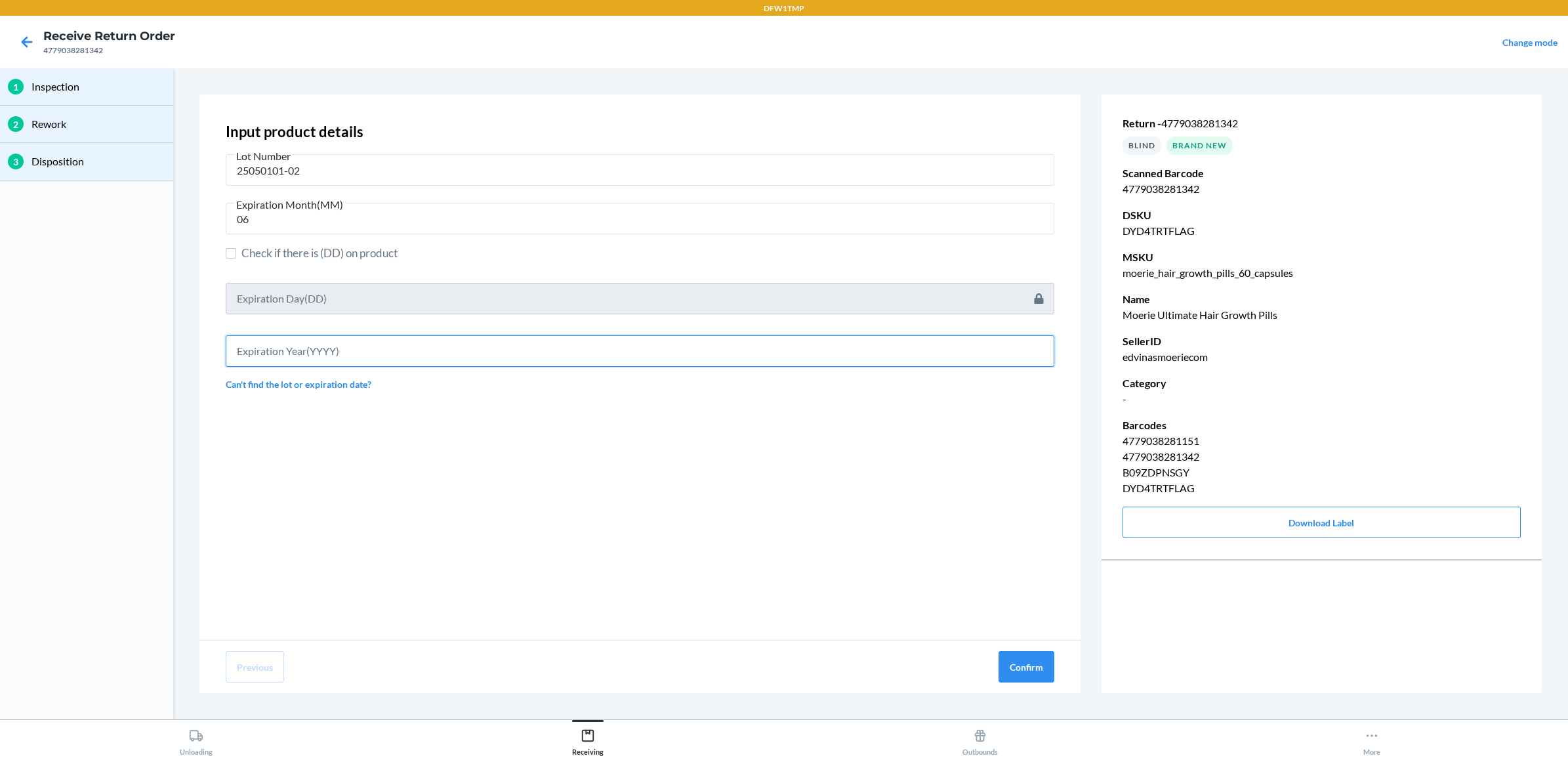
click at [317, 355] on input "text" at bounding box center [640, 351] width 829 height 32
type input "2027"
click at [1021, 662] on button "Confirm" at bounding box center [1026, 666] width 56 height 32
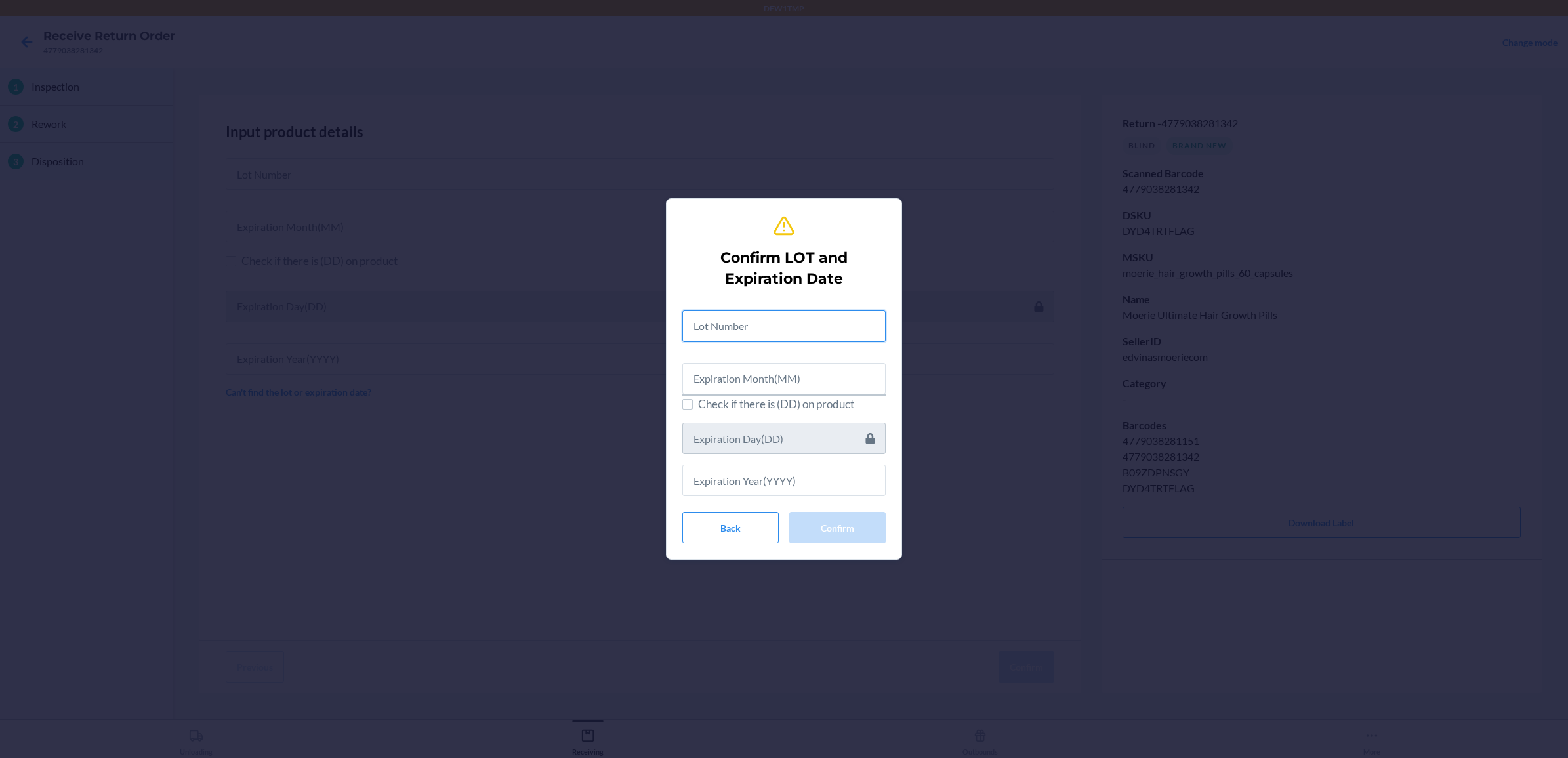
click at [737, 326] on input "text" at bounding box center [784, 326] width 204 height 32
type input "25050101-02"
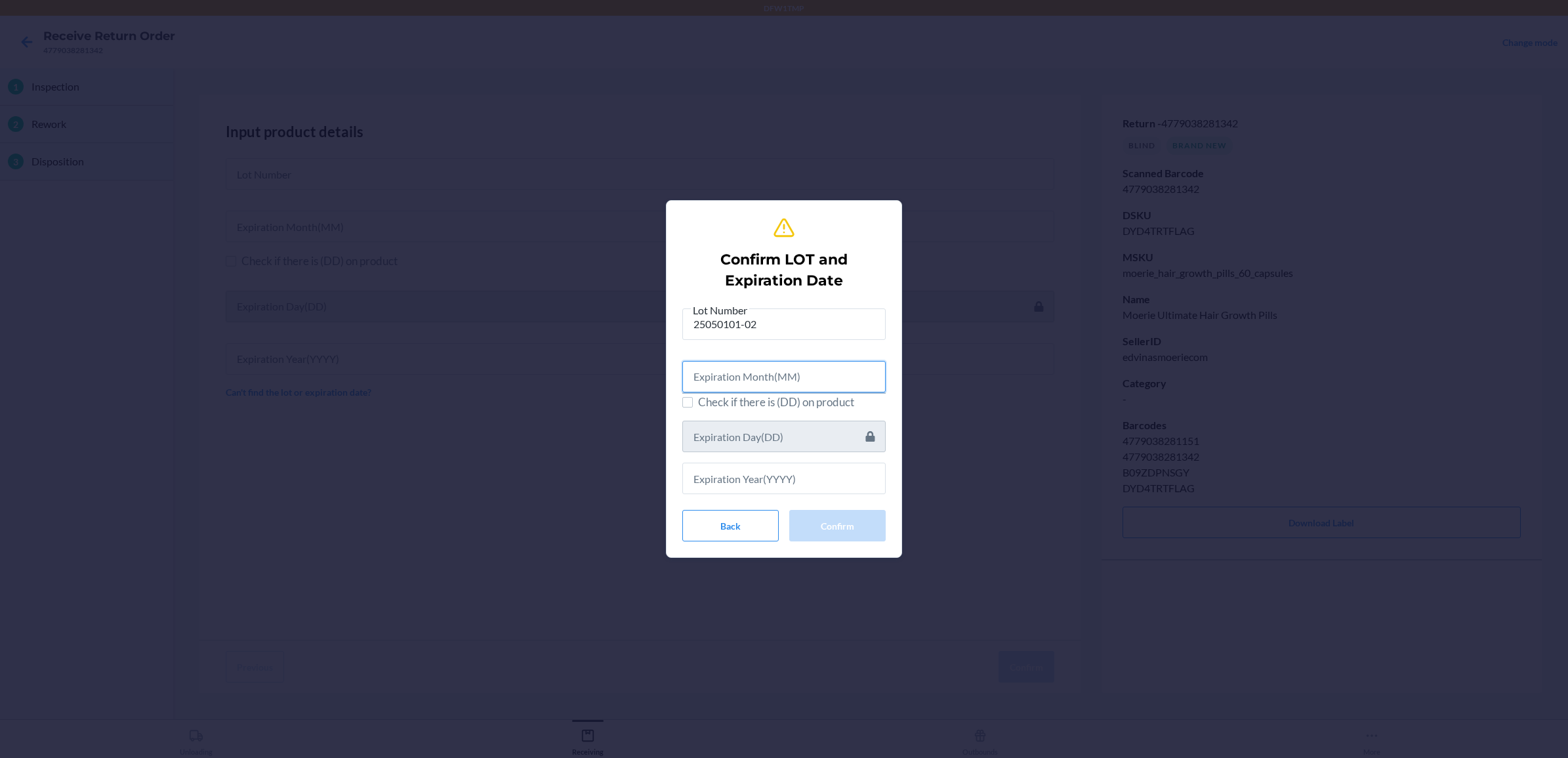
click at [700, 375] on input "text" at bounding box center [784, 376] width 204 height 32
type input "06"
click at [762, 471] on input "text" at bounding box center [784, 476] width 204 height 32
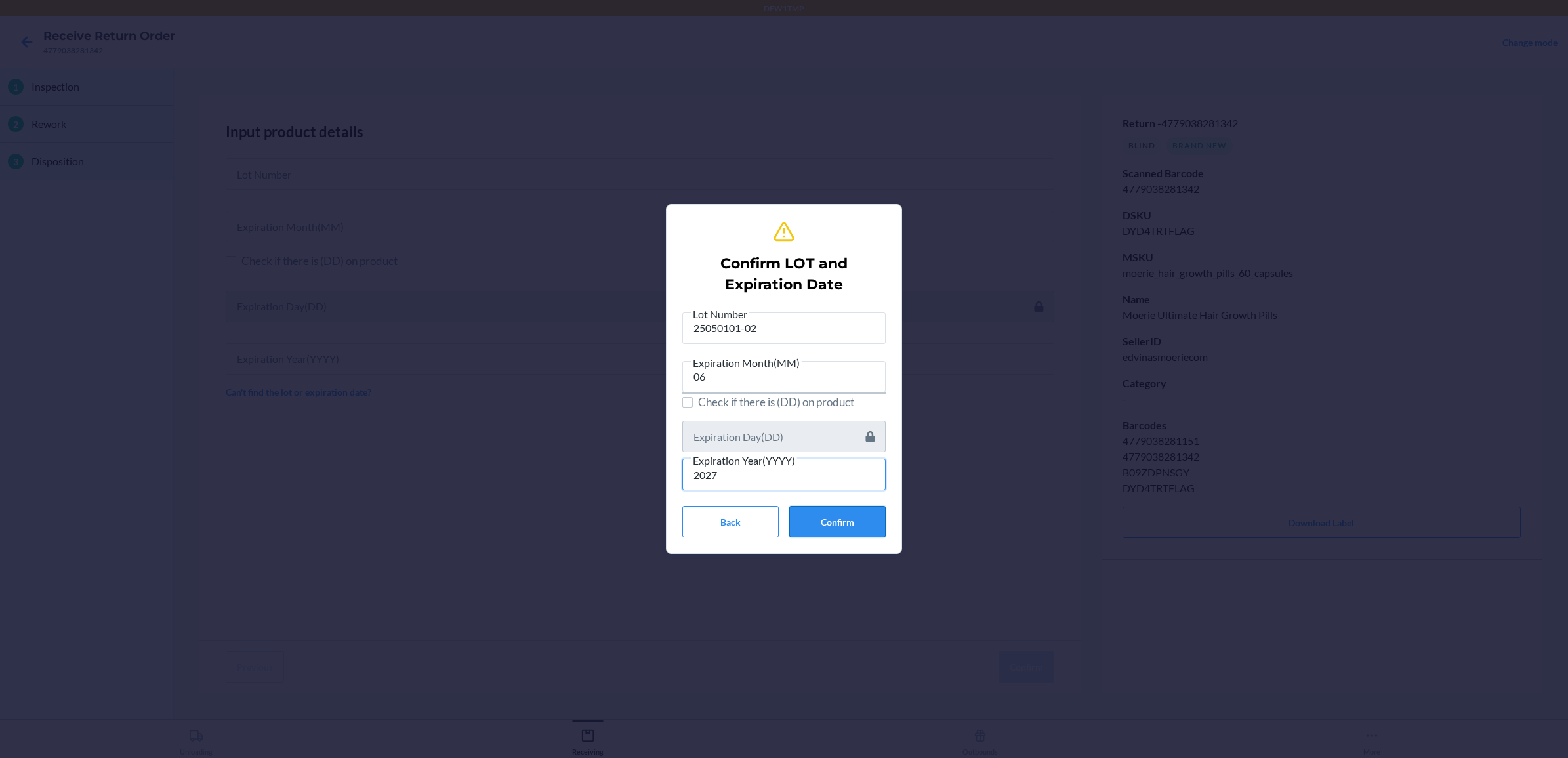
type input "2027"
click at [820, 523] on button "Confirm" at bounding box center [837, 522] width 96 height 32
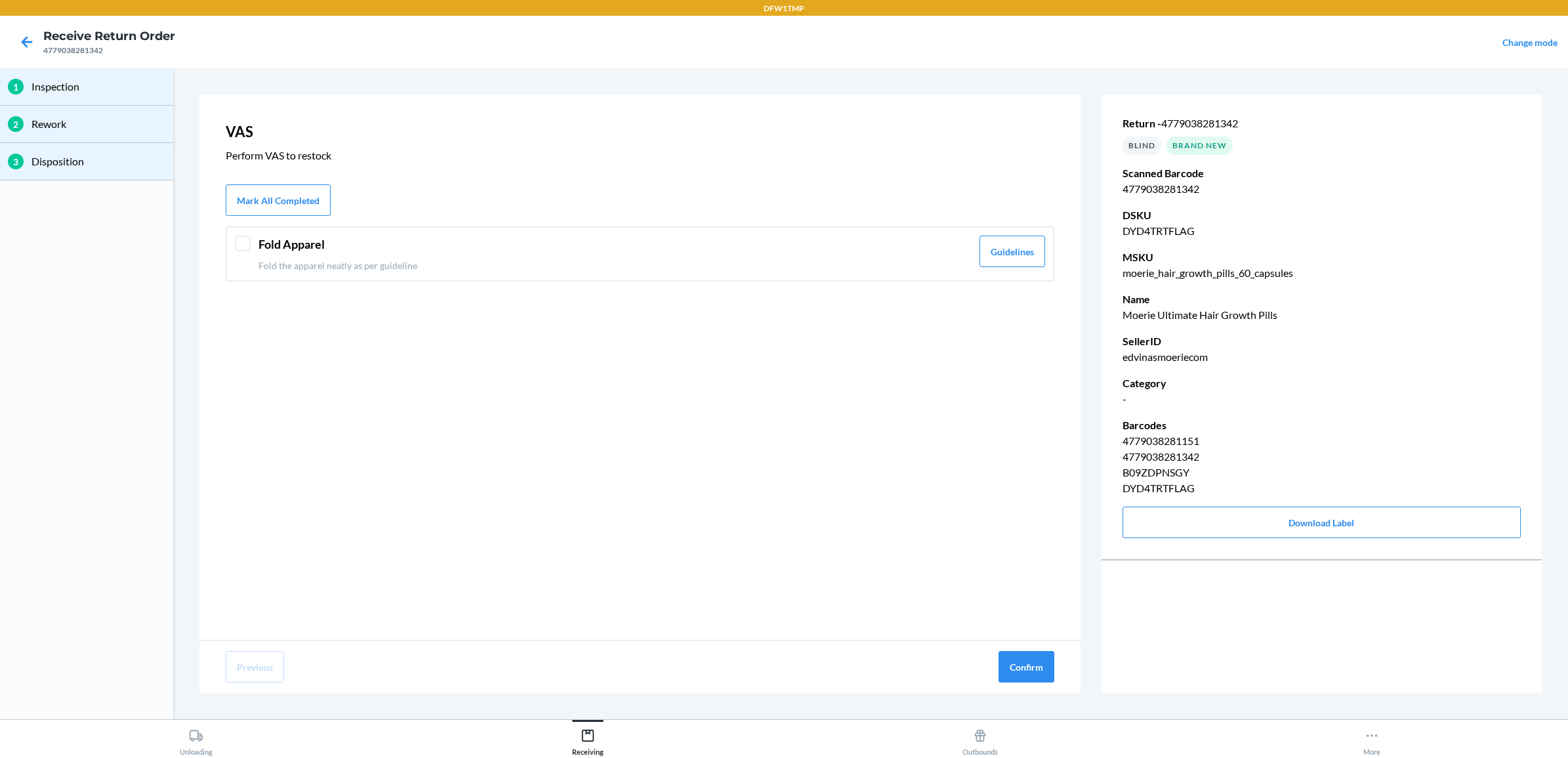
click at [229, 243] on div "Fold Apparel Fold the apparel neatly as per guideline Guidelines" at bounding box center [640, 253] width 829 height 55
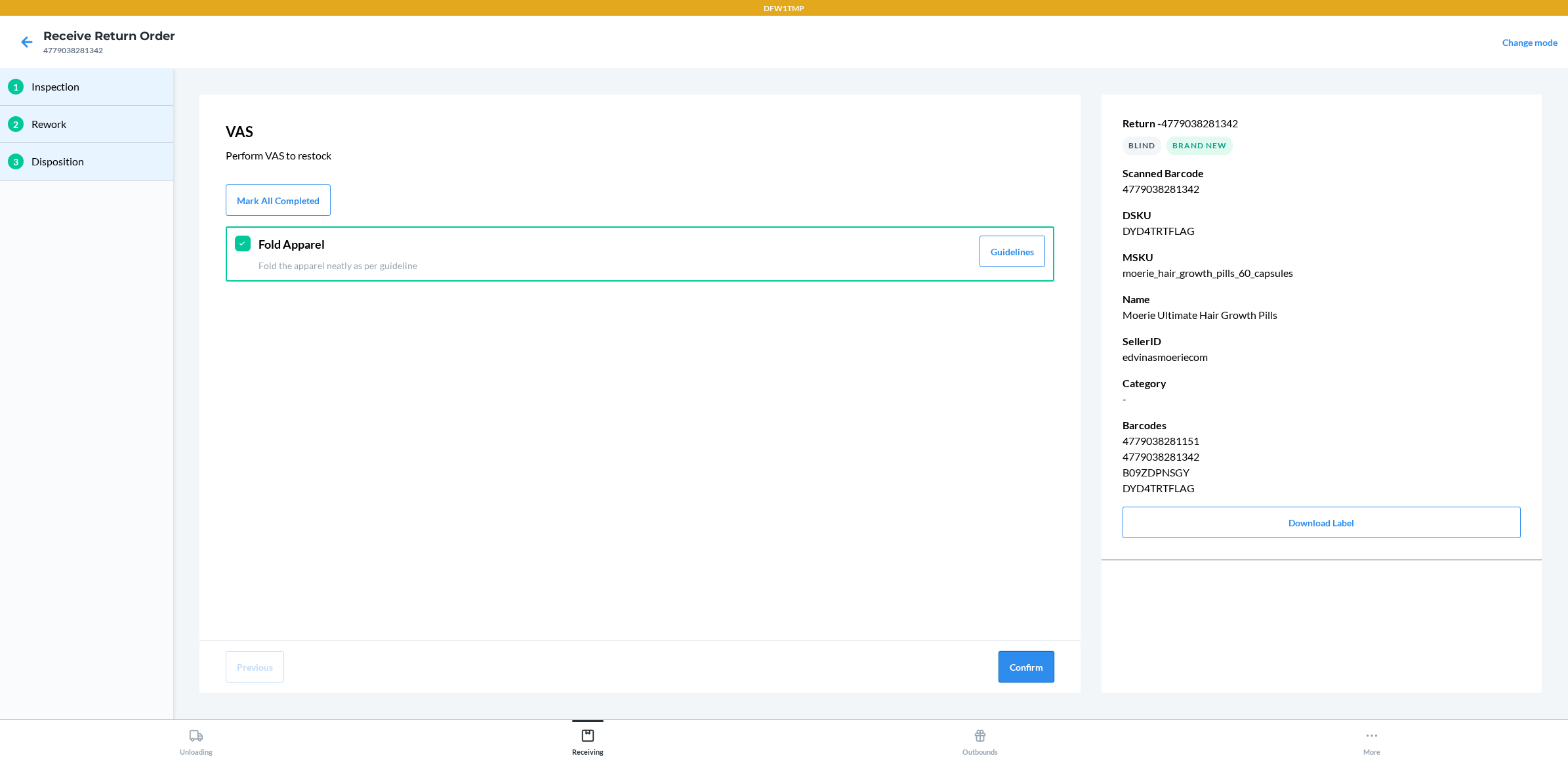
click at [1031, 675] on button "Confirm" at bounding box center [1026, 666] width 56 height 32
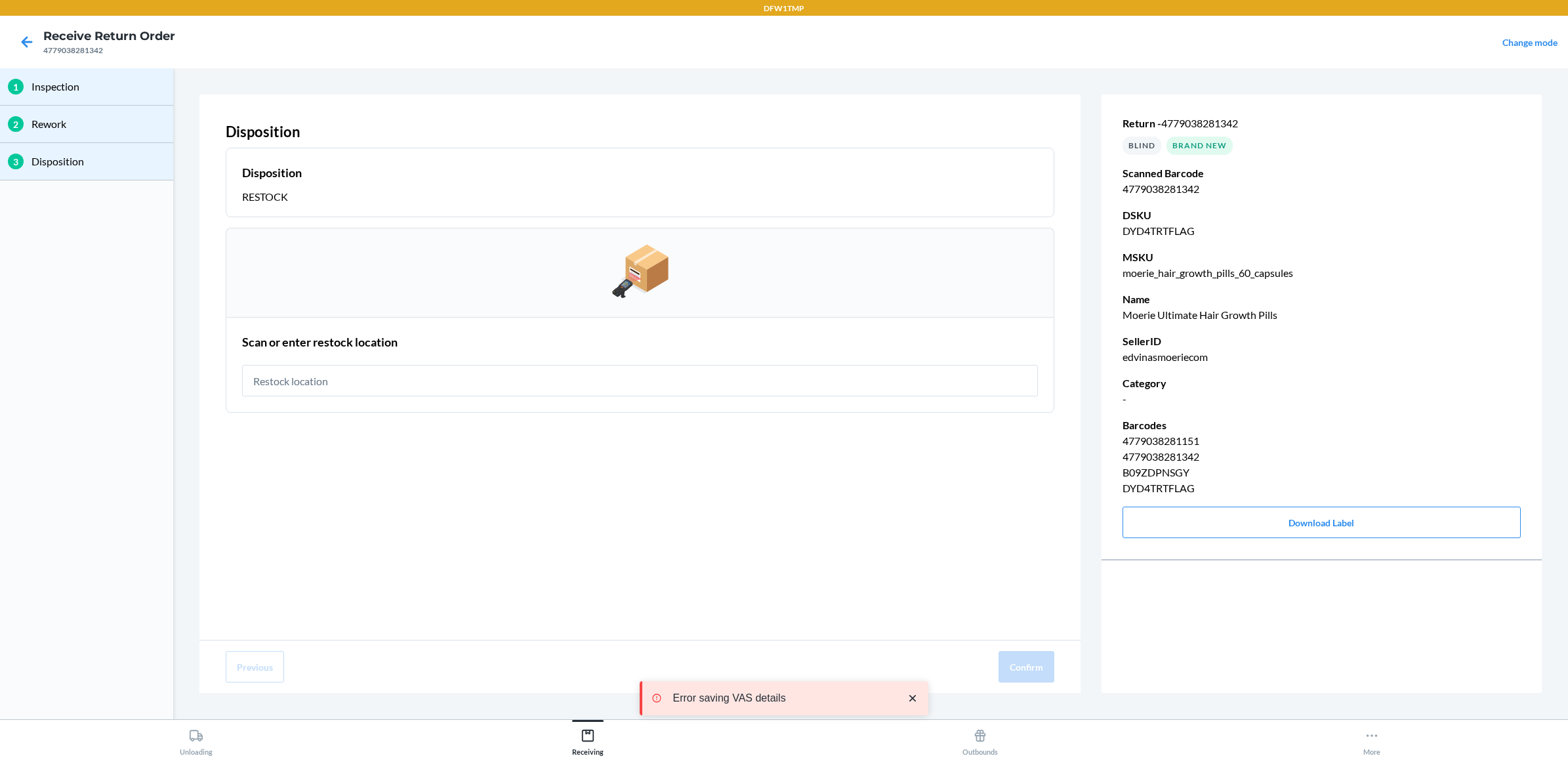
click at [498, 380] on input "text" at bounding box center [640, 380] width 796 height 32
type input "RT-07"
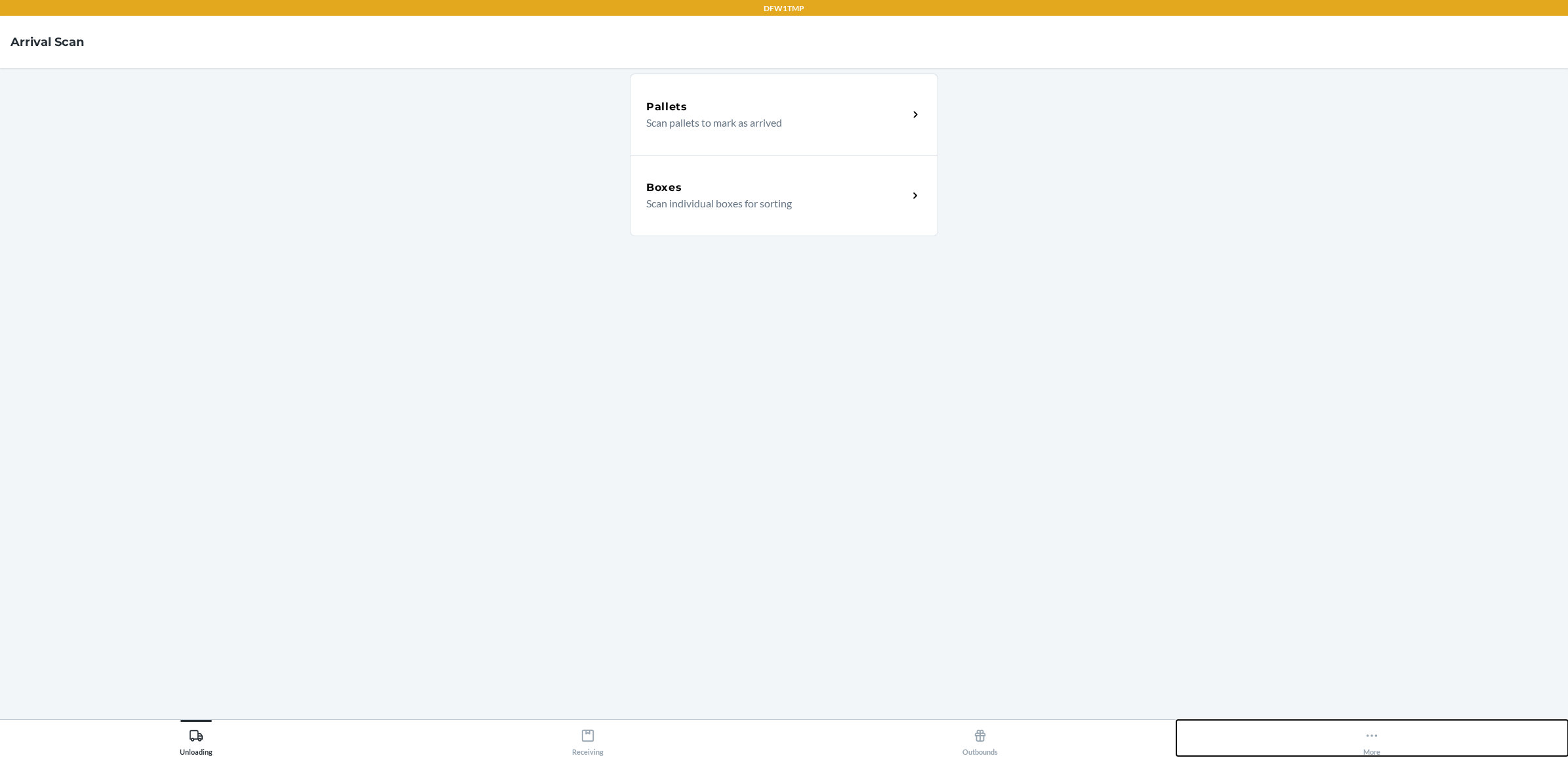
click at [1378, 742] on div "More" at bounding box center [1372, 739] width 17 height 33
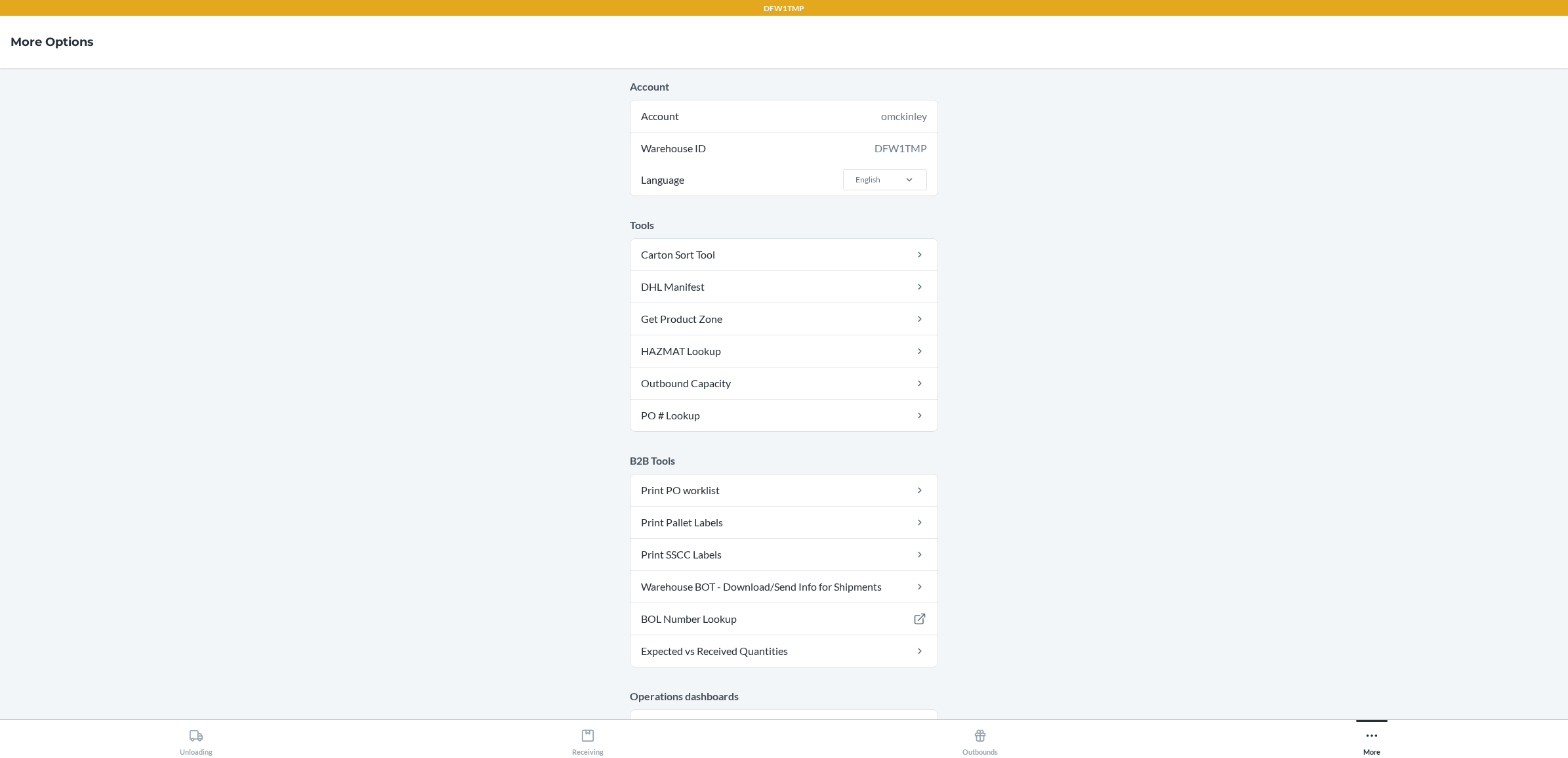
click at [1263, 322] on main "Account Account omckinley Warehouse ID DFW1TMP Language English Tools Carton So…" at bounding box center [784, 393] width 1568 height 651
click at [1378, 738] on icon at bounding box center [1371, 735] width 15 height 15
click at [1270, 544] on main "Account Account omckinley Warehouse ID DFW1TMP Language English Tools Carton So…" at bounding box center [784, 393] width 1568 height 651
click at [2, 425] on main "Account Account omckinley Warehouse ID DFW1TMP Language English Tools Carton So…" at bounding box center [784, 393] width 1568 height 651
click at [205, 749] on div "Unloading" at bounding box center [196, 739] width 33 height 33
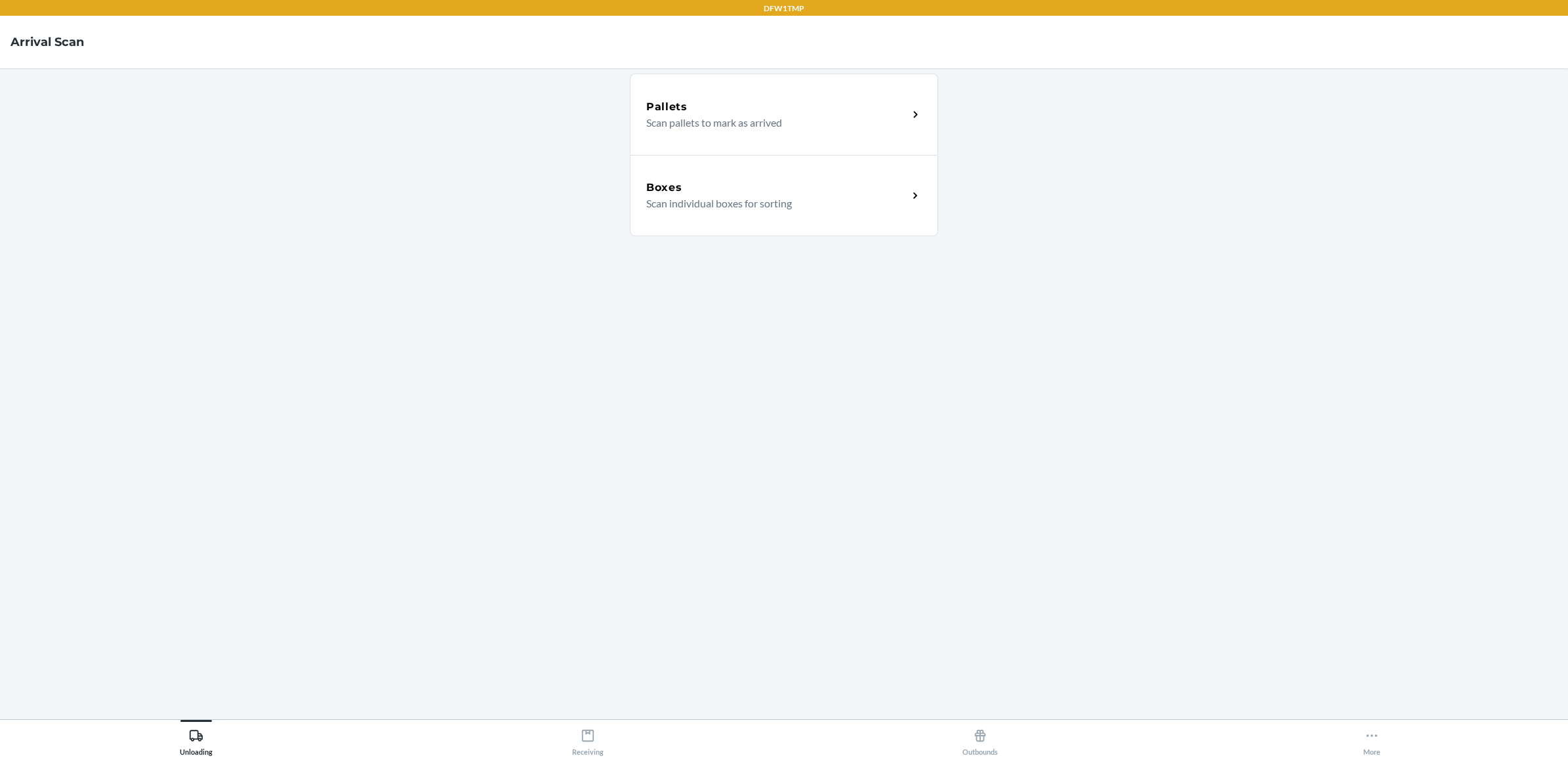
click at [705, 205] on p "Scan individual boxes for sorting" at bounding box center [771, 203] width 251 height 16
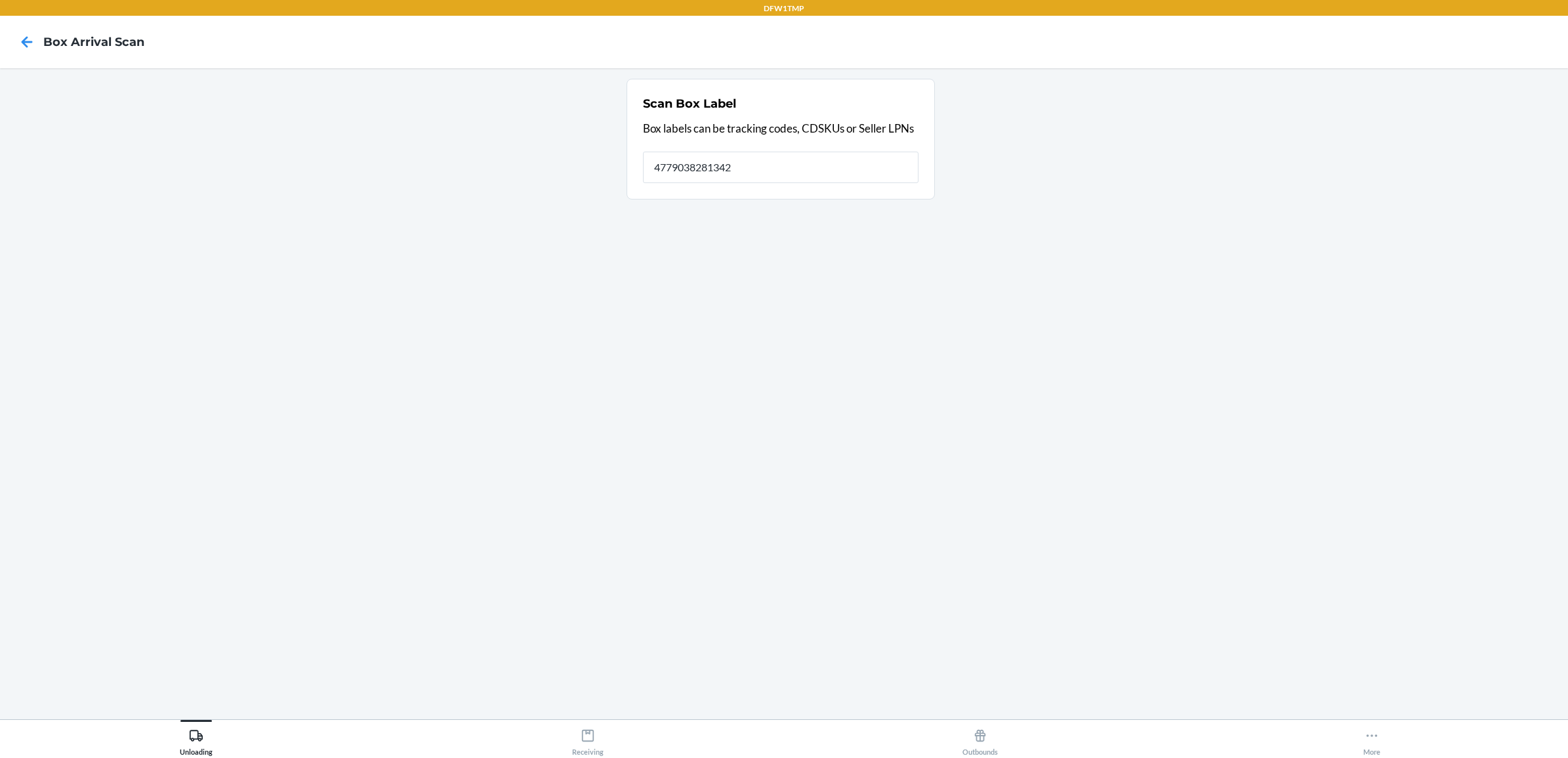
type input "4779038281342"
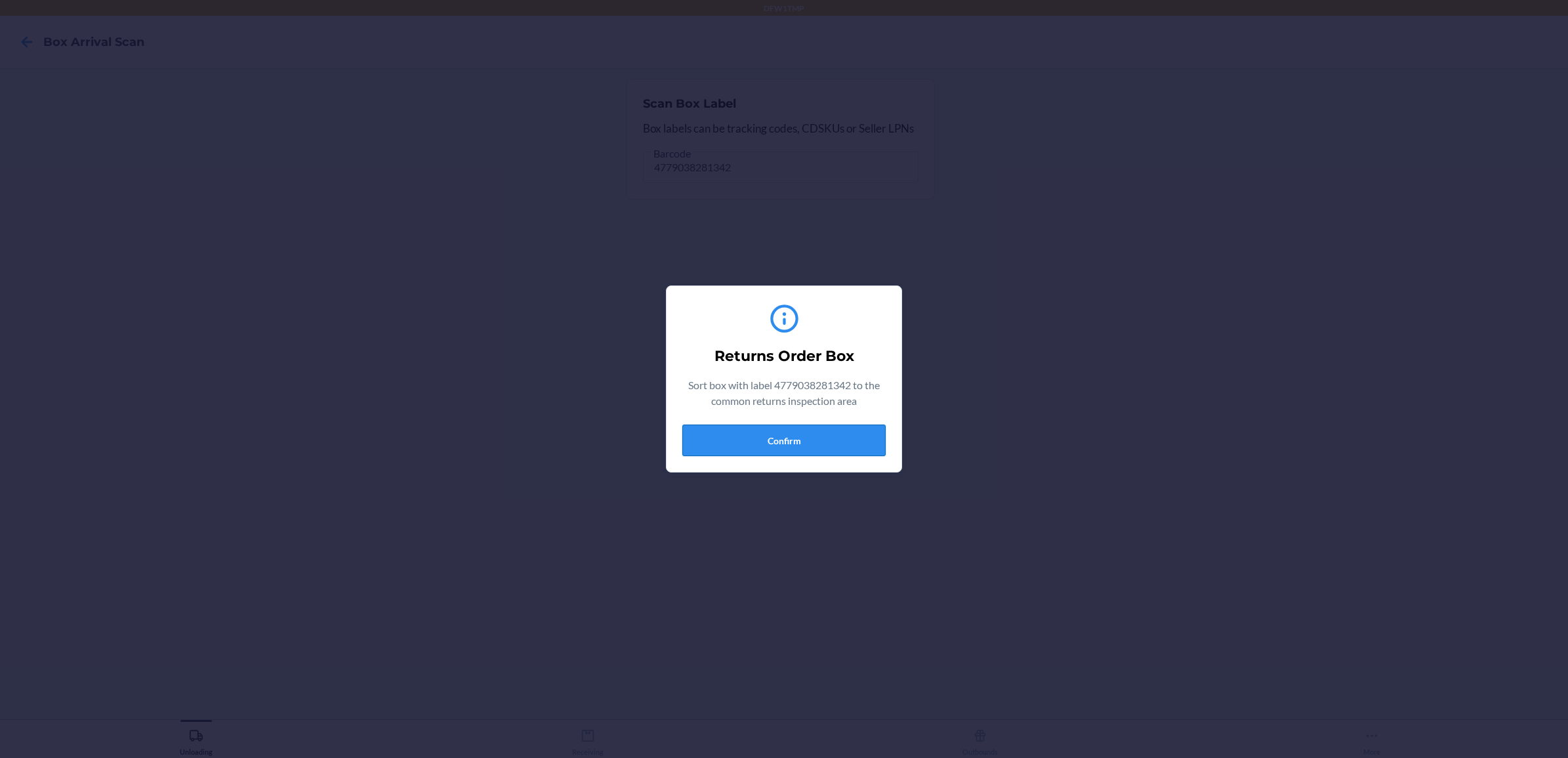
click at [734, 445] on button "Confirm" at bounding box center [784, 440] width 204 height 32
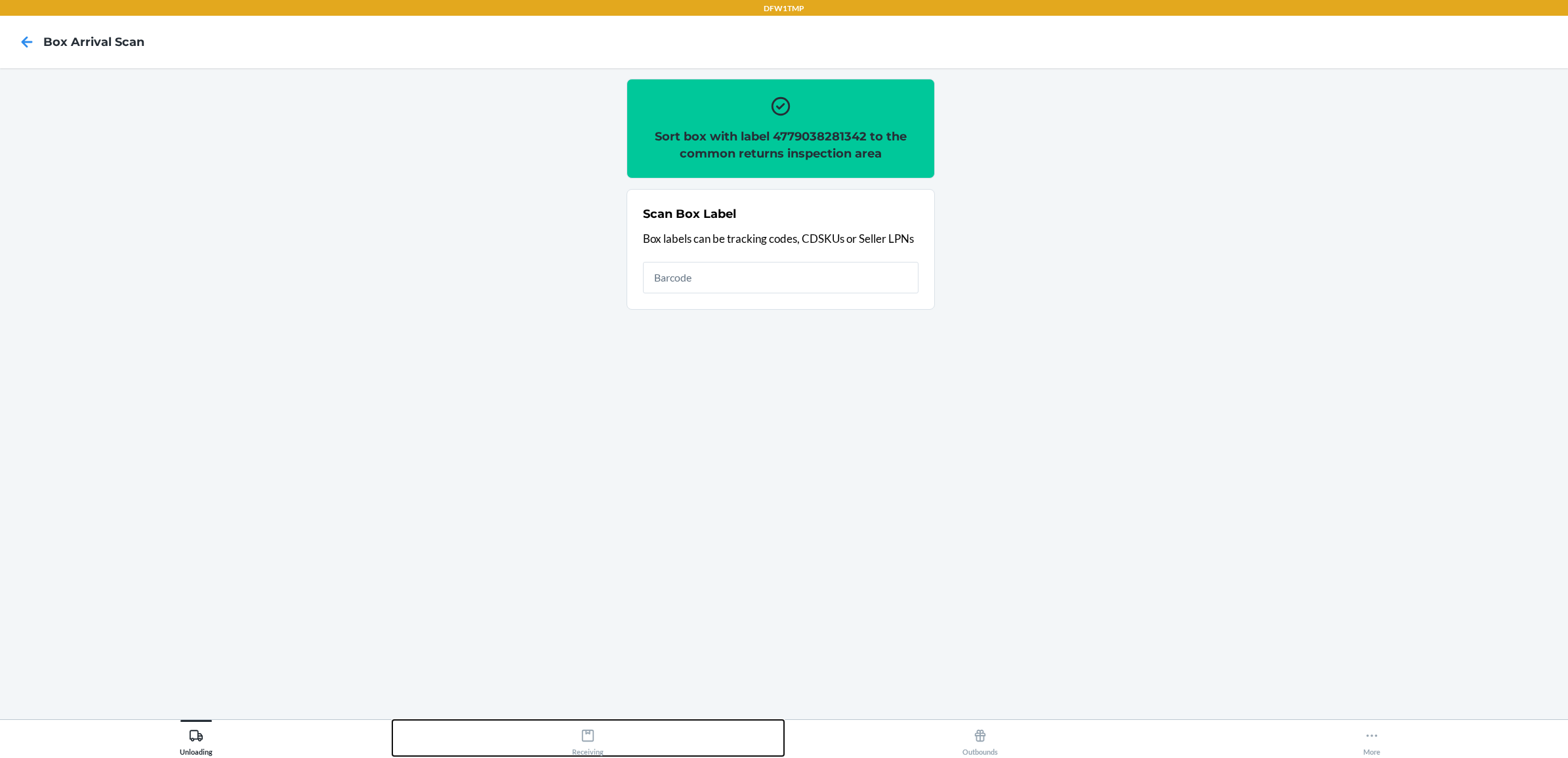
click at [578, 739] on div "Receiving" at bounding box center [588, 739] width 32 height 33
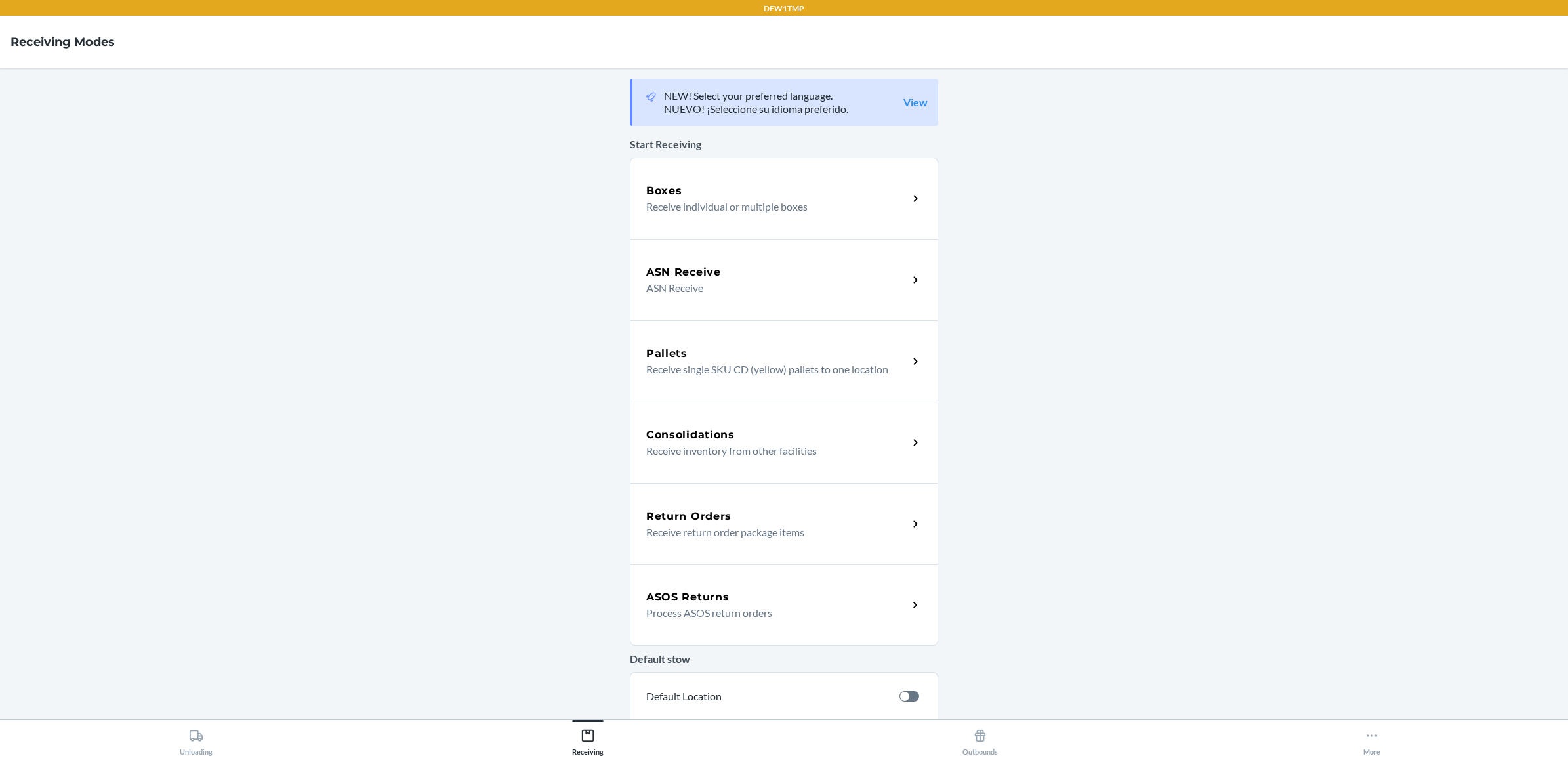
click at [742, 526] on p "Receive return order package items" at bounding box center [771, 532] width 251 height 16
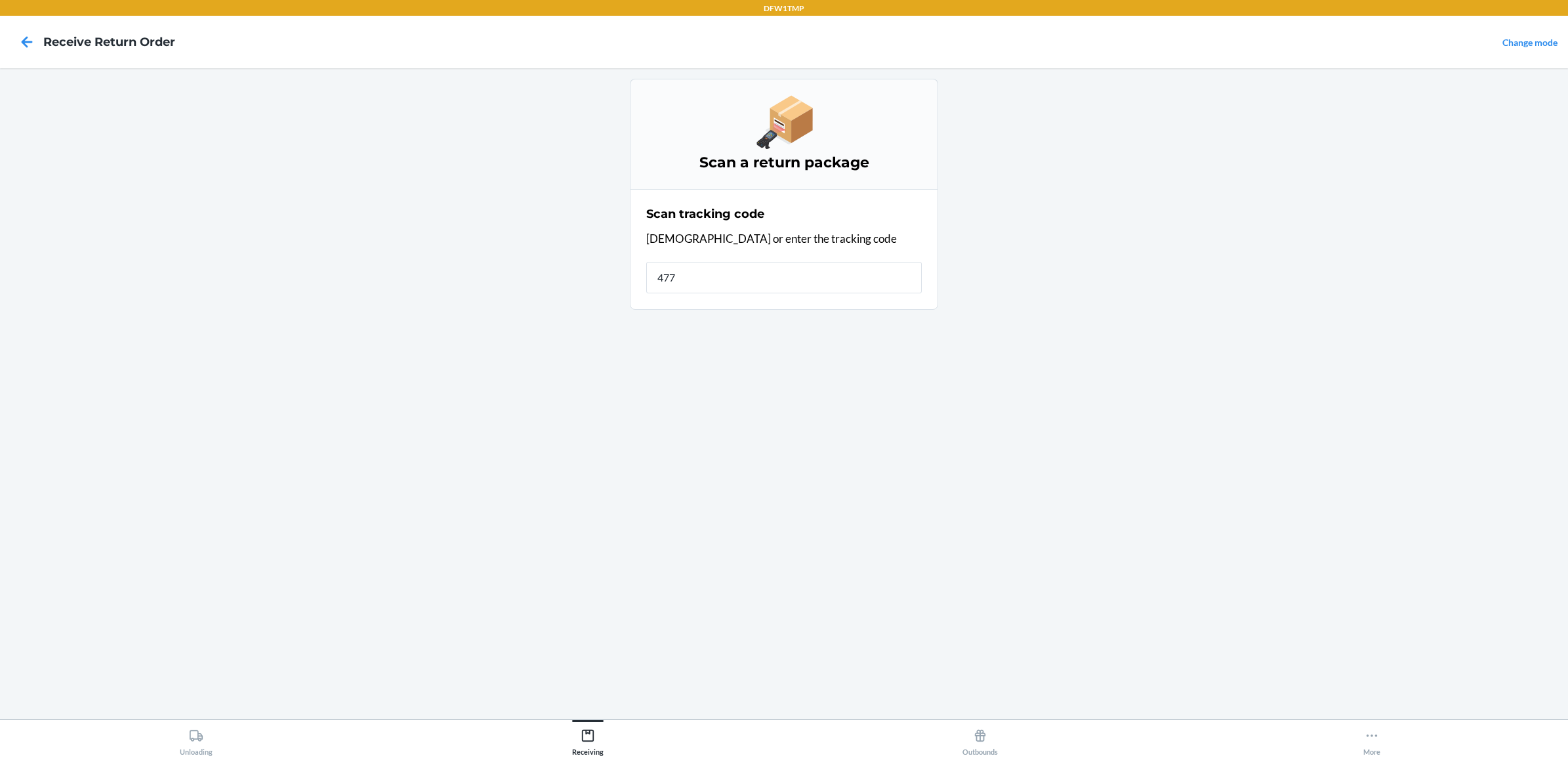
type input "4779"
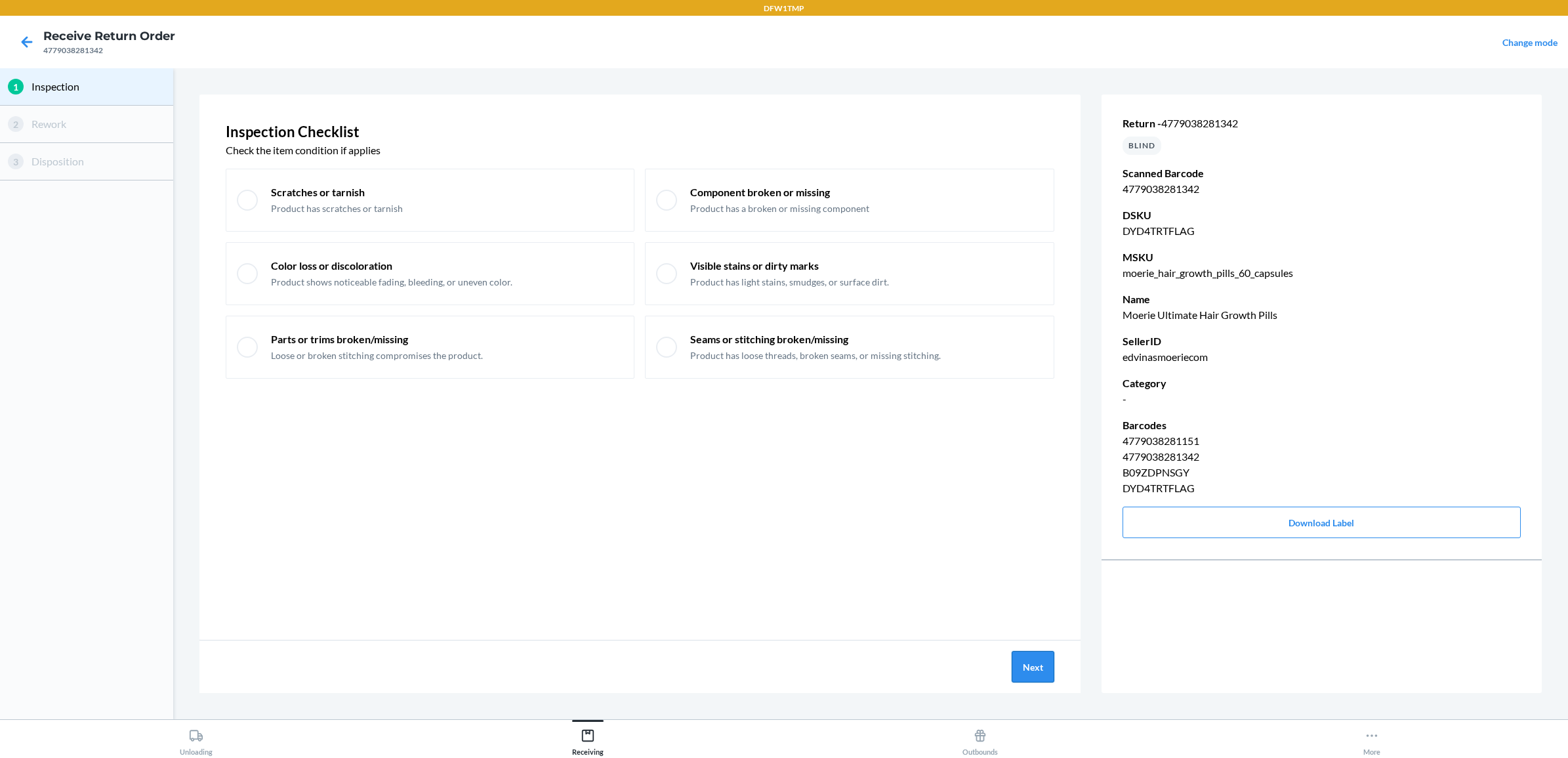
click at [1043, 664] on button "Next" at bounding box center [1032, 666] width 43 height 32
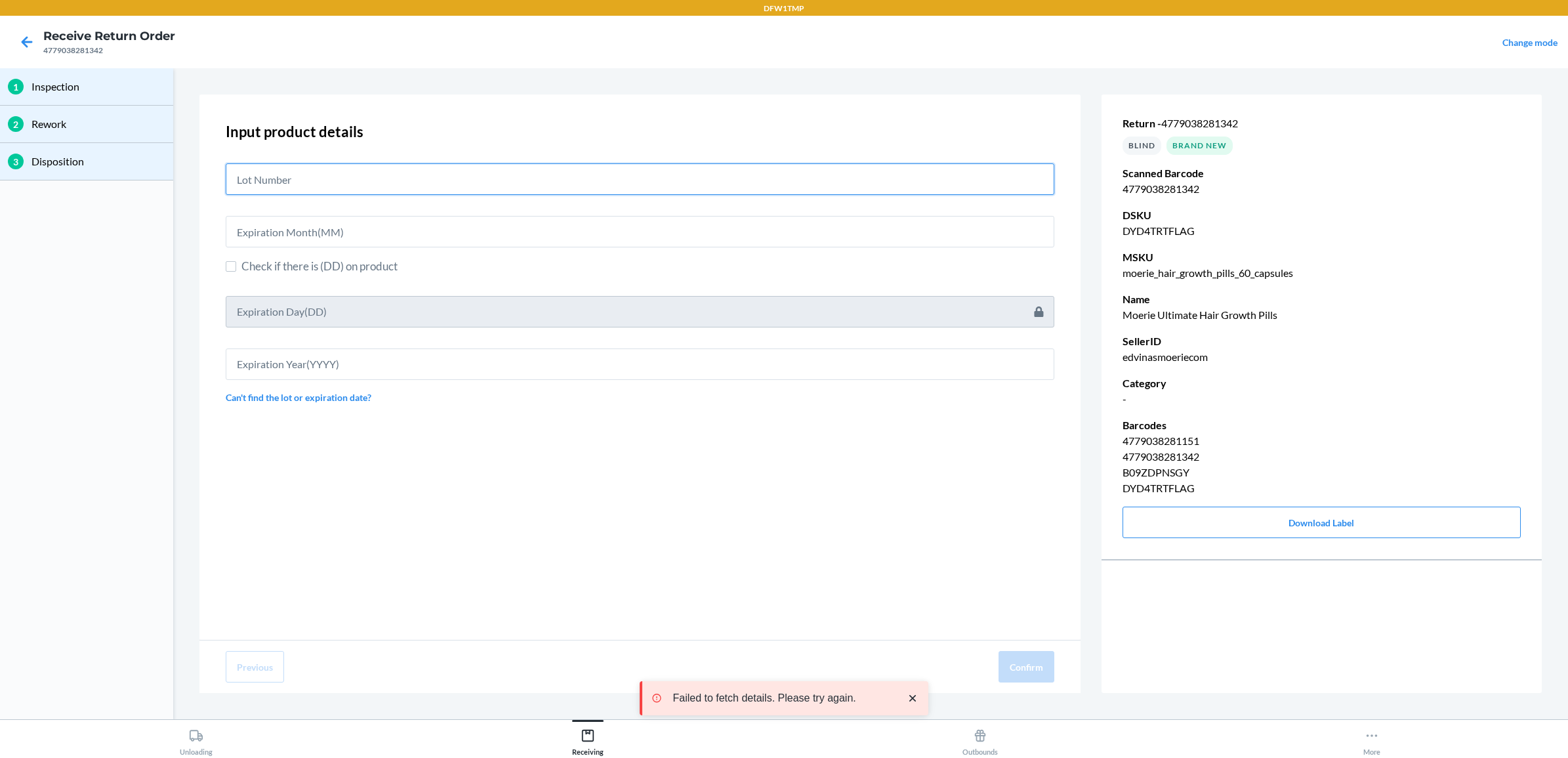
click at [299, 183] on input "text" at bounding box center [640, 179] width 829 height 32
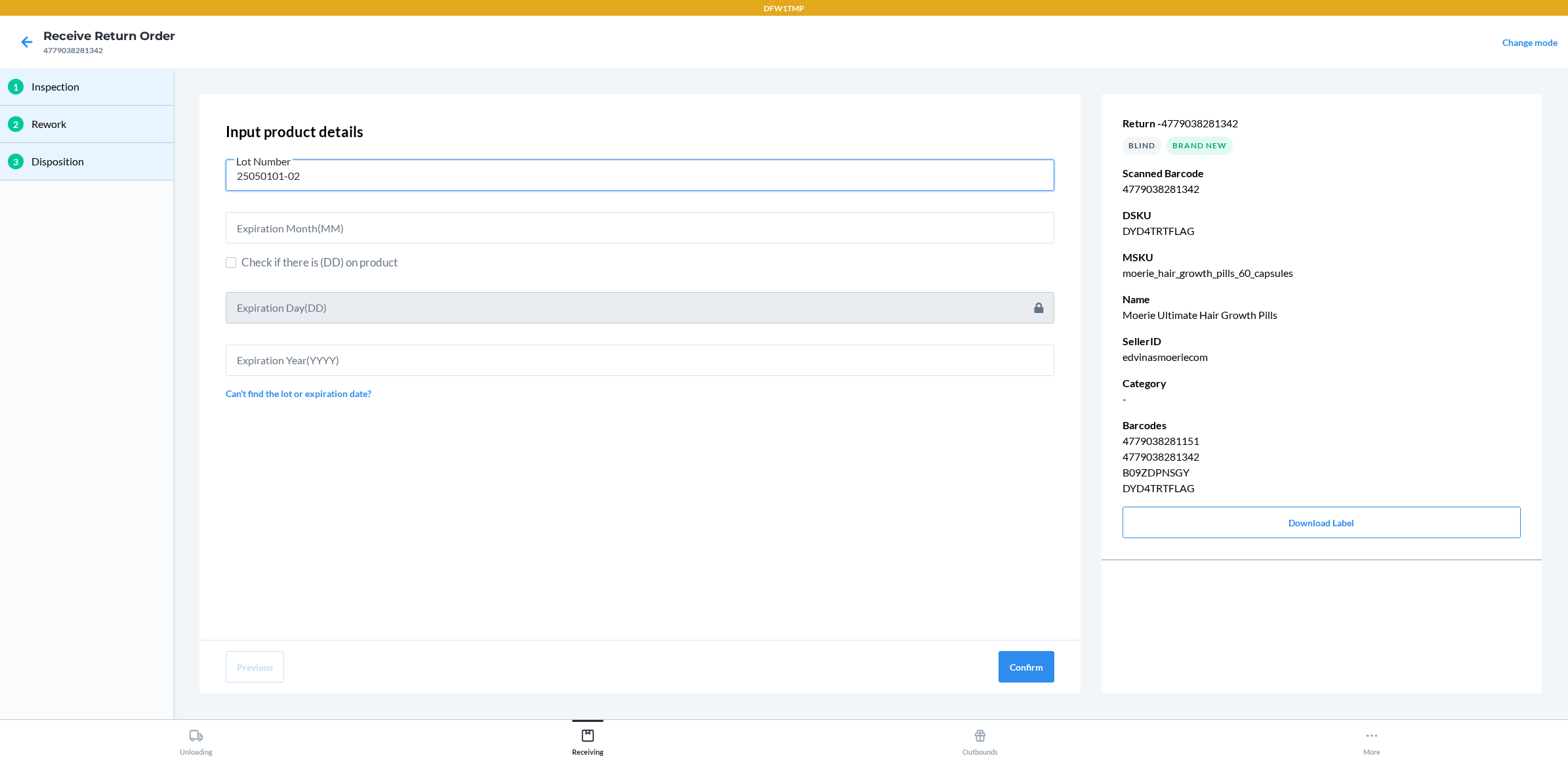
type input "25050101-02"
click at [292, 231] on input "text" at bounding box center [640, 228] width 829 height 32
type input "06"
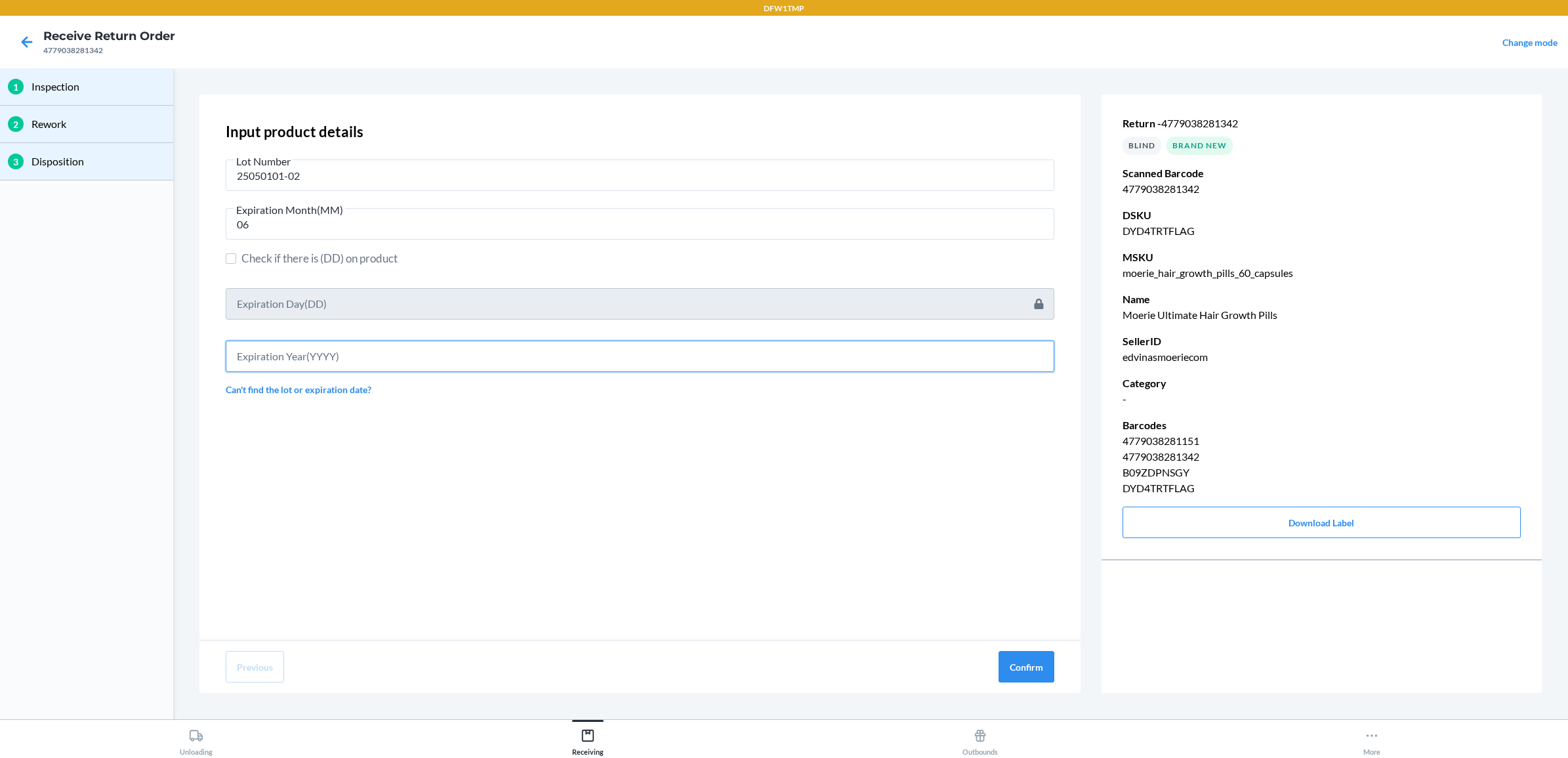
click at [329, 352] on input "text" at bounding box center [640, 356] width 829 height 32
type input "2027"
click at [1034, 670] on button "Confirm" at bounding box center [1026, 666] width 56 height 32
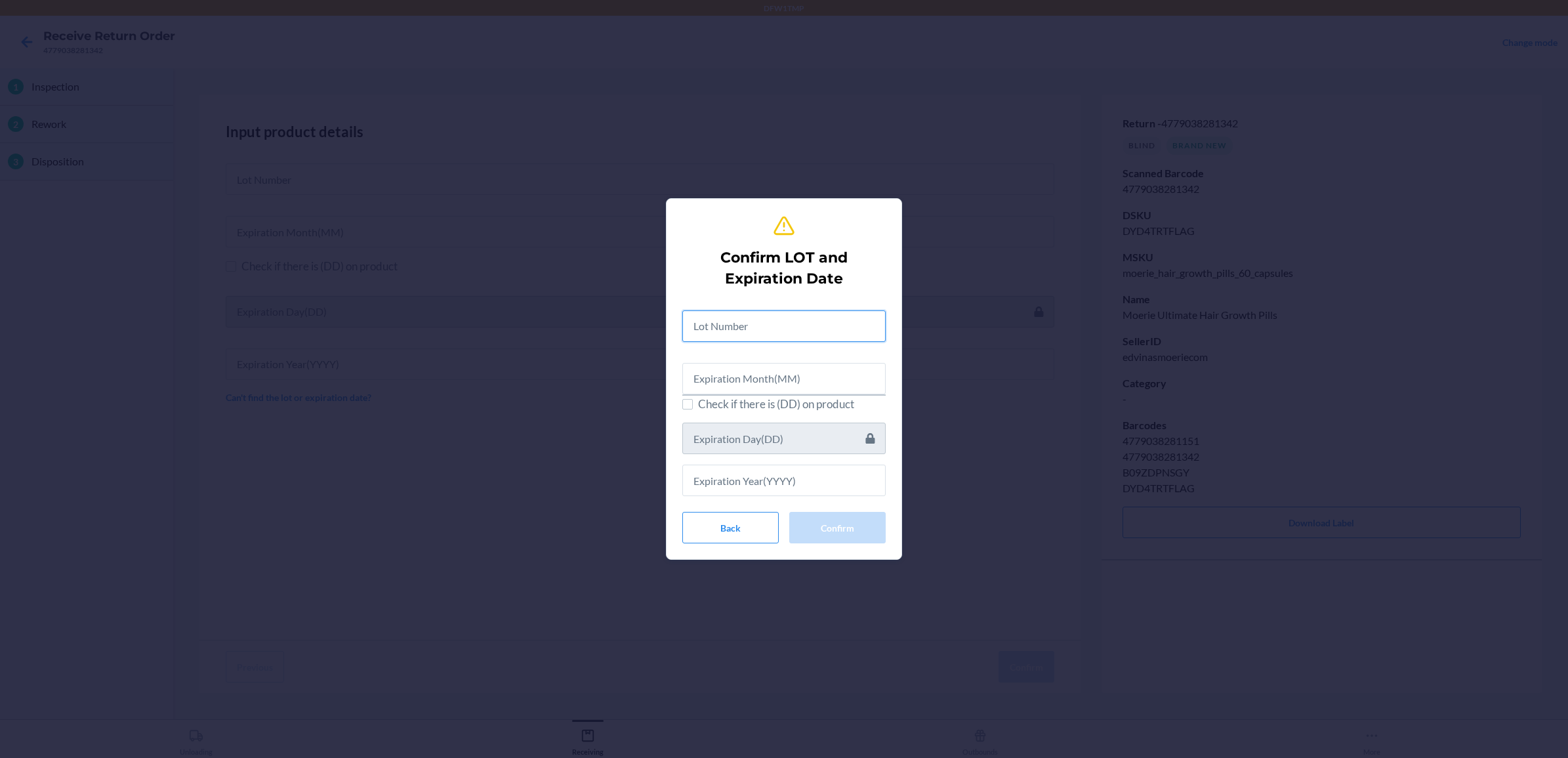
click at [740, 325] on input "text" at bounding box center [784, 326] width 204 height 32
type input "25050101-02"
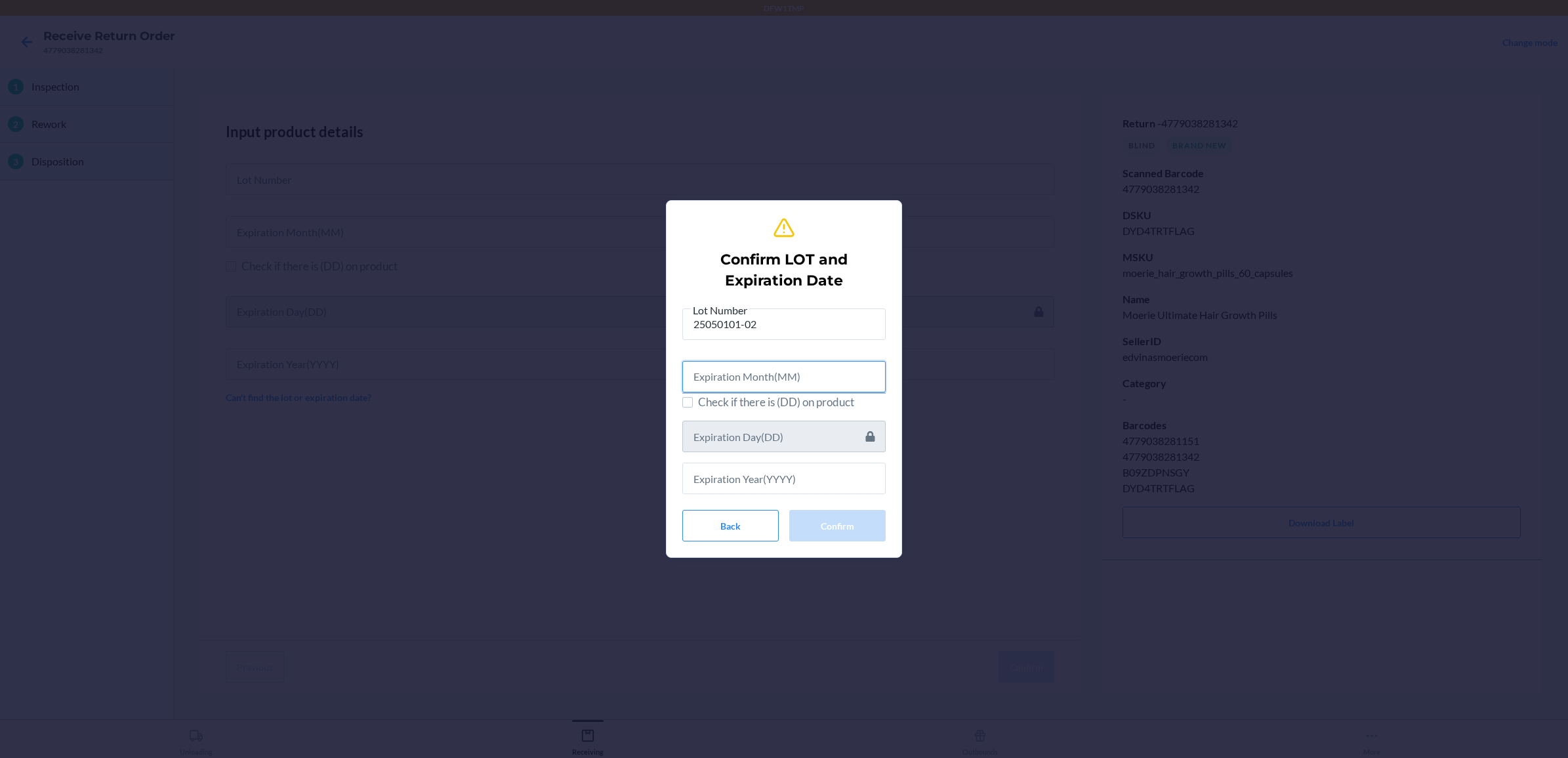
click at [761, 379] on input "text" at bounding box center [784, 376] width 204 height 32
type input "06"
click at [739, 481] on input "text" at bounding box center [784, 476] width 204 height 32
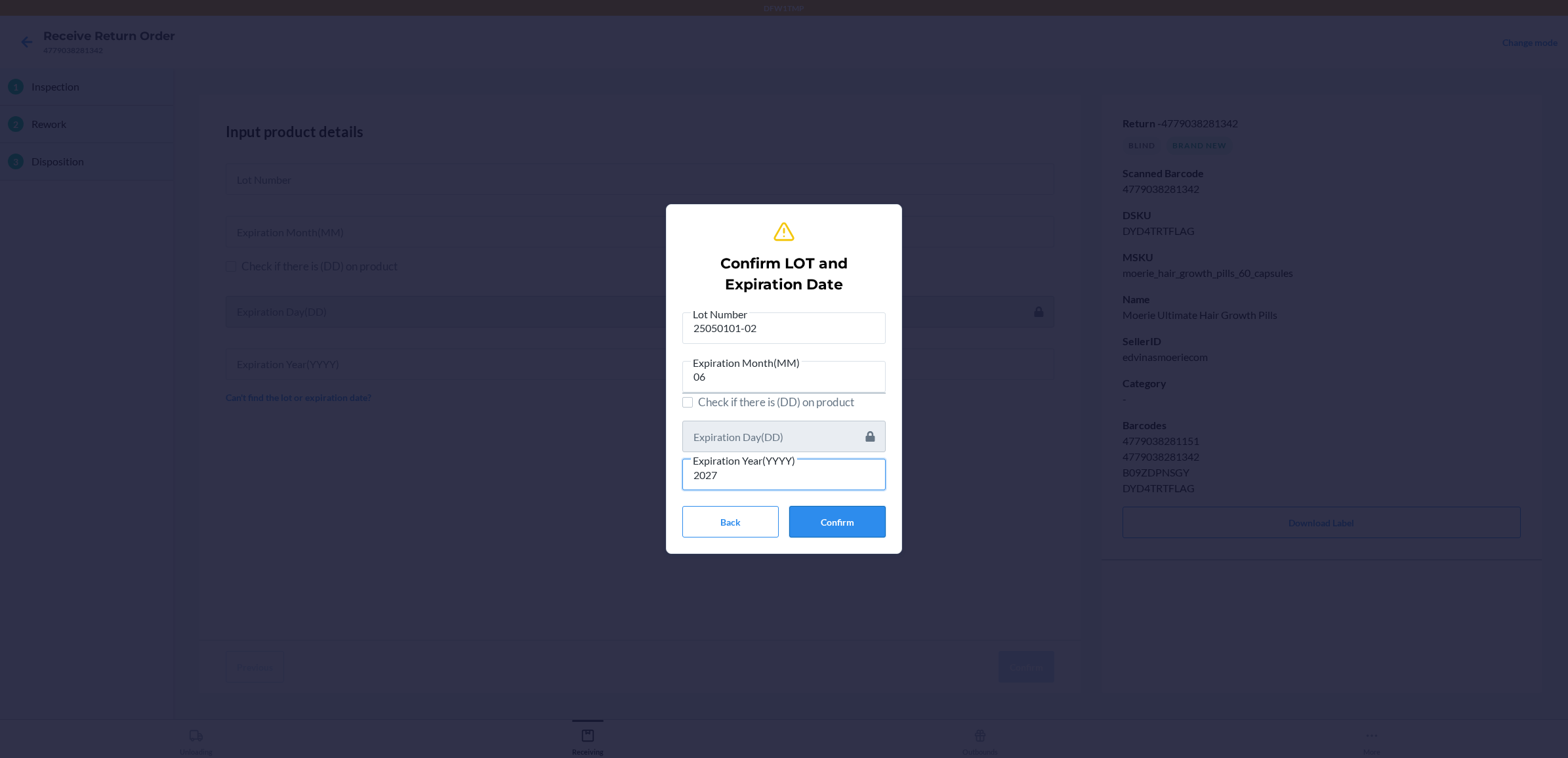
type input "2027"
click at [834, 520] on button "Confirm" at bounding box center [837, 522] width 96 height 32
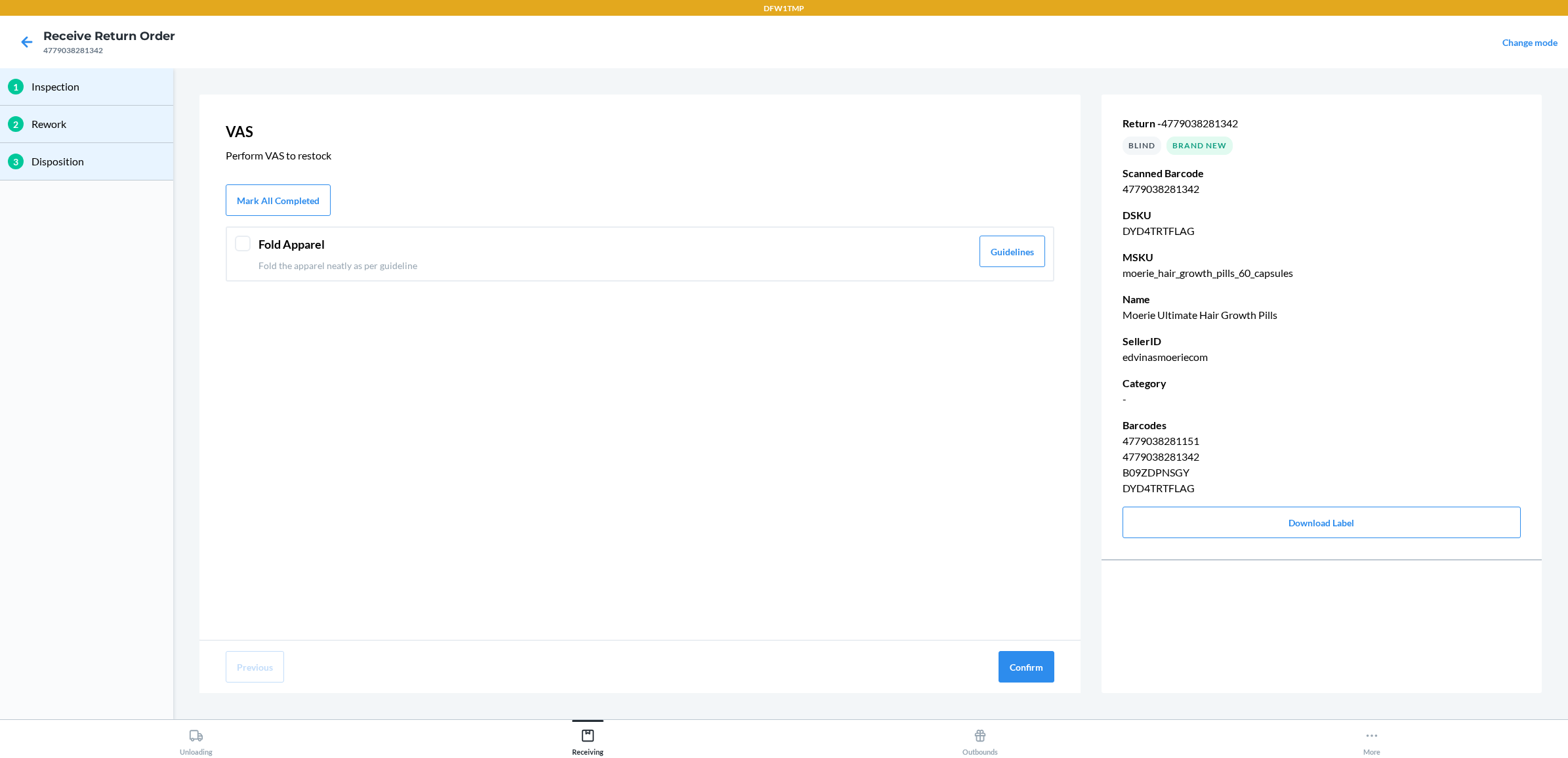
drag, startPoint x: 239, startPoint y: 236, endPoint x: 247, endPoint y: 238, distance: 8.2
click at [240, 236] on div at bounding box center [243, 243] width 16 height 16
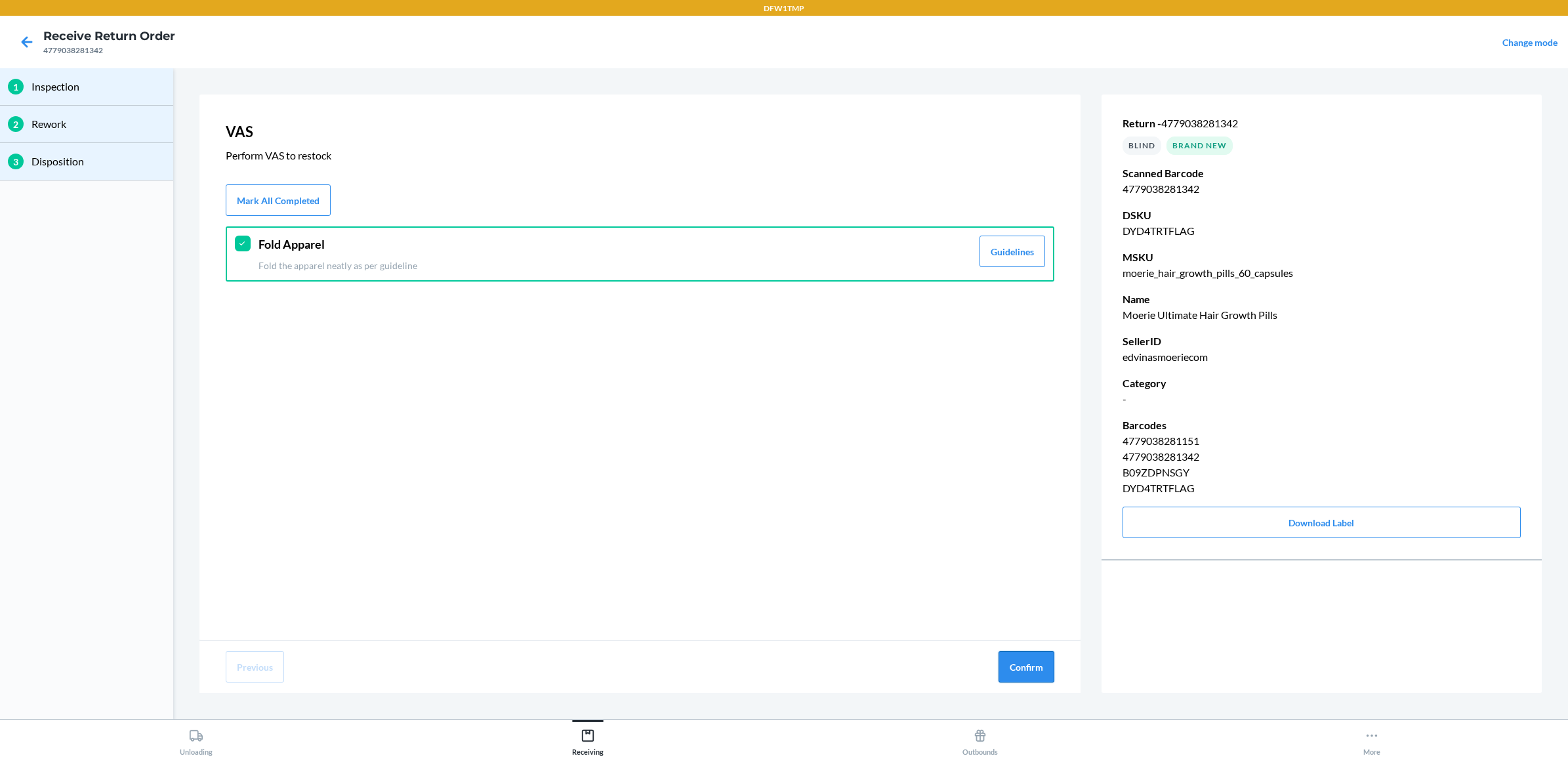
click at [1018, 663] on button "Confirm" at bounding box center [1026, 666] width 56 height 32
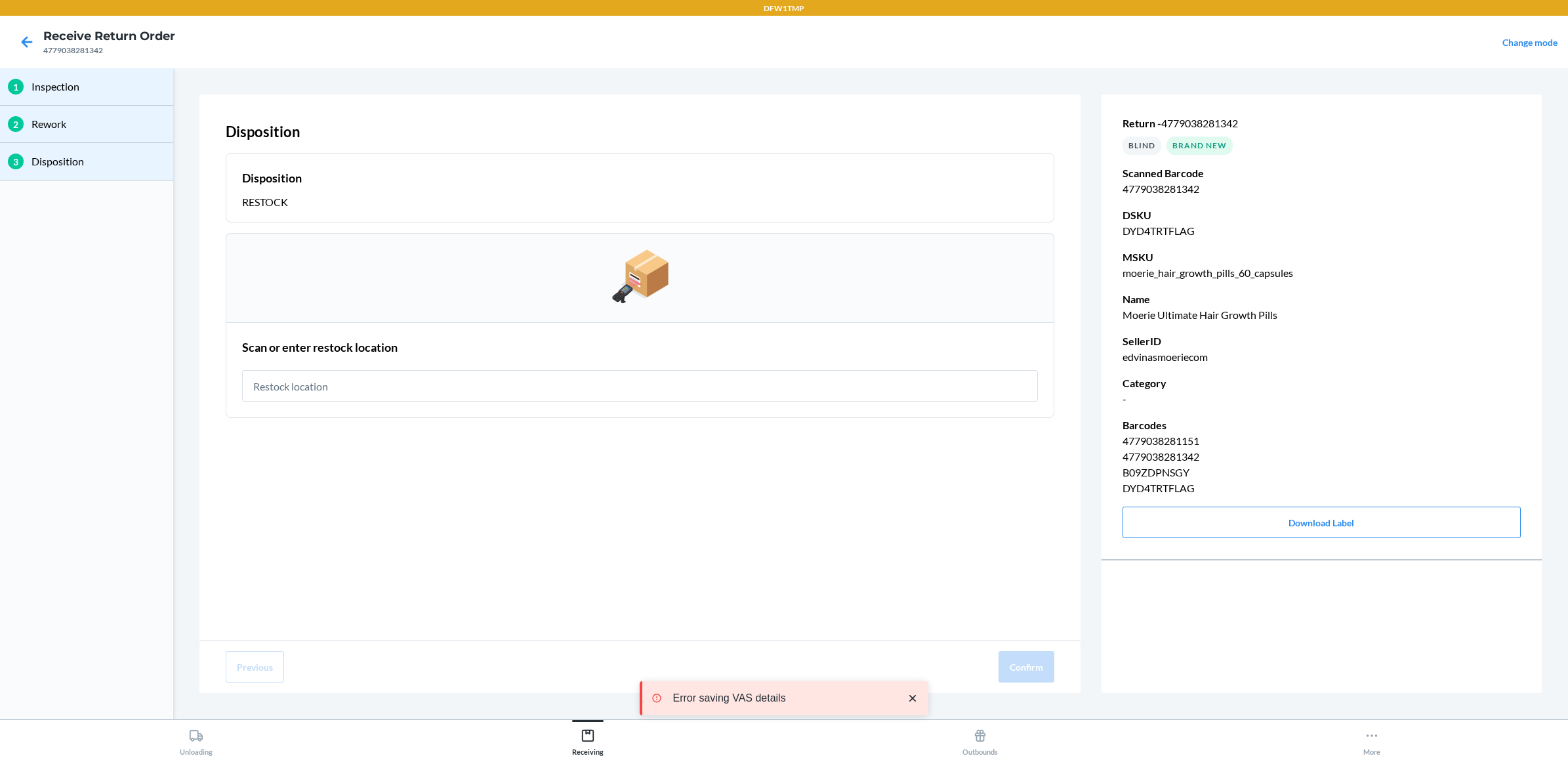
click at [286, 391] on input "text" at bounding box center [640, 386] width 796 height 32
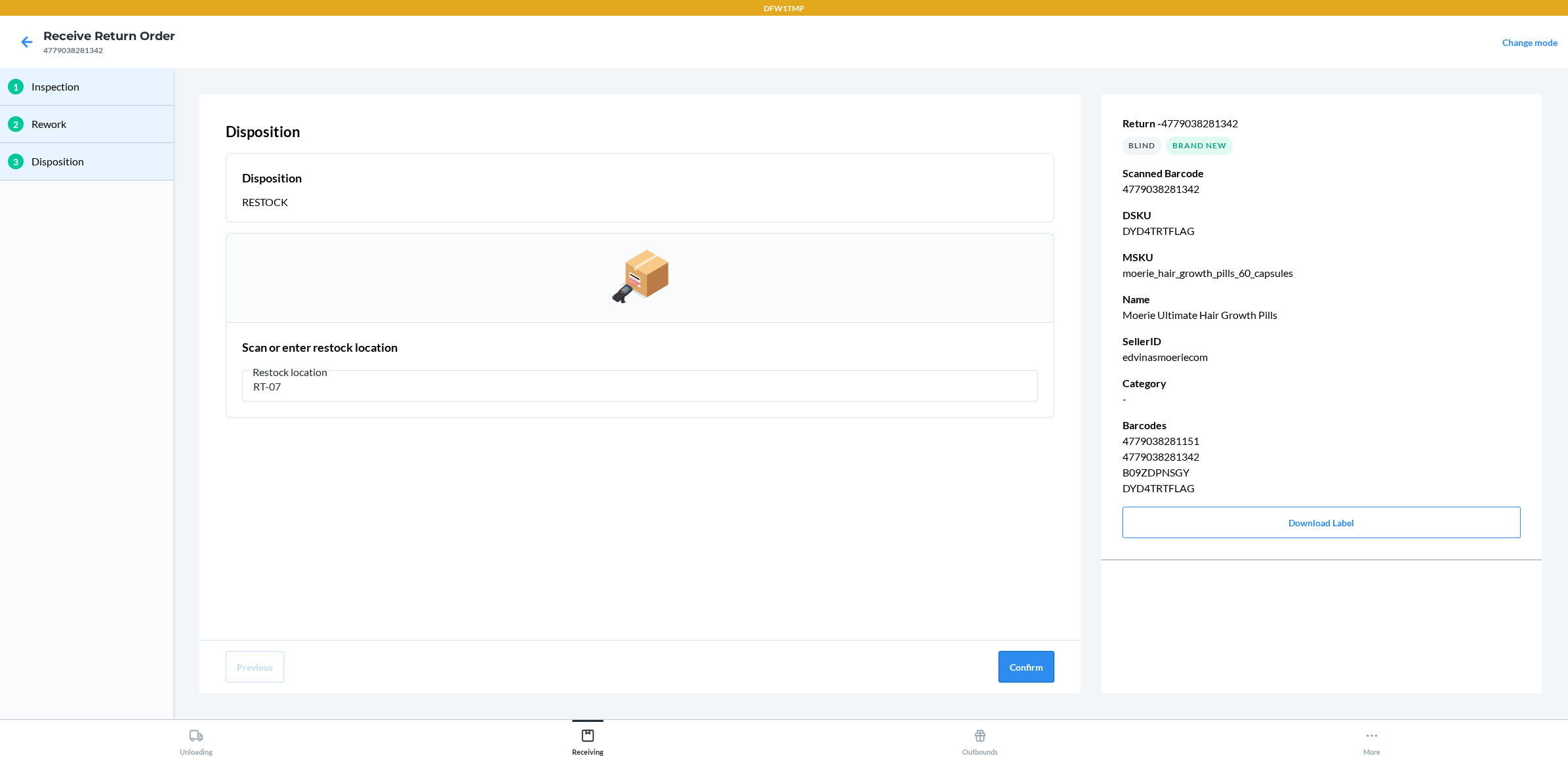
type input "RT-07"
click at [1028, 666] on button "Confirm" at bounding box center [1026, 666] width 56 height 32
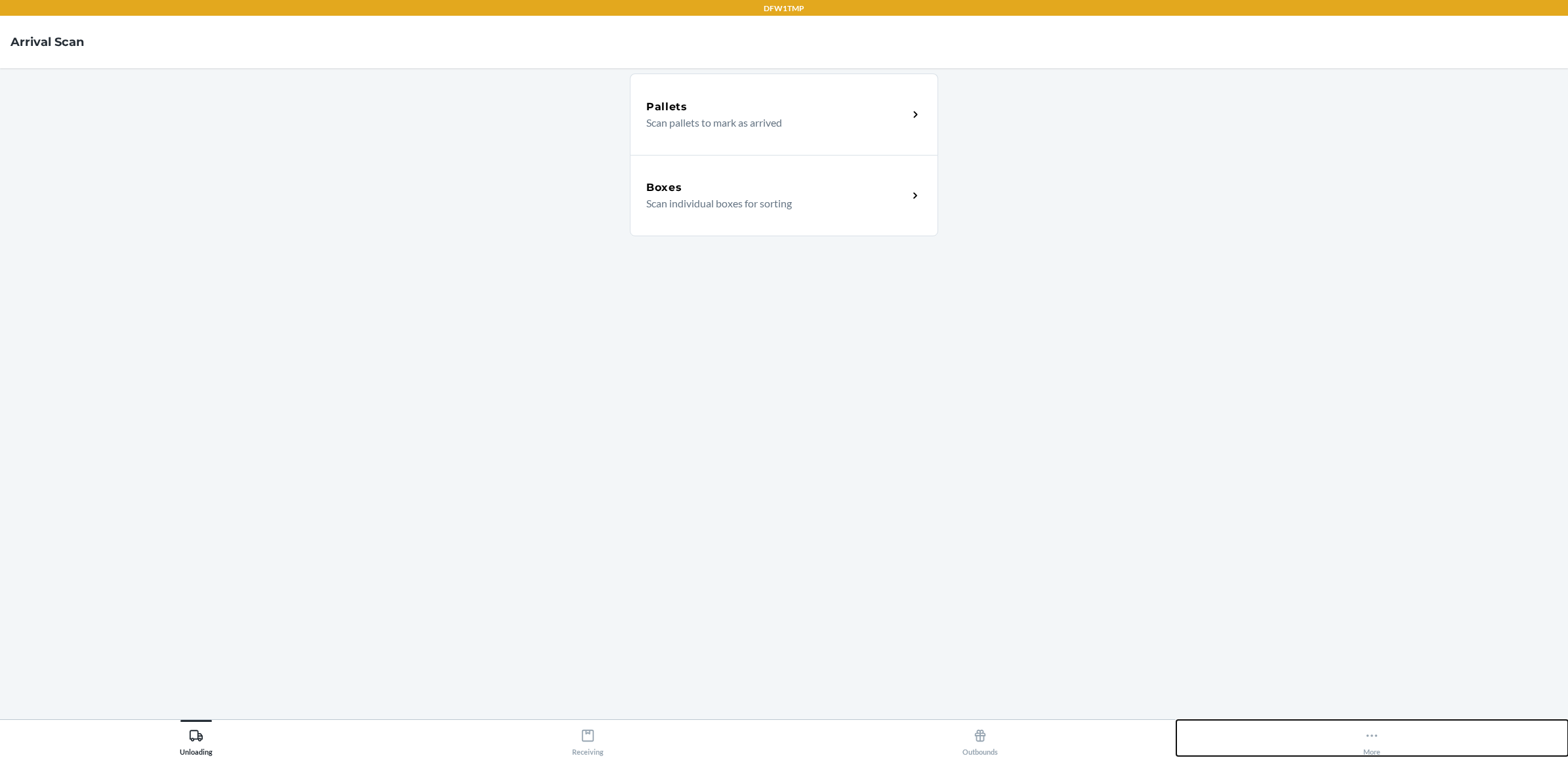
click at [1254, 604] on icon at bounding box center [1371, 735] width 15 height 15
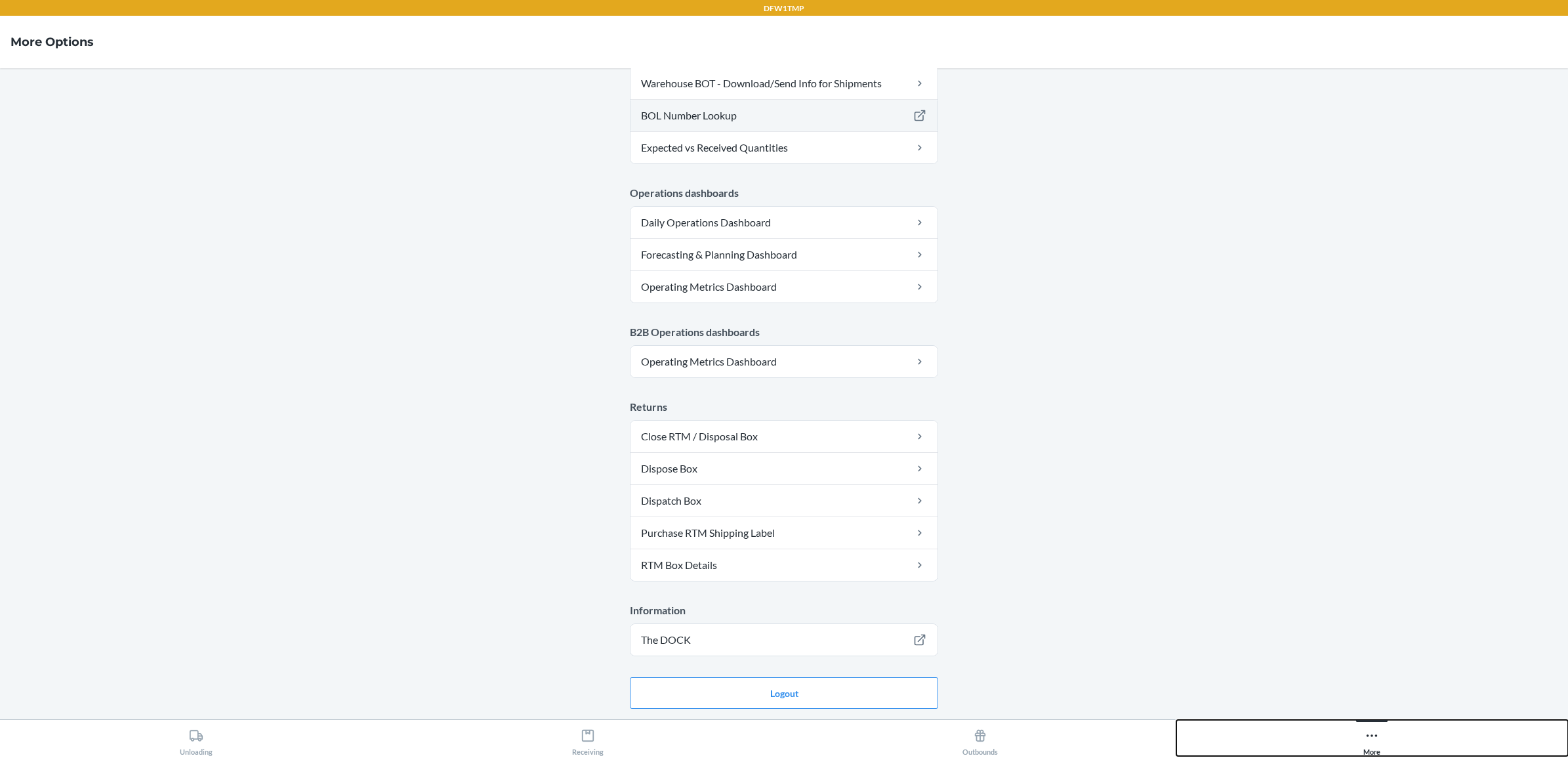
scroll to position [507, 0]
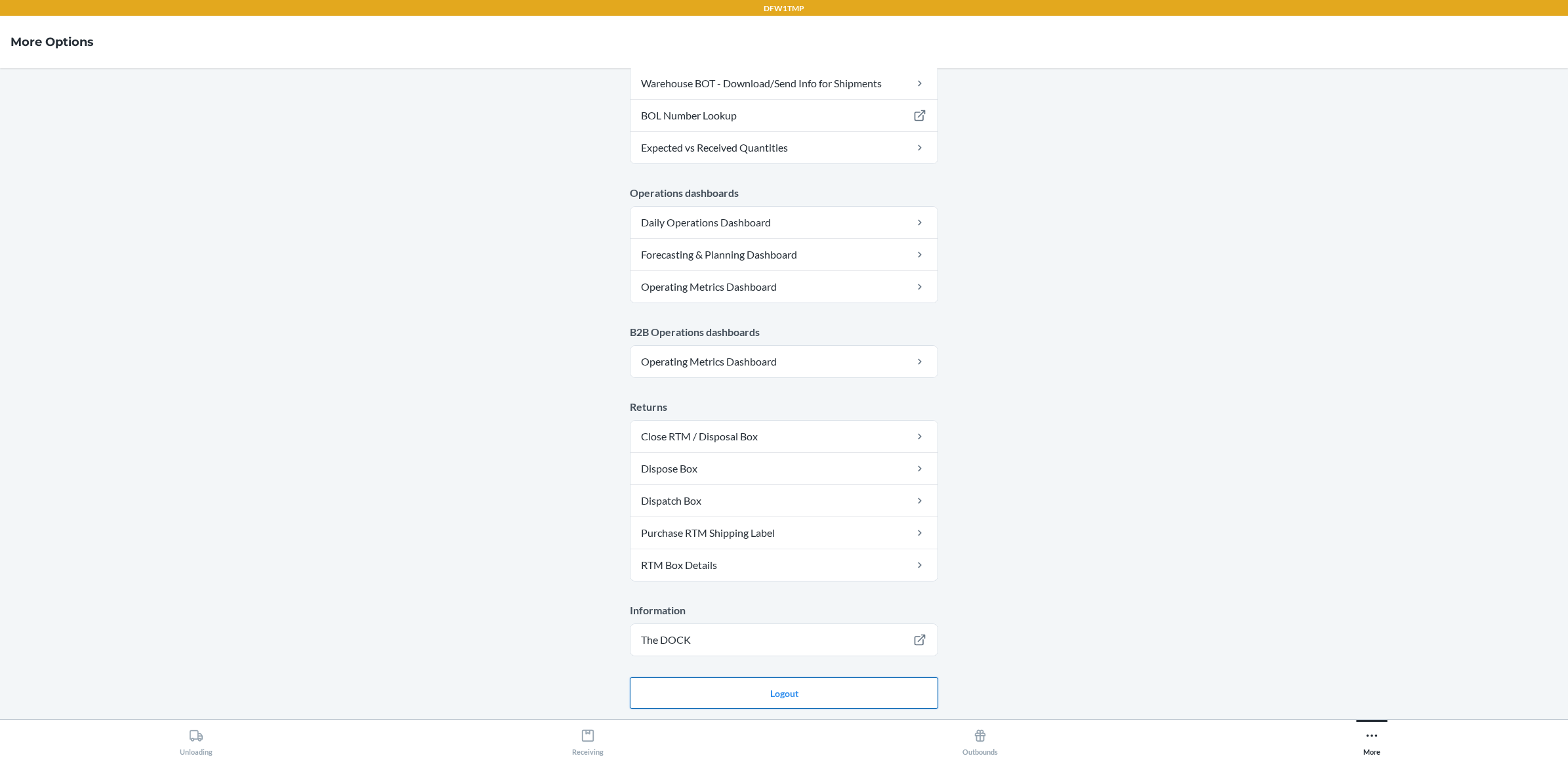
click at [836, 604] on button "Logout" at bounding box center [784, 693] width 309 height 32
